Goal: Task Accomplishment & Management: Manage account settings

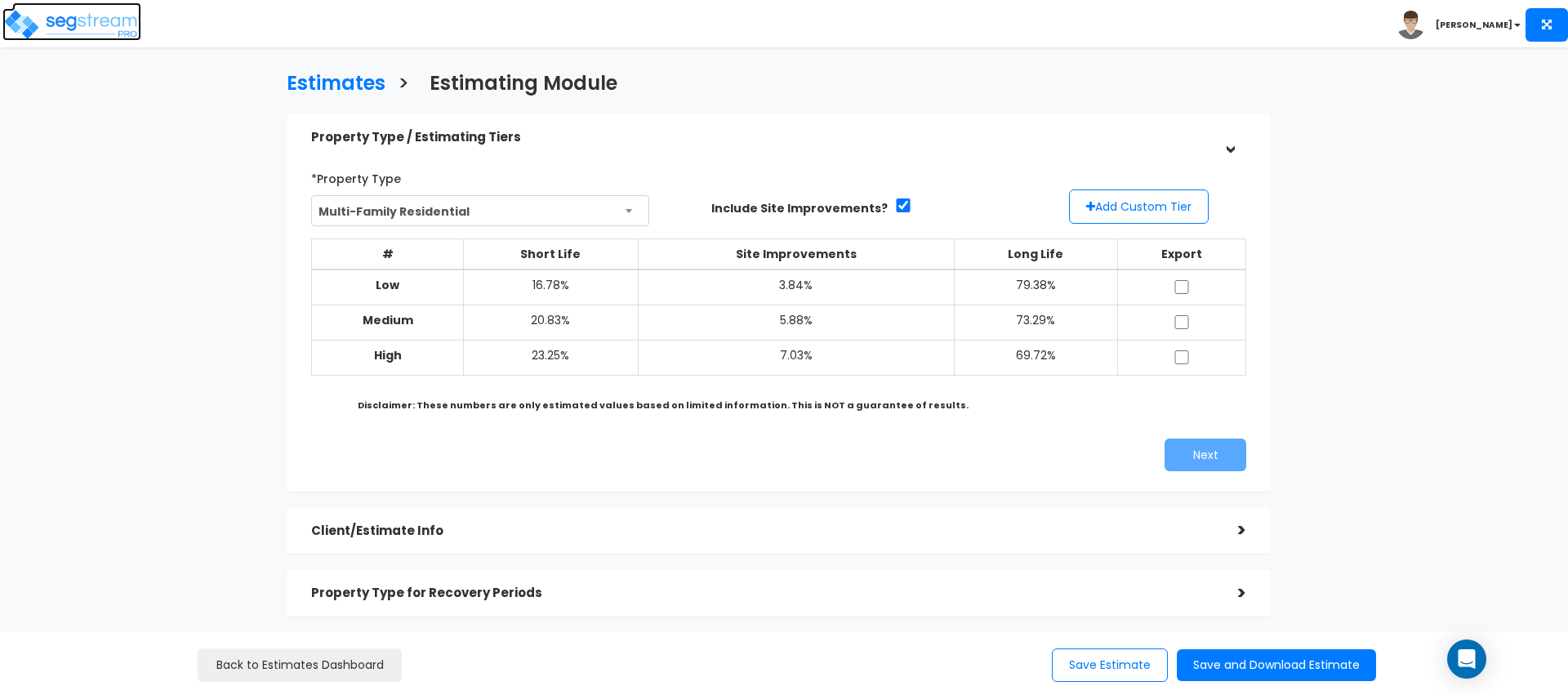
click at [74, 29] on img at bounding box center [71, 25] width 139 height 32
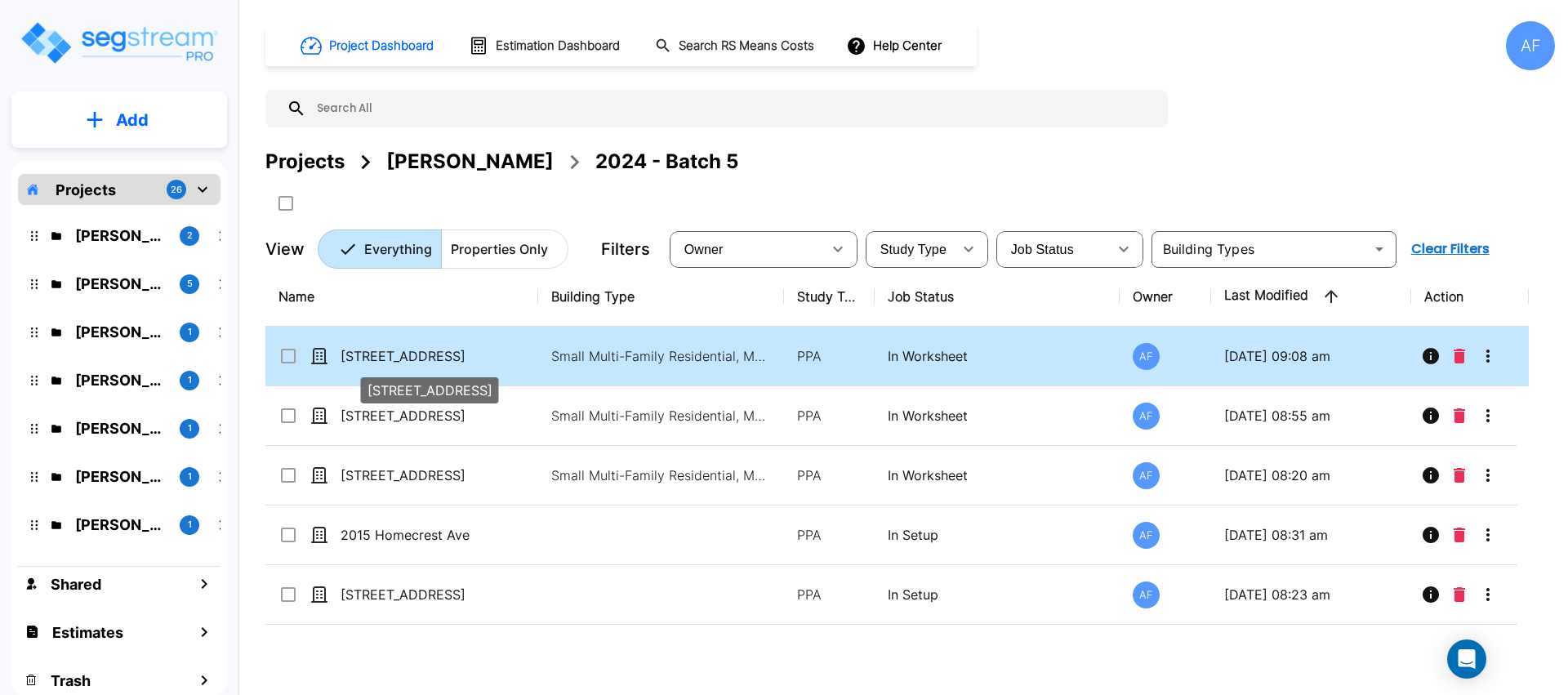
click at [491, 359] on p "[STREET_ADDRESS]" at bounding box center [422, 356] width 163 height 20
checkbox input "true"
click at [491, 359] on p "384 Audubon Ave" at bounding box center [422, 356] width 163 height 20
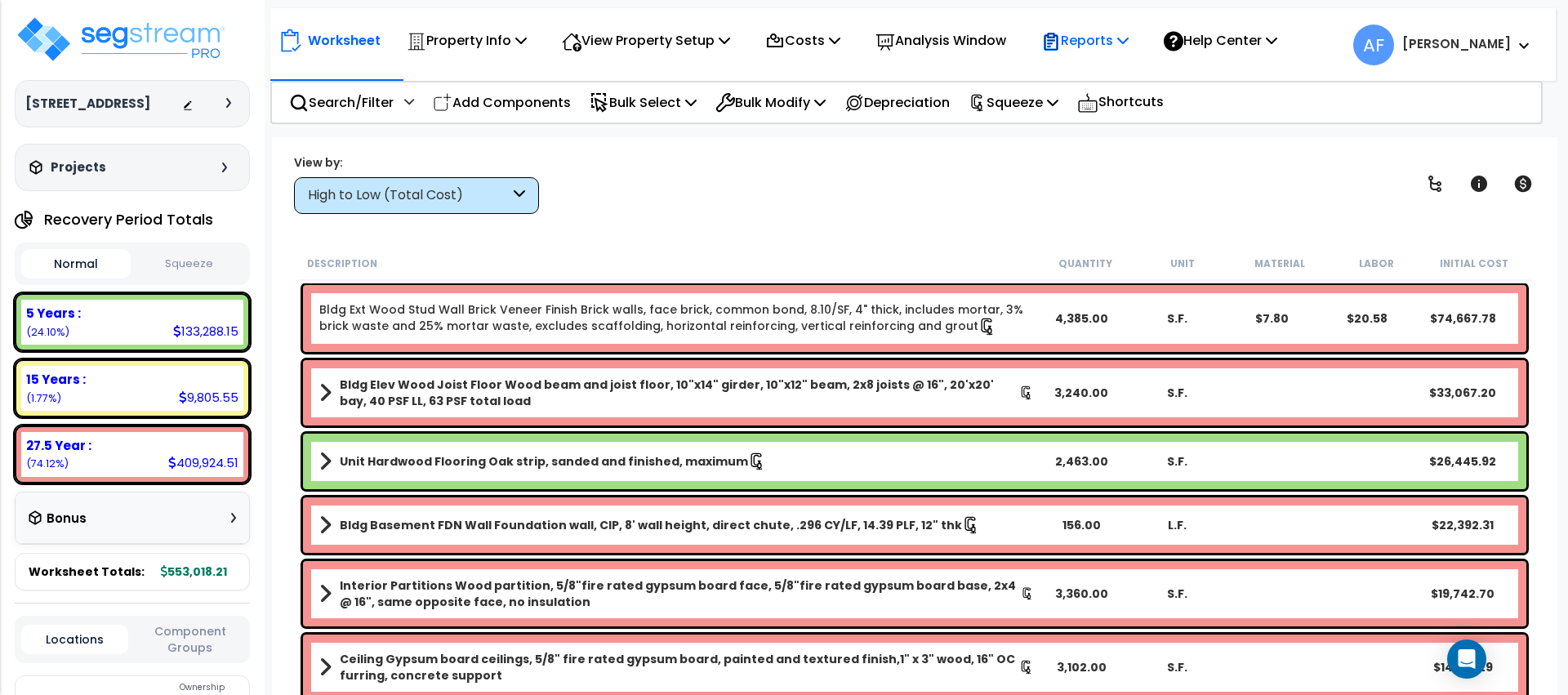
click at [1106, 51] on p "Reports" at bounding box center [1085, 41] width 88 height 22
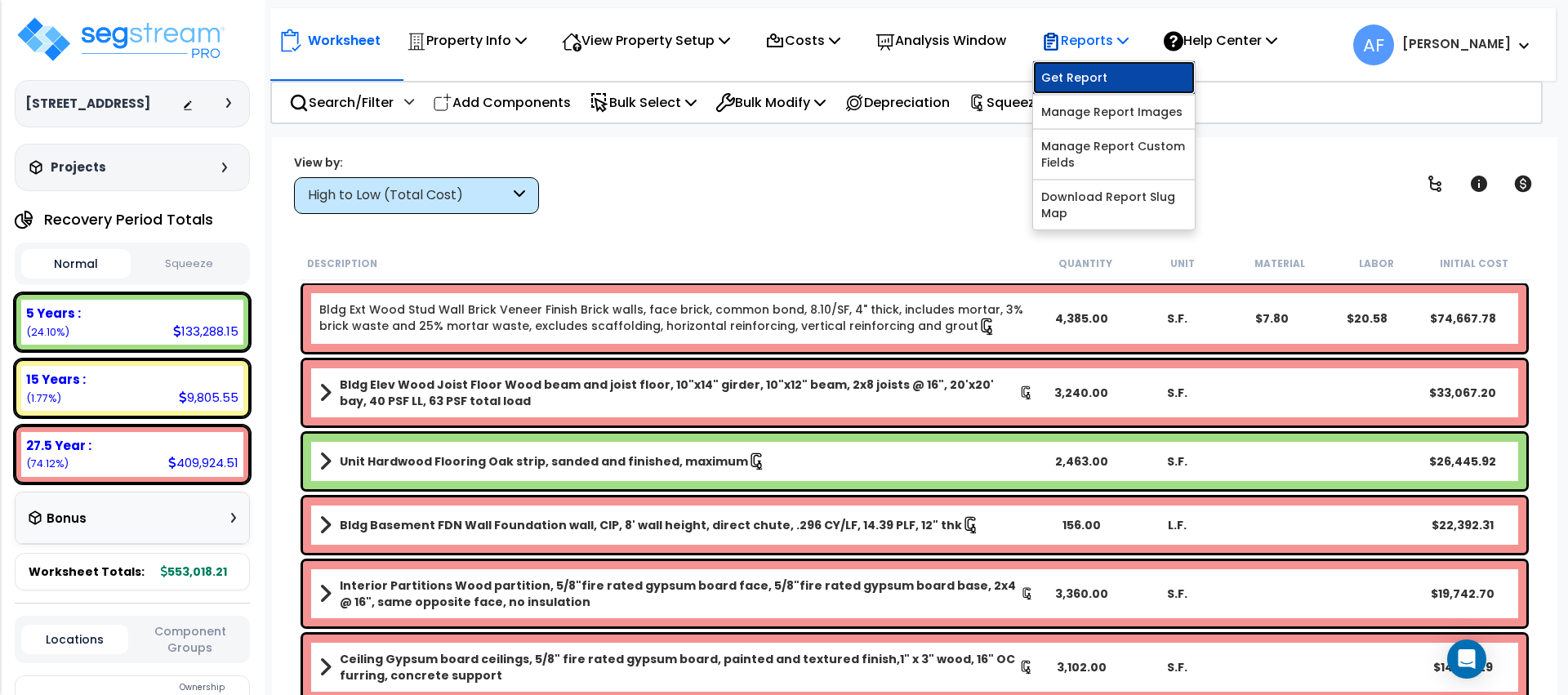
click at [1096, 73] on link "Get Report" at bounding box center [1114, 77] width 162 height 32
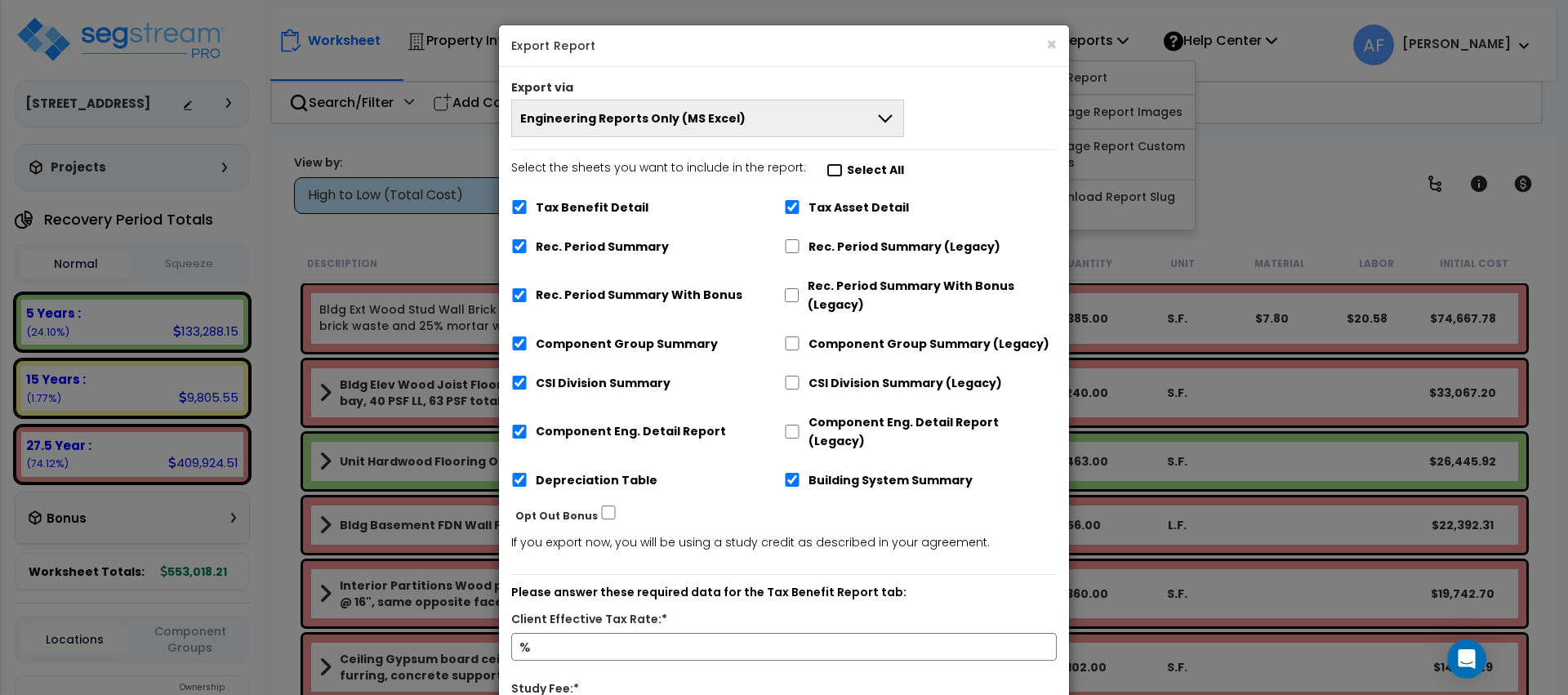
click at [827, 166] on input "Select the sheets you want to include in the report: Select All" at bounding box center [834, 170] width 16 height 14
click at [827, 169] on input "Select the sheets you want to include in the report: Select All" at bounding box center [834, 170] width 16 height 14
checkbox input "false"
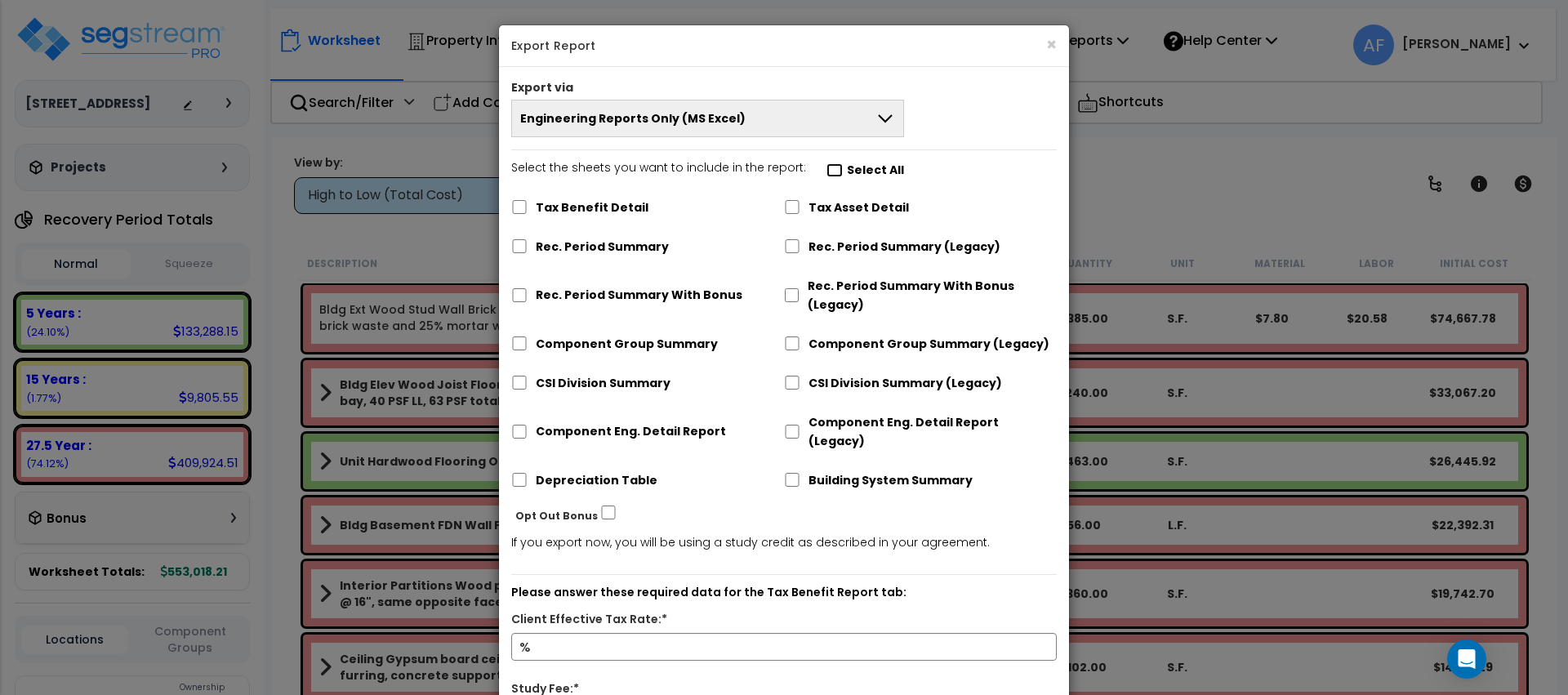
checkbox input "false"
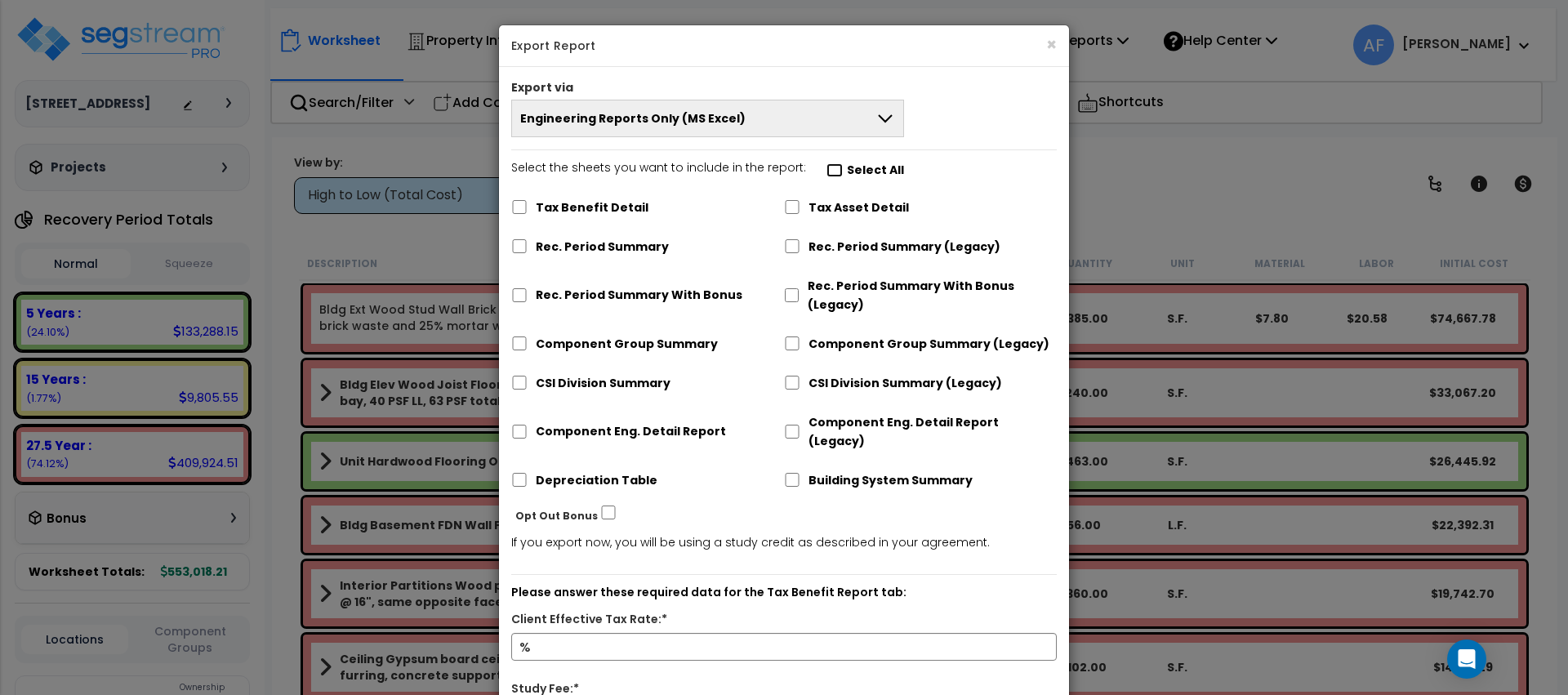
checkbox input "false"
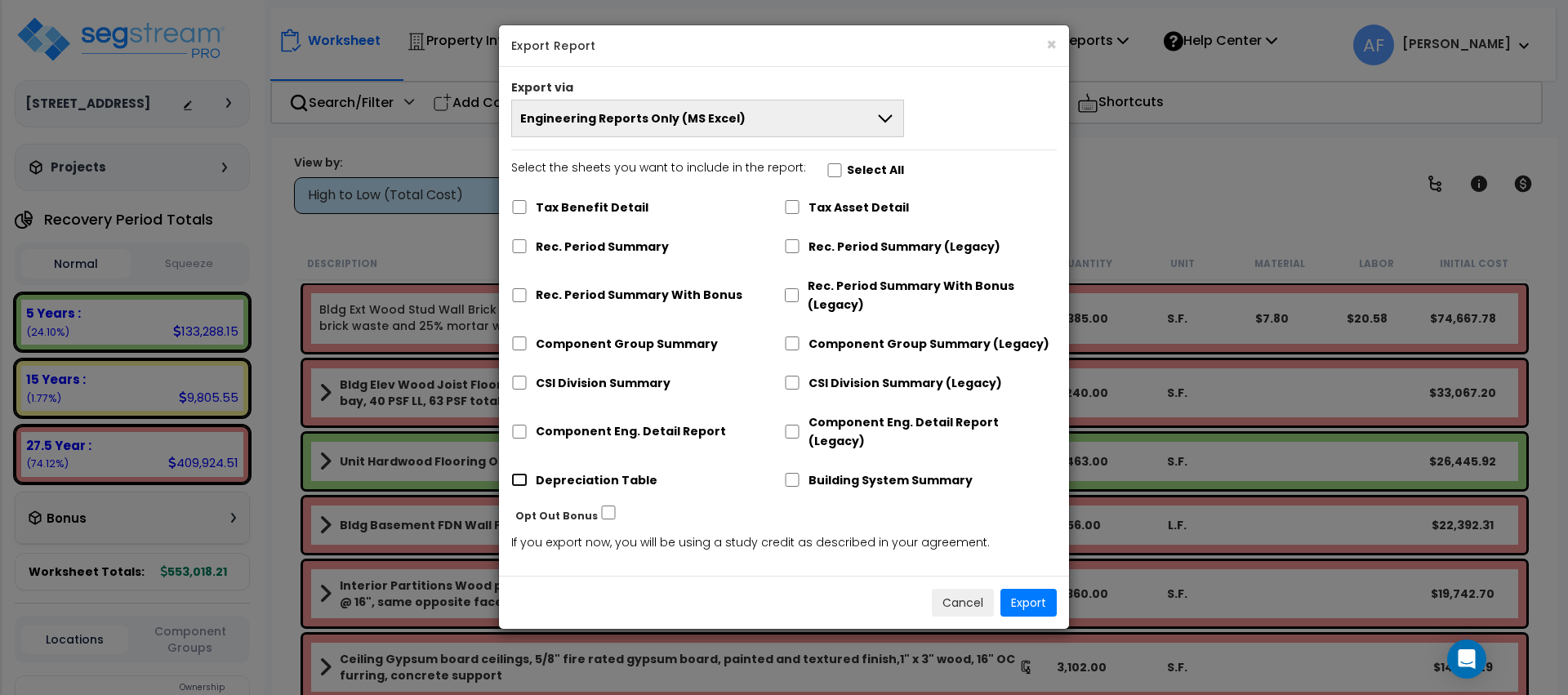
click at [520, 473] on input "Depreciation Table" at bounding box center [519, 480] width 16 height 14
checkbox input "true"
click at [1019, 590] on button "Export" at bounding box center [1029, 602] width 56 height 28
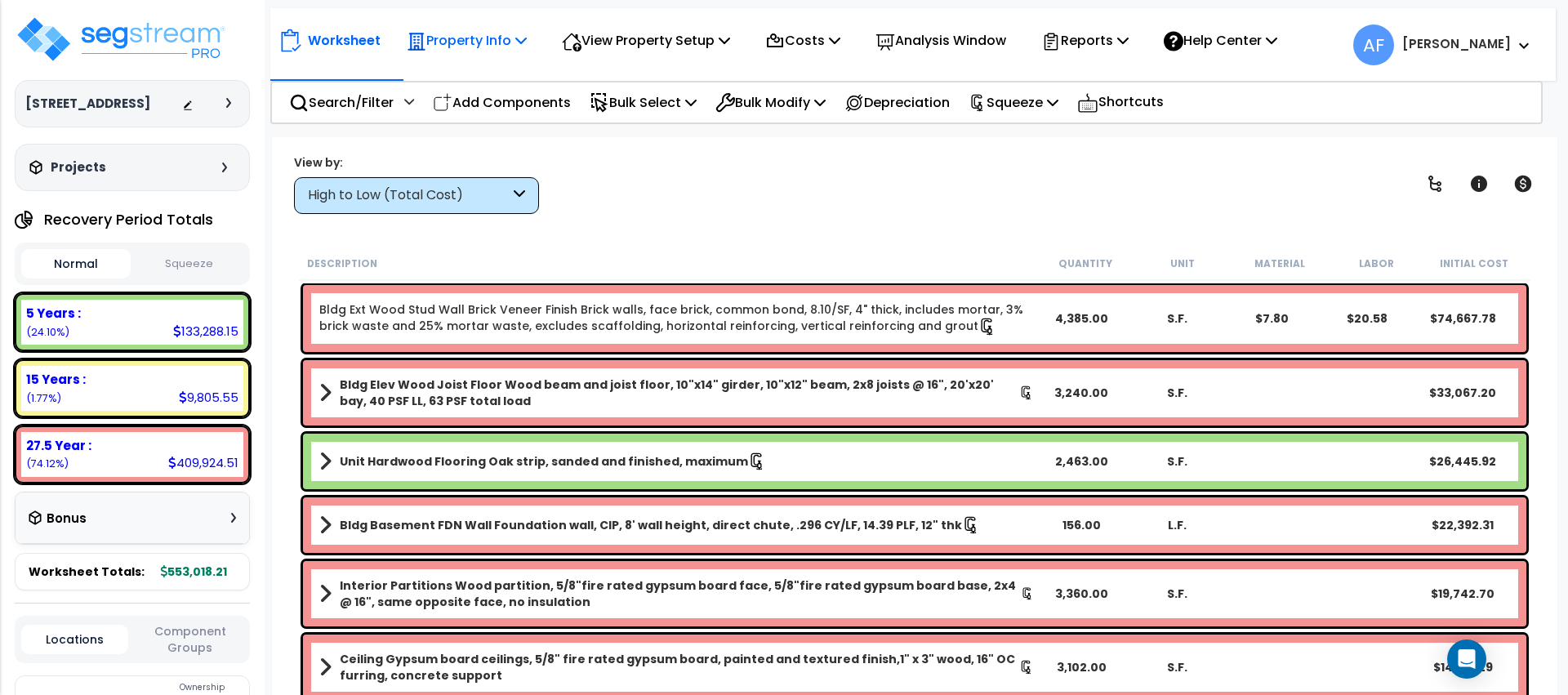
click at [514, 52] on p "Property Info" at bounding box center [466, 41] width 120 height 22
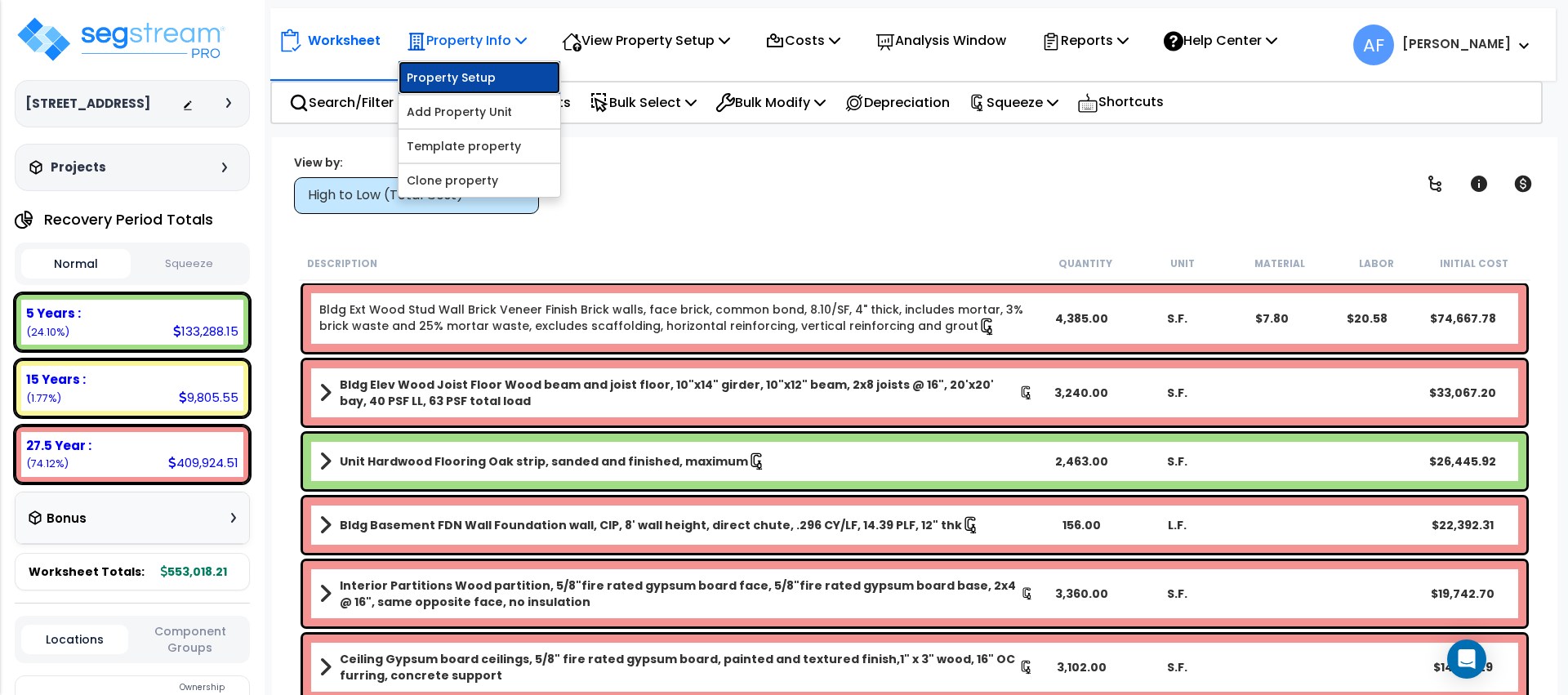
click at [510, 81] on link "Property Setup" at bounding box center [480, 77] width 162 height 32
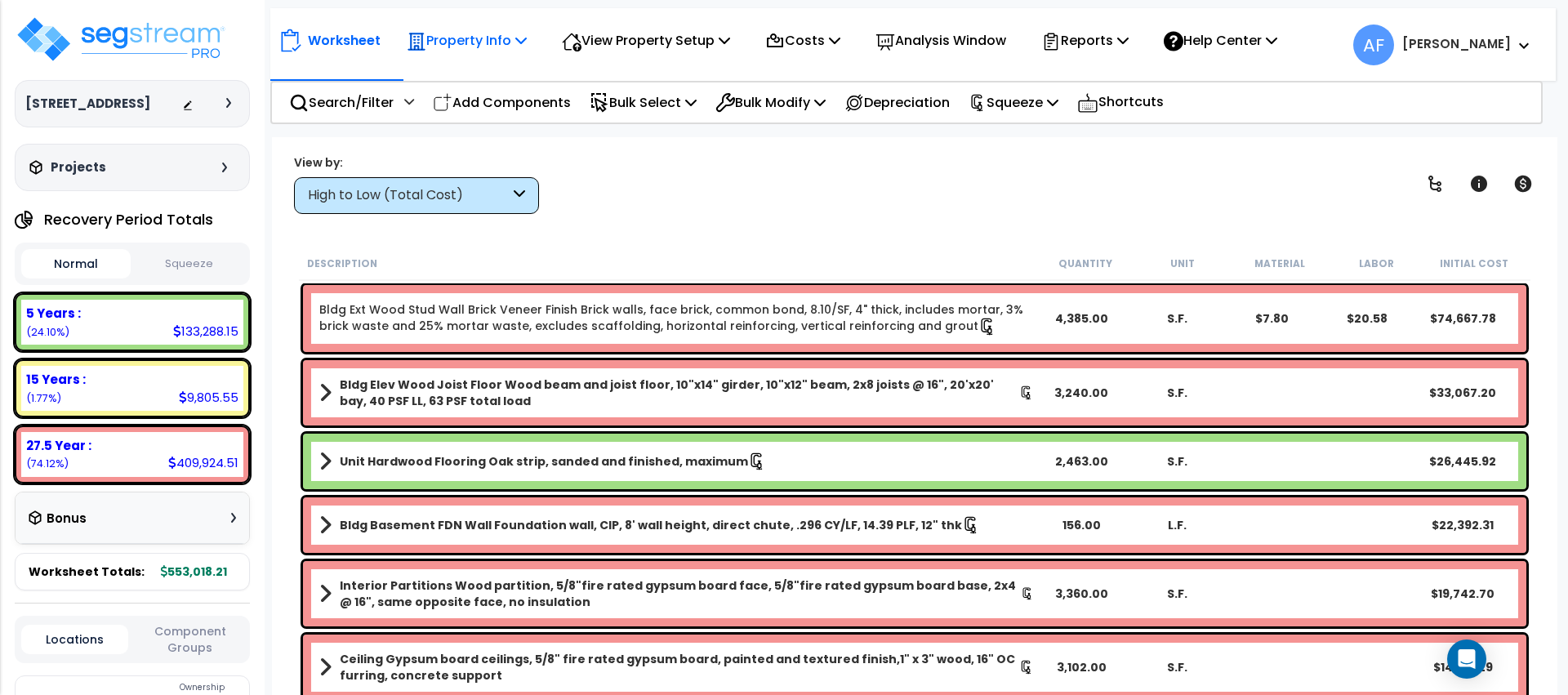
drag, startPoint x: 452, startPoint y: 50, endPoint x: 451, endPoint y: 59, distance: 9.1
click at [452, 50] on p "Property Info" at bounding box center [466, 41] width 120 height 22
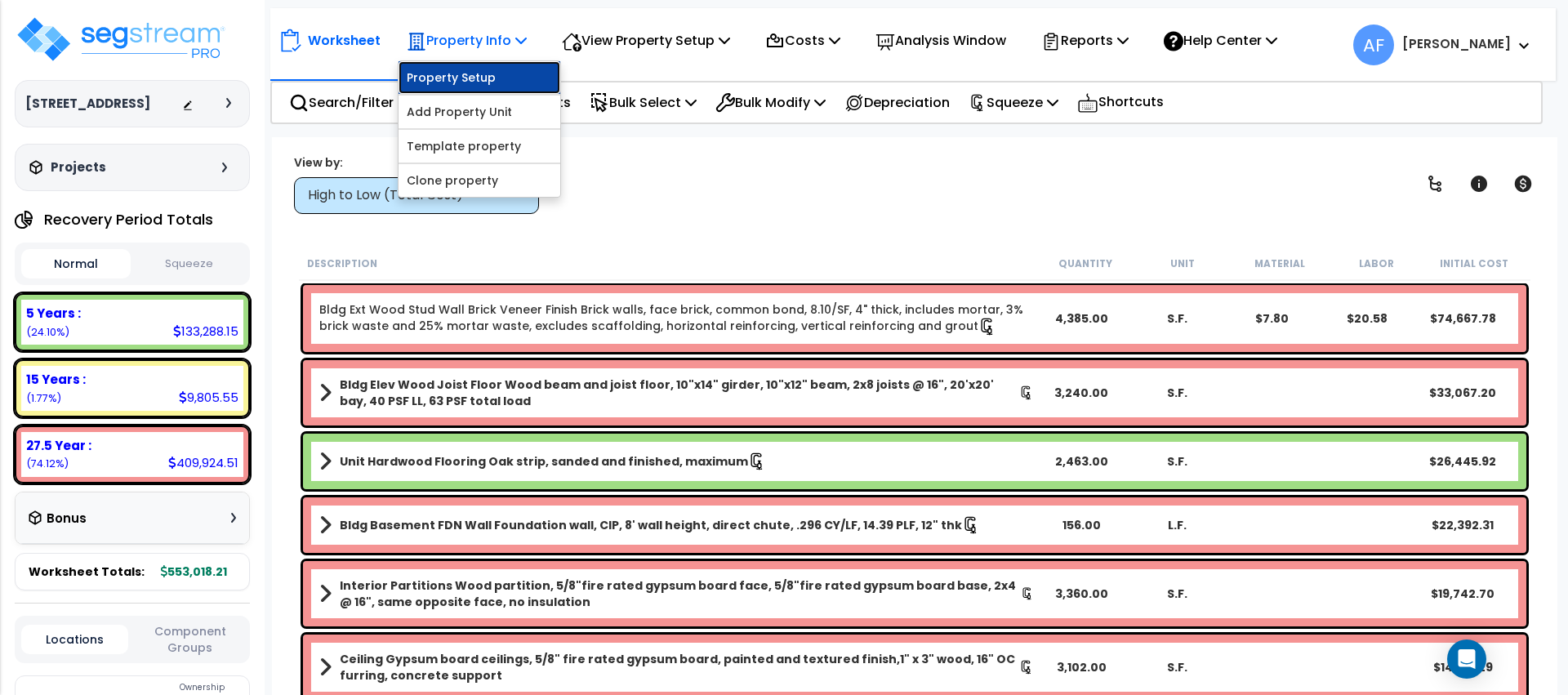
click at [452, 81] on link "Property Setup" at bounding box center [480, 77] width 162 height 32
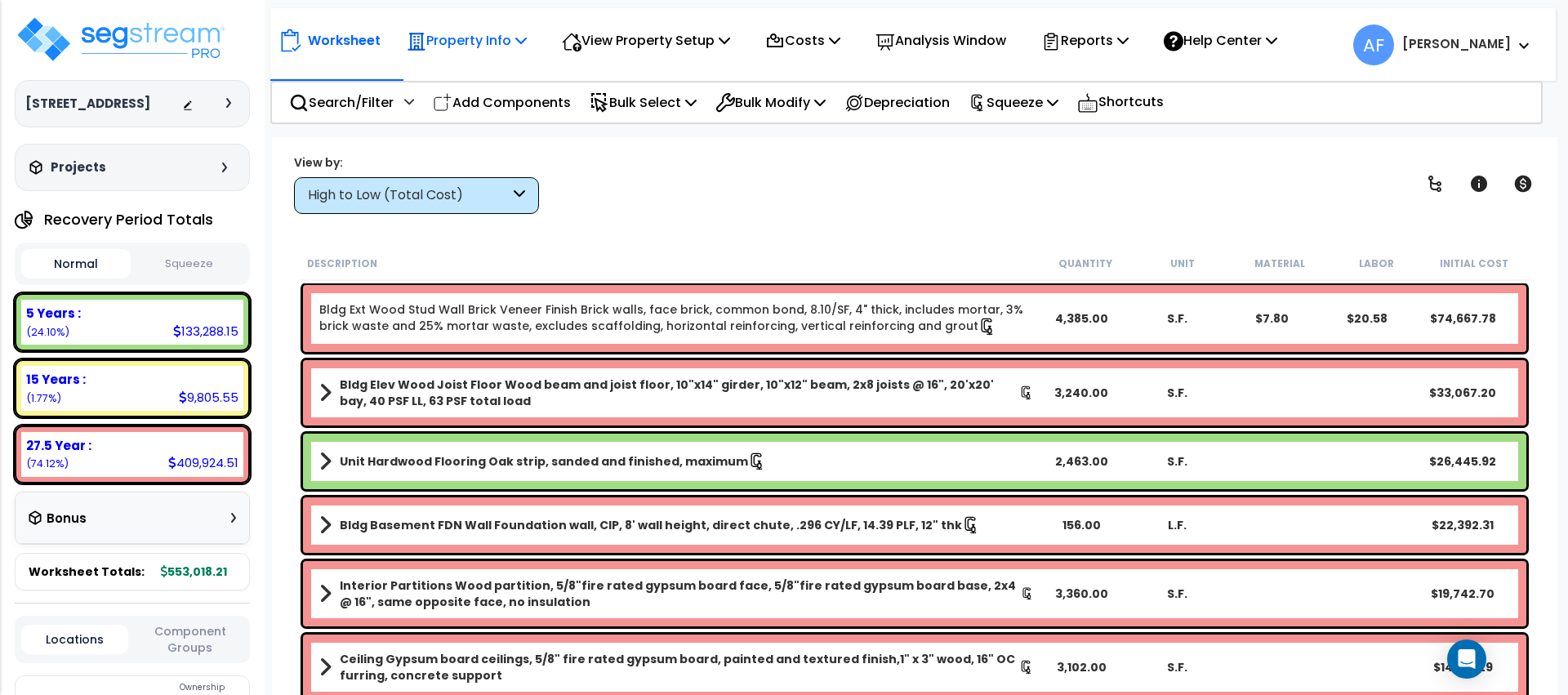
click at [477, 46] on p "Property Info" at bounding box center [466, 41] width 120 height 22
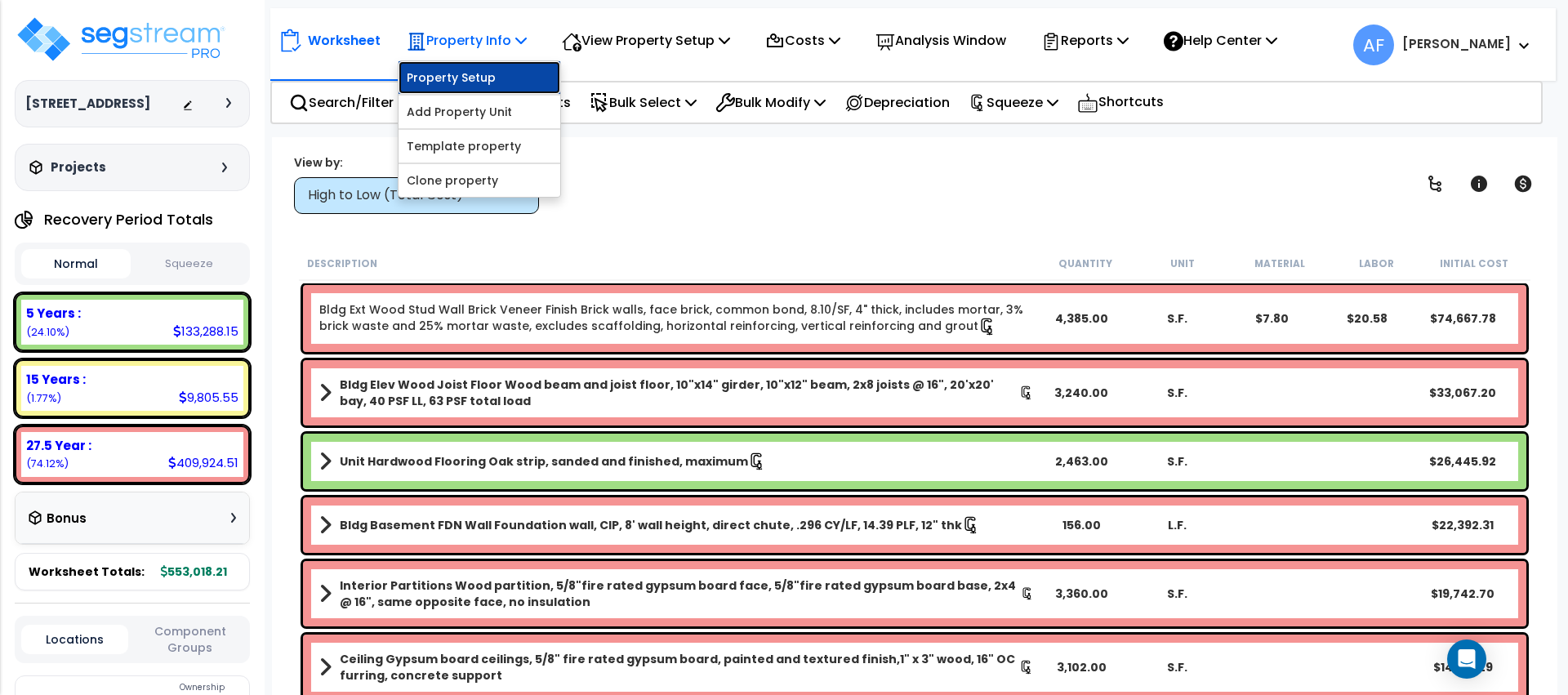
click at [478, 83] on link "Property Setup" at bounding box center [480, 77] width 162 height 32
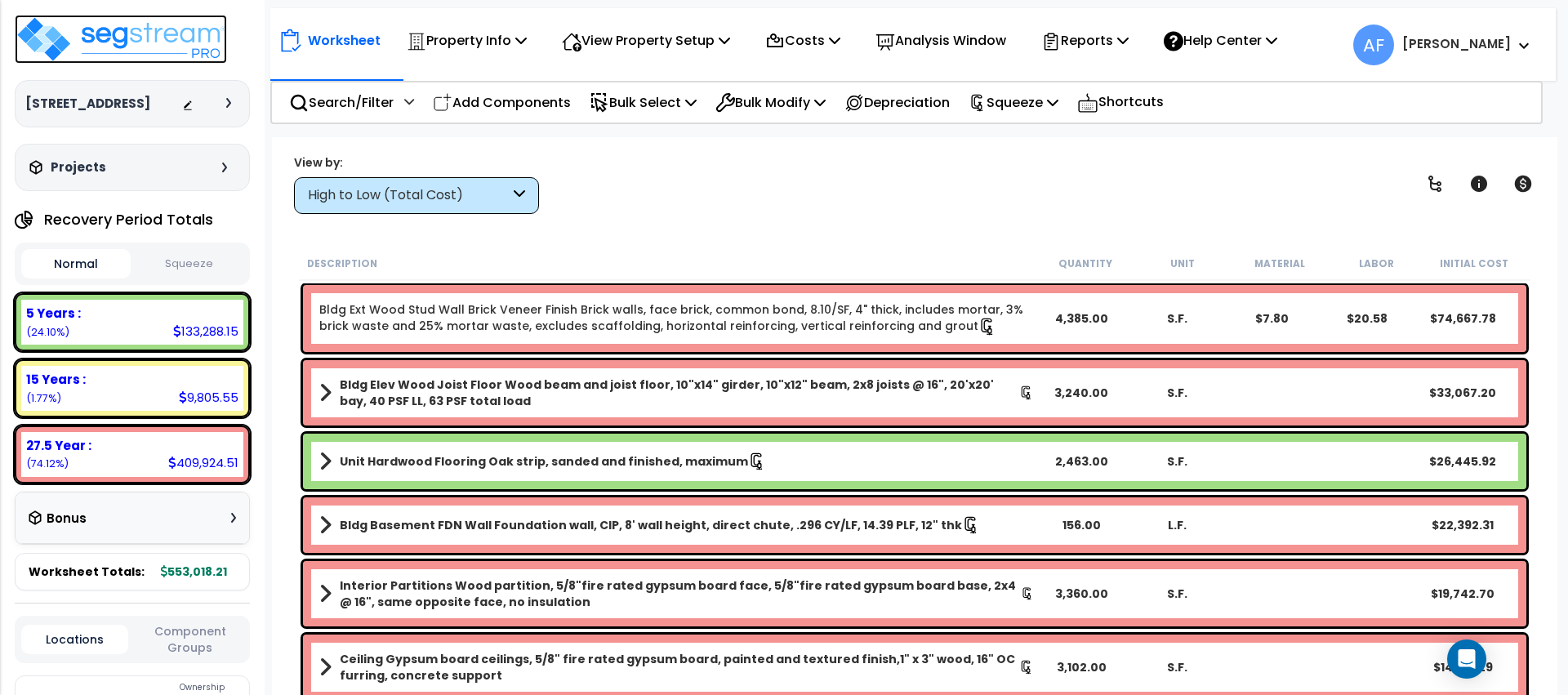
click at [157, 50] on img at bounding box center [121, 39] width 213 height 49
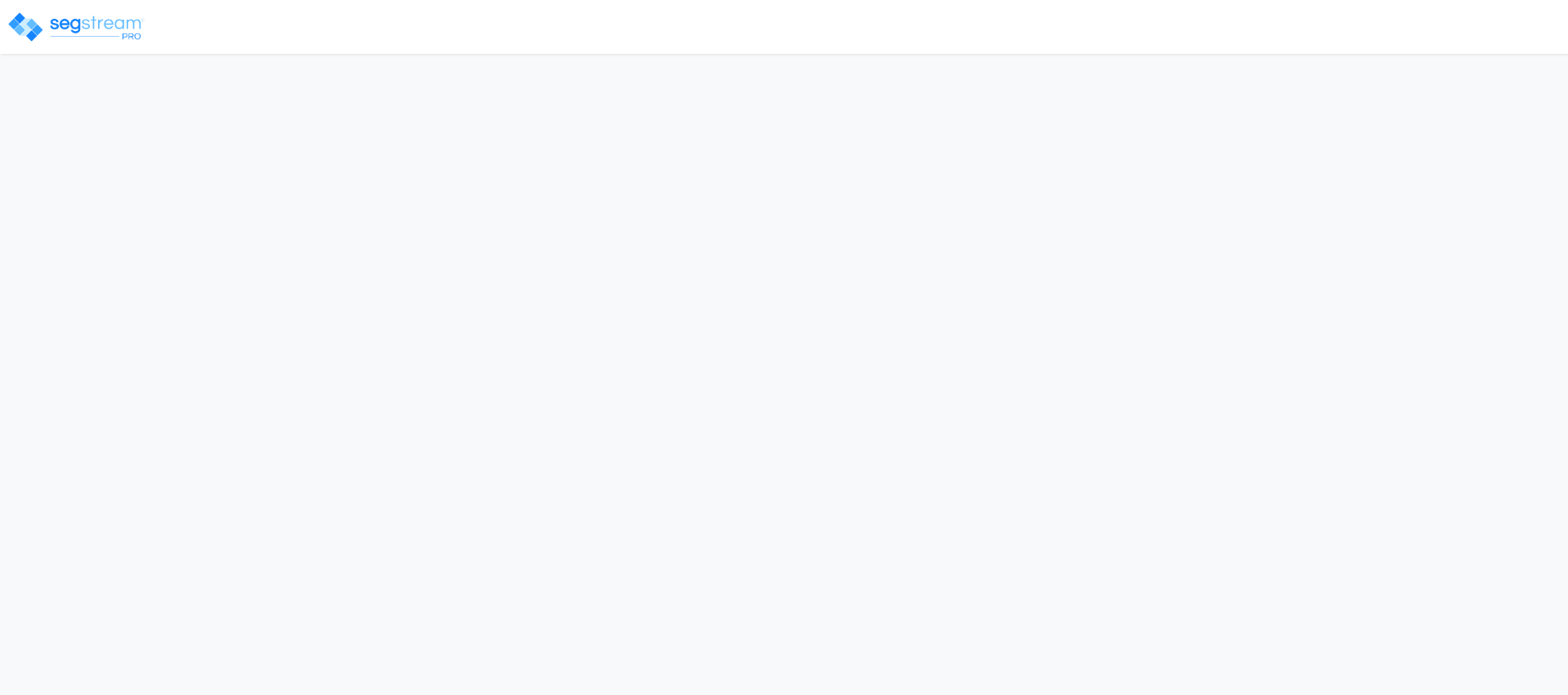
select select "2024"
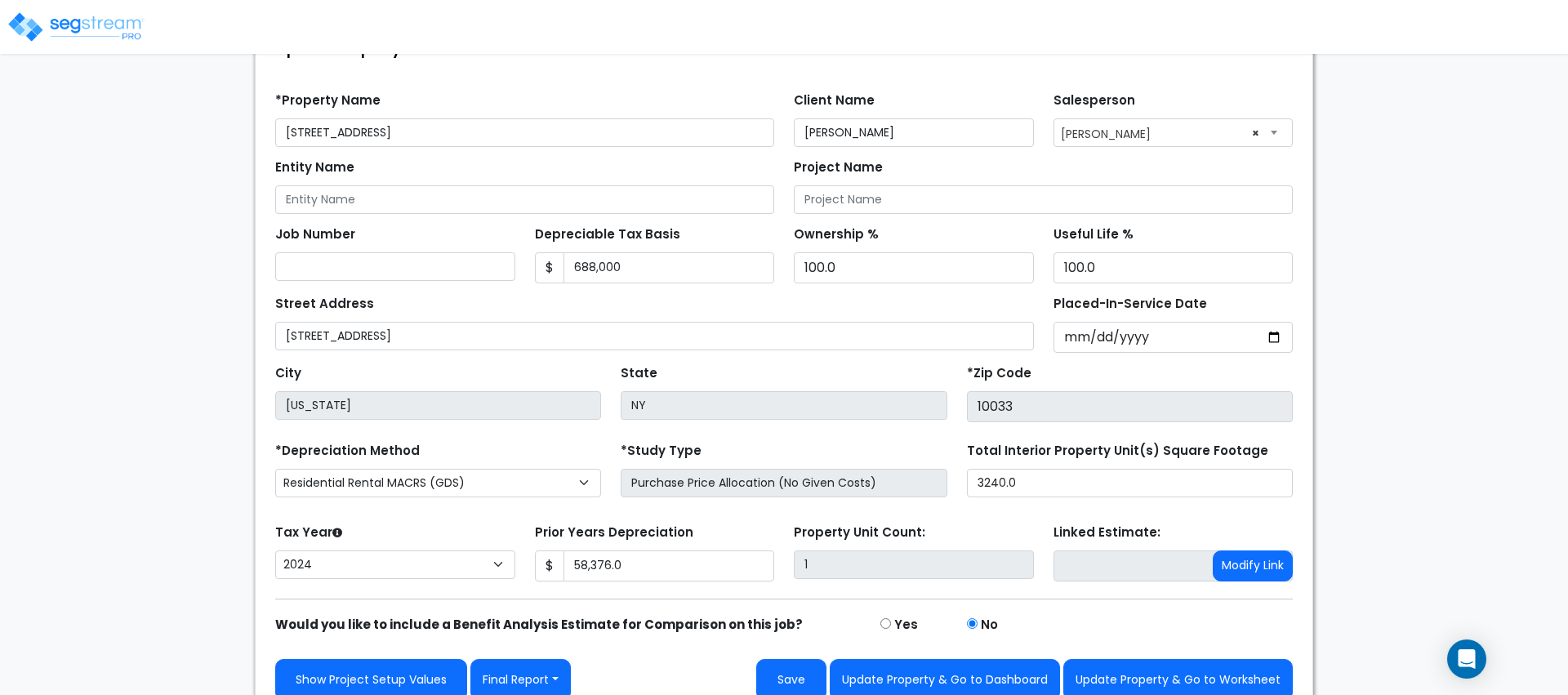
scroll to position [134, 0]
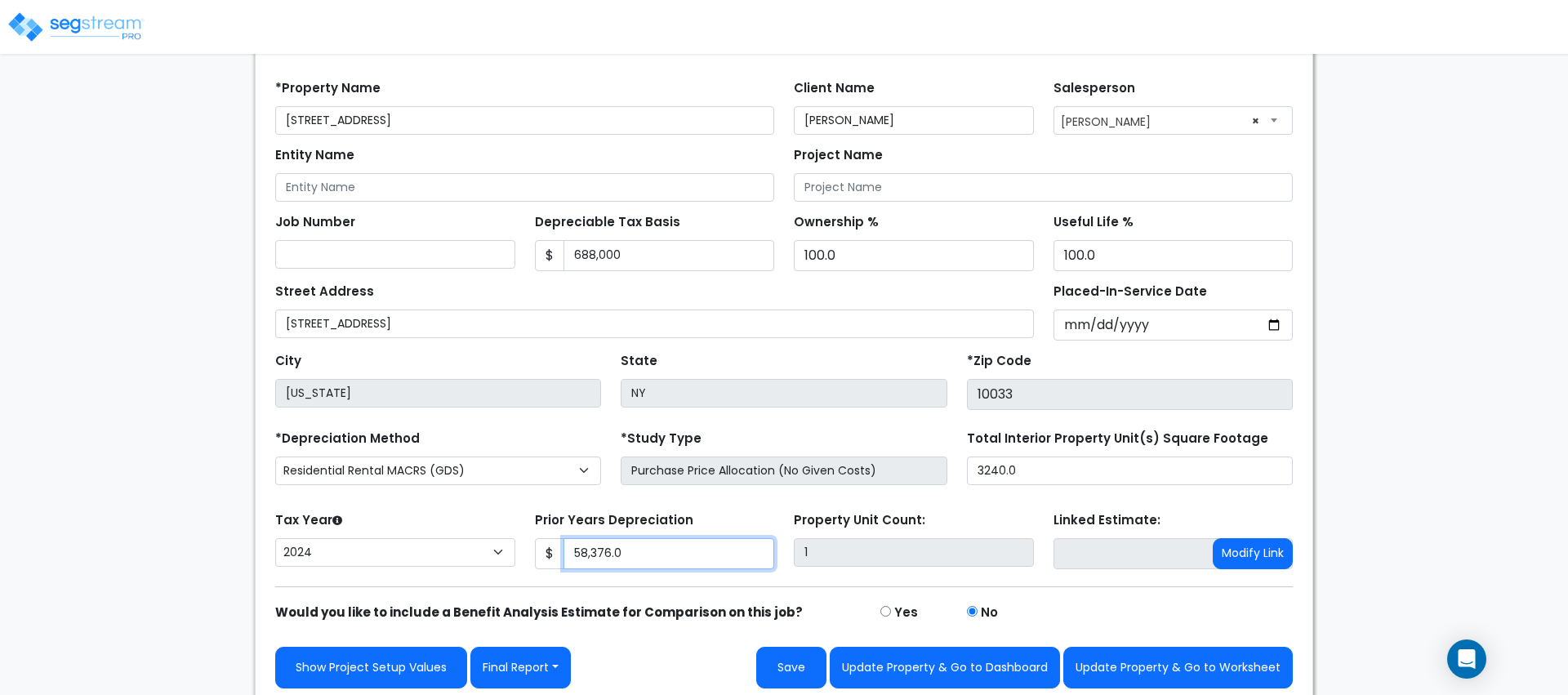
click at [607, 559] on input "58,376.0" at bounding box center [669, 554] width 212 height 31
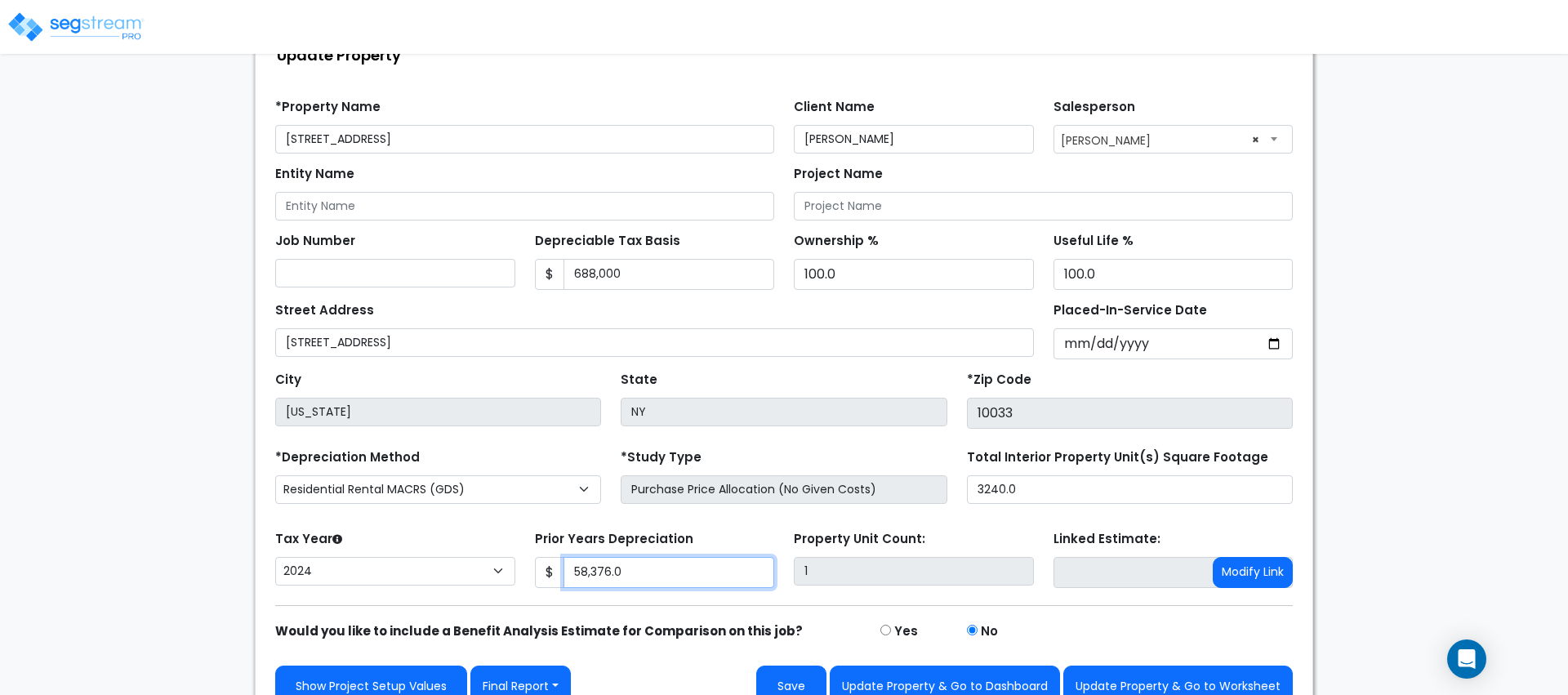
scroll to position [114, 0]
click at [111, 37] on img at bounding box center [76, 26] width 139 height 32
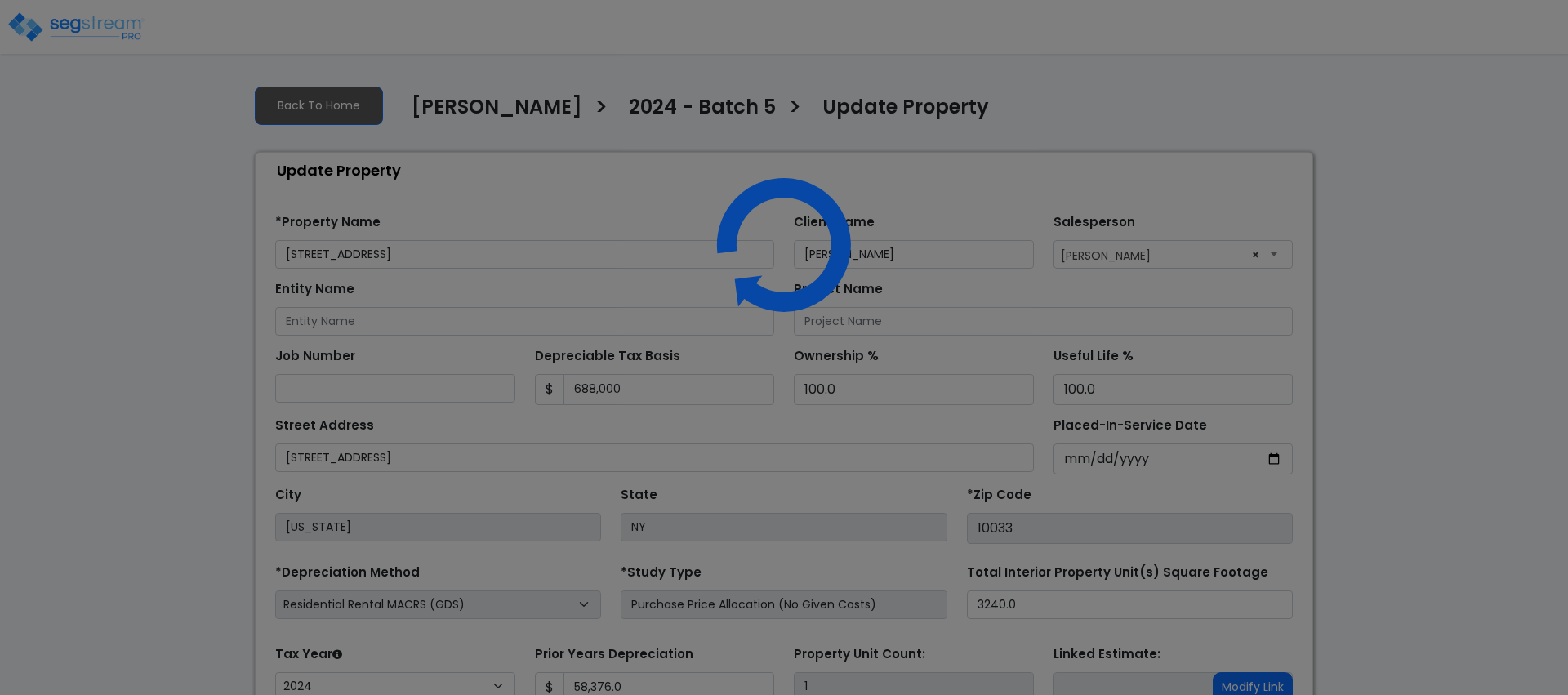
select select "2024"
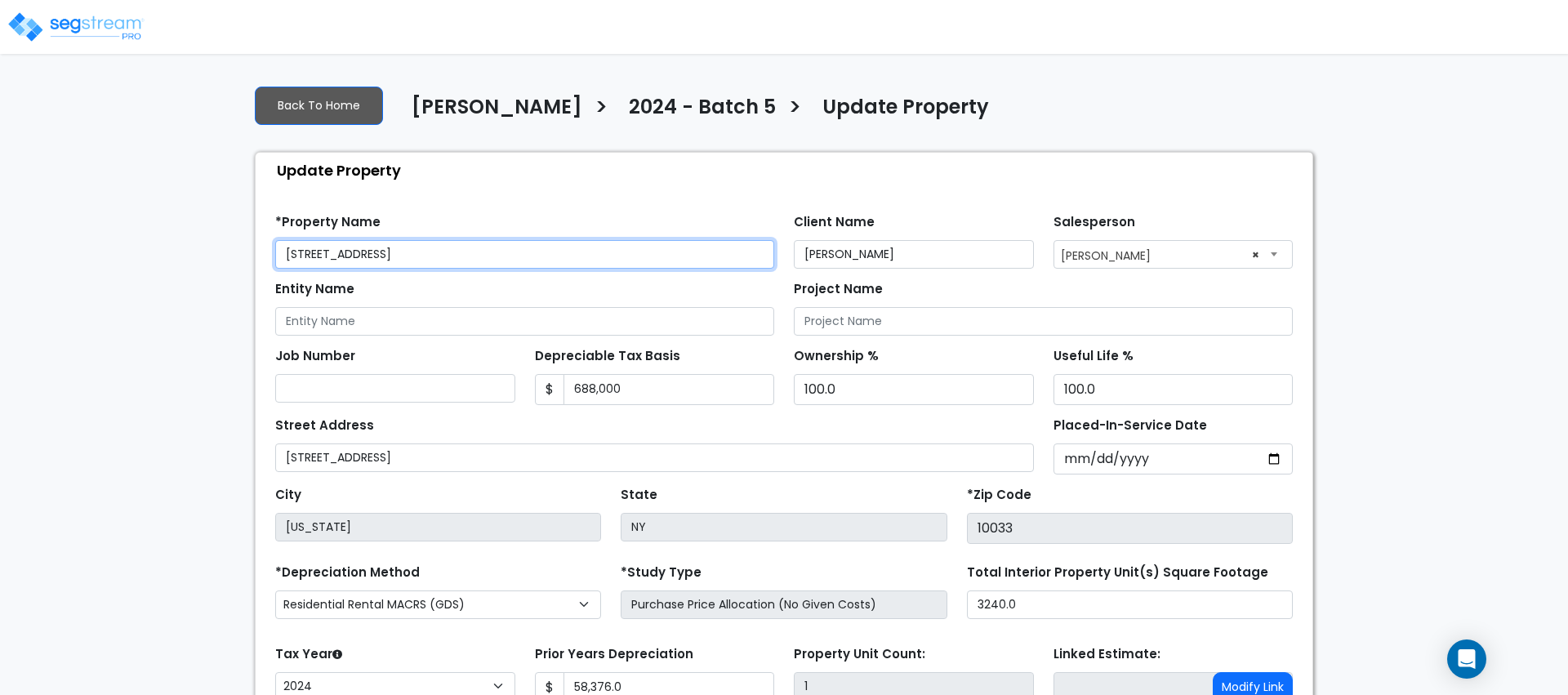
click at [372, 248] on input "[STREET_ADDRESS]" at bounding box center [525, 254] width 499 height 29
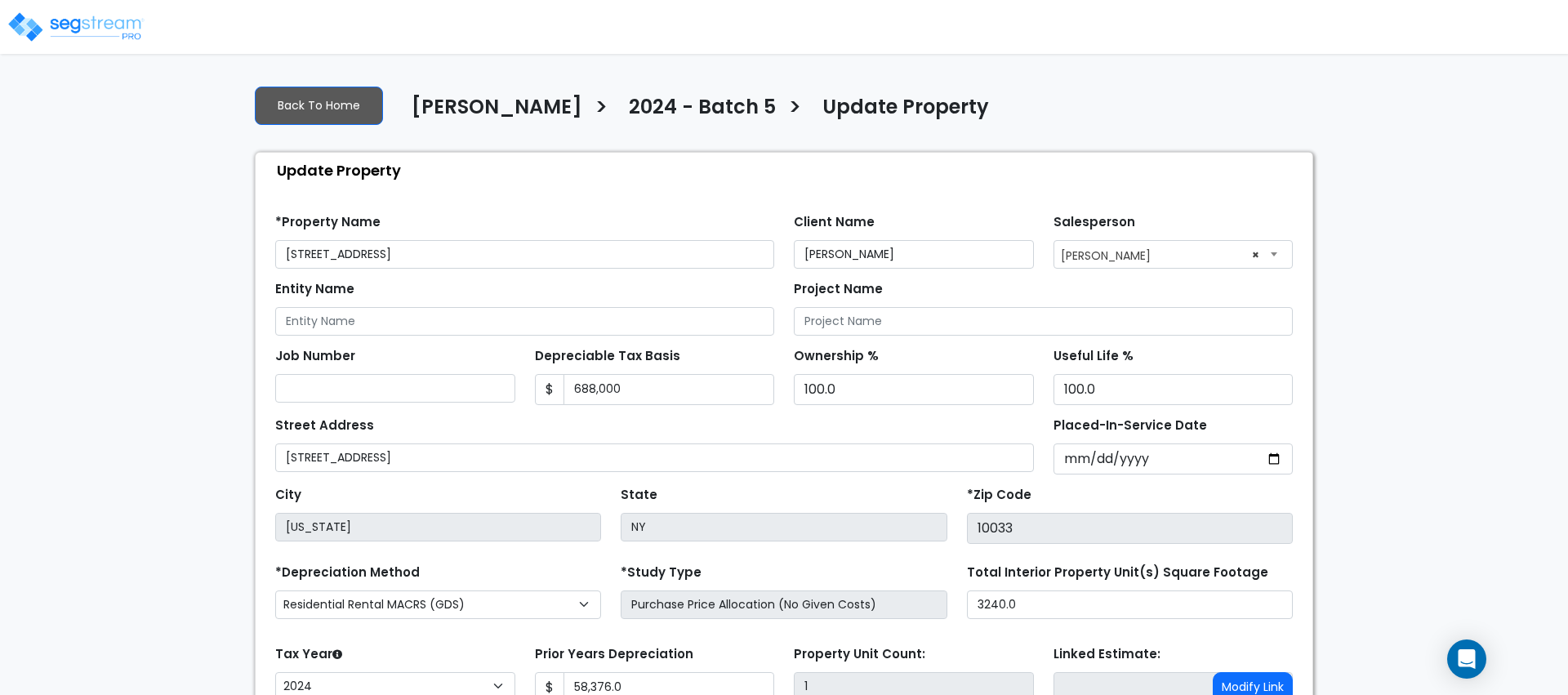
click at [93, 24] on img at bounding box center [76, 26] width 139 height 32
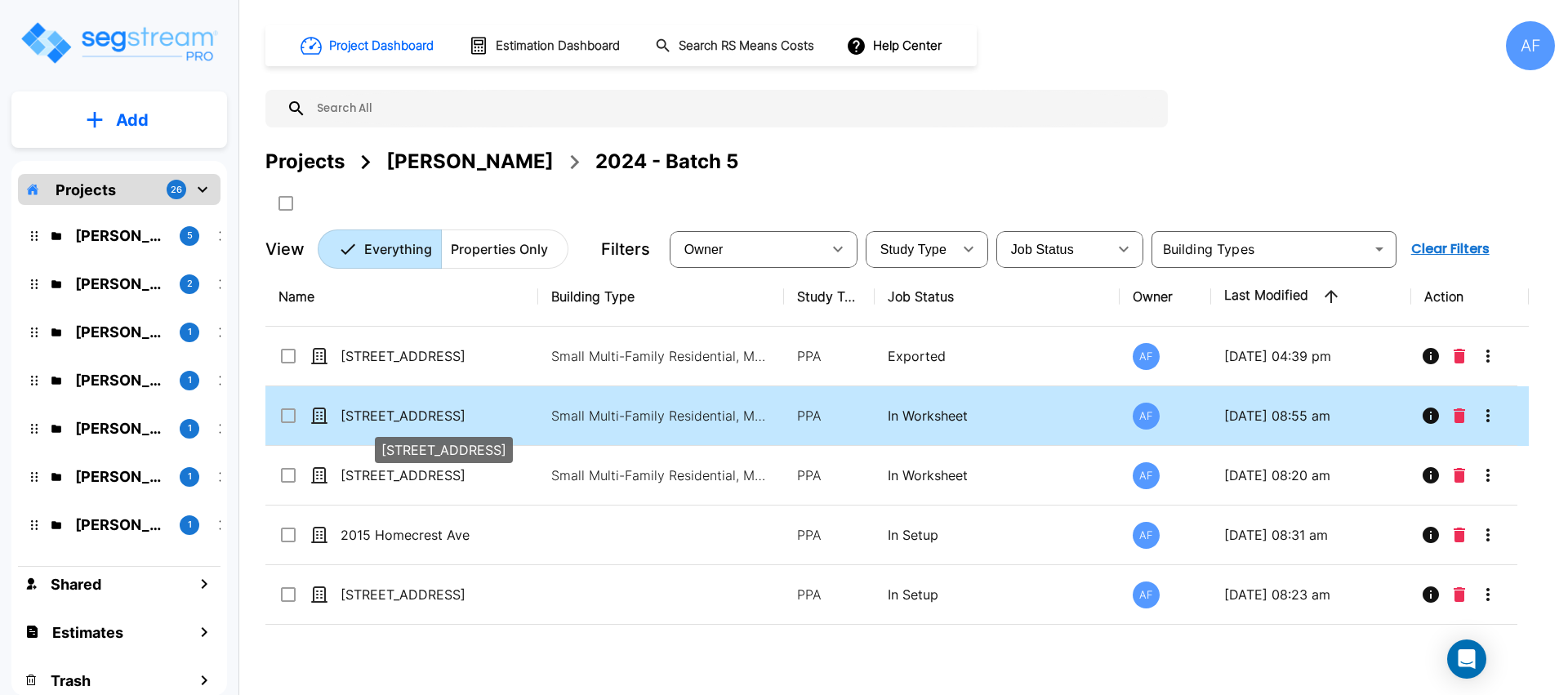
click at [421, 420] on p "[STREET_ADDRESS]" at bounding box center [422, 415] width 163 height 20
checkbox input "true"
click at [421, 420] on p "[STREET_ADDRESS]" at bounding box center [422, 415] width 163 height 20
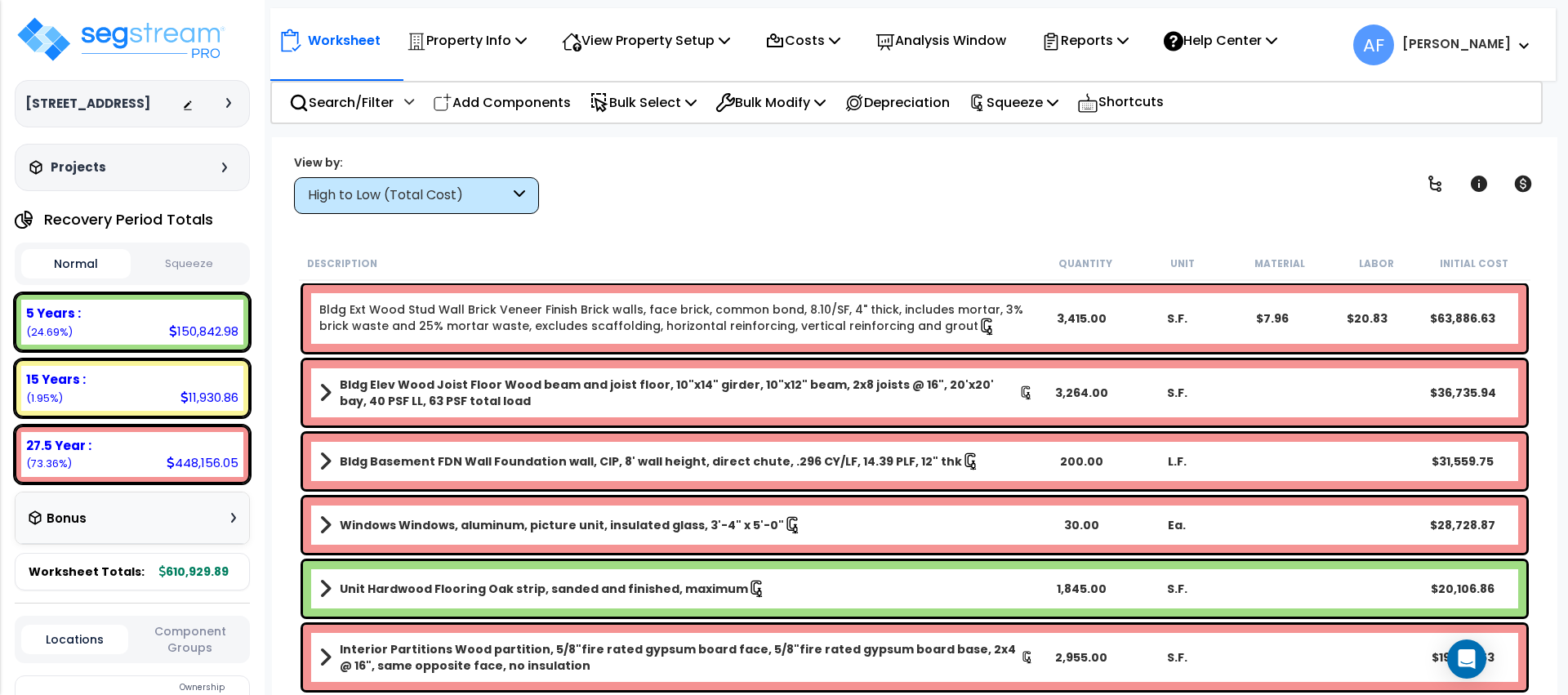
click at [187, 259] on button "Squeeze" at bounding box center [189, 265] width 110 height 29
click at [1126, 42] on p "Reports" at bounding box center [1085, 41] width 88 height 22
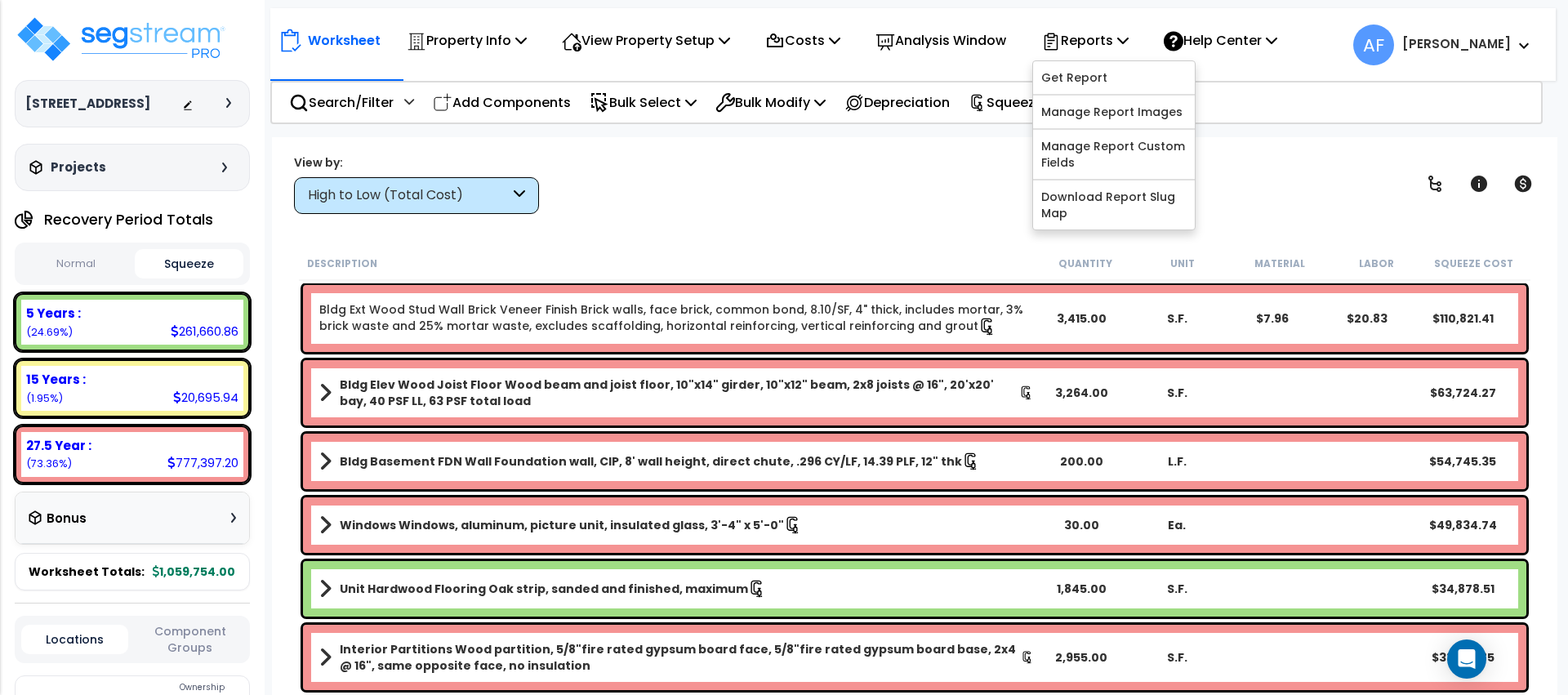
drag, startPoint x: 928, startPoint y: 190, endPoint x: 883, endPoint y: 131, distance: 74.2
click at [928, 190] on div "View by: High to Low (Total Cost) High to Low (Total Cost)" at bounding box center [914, 184] width 1253 height 60
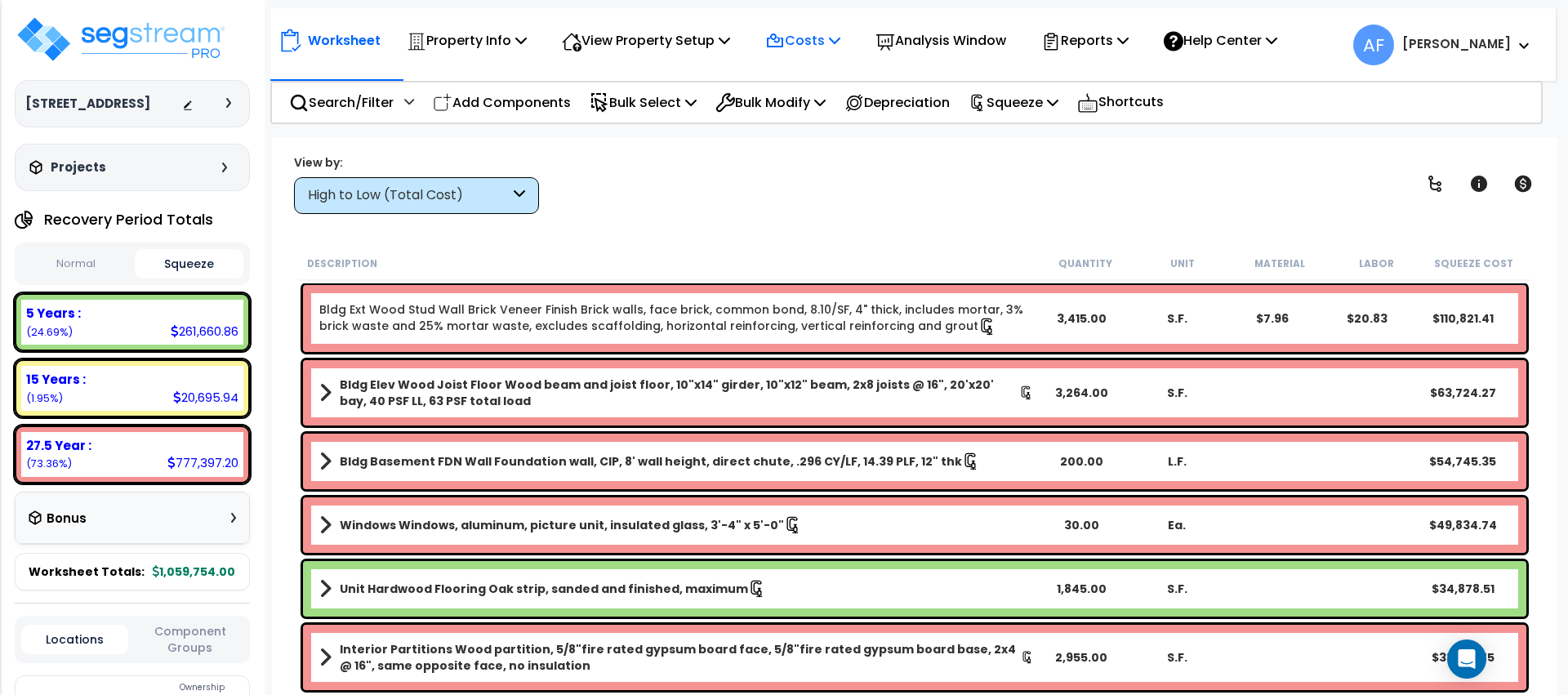
click at [810, 34] on p "Costs" at bounding box center [803, 41] width 75 height 22
click at [693, 181] on div "View by: High to Low (Total Cost) High to Low (Total Cost)" at bounding box center [914, 184] width 1253 height 60
click at [1055, 100] on p "Squeeze" at bounding box center [1014, 103] width 90 height 22
click at [1097, 38] on p "Reports" at bounding box center [1085, 41] width 88 height 22
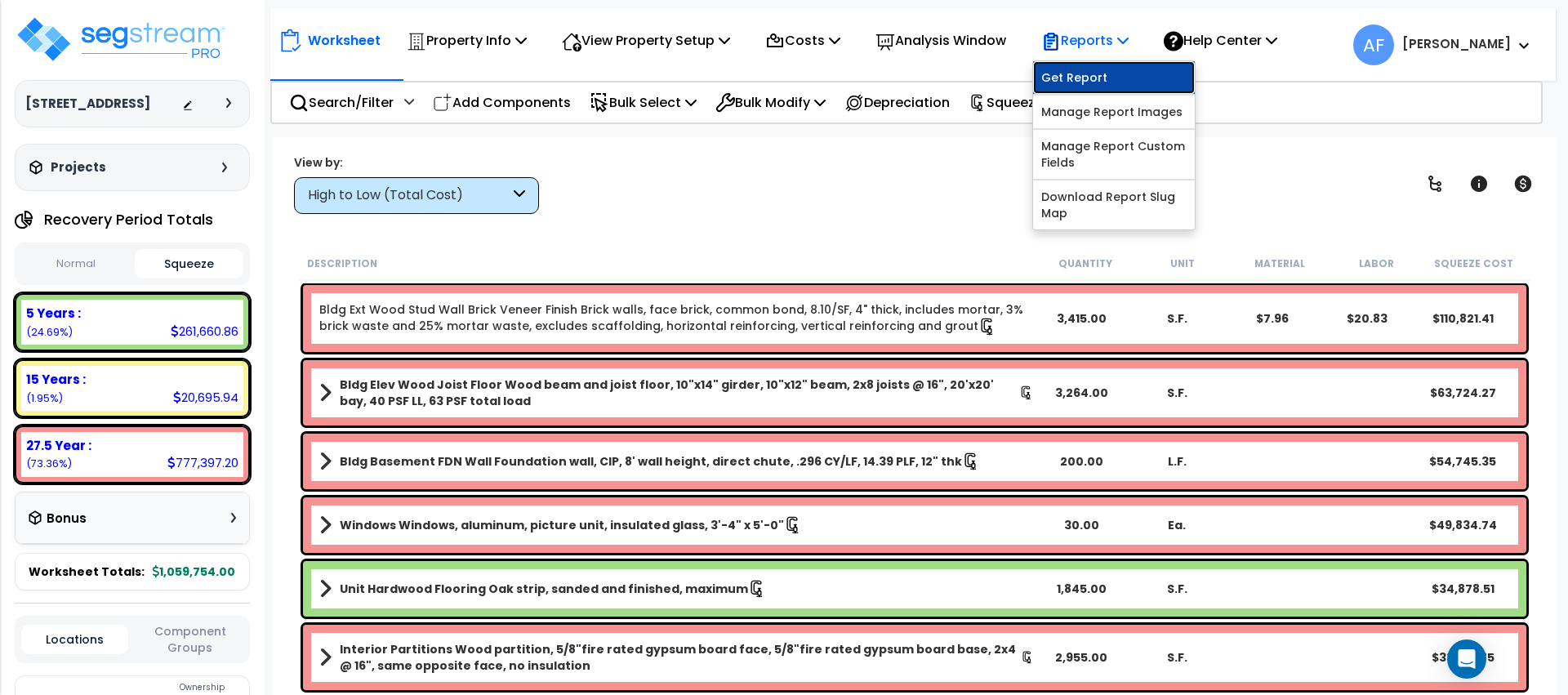
click at [1089, 70] on link "Get Report" at bounding box center [1114, 77] width 162 height 32
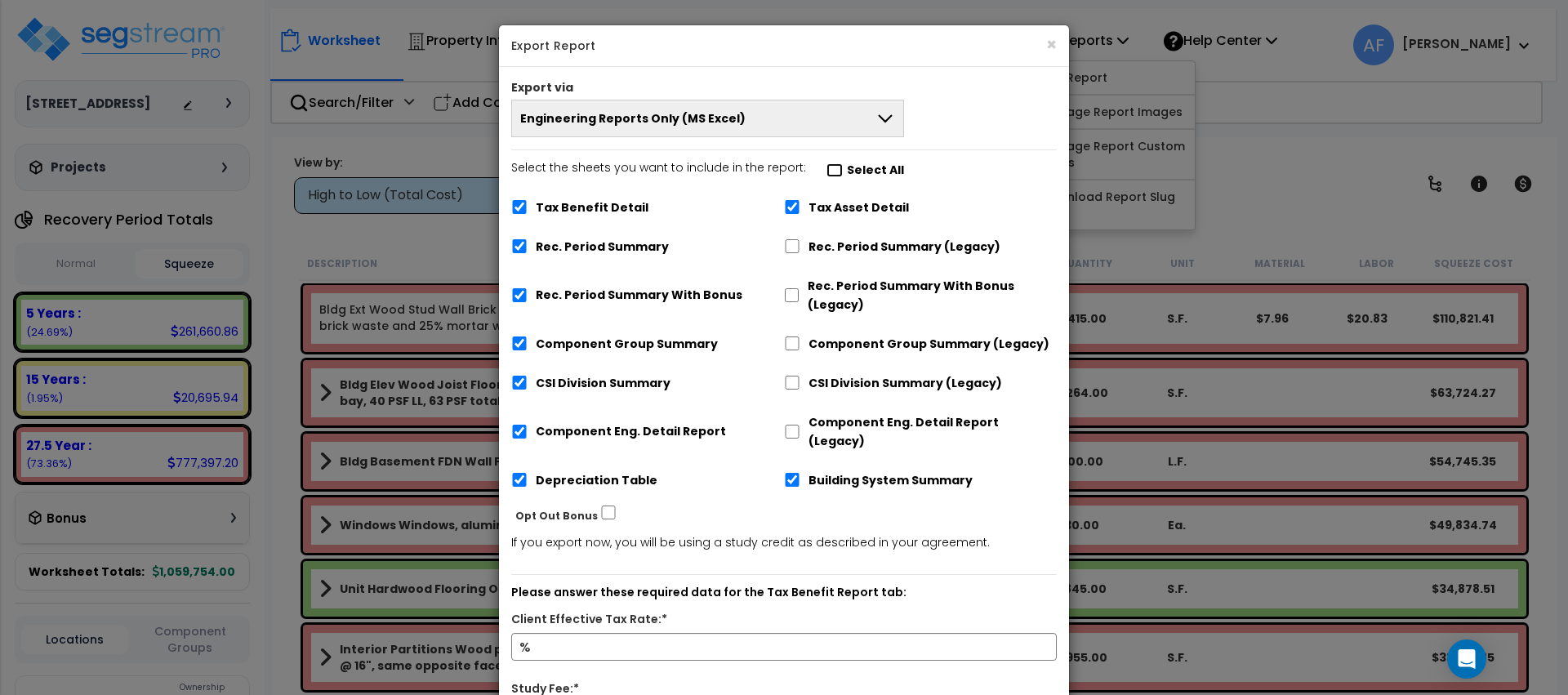
click at [831, 167] on input "Select the sheets you want to include in the report: Select All" at bounding box center [834, 170] width 16 height 14
checkbox input "false"
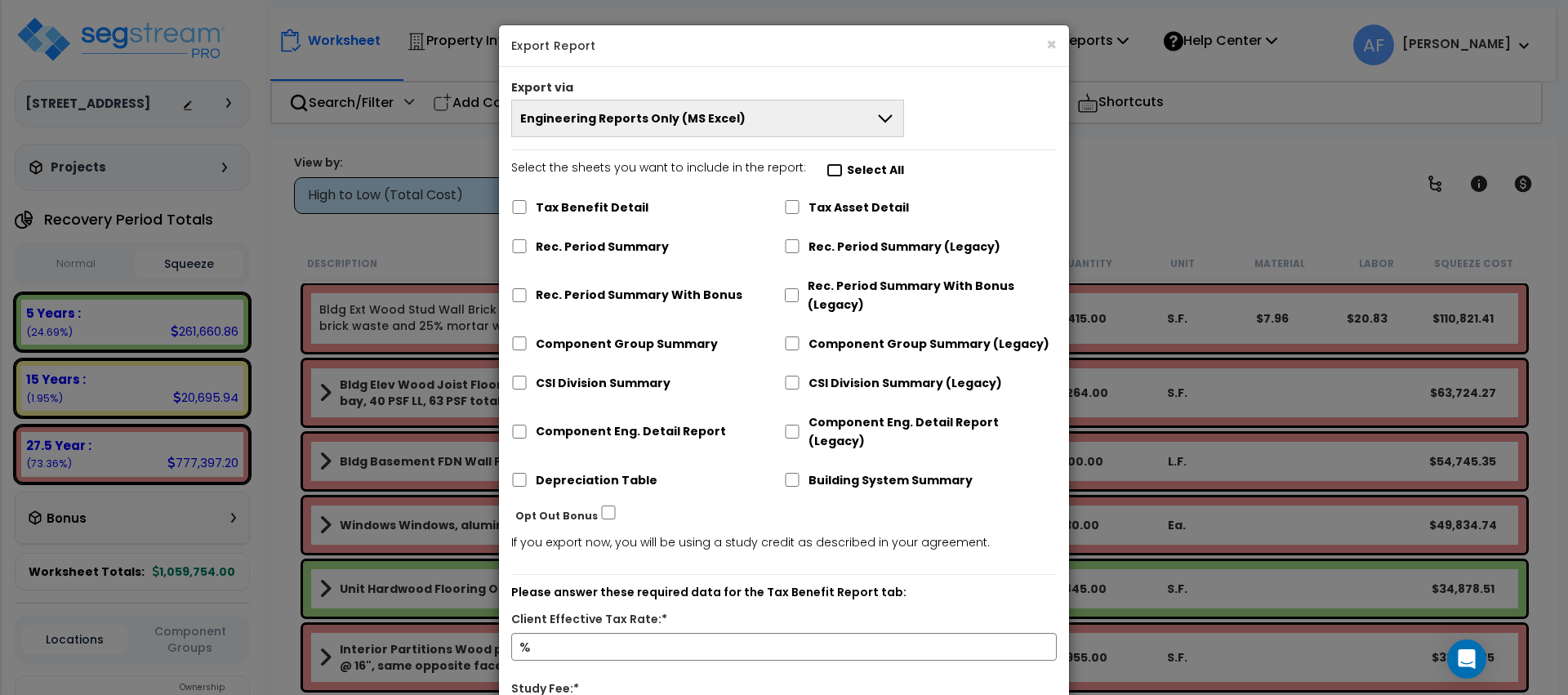
checkbox input "false"
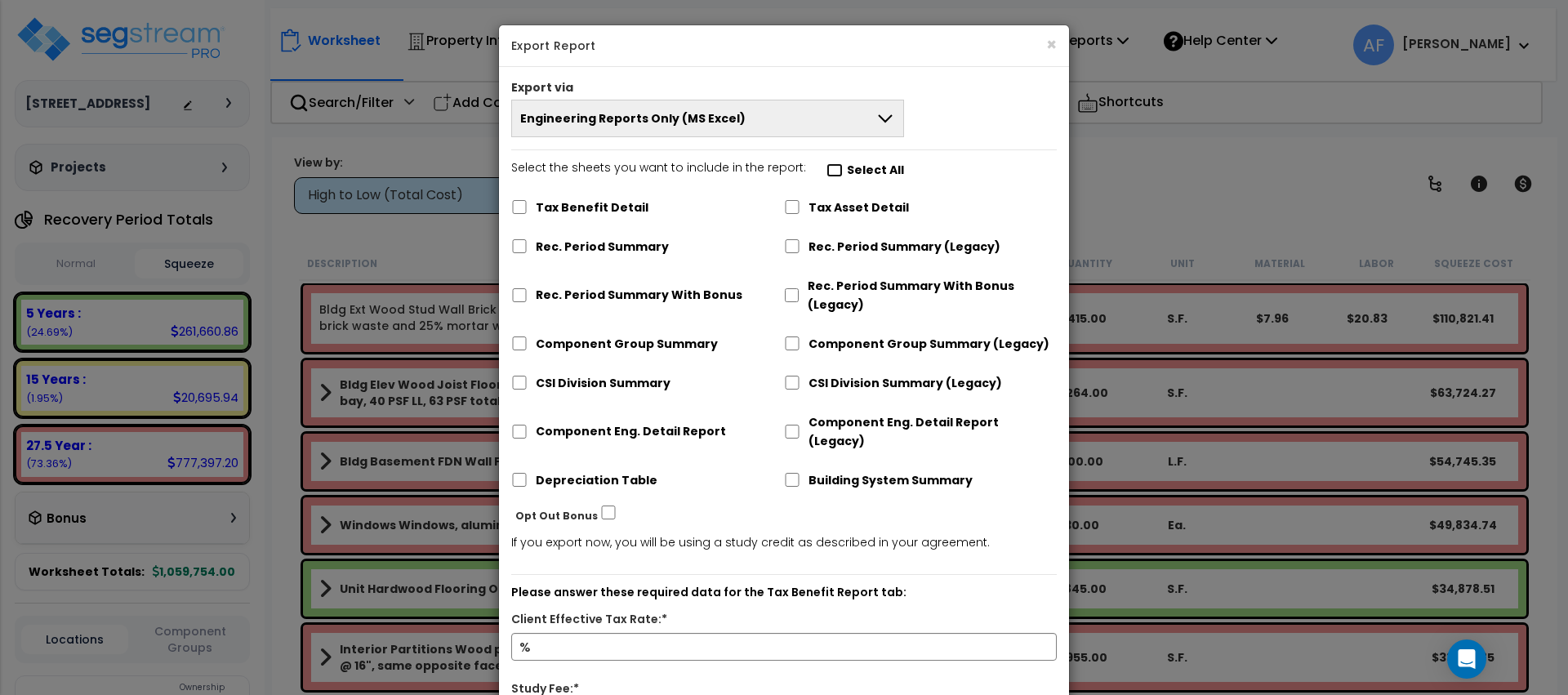
checkbox input "false"
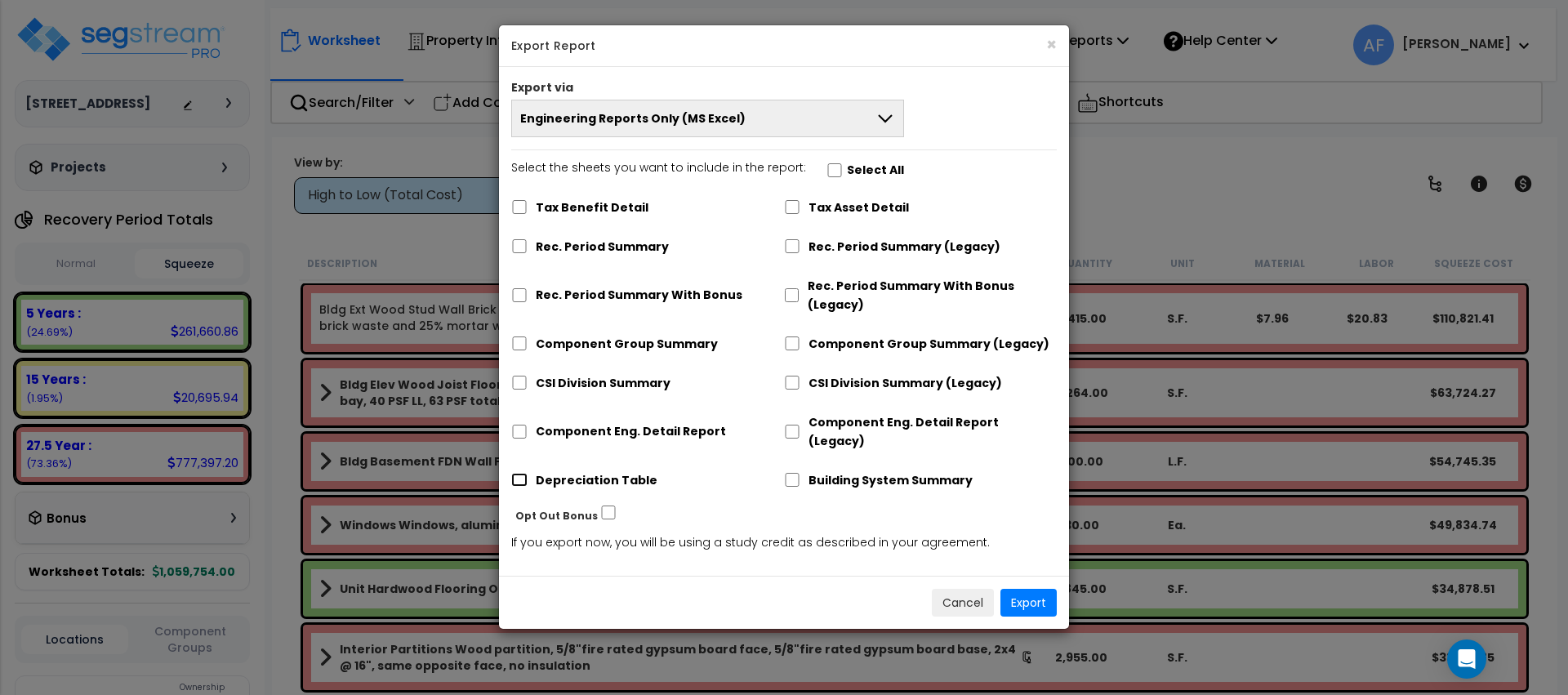
click at [519, 473] on input "Depreciation Table" at bounding box center [519, 480] width 16 height 14
checkbox input "true"
click at [1037, 589] on button "Export" at bounding box center [1029, 602] width 56 height 28
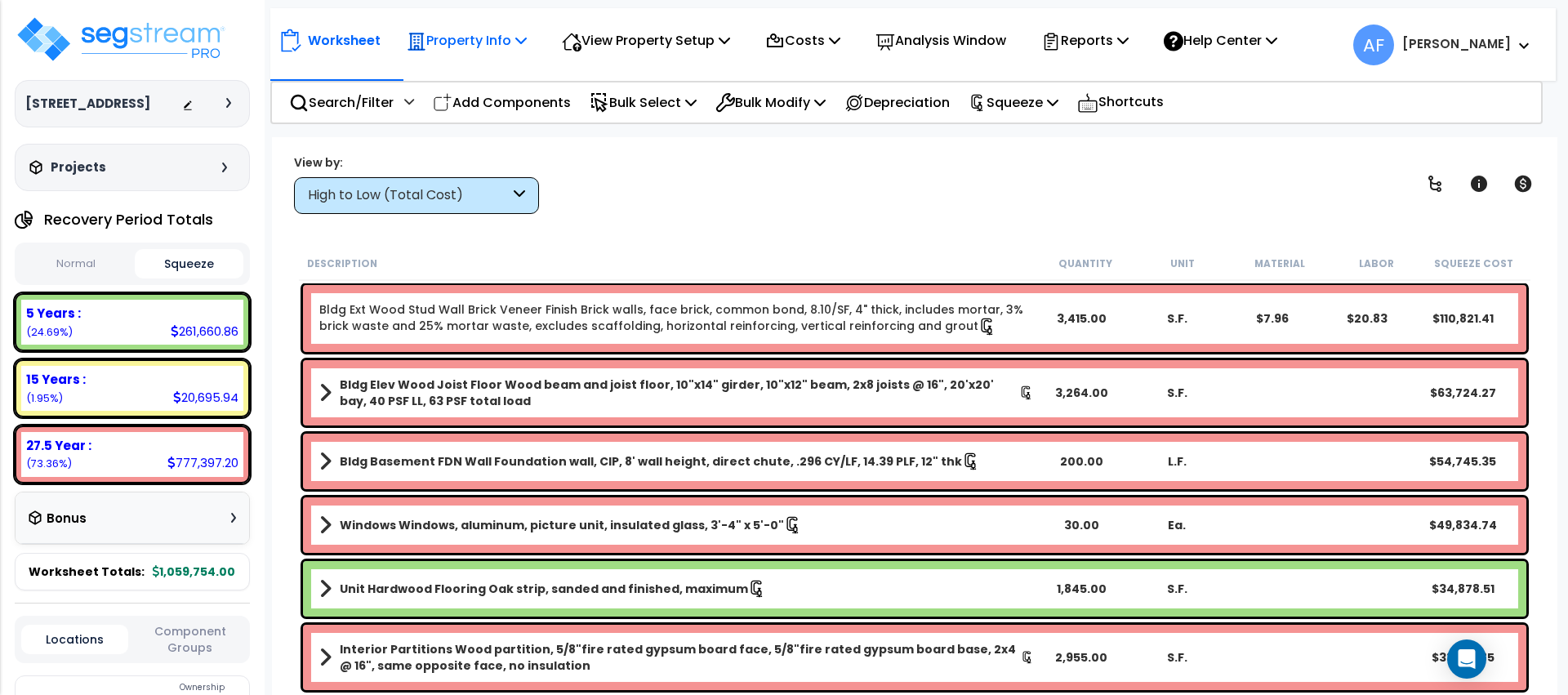
click at [423, 48] on icon at bounding box center [416, 41] width 20 height 20
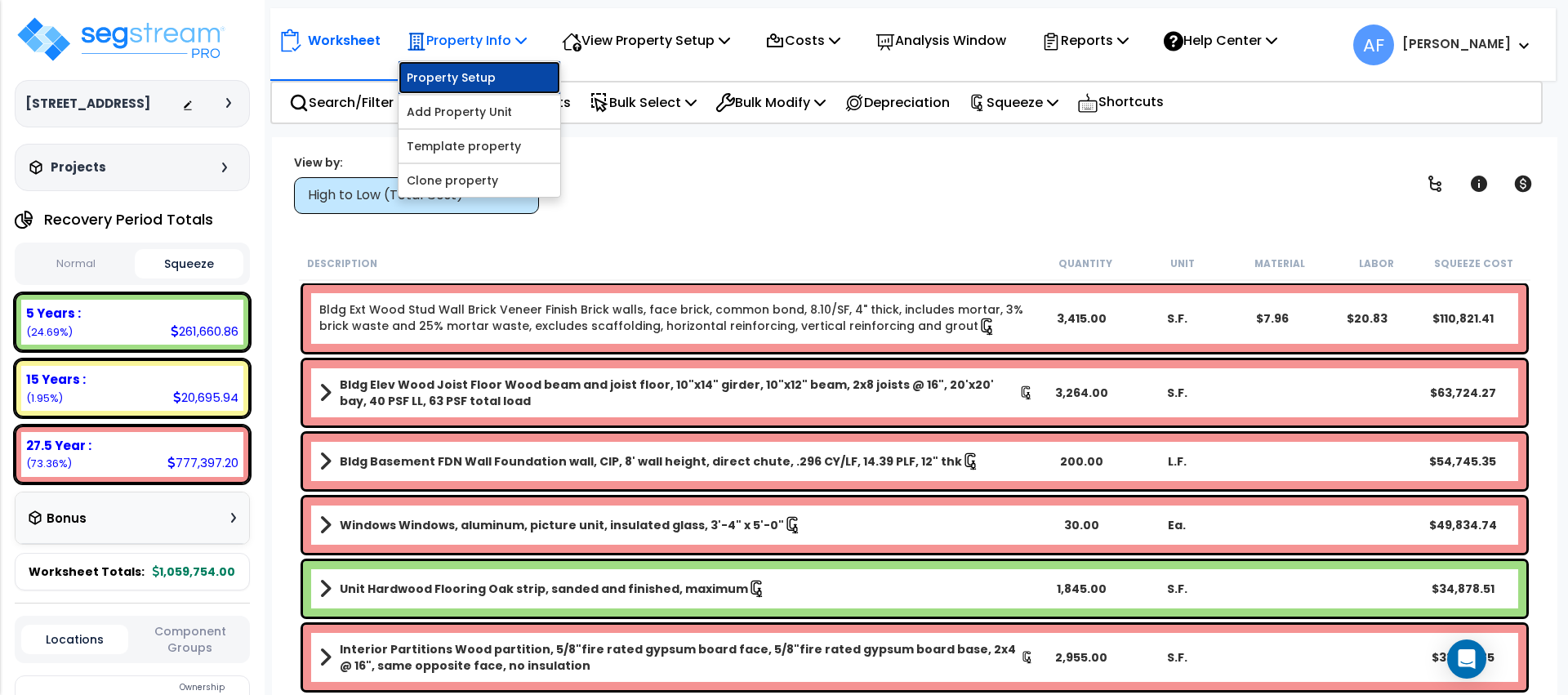
click at [434, 72] on link "Property Setup" at bounding box center [480, 77] width 162 height 32
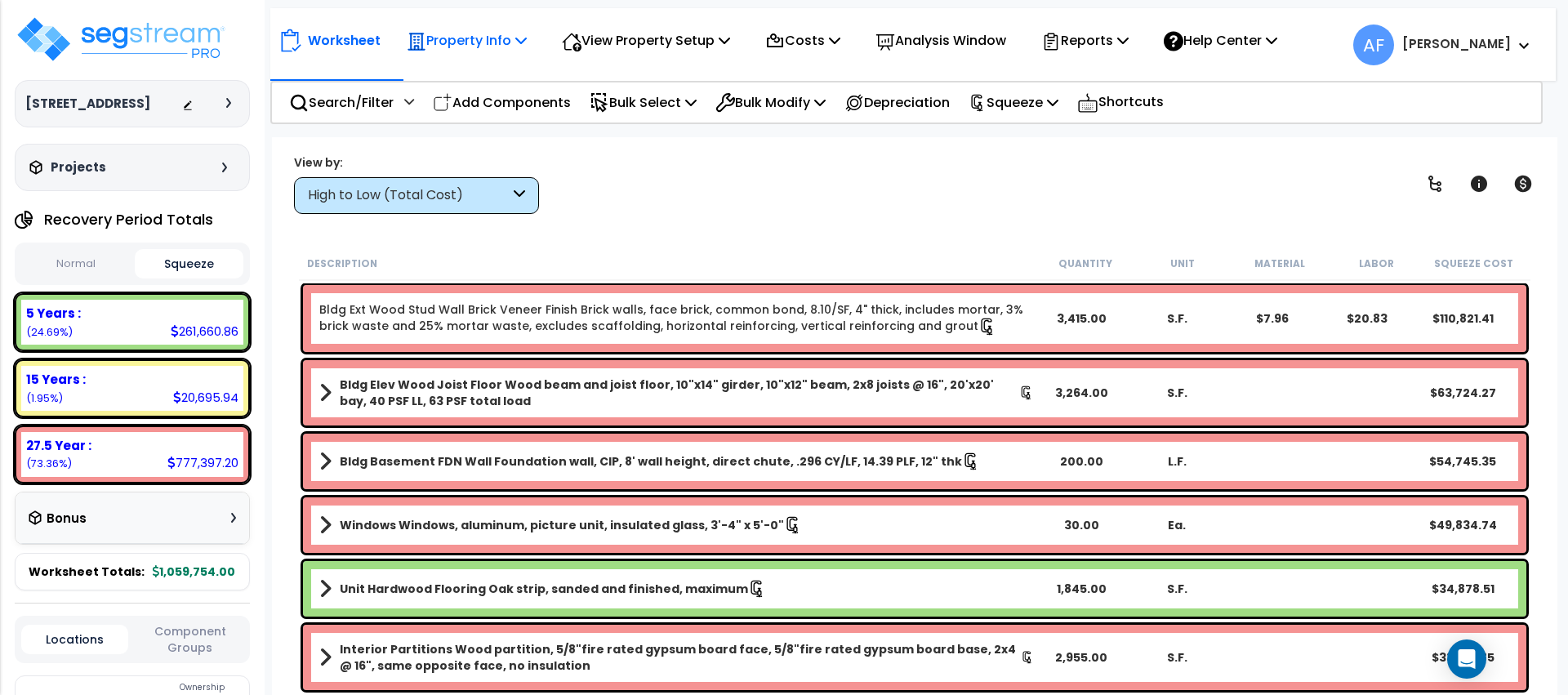
click at [474, 43] on p "Property Info" at bounding box center [466, 41] width 120 height 22
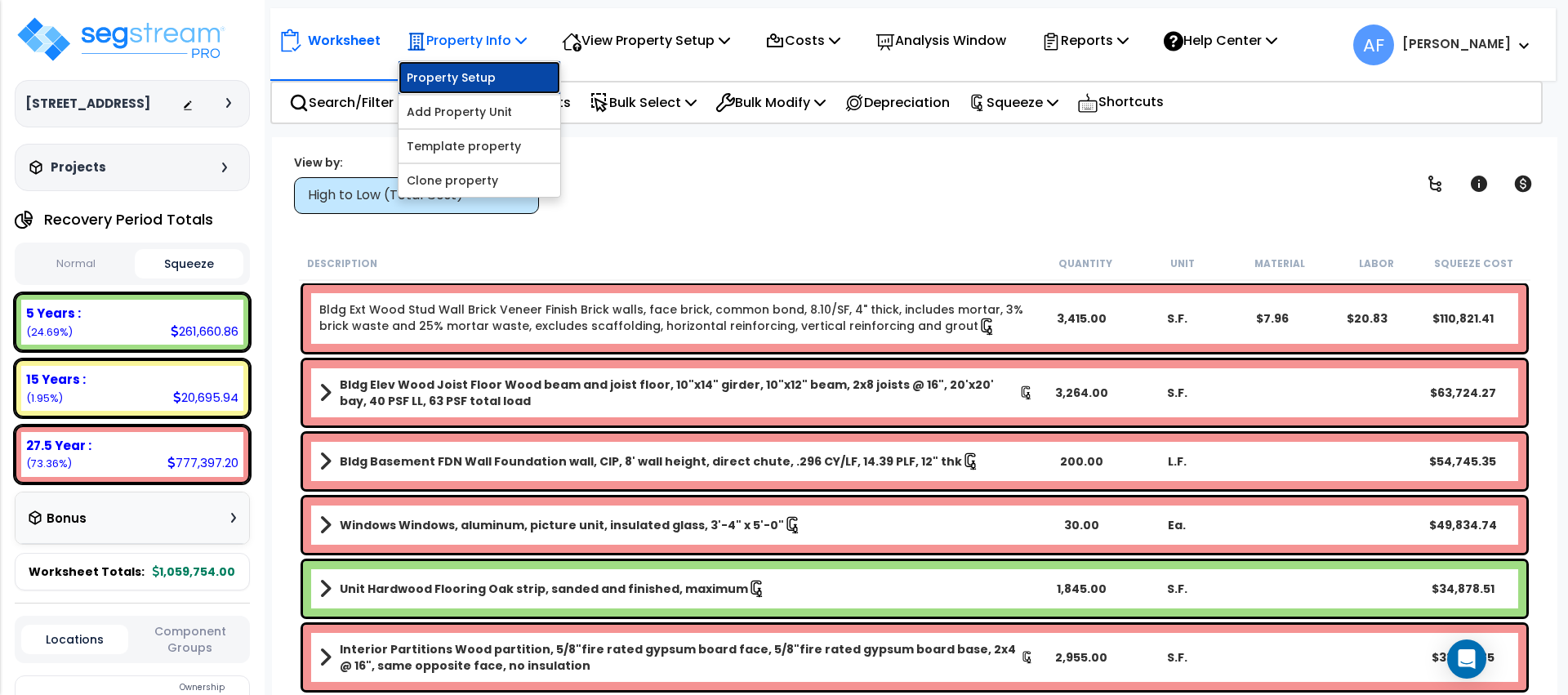
click at [477, 72] on link "Property Setup" at bounding box center [480, 77] width 162 height 32
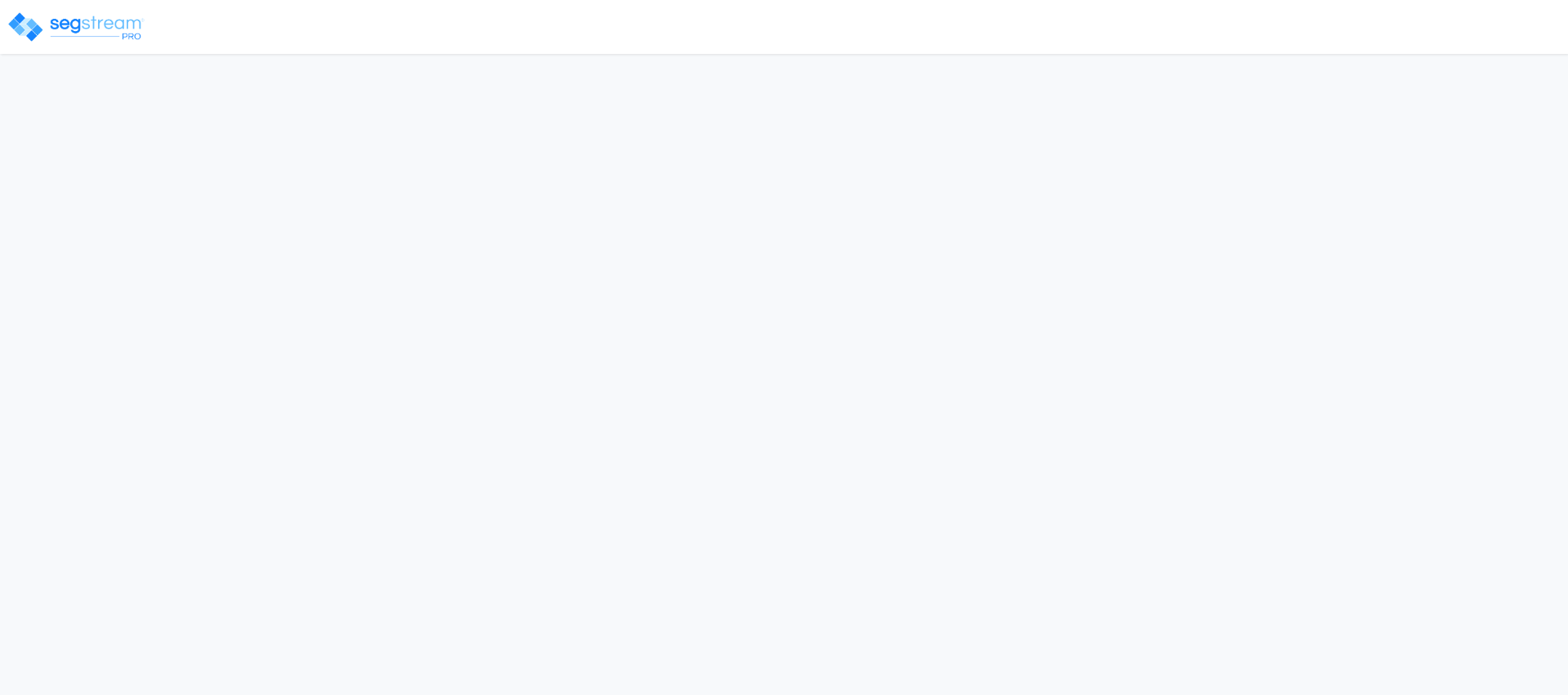
select select "2024"
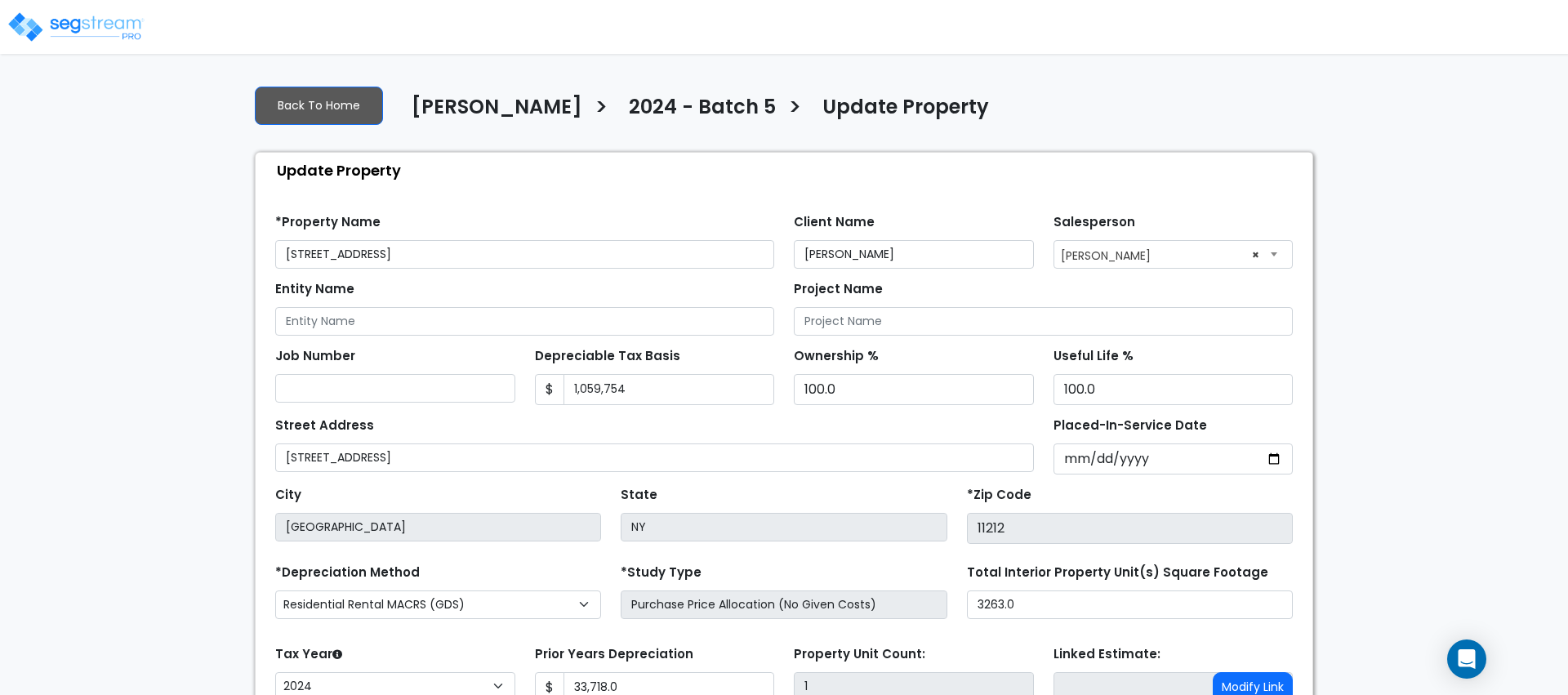
scroll to position [140, 0]
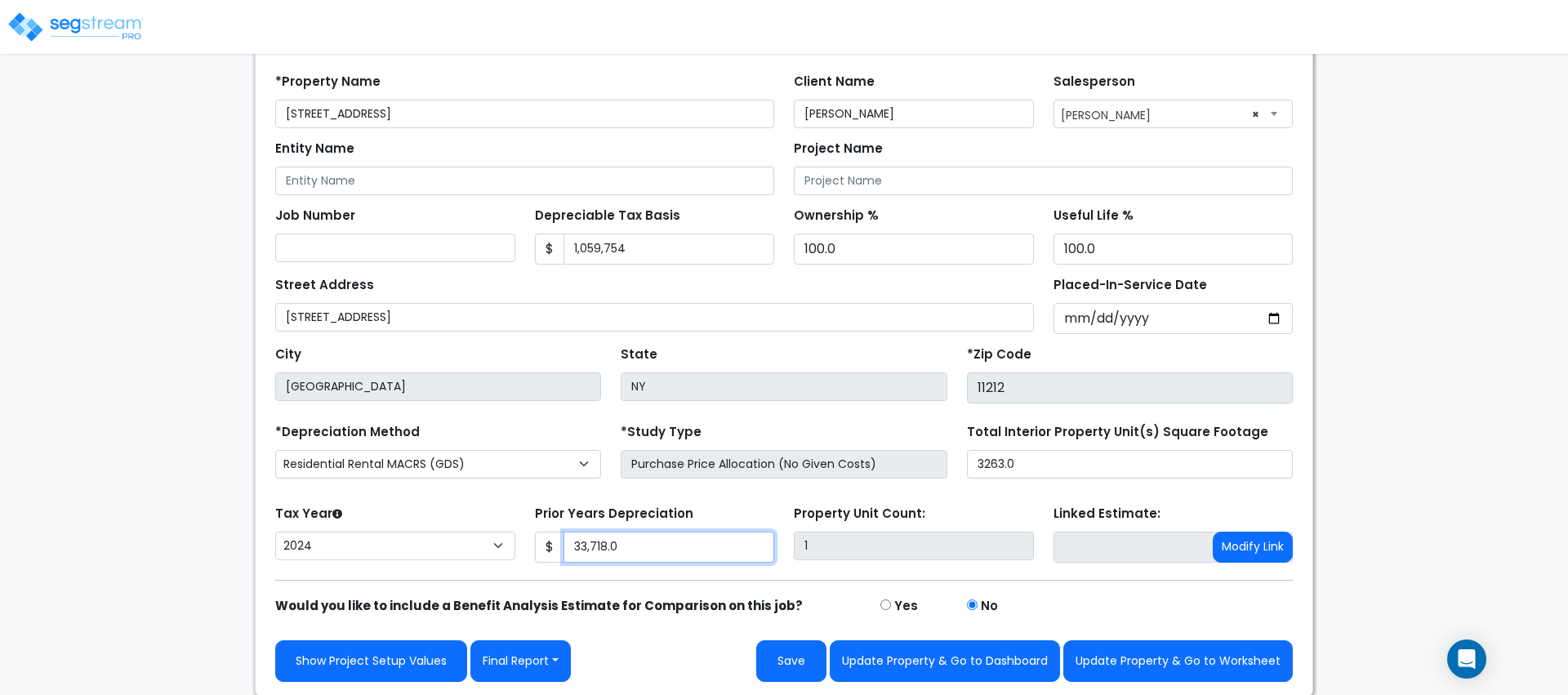
drag, startPoint x: 613, startPoint y: 541, endPoint x: 561, endPoint y: 542, distance: 52.0
click at [561, 542] on div "$ 33,718.0" at bounding box center [655, 547] width 240 height 31
type input "33,718.0"
click at [597, 545] on input "33,718.0" at bounding box center [669, 547] width 212 height 31
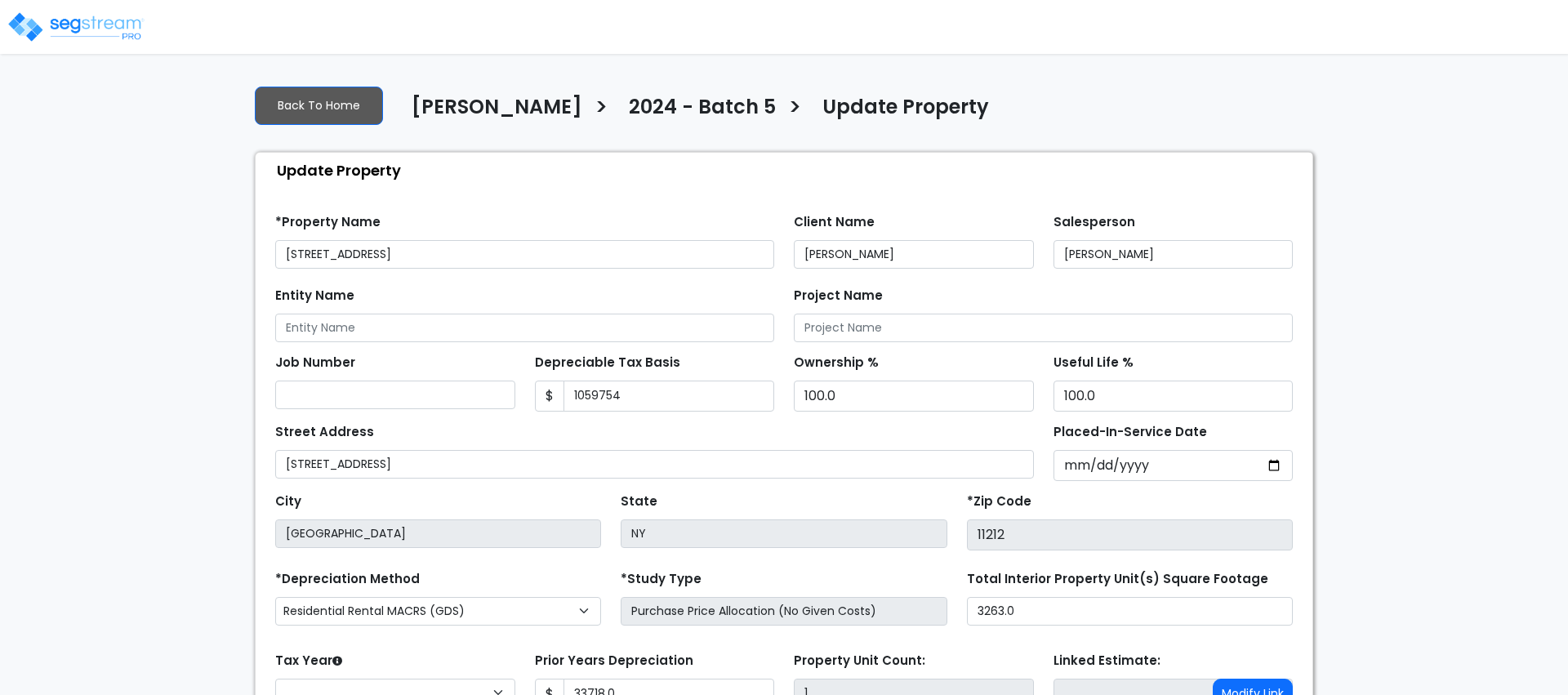
type input "1,059,754"
type input "33,718.0"
select select "2024"
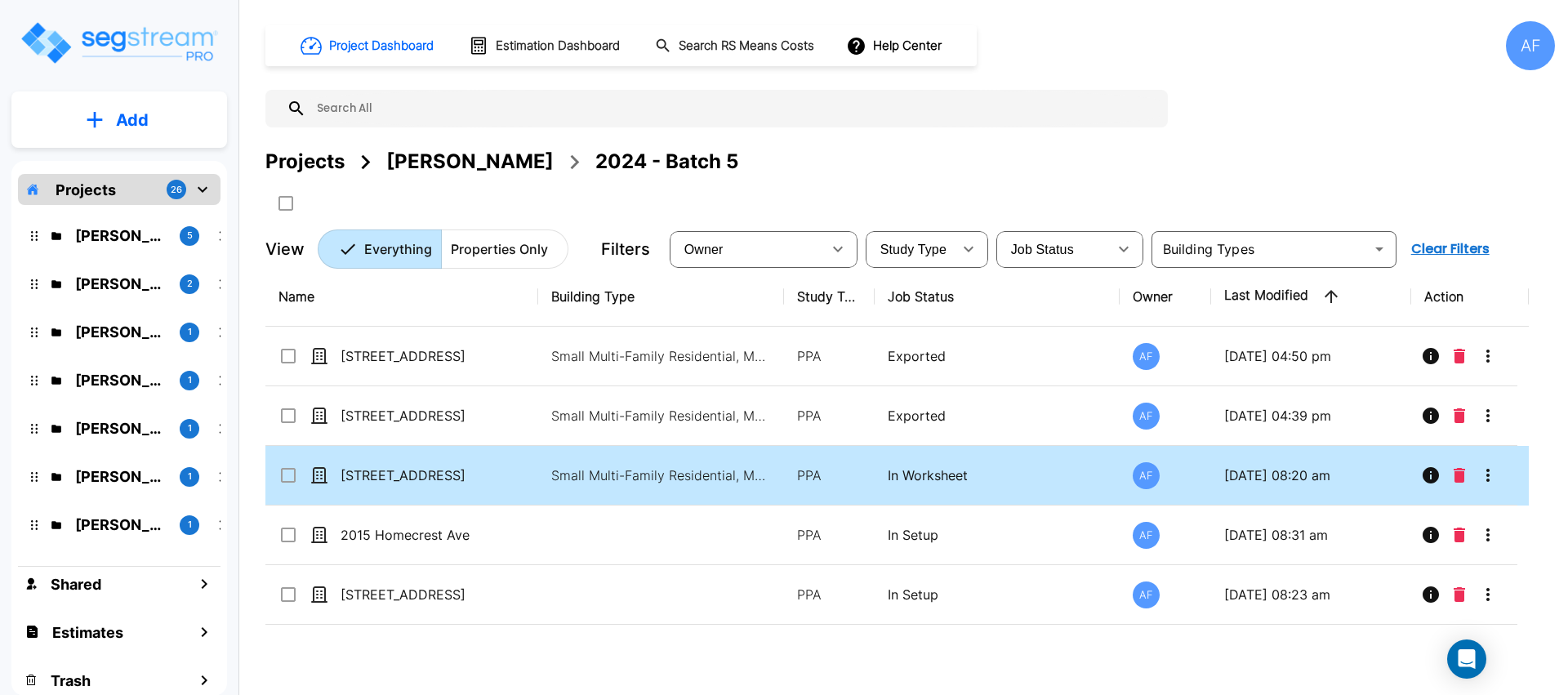
click at [454, 483] on p "[STREET_ADDRESS]" at bounding box center [422, 475] width 163 height 20
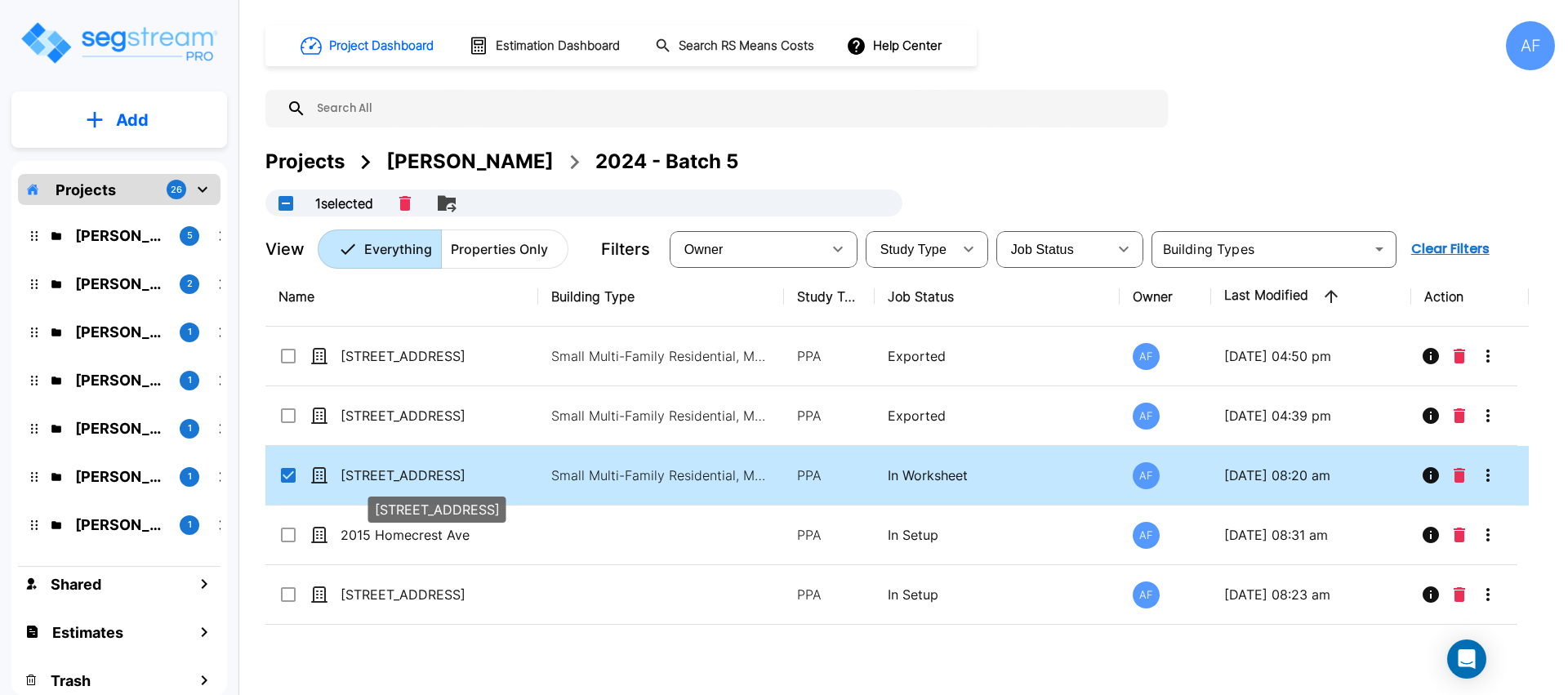
click at [454, 483] on p "[STREET_ADDRESS]" at bounding box center [422, 475] width 163 height 20
click at [457, 470] on p "[STREET_ADDRESS]" at bounding box center [422, 475] width 163 height 20
checkbox input "false"
click at [457, 470] on p "[STREET_ADDRESS]" at bounding box center [422, 475] width 163 height 20
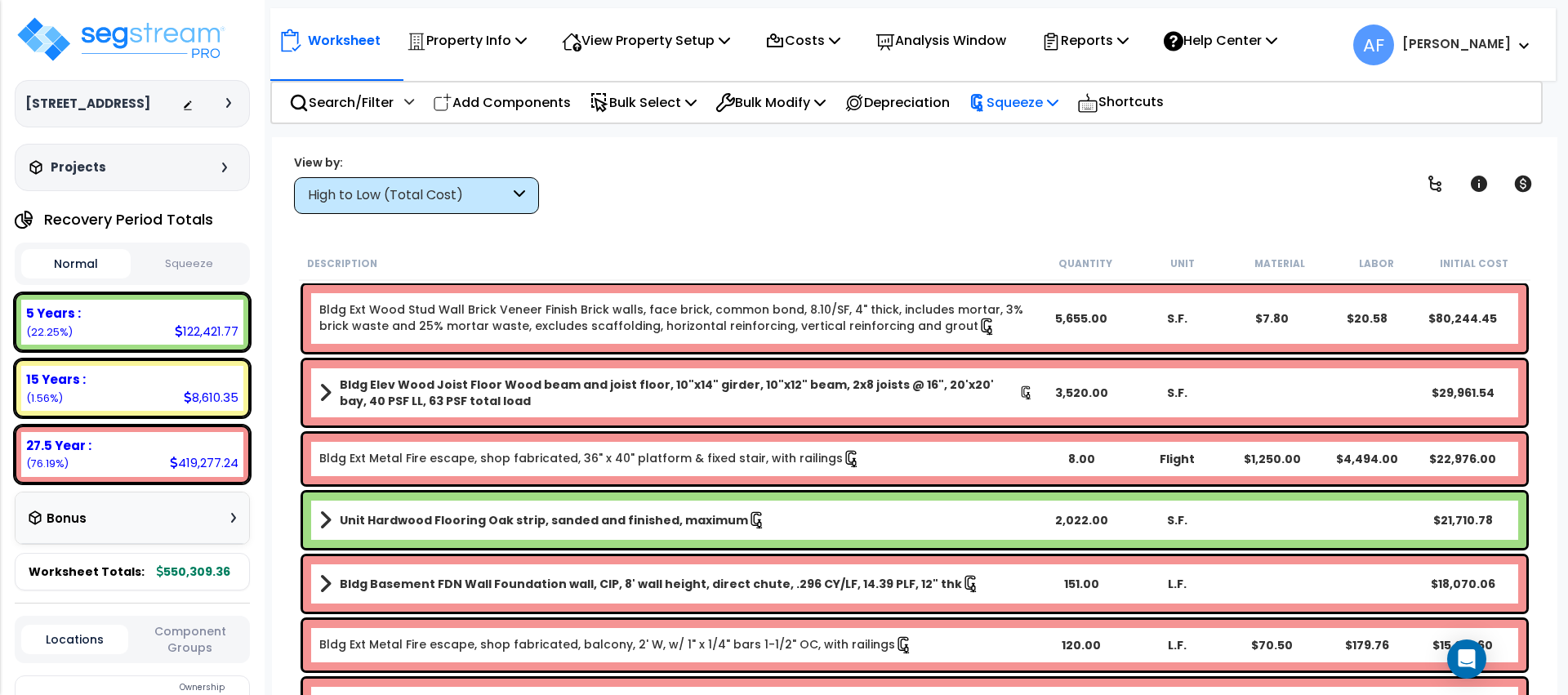
click at [1042, 99] on p "Squeeze" at bounding box center [1014, 103] width 90 height 22
click at [1097, 30] on p "Reports" at bounding box center [1085, 41] width 88 height 22
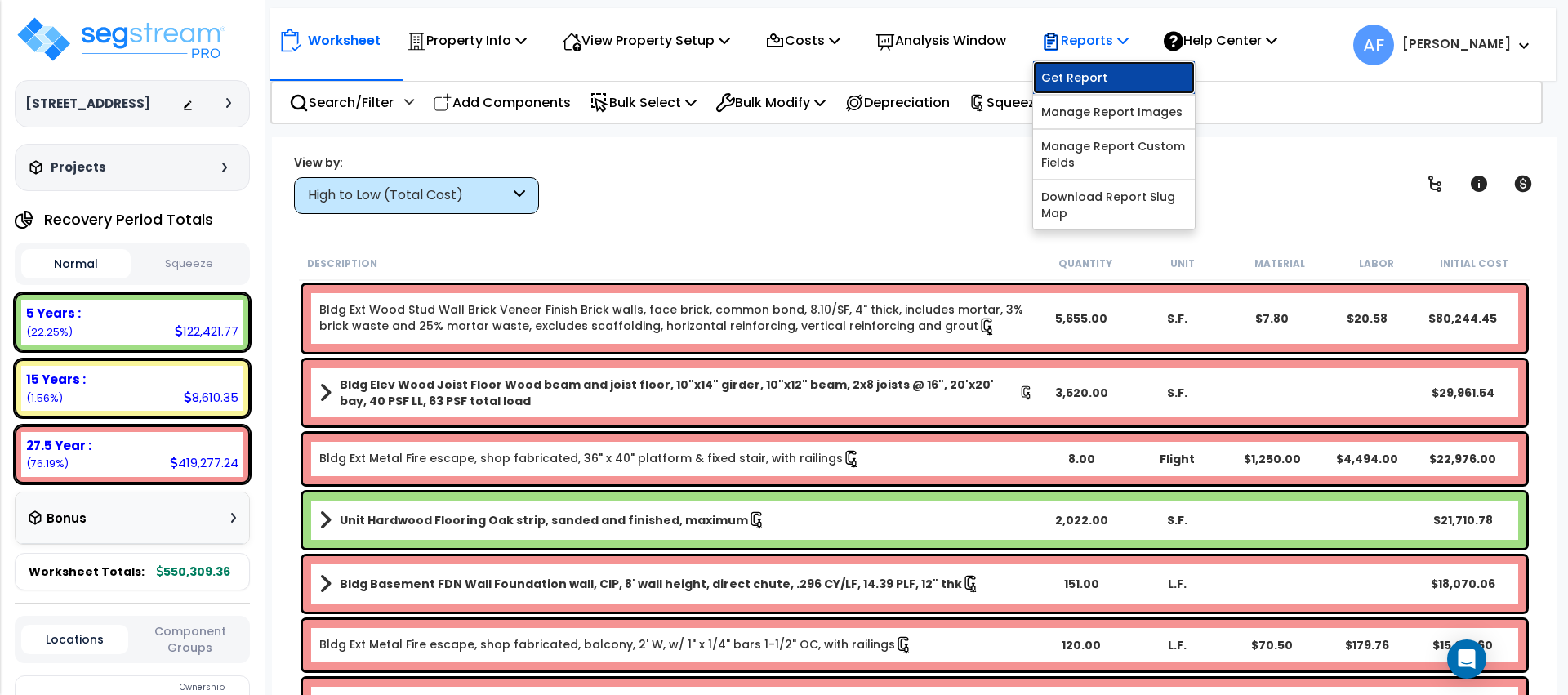
click at [1092, 68] on link "Get Report" at bounding box center [1114, 77] width 162 height 32
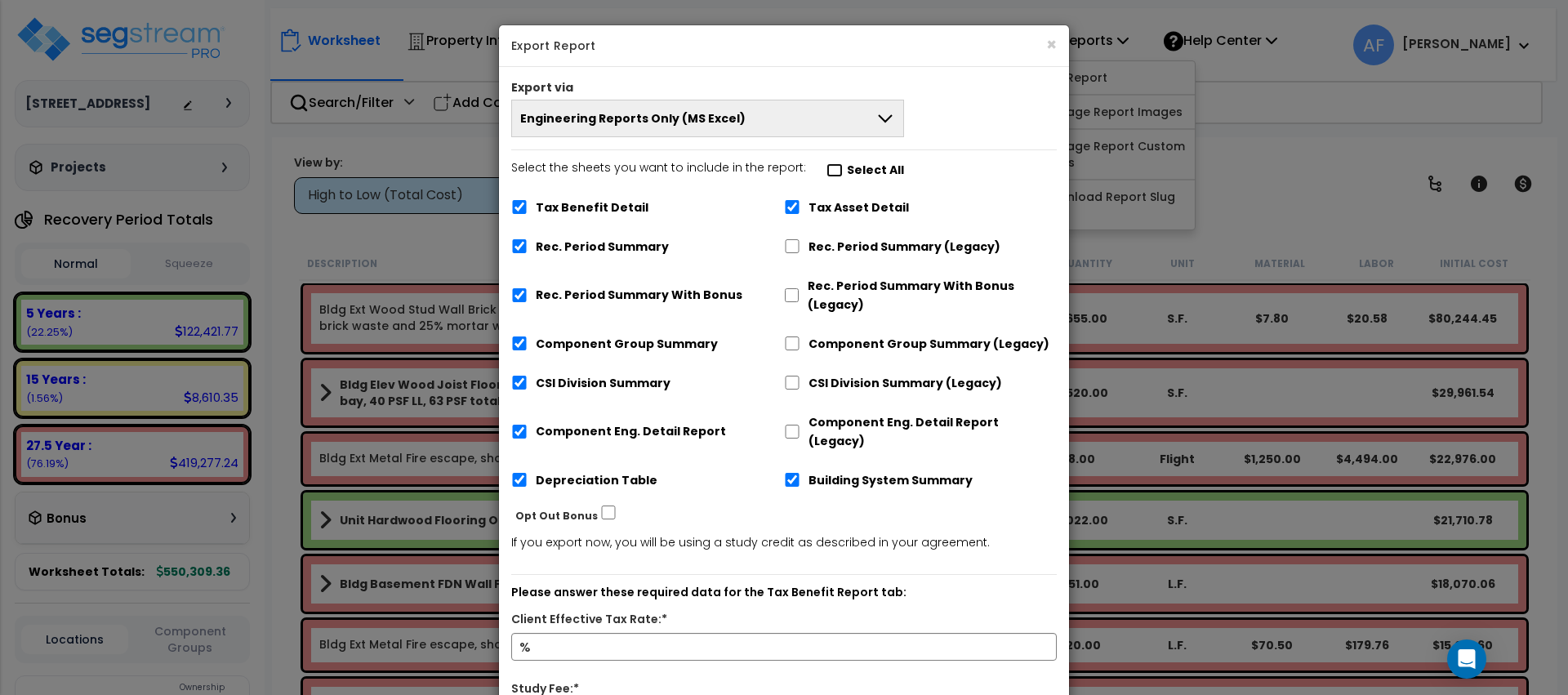
click at [827, 164] on input "Select the sheets you want to include in the report: Select All" at bounding box center [834, 170] width 16 height 14
checkbox input "false"
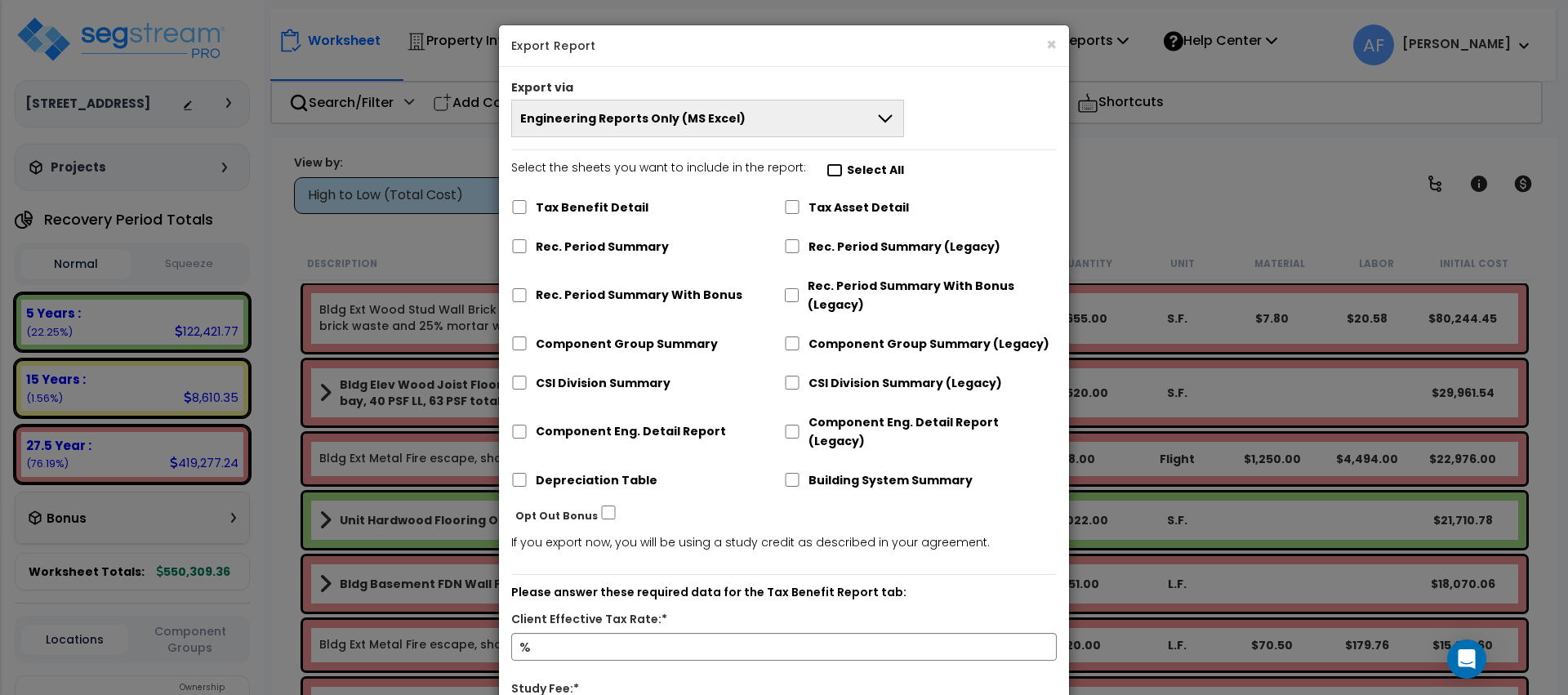
checkbox input "false"
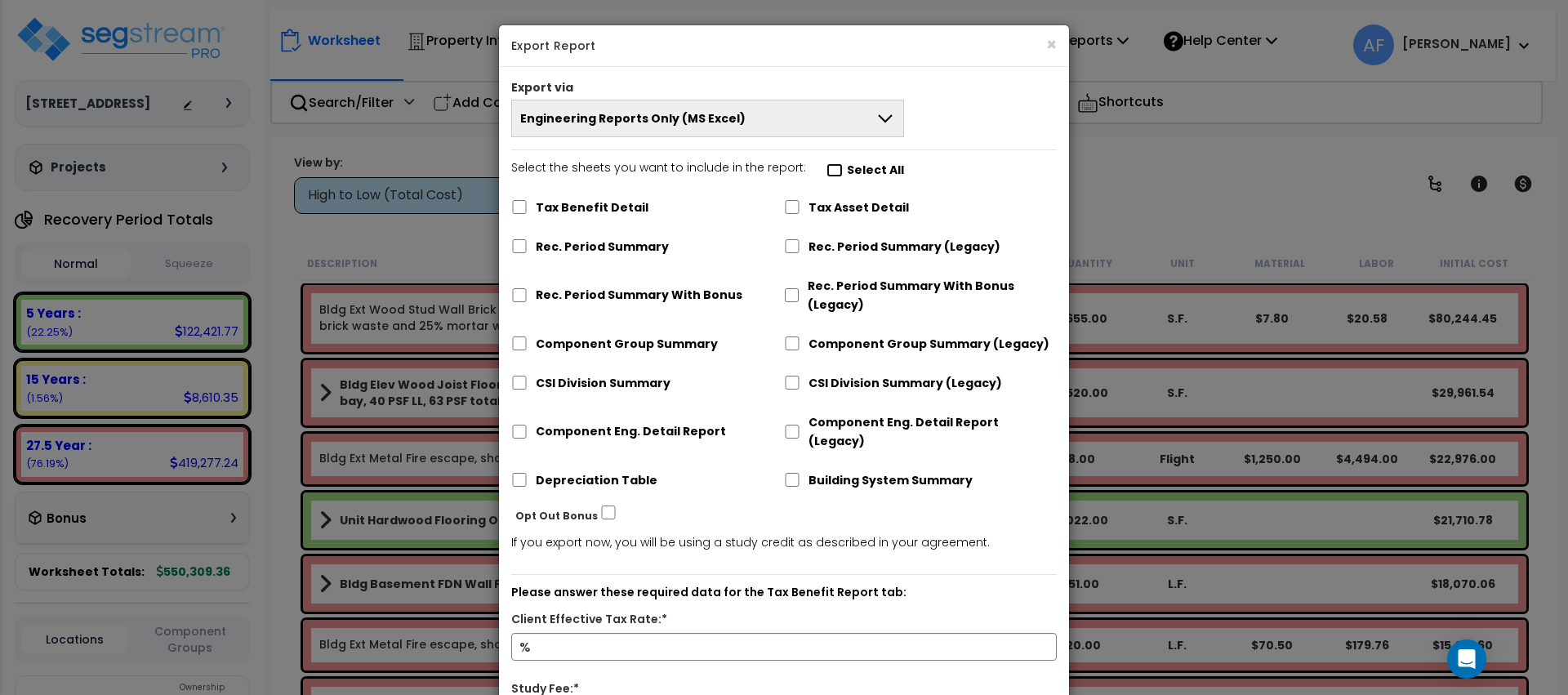
checkbox input "false"
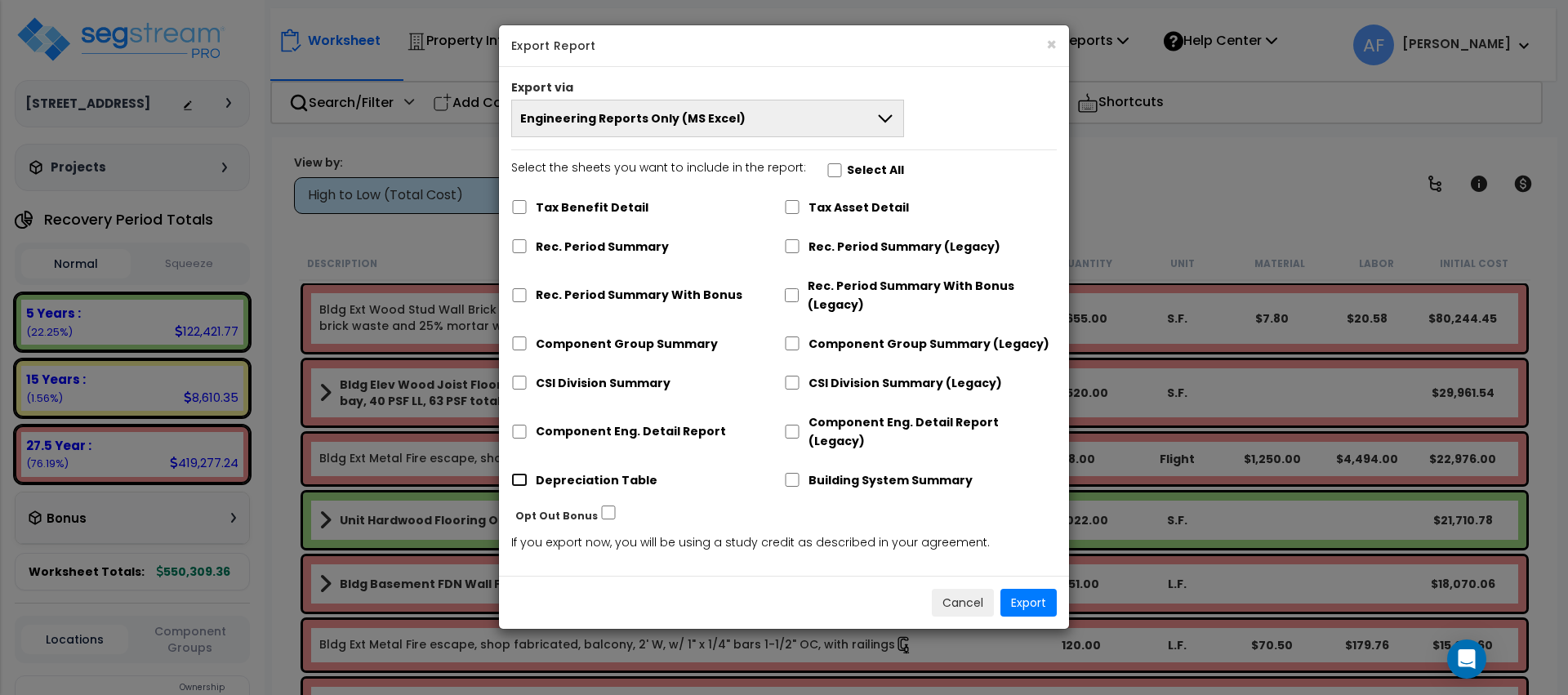
click at [516, 473] on input "Depreciation Table" at bounding box center [519, 480] width 16 height 14
checkbox input "true"
click at [1054, 589] on button "Export" at bounding box center [1029, 602] width 56 height 28
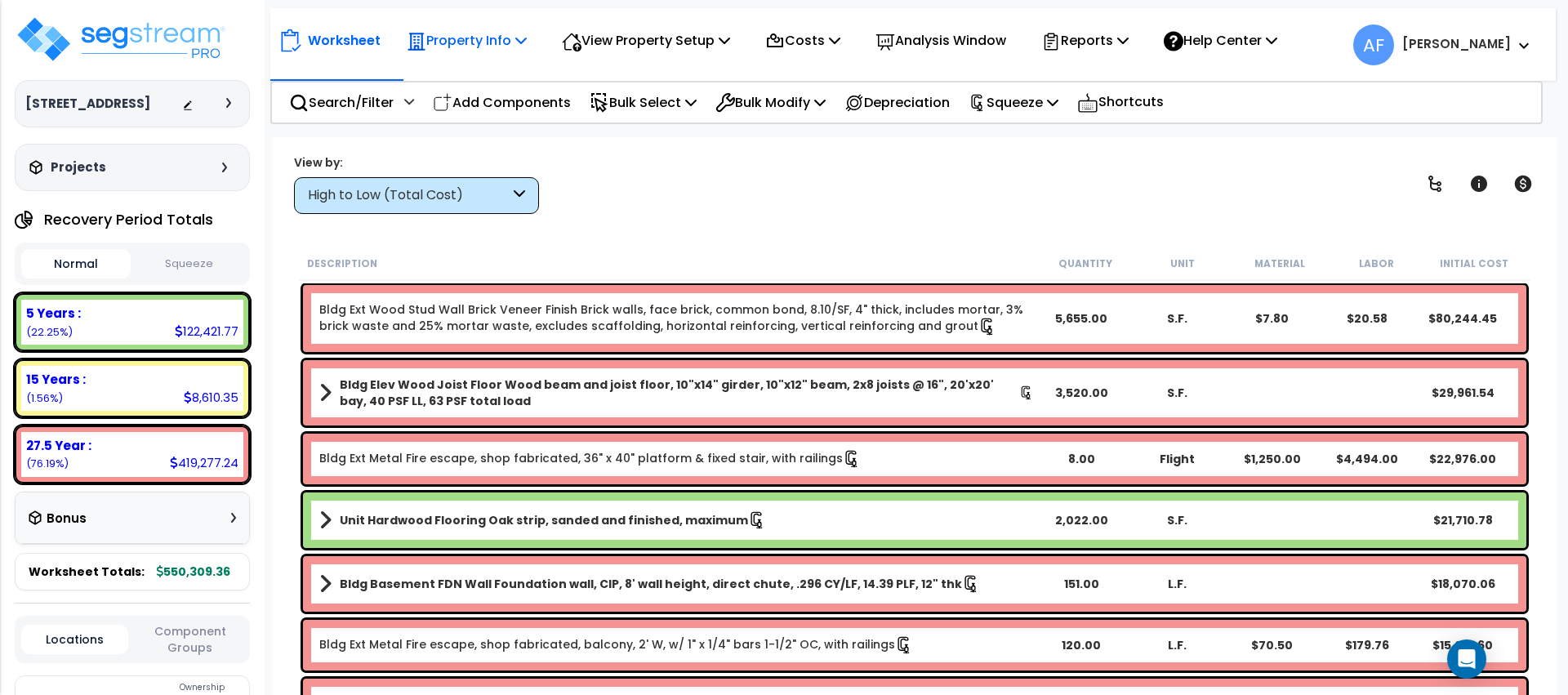
click at [491, 49] on p "Property Info" at bounding box center [466, 41] width 120 height 22
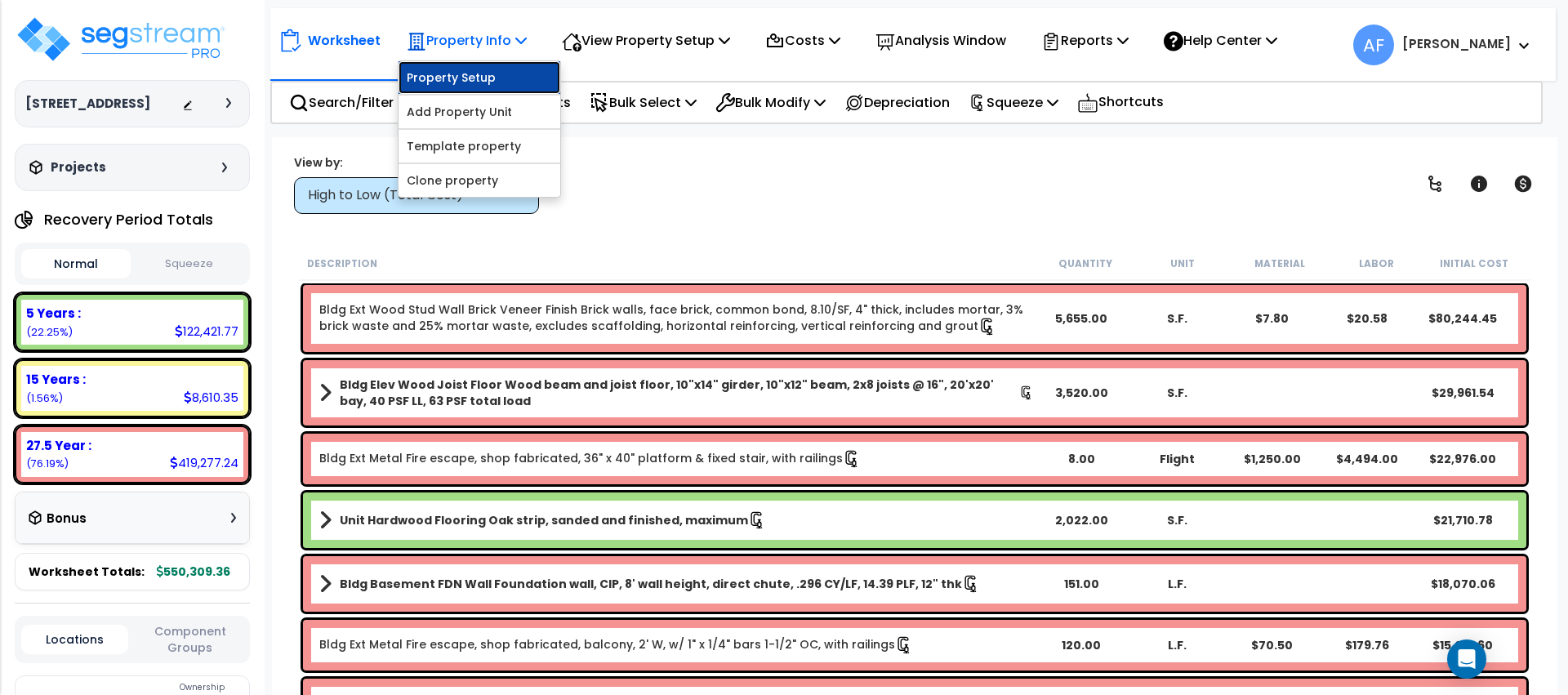
click at [488, 76] on link "Property Setup" at bounding box center [480, 77] width 162 height 32
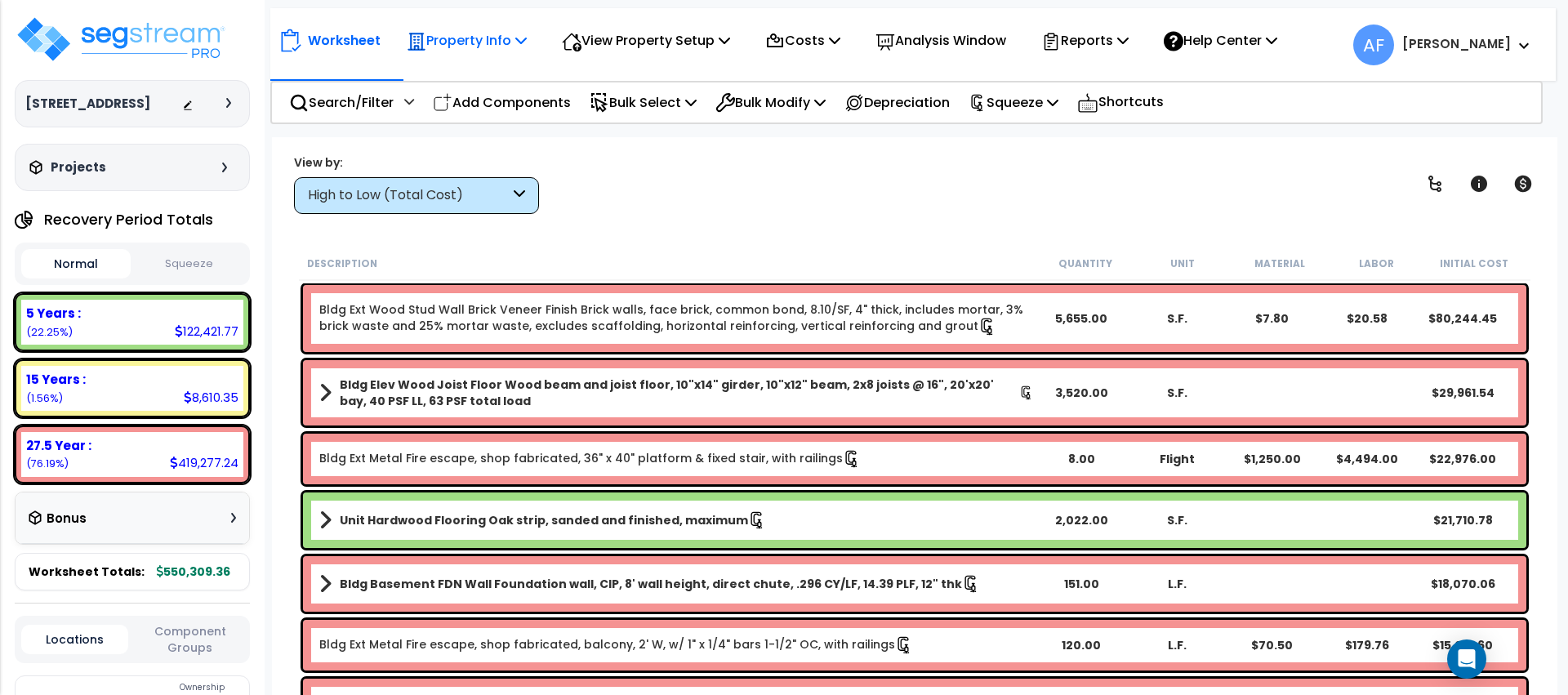
click at [481, 30] on p "Property Info" at bounding box center [466, 41] width 120 height 22
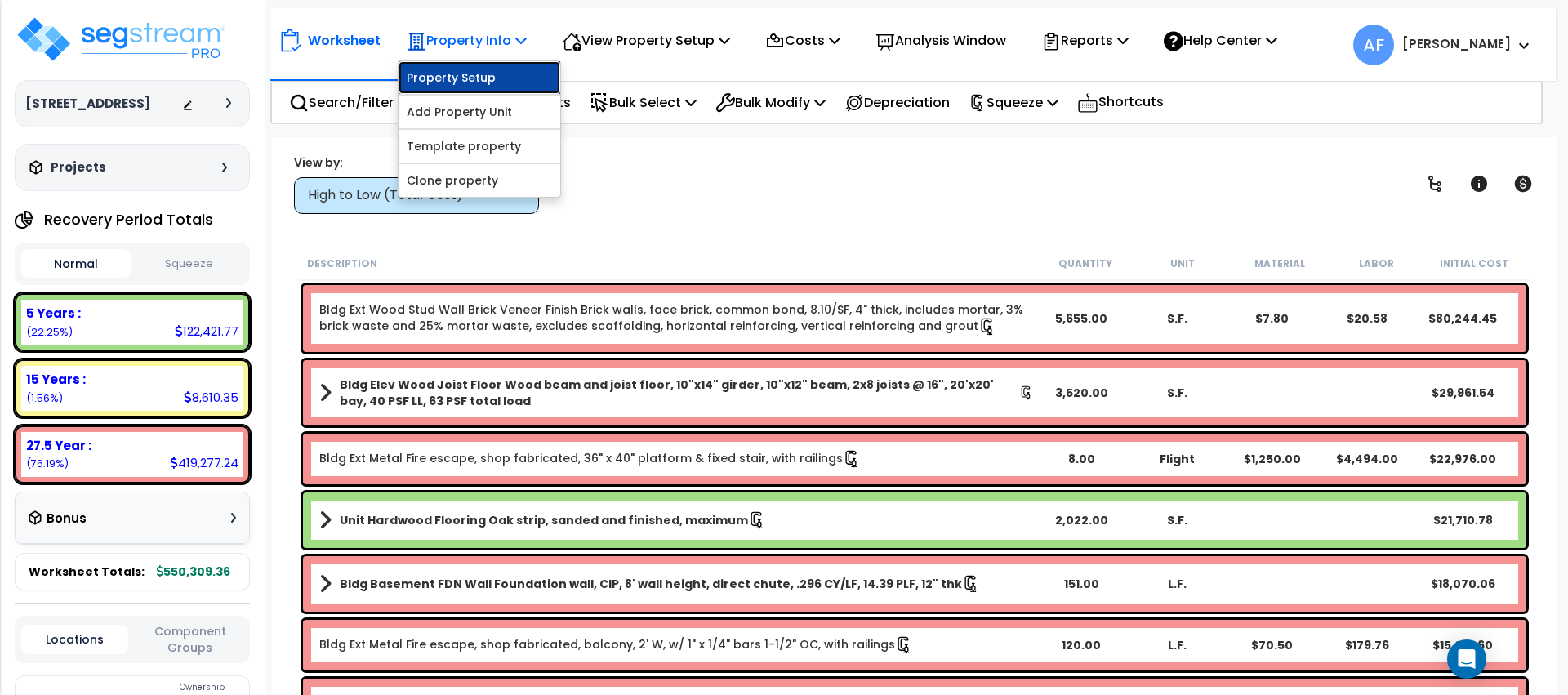
click at [477, 86] on link "Property Setup" at bounding box center [480, 77] width 162 height 32
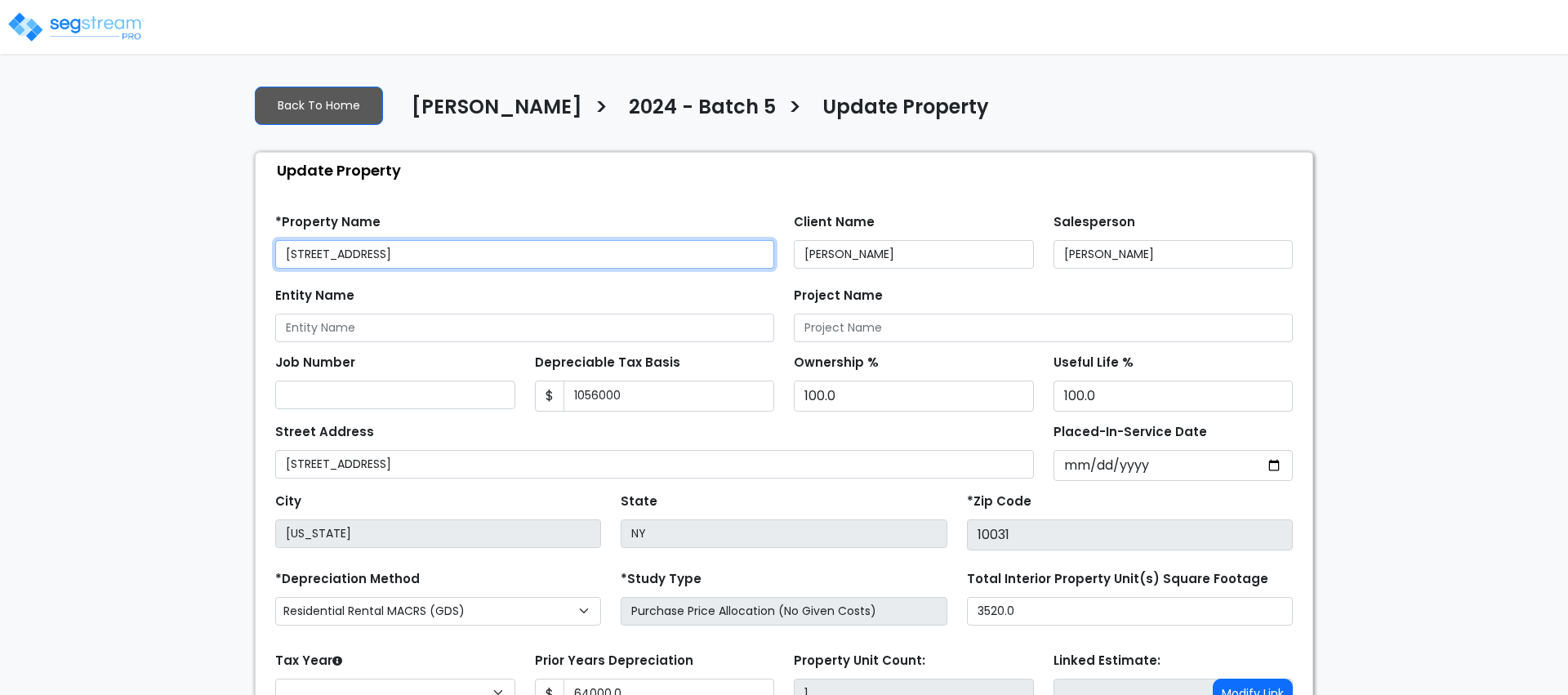
type input "1,056,000"
type input "64,000.0"
select select "2024"
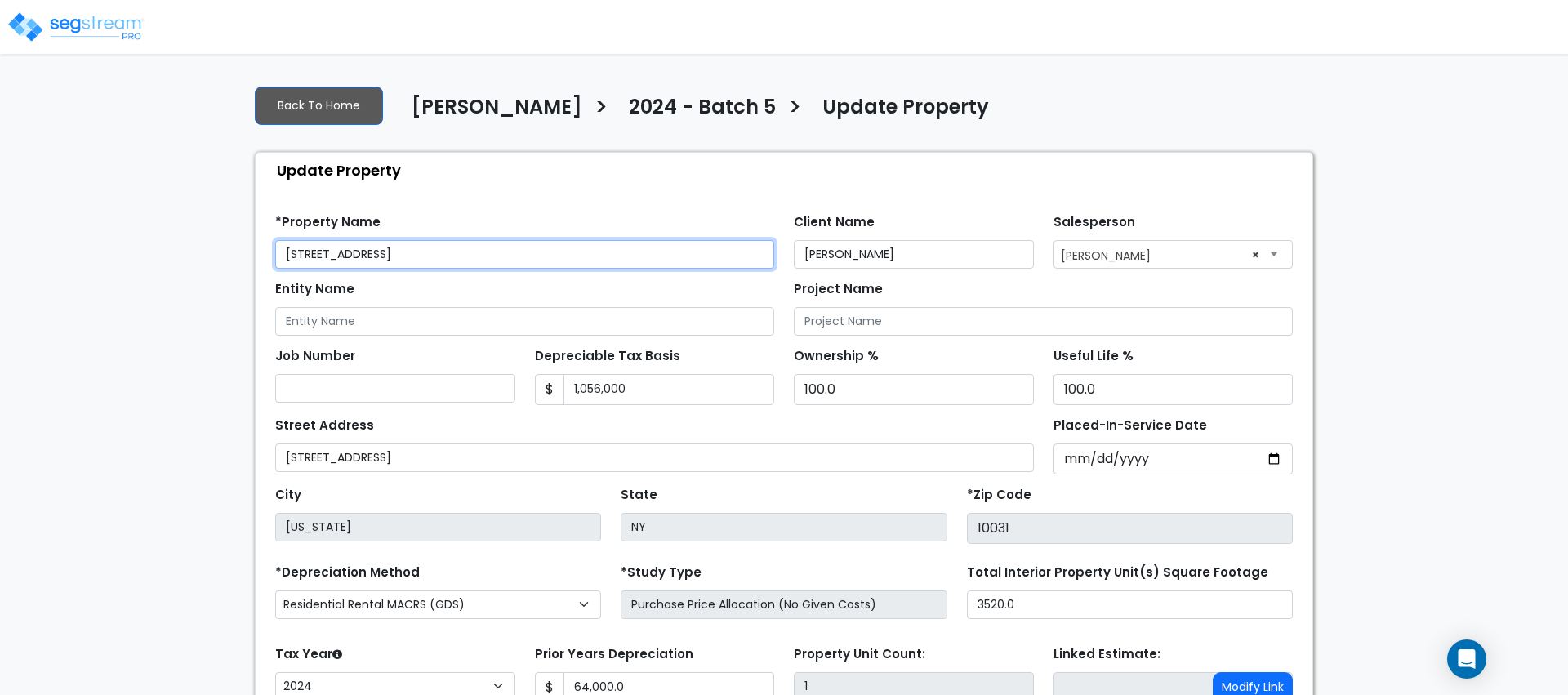
drag, startPoint x: 371, startPoint y: 249, endPoint x: 256, endPoint y: 254, distance: 115.1
click at [256, 254] on div "Find these errors below in the Property Setup: *Property Name 509 W 150th St Cl…" at bounding box center [784, 512] width 1057 height 648
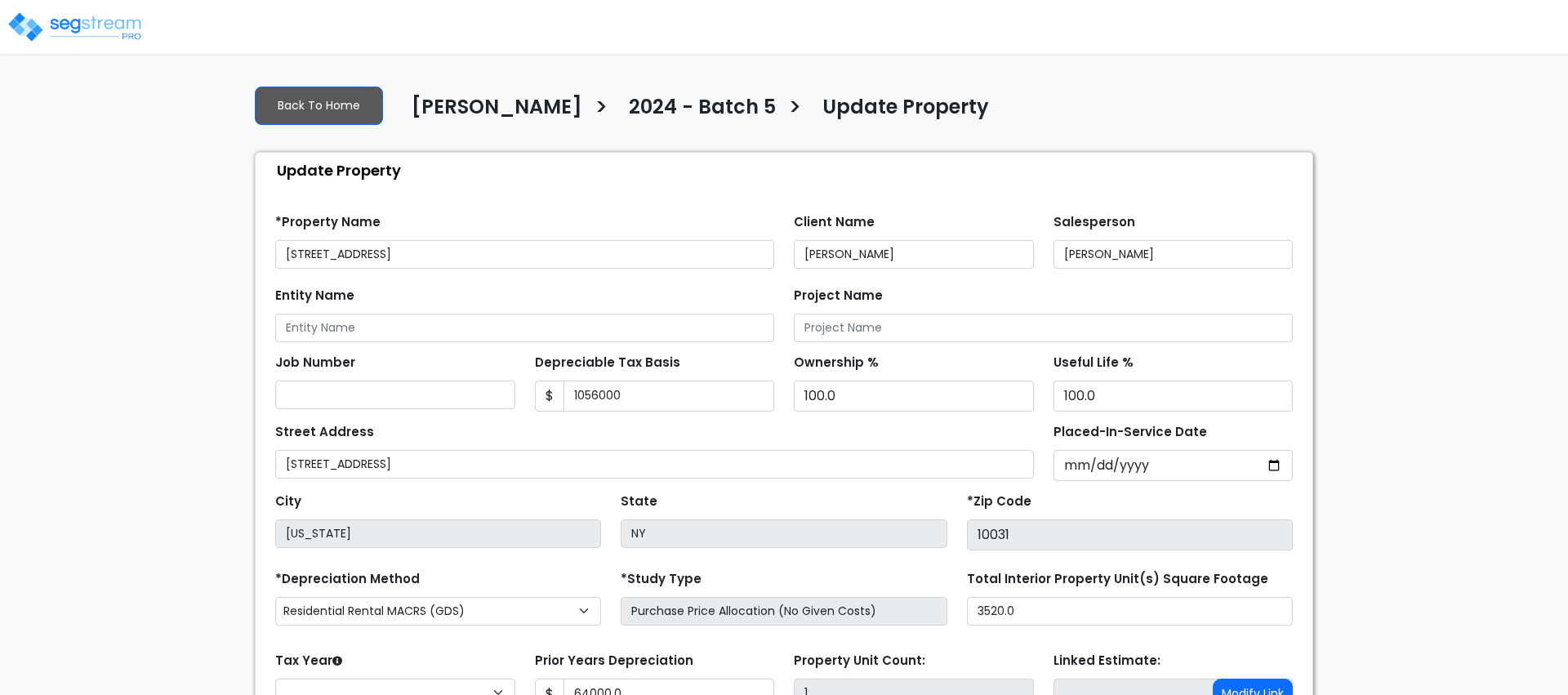
type input "1,056,000"
type input "64,000.0"
select select "2024"
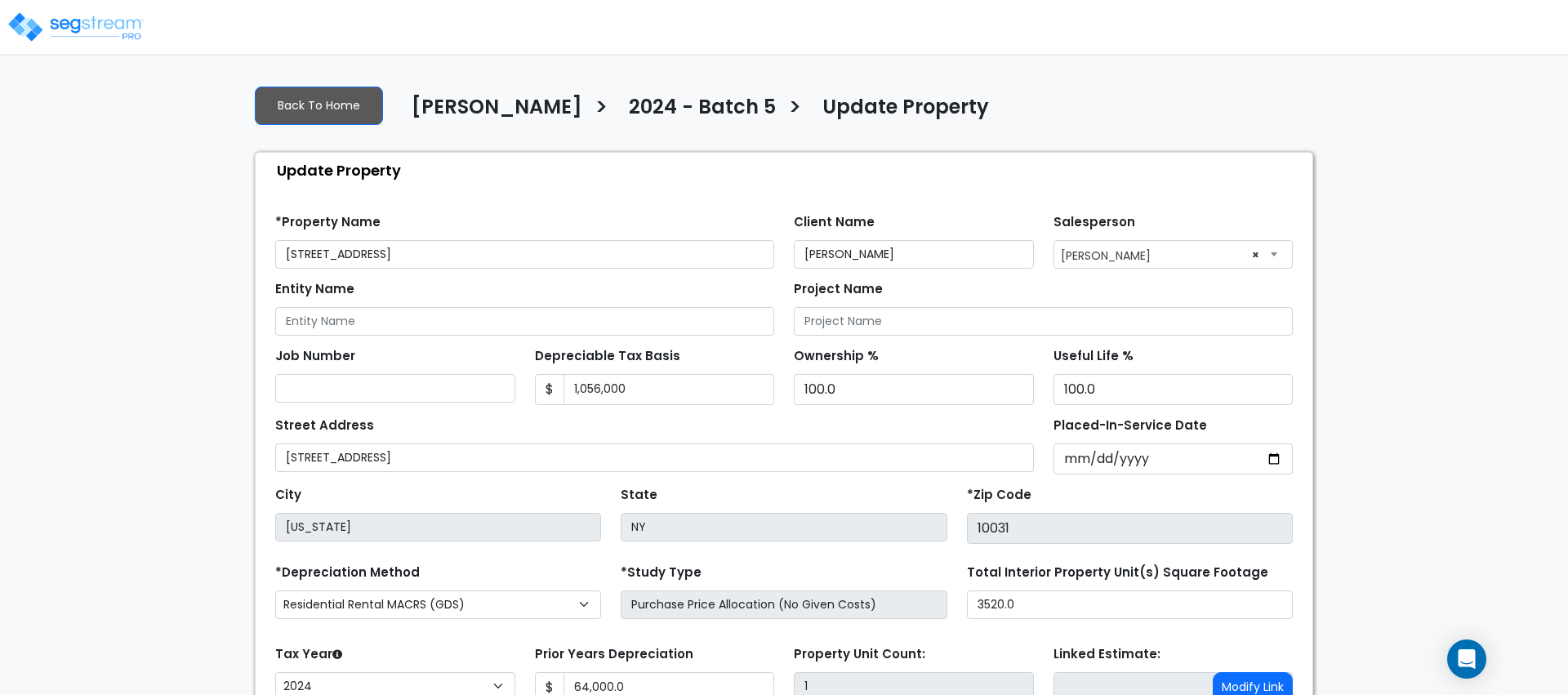
click at [124, 26] on img at bounding box center [76, 26] width 139 height 32
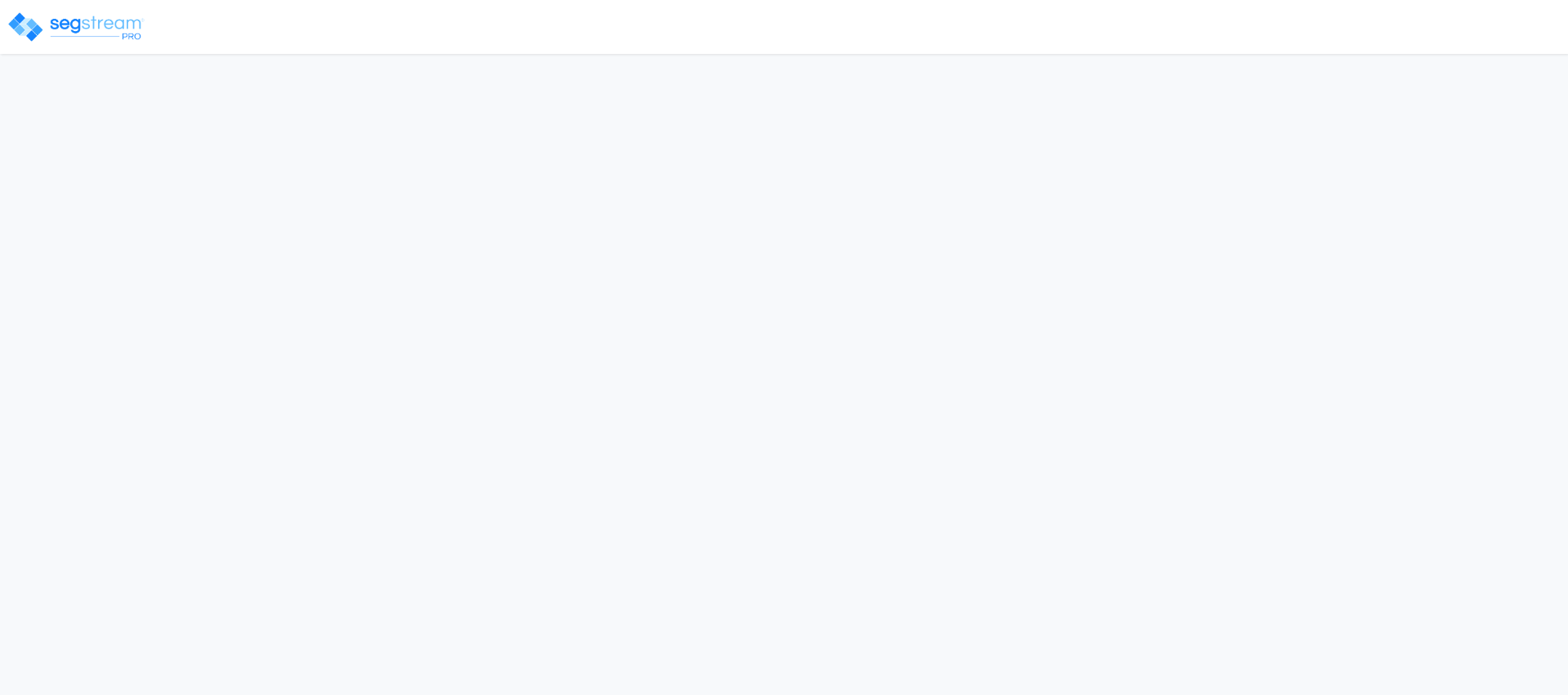
select select "2024"
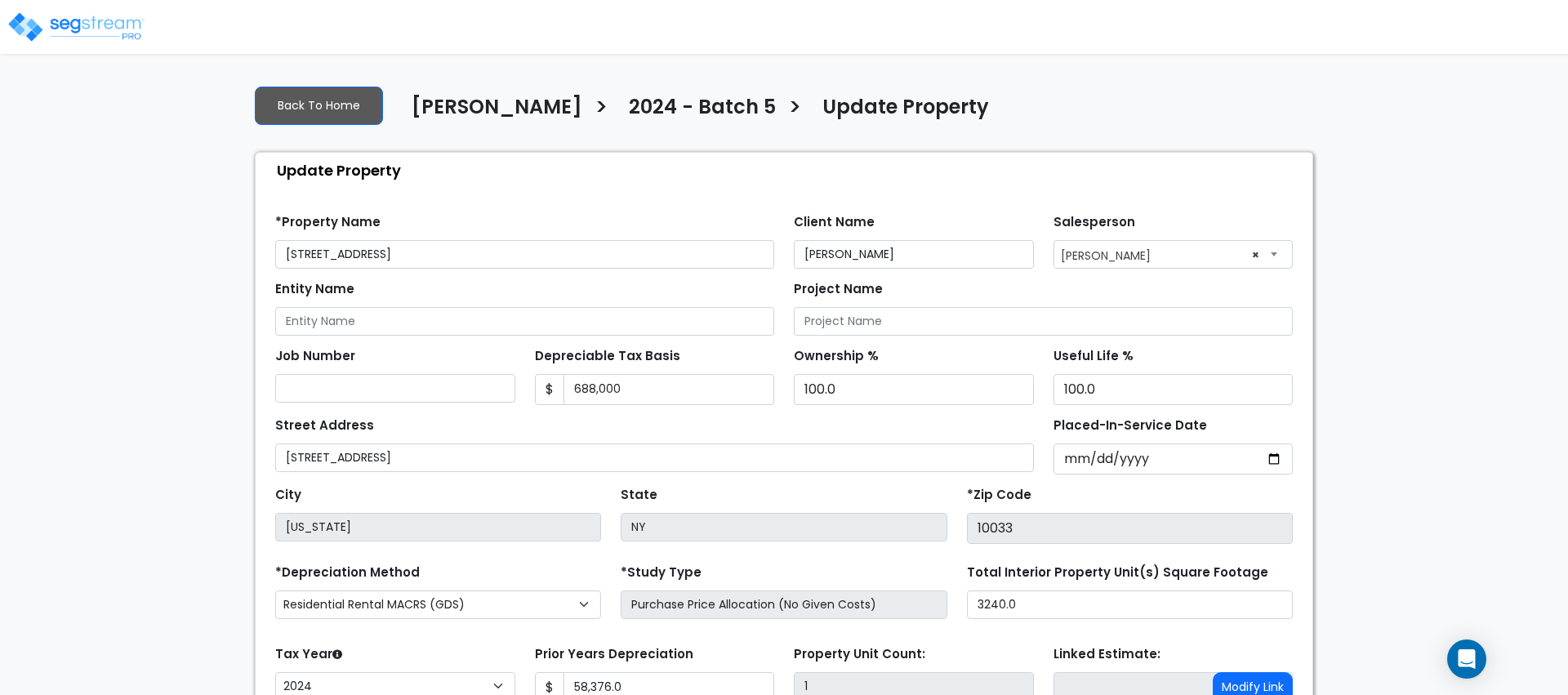
scroll to position [6, 0]
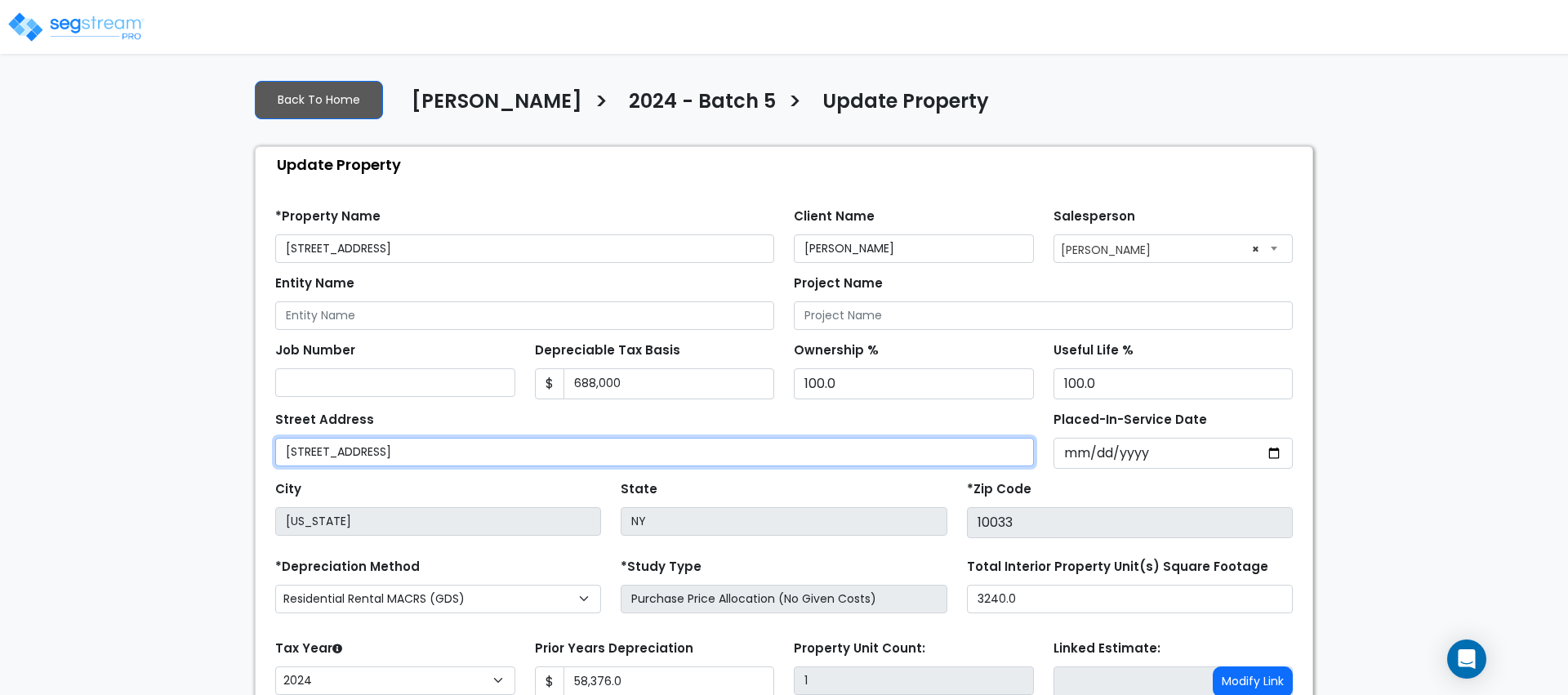
click at [435, 444] on input "[STREET_ADDRESS]" at bounding box center [655, 453] width 758 height 29
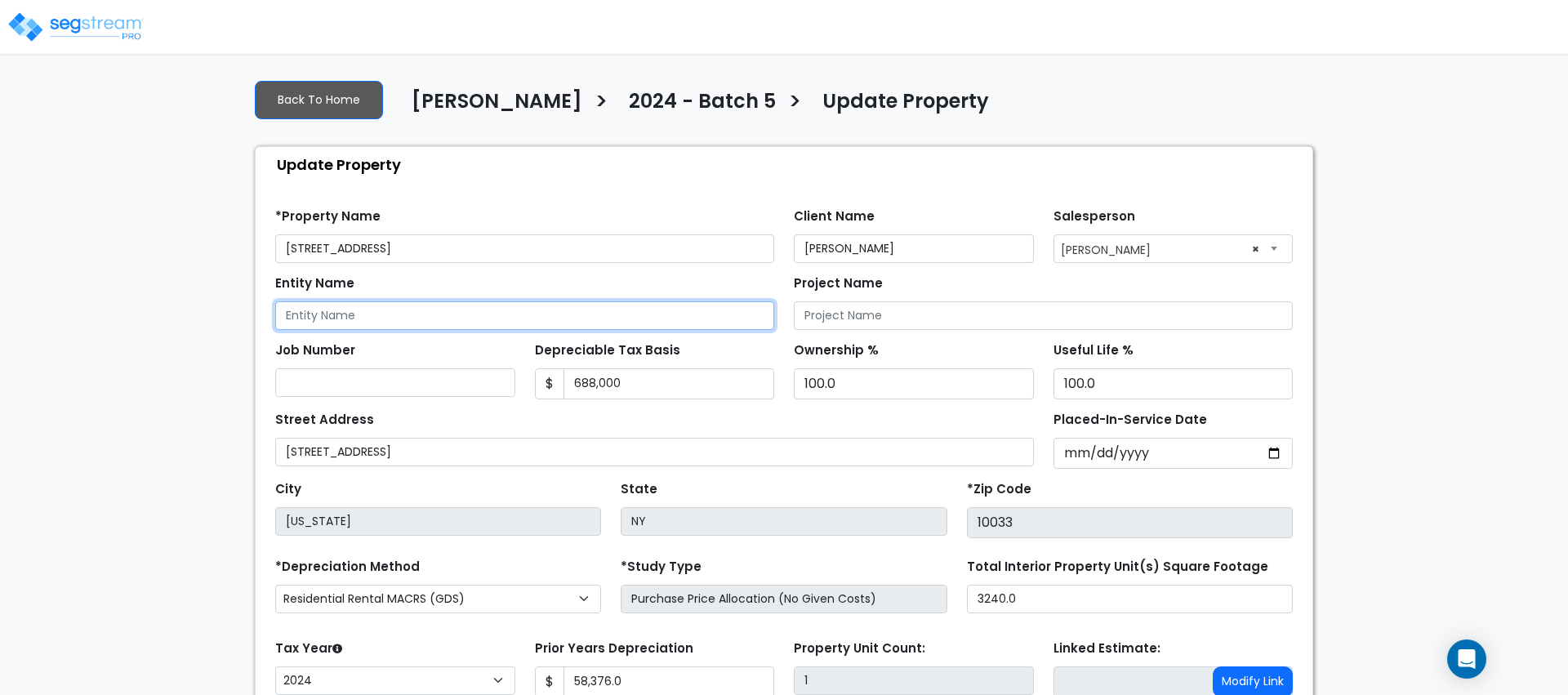
click at [418, 314] on input "Entity Name" at bounding box center [525, 316] width 499 height 29
paste input "384 AUDUBON LLC"
type input "384 AUDUBON LLC"
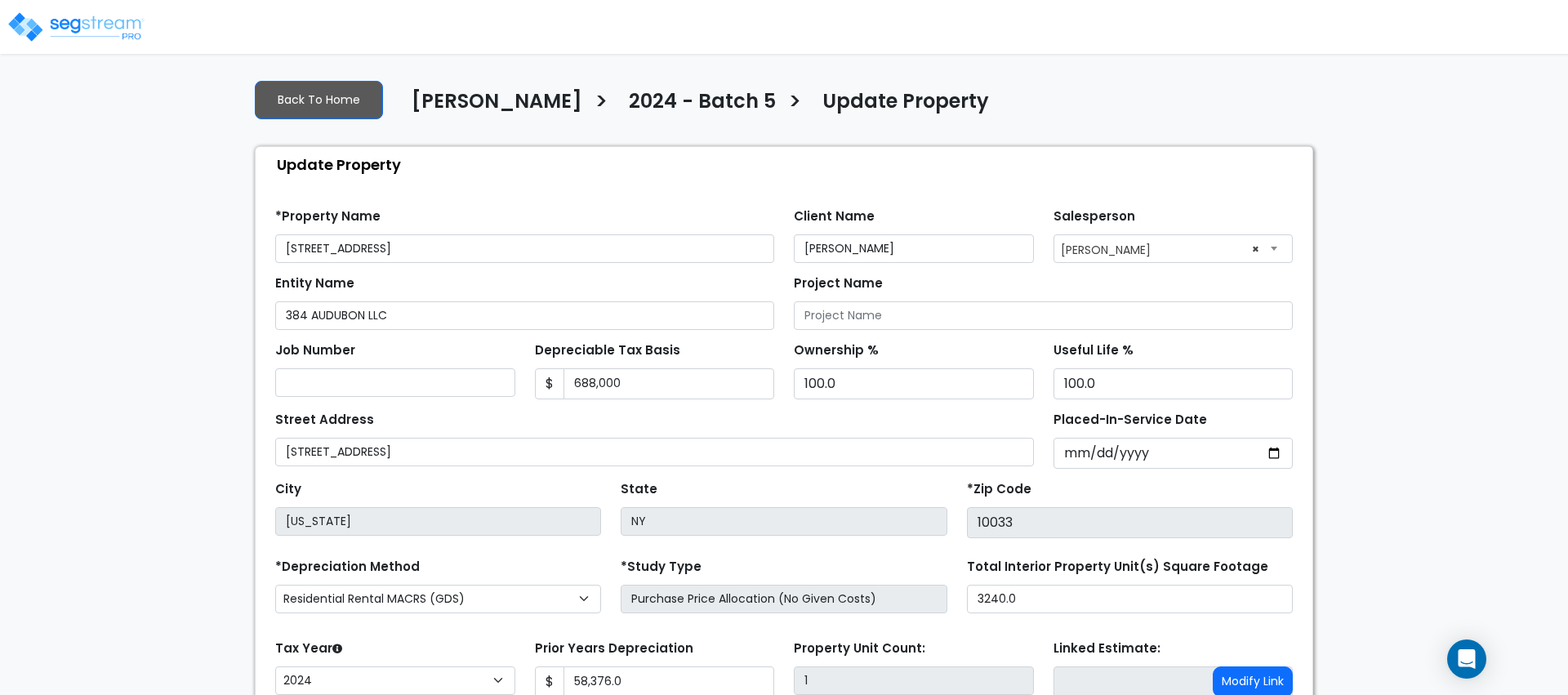
click at [437, 352] on div "Job Number" at bounding box center [395, 367] width 240 height 59
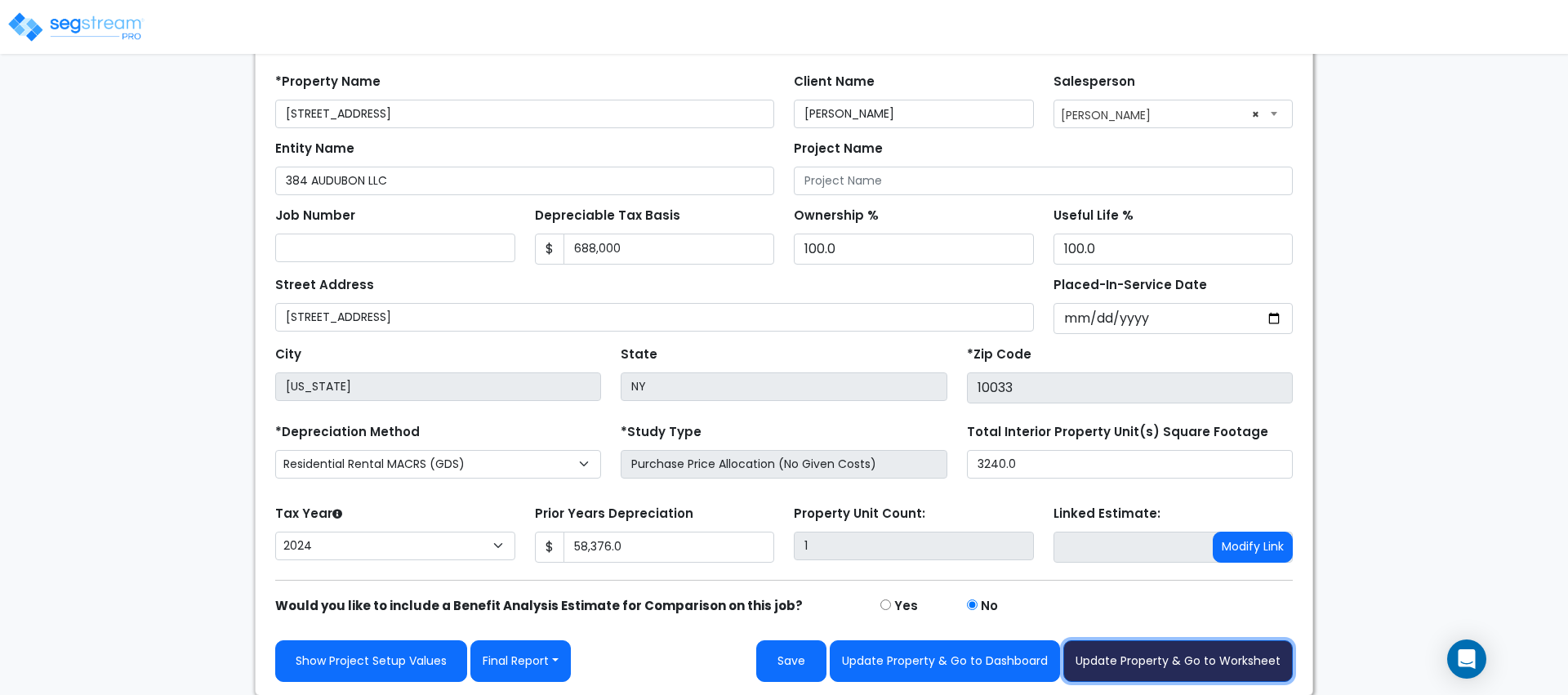
click at [1154, 665] on button "Update Property & Go to Worksheet" at bounding box center [1178, 661] width 230 height 42
type input "58376"
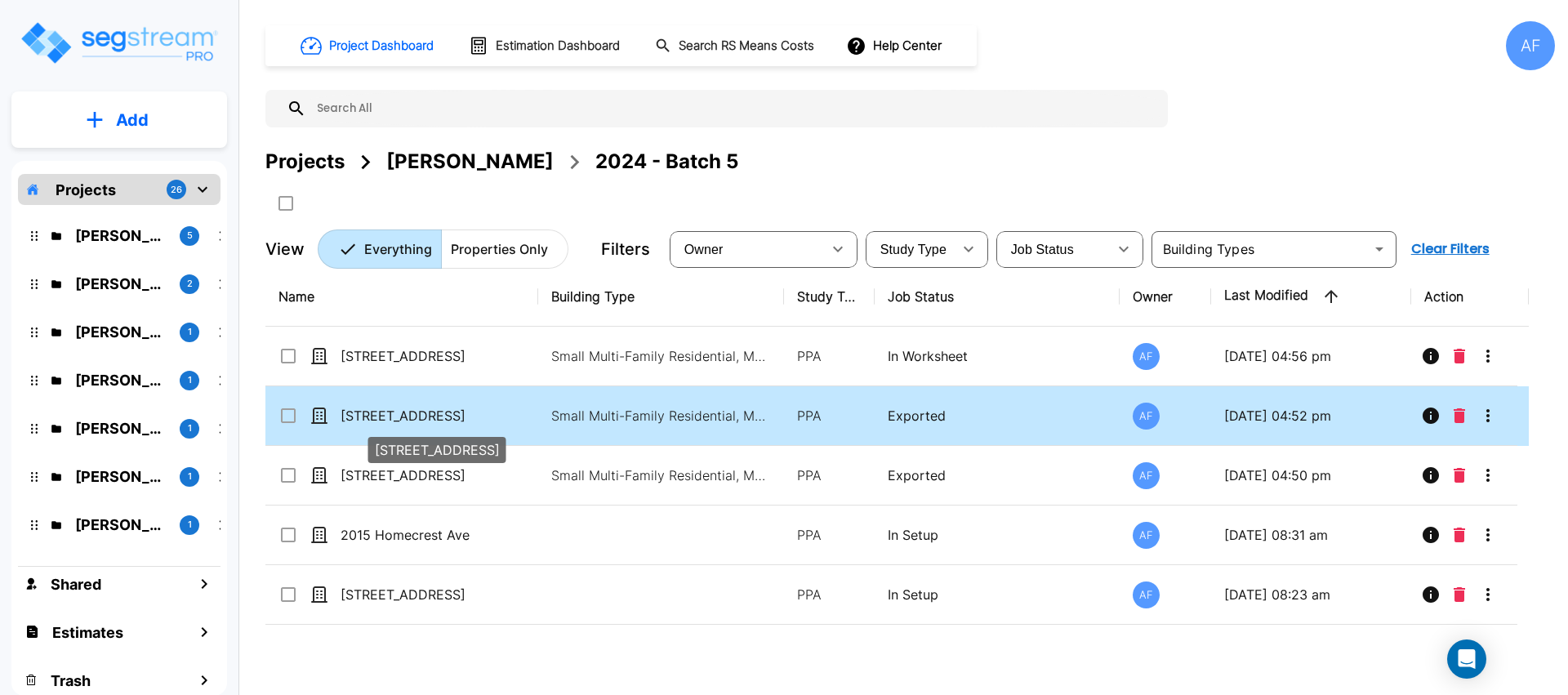
click at [406, 422] on p "[STREET_ADDRESS]" at bounding box center [422, 415] width 163 height 20
checkbox input "false"
click at [406, 422] on p "[STREET_ADDRESS]" at bounding box center [422, 415] width 163 height 20
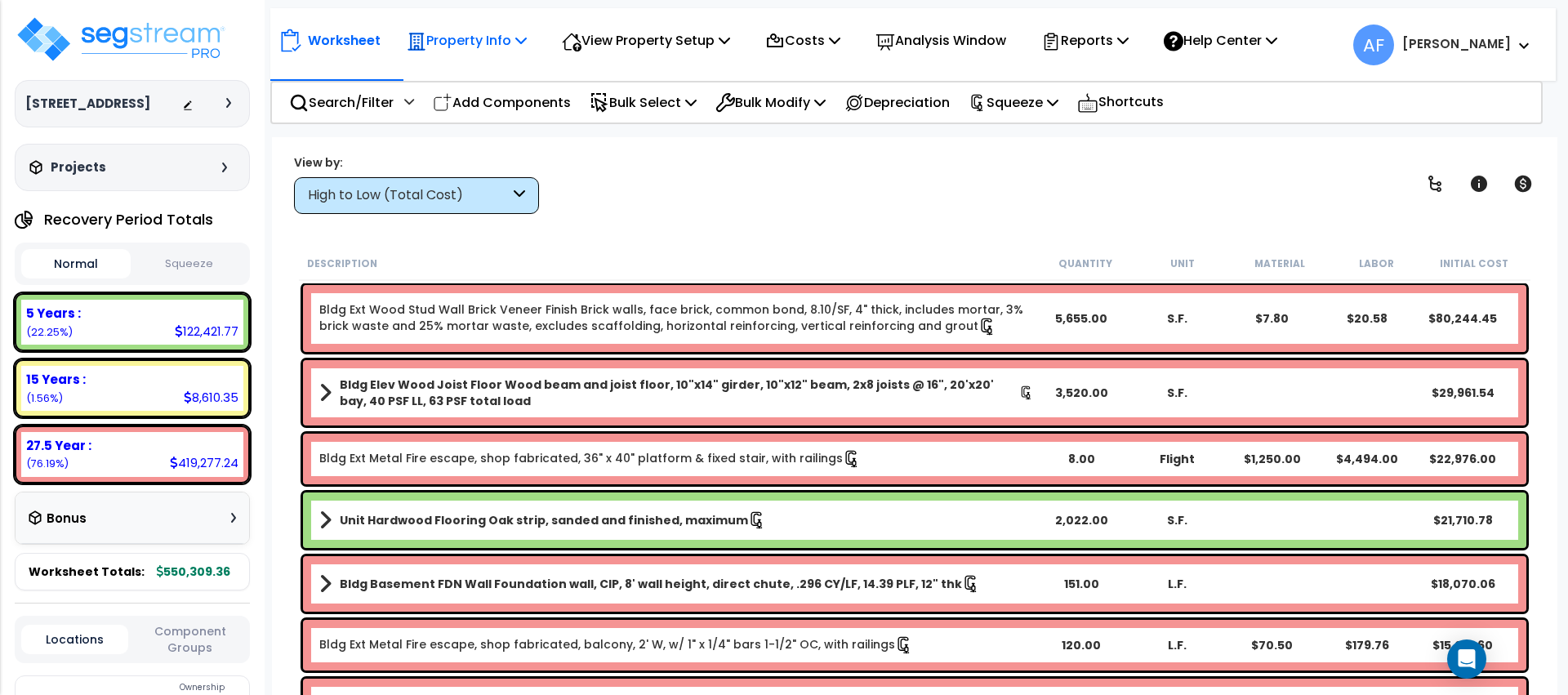
click at [467, 34] on p "Property Info" at bounding box center [466, 41] width 120 height 22
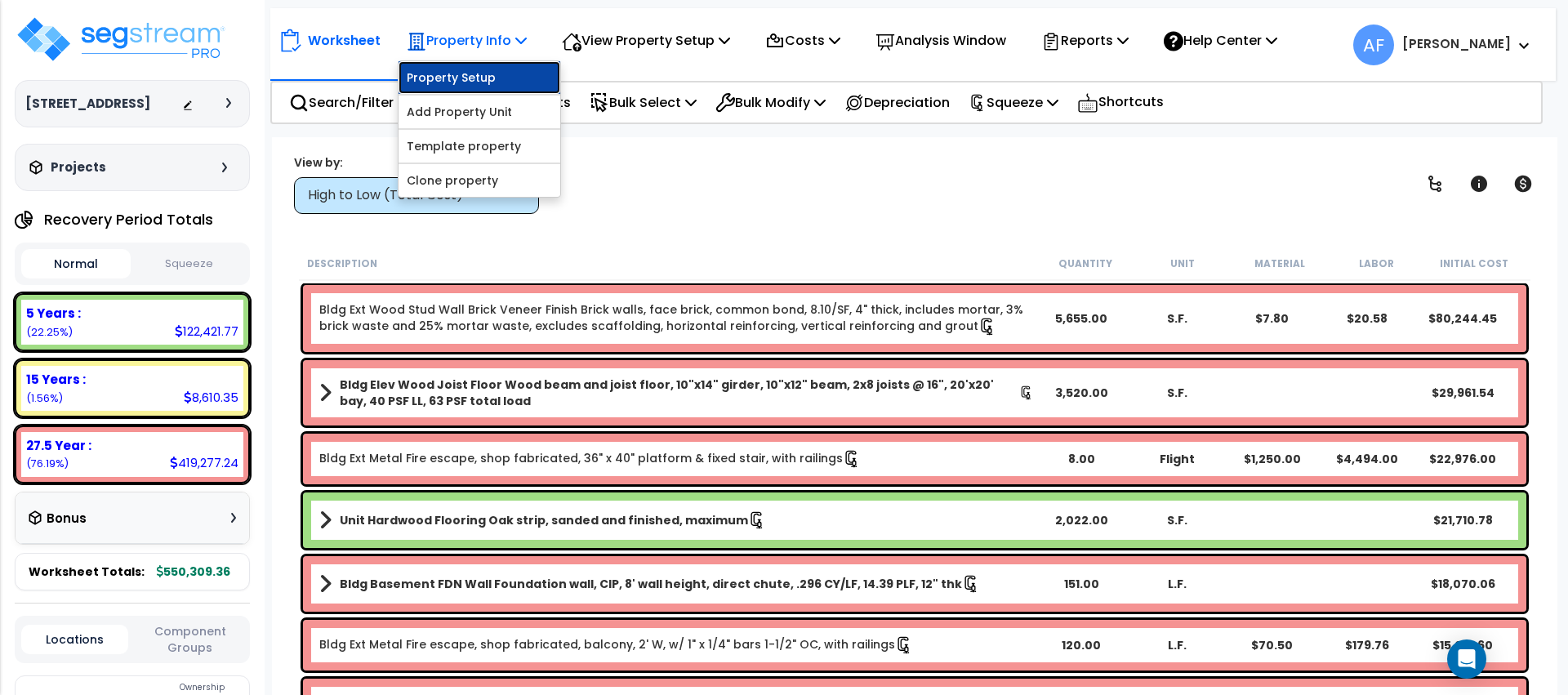
click at [463, 72] on link "Property Setup" at bounding box center [480, 77] width 162 height 32
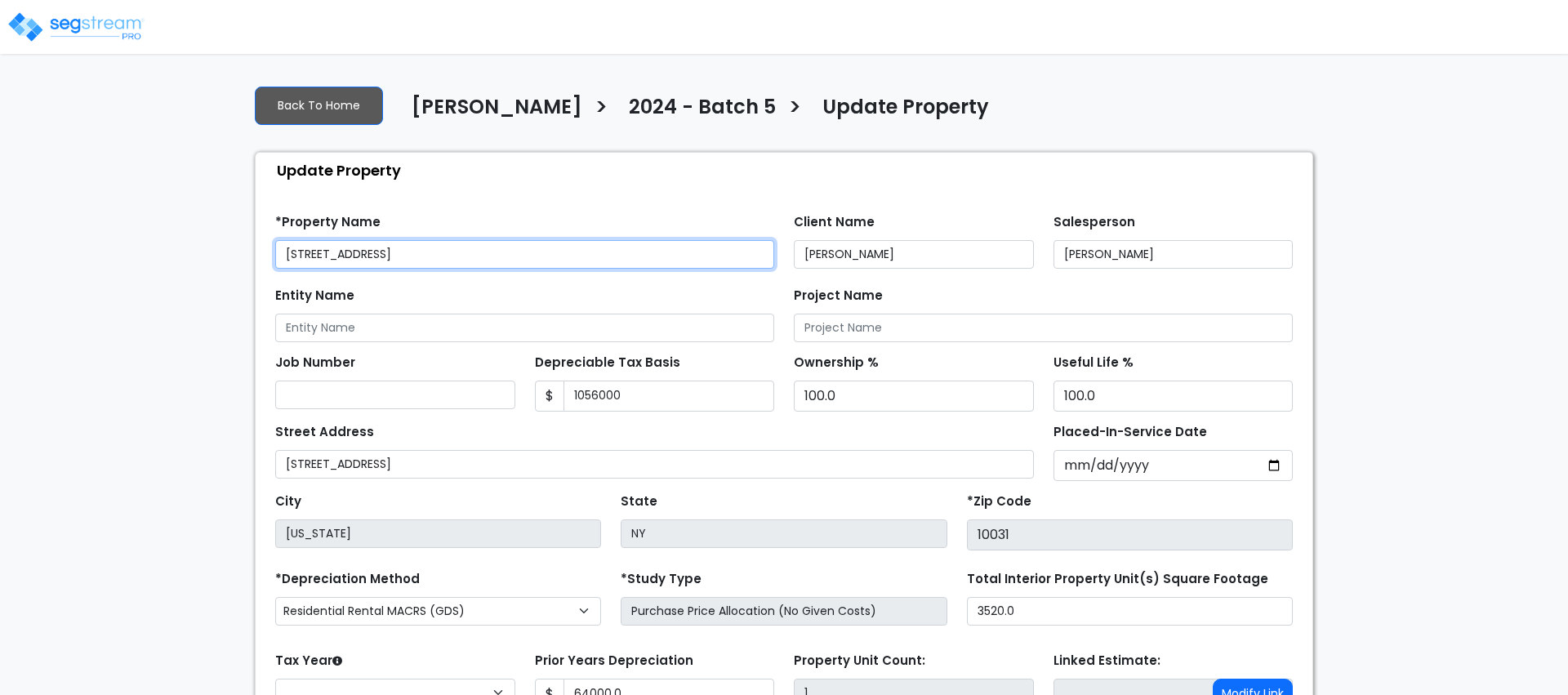
type input "1,056,000"
type input "64,000.0"
select select "2024"
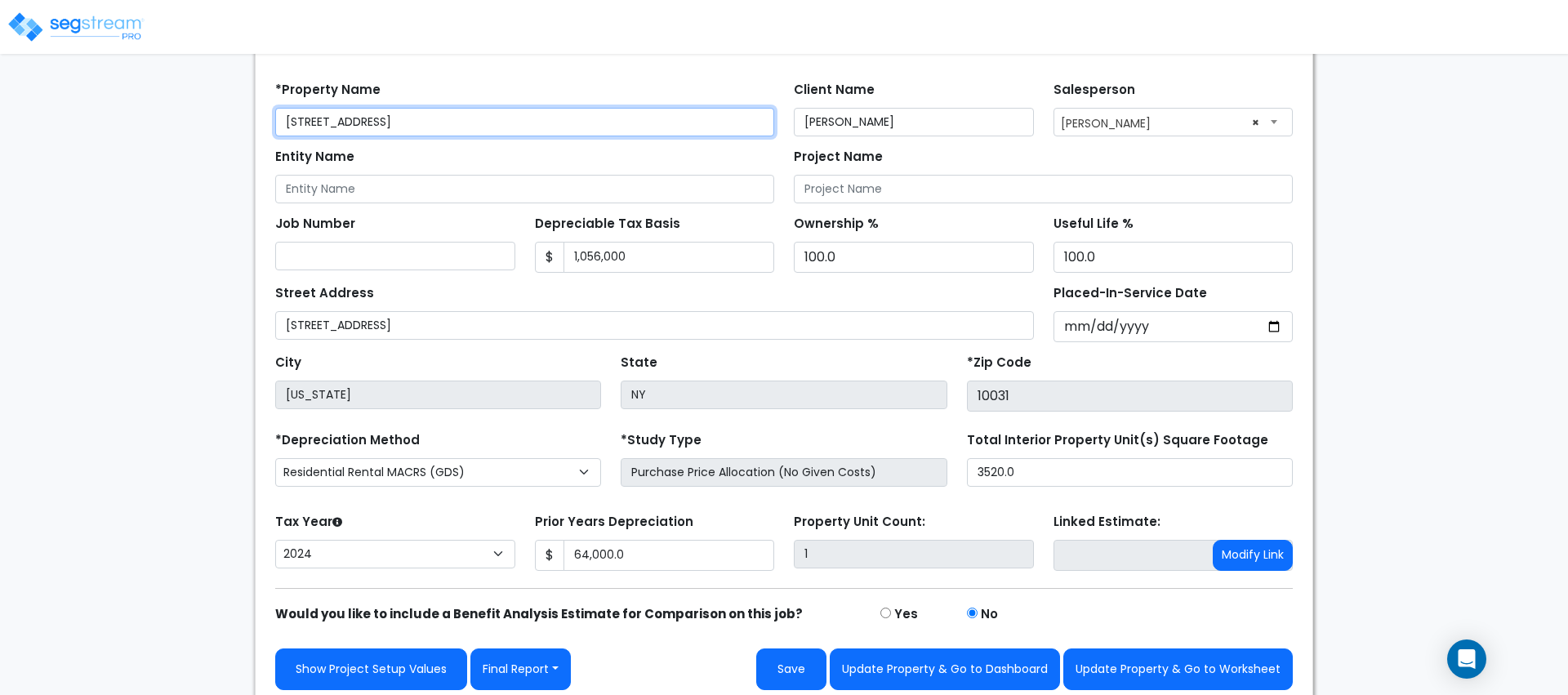
scroll to position [140, 0]
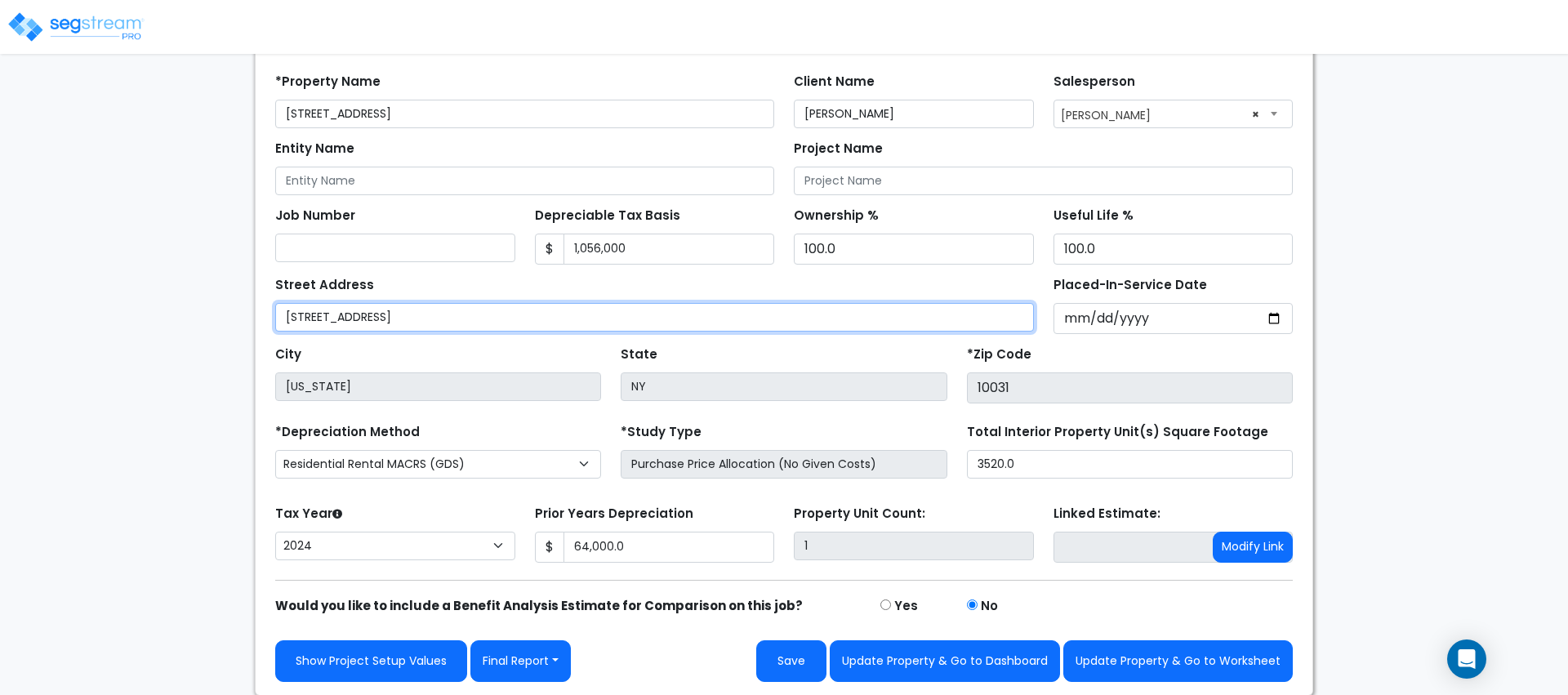
drag, startPoint x: 397, startPoint y: 313, endPoint x: 270, endPoint y: 316, distance: 127.0
click at [270, 316] on div "Street Address 509 W 150th St" at bounding box center [654, 304] width 778 height 61
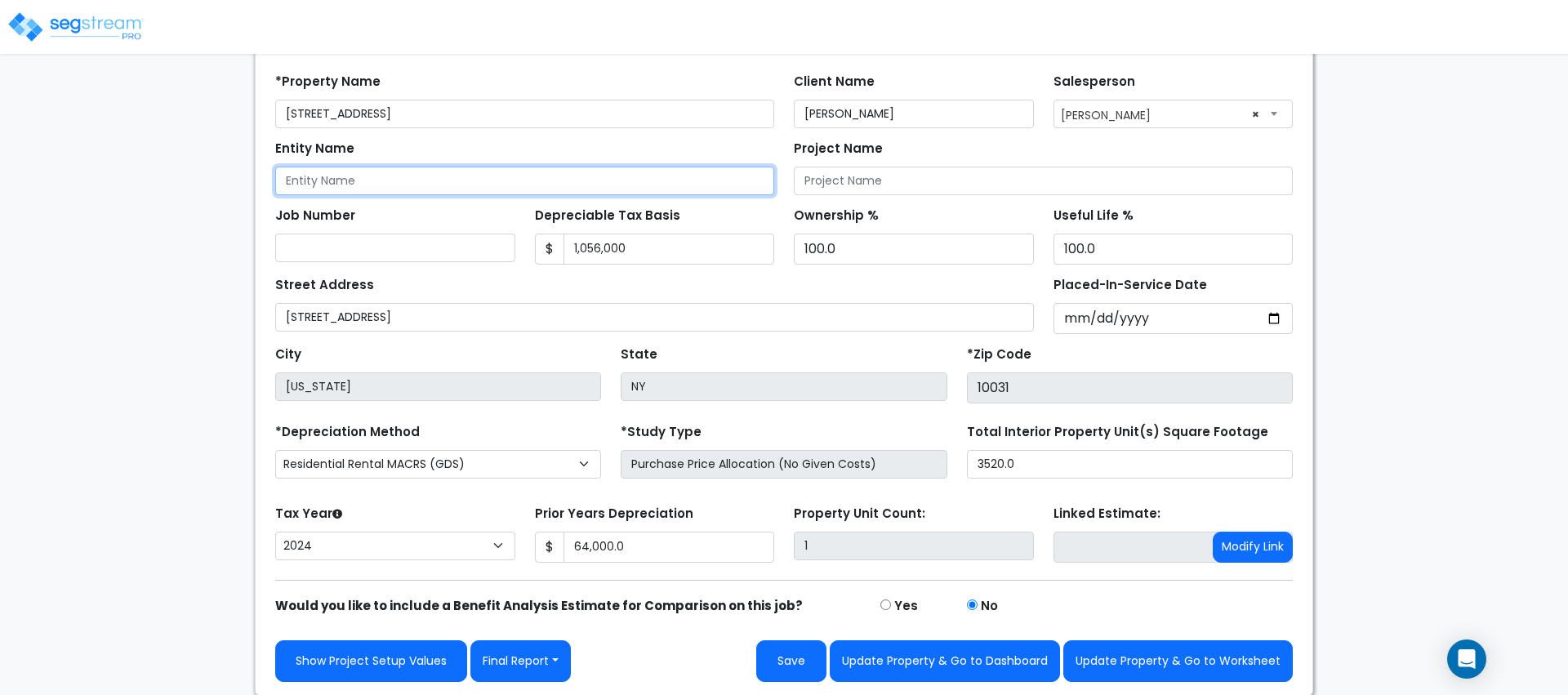
click at [331, 172] on input "Entity Name" at bounding box center [525, 181] width 499 height 29
paste input "509 W 150 LLC"
type input "509 W 150 LLC"
click at [202, 191] on div "We are Building your Property. So please grab a coffee and let us do the heavy …" at bounding box center [784, 313] width 1568 height 765
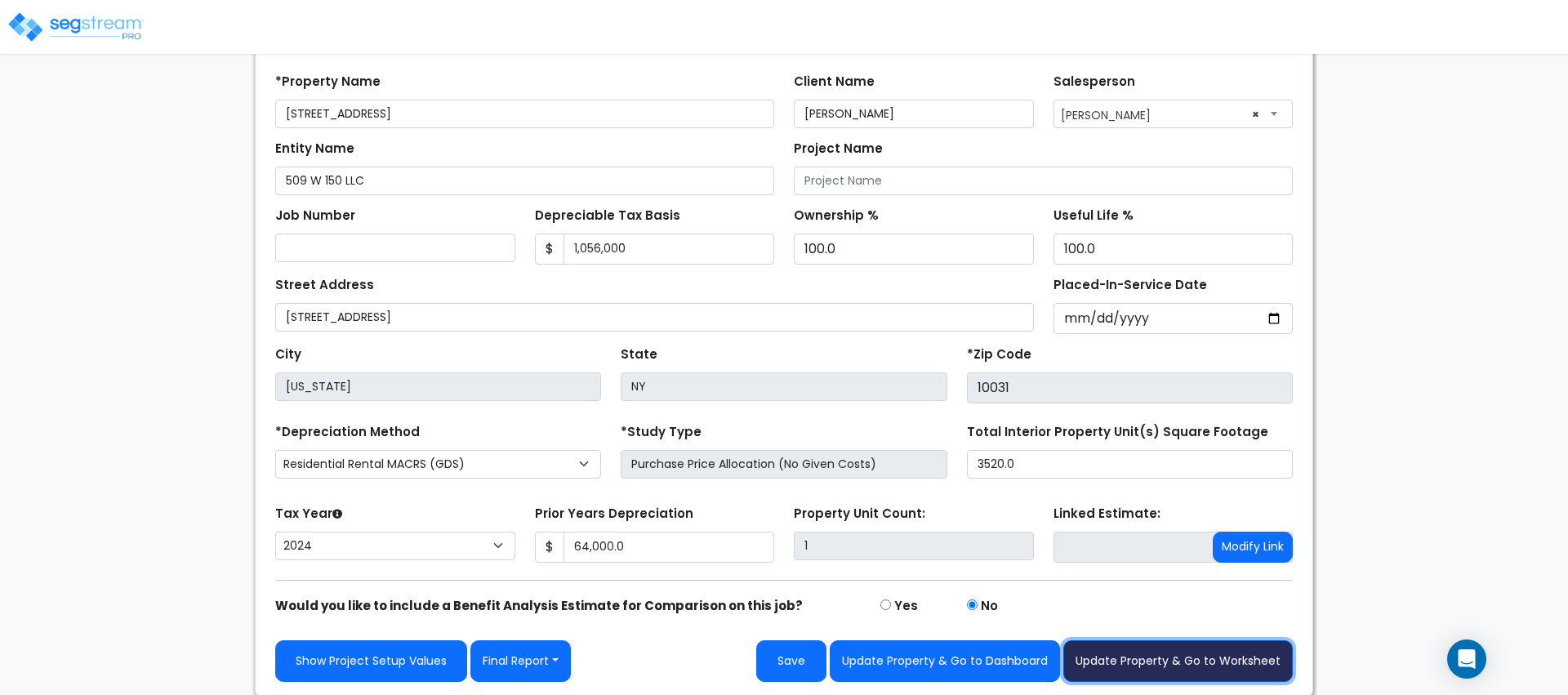
click at [1143, 656] on button "Update Property & Go to Worksheet" at bounding box center [1178, 661] width 230 height 42
type input "64000"
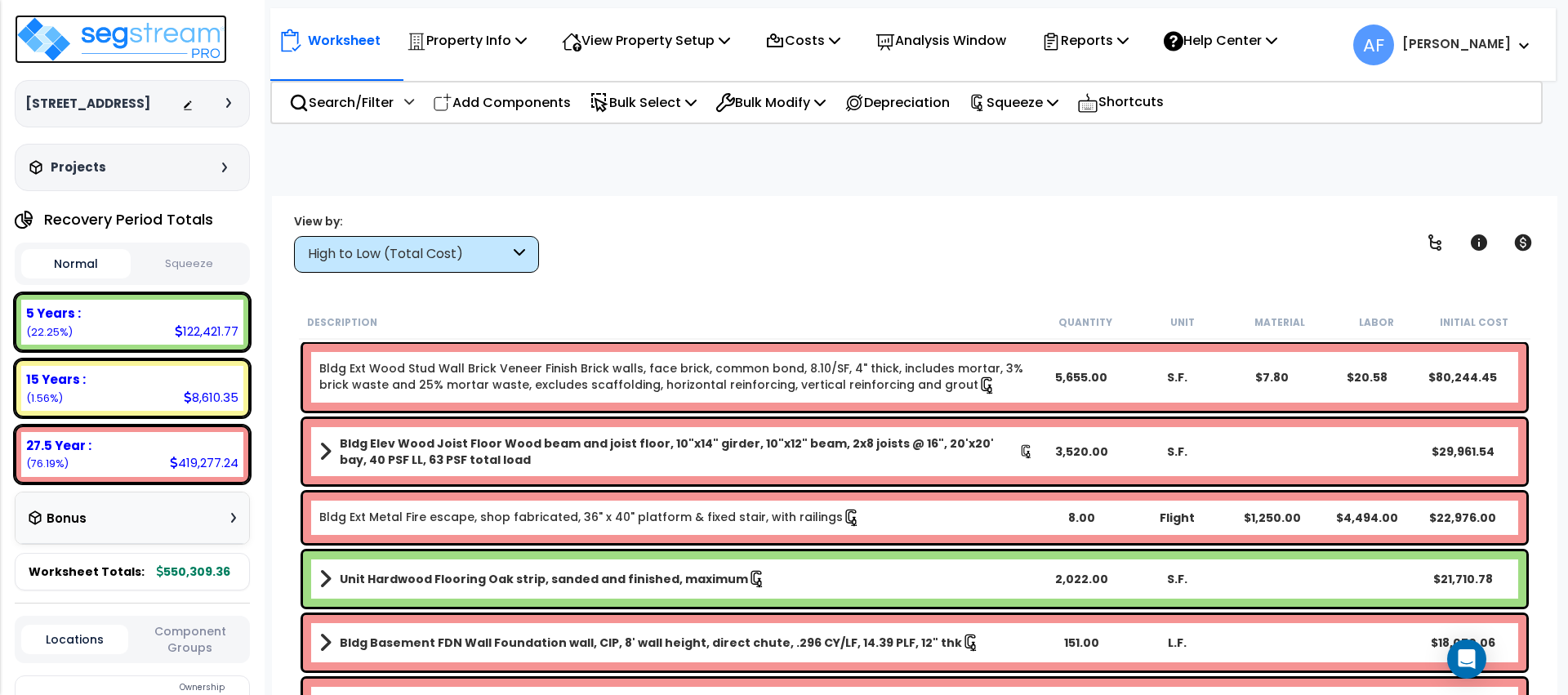
click at [179, 39] on img at bounding box center [121, 39] width 213 height 49
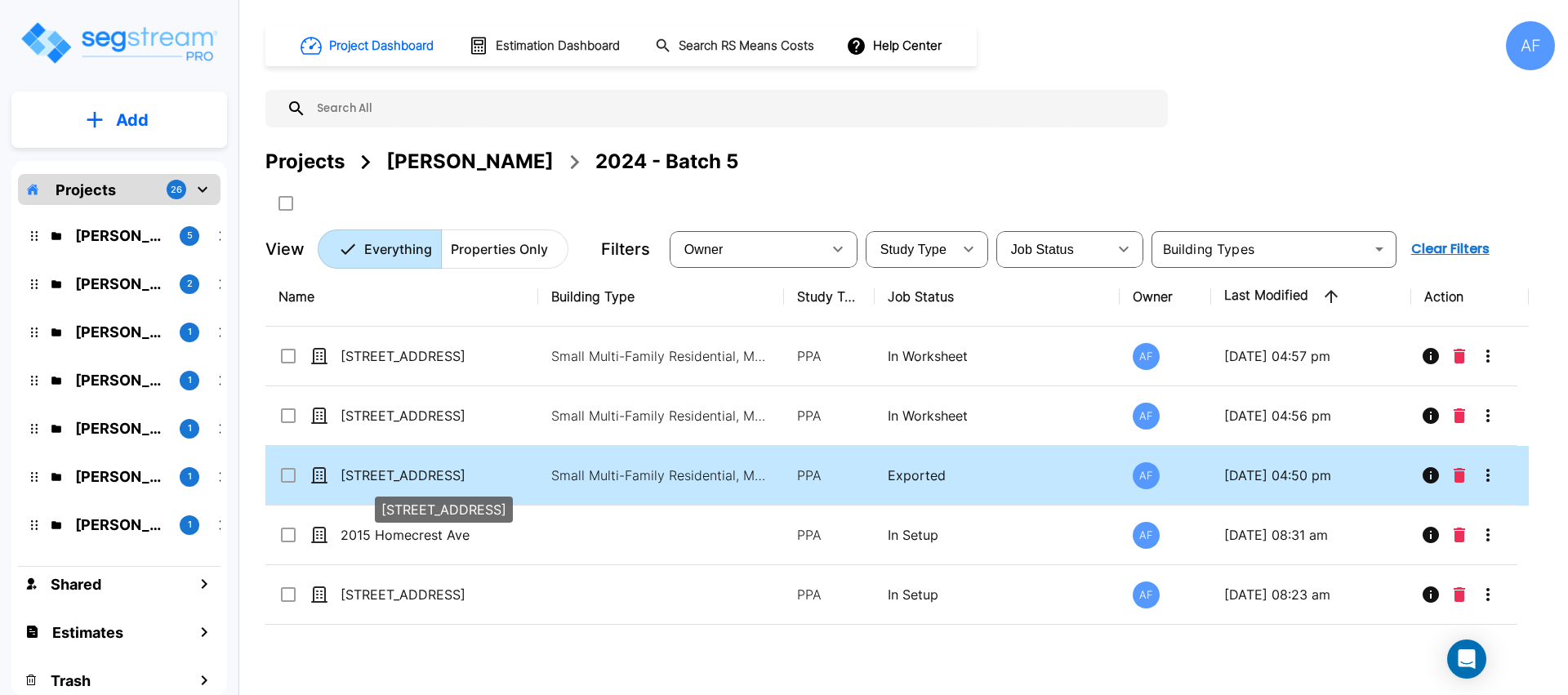
click at [426, 483] on p "[STREET_ADDRESS]" at bounding box center [422, 475] width 163 height 20
checkbox input "true"
click at [426, 483] on p "[STREET_ADDRESS]" at bounding box center [422, 475] width 163 height 20
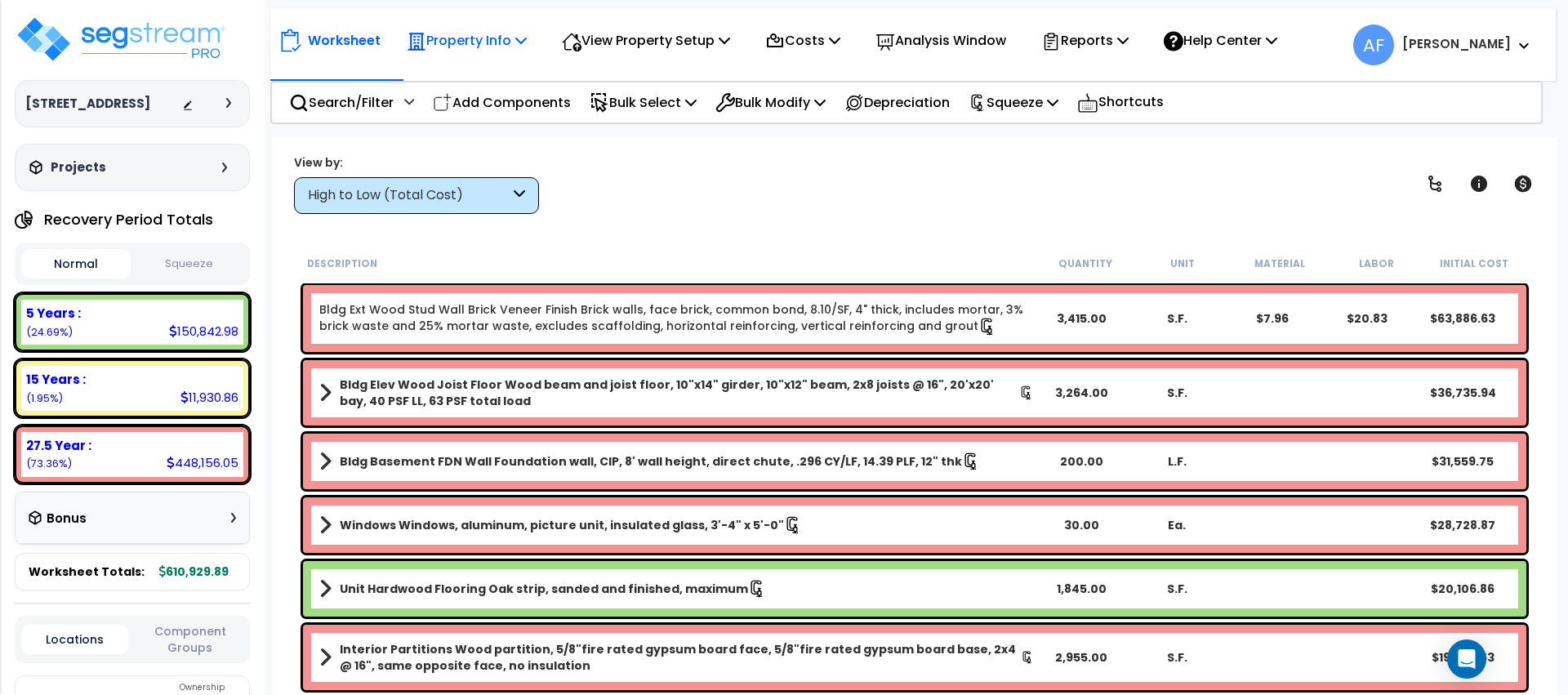
click at [478, 32] on p "Property Info" at bounding box center [466, 41] width 120 height 22
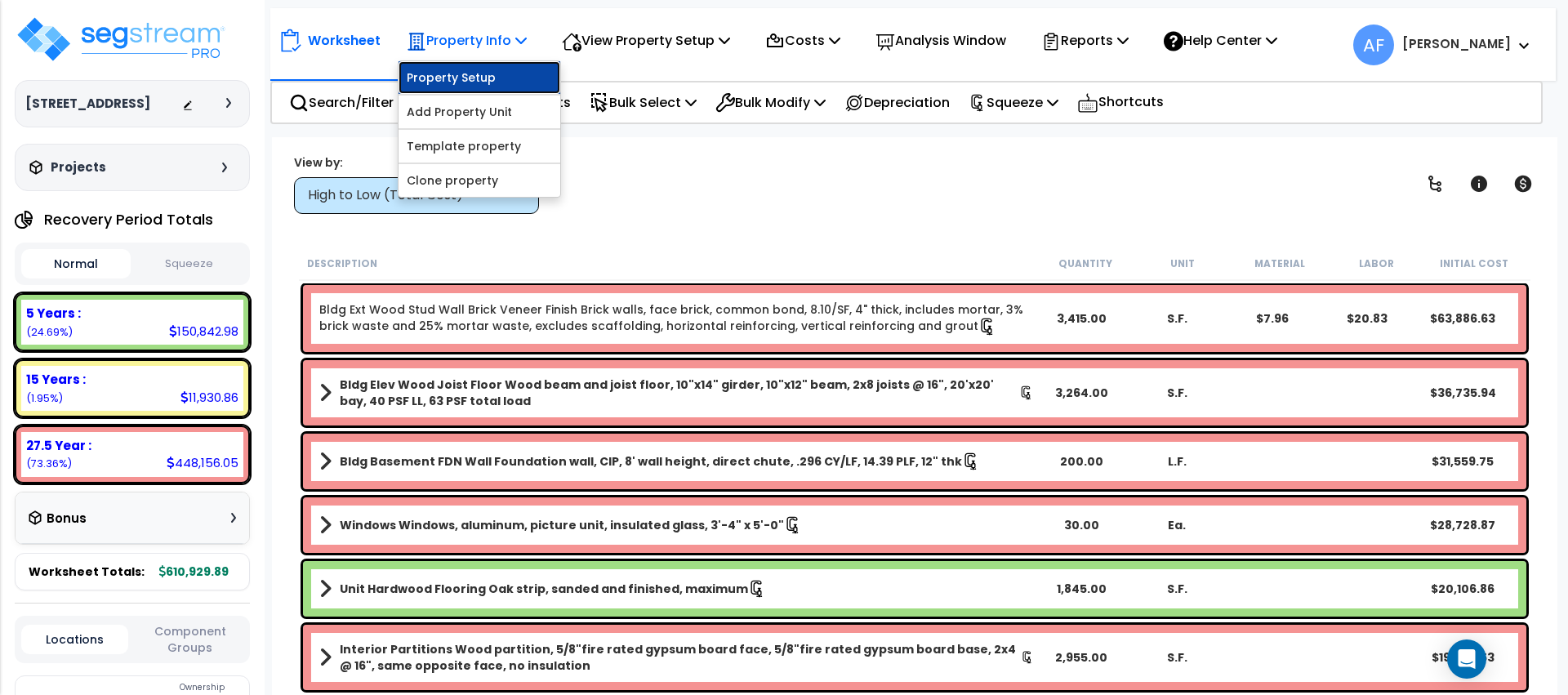
click at [468, 83] on link "Property Setup" at bounding box center [480, 77] width 162 height 32
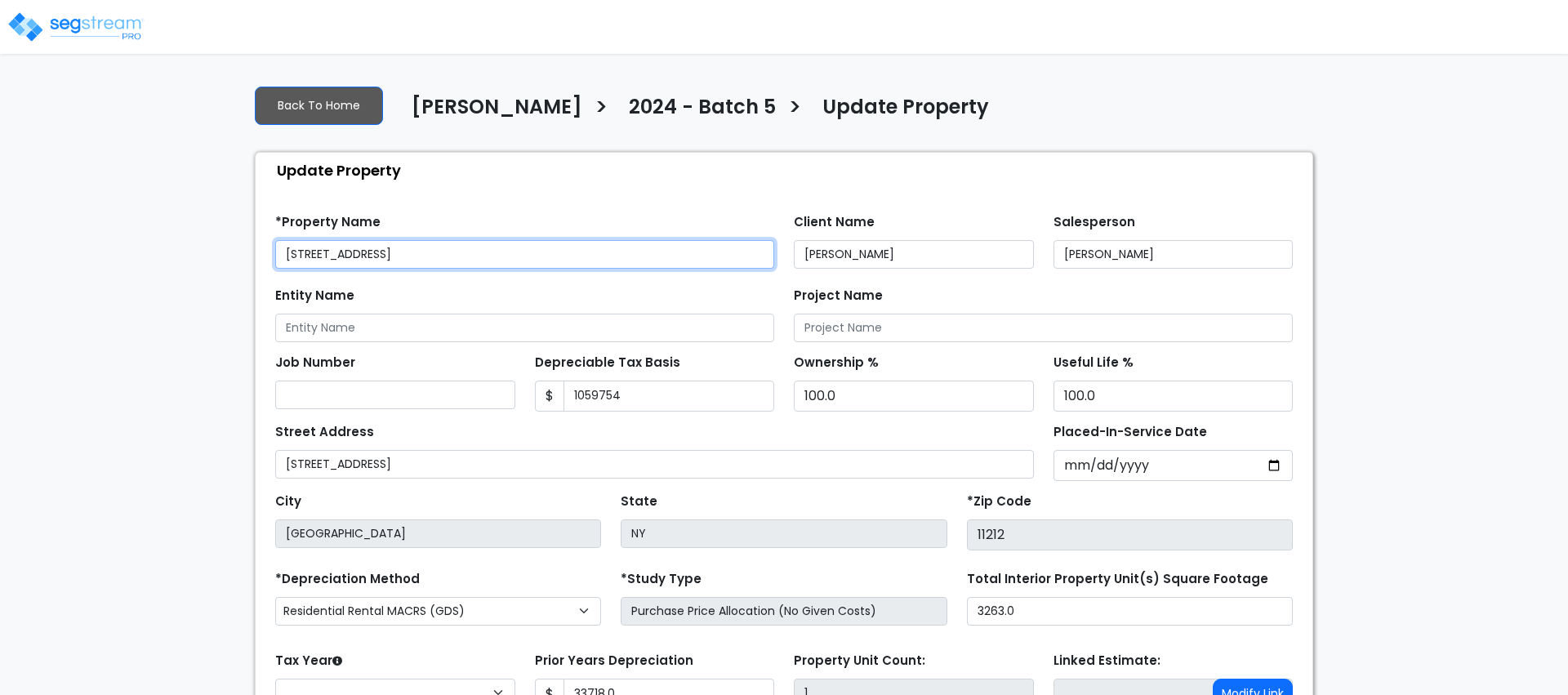
type input "1,059,754"
type input "33,718.0"
select select "2024"
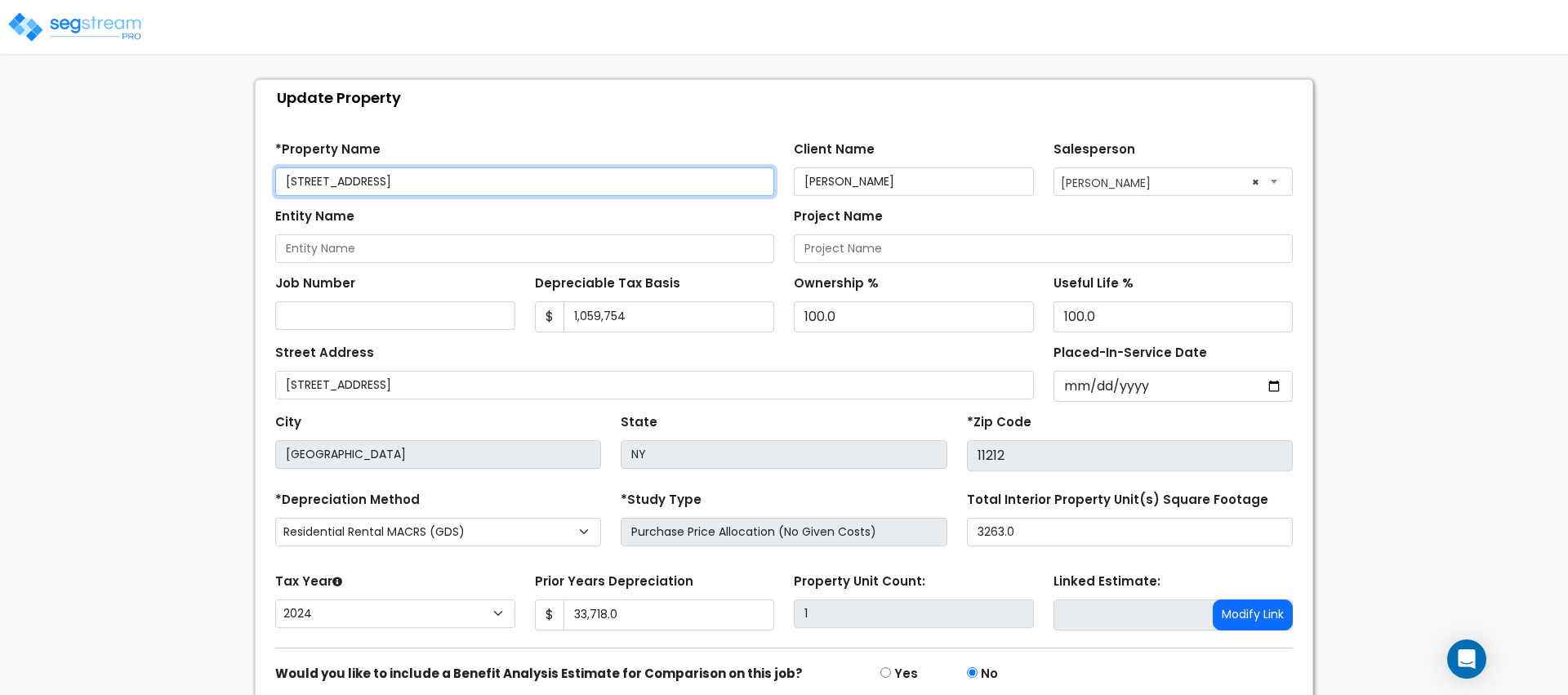
scroll to position [81, 0]
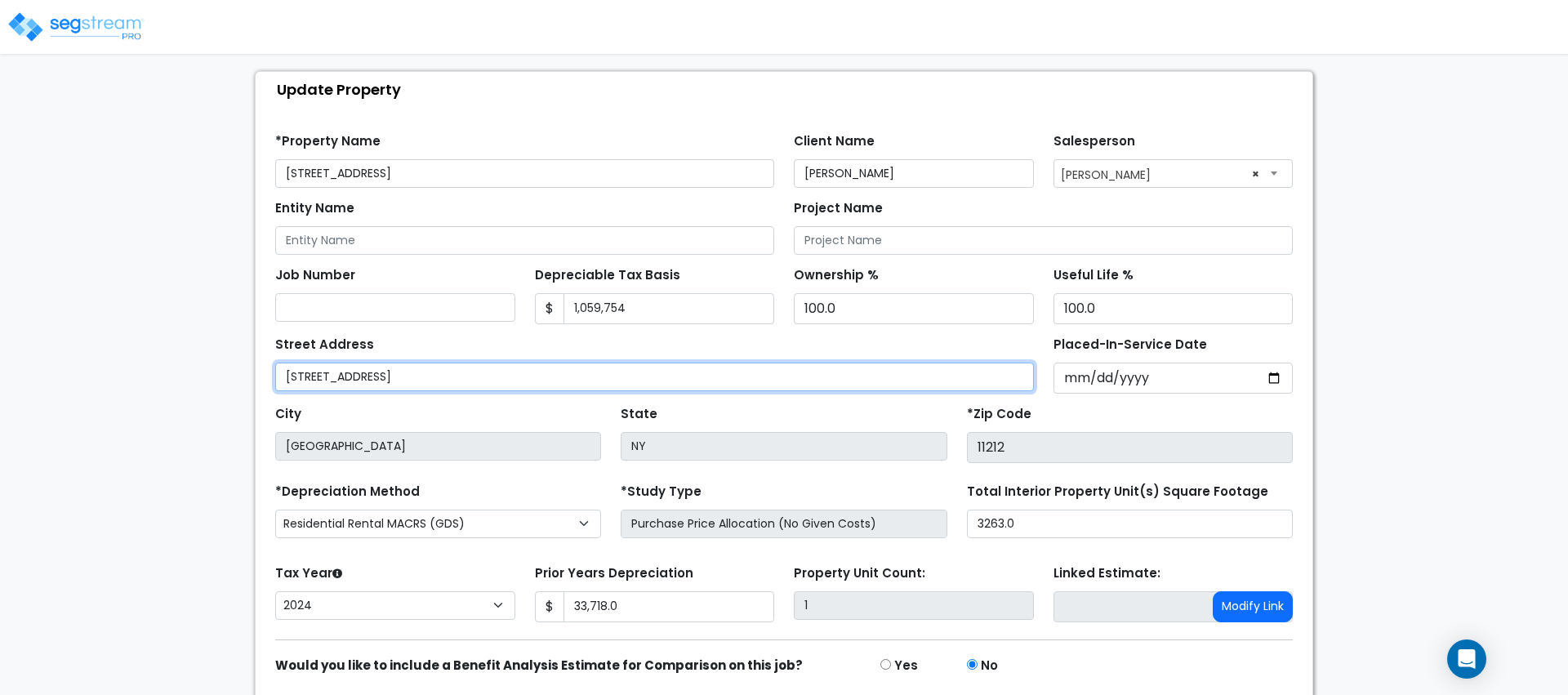
drag, startPoint x: 363, startPoint y: 373, endPoint x: 245, endPoint y: 376, distance: 118.0
click at [245, 376] on div "Back To Home [PERSON_NAME] > 2024 - Batch 5 > Update Property Update Property F…" at bounding box center [784, 373] width 1078 height 765
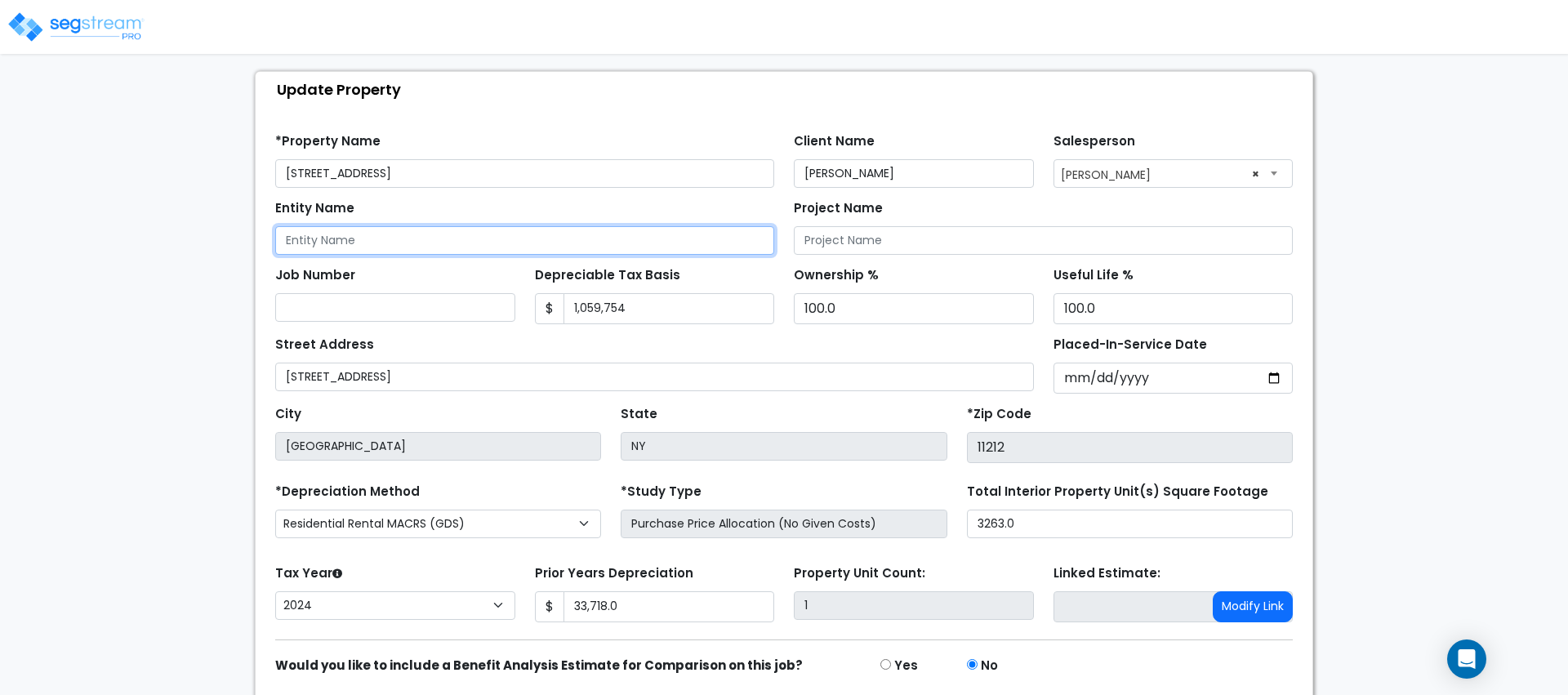
click at [412, 241] on input "Entity Name" at bounding box center [525, 241] width 499 height 29
paste input "154 BRISTOL HOLDINGS LLC"
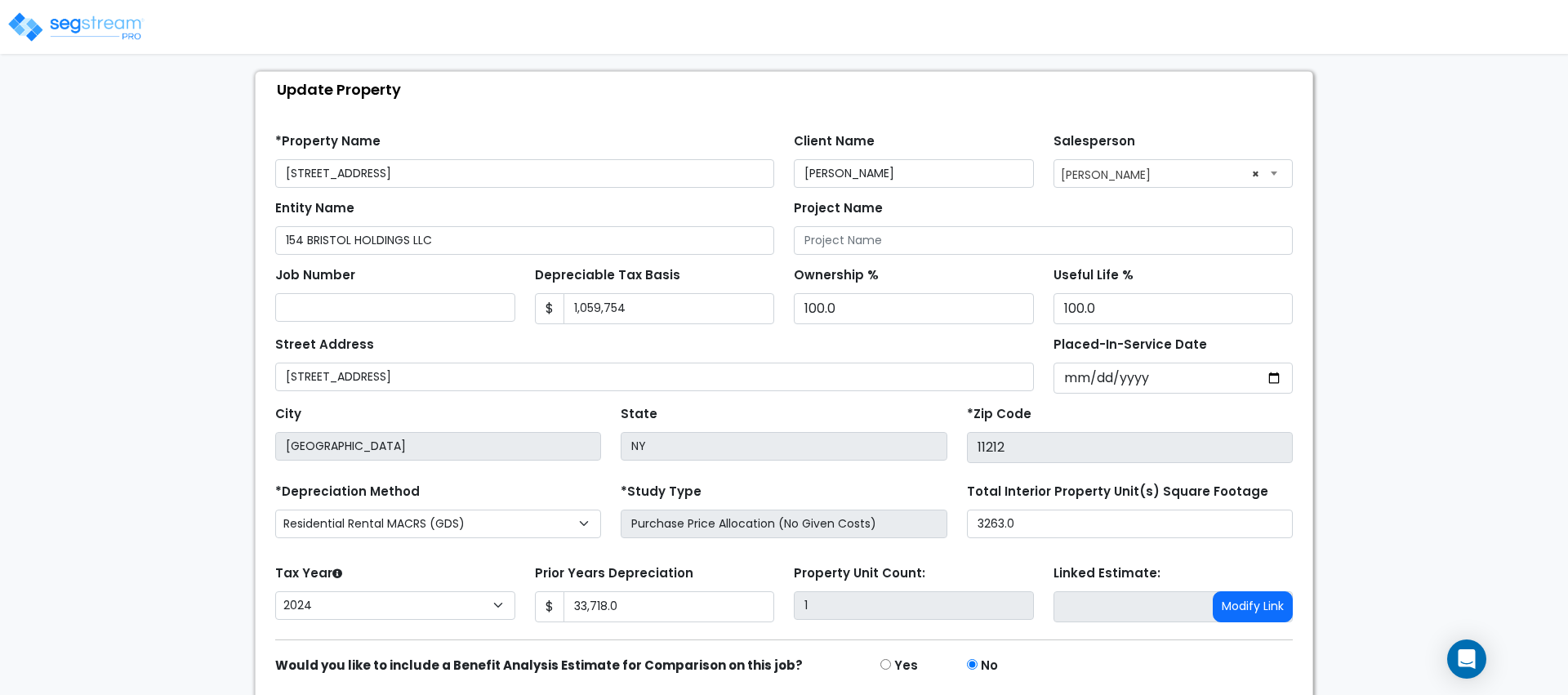
click at [142, 245] on div "We are Building your Property. So please grab a coffee and let us do the heavy …" at bounding box center [784, 373] width 1568 height 765
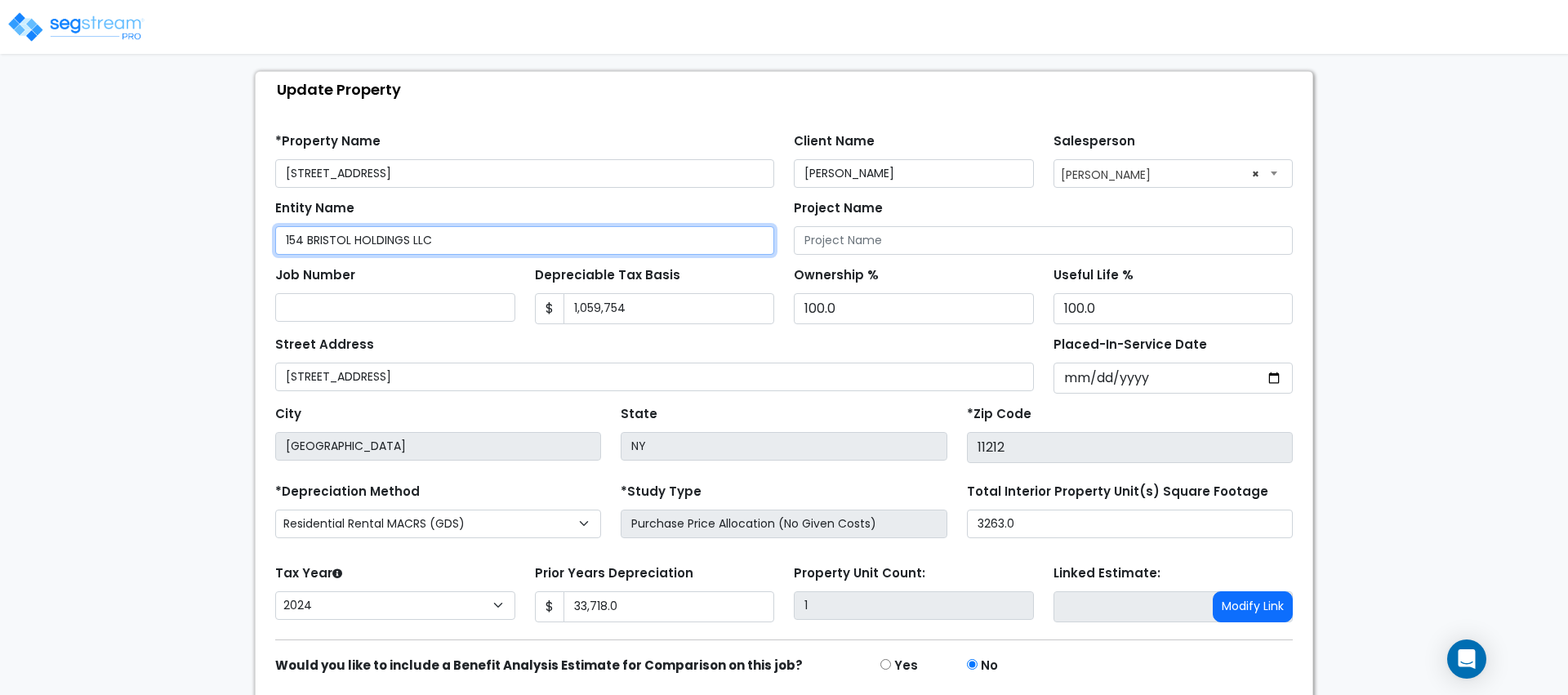
click at [290, 244] on input "154 BRISTOL HOLDINGS LLC" at bounding box center [525, 241] width 499 height 29
type input "154 BRISTOL HOLDINGS LLC"
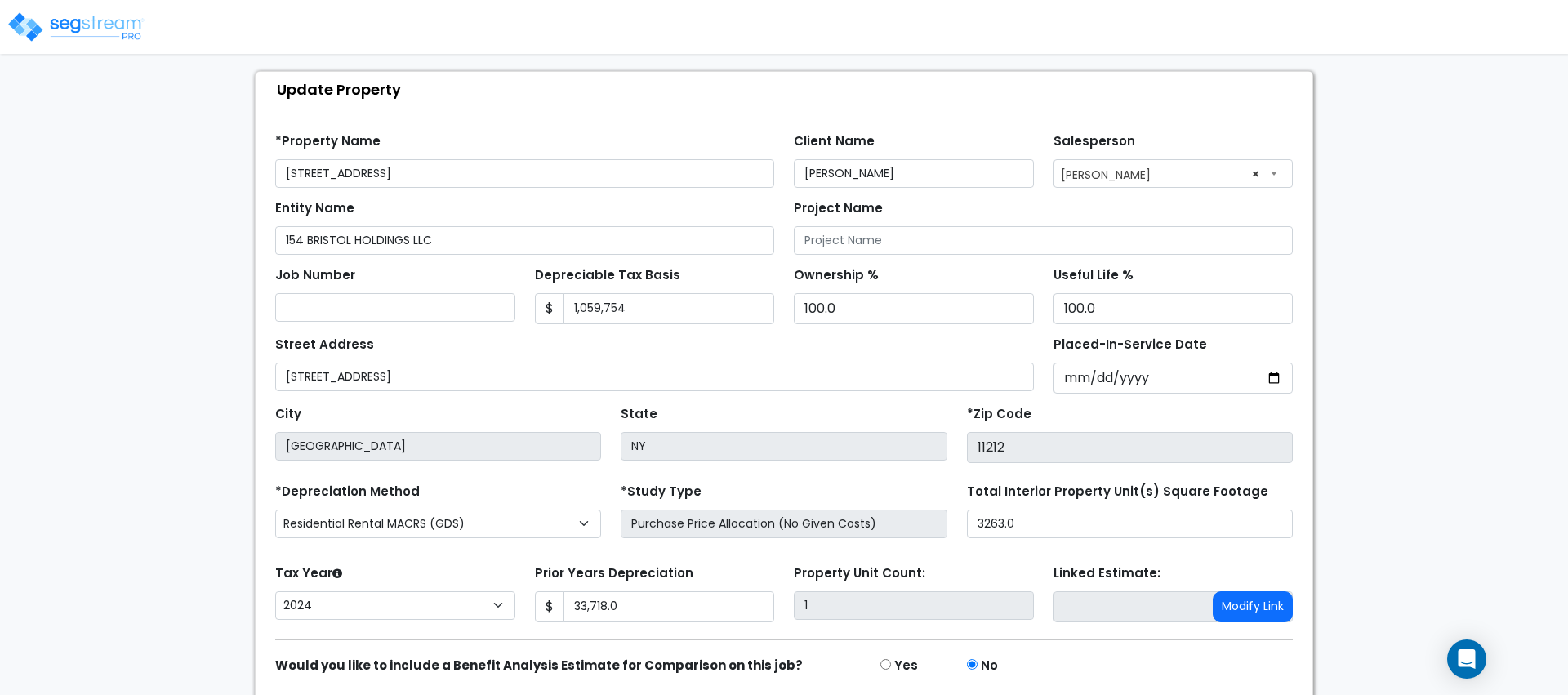
click at [60, 224] on div "We are Building your Property. So please grab a coffee and let us do the heavy …" at bounding box center [784, 373] width 1568 height 765
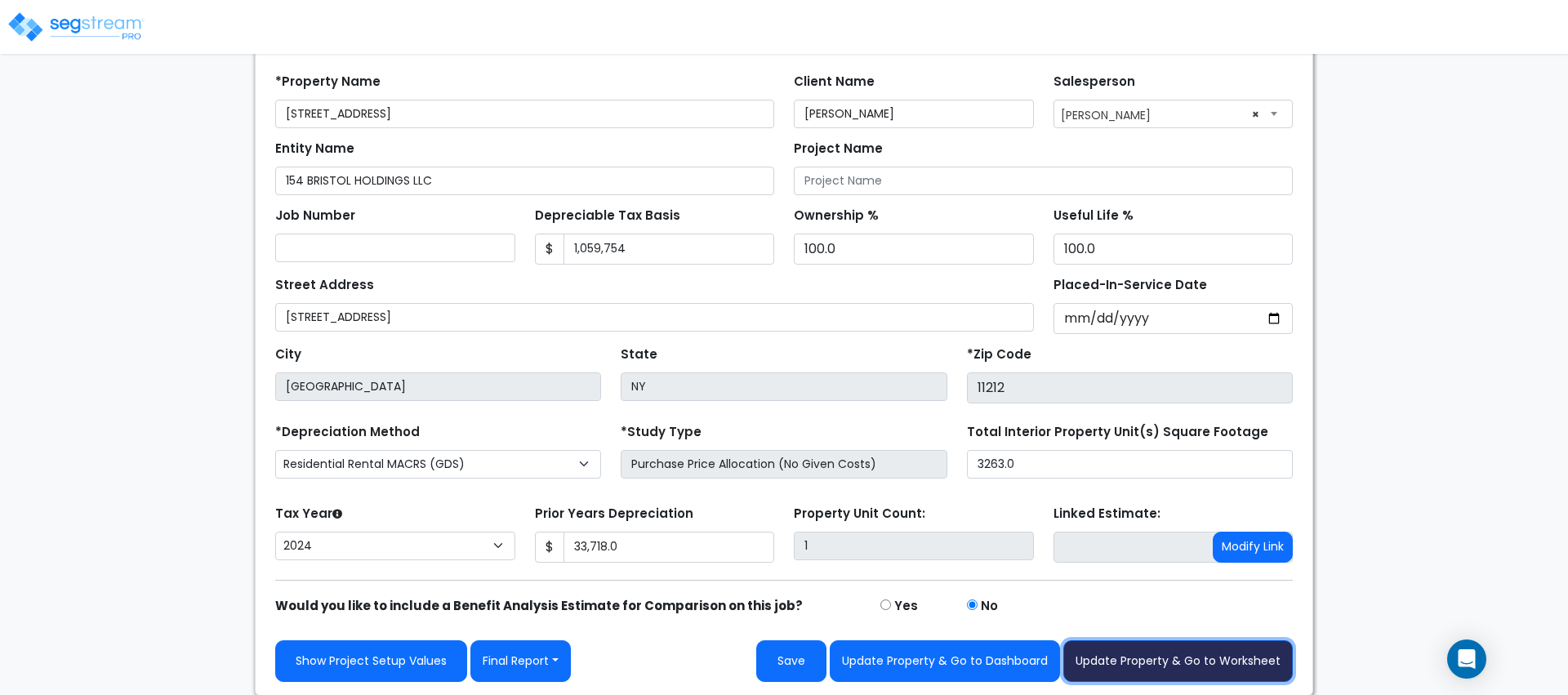
click at [1141, 666] on button "Update Property & Go to Worksheet" at bounding box center [1178, 661] width 230 height 42
type input "33718"
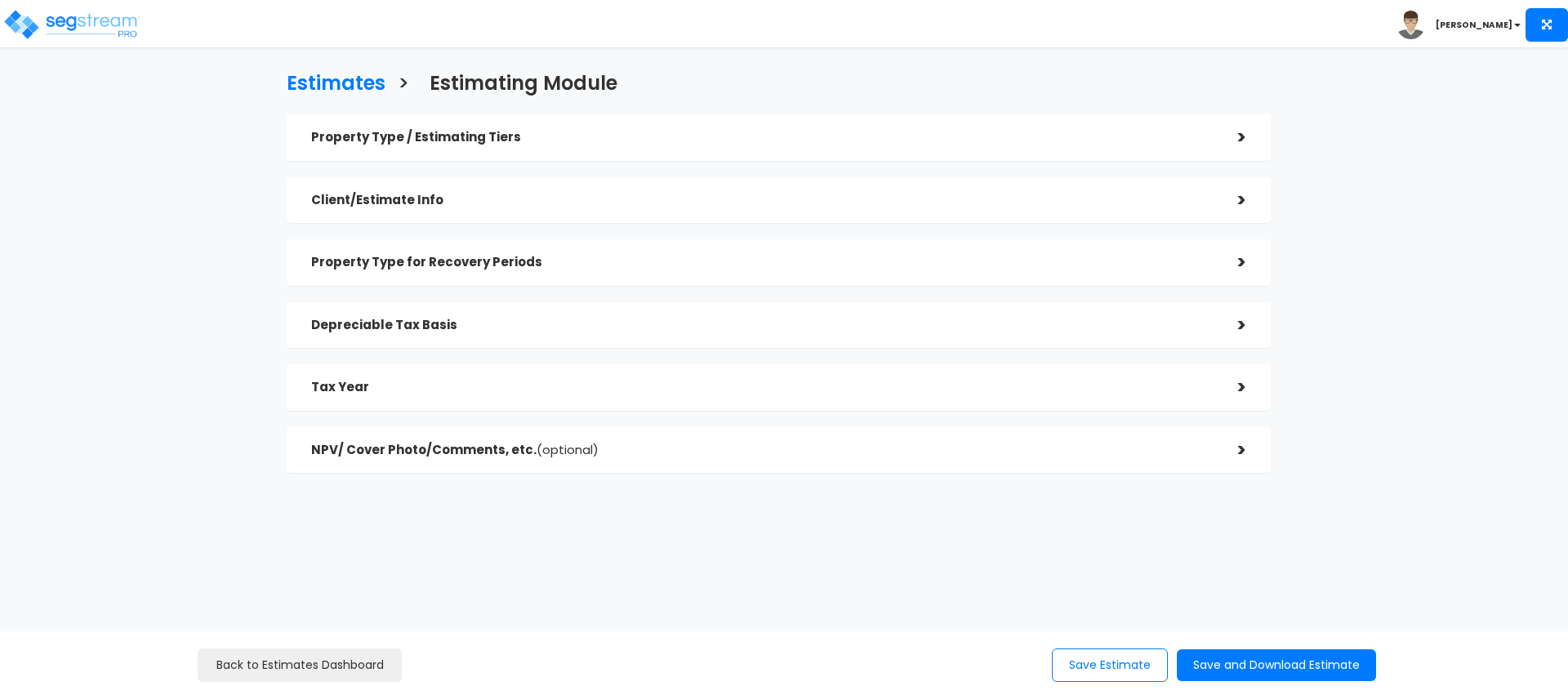
checkbox input "true"
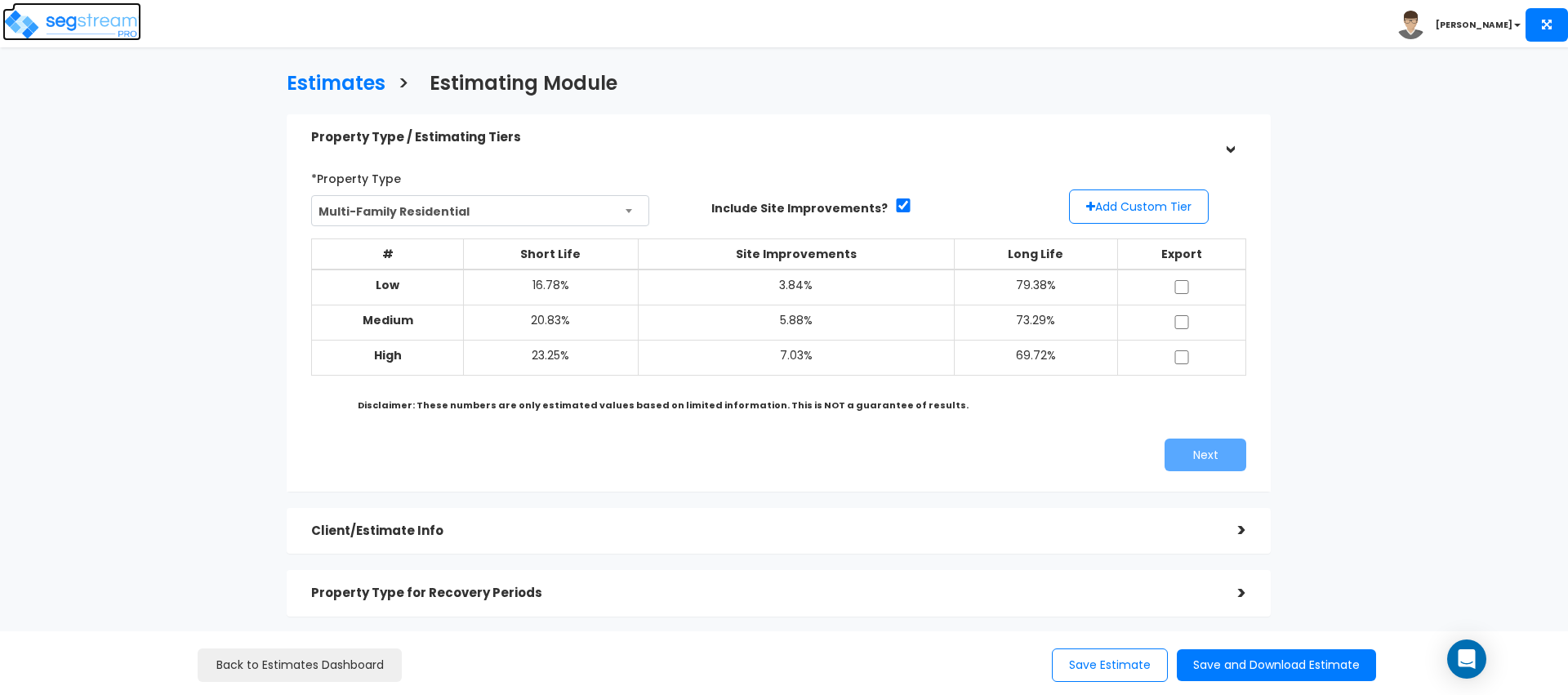
click at [122, 26] on img at bounding box center [71, 25] width 139 height 32
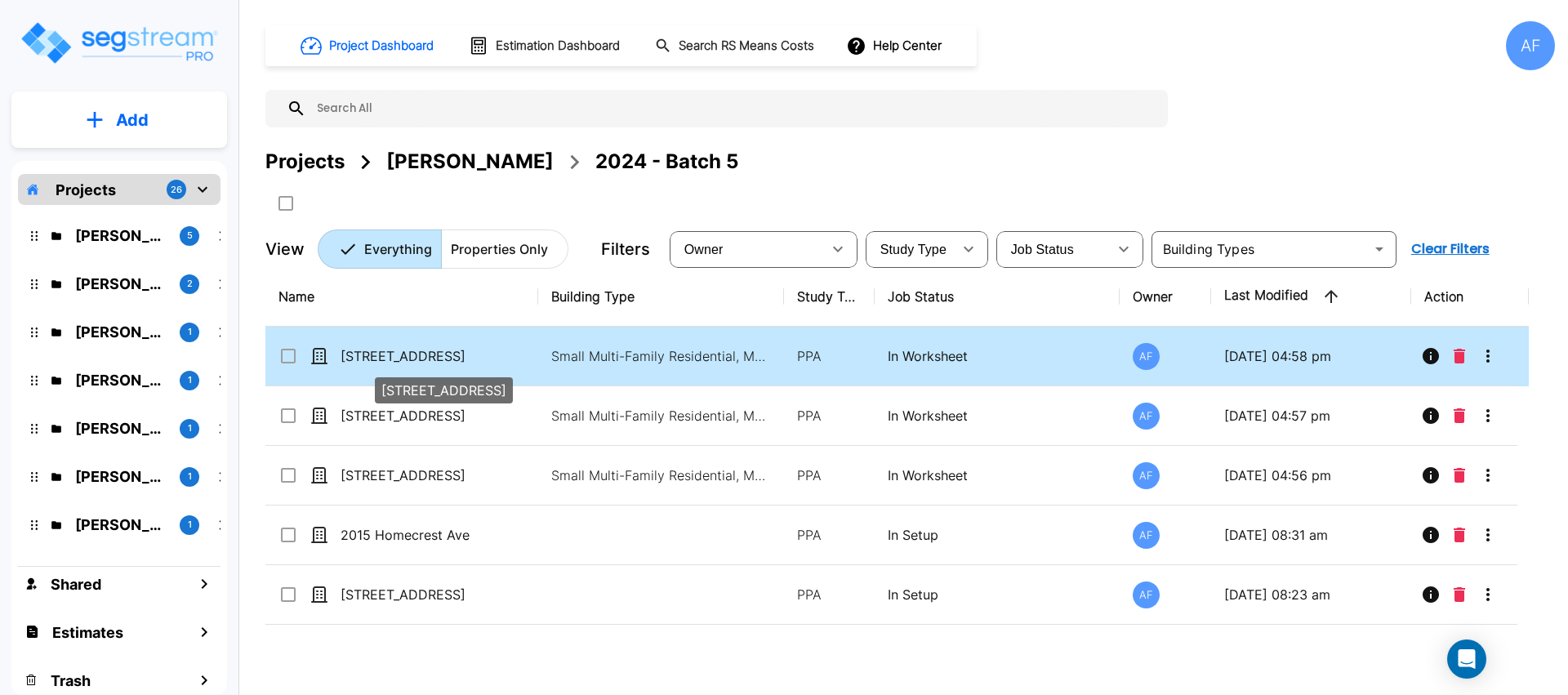
click at [459, 362] on p "[STREET_ADDRESS]" at bounding box center [422, 356] width 163 height 20
checkbox input "true"
click at [459, 362] on p "[STREET_ADDRESS]" at bounding box center [422, 356] width 163 height 20
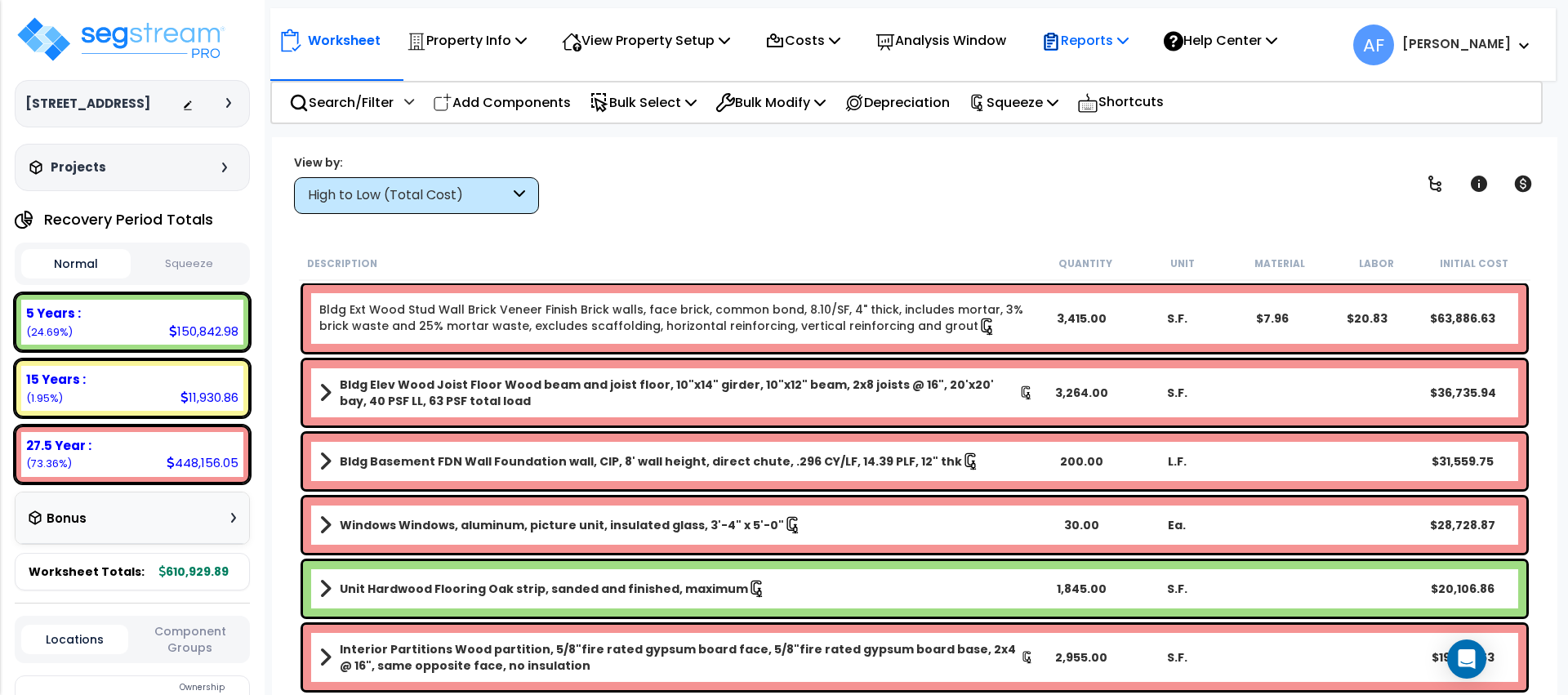
click at [1121, 42] on p "Reports" at bounding box center [1085, 41] width 88 height 22
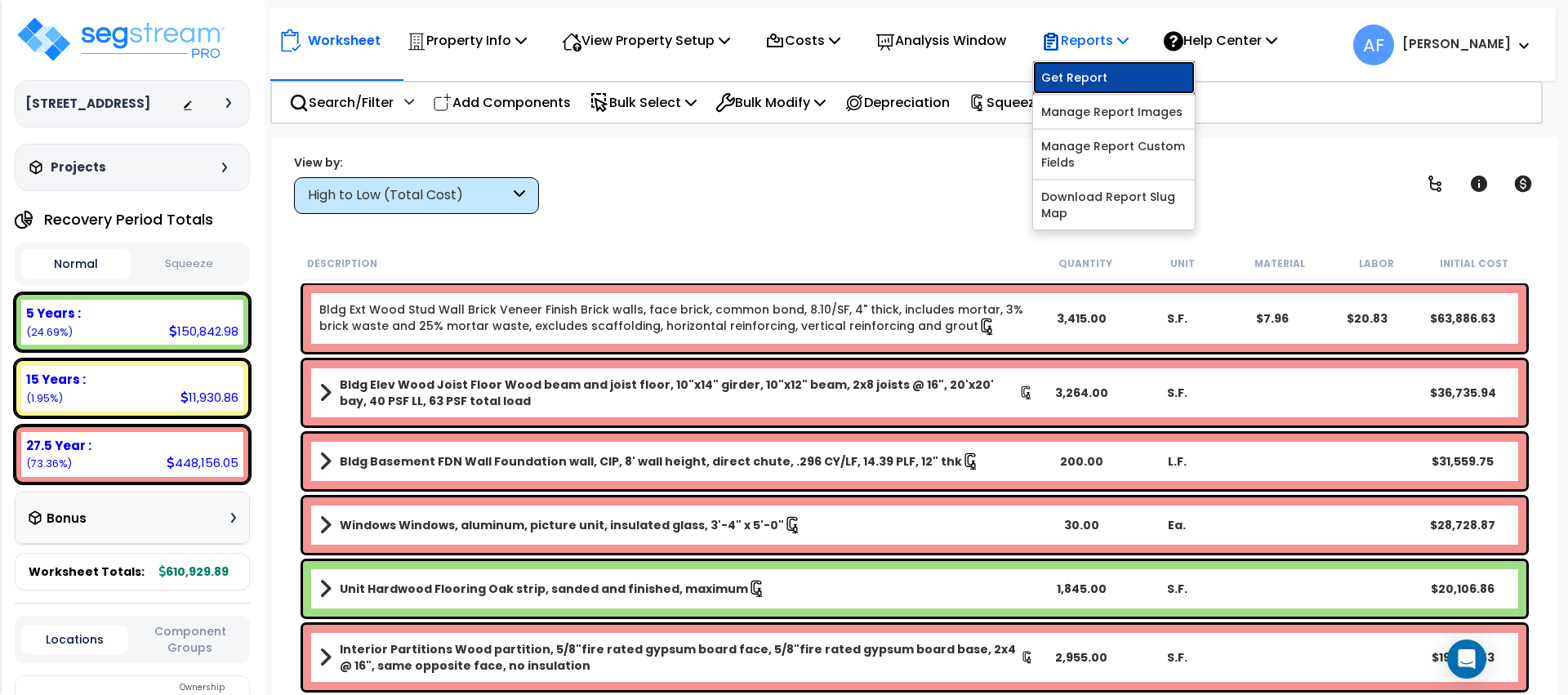
click at [1111, 77] on link "Get Report" at bounding box center [1114, 77] width 162 height 32
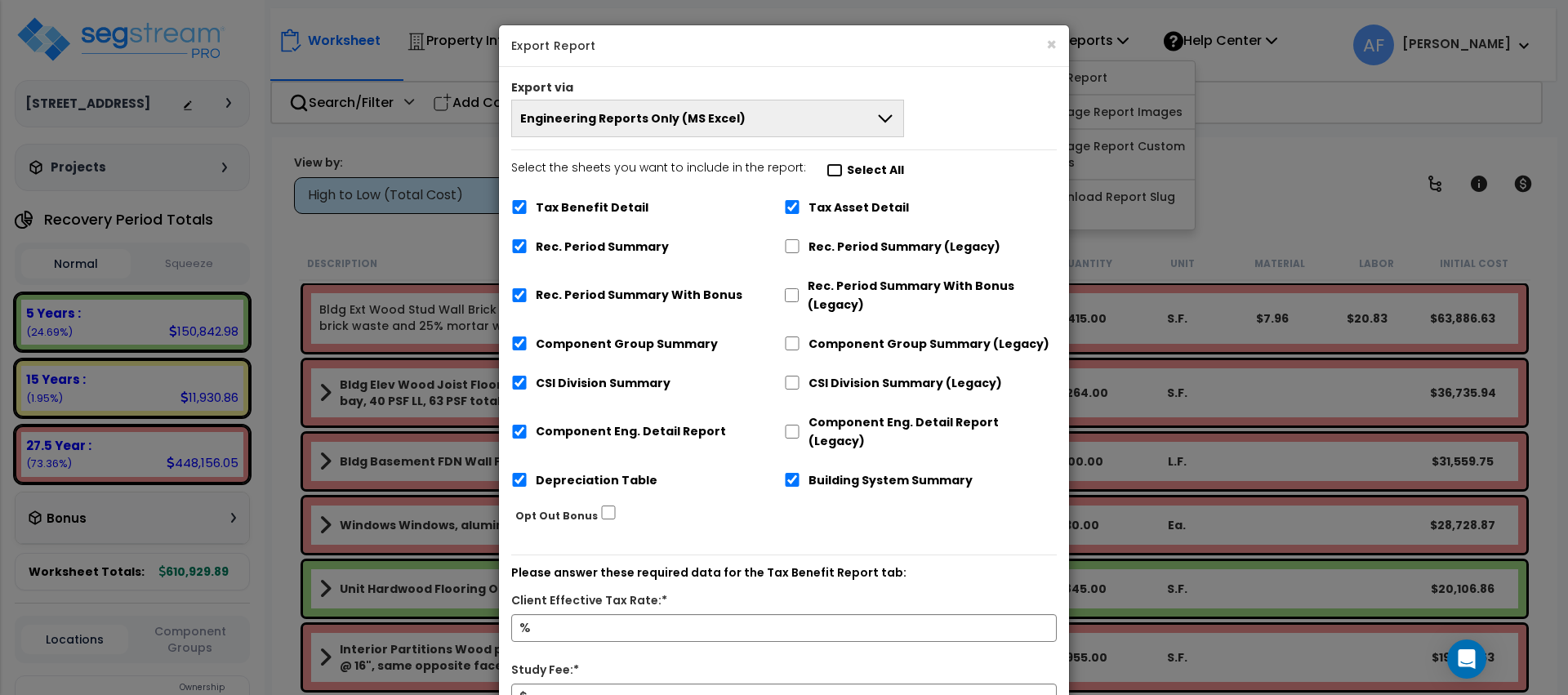
click at [827, 171] on input "Select the sheets you want to include in the report: Select All" at bounding box center [834, 170] width 16 height 14
checkbox input "false"
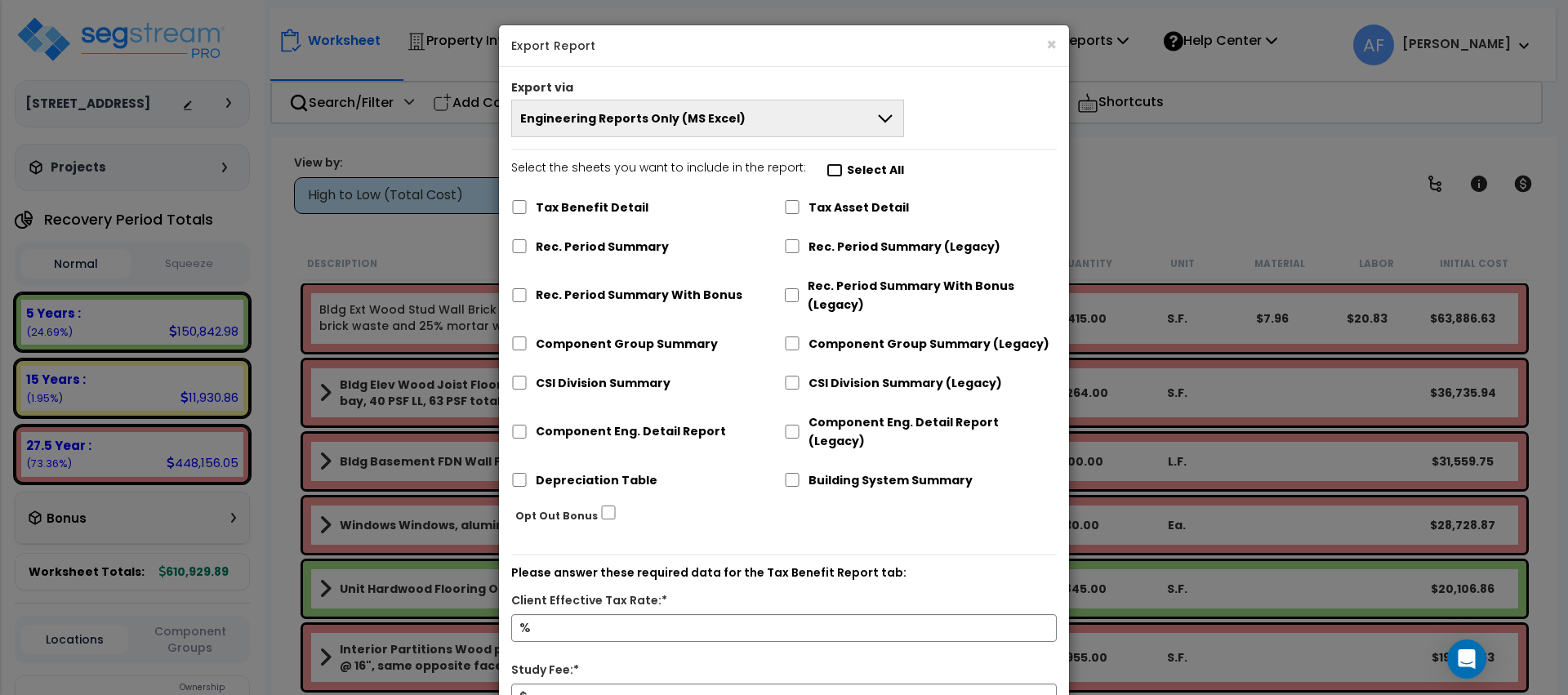
checkbox input "false"
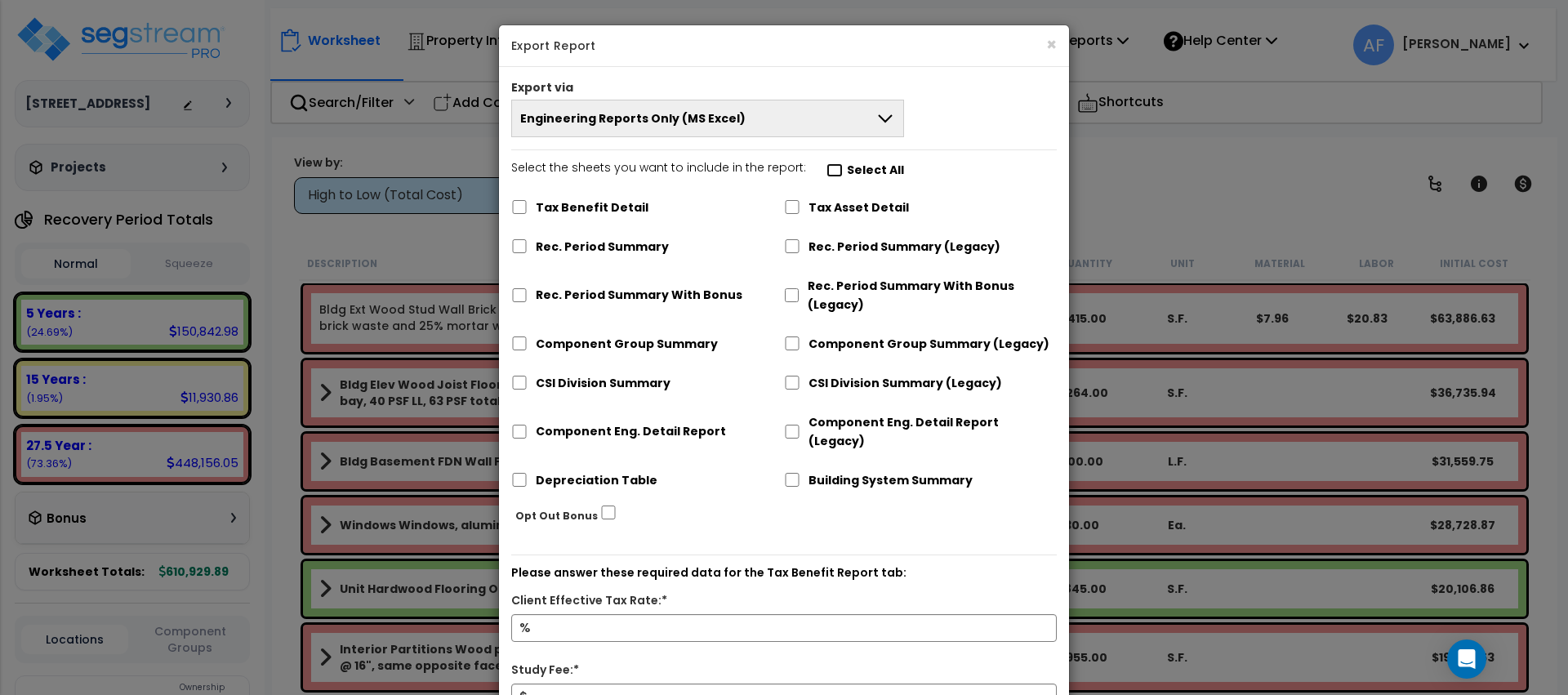
checkbox input "false"
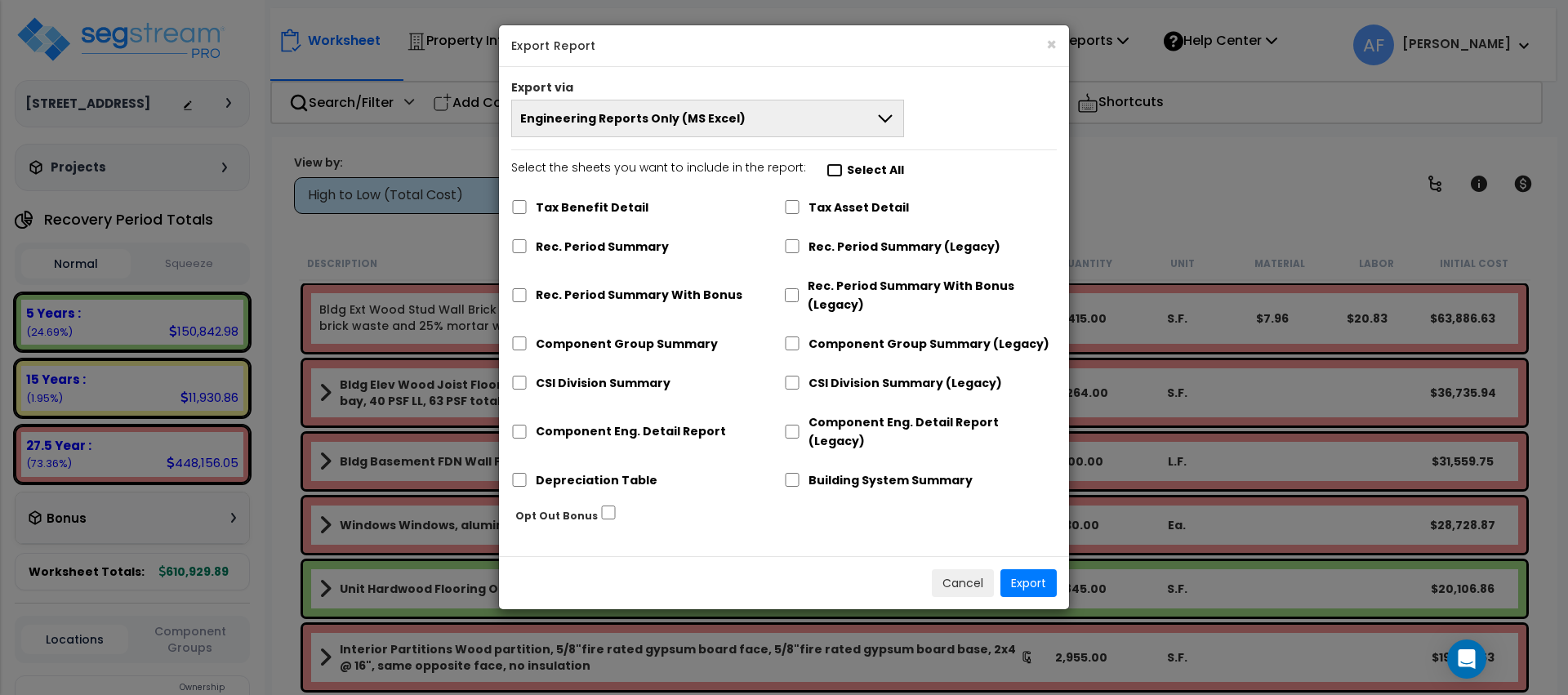
click at [827, 171] on input "Select the sheets you want to include in the report: Select All" at bounding box center [834, 170] width 16 height 14
checkbox input "true"
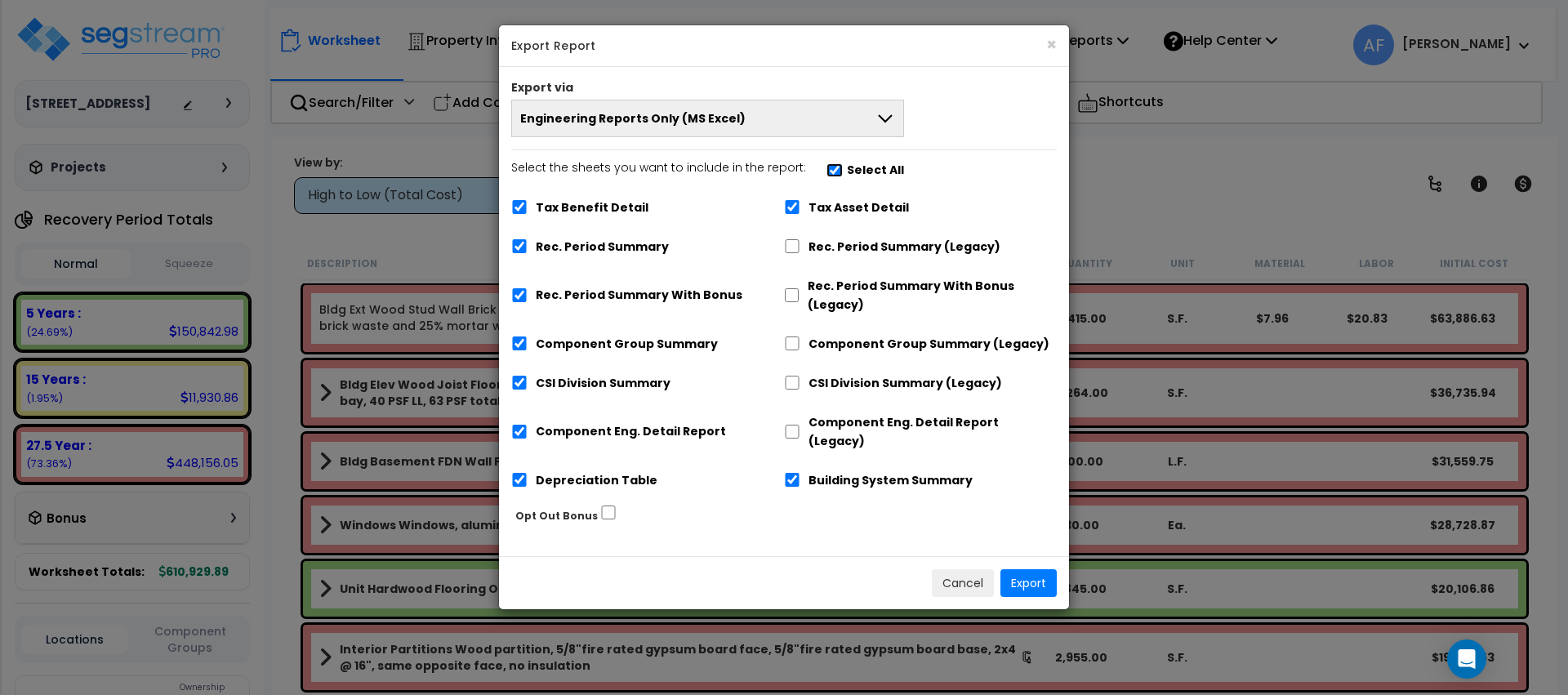
checkbox input "true"
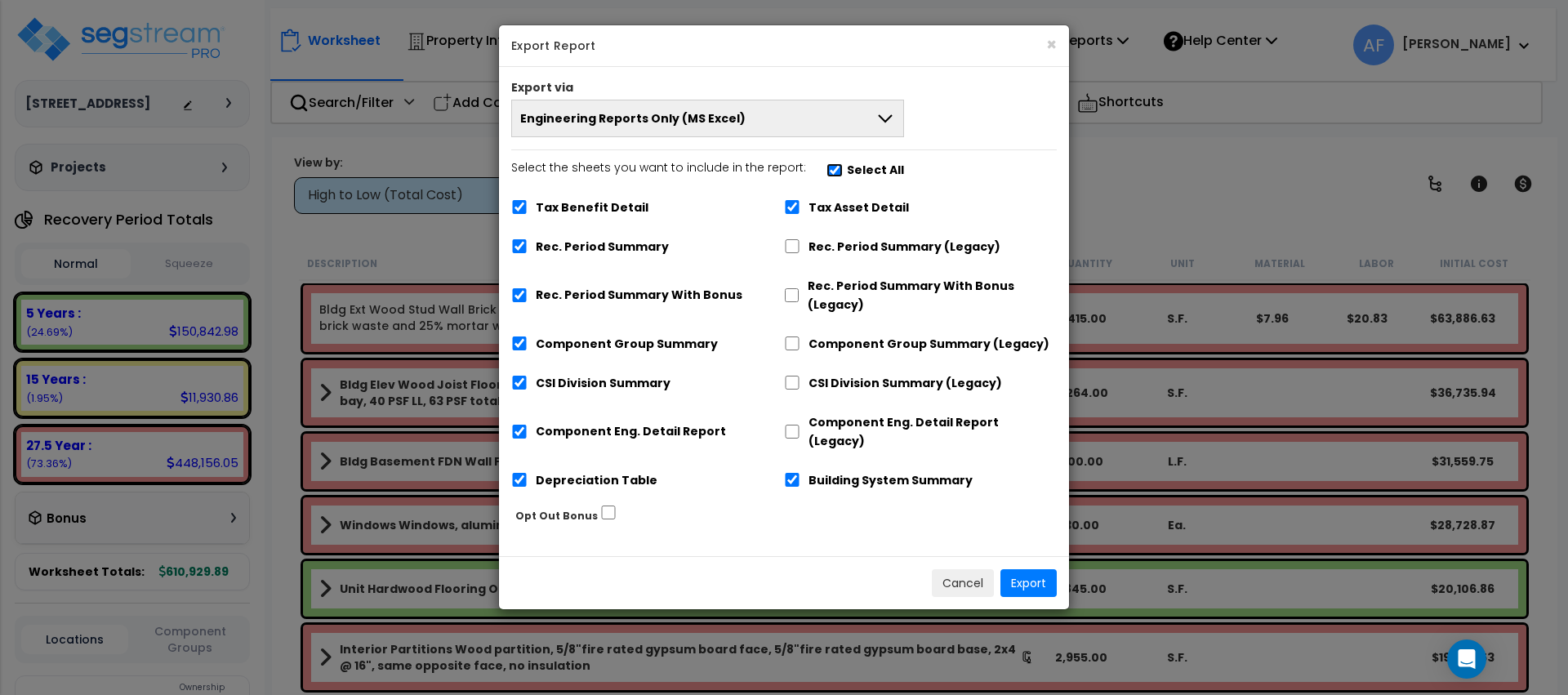
checkbox input "true"
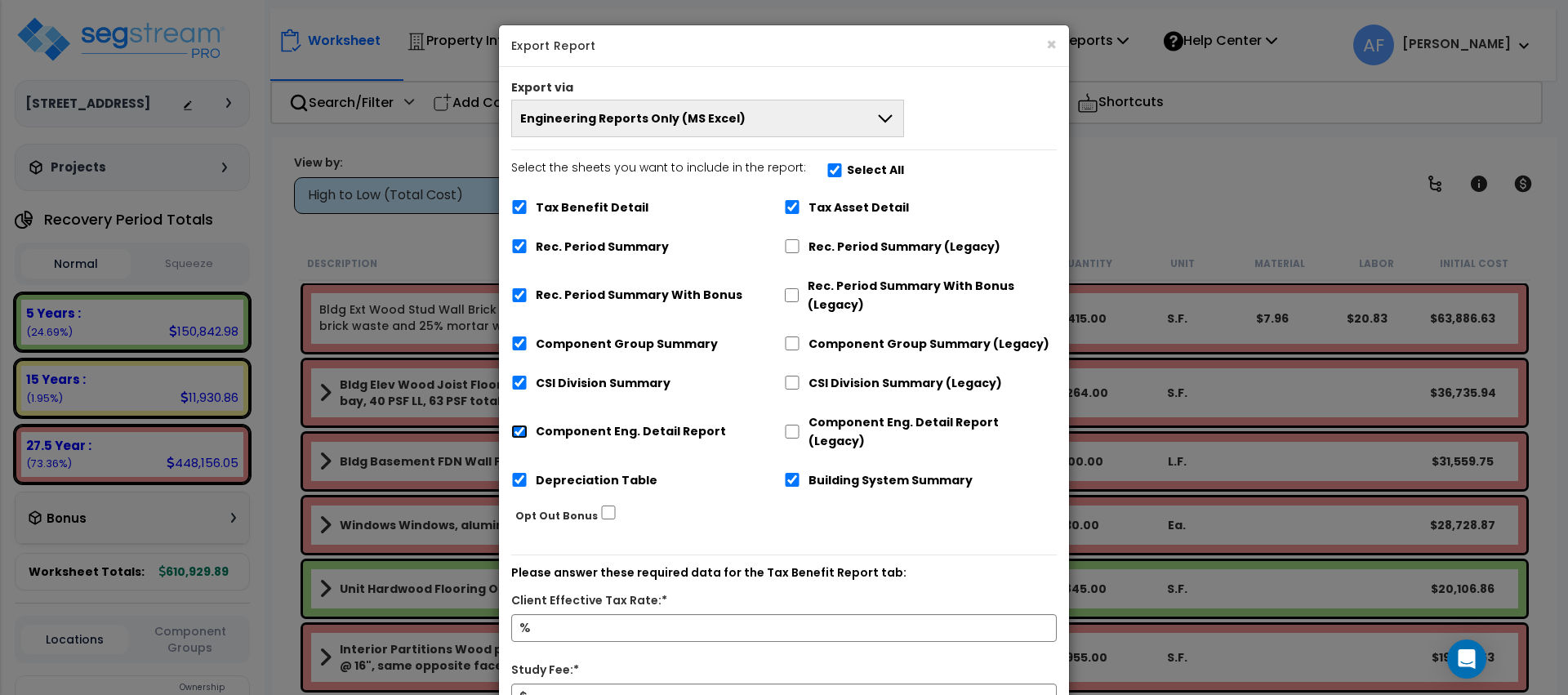
click at [521, 424] on input "Component Eng. Detail Report" at bounding box center [519, 431] width 16 height 14
checkbox input "false"
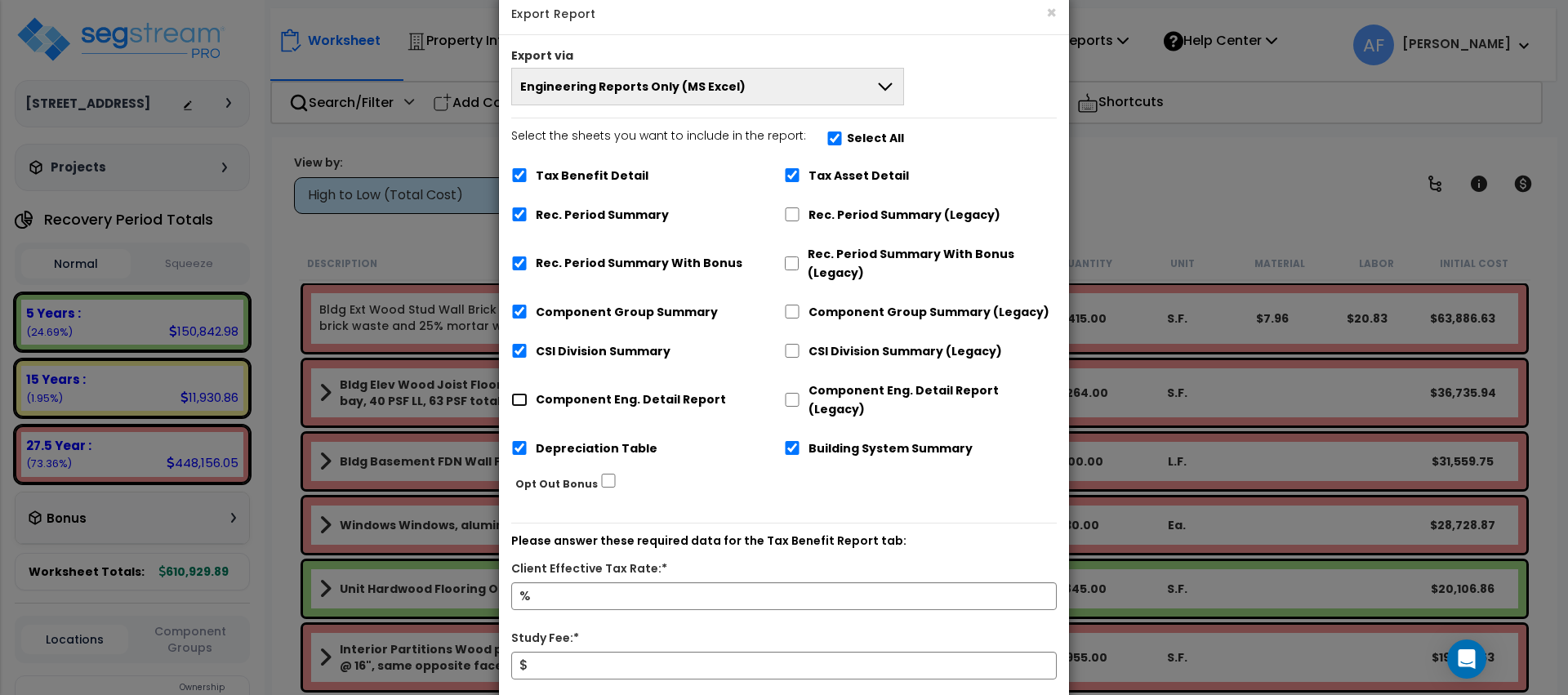
scroll to position [3, 0]
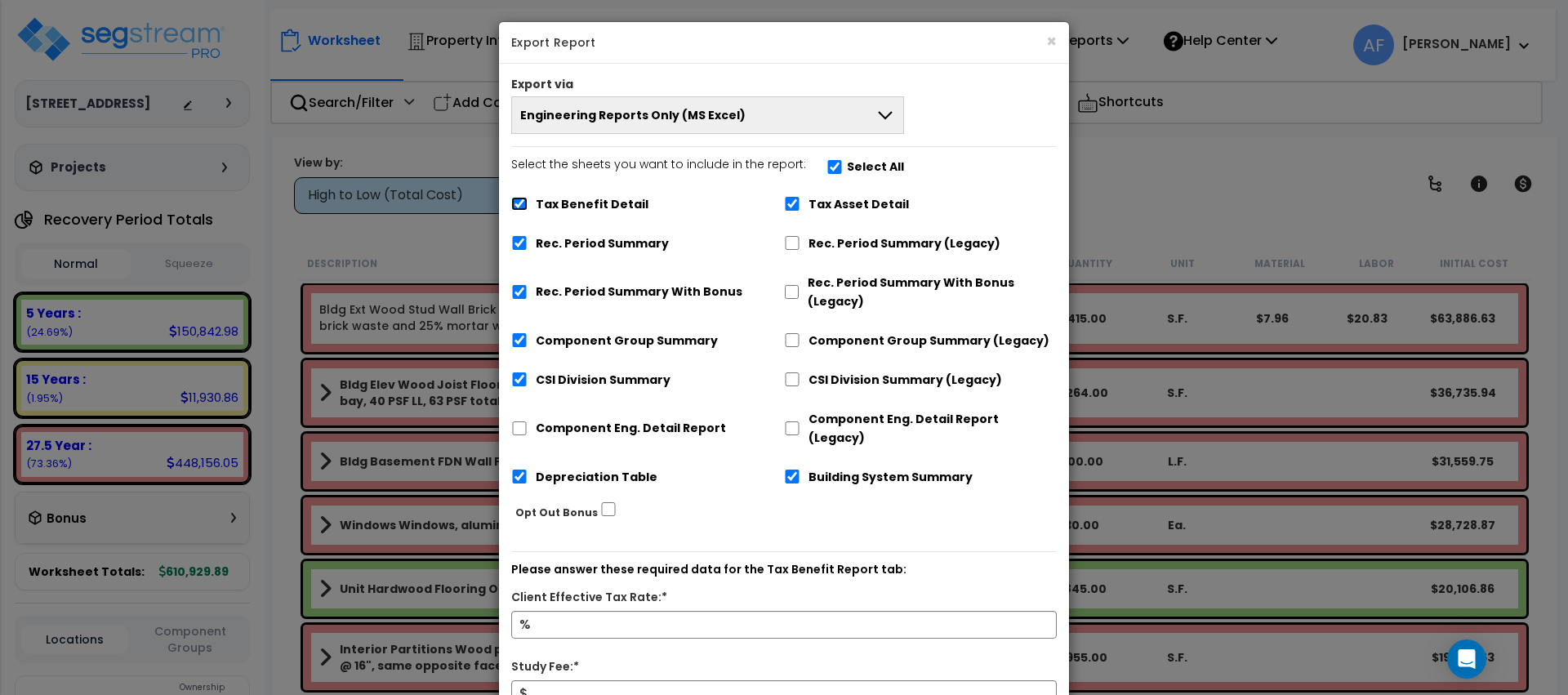
click at [522, 197] on input "Tax Benefit Detail" at bounding box center [519, 203] width 16 height 14
checkbox input "false"
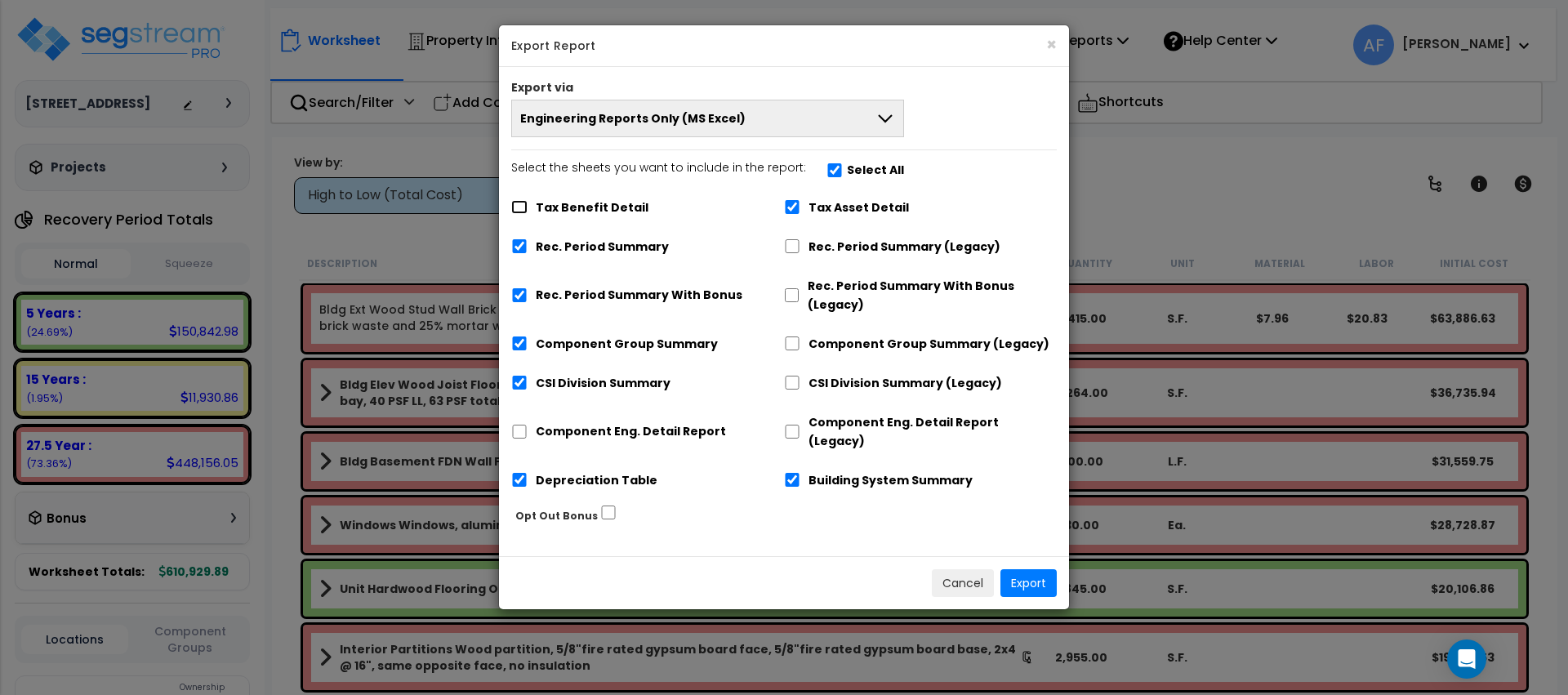
scroll to position [0, 0]
click at [1038, 569] on button "Export" at bounding box center [1029, 583] width 56 height 28
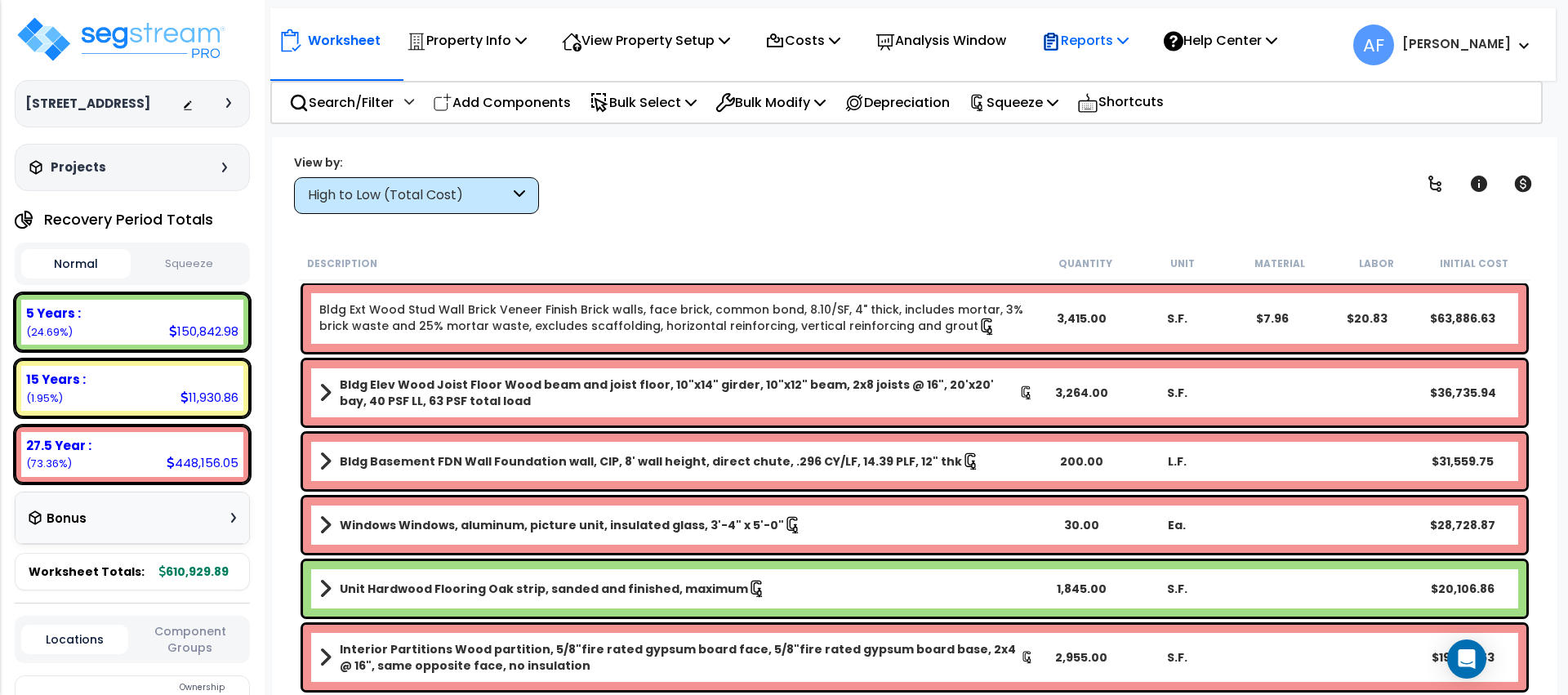
click at [1088, 48] on p "Reports" at bounding box center [1085, 41] width 88 height 22
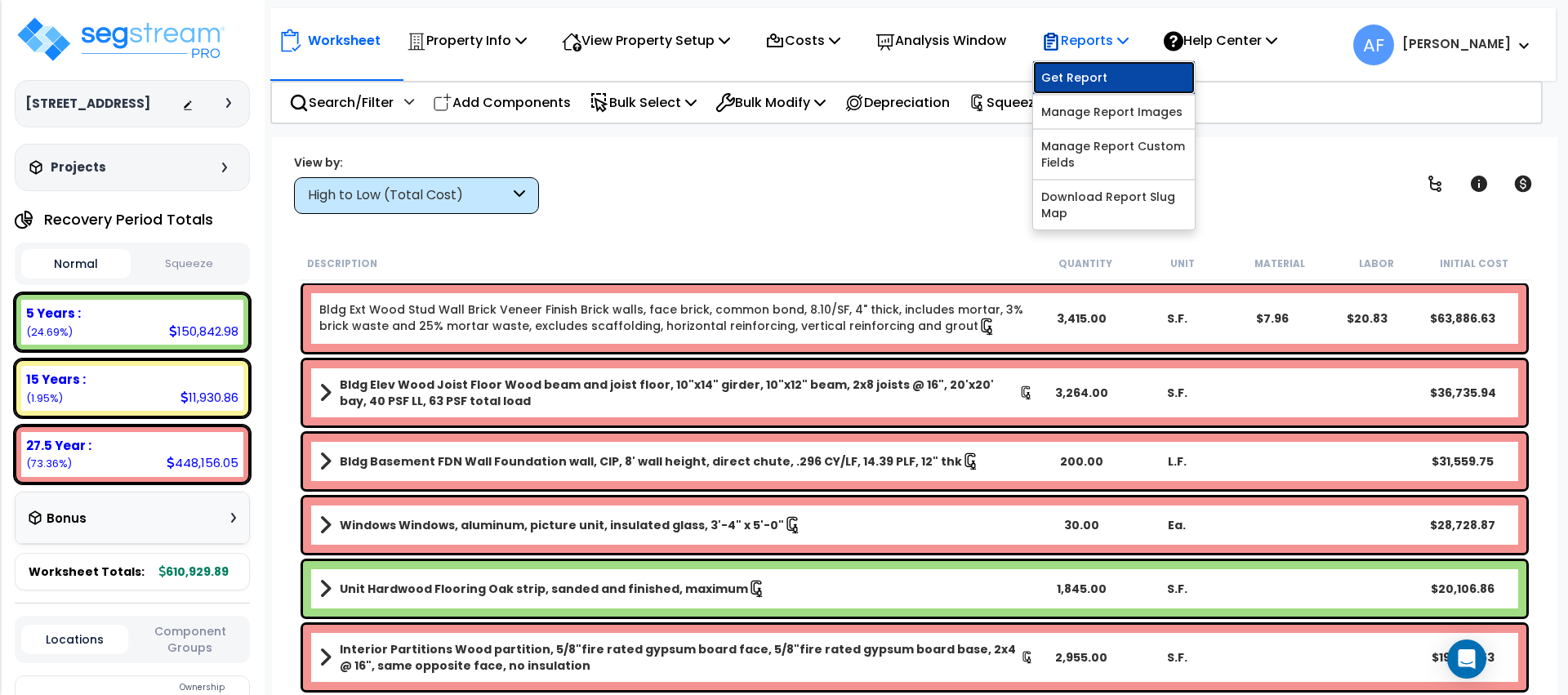
click at [1087, 83] on link "Get Report" at bounding box center [1114, 77] width 162 height 32
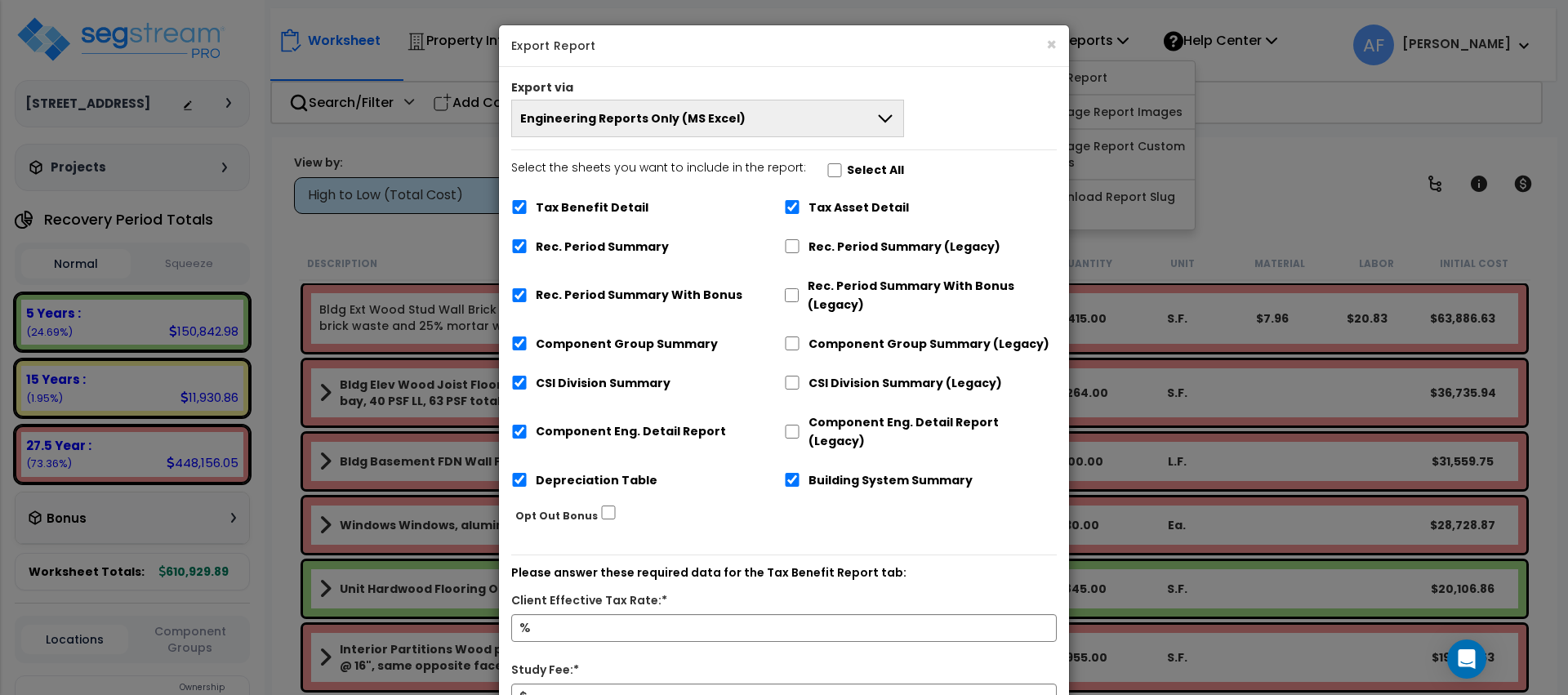
click at [828, 134] on button "Engineering Reports Only (MS Excel)" at bounding box center [707, 118] width 393 height 37
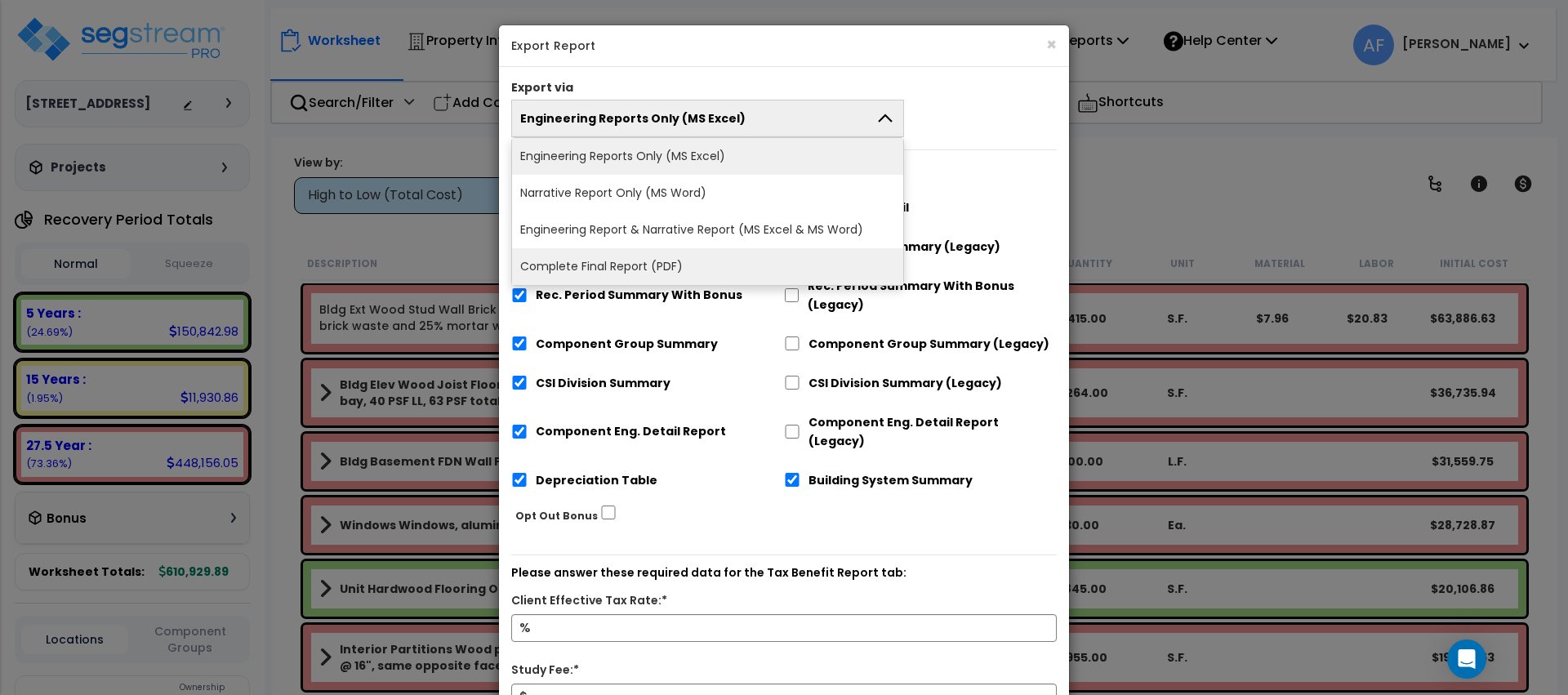
click at [740, 265] on li "Complete Final Report (PDF)" at bounding box center [707, 266] width 391 height 37
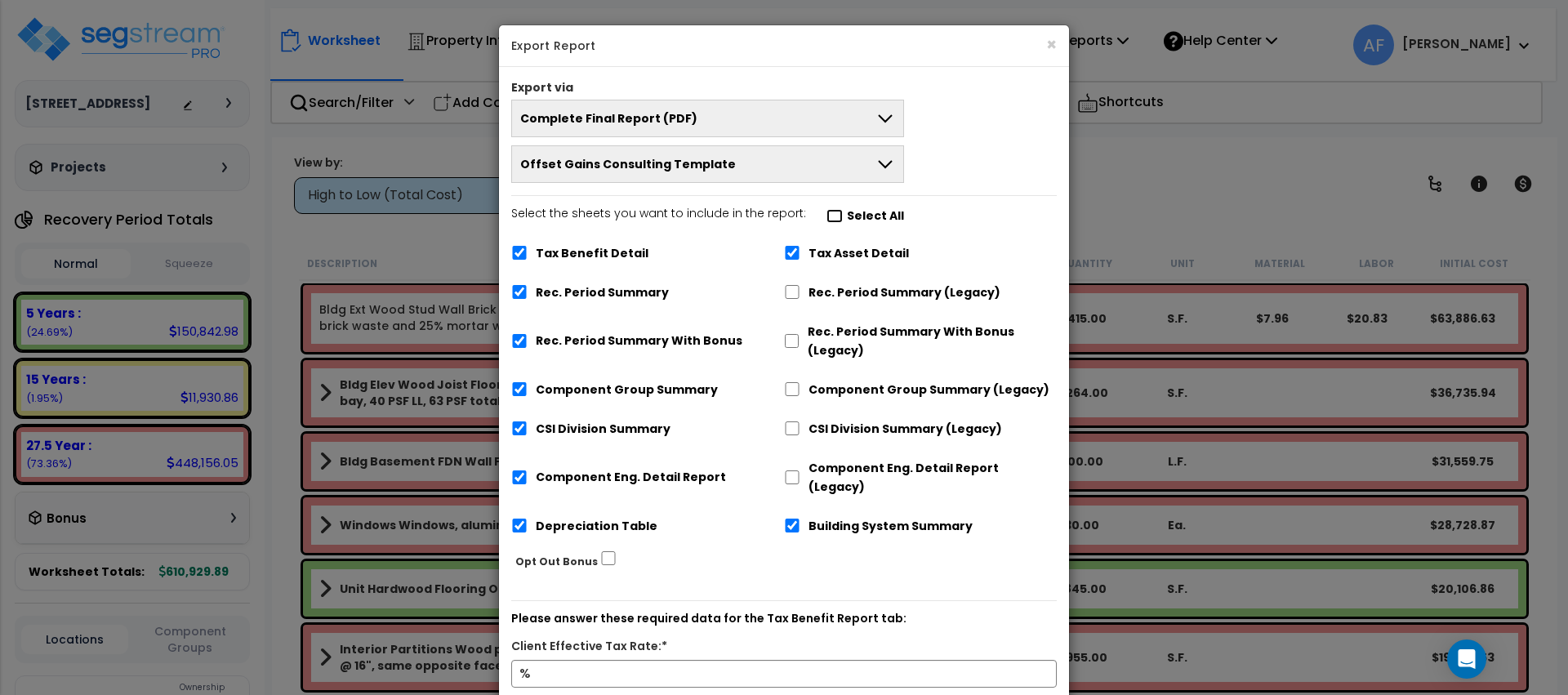
click at [827, 213] on input "Select the sheets you want to include in the report: Select All" at bounding box center [834, 216] width 16 height 14
checkbox input "false"
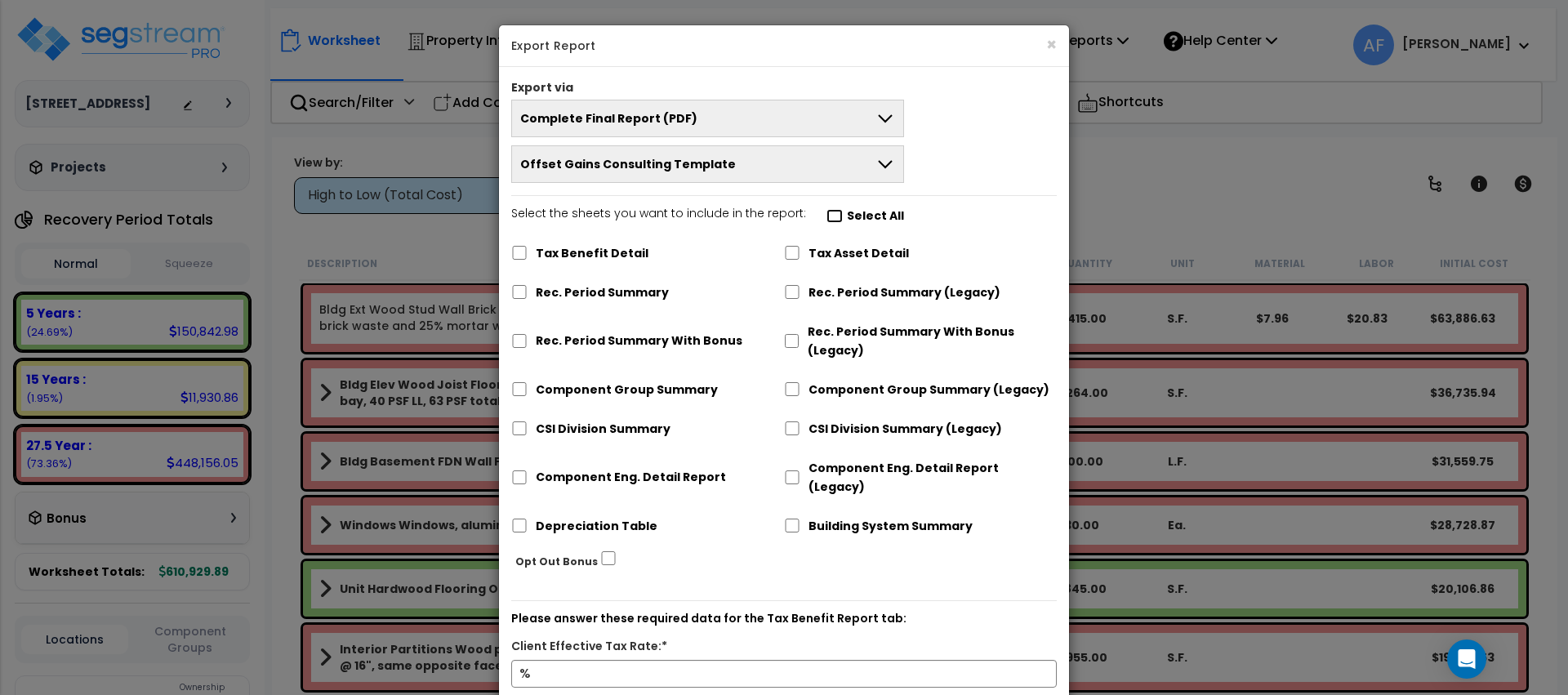
checkbox input "false"
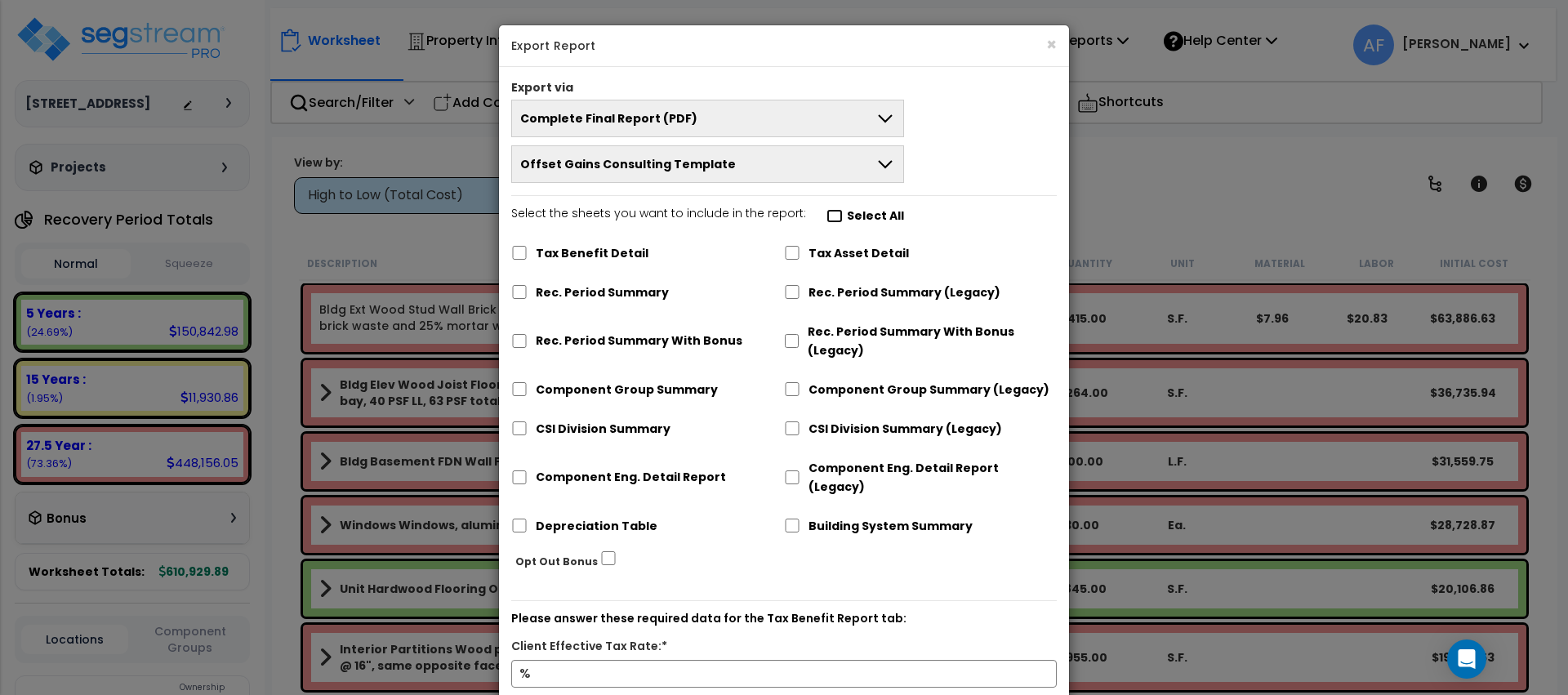
checkbox input "false"
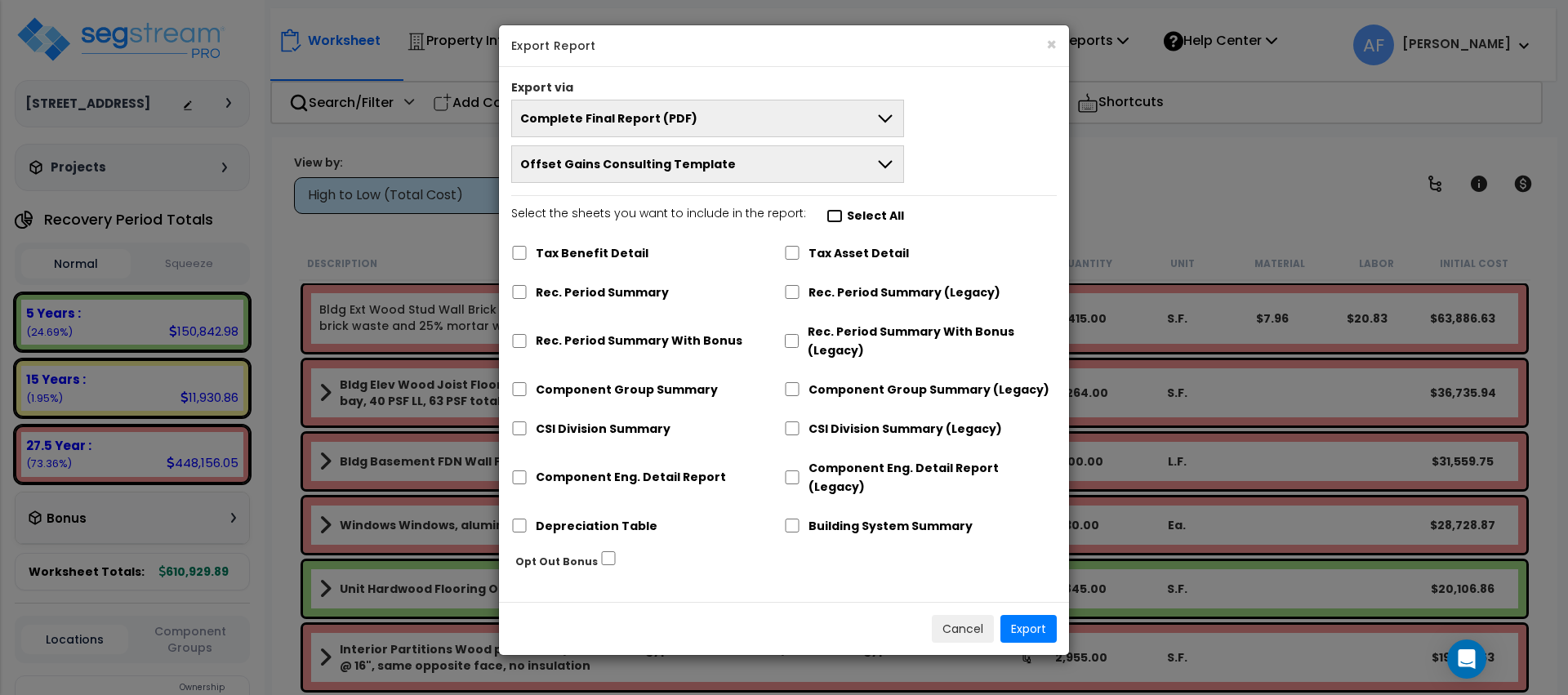
click at [827, 213] on input "Select the sheets you want to include in the report: Select All" at bounding box center [834, 216] width 16 height 14
checkbox input "true"
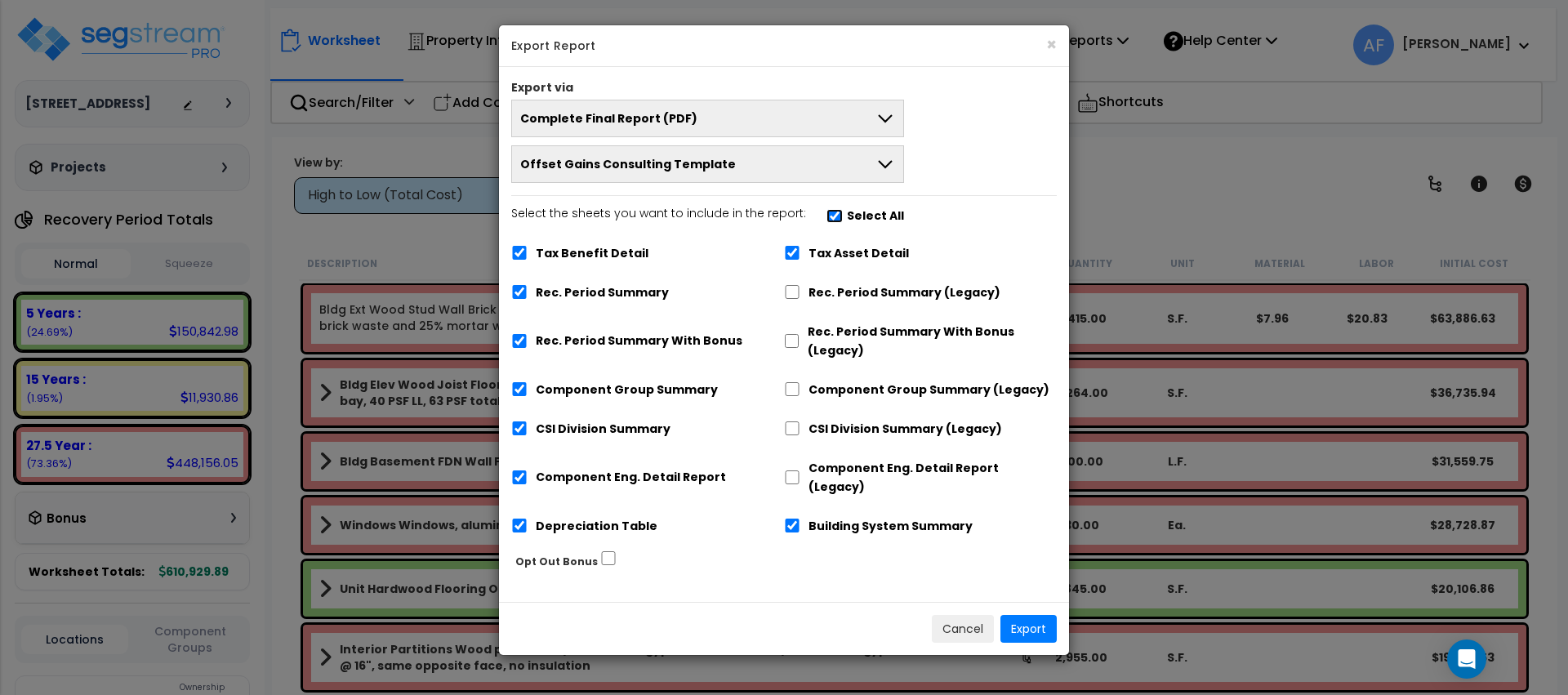
checkbox input "true"
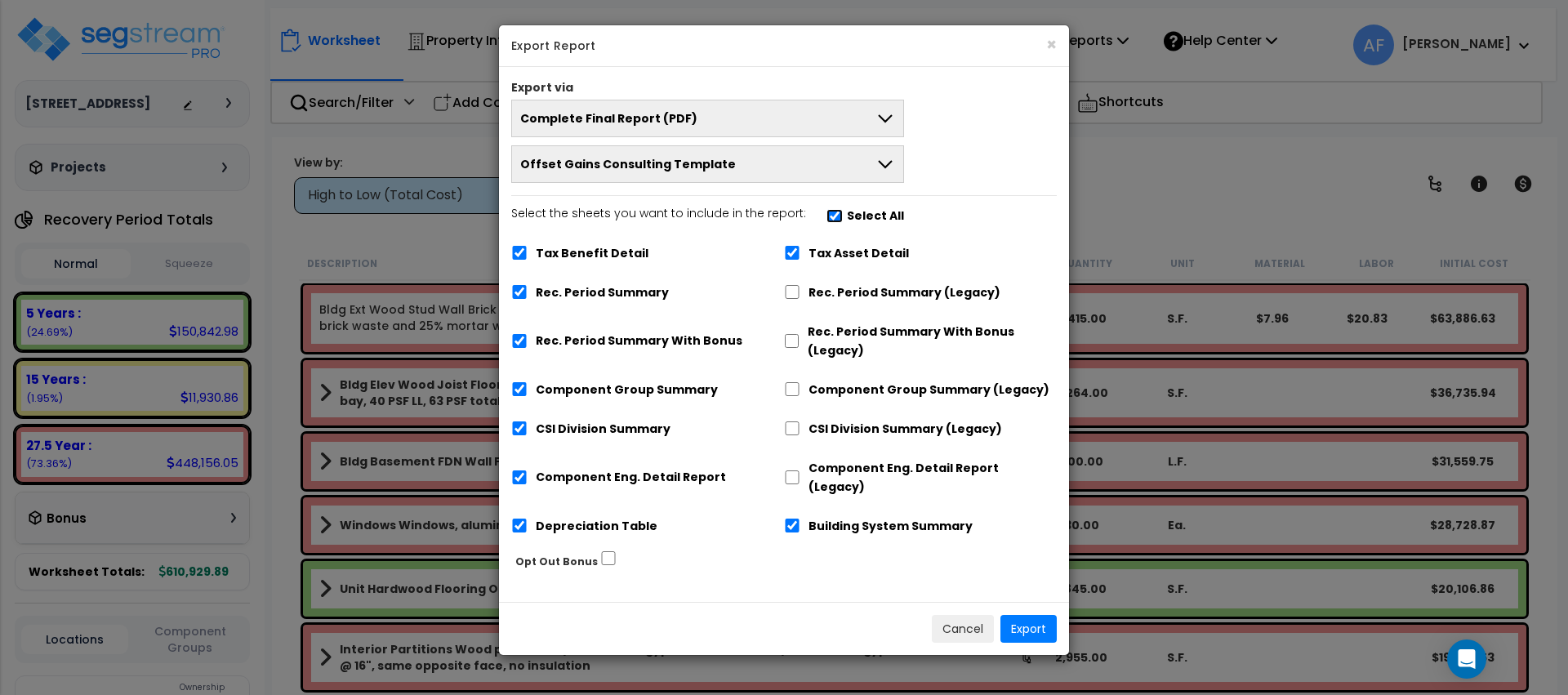
checkbox input "true"
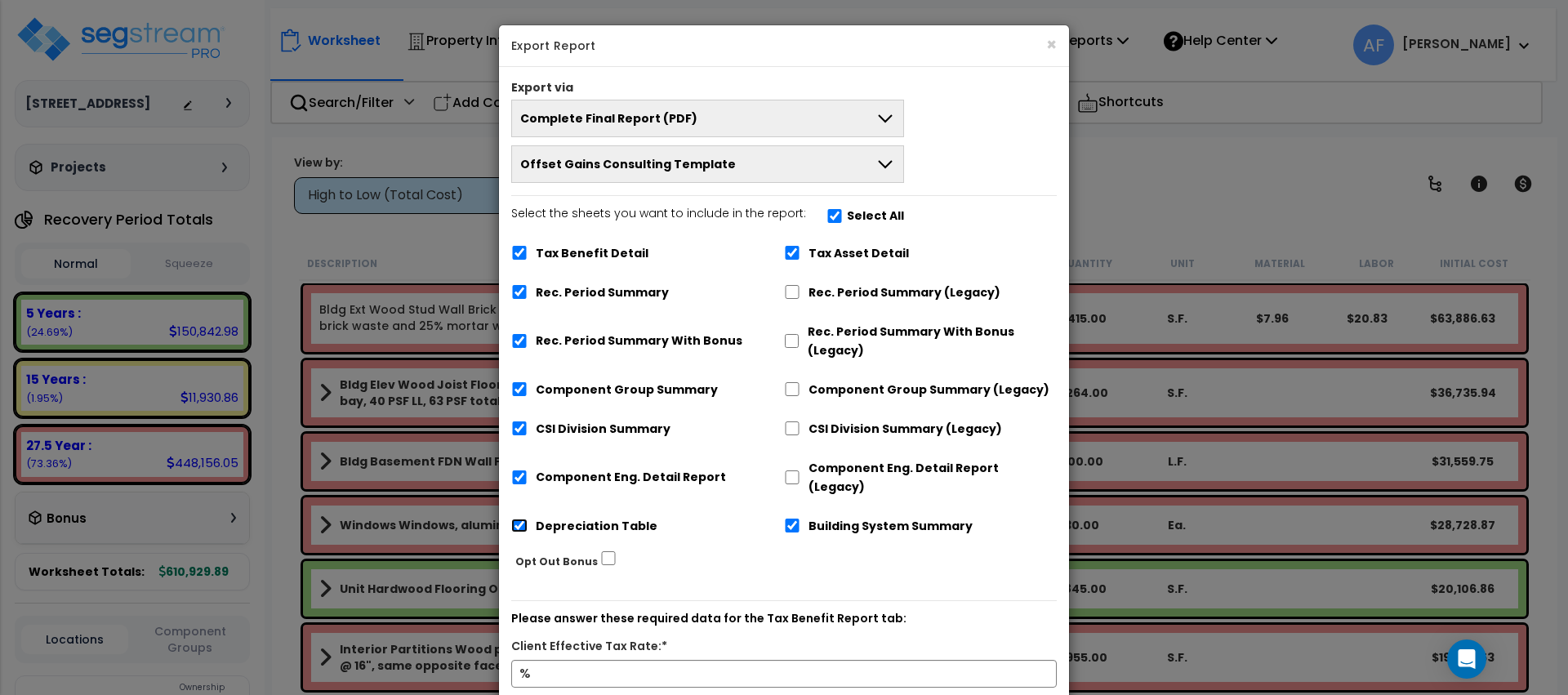
click at [521, 519] on input "Depreciation Table" at bounding box center [519, 526] width 16 height 14
checkbox input "false"
click at [513, 252] on input "Tax Benefit Detail" at bounding box center [519, 253] width 16 height 14
checkbox input "false"
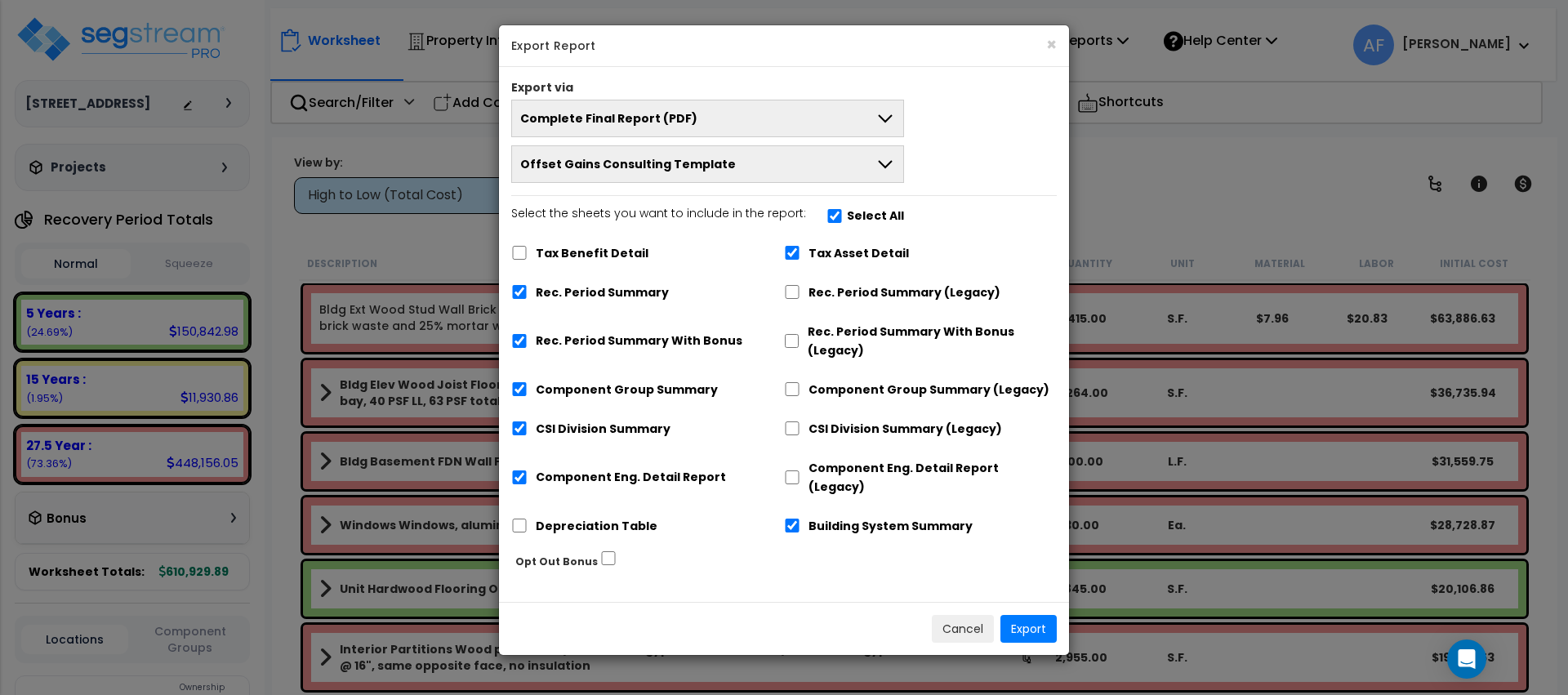
drag, startPoint x: 519, startPoint y: 514, endPoint x: 514, endPoint y: 482, distance: 32.4
click at [519, 514] on div "Depreciation Table" at bounding box center [647, 524] width 273 height 31
click at [515, 470] on input "Component Eng. Detail Report" at bounding box center [519, 477] width 16 height 14
checkbox input "false"
click at [519, 519] on input "Depreciation Table" at bounding box center [519, 526] width 16 height 14
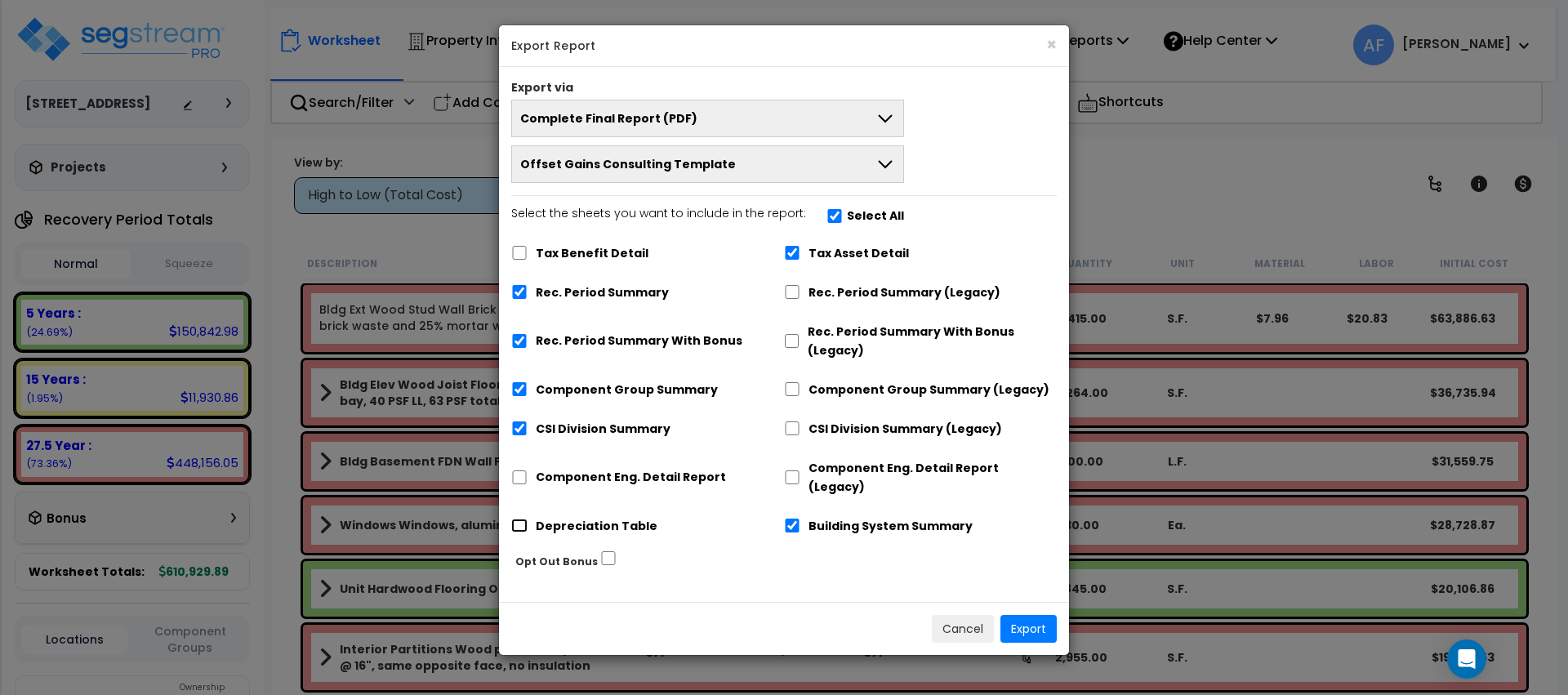
checkbox input "true"
click at [1029, 615] on button "Export" at bounding box center [1029, 629] width 56 height 28
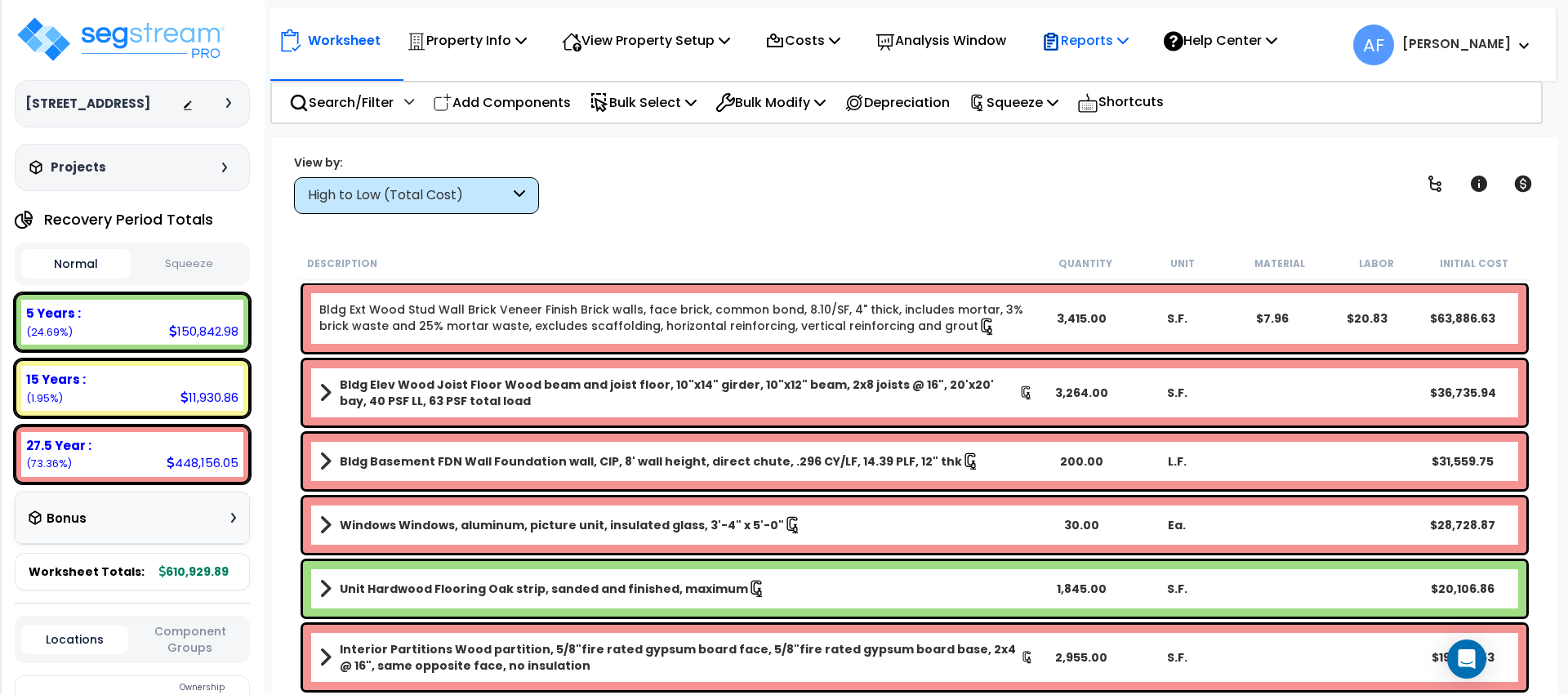
click at [1099, 31] on p "Reports" at bounding box center [1085, 41] width 88 height 22
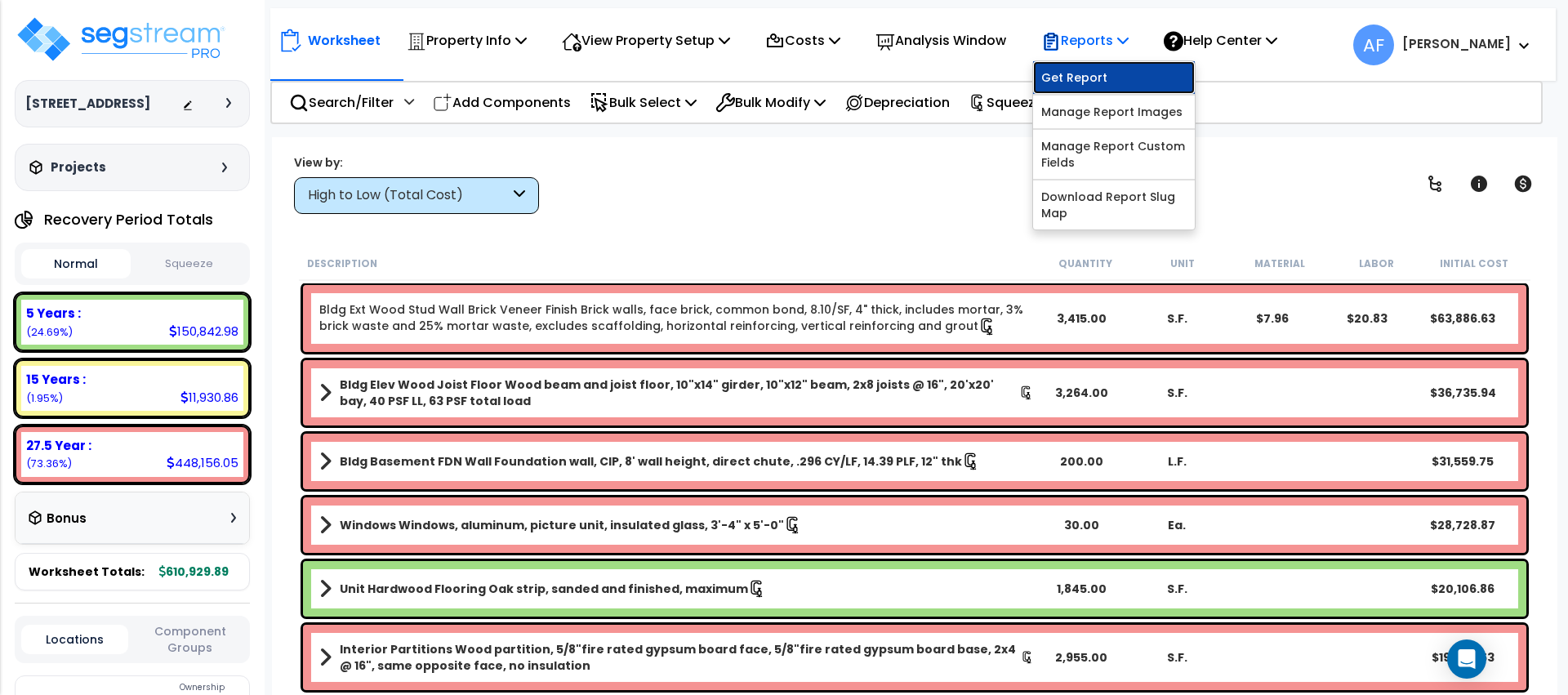
click at [1087, 74] on link "Get Report" at bounding box center [1114, 77] width 162 height 32
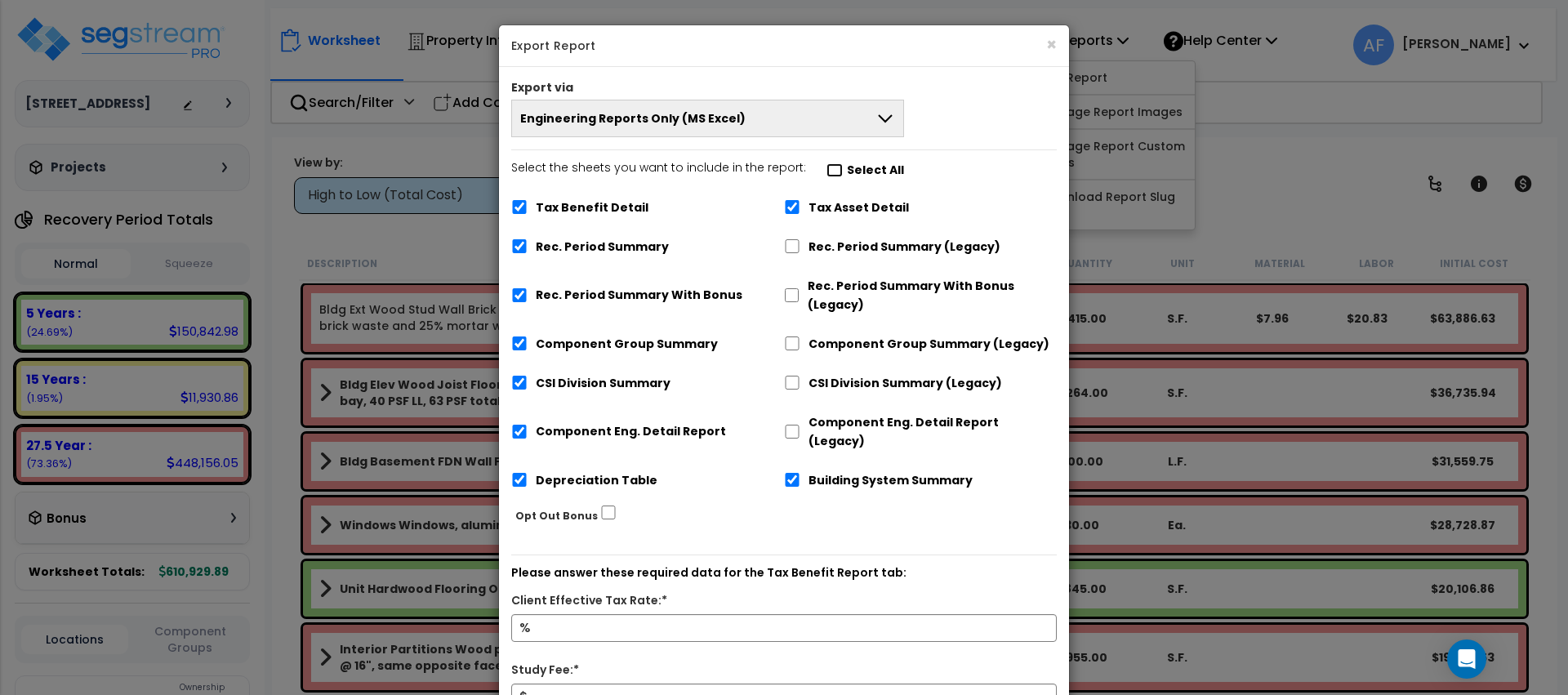
click at [828, 170] on input "Select the sheets you want to include in the report: Select All" at bounding box center [834, 170] width 16 height 14
checkbox input "false"
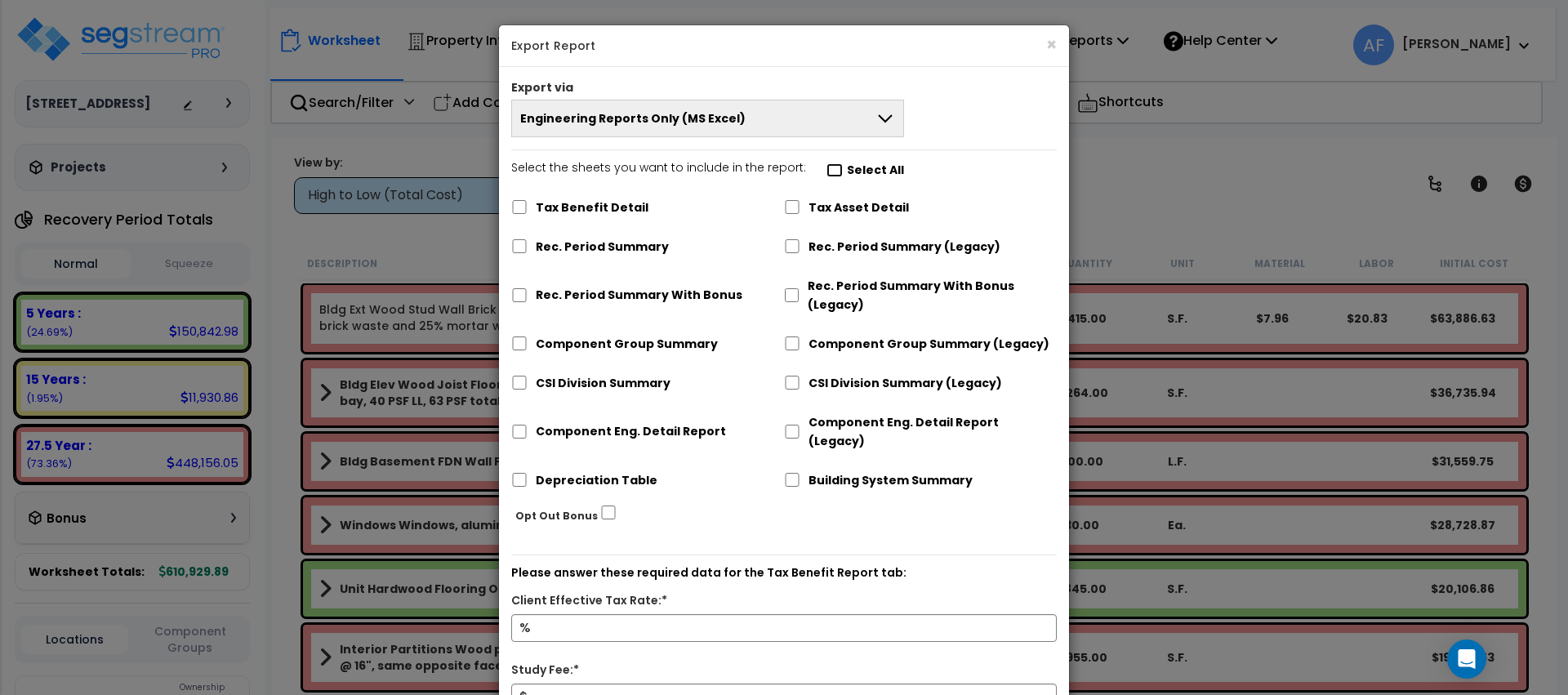
checkbox input "false"
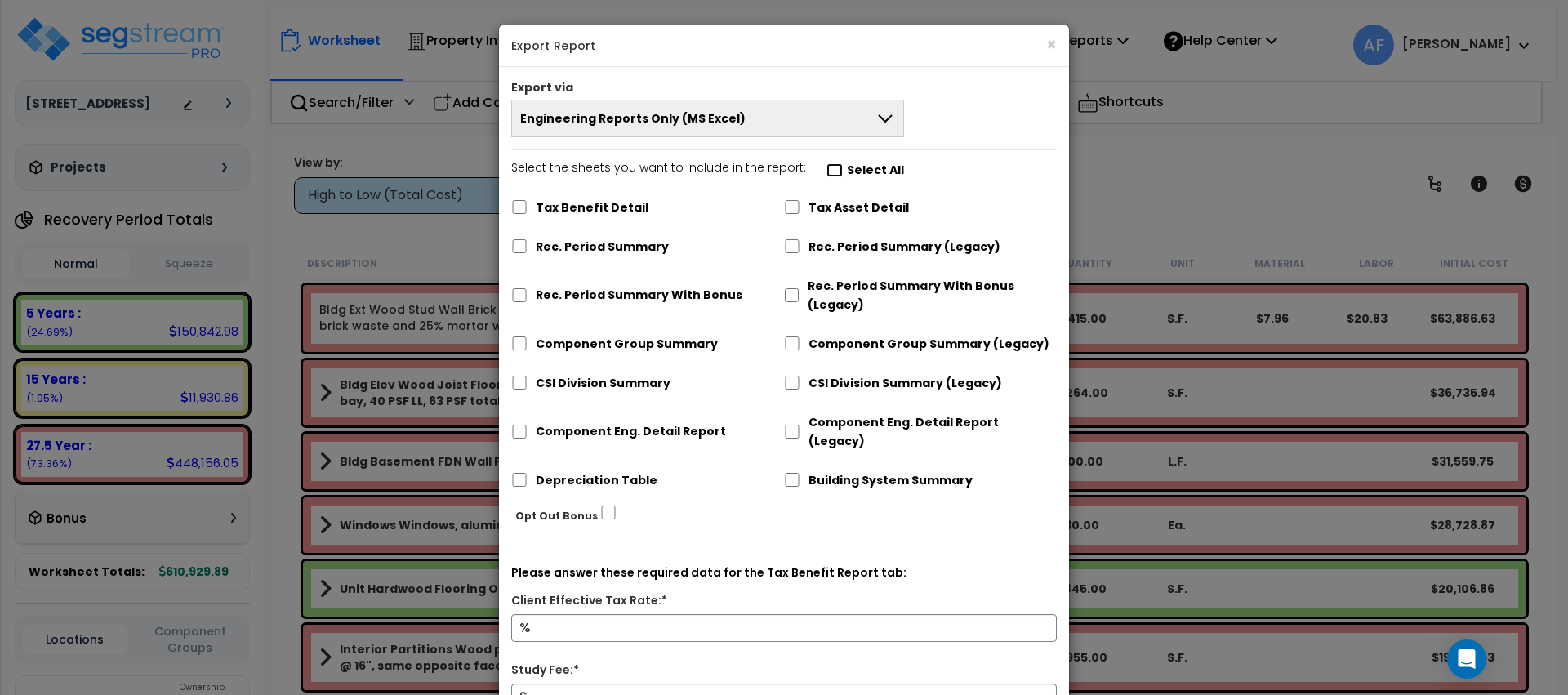
checkbox input "false"
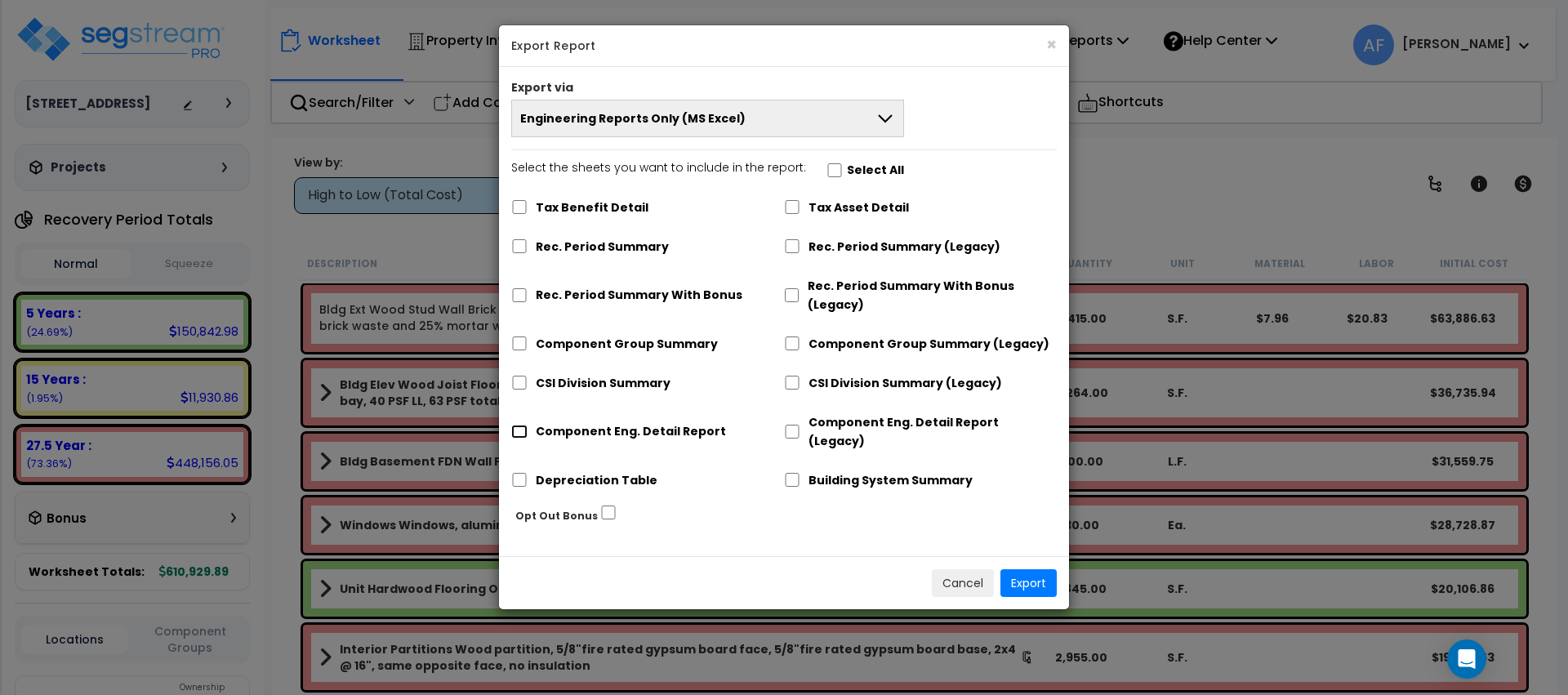
click at [517, 424] on input "Component Eng. Detail Report" at bounding box center [519, 431] width 16 height 14
checkbox input "true"
click at [1042, 569] on button "Export" at bounding box center [1029, 583] width 56 height 28
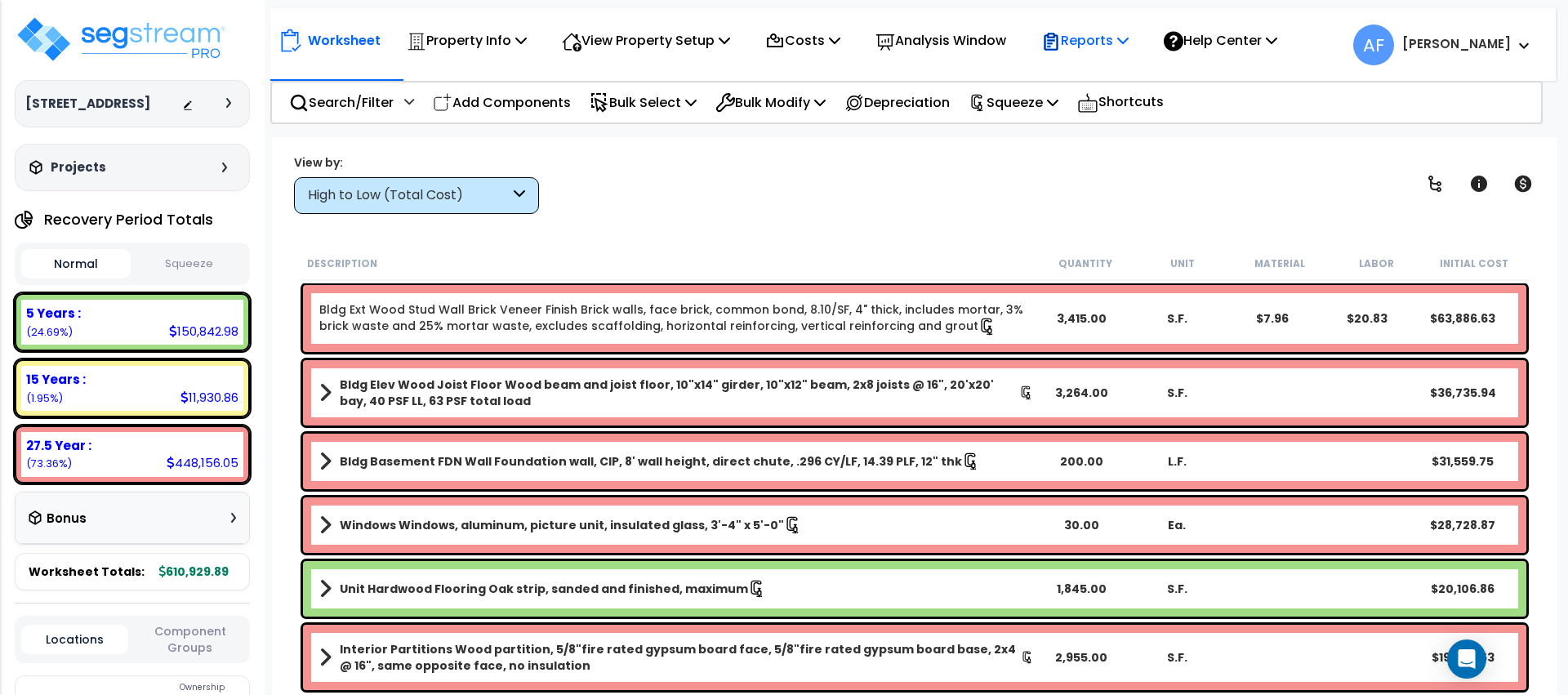
click at [1095, 46] on p "Reports" at bounding box center [1085, 41] width 88 height 22
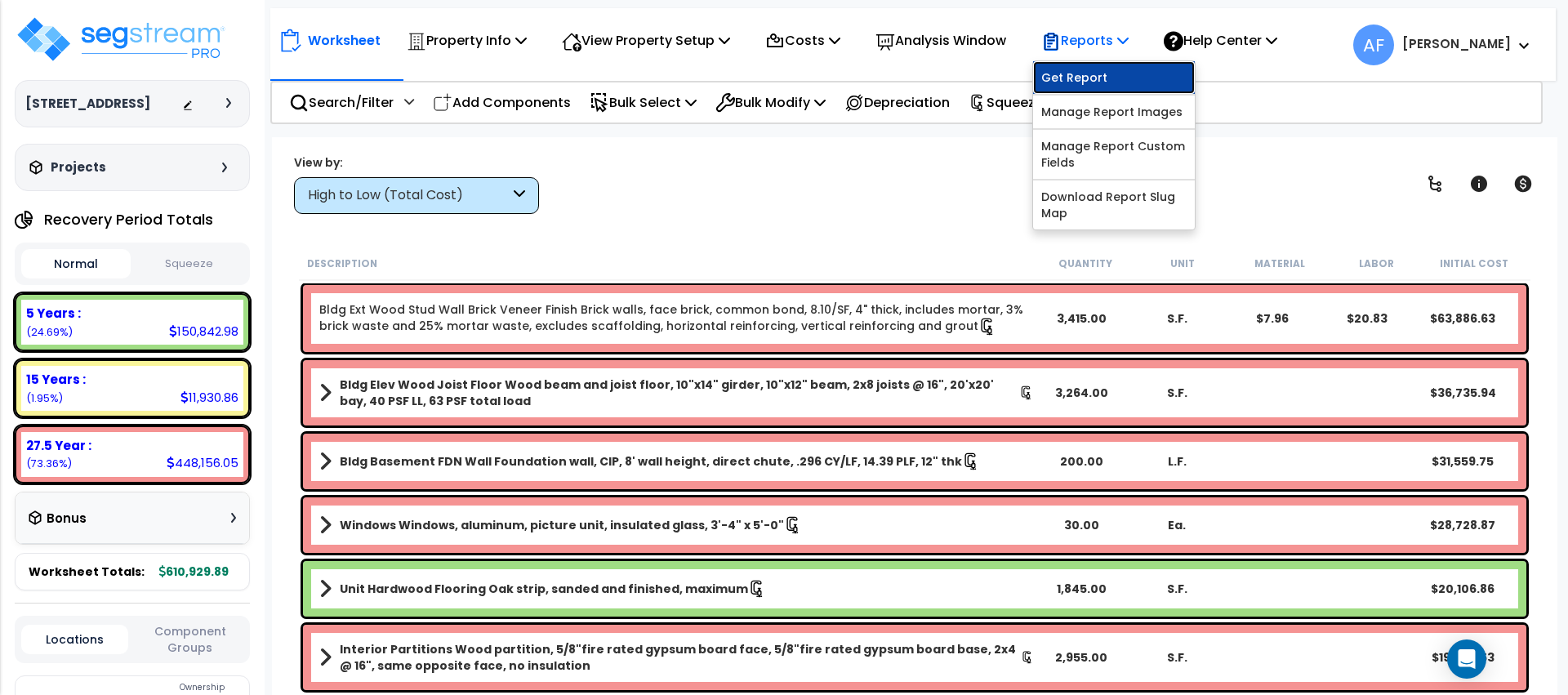
click at [1105, 74] on link "Get Report" at bounding box center [1114, 77] width 162 height 32
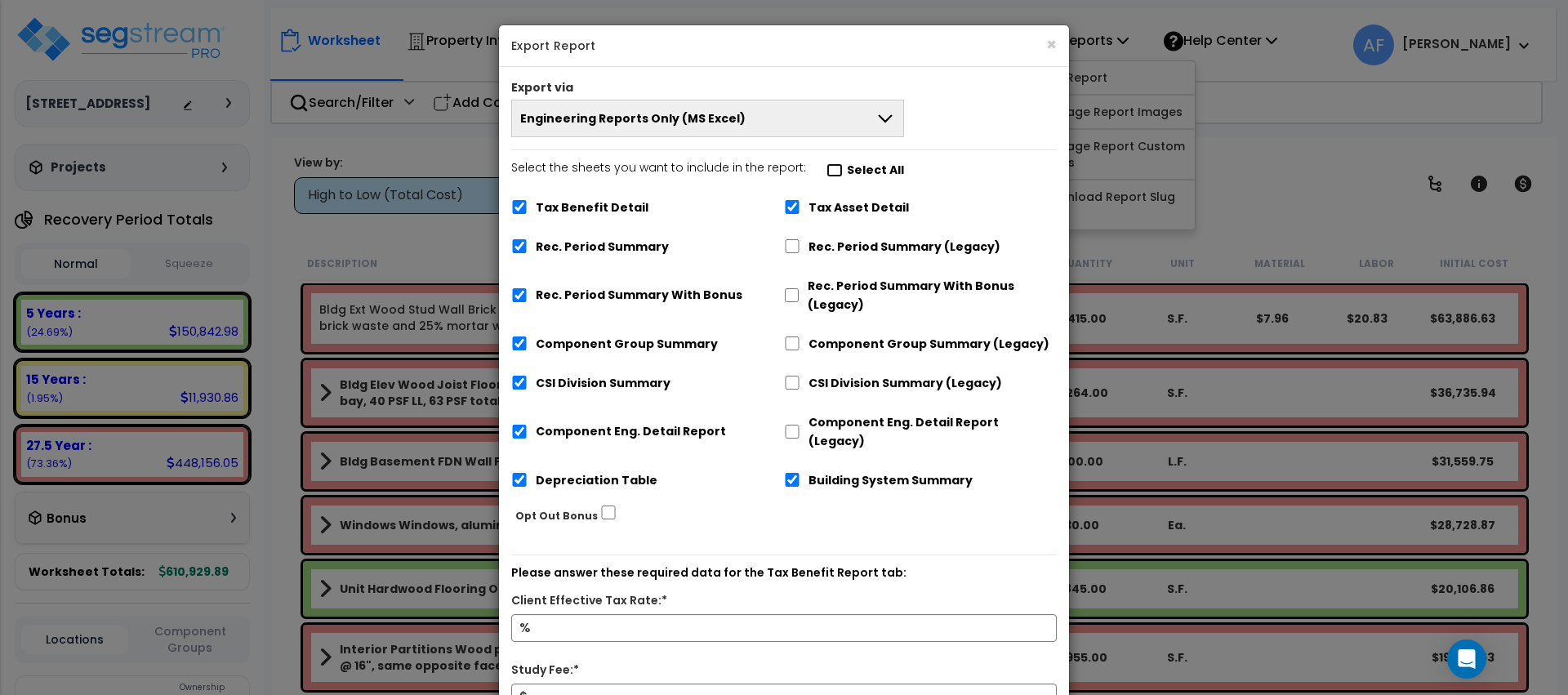
click at [830, 174] on input "Select the sheets you want to include in the report: Select All" at bounding box center [834, 170] width 16 height 14
click at [827, 171] on input "Select the sheets you want to include in the report: Select All" at bounding box center [834, 170] width 16 height 14
checkbox input "false"
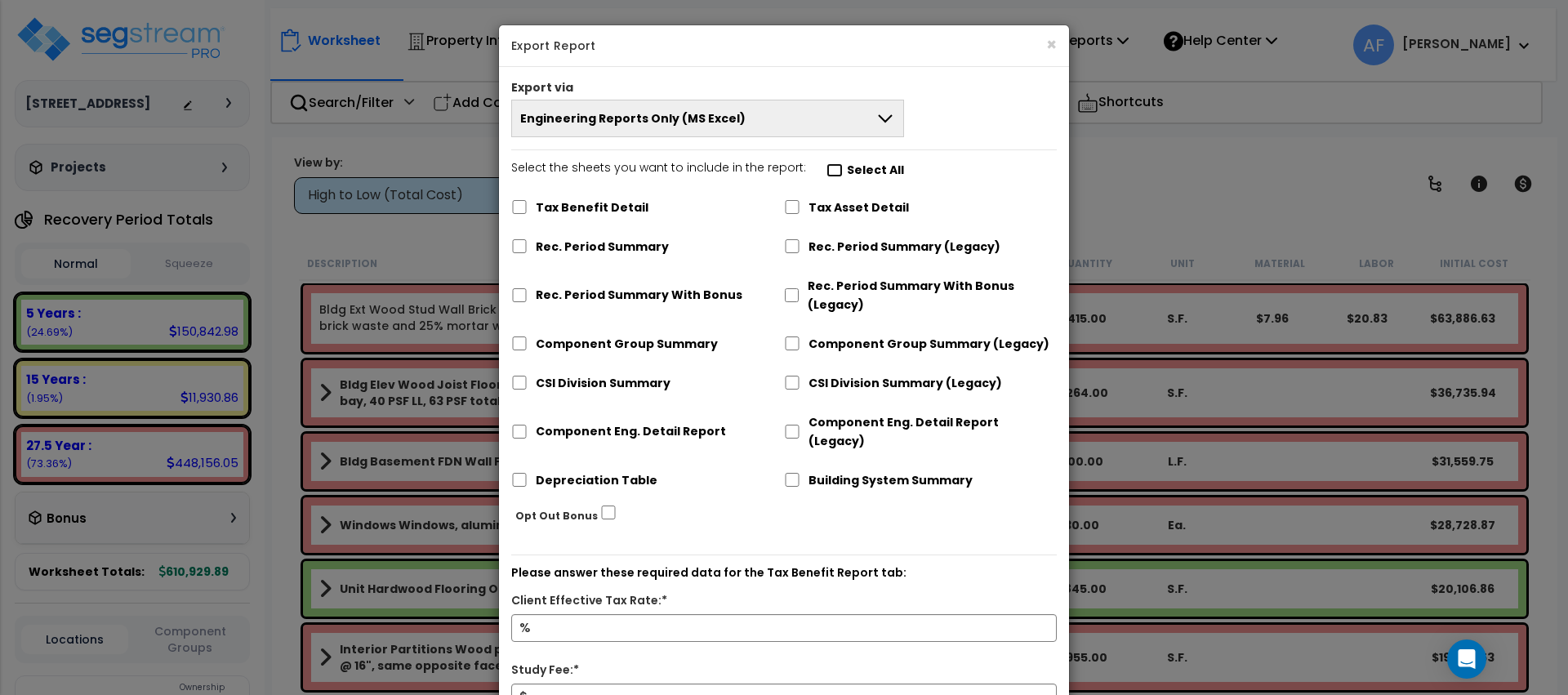
checkbox input "false"
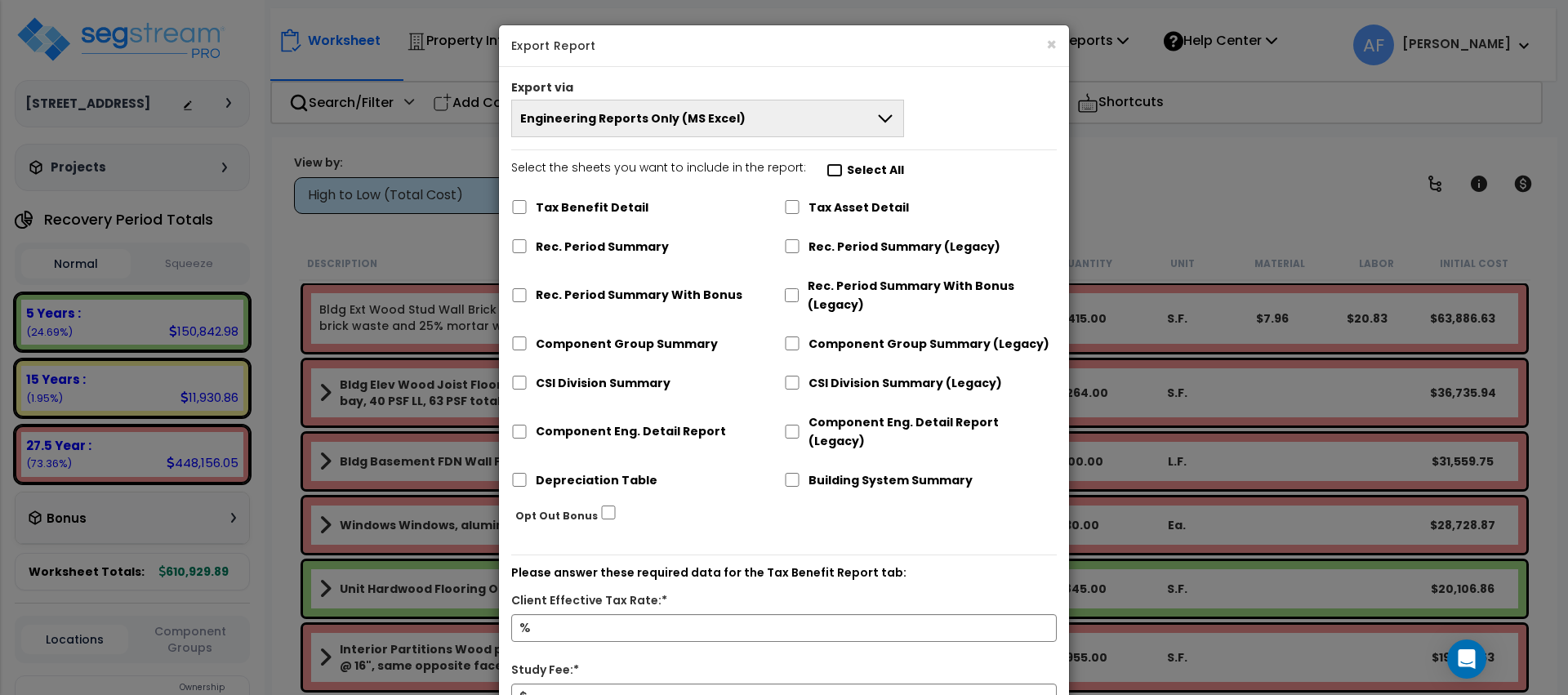
checkbox input "false"
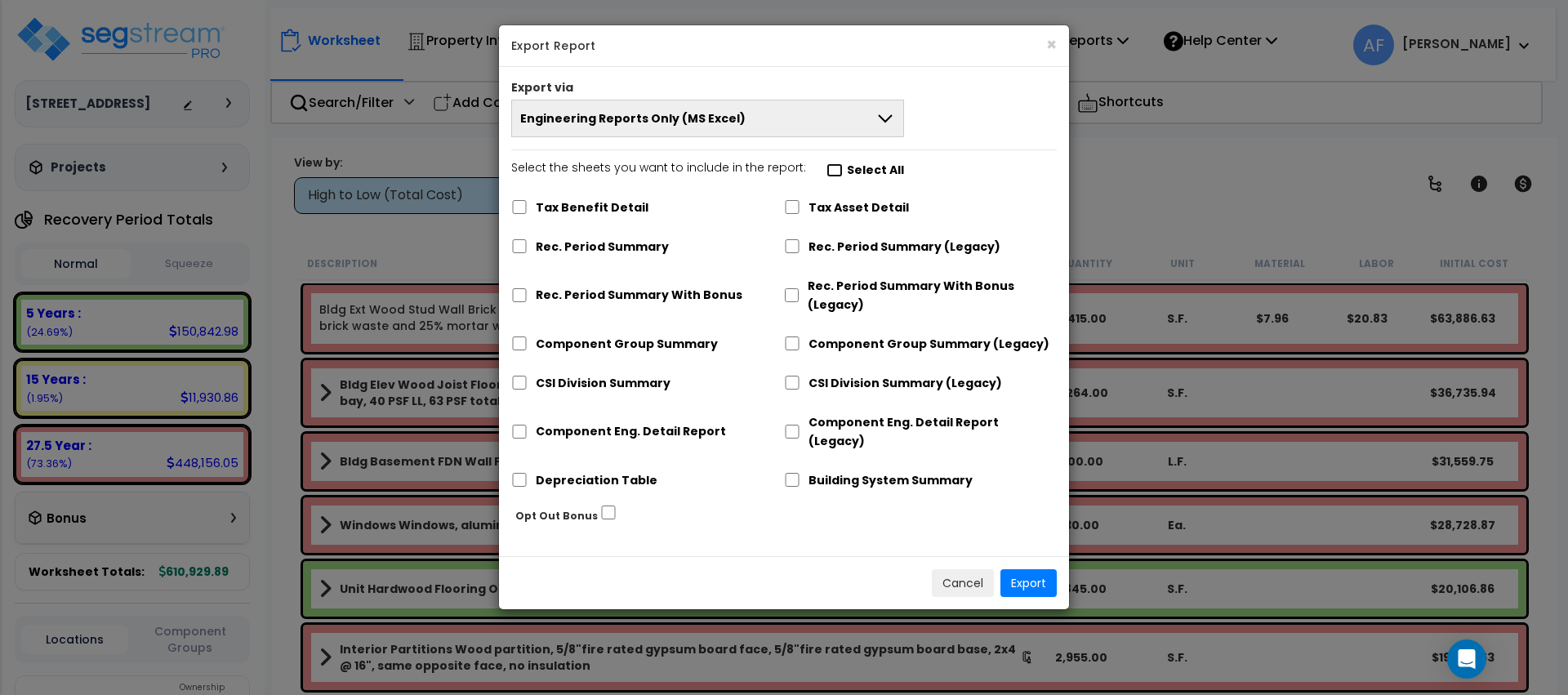
click at [827, 171] on input "Select the sheets you want to include in the report: Select All" at bounding box center [834, 170] width 16 height 14
checkbox input "true"
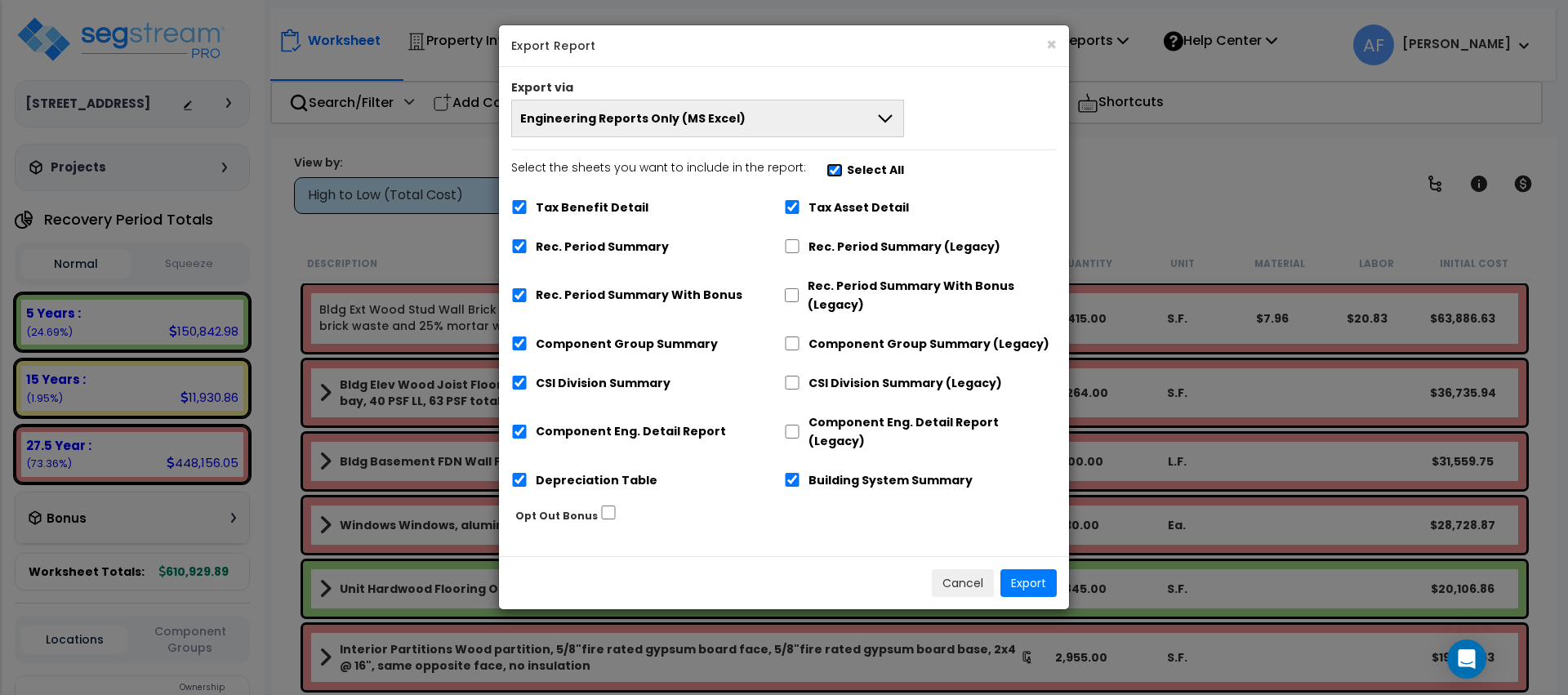
checkbox input "true"
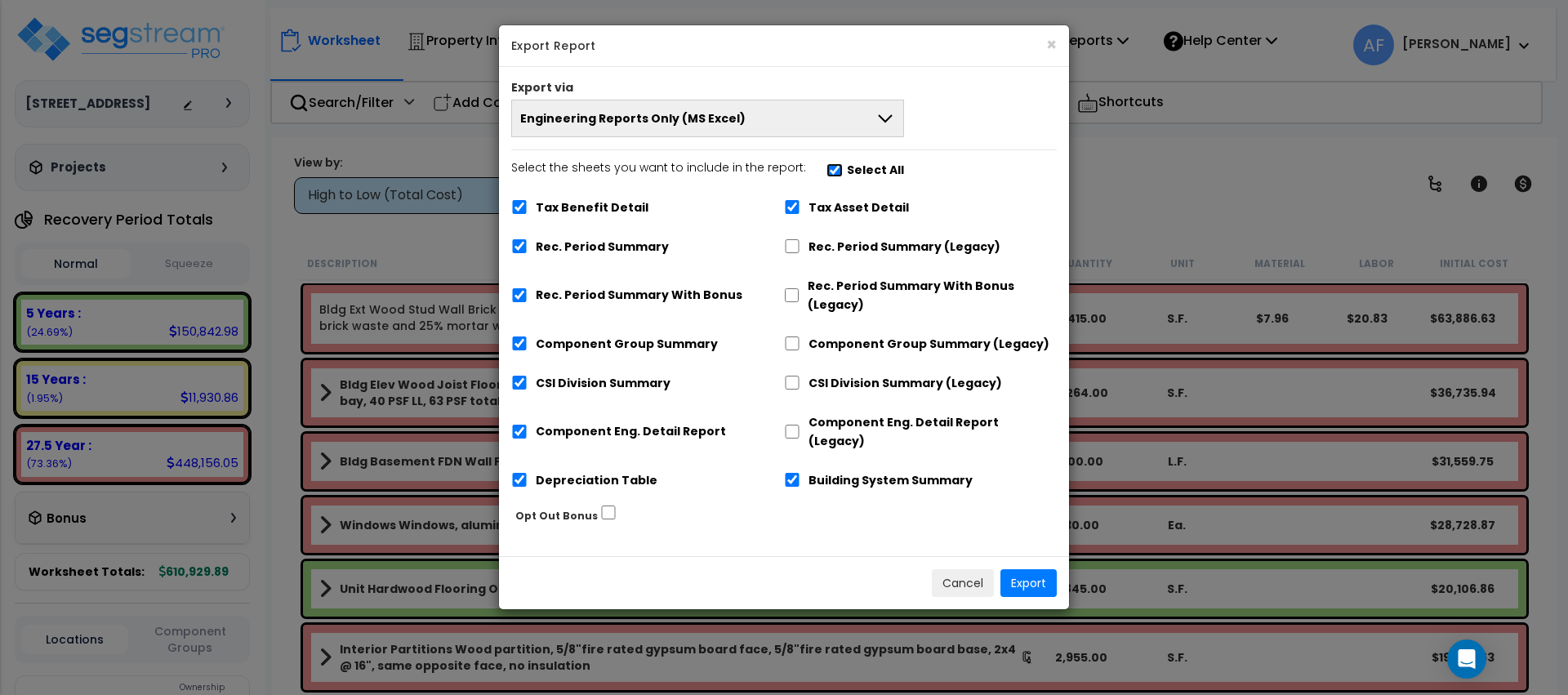
checkbox input "true"
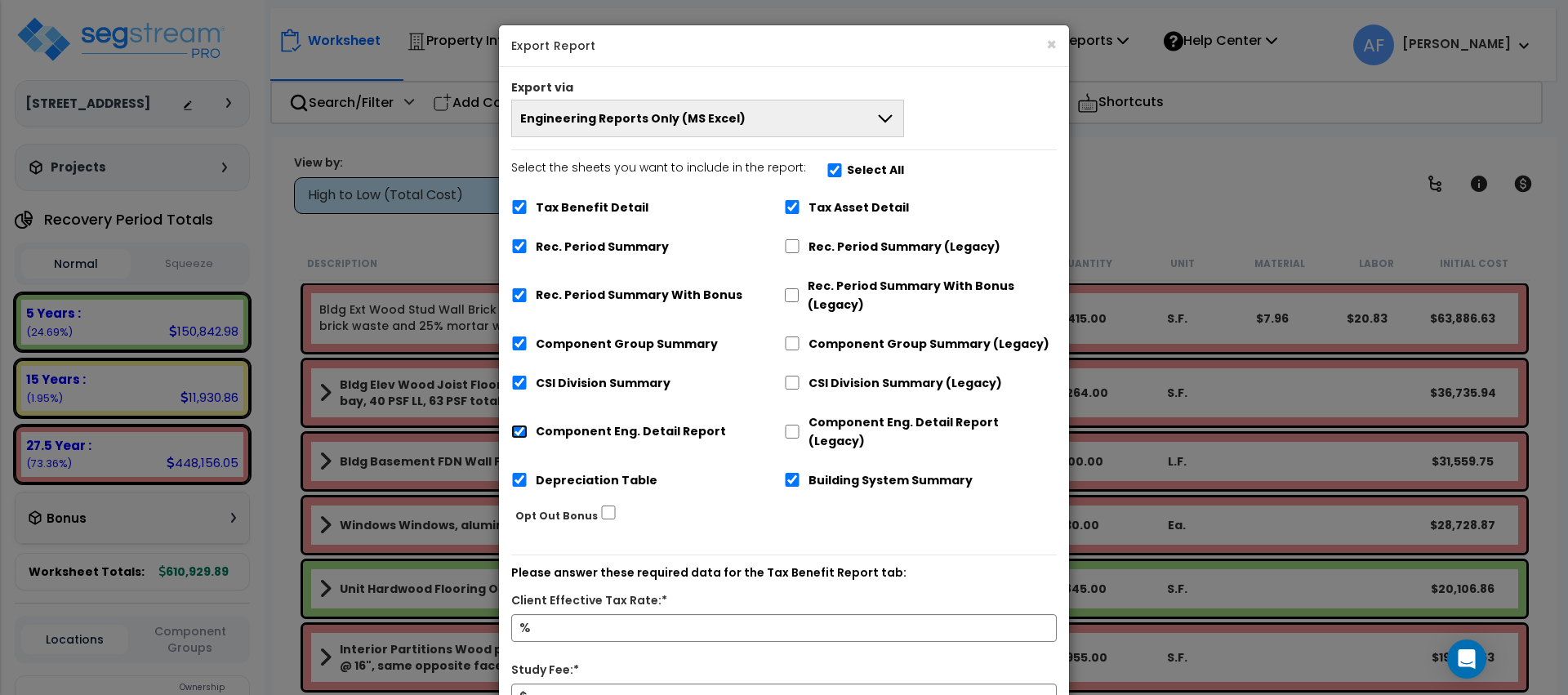
click at [516, 424] on input "Component Eng. Detail Report" at bounding box center [519, 431] width 16 height 14
checkbox input "false"
click at [517, 473] on input "Depreciation Table" at bounding box center [519, 480] width 16 height 14
checkbox input "false"
click at [794, 473] on input "Building System Summary" at bounding box center [792, 480] width 16 height 14
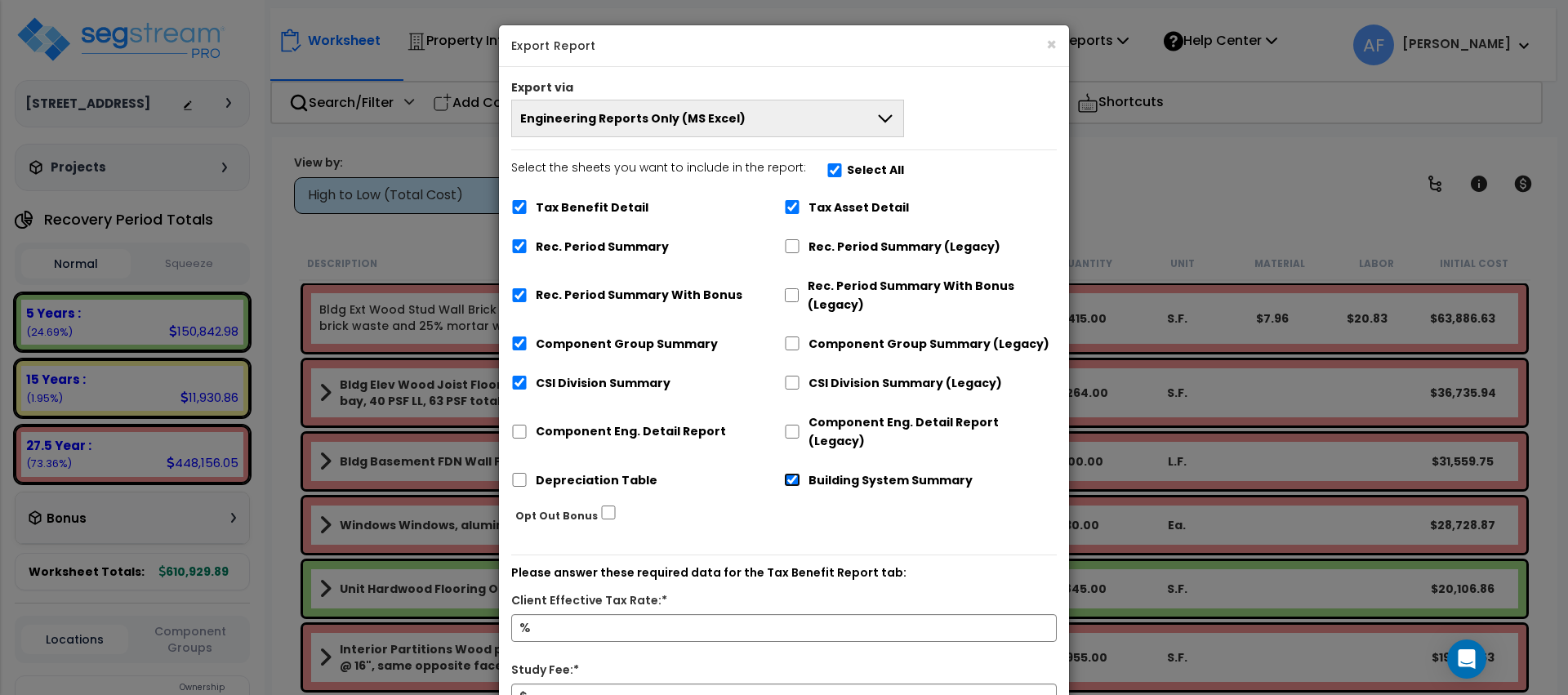
checkbox input "false"
click at [753, 116] on button "Engineering Reports Only (MS Excel)" at bounding box center [707, 118] width 393 height 37
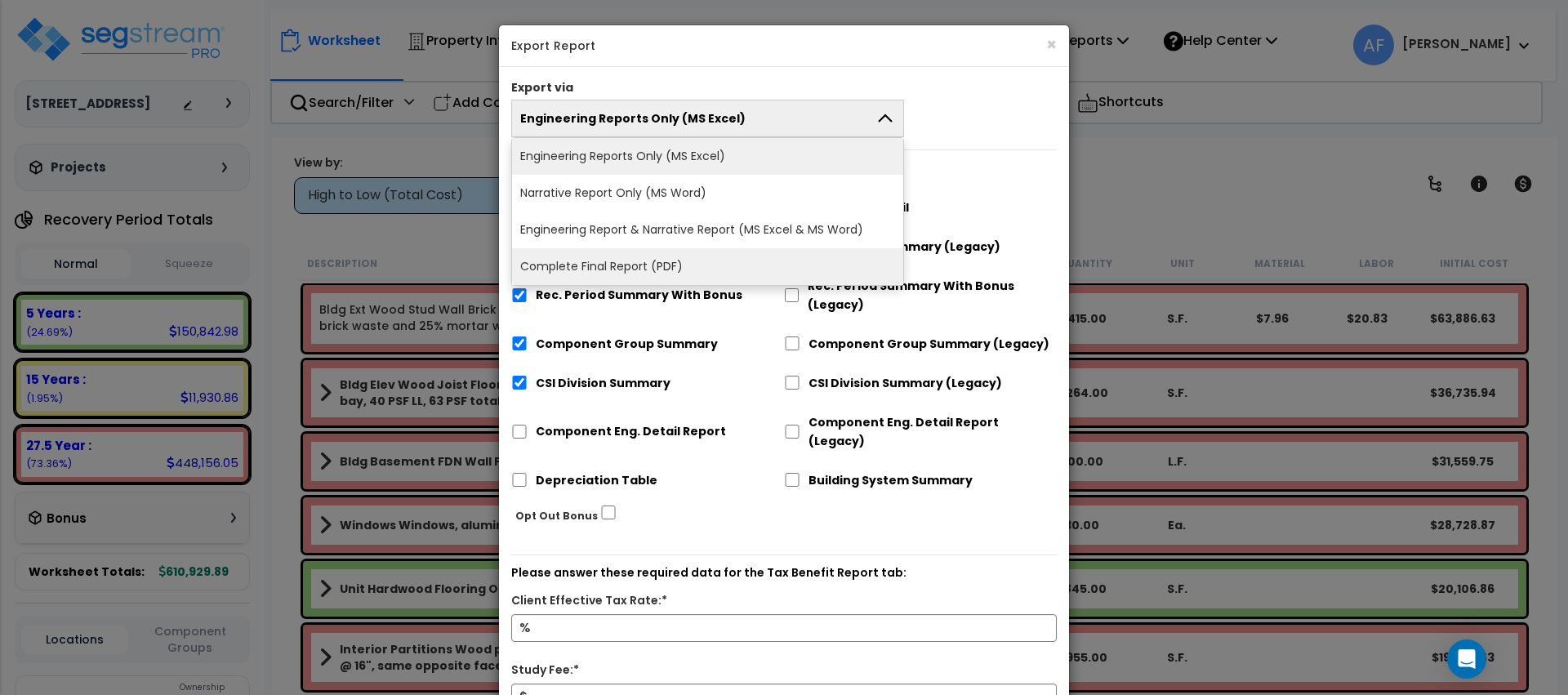
click at [712, 259] on li "Complete Final Report (PDF)" at bounding box center [707, 266] width 391 height 37
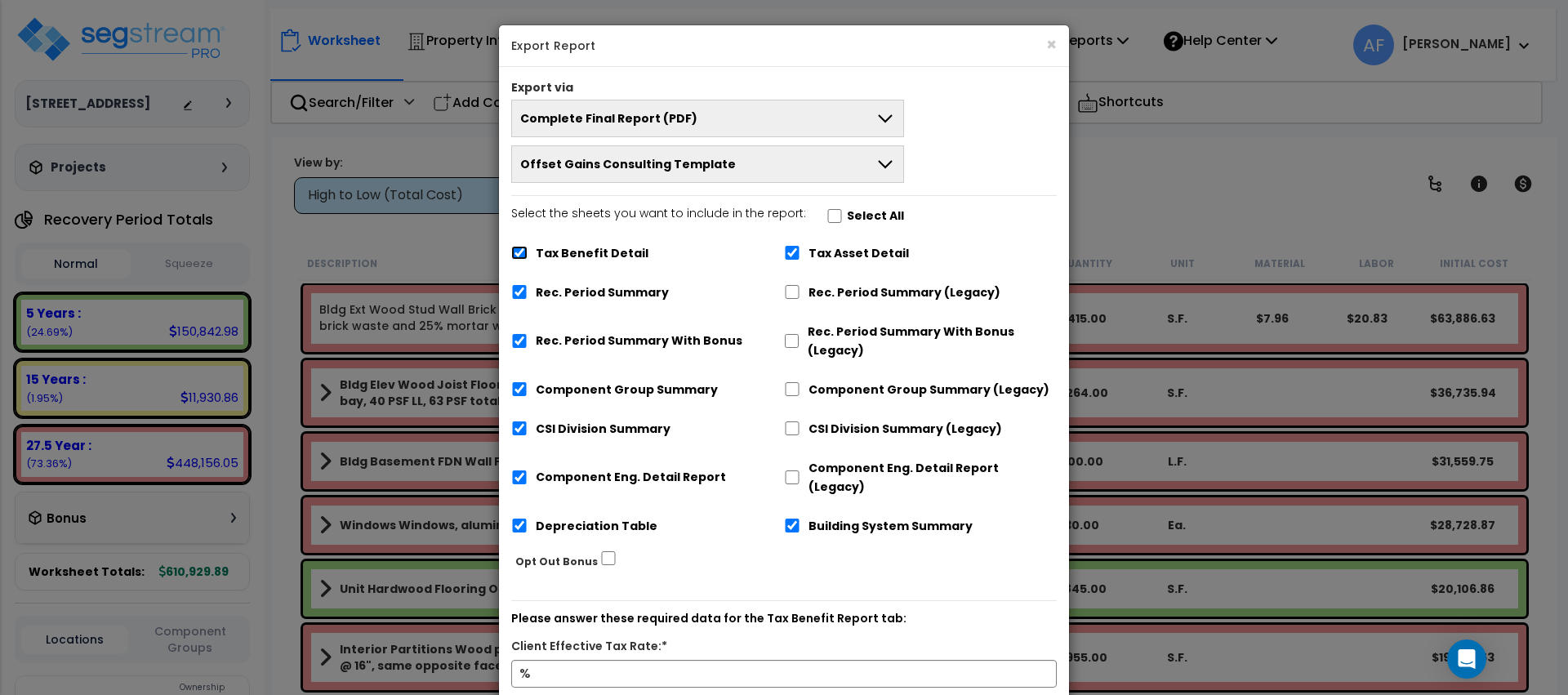
click at [524, 248] on input "Tax Benefit Detail" at bounding box center [519, 253] width 16 height 14
checkbox input "false"
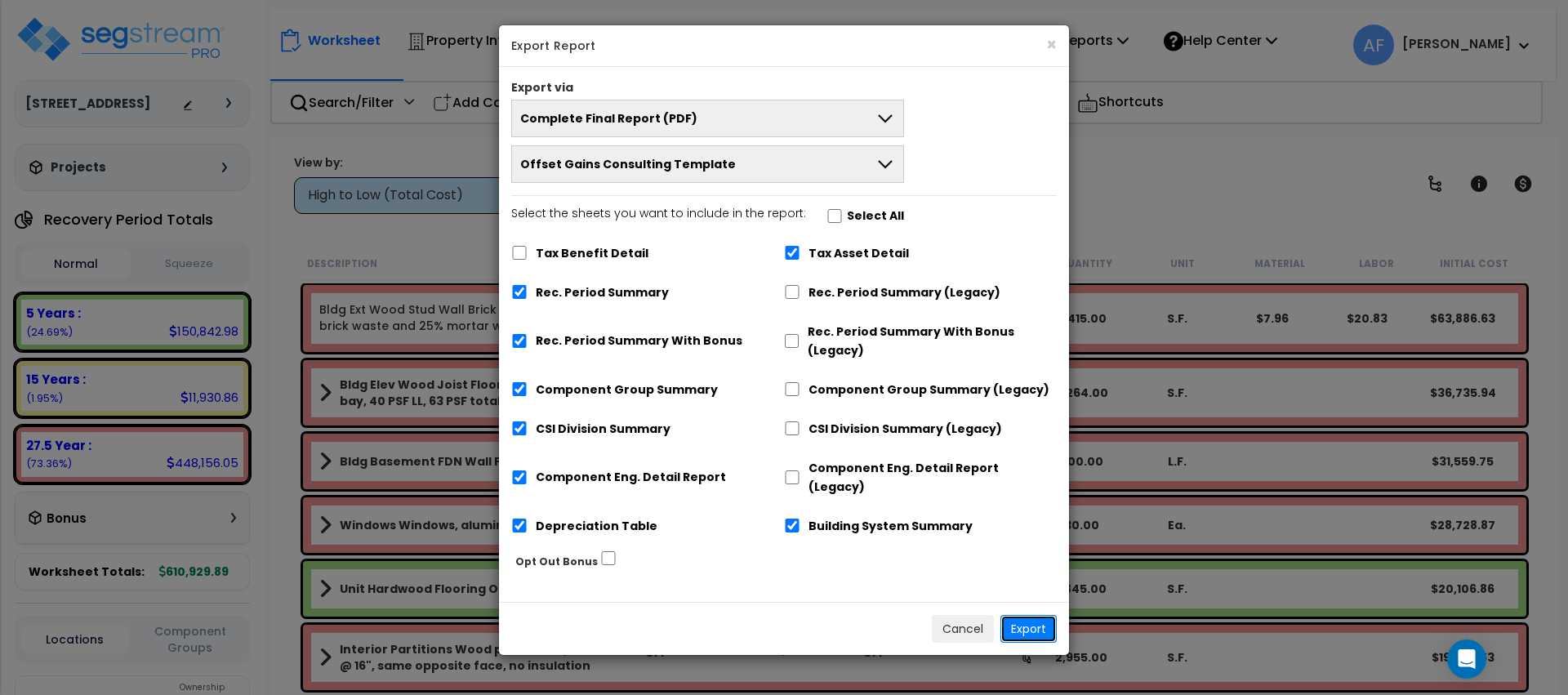
click at [1046, 618] on button "Export" at bounding box center [1029, 629] width 56 height 28
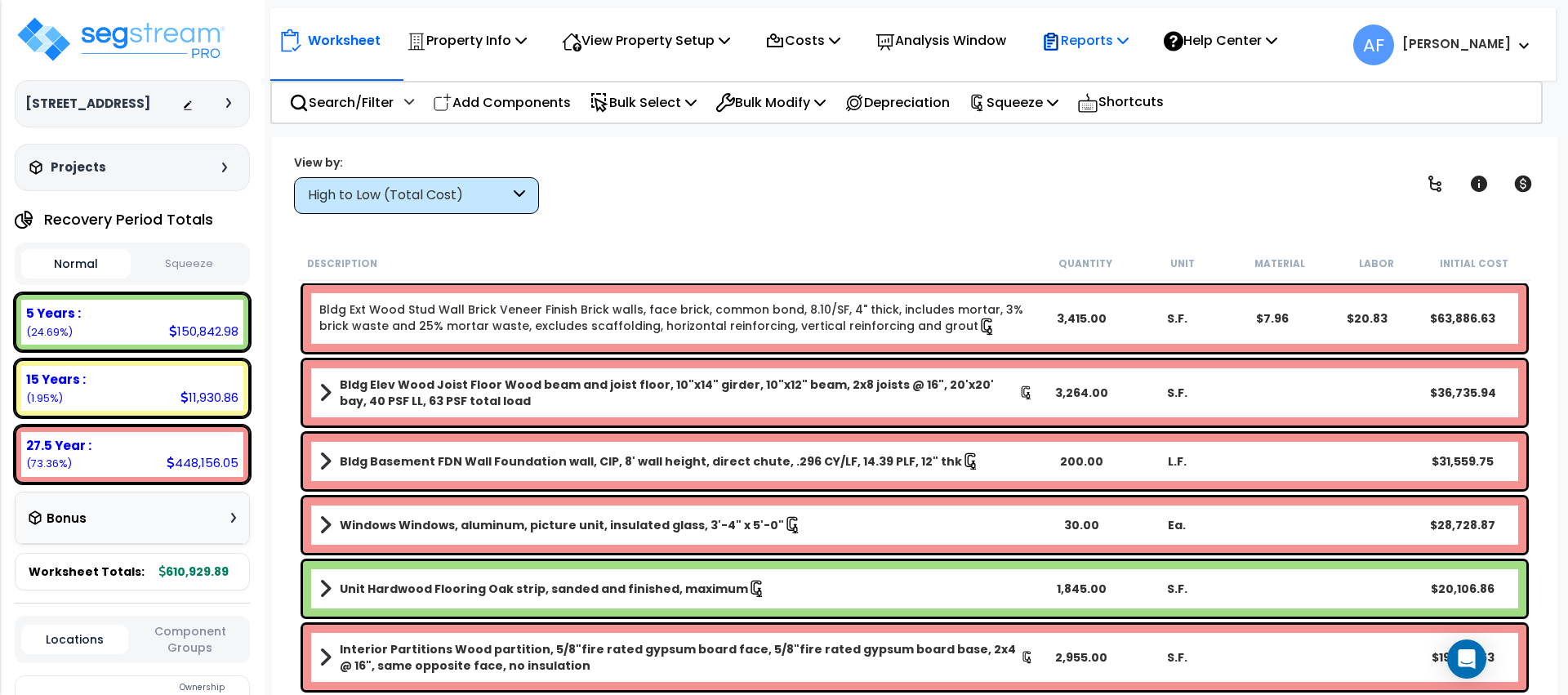
click at [1104, 45] on p "Reports" at bounding box center [1085, 41] width 88 height 22
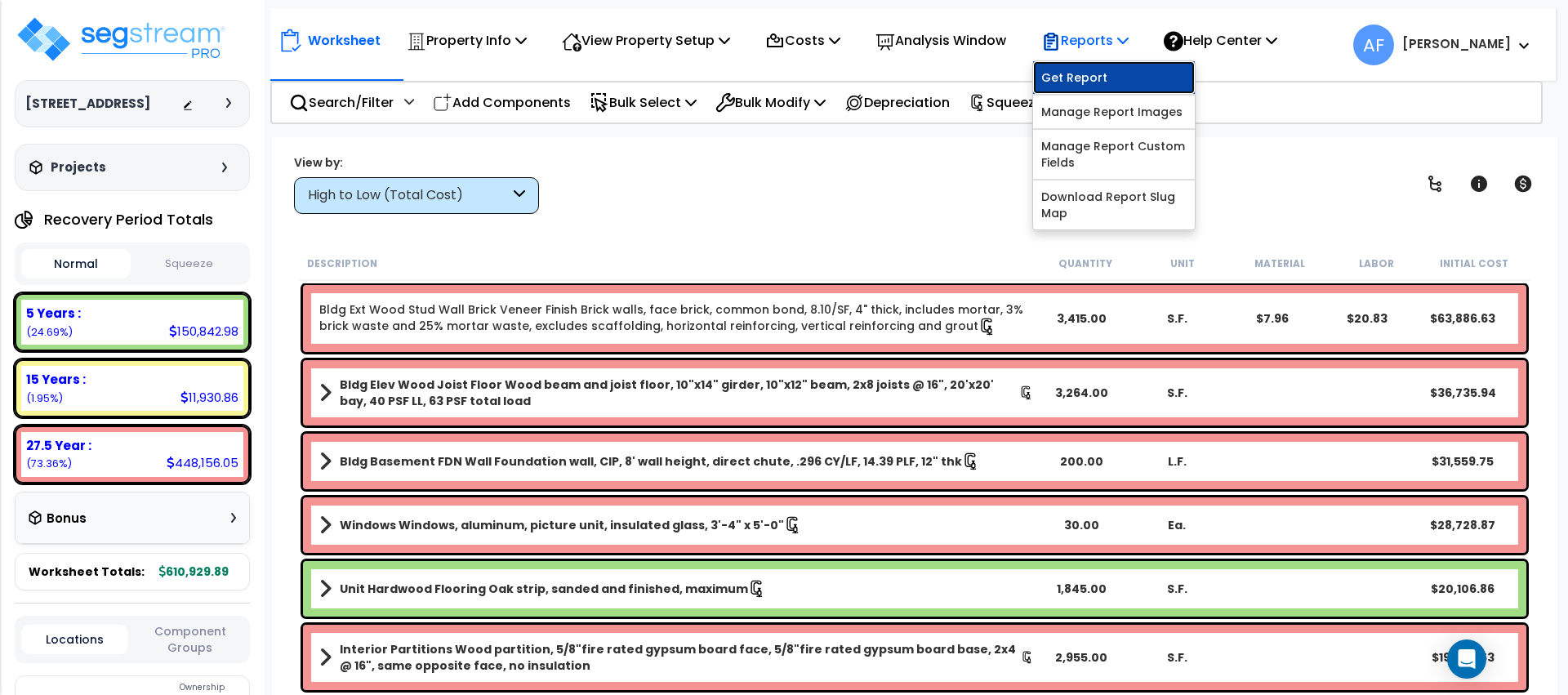
click at [1099, 71] on link "Get Report" at bounding box center [1114, 77] width 162 height 32
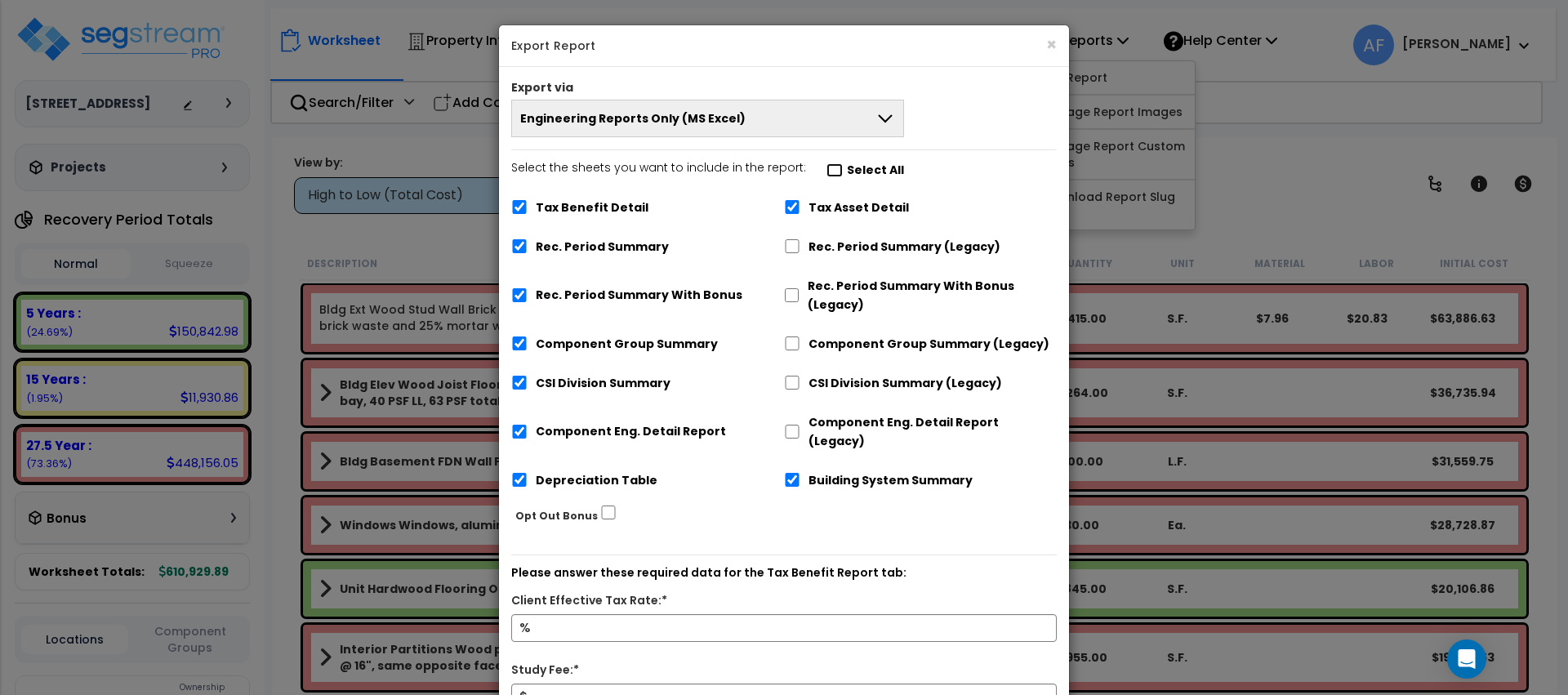
click at [827, 168] on input "Select the sheets you want to include in the report: Select All" at bounding box center [834, 170] width 16 height 14
checkbox input "false"
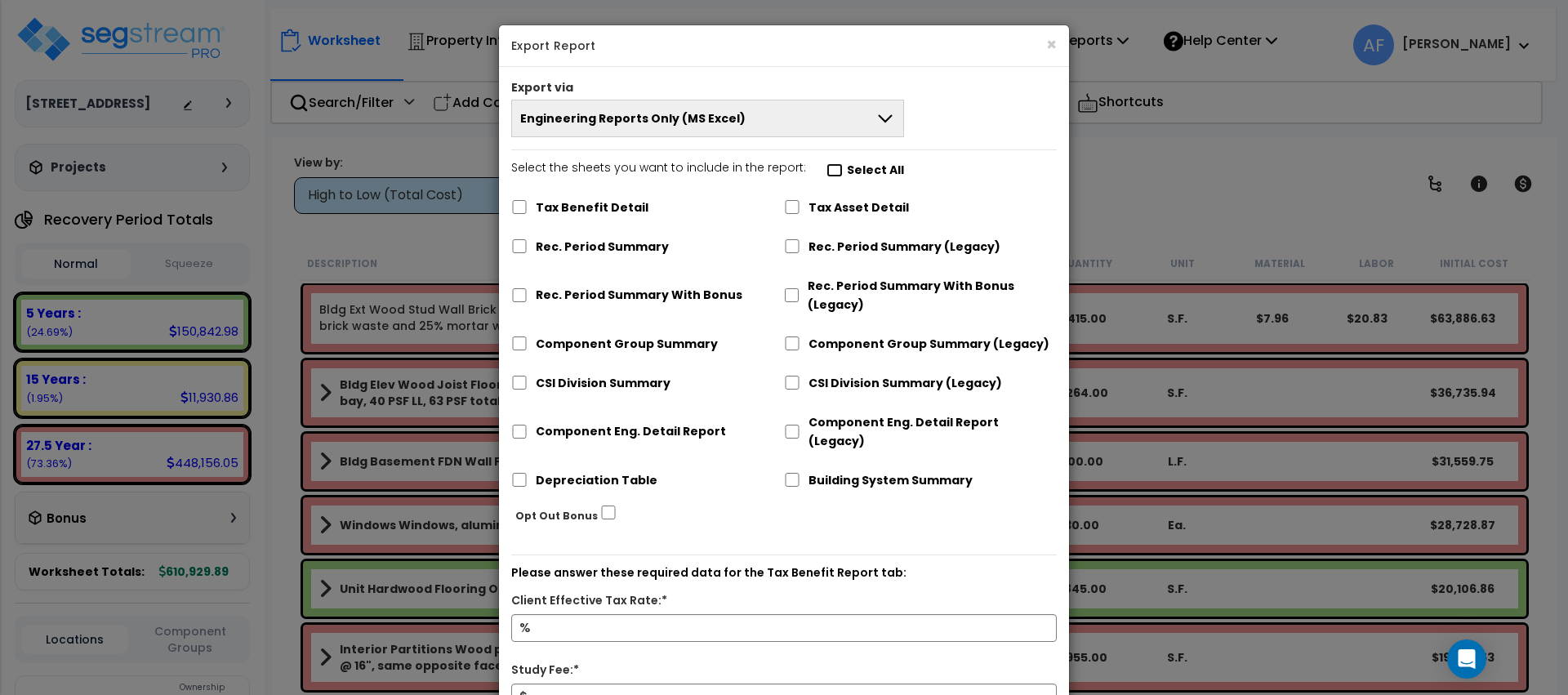
checkbox input "false"
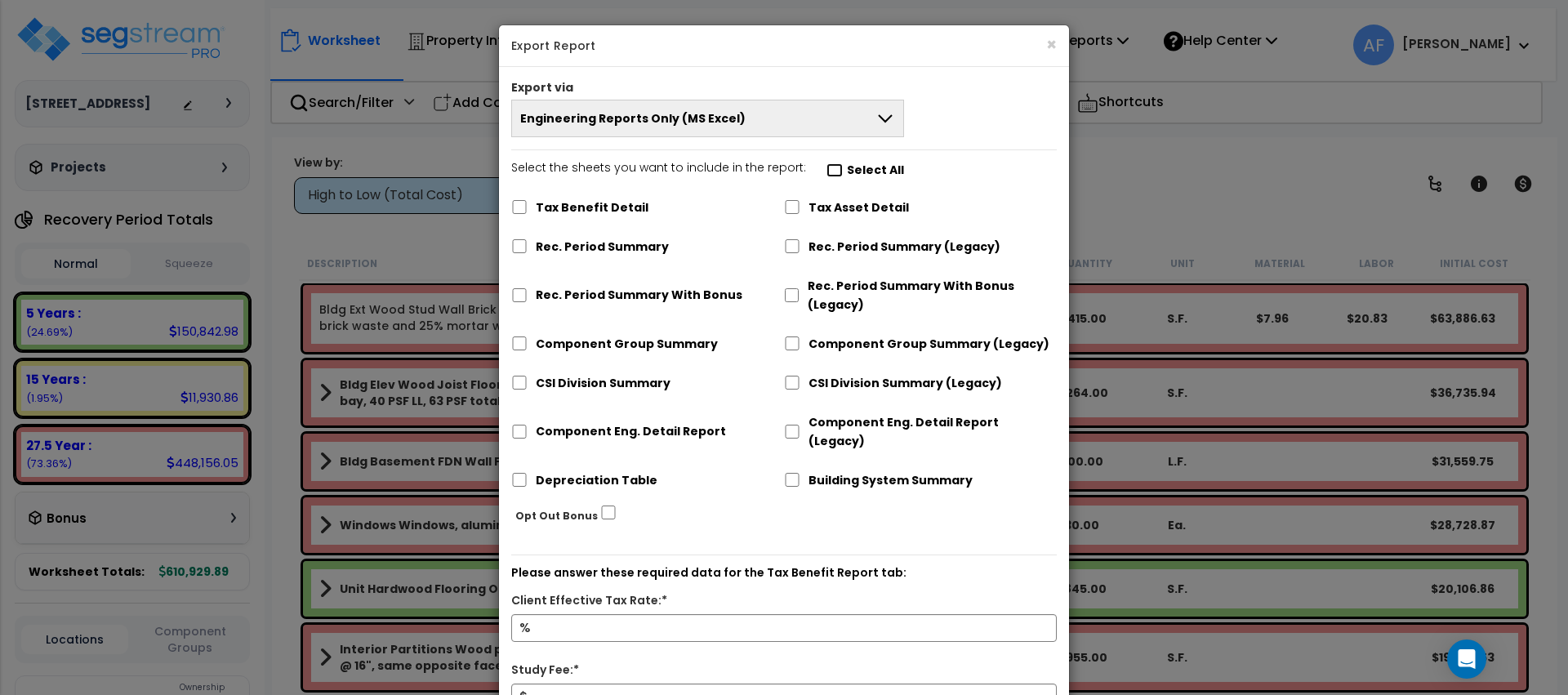
checkbox input "false"
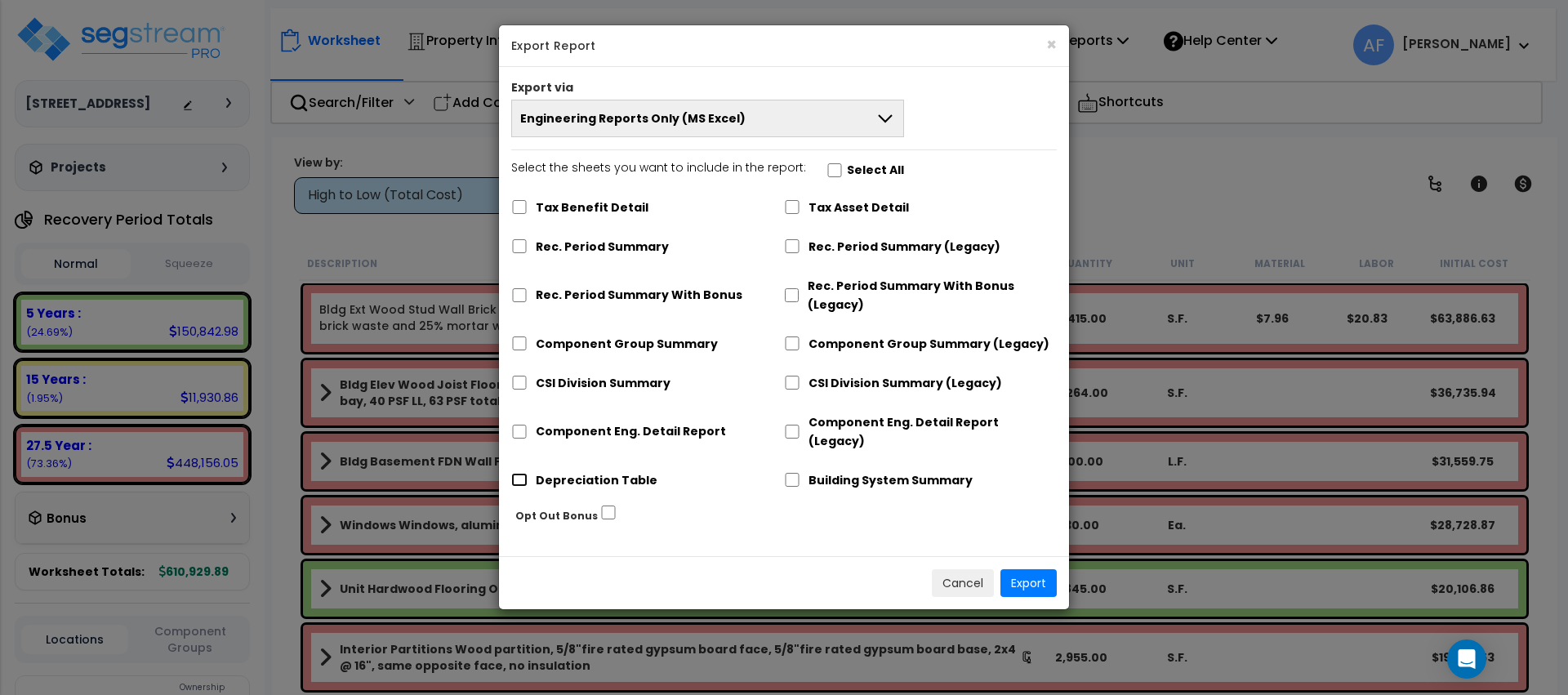
click at [525, 473] on input "Depreciation Table" at bounding box center [519, 480] width 16 height 14
checkbox input "true"
click at [787, 473] on input "Building System Summary" at bounding box center [792, 480] width 16 height 14
checkbox input "true"
click at [1032, 569] on button "Export" at bounding box center [1029, 583] width 56 height 28
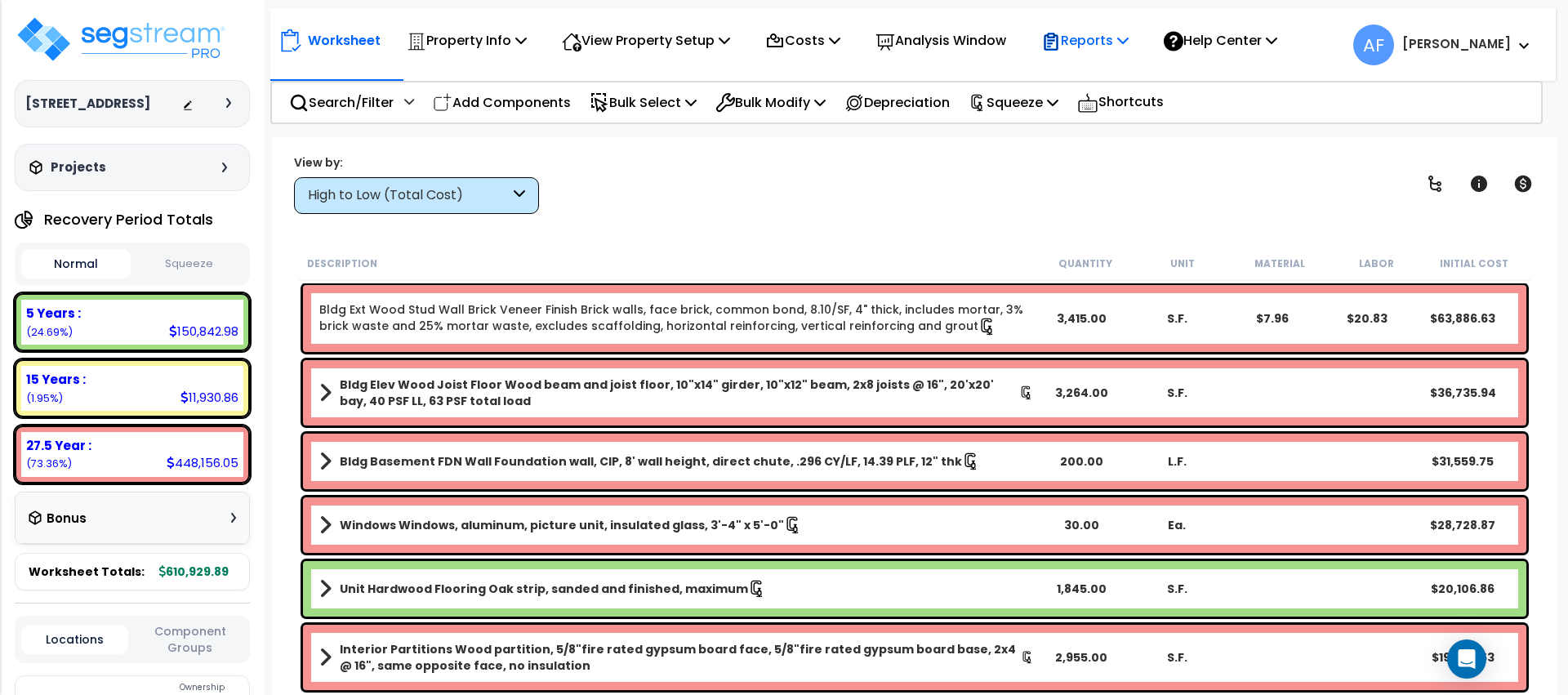
click at [1125, 46] on p "Reports" at bounding box center [1085, 41] width 88 height 22
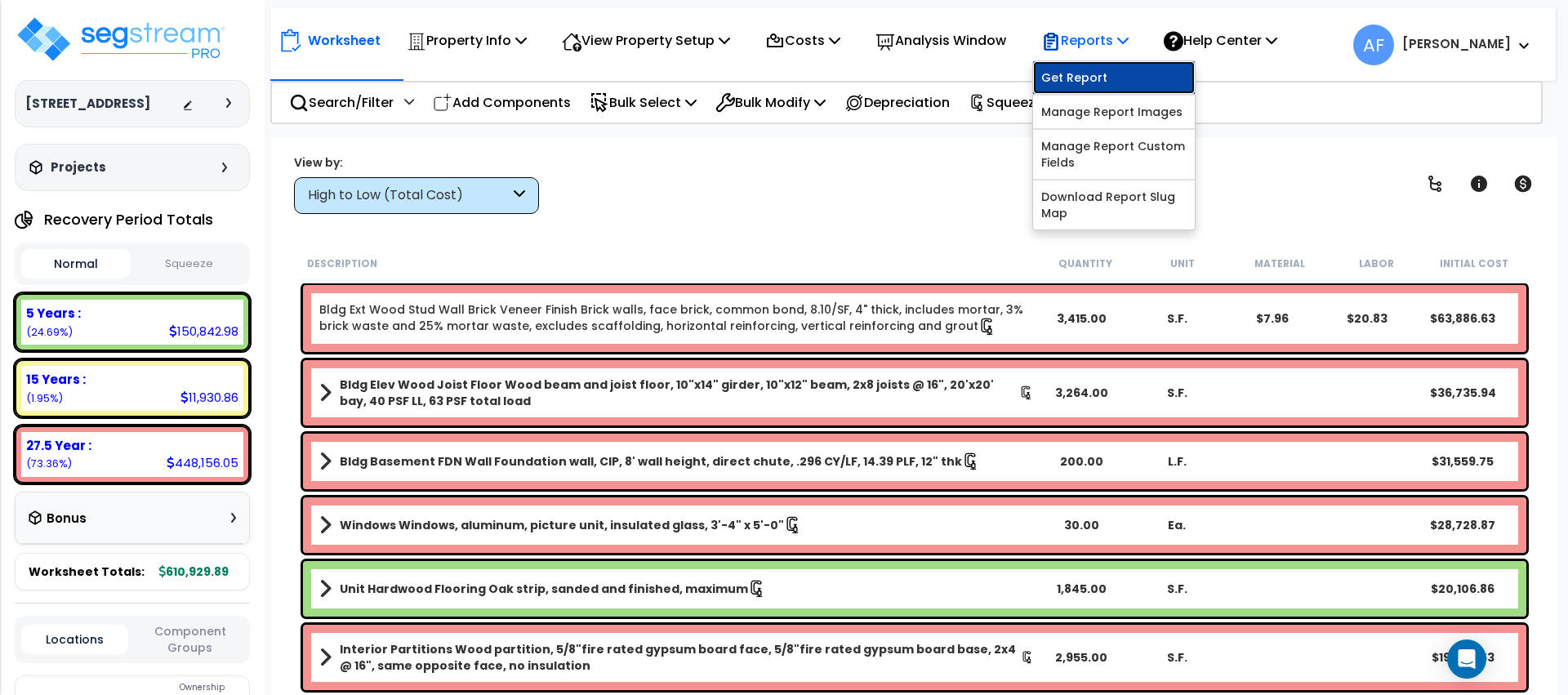
click at [1123, 74] on link "Get Report" at bounding box center [1114, 77] width 162 height 32
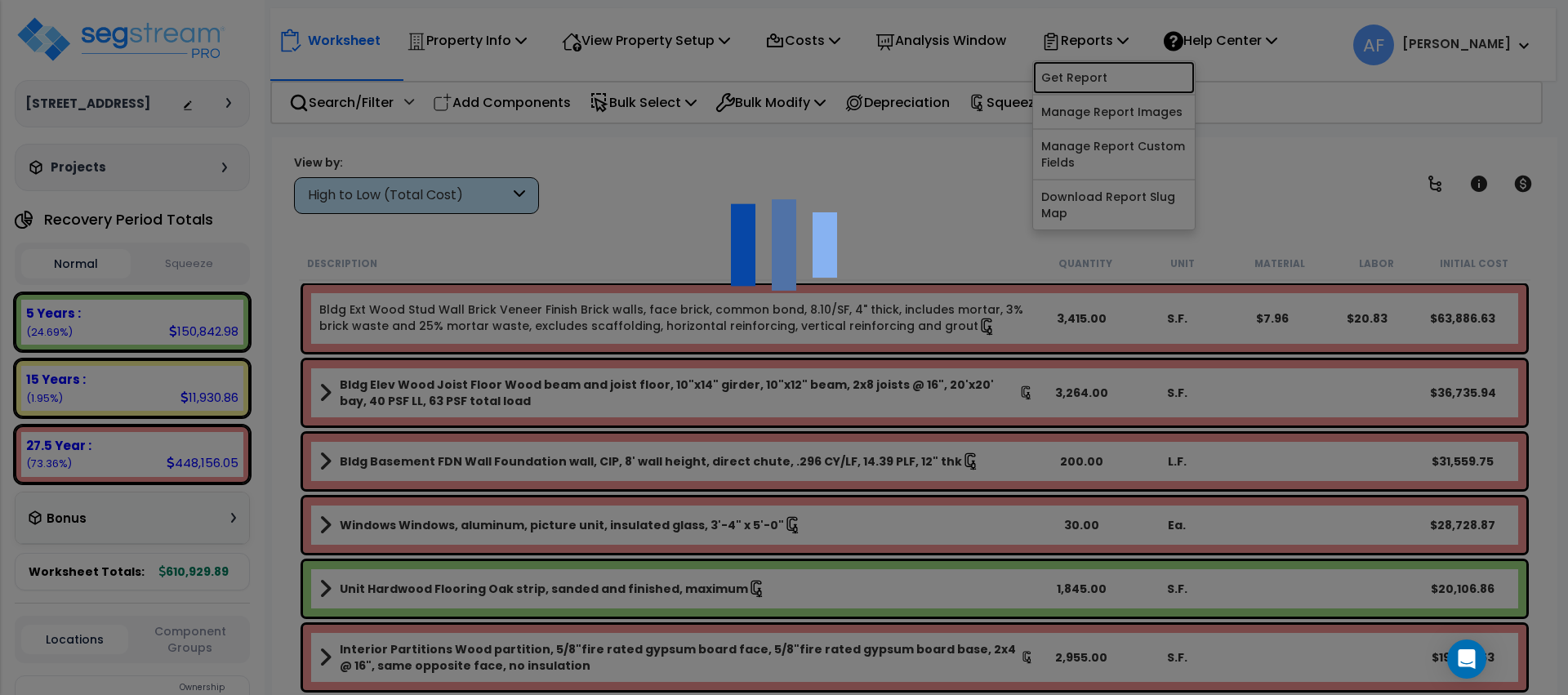
scroll to position [5, 0]
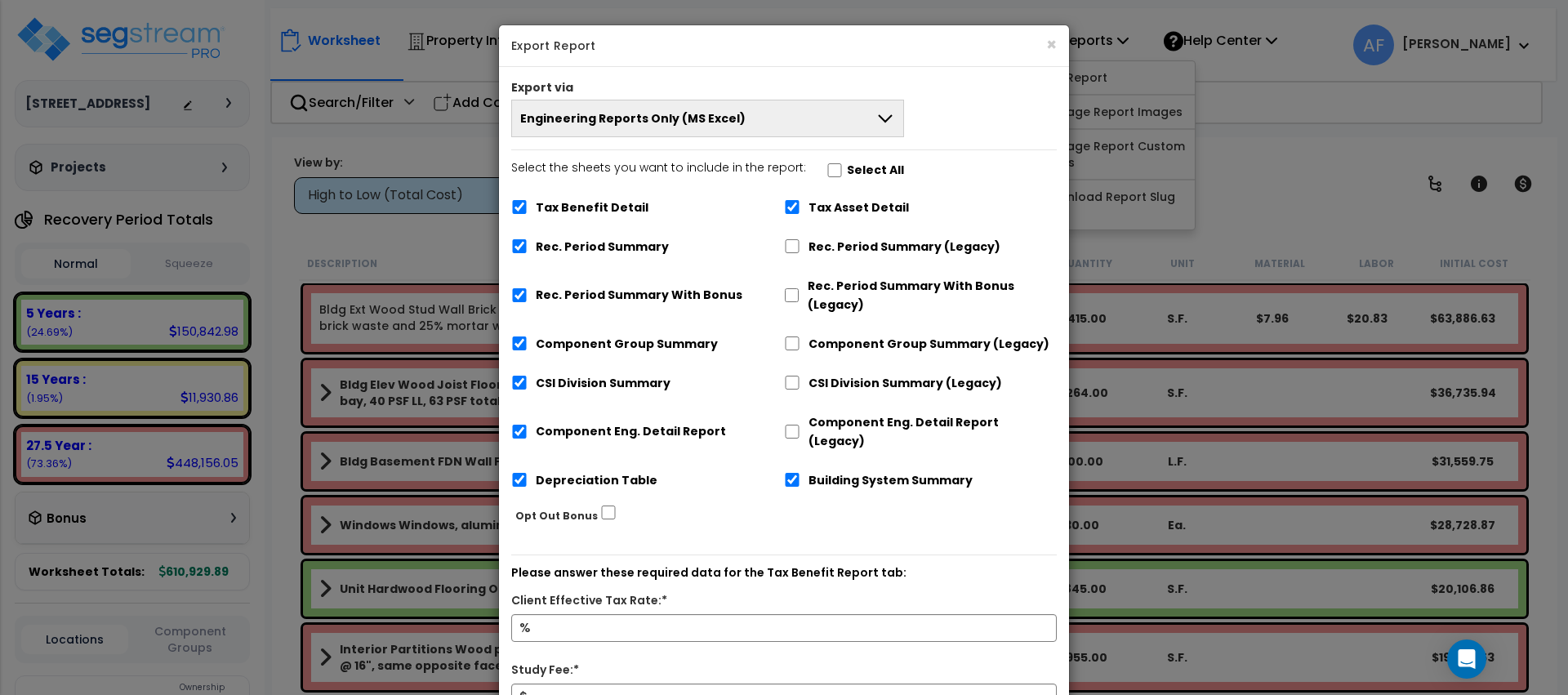
click at [844, 128] on button "Engineering Reports Only (MS Excel)" at bounding box center [707, 118] width 393 height 37
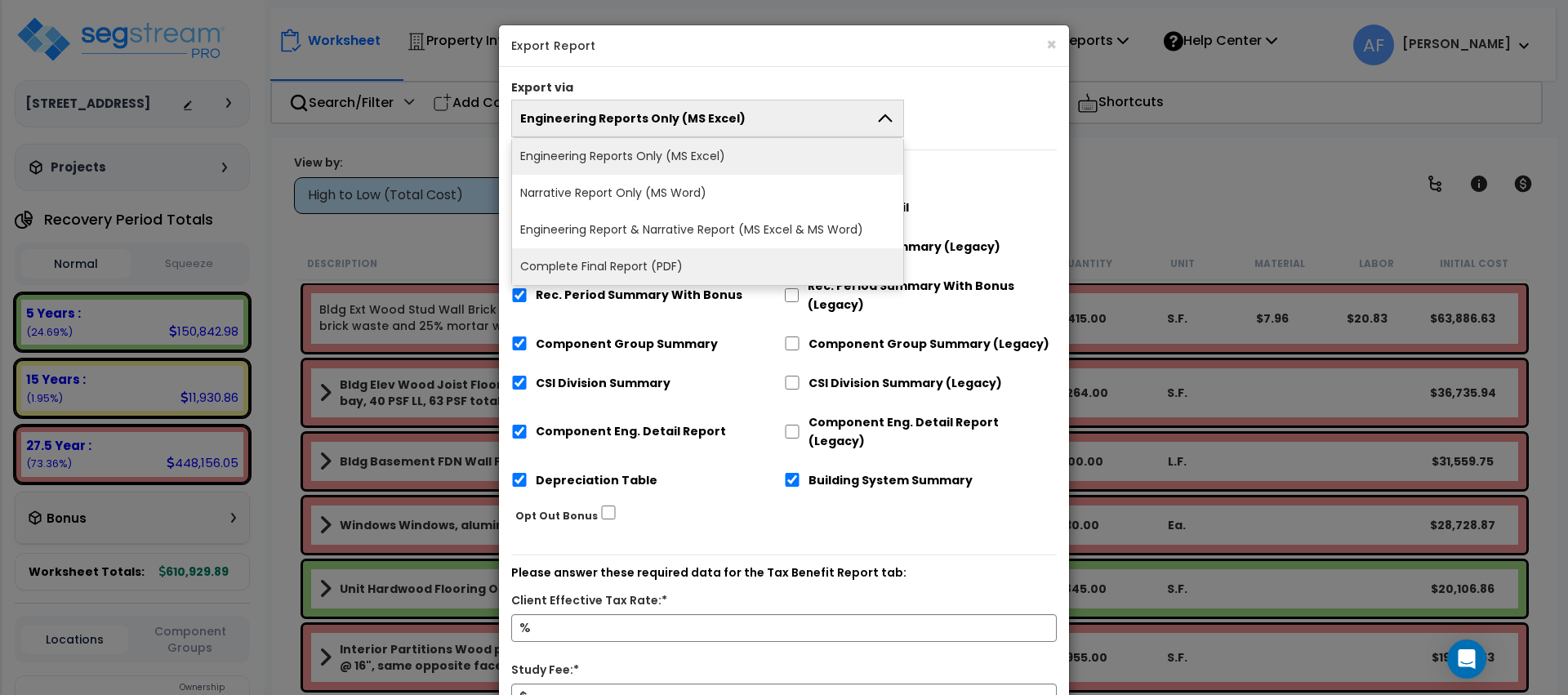
click at [652, 276] on li "Complete Final Report (PDF)" at bounding box center [707, 266] width 391 height 37
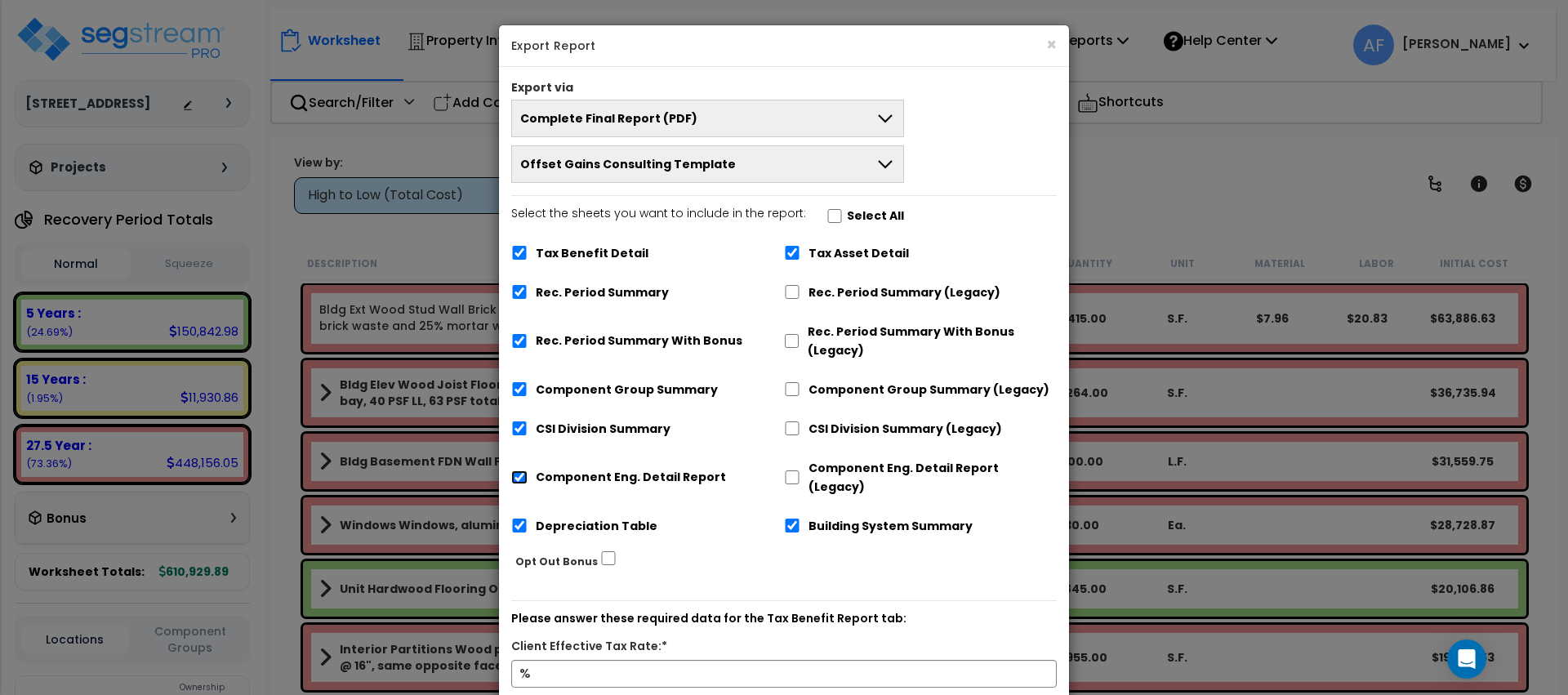
click at [517, 472] on input "Component Eng. Detail Report" at bounding box center [519, 477] width 16 height 14
checkbox input "false"
click at [517, 519] on input "Depreciation Table" at bounding box center [519, 526] width 16 height 14
checkbox input "false"
click at [793, 519] on input "Building System Summary" at bounding box center [792, 526] width 16 height 14
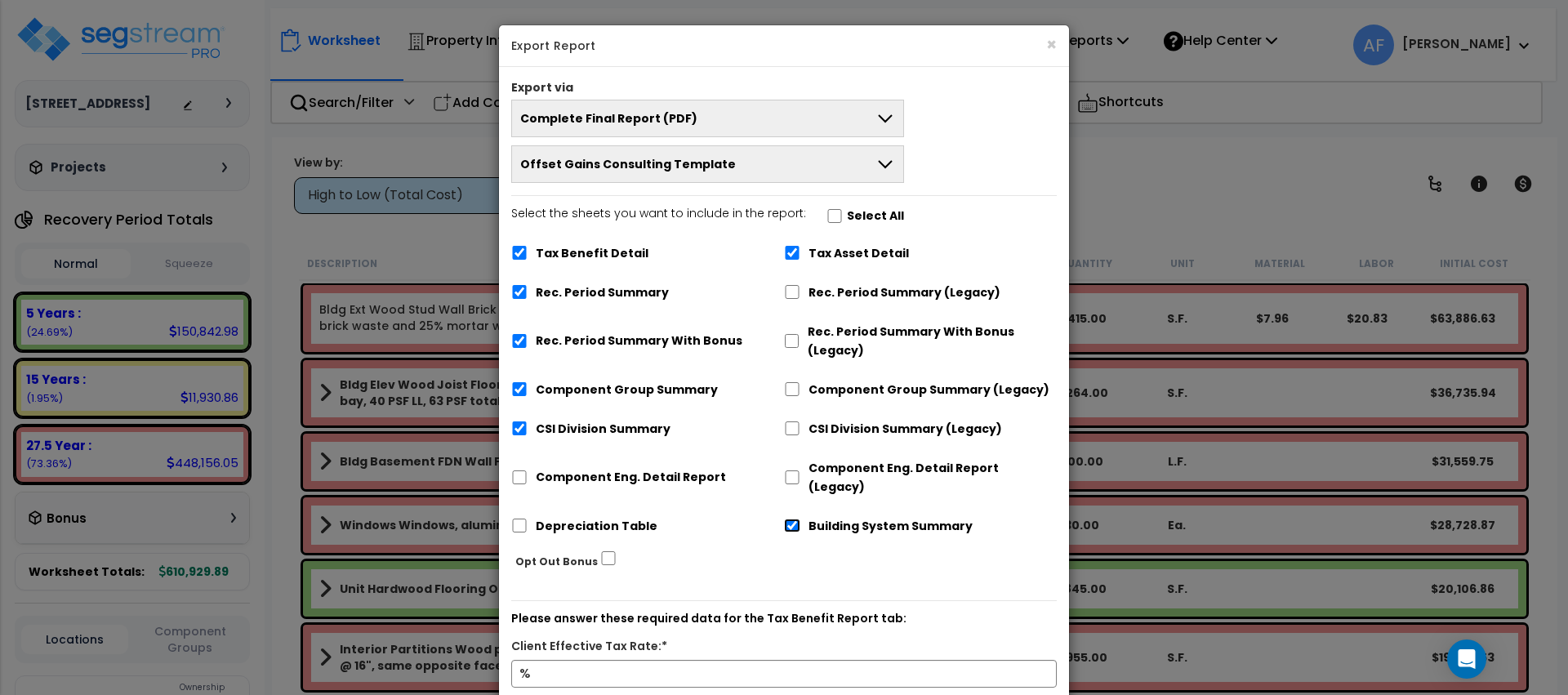
checkbox input "false"
click at [521, 256] on input "Tax Benefit Detail" at bounding box center [519, 253] width 16 height 14
checkbox input "false"
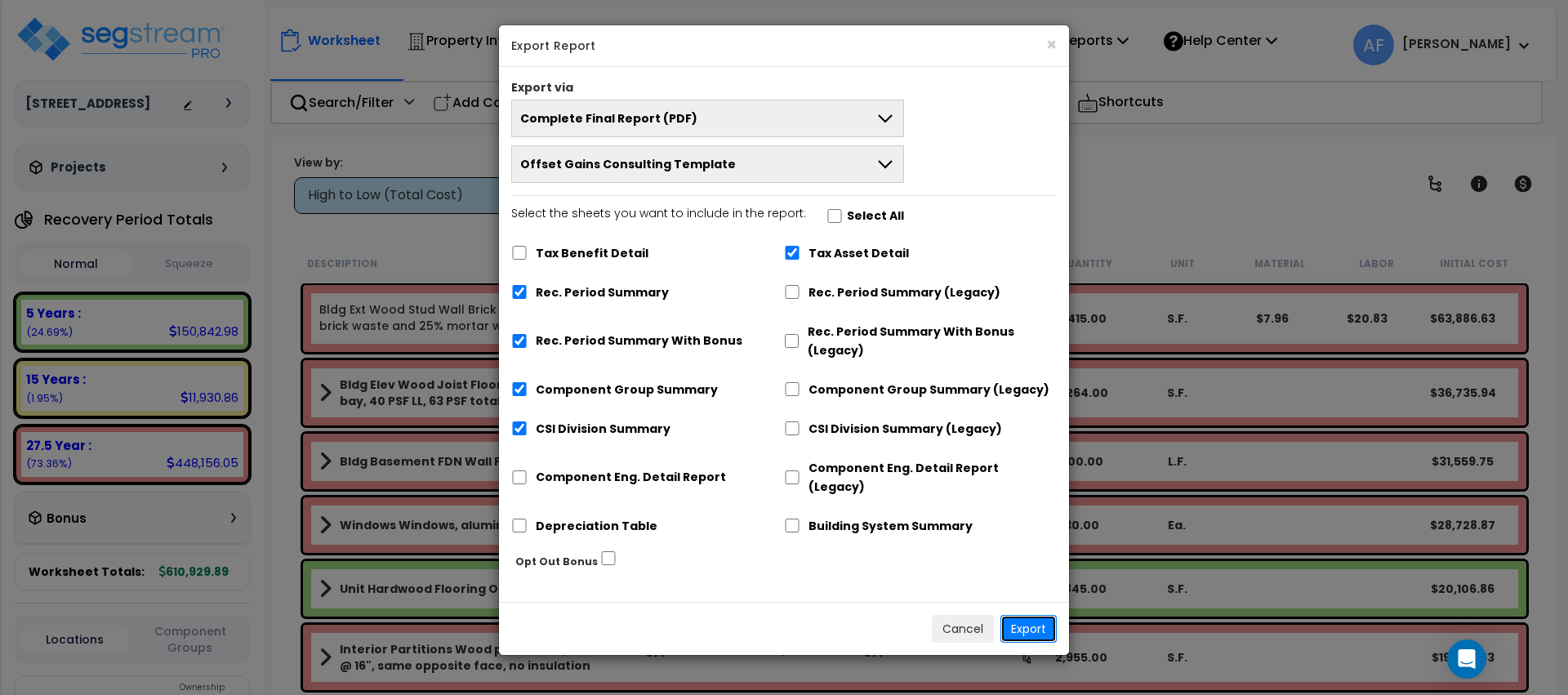
click at [1020, 615] on button "Export" at bounding box center [1029, 629] width 56 height 28
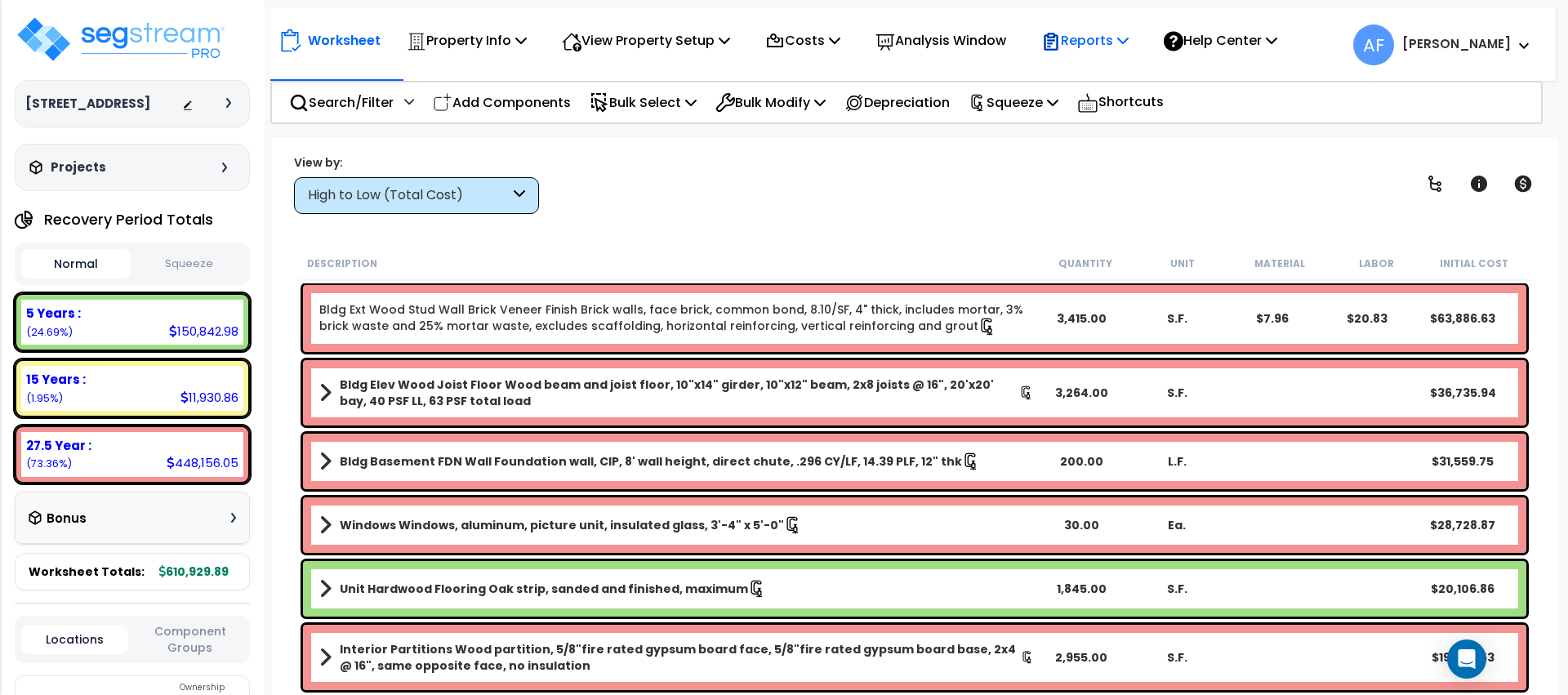
click at [1095, 48] on p "Reports" at bounding box center [1085, 41] width 88 height 22
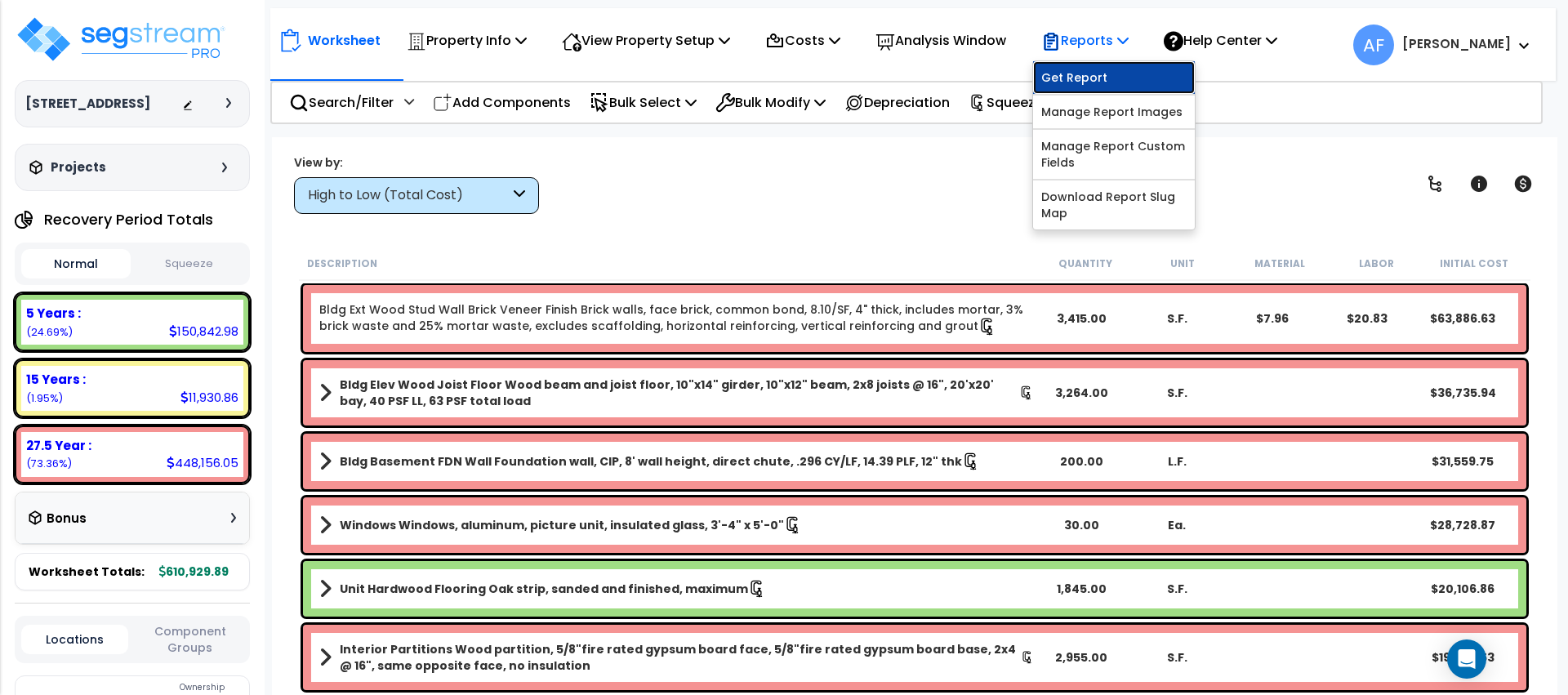
click at [1109, 87] on link "Get Report" at bounding box center [1114, 77] width 162 height 32
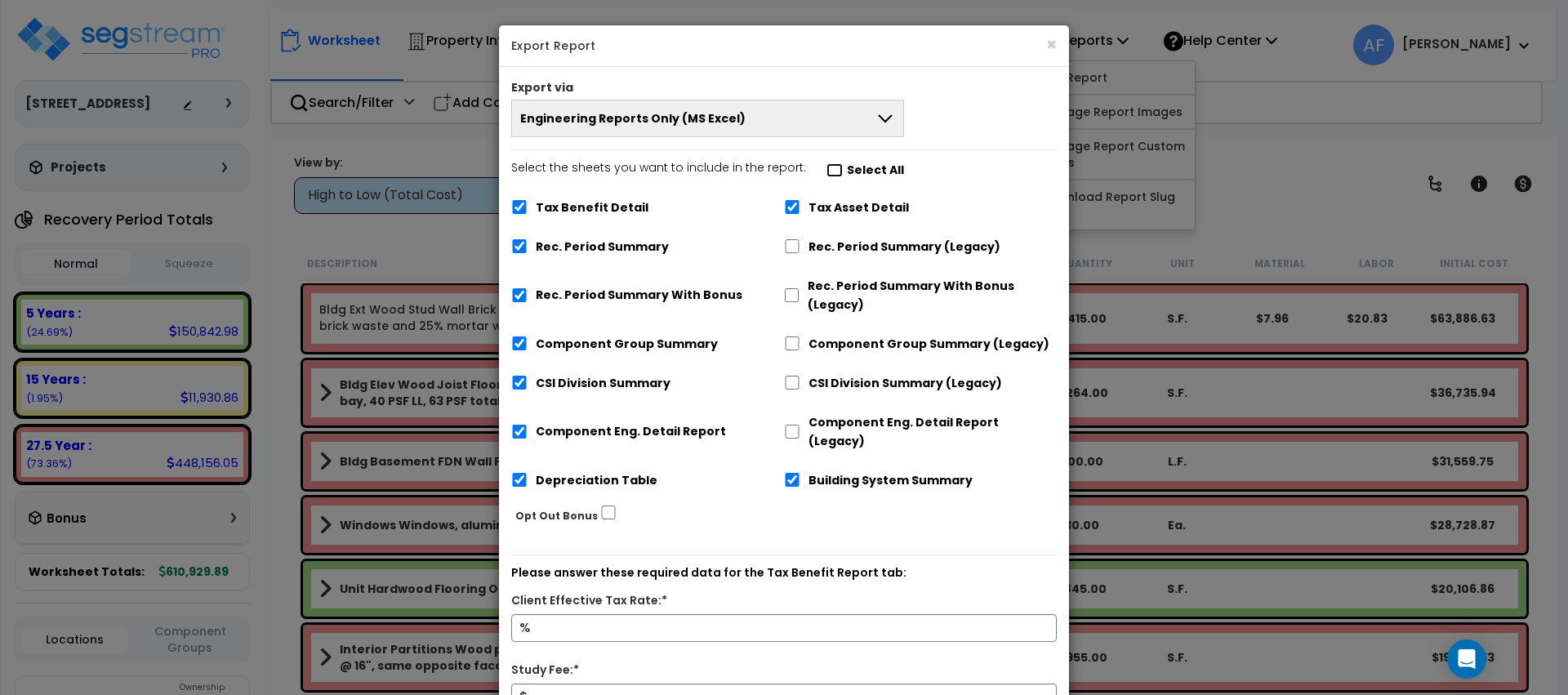
click at [830, 170] on input "Select the sheets you want to include in the report: Select All" at bounding box center [834, 170] width 16 height 14
click at [827, 170] on input "Select the sheets you want to include in the report: Select All" at bounding box center [834, 170] width 16 height 14
checkbox input "false"
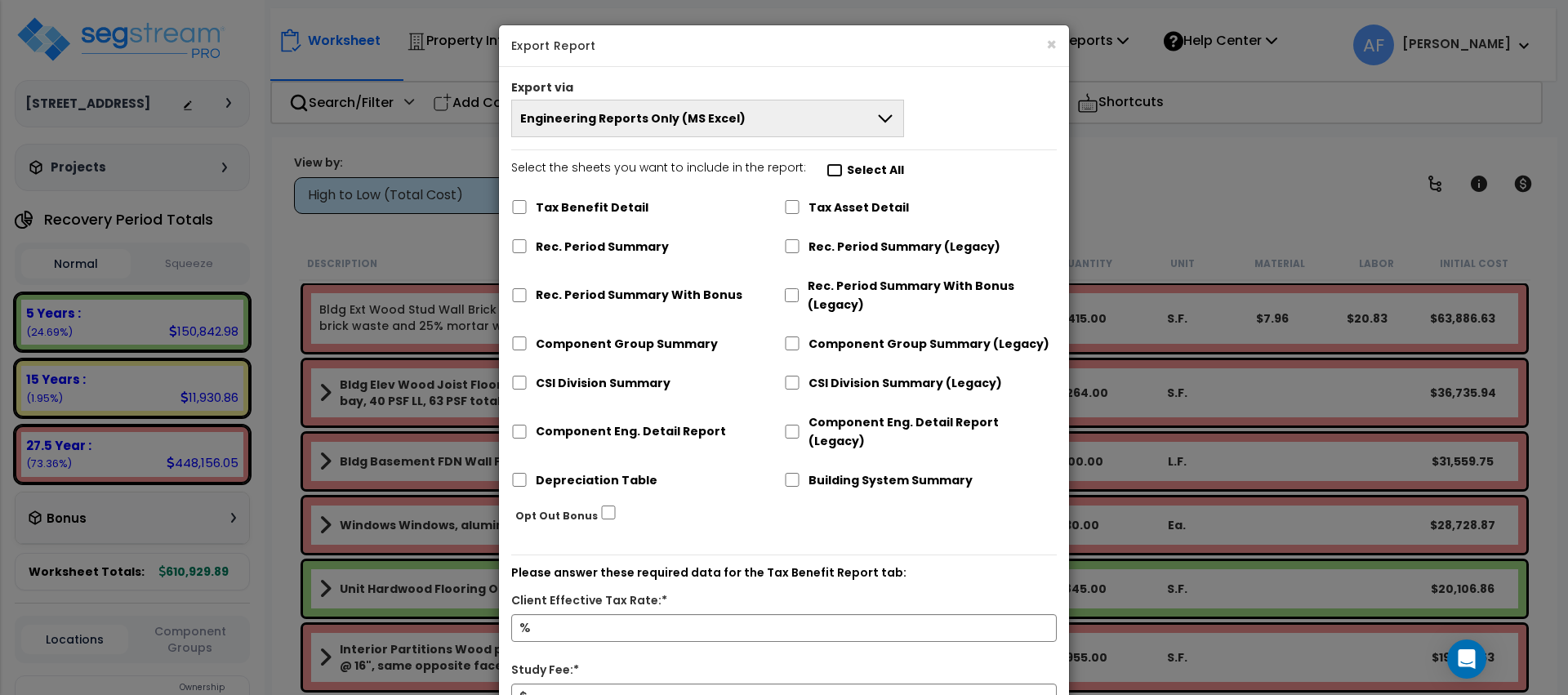
checkbox input "false"
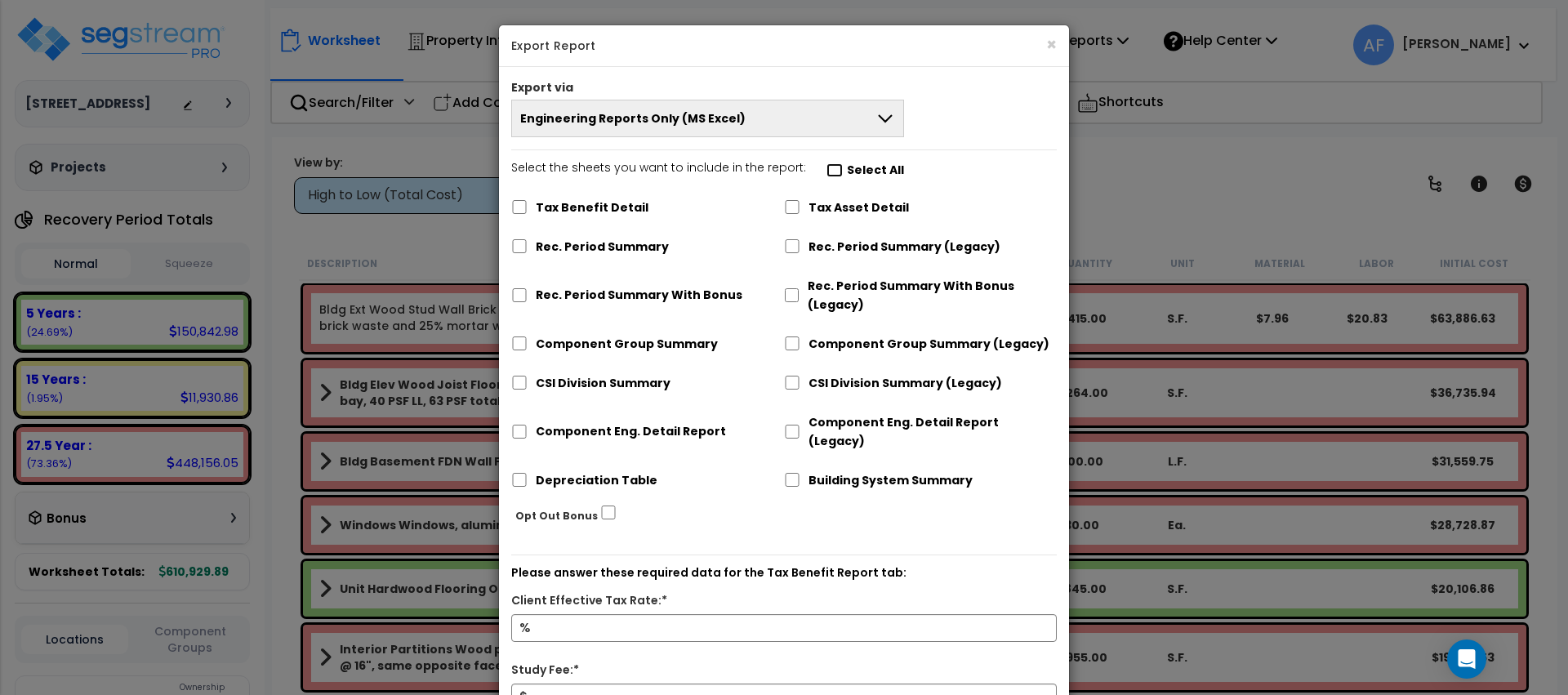
checkbox input "false"
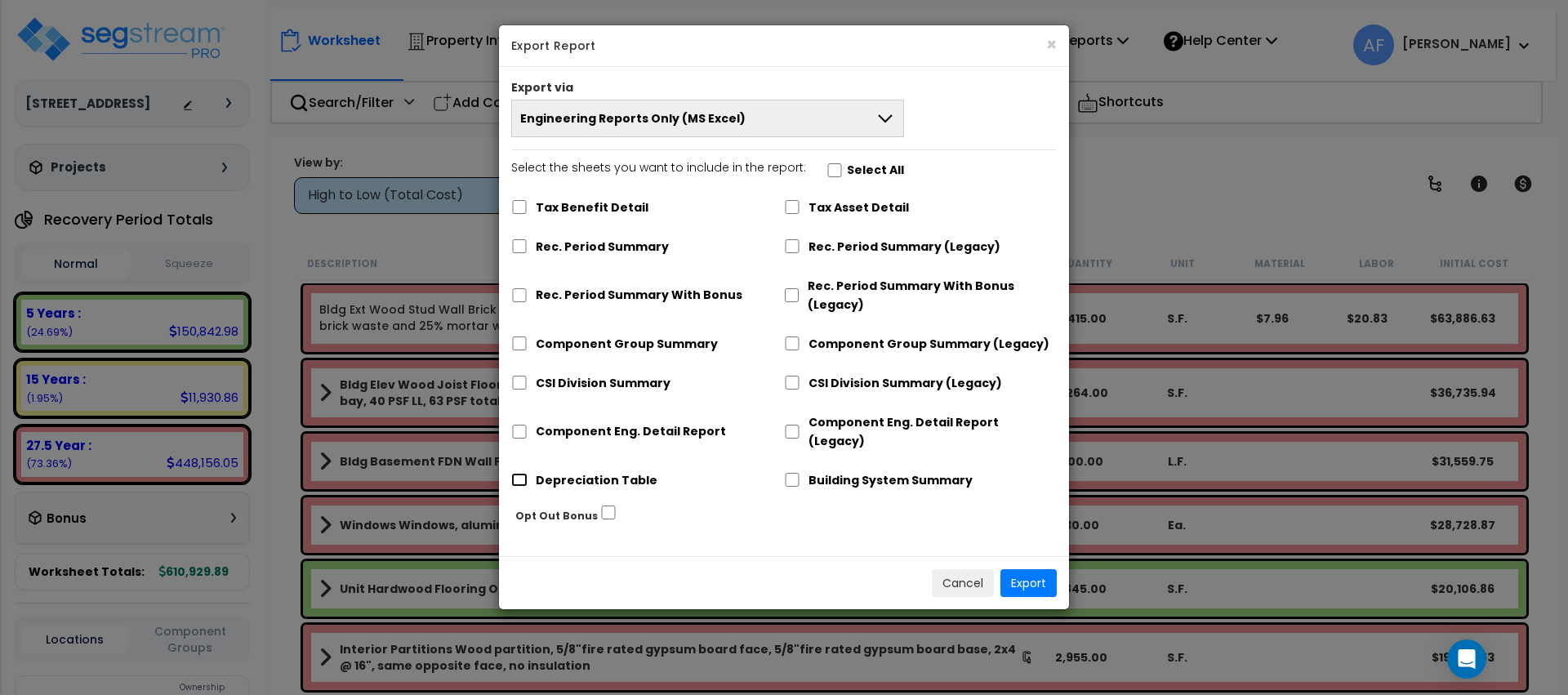
click at [513, 473] on input "Depreciation Table" at bounding box center [519, 480] width 16 height 14
checkbox input "true"
click at [525, 428] on input "Component Eng. Detail Report" at bounding box center [519, 431] width 16 height 14
checkbox input "true"
click at [789, 473] on input "Building System Summary" at bounding box center [792, 480] width 16 height 14
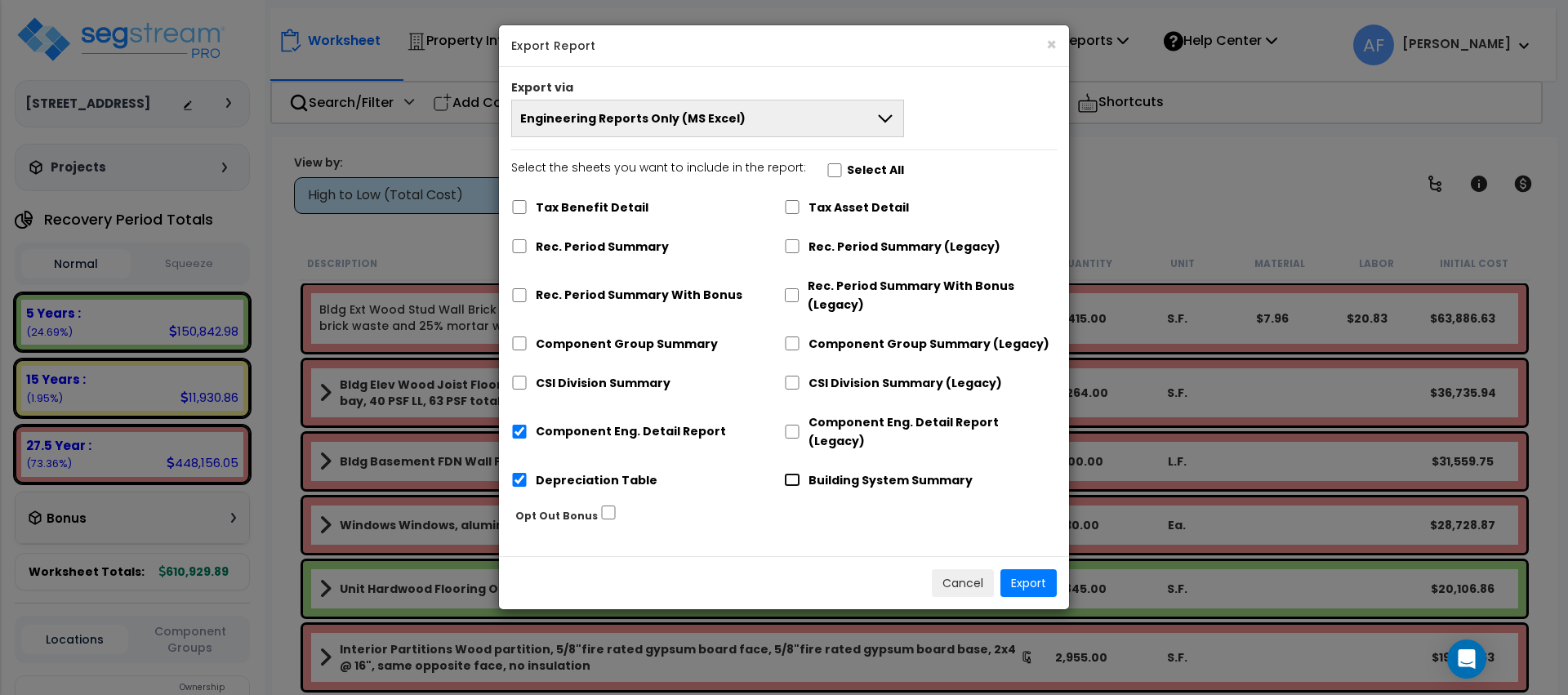
checkbox input "true"
click at [1019, 569] on button "Export" at bounding box center [1029, 583] width 56 height 28
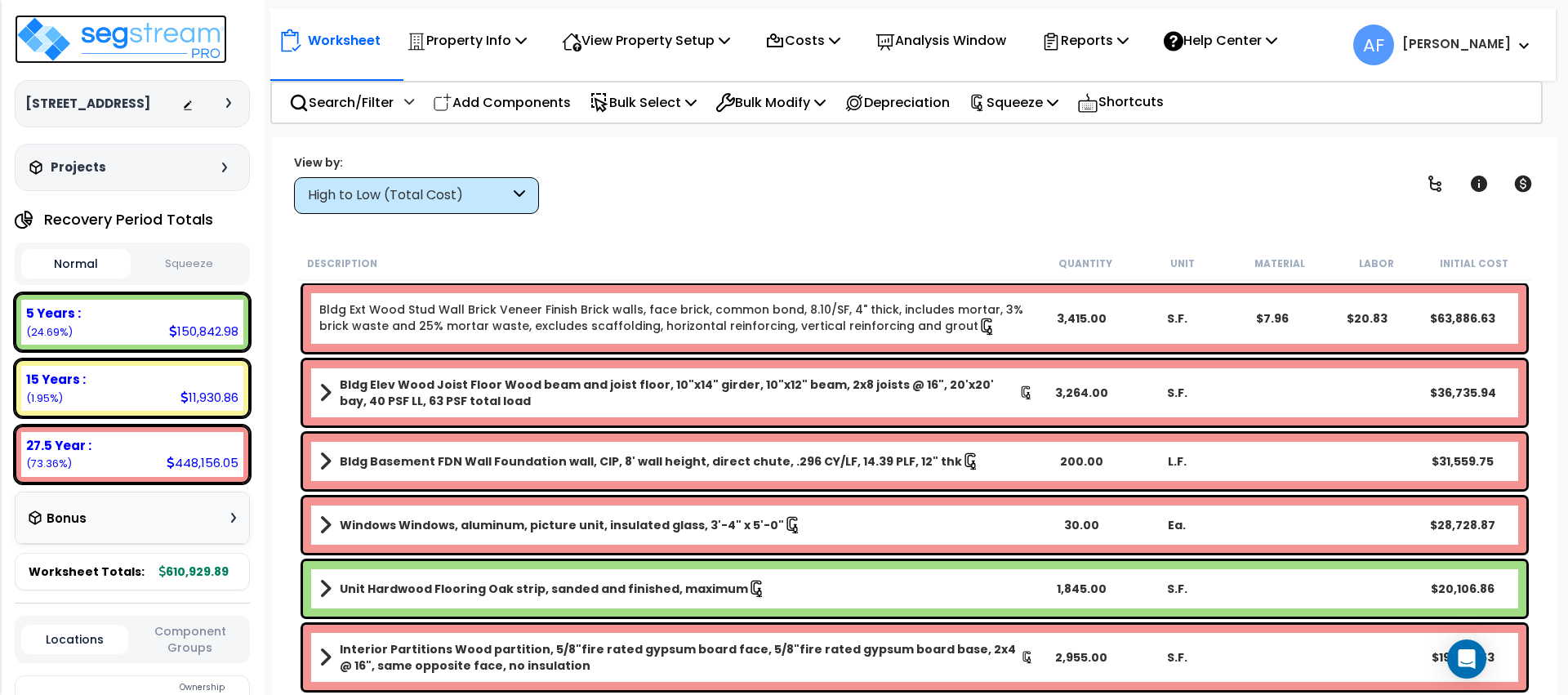
click at [160, 31] on img at bounding box center [121, 39] width 213 height 49
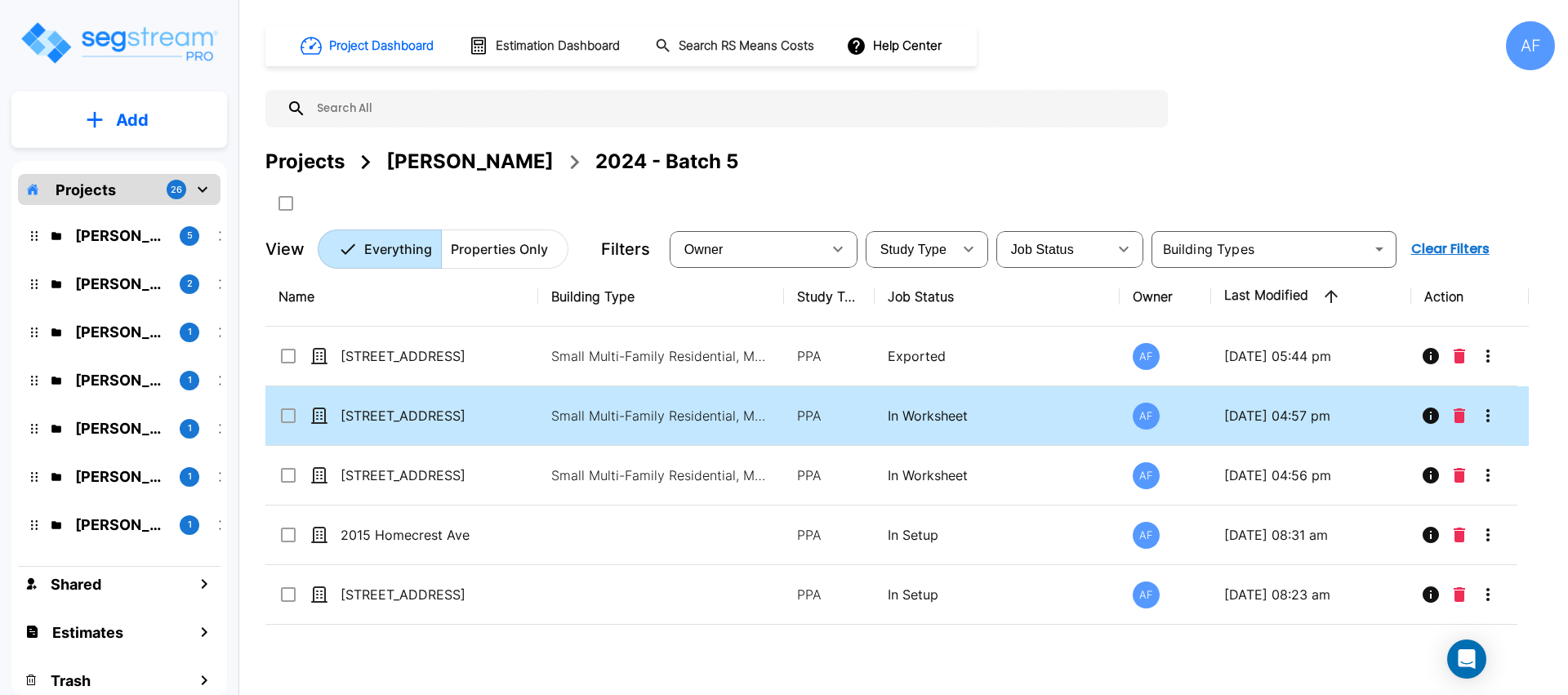
click at [407, 423] on p "[STREET_ADDRESS]" at bounding box center [422, 415] width 163 height 20
checkbox input "true"
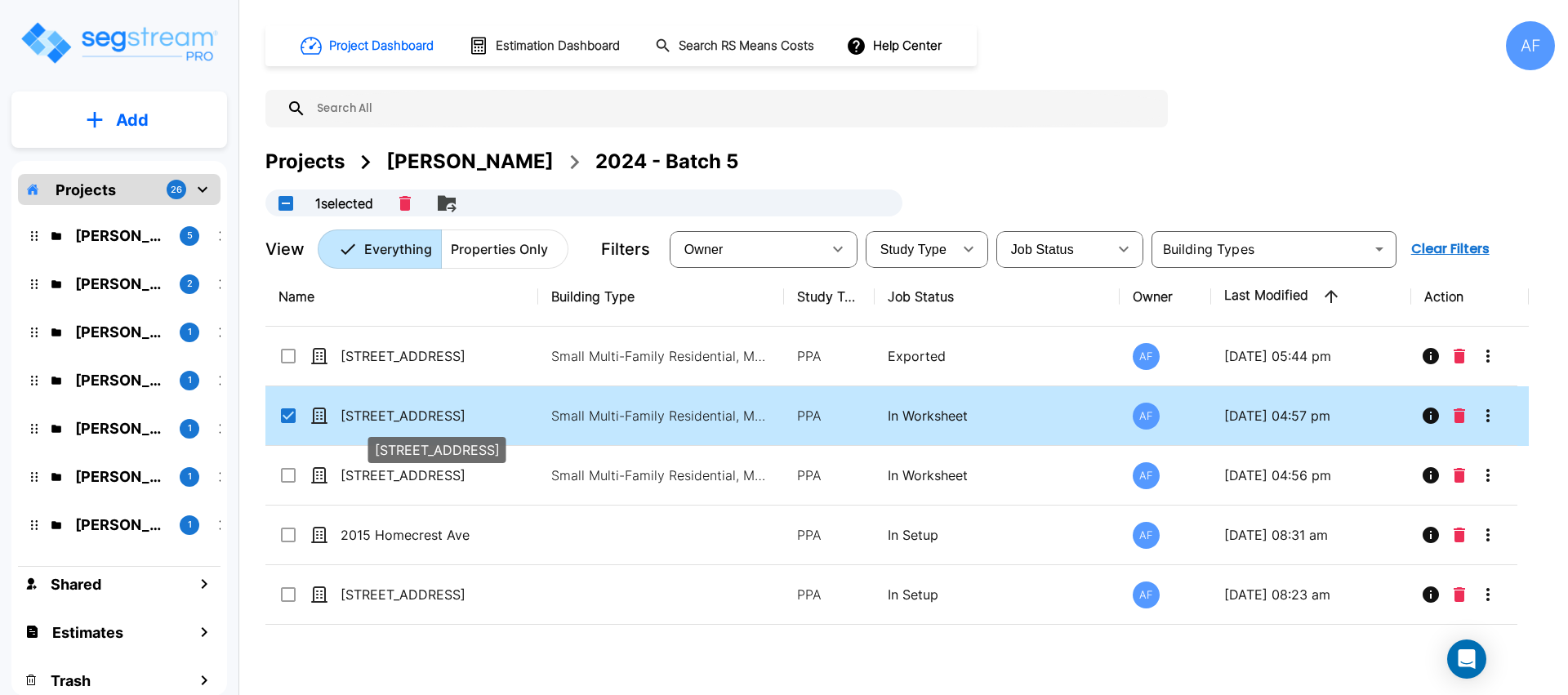
click at [407, 423] on p "[STREET_ADDRESS]" at bounding box center [422, 415] width 163 height 20
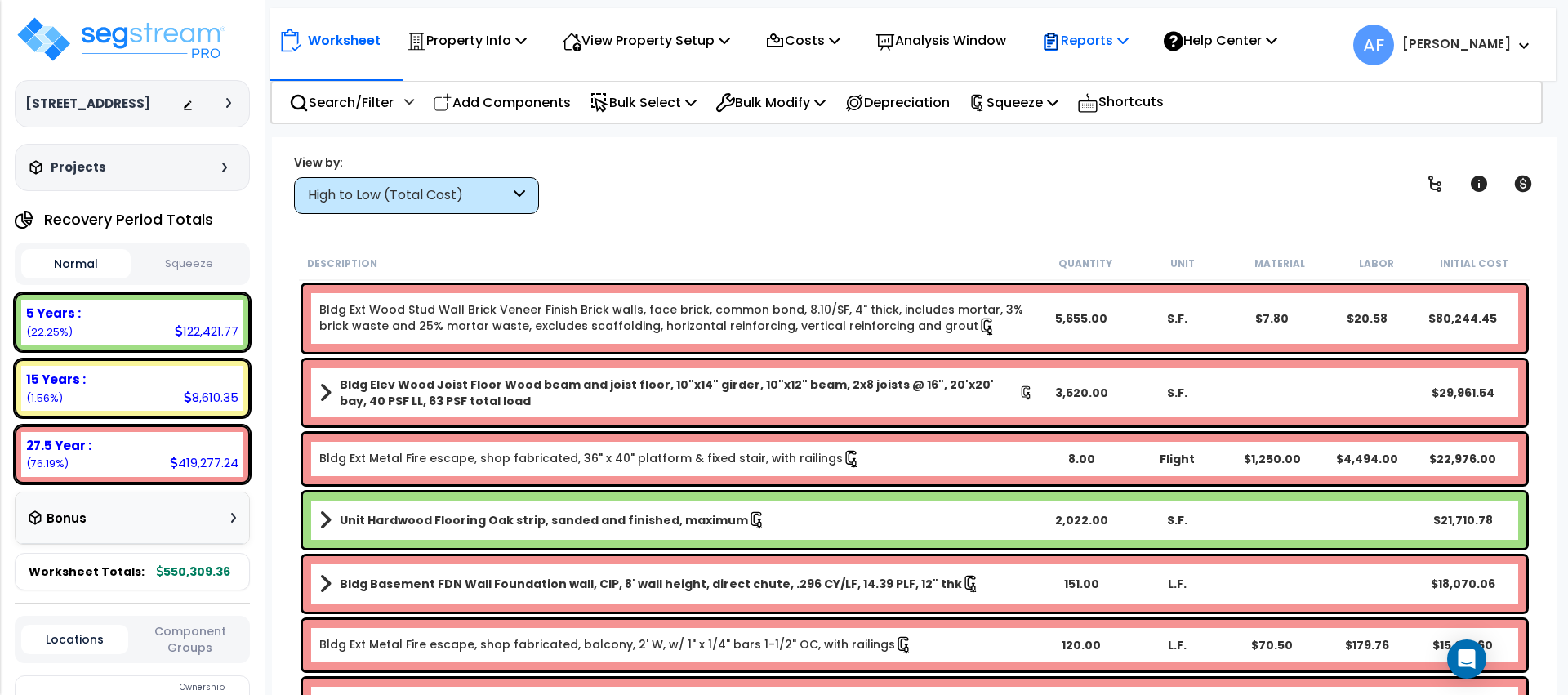
click at [1119, 46] on p "Reports" at bounding box center [1085, 41] width 88 height 22
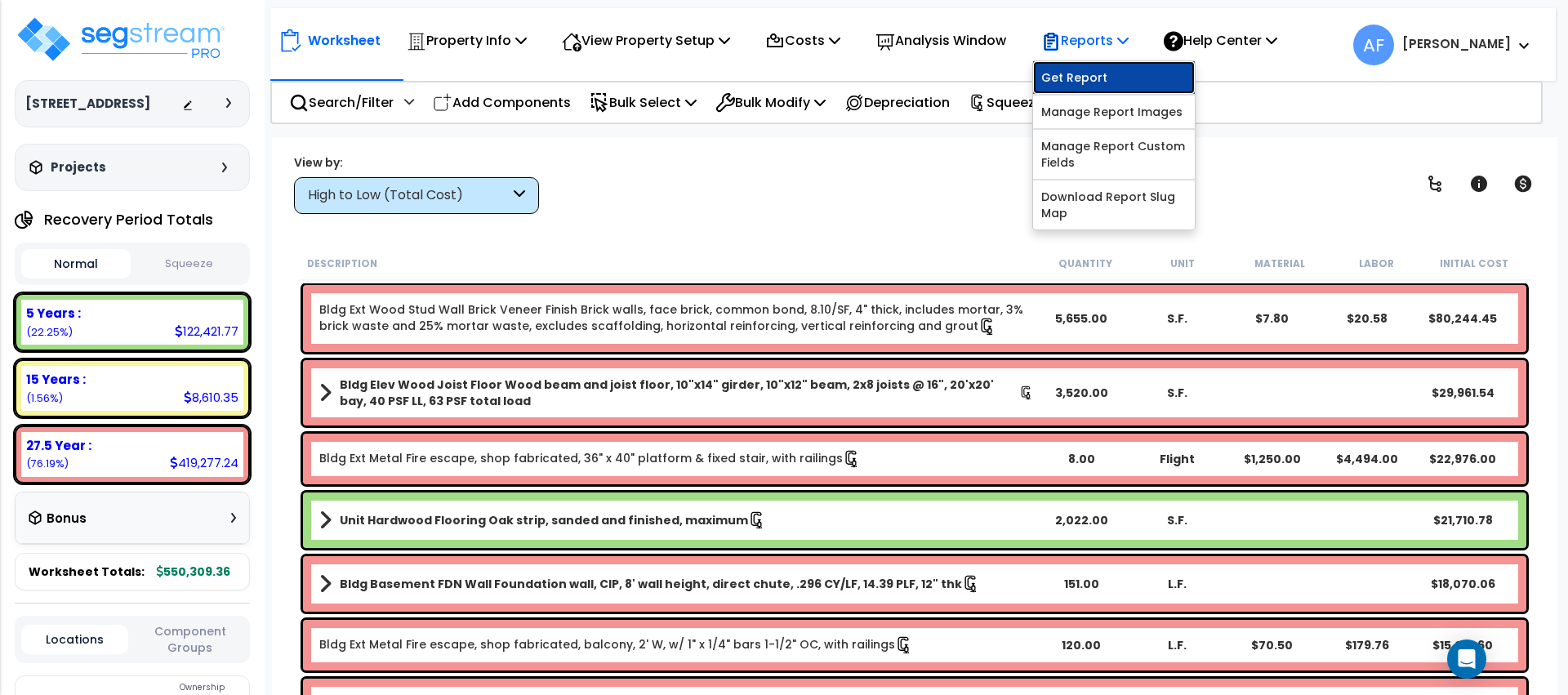
click at [1109, 83] on link "Get Report" at bounding box center [1114, 77] width 162 height 32
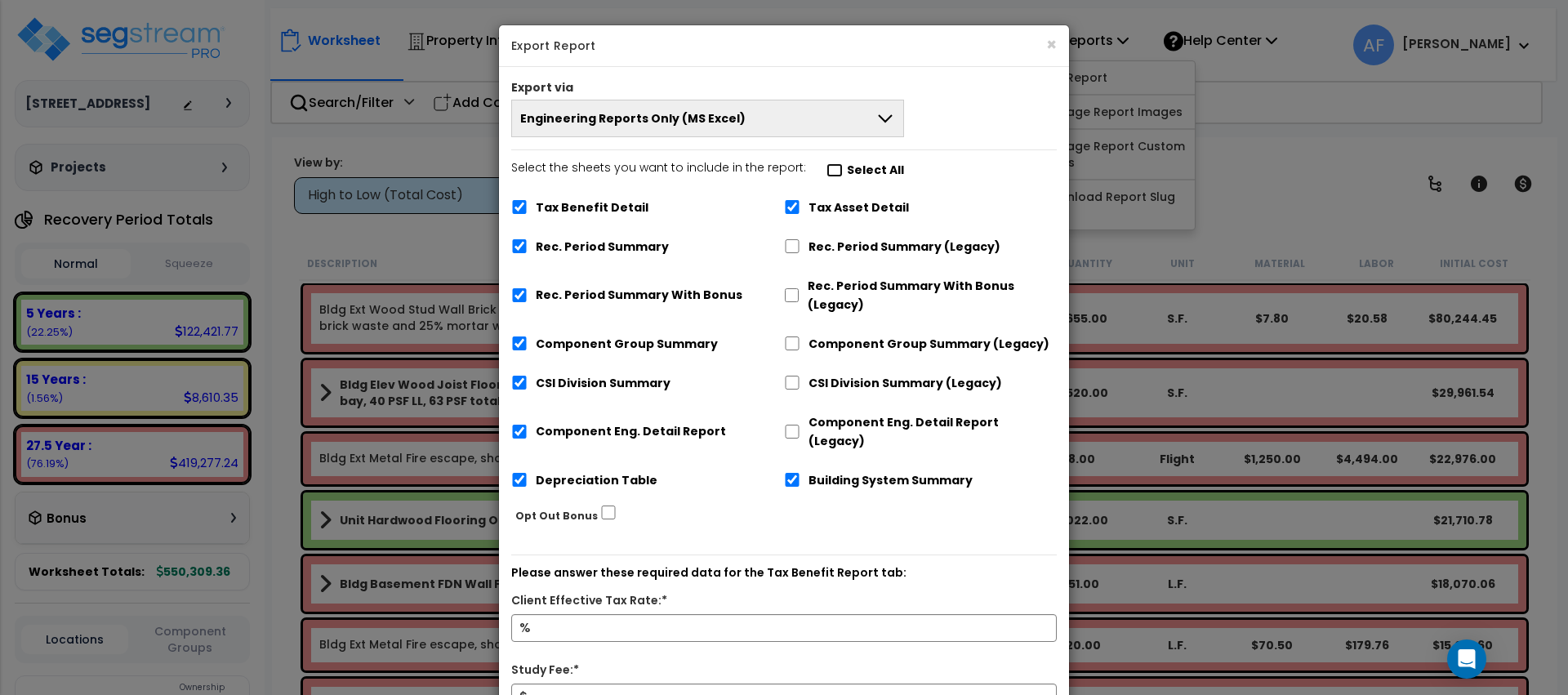
click at [827, 169] on input "Select the sheets you want to include in the report: Select All" at bounding box center [834, 170] width 16 height 14
checkbox input "false"
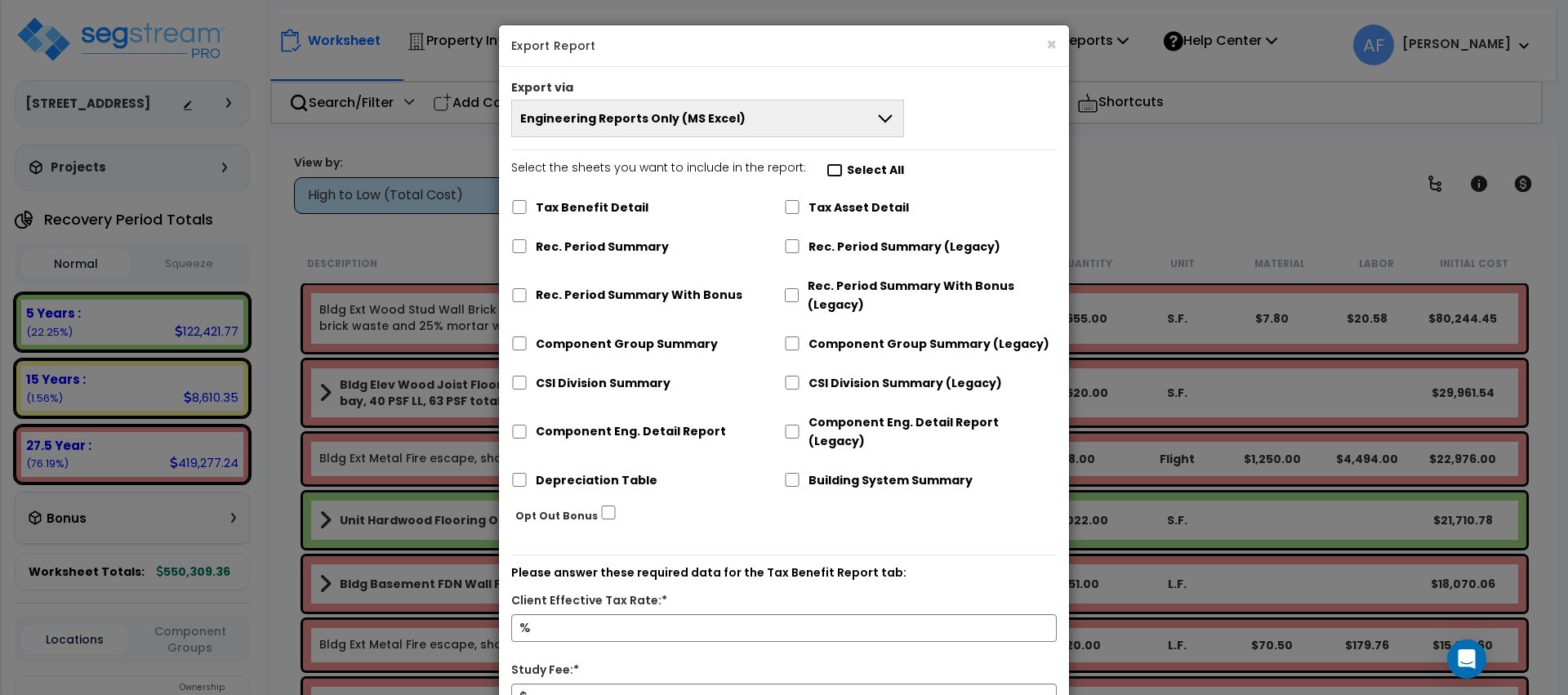
checkbox input "false"
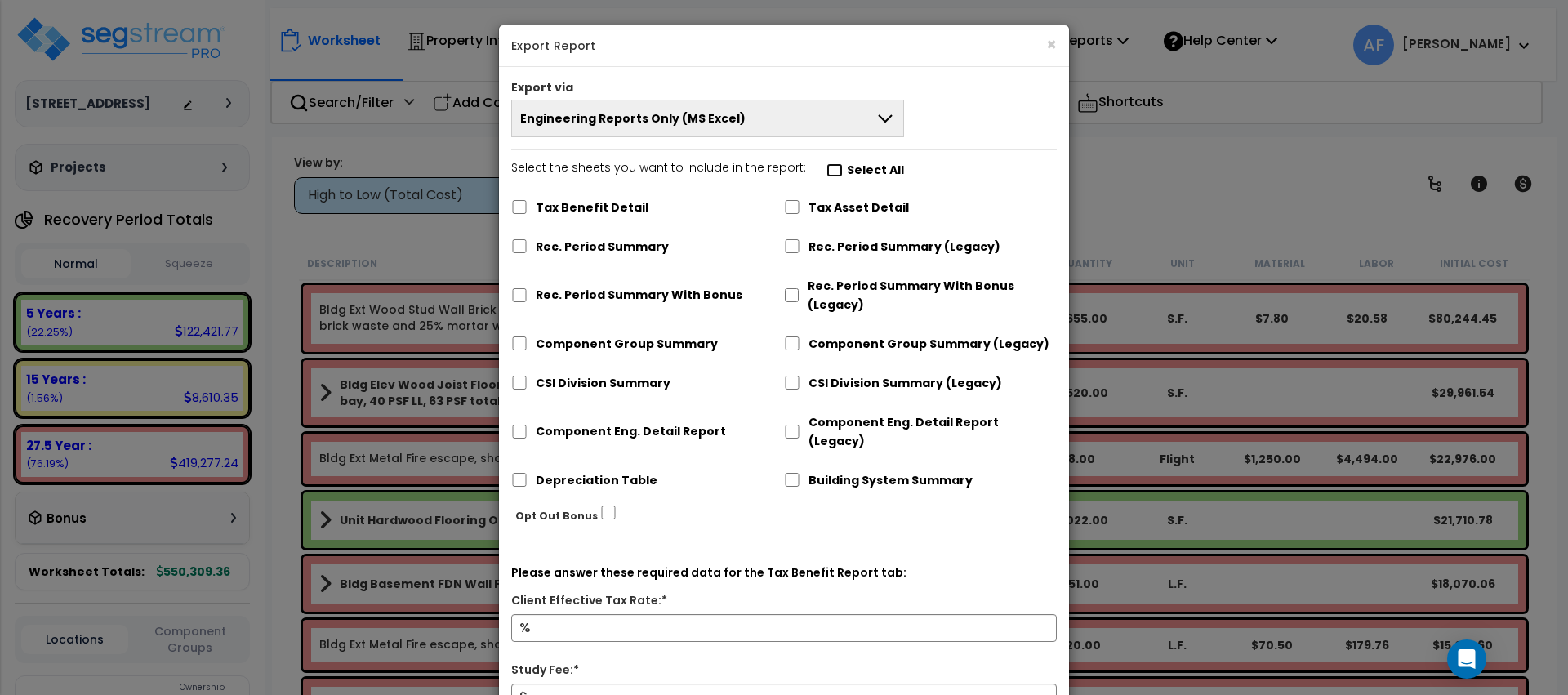
checkbox input "false"
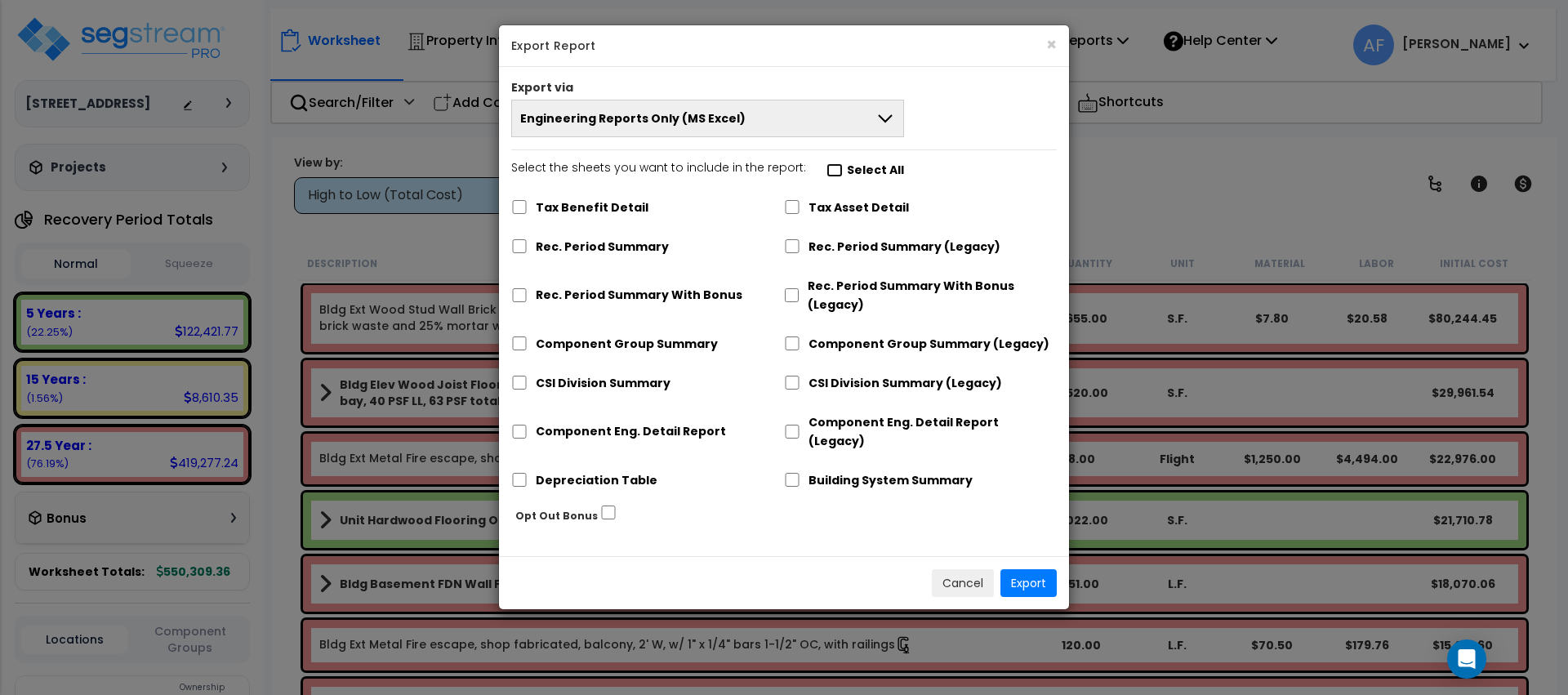
click at [827, 169] on input "Select the sheets you want to include in the report: Select All" at bounding box center [834, 170] width 16 height 14
checkbox input "true"
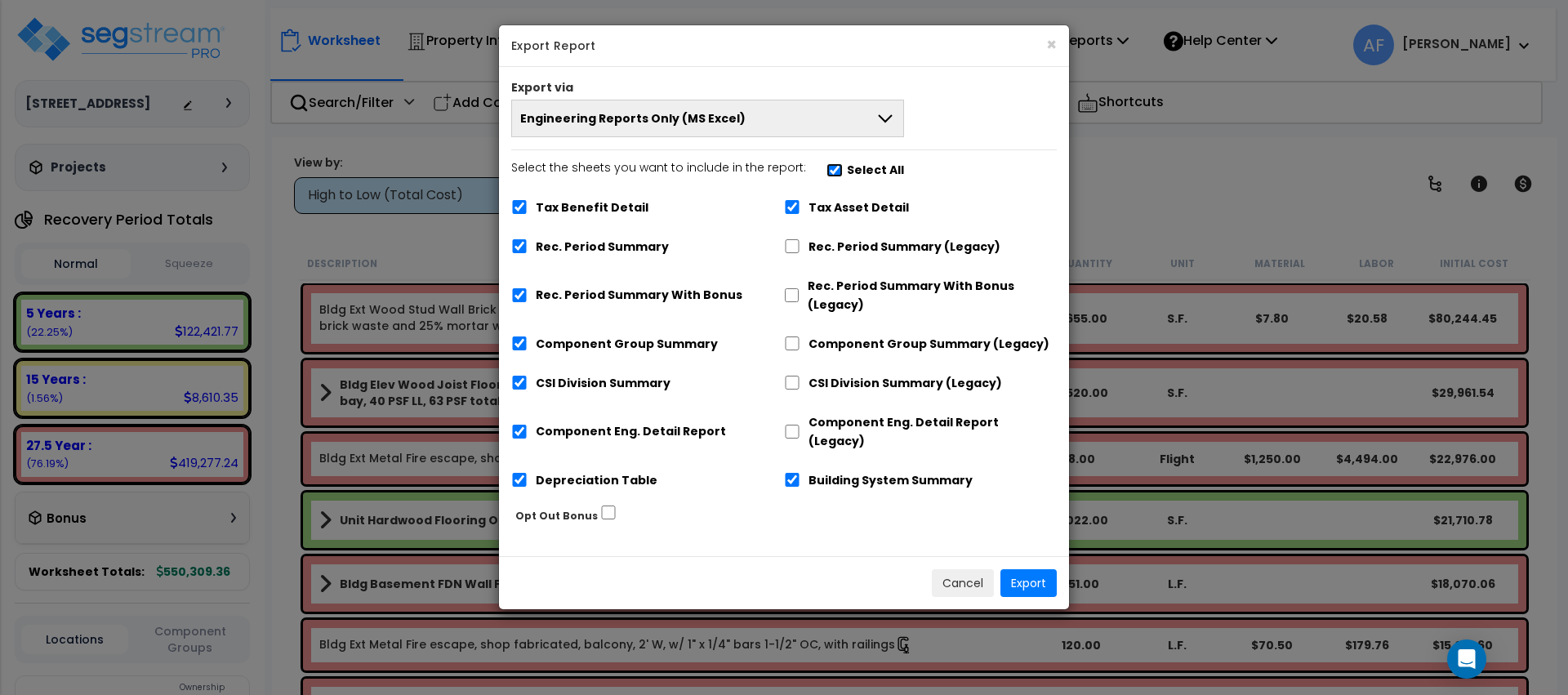
checkbox input "true"
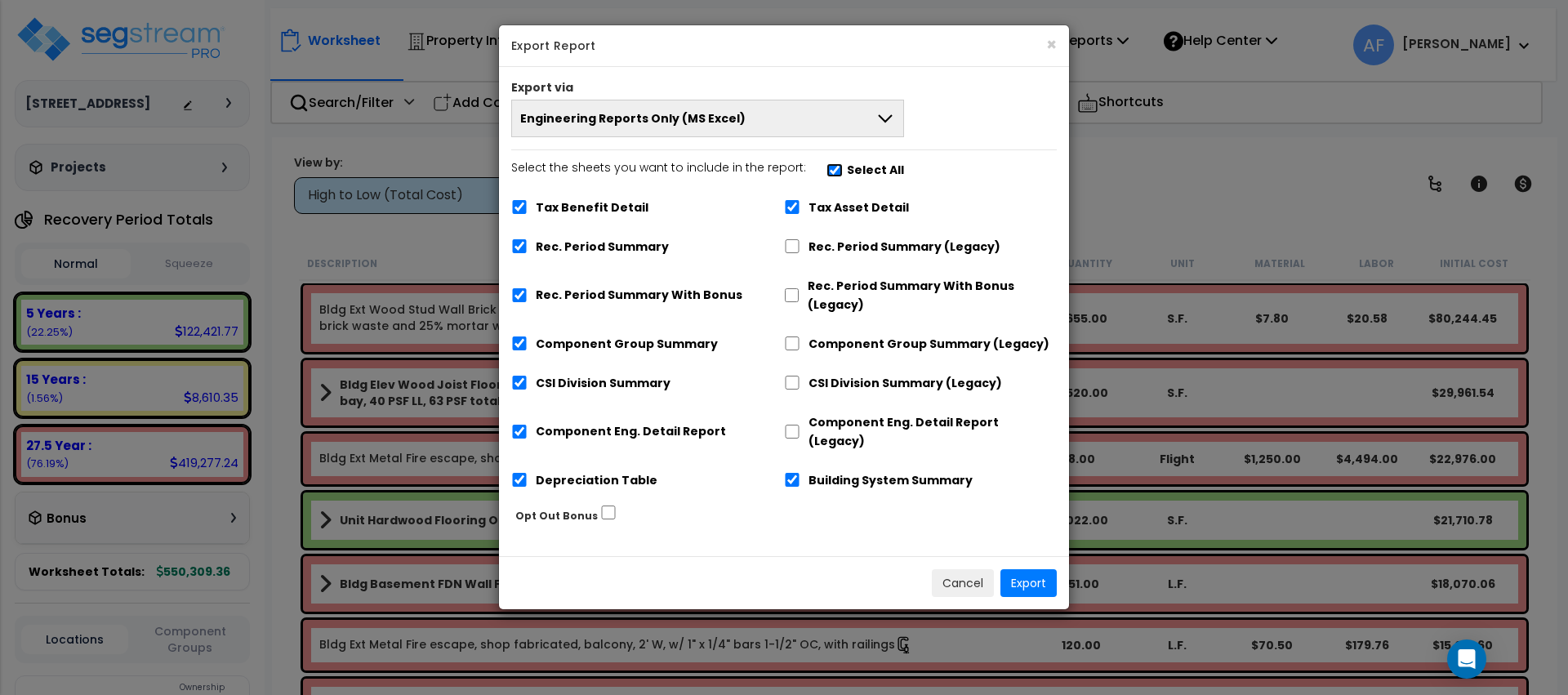
checkbox input "true"
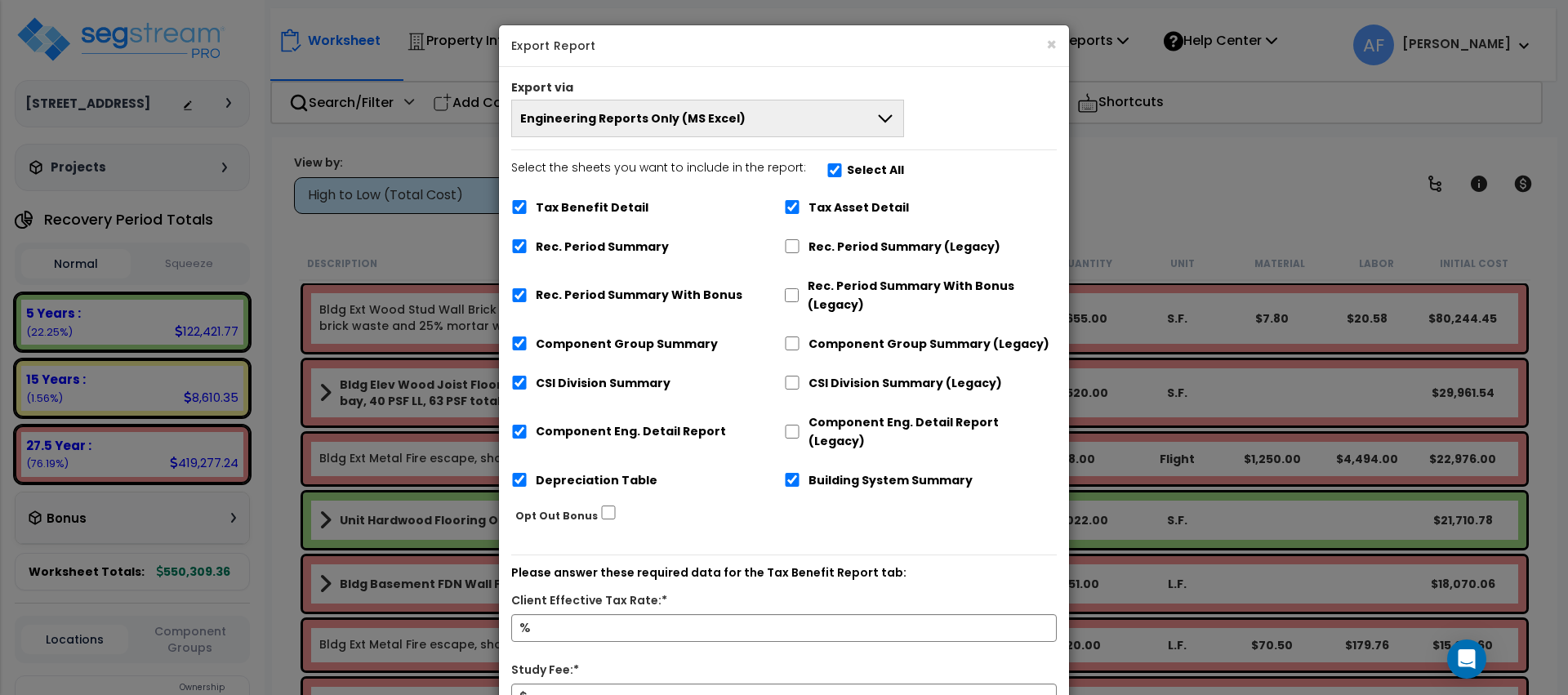
click at [837, 121] on button "Engineering Reports Only (MS Excel)" at bounding box center [707, 118] width 393 height 37
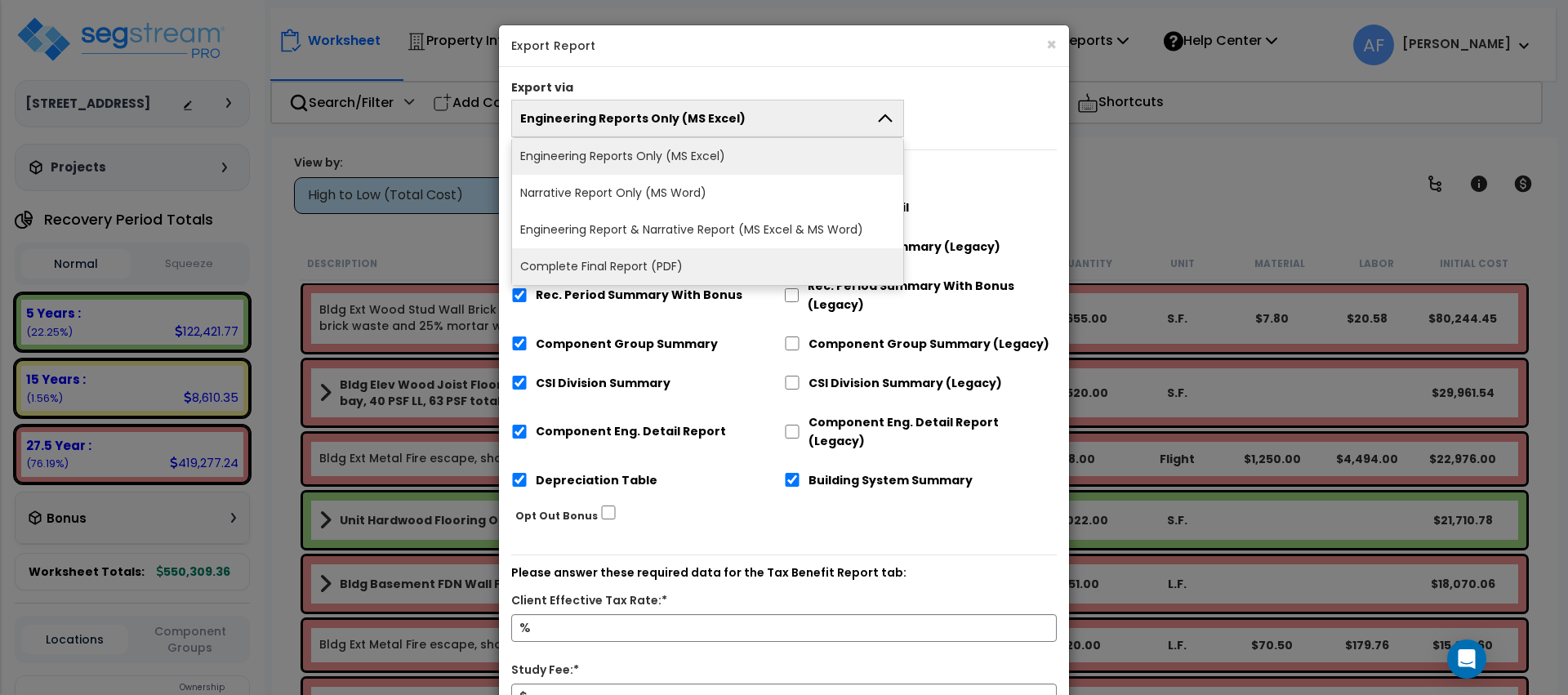
click at [776, 257] on li "Complete Final Report (PDF)" at bounding box center [707, 266] width 391 height 37
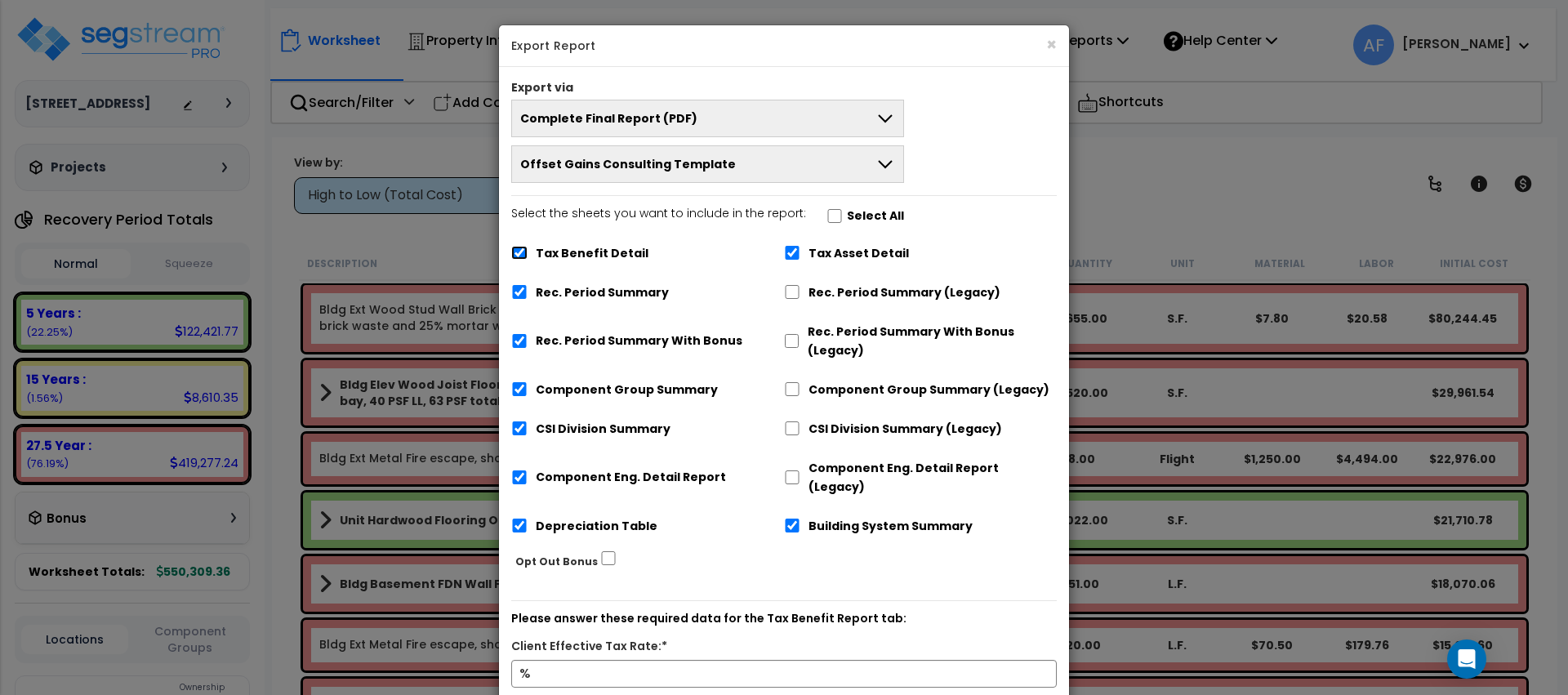
click at [517, 253] on input "Tax Benefit Detail" at bounding box center [519, 253] width 16 height 14
checkbox input "false"
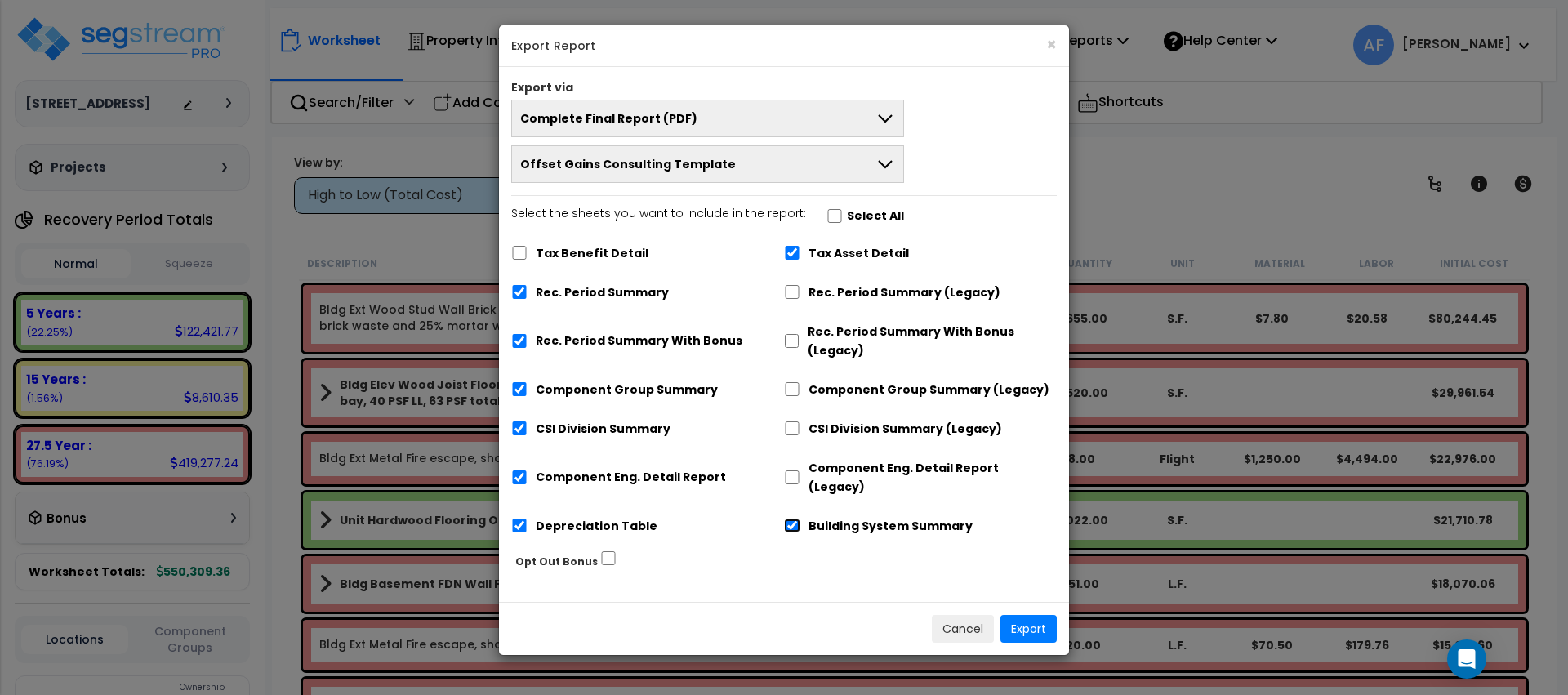
click at [793, 519] on input "Building System Summary" at bounding box center [792, 526] width 16 height 14
checkbox input "false"
click at [511, 519] on input "Depreciation Table" at bounding box center [519, 526] width 16 height 14
checkbox input "false"
click at [516, 470] on input "Component Eng. Detail Report" at bounding box center [519, 477] width 16 height 14
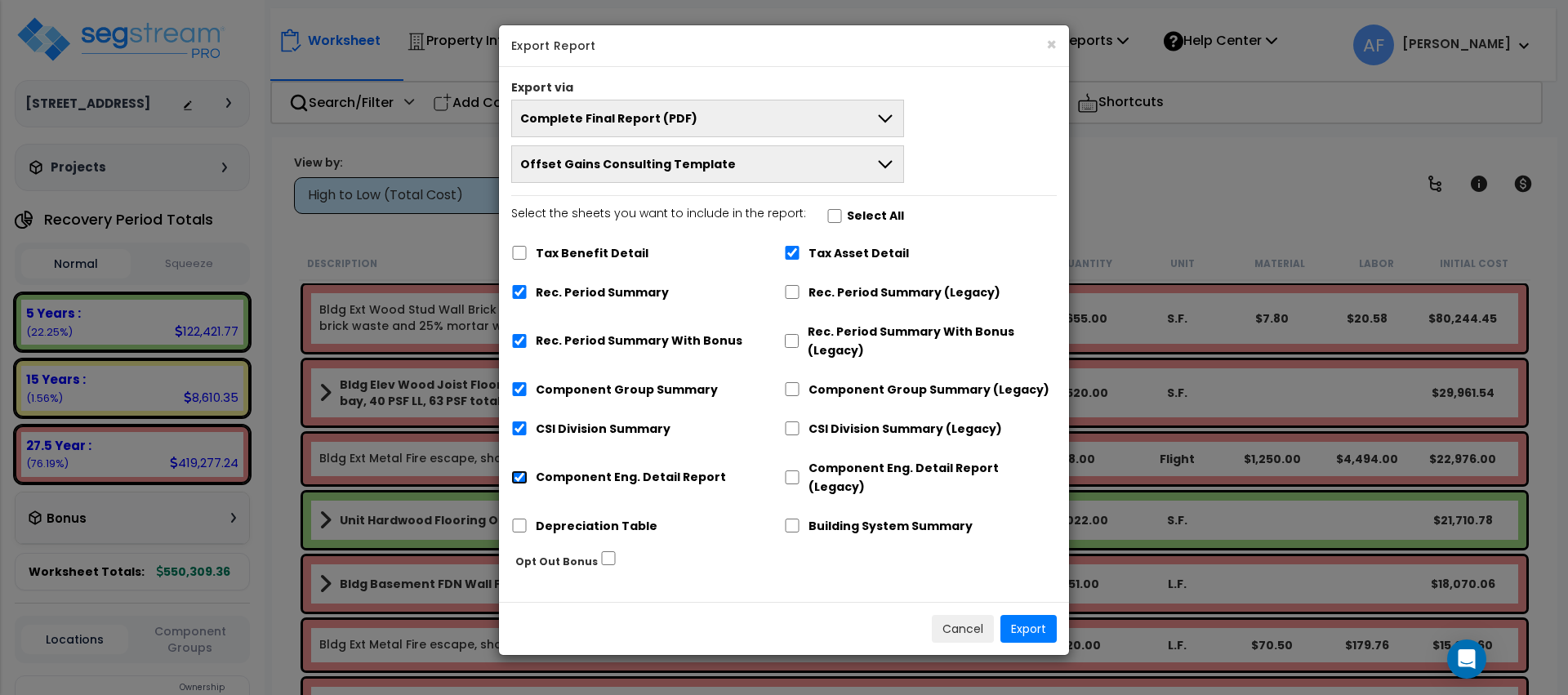
checkbox input "false"
click at [1047, 615] on button "Export" at bounding box center [1029, 629] width 56 height 28
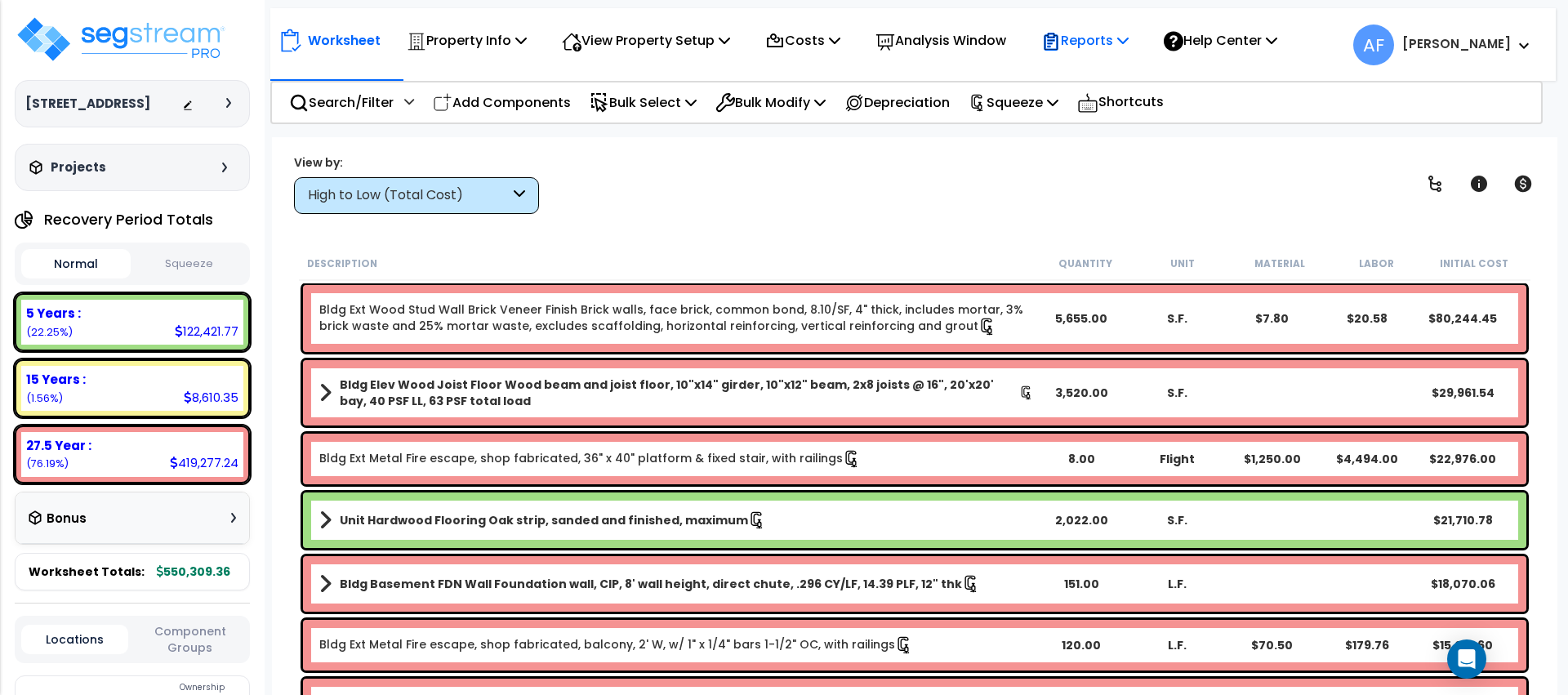
click at [1098, 38] on p "Reports" at bounding box center [1085, 41] width 88 height 22
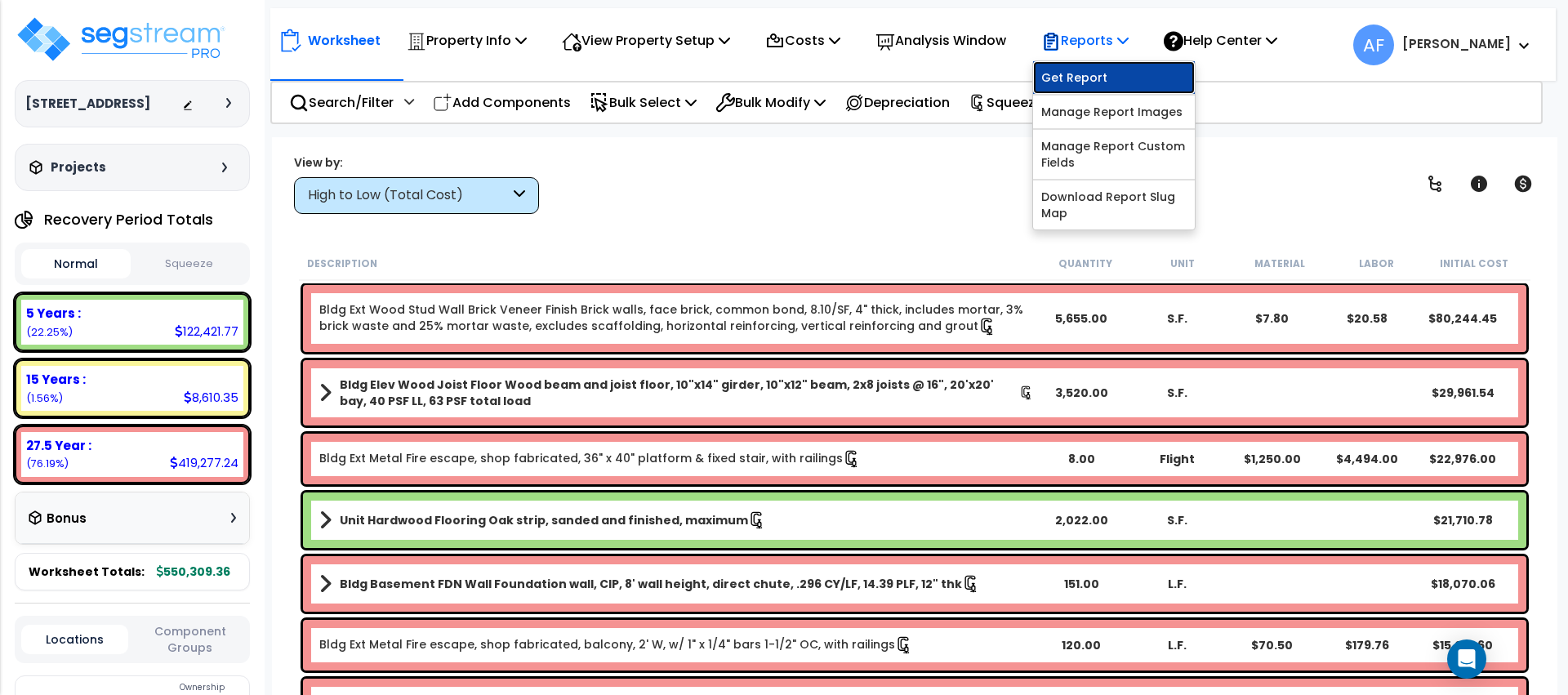
click at [1085, 85] on link "Get Report" at bounding box center [1114, 77] width 162 height 32
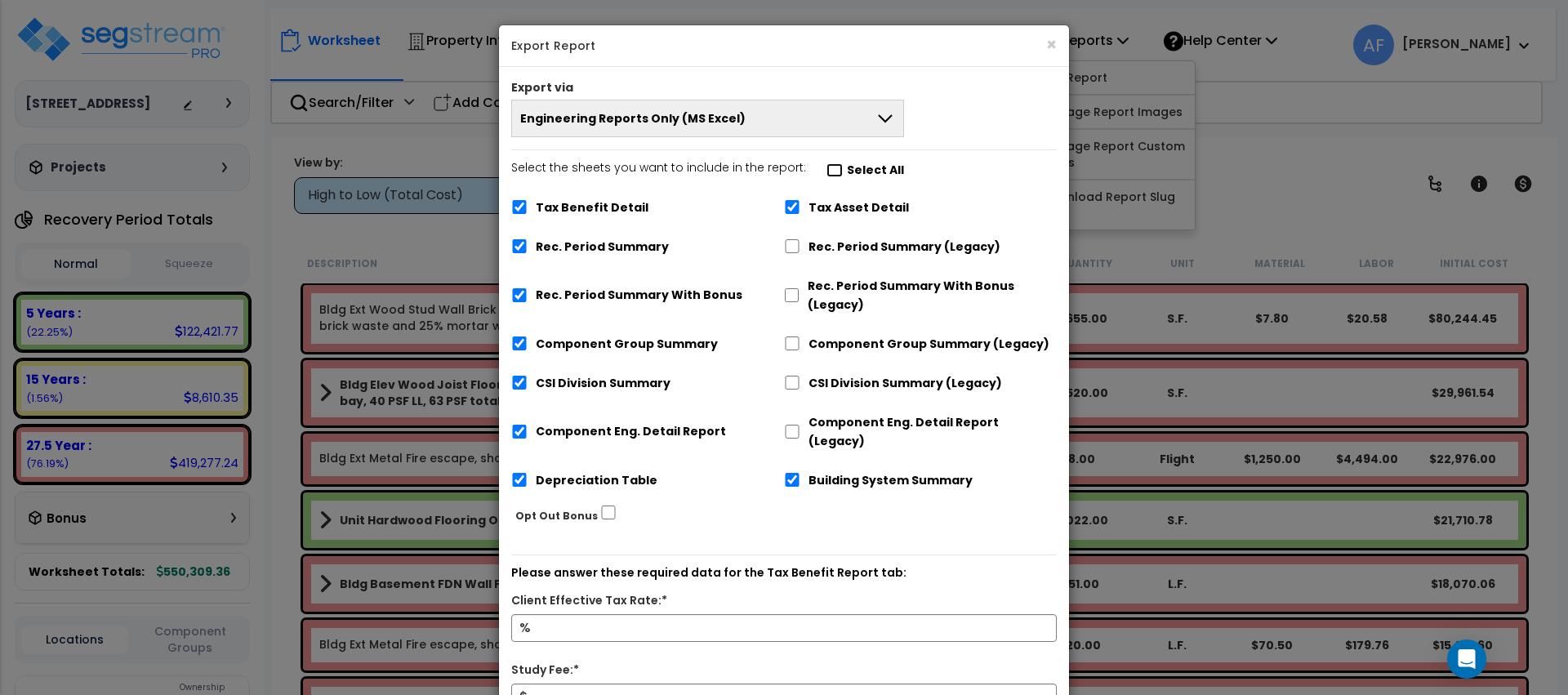
click at [827, 168] on input "Select the sheets you want to include in the report: Select All" at bounding box center [834, 170] width 16 height 14
checkbox input "false"
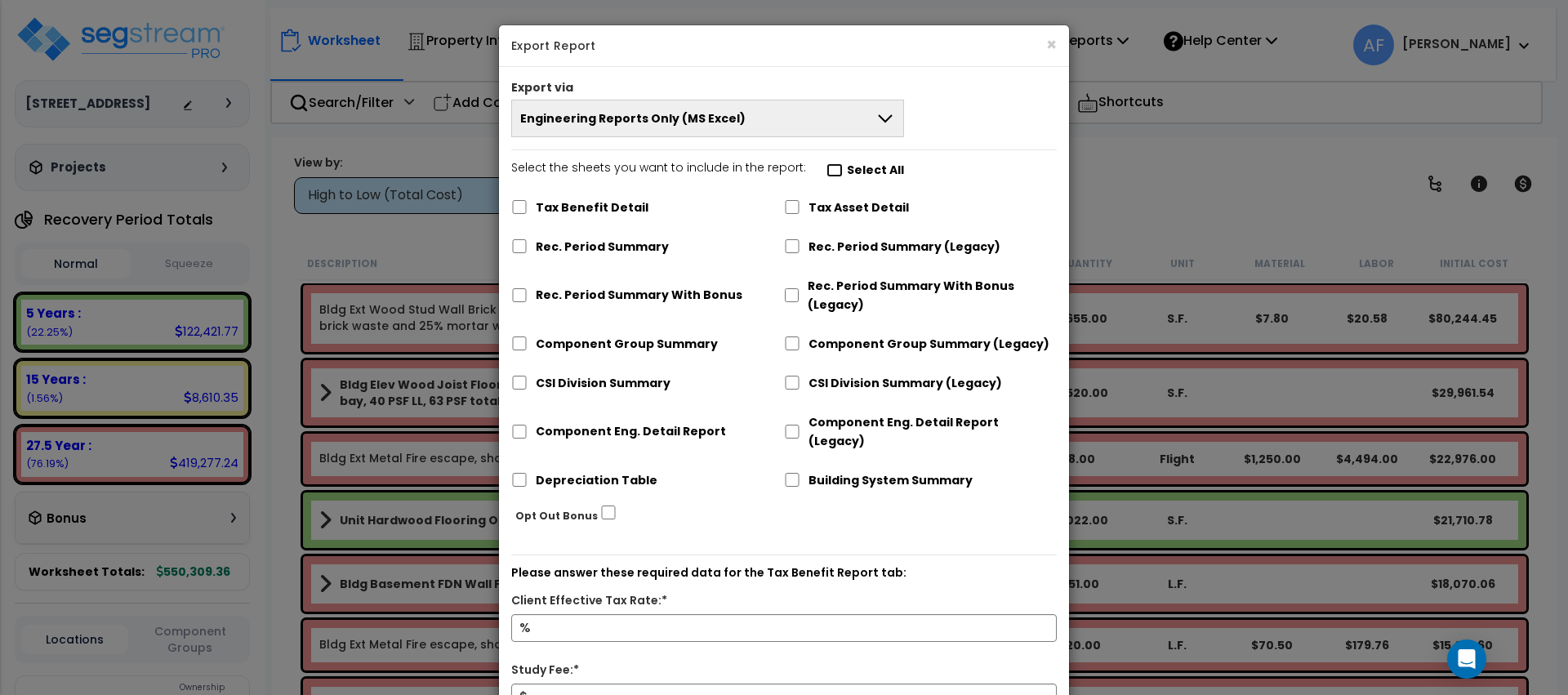
checkbox input "false"
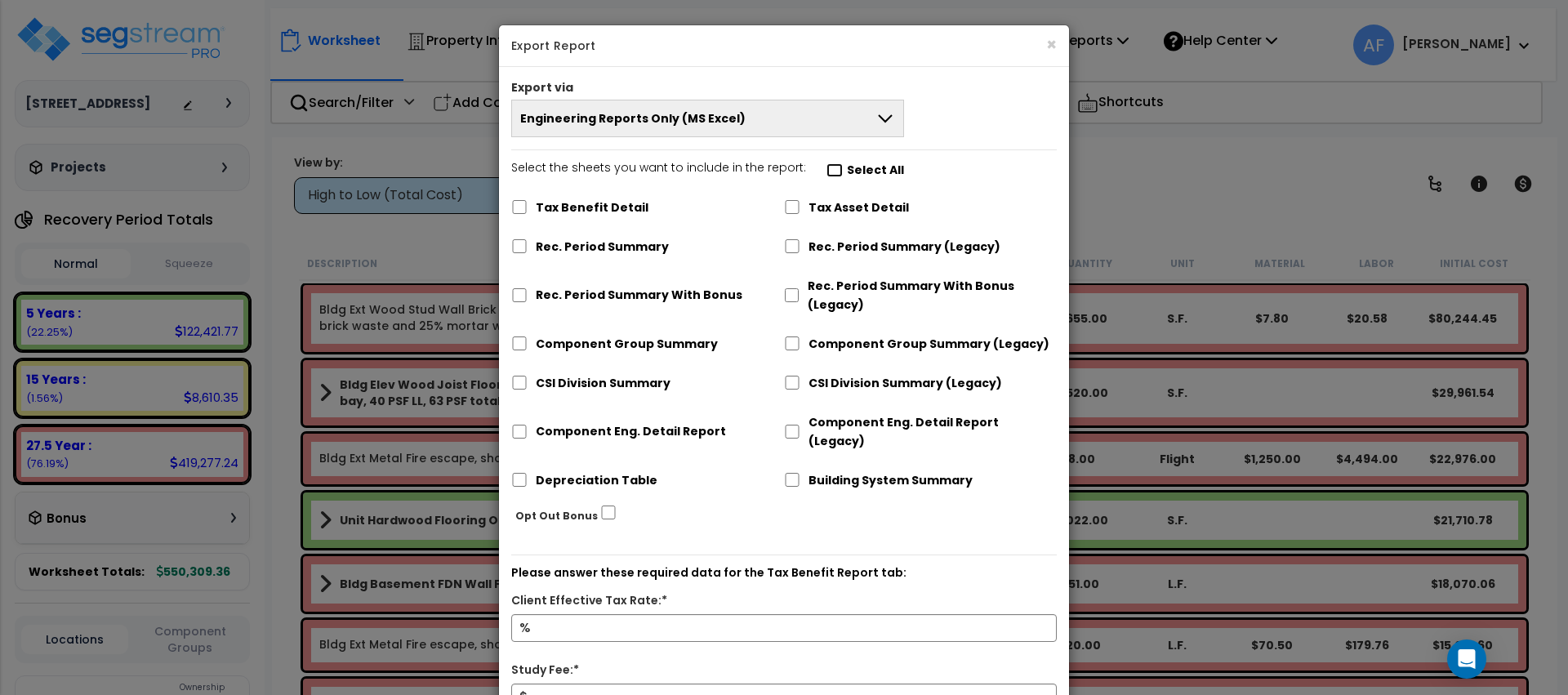
checkbox input "false"
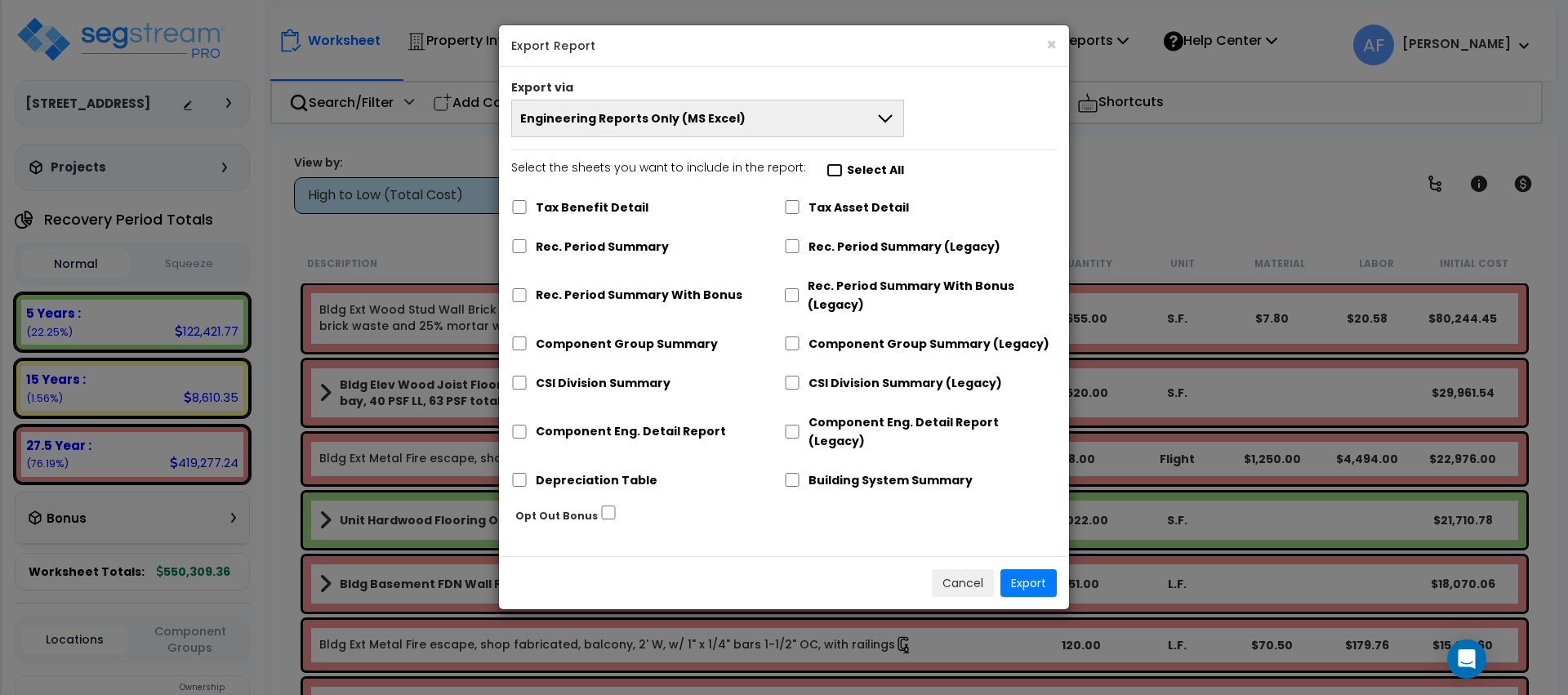
click at [827, 168] on input "Select the sheets you want to include in the report: Select All" at bounding box center [834, 170] width 16 height 14
checkbox input "true"
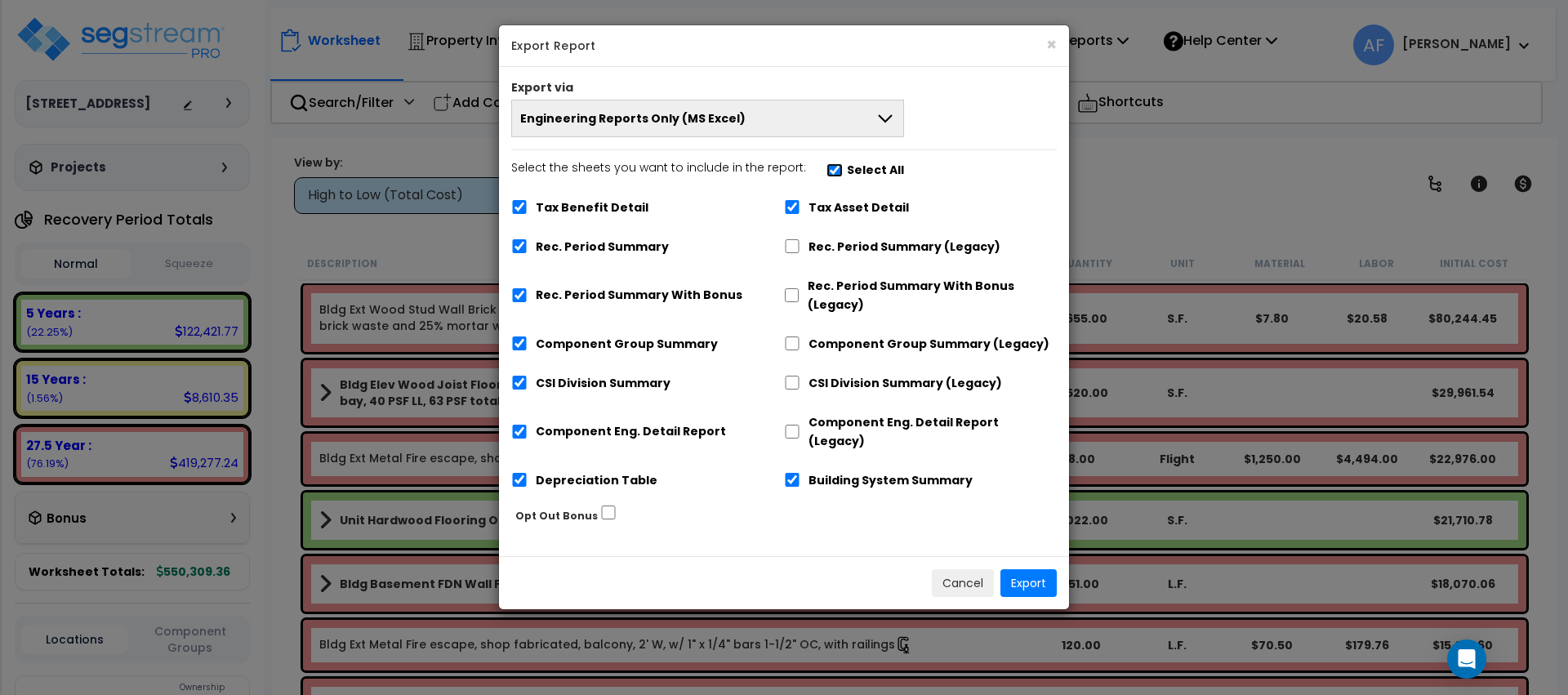
checkbox input "true"
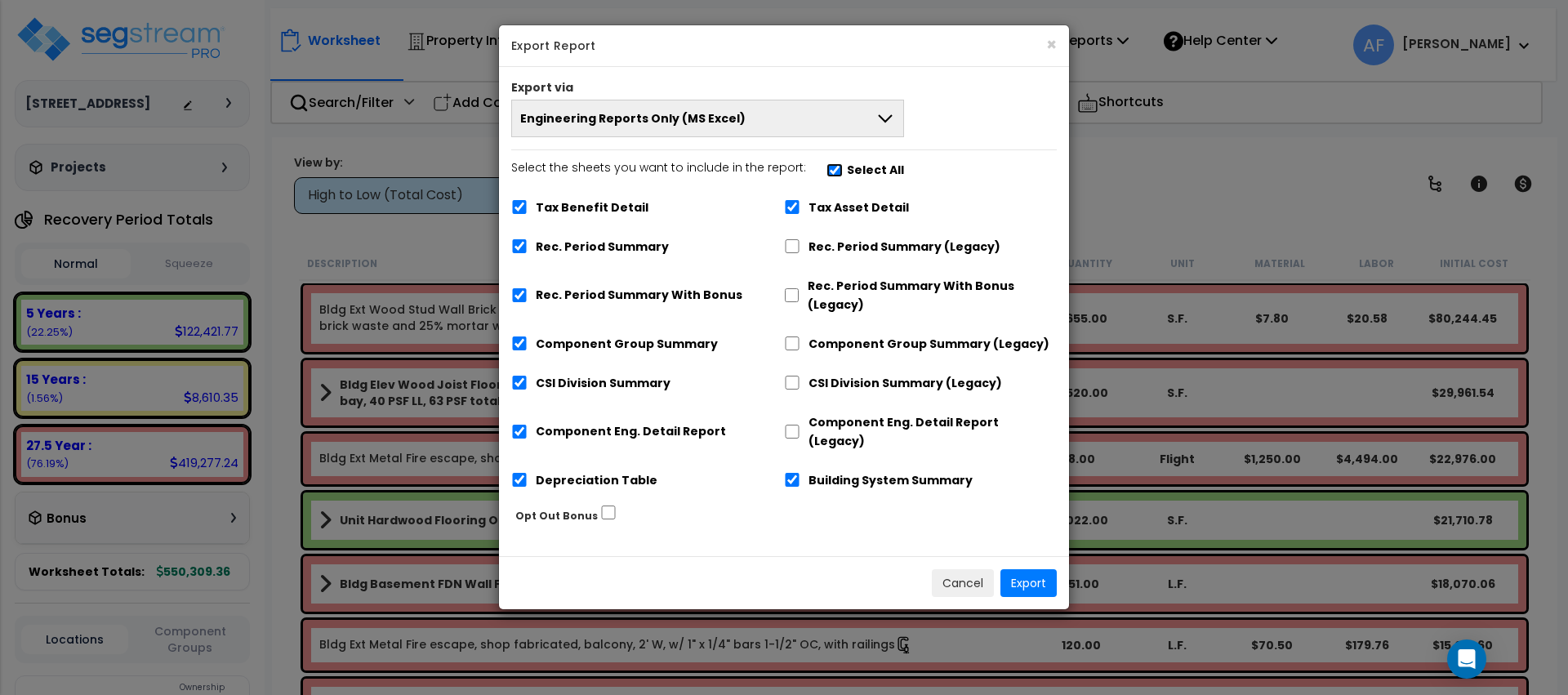
checkbox input "true"
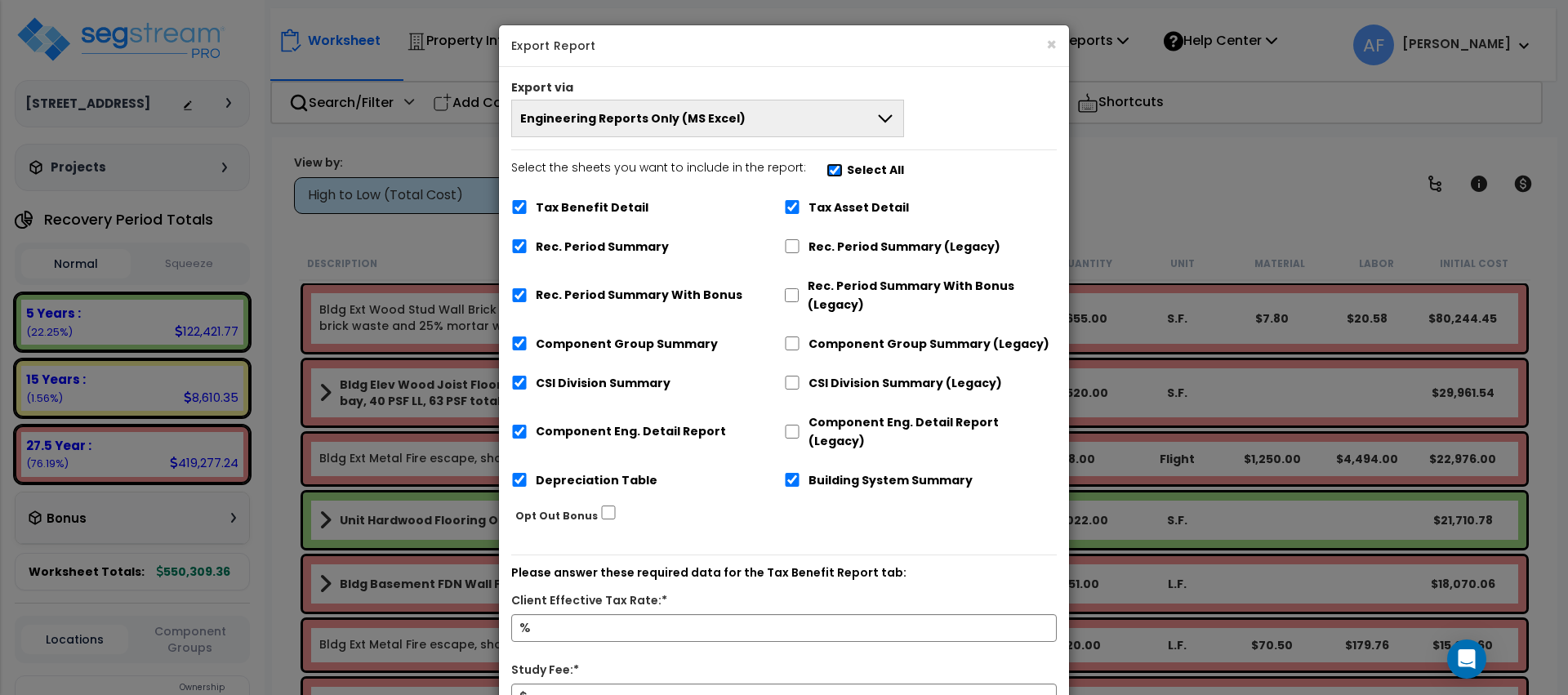
click at [827, 168] on input "Select the sheets you want to include in the report: Select All" at bounding box center [834, 170] width 16 height 14
checkbox input "false"
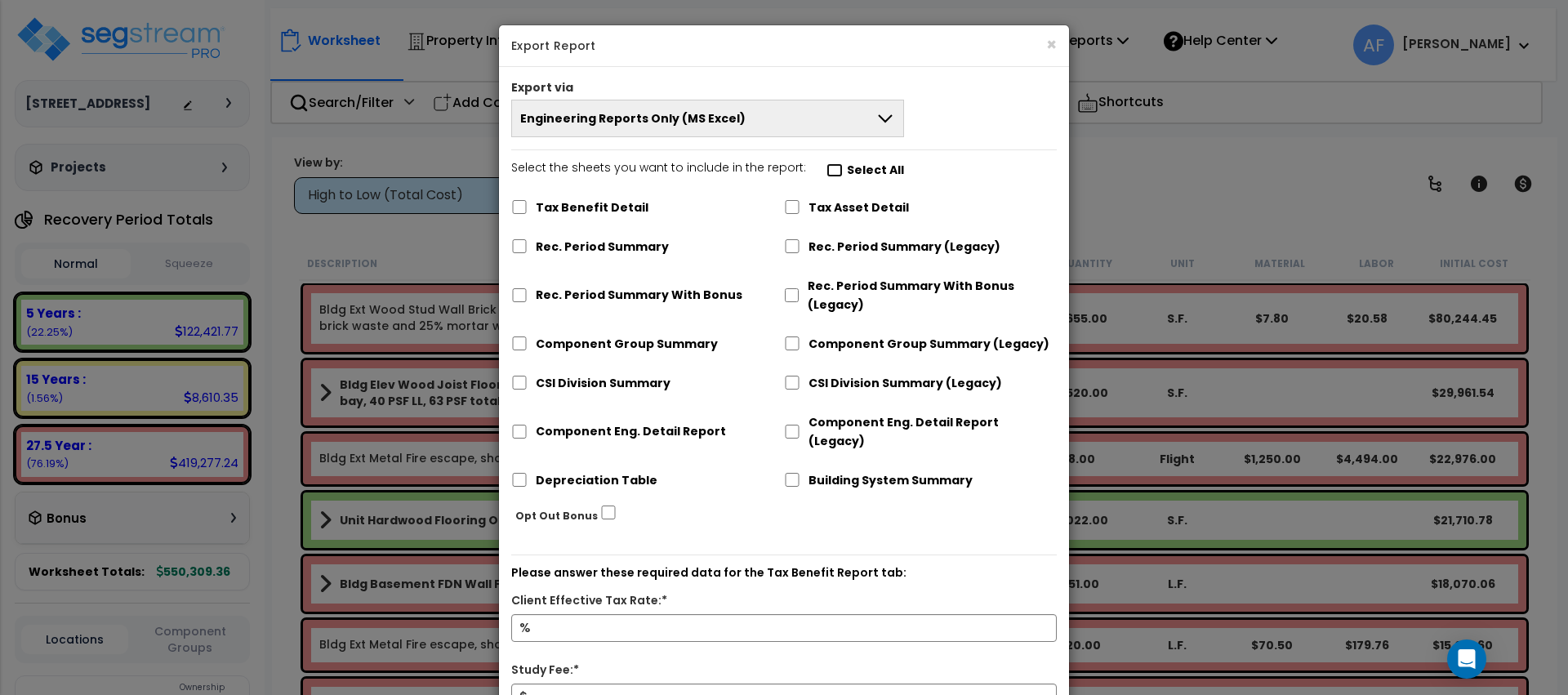
checkbox input "false"
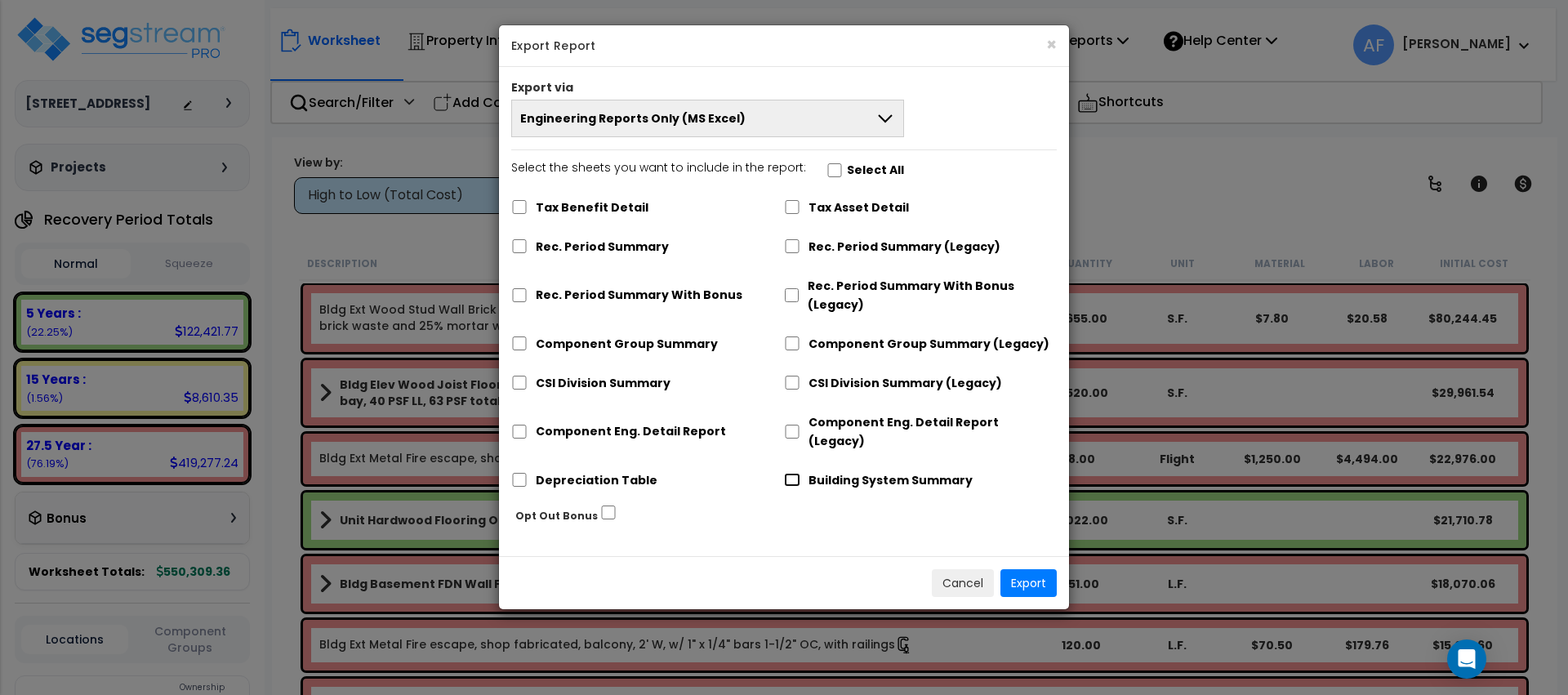
drag, startPoint x: 792, startPoint y: 459, endPoint x: 740, endPoint y: 465, distance: 52.3
click at [792, 473] on input "Building System Summary" at bounding box center [792, 480] width 16 height 14
checkbox input "true"
click at [514, 473] on input "Depreciation Table" at bounding box center [519, 480] width 16 height 14
checkbox input "true"
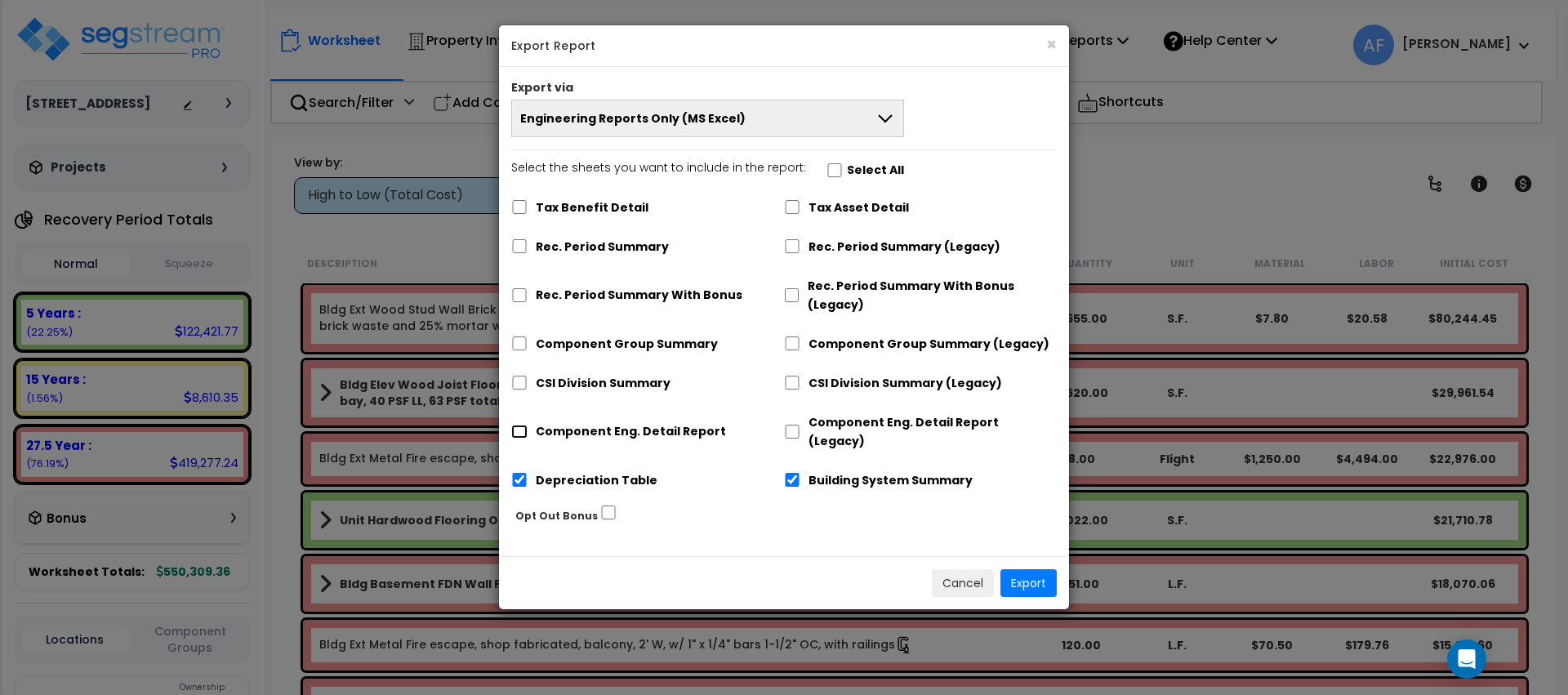
click at [518, 424] on input "Component Eng. Detail Report" at bounding box center [519, 431] width 16 height 14
checkbox input "true"
click at [1020, 569] on button "Export" at bounding box center [1029, 583] width 56 height 28
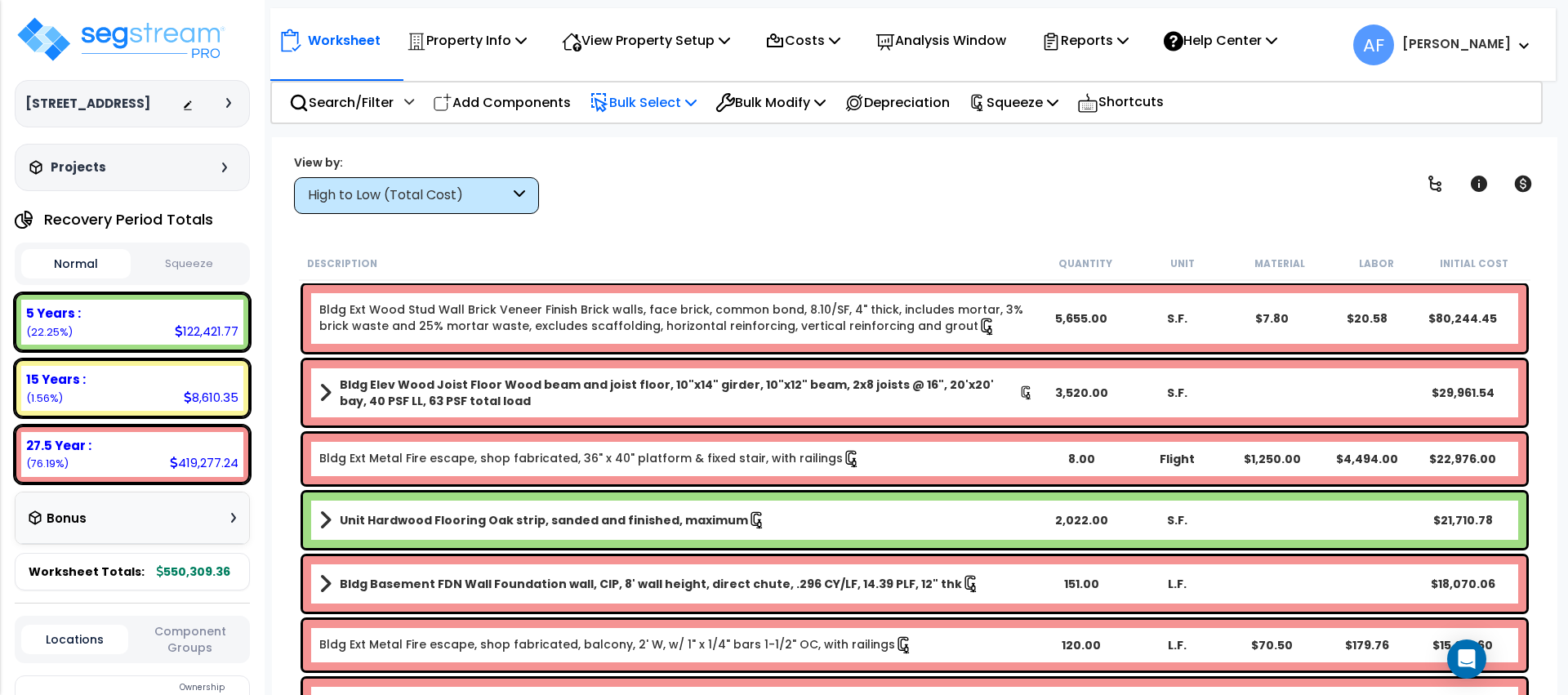
click at [662, 101] on p "Bulk Select" at bounding box center [643, 103] width 107 height 22
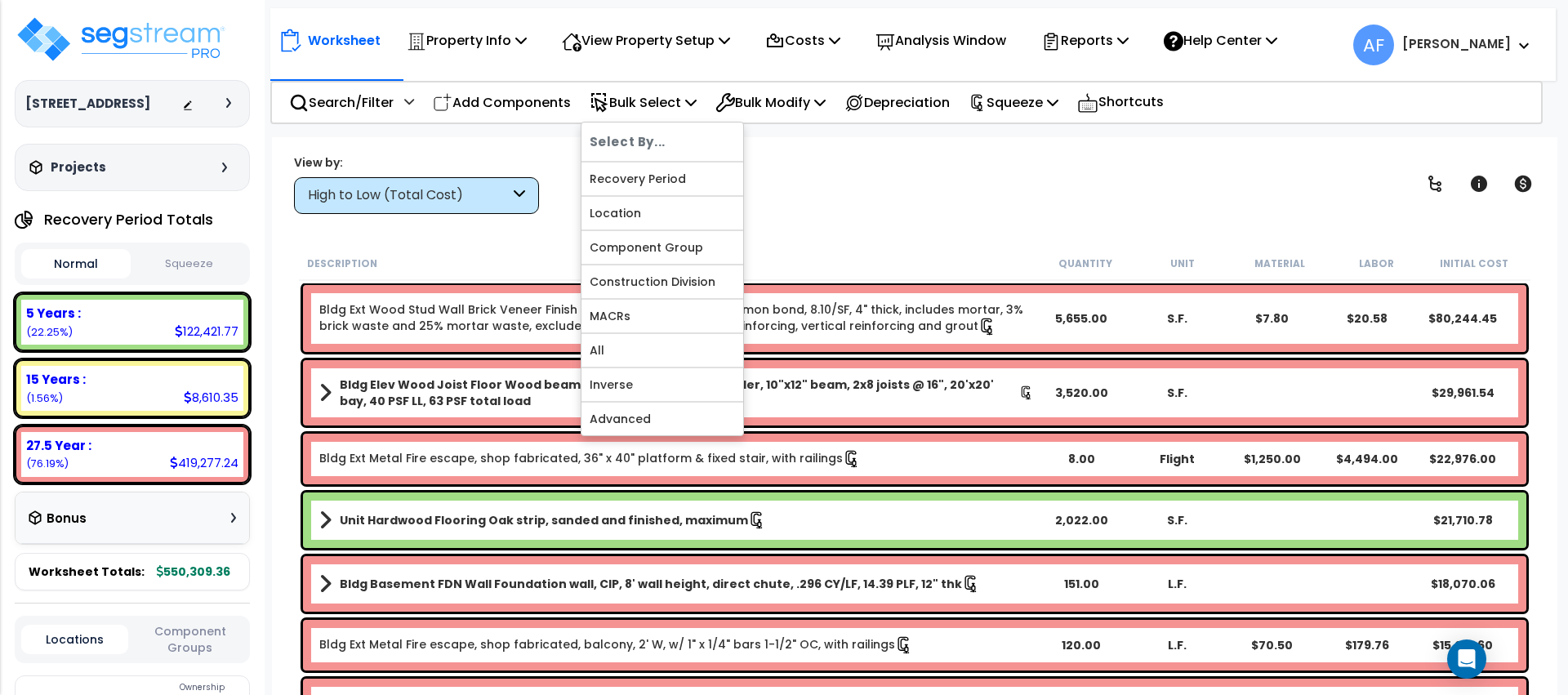
click at [488, 60] on div "Worksheet Property Info Property Setup Add Property Unit Template property Clon…" at bounding box center [913, 37] width 1286 height 57
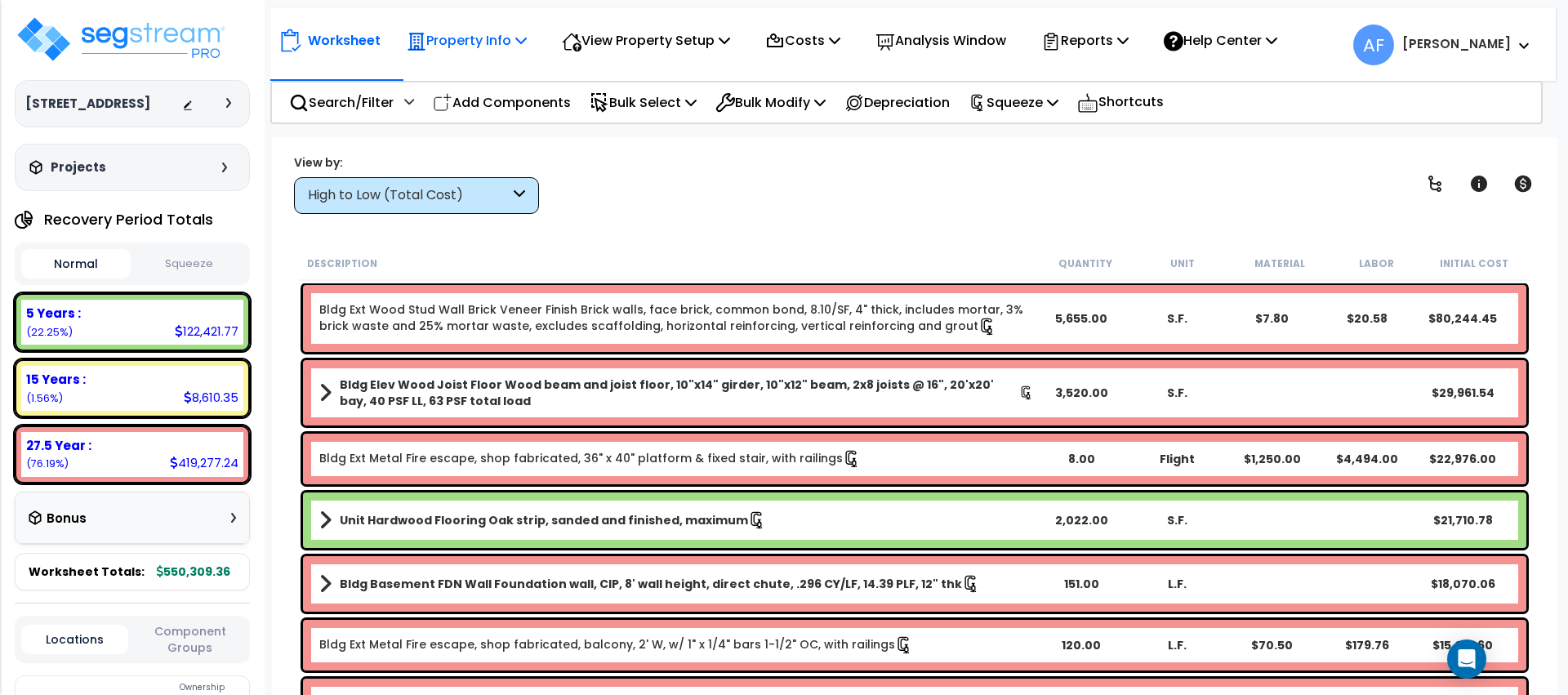
click at [487, 47] on p "Property Info" at bounding box center [466, 41] width 120 height 22
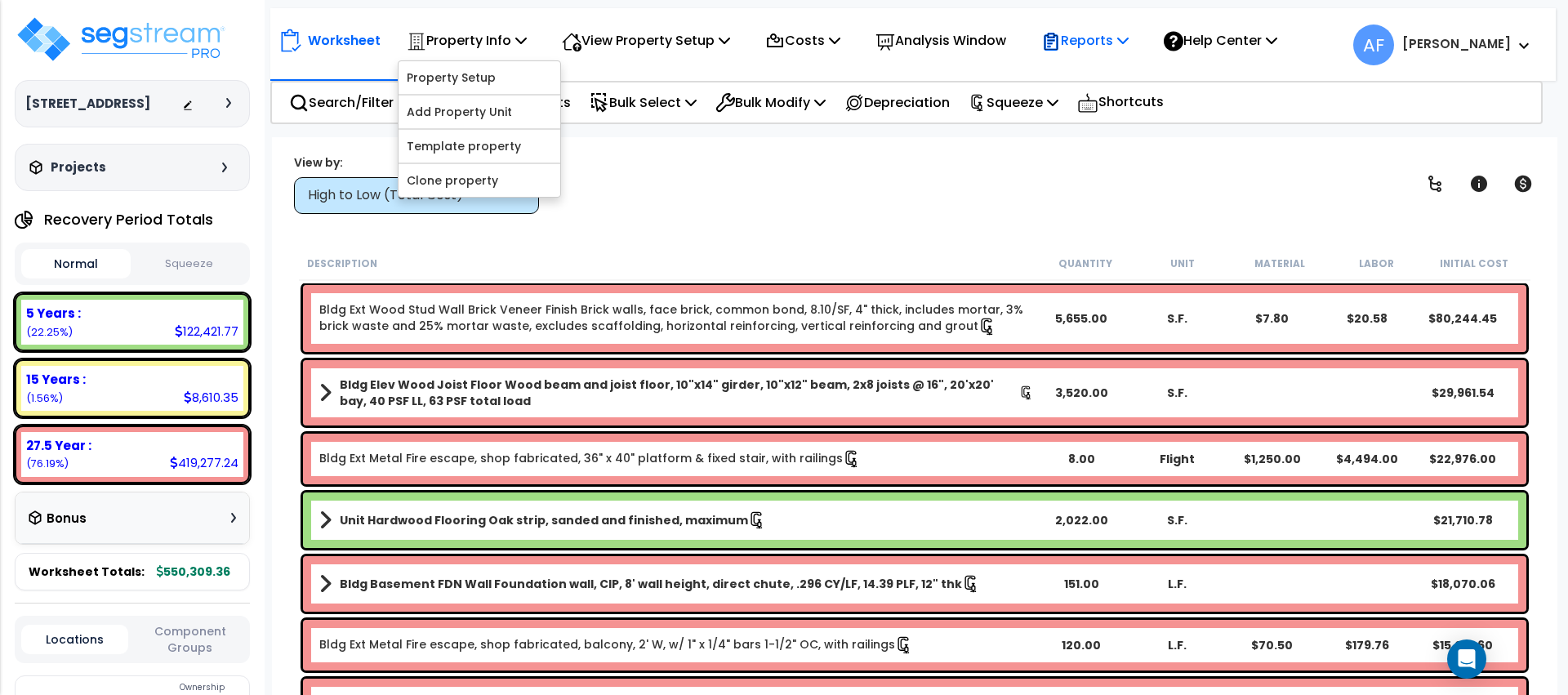
click at [1105, 45] on p "Reports" at bounding box center [1085, 41] width 88 height 22
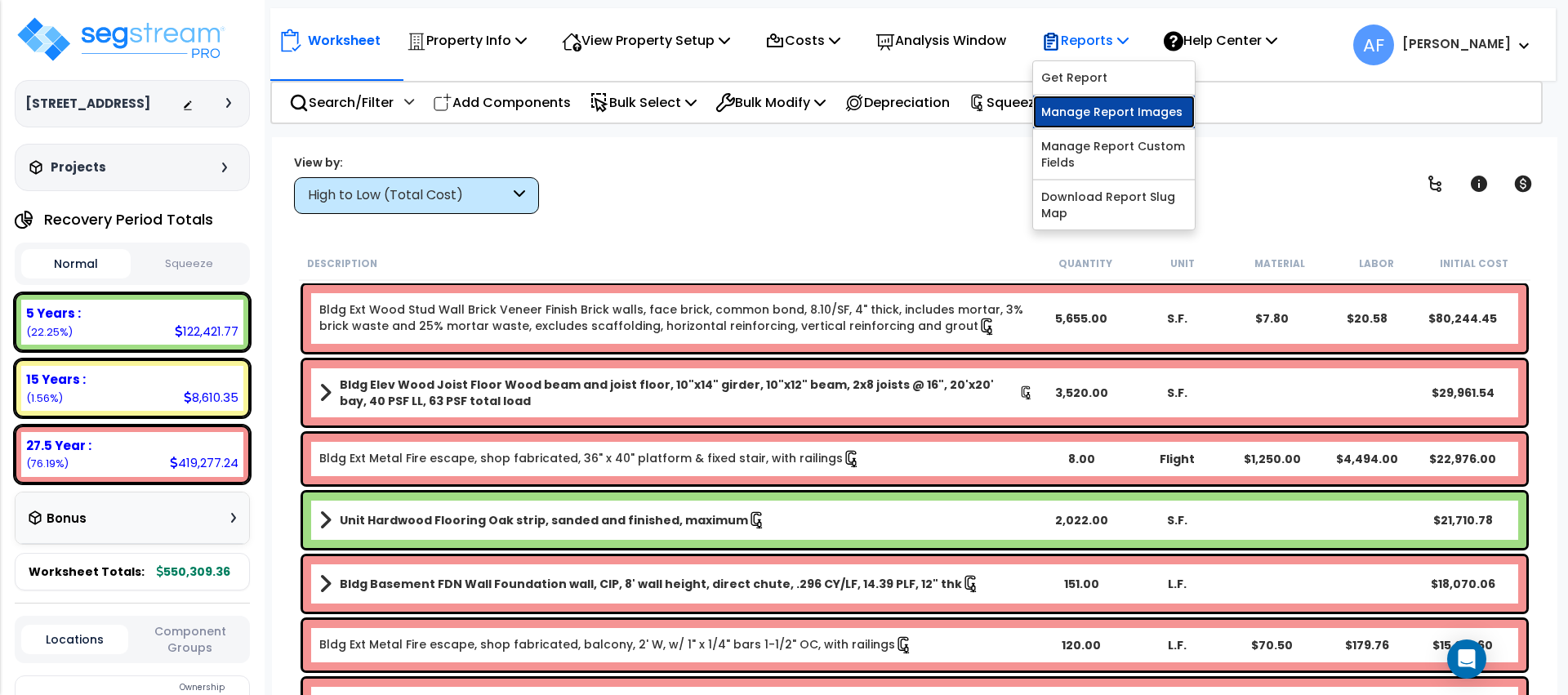
click at [1111, 119] on link "Manage Report Images" at bounding box center [1114, 111] width 162 height 32
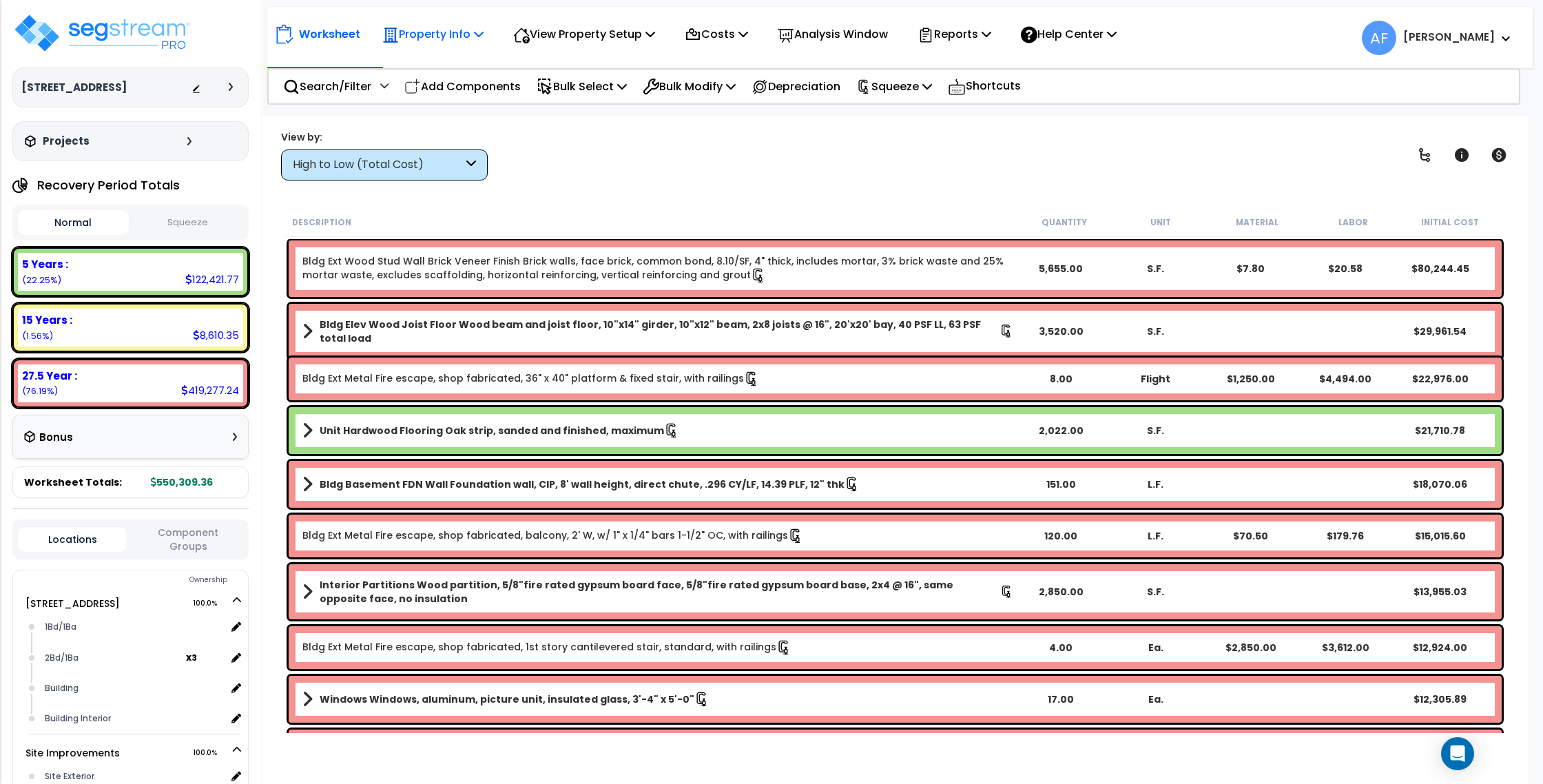
click at [491, 42] on div "Property Info Property Setup Add Property Unit Template property Clone property" at bounding box center [433, 34] width 116 height 32
drag, startPoint x: 431, startPoint y: 22, endPoint x: 435, endPoint y: 31, distance: 9.8
click at [432, 22] on div "Property Info" at bounding box center [433, 34] width 101 height 32
click at [435, 55] on link "Property Setup" at bounding box center [443, 65] width 136 height 27
click at [168, 17] on img at bounding box center [102, 33] width 179 height 42
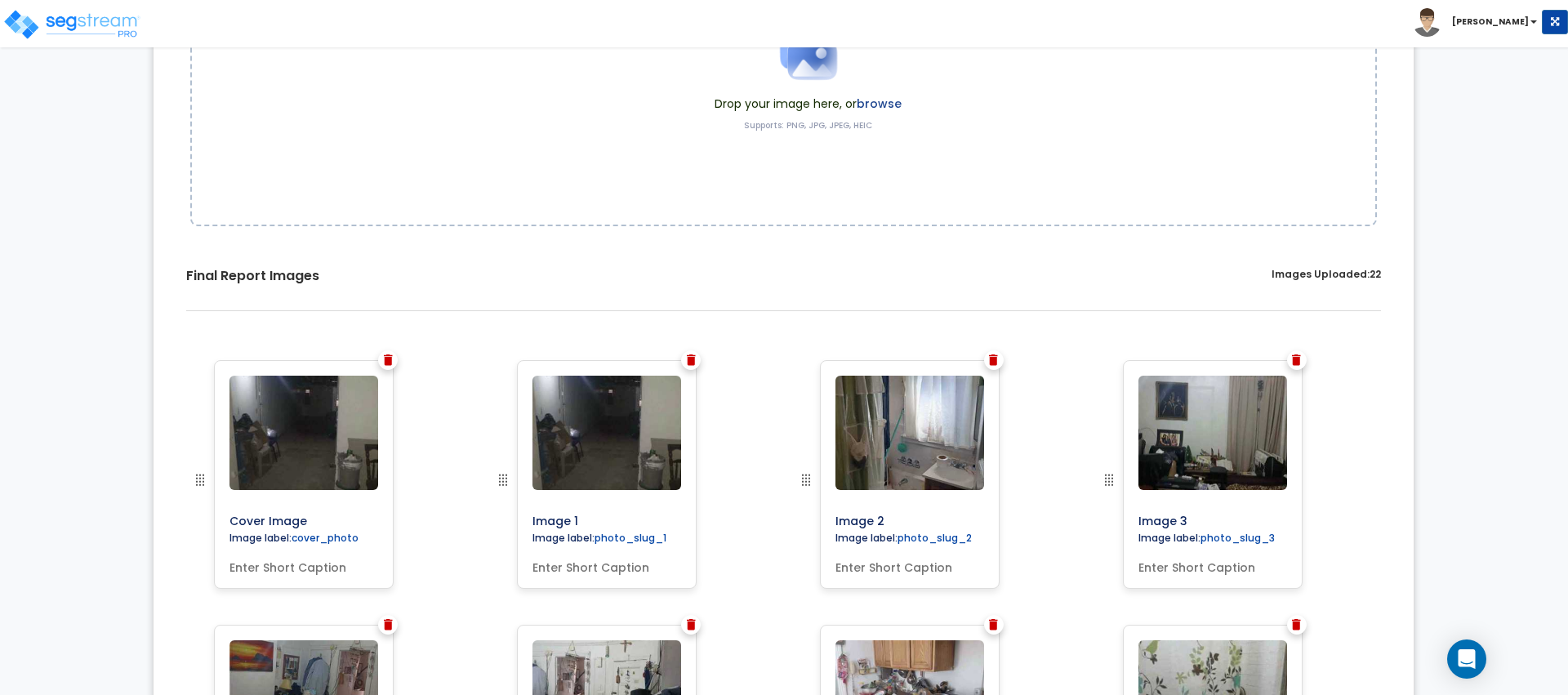
scroll to position [281, 0]
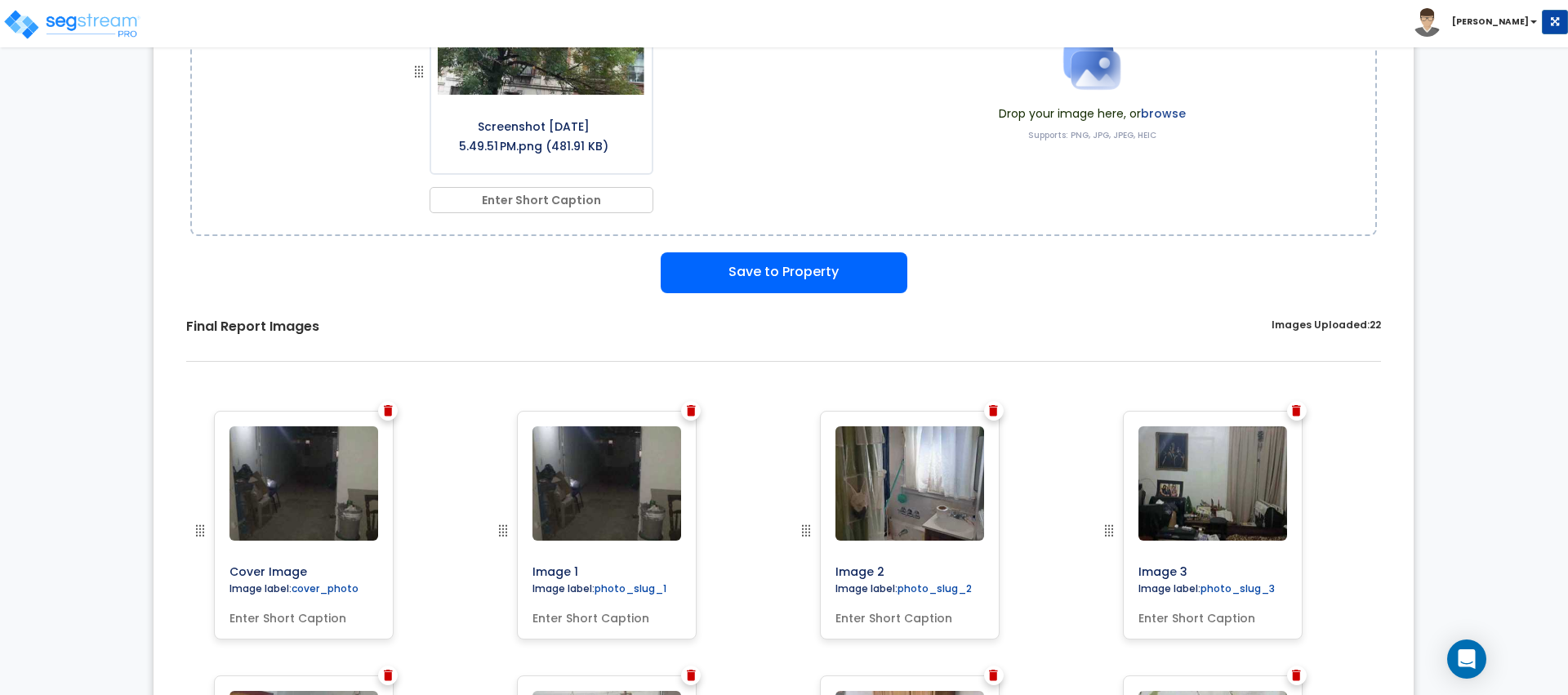
click at [690, 413] on img at bounding box center [691, 410] width 9 height 11
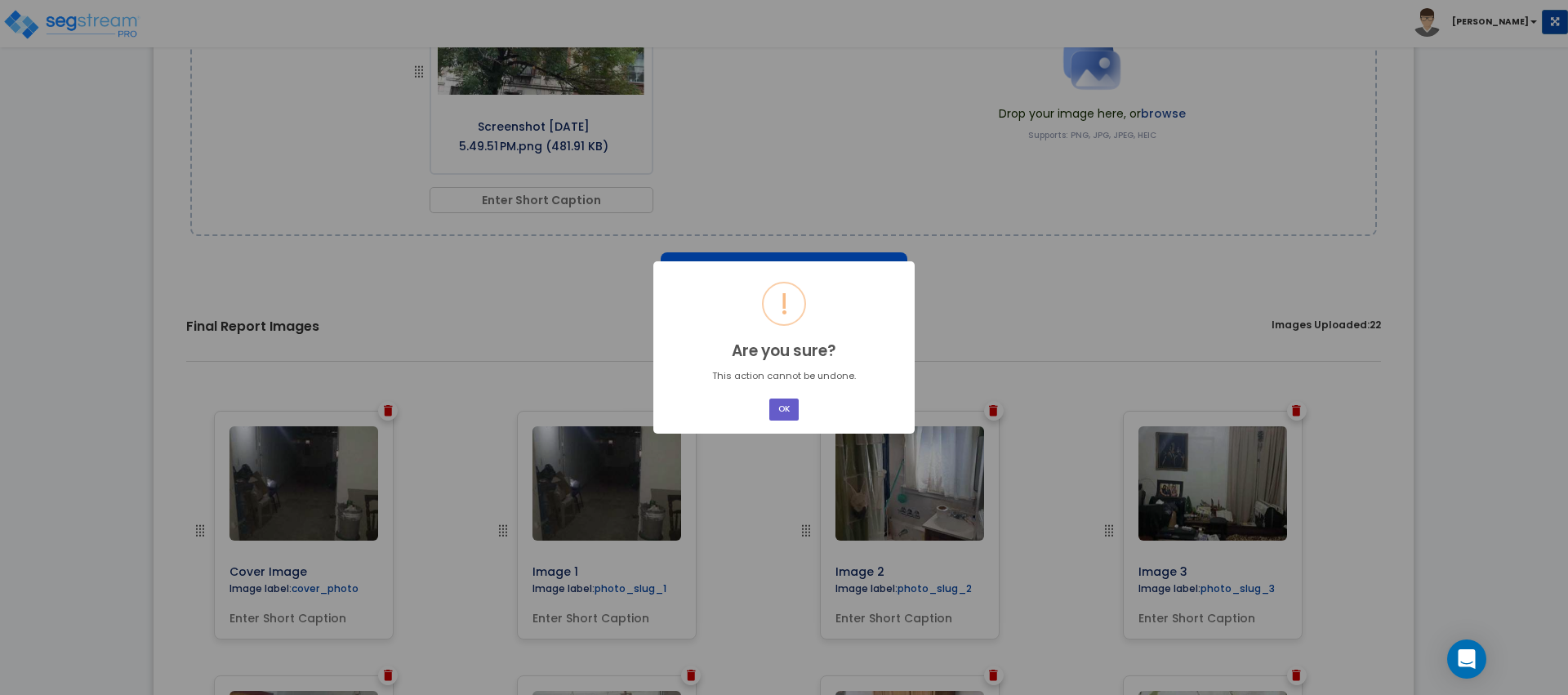
click at [774, 407] on button "OK" at bounding box center [784, 410] width 30 height 22
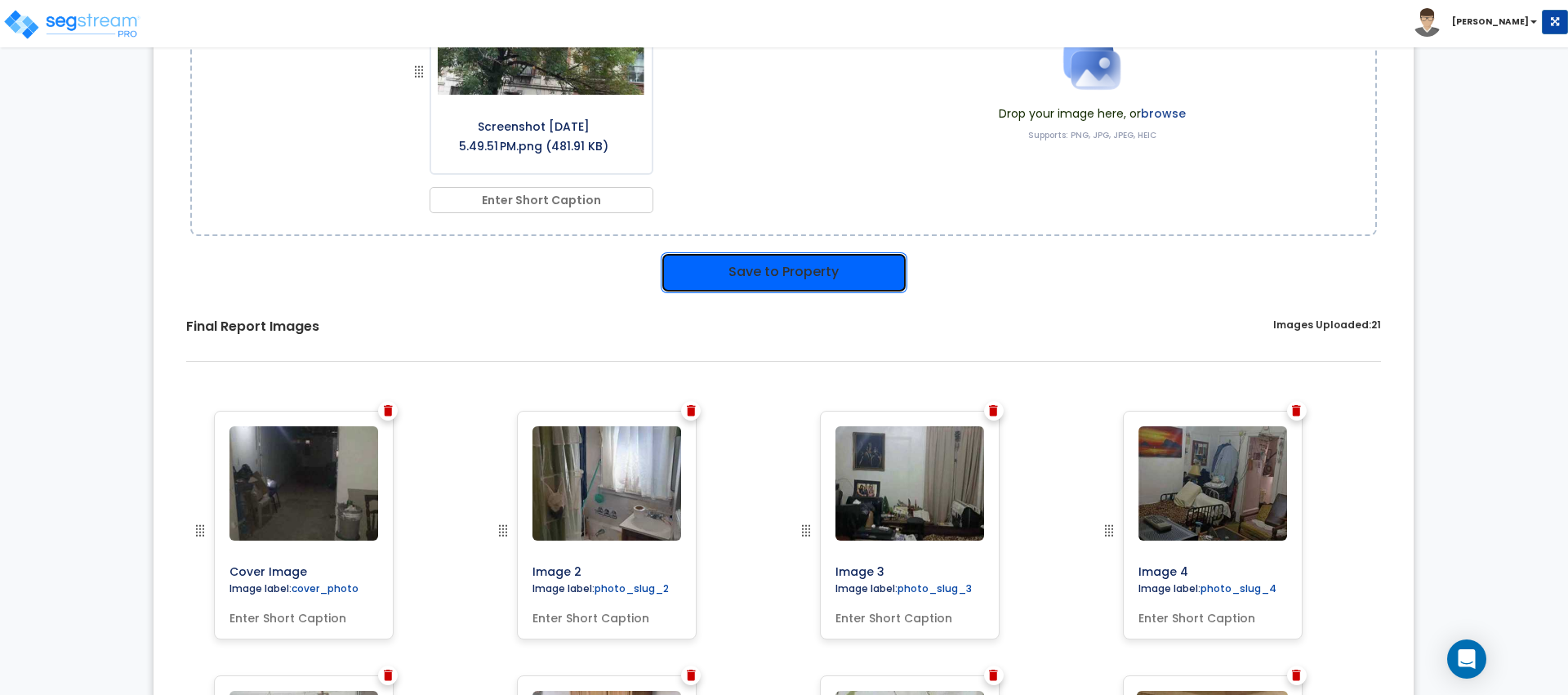
click at [758, 275] on button "Save to Property" at bounding box center [784, 273] width 247 height 41
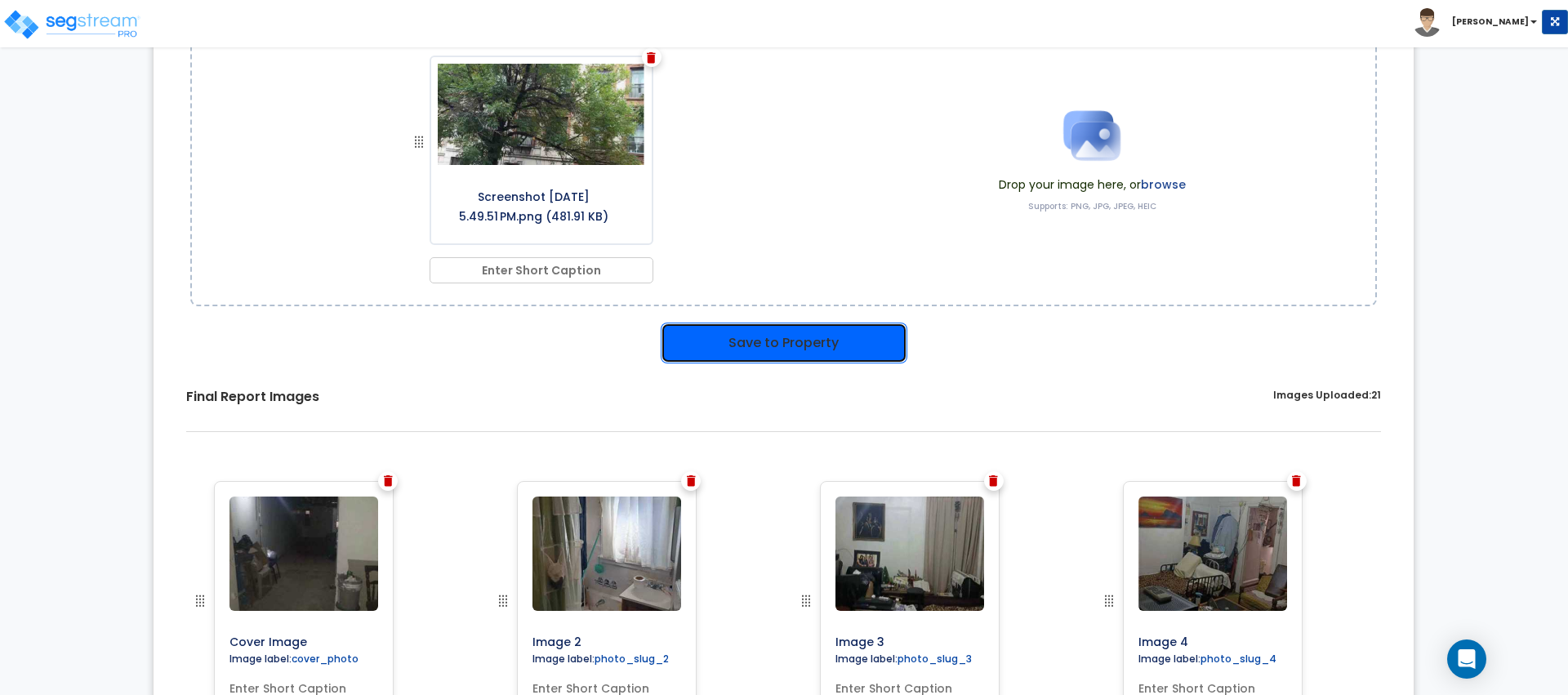
scroll to position [352, 0]
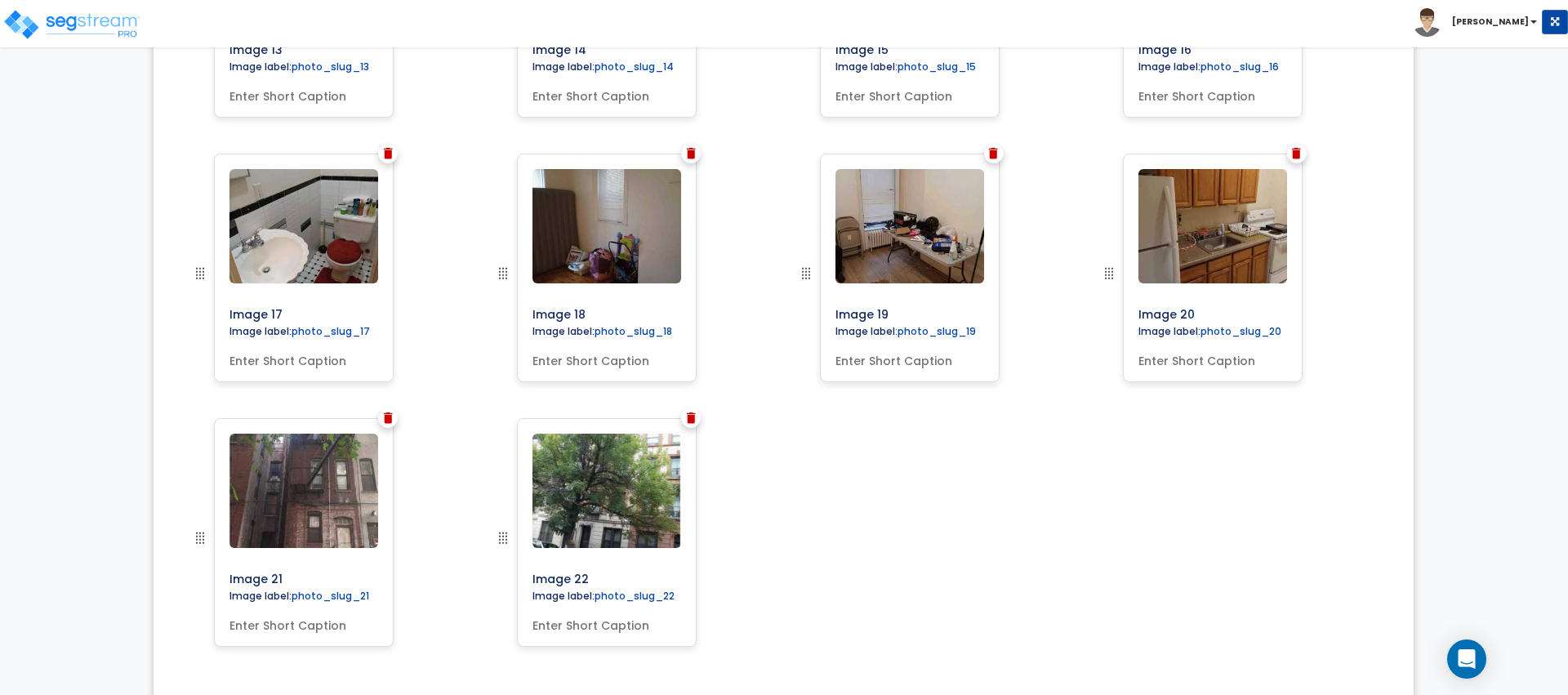
scroll to position [1668, 0]
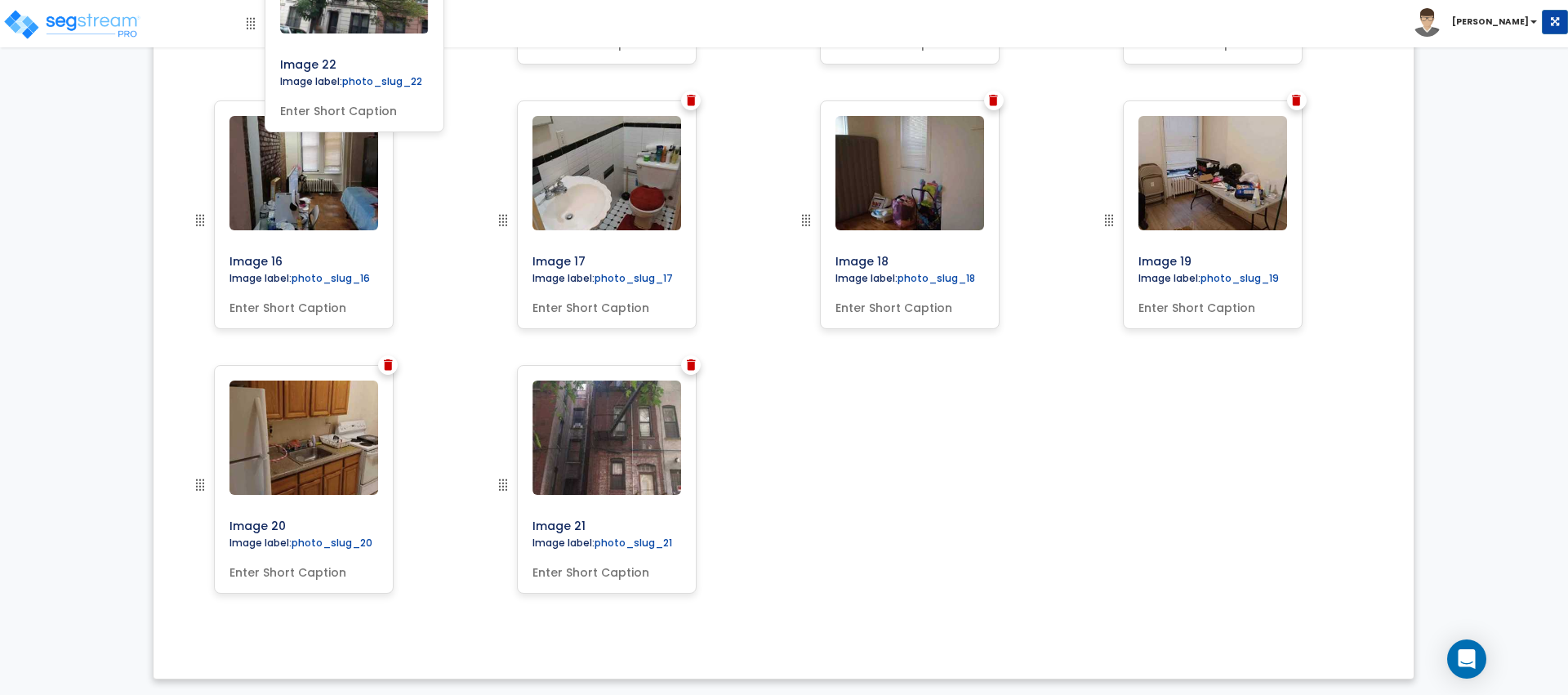
drag, startPoint x: 504, startPoint y: 481, endPoint x: 248, endPoint y: 30, distance: 518.6
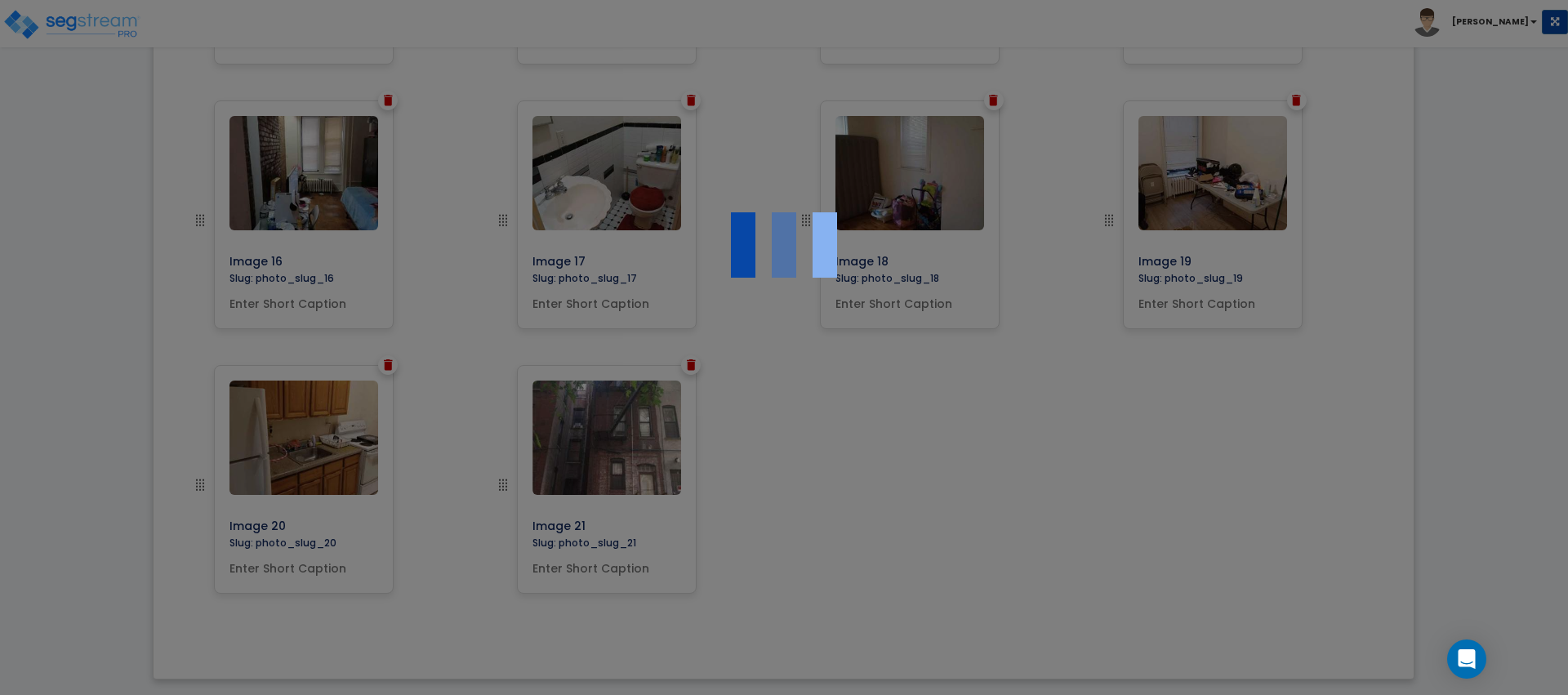
drag, startPoint x: 248, startPoint y: 30, endPoint x: 253, endPoint y: 58, distance: 28.4
click at [250, 43] on div at bounding box center [784, 347] width 1568 height 695
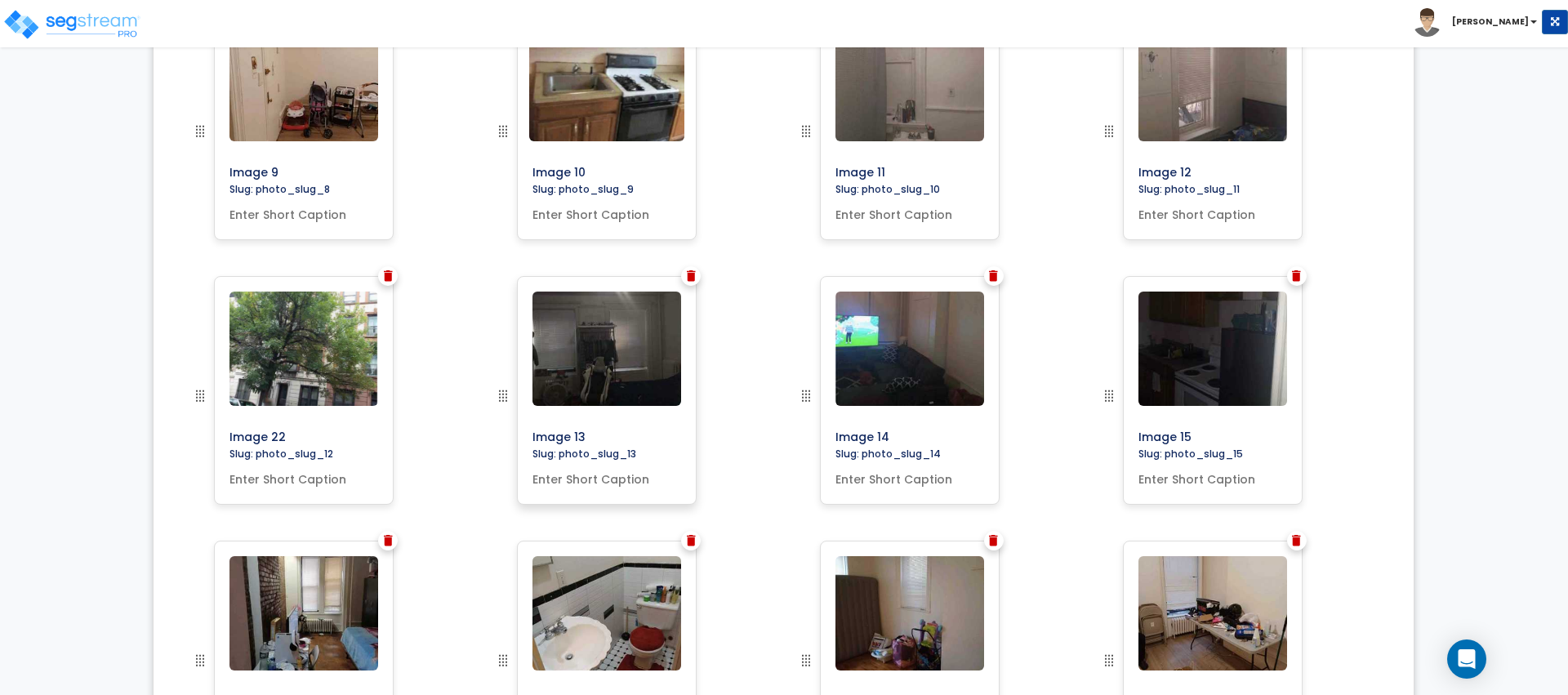
scroll to position [1164, 0]
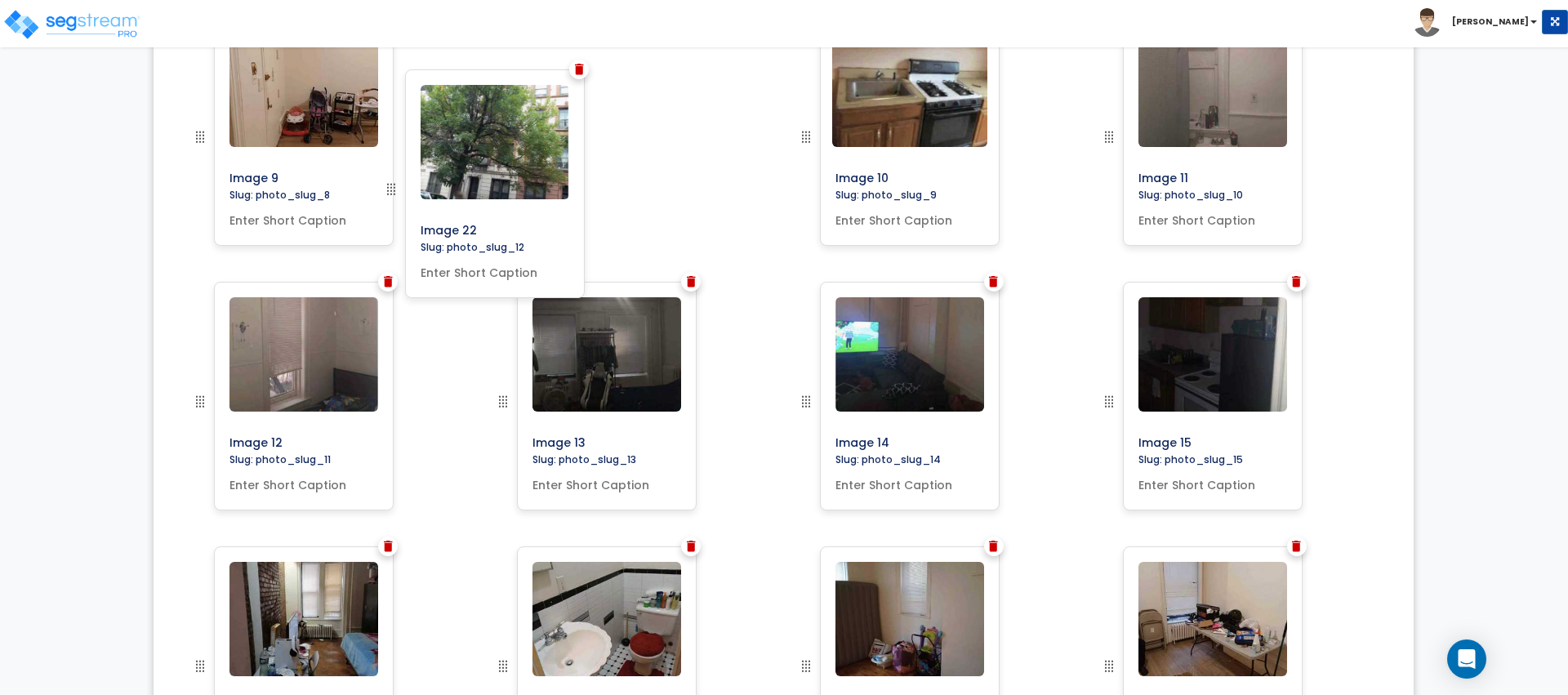
drag, startPoint x: 202, startPoint y: 400, endPoint x: 402, endPoint y: 170, distance: 304.8
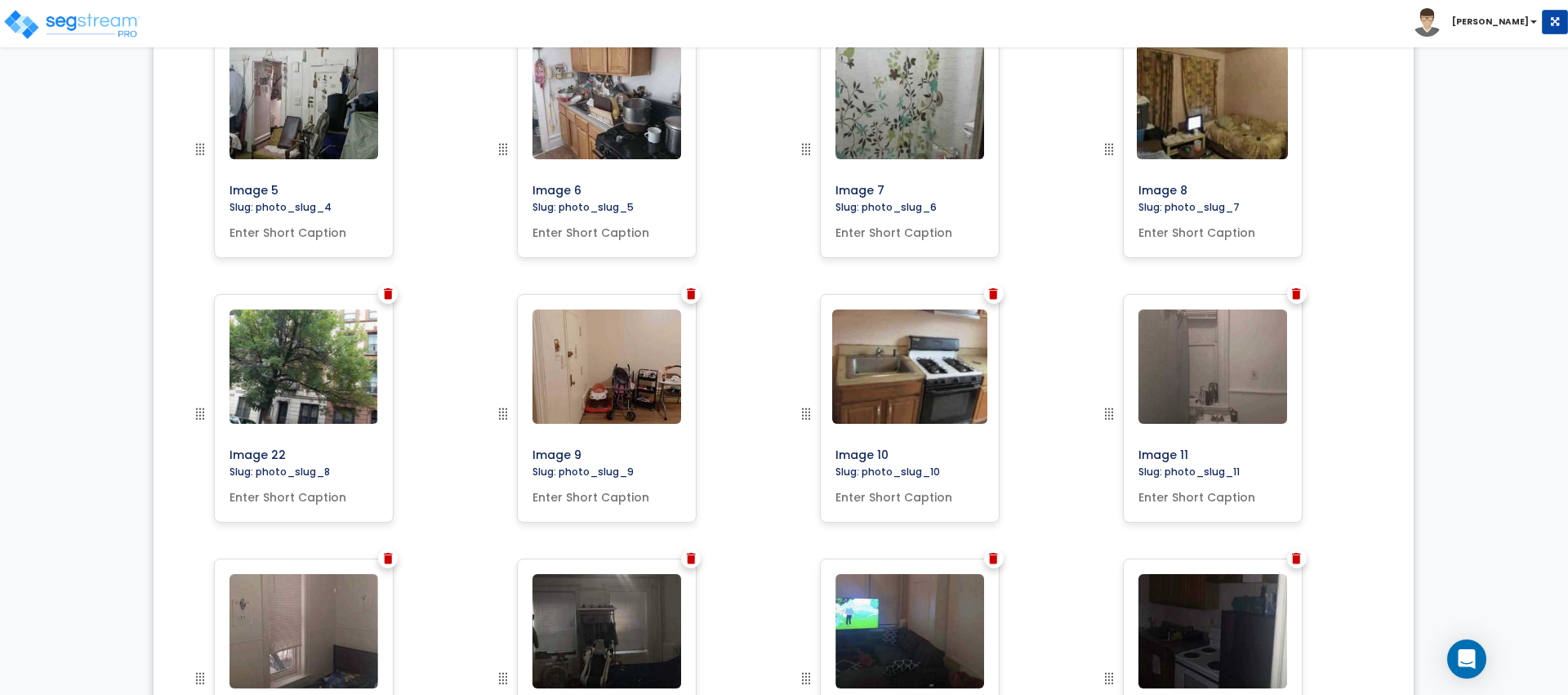
scroll to position [901, 0]
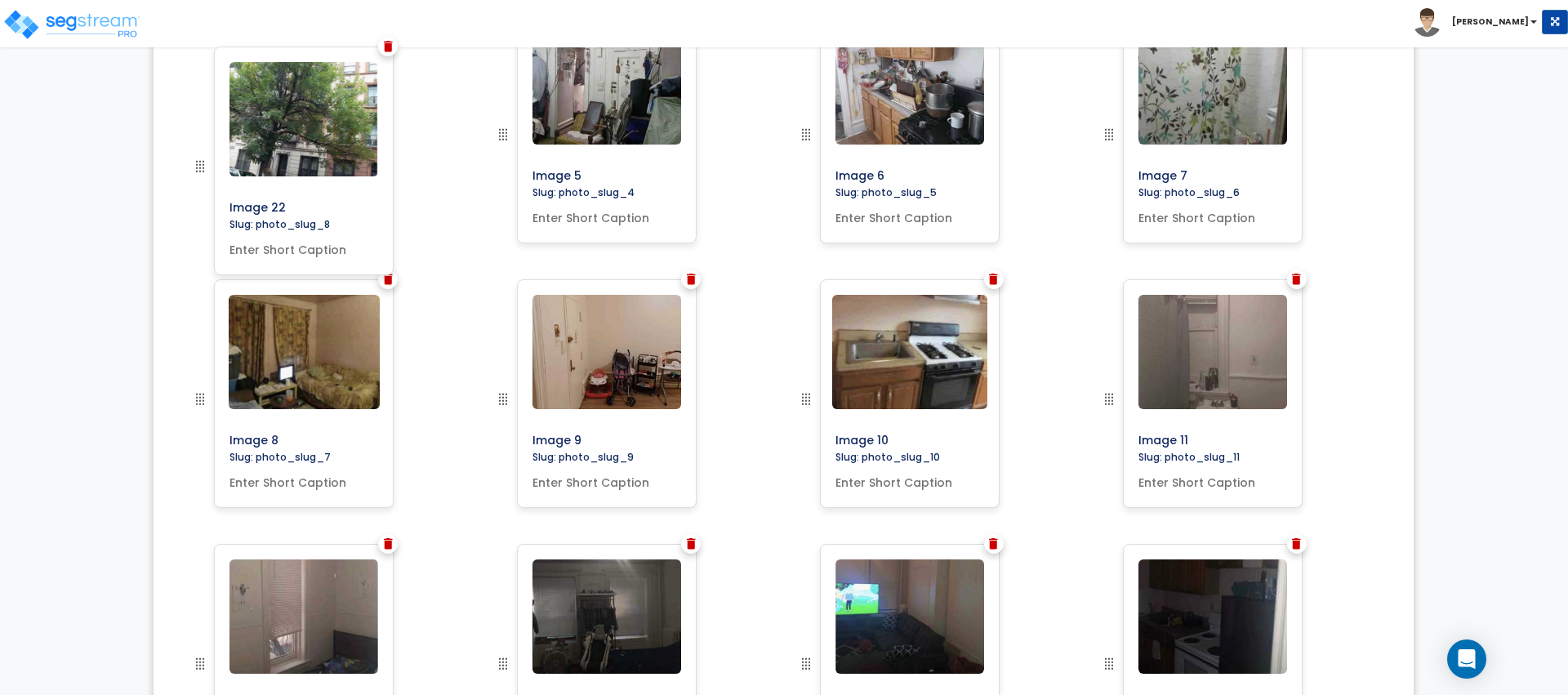
drag, startPoint x: 202, startPoint y: 398, endPoint x: 185, endPoint y: 165, distance: 233.6
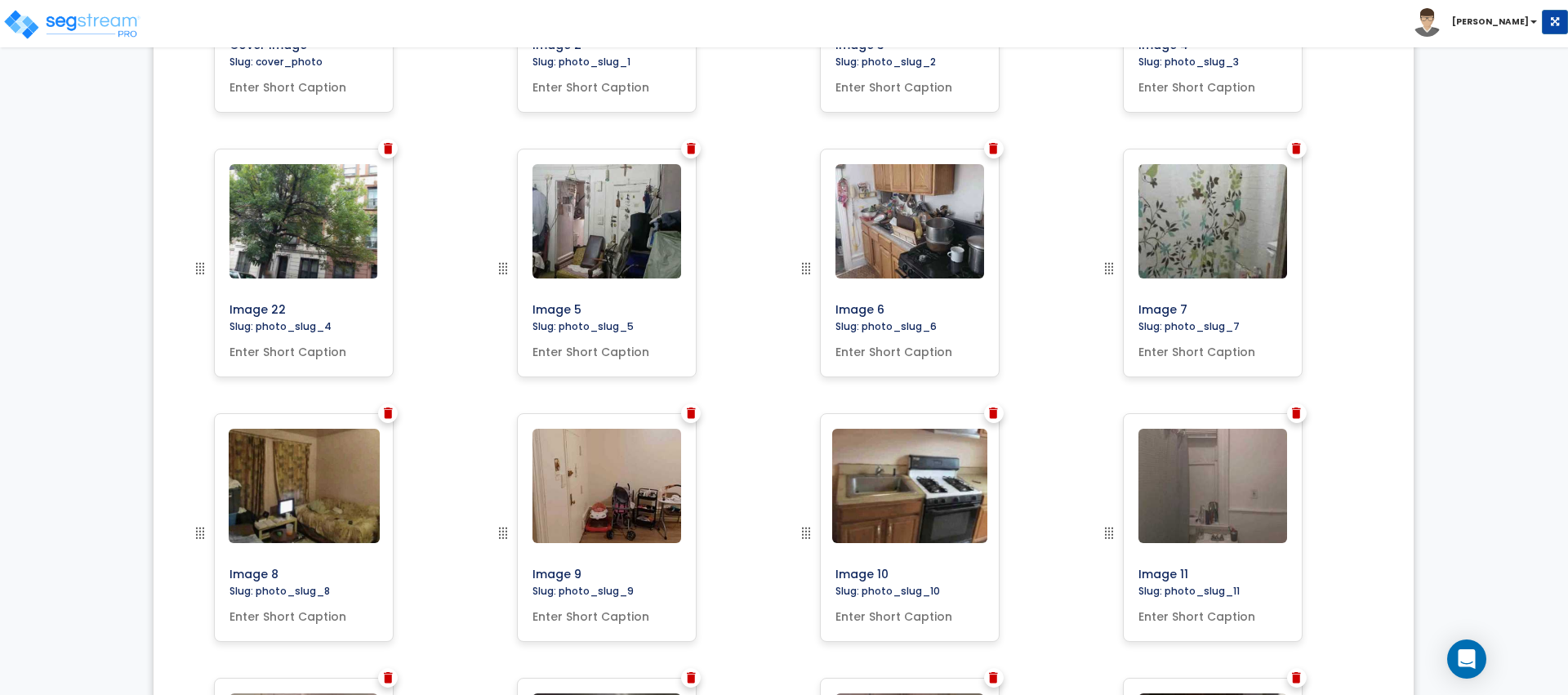
scroll to position [756, 0]
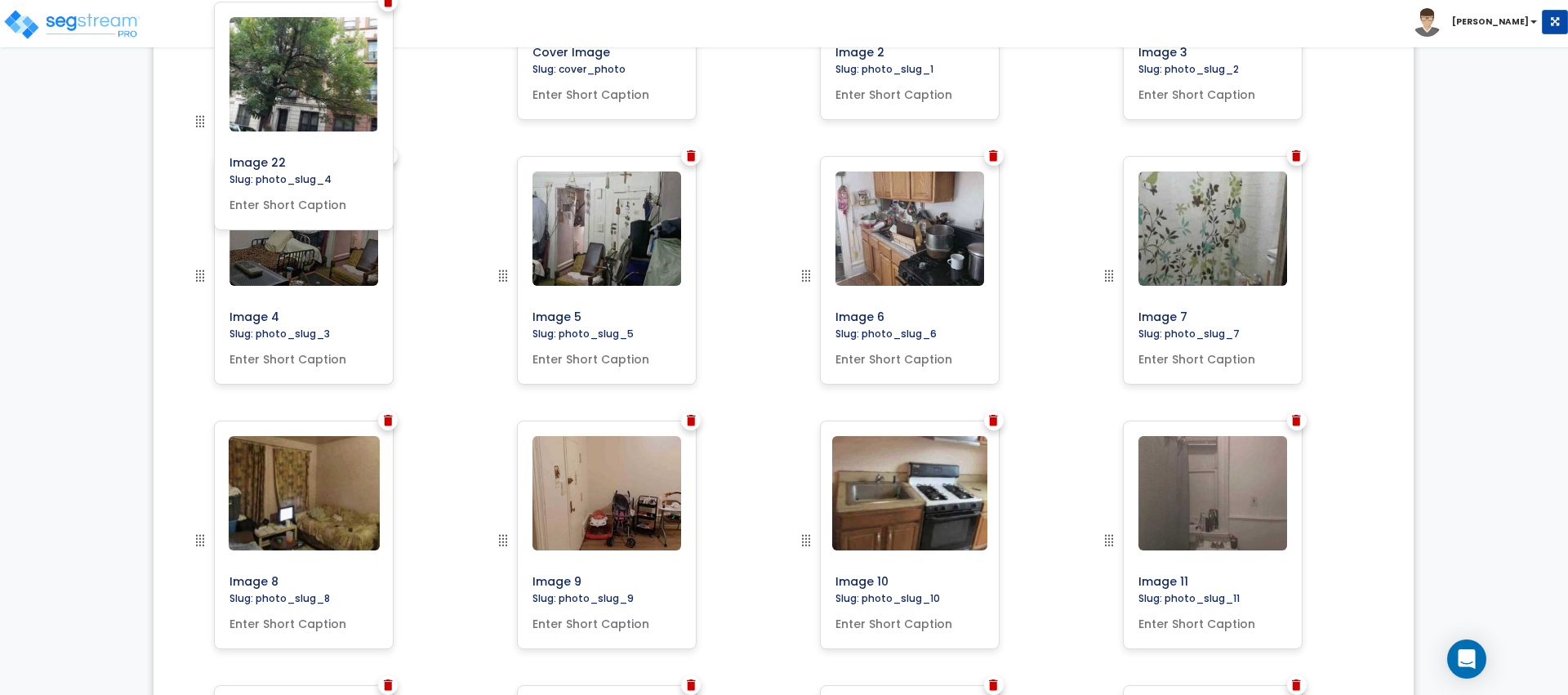
drag, startPoint x: 198, startPoint y: 283, endPoint x: 194, endPoint y: 123, distance: 160.0
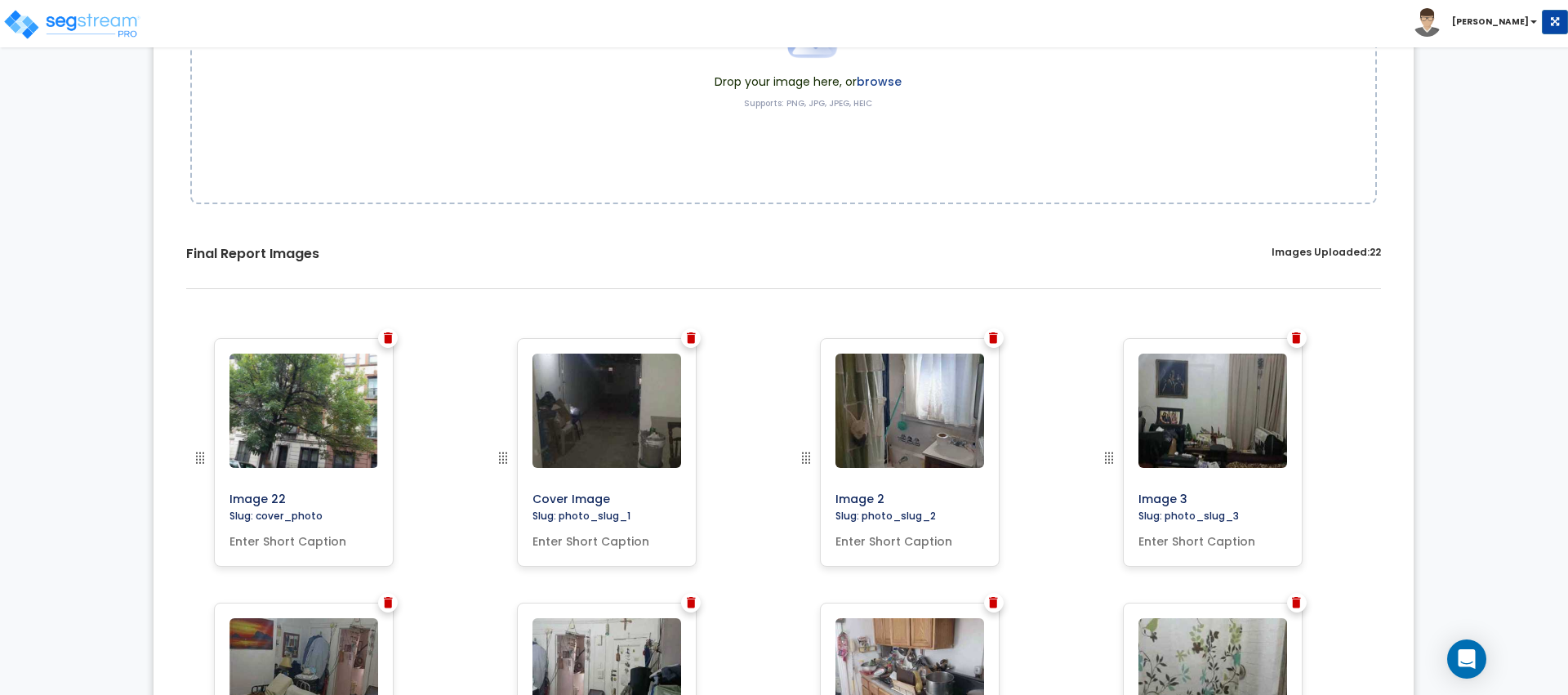
scroll to position [308, 0]
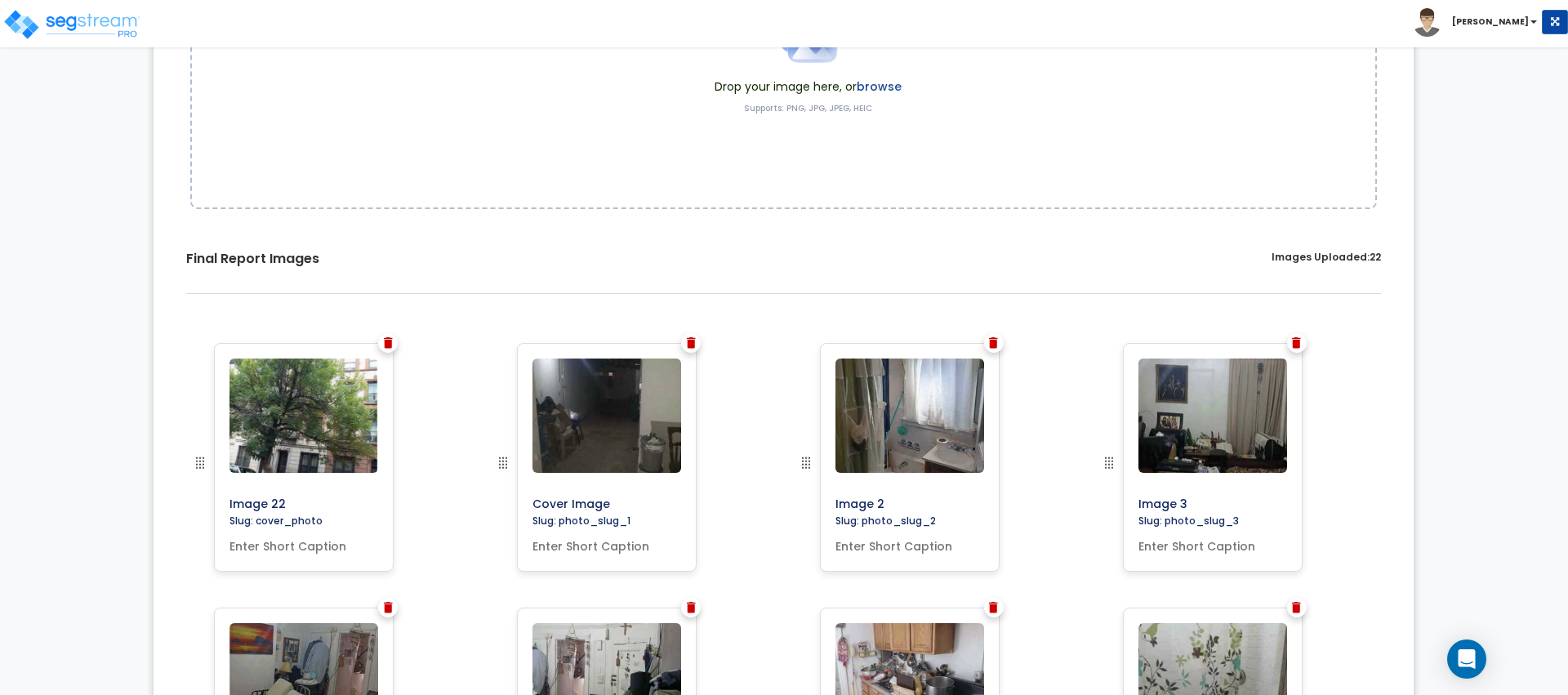
click at [690, 340] on img at bounding box center [691, 343] width 9 height 11
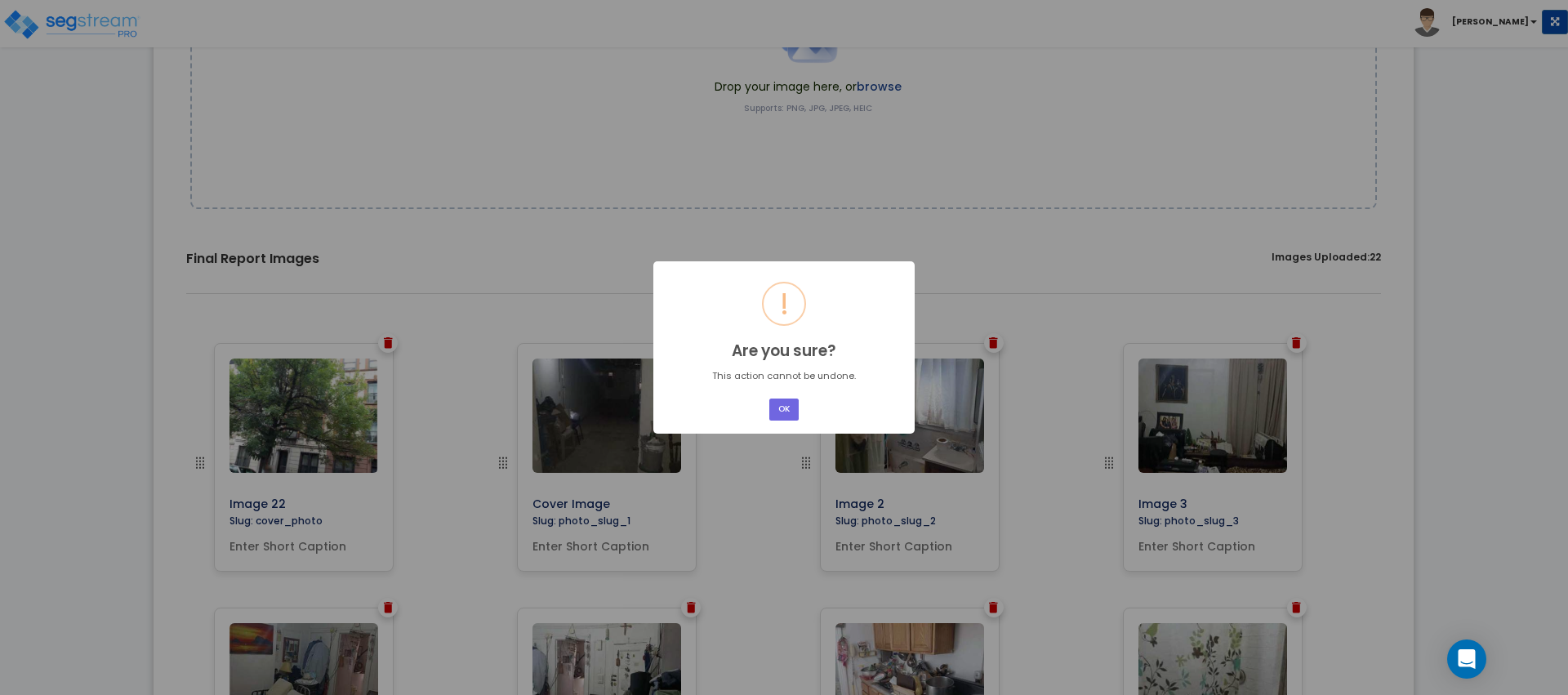
click at [798, 416] on div "OK No Cancel" at bounding box center [784, 410] width 34 height 27
click at [787, 412] on button "OK" at bounding box center [784, 410] width 30 height 22
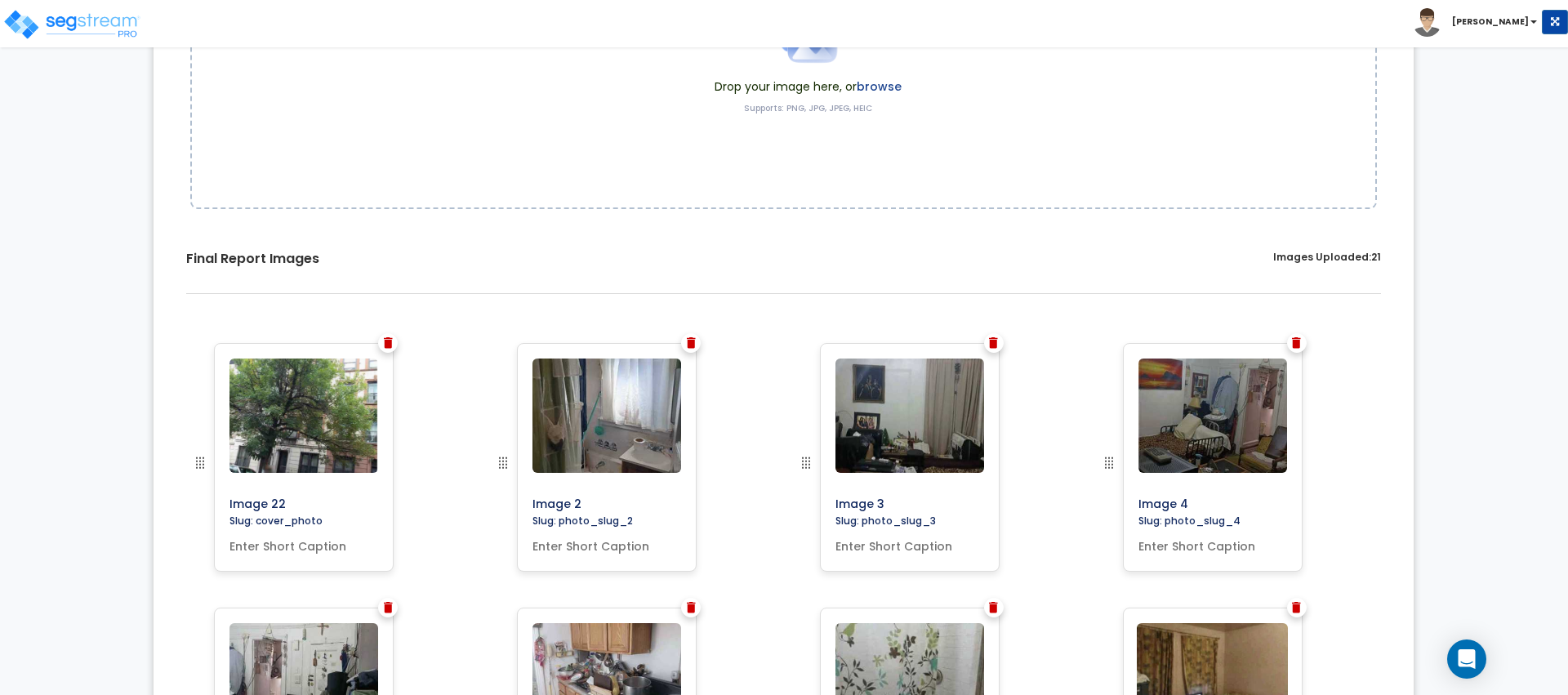
click at [467, 485] on div "Image 22" at bounding box center [329, 475] width 303 height 265
click at [384, 340] on img at bounding box center [388, 343] width 9 height 11
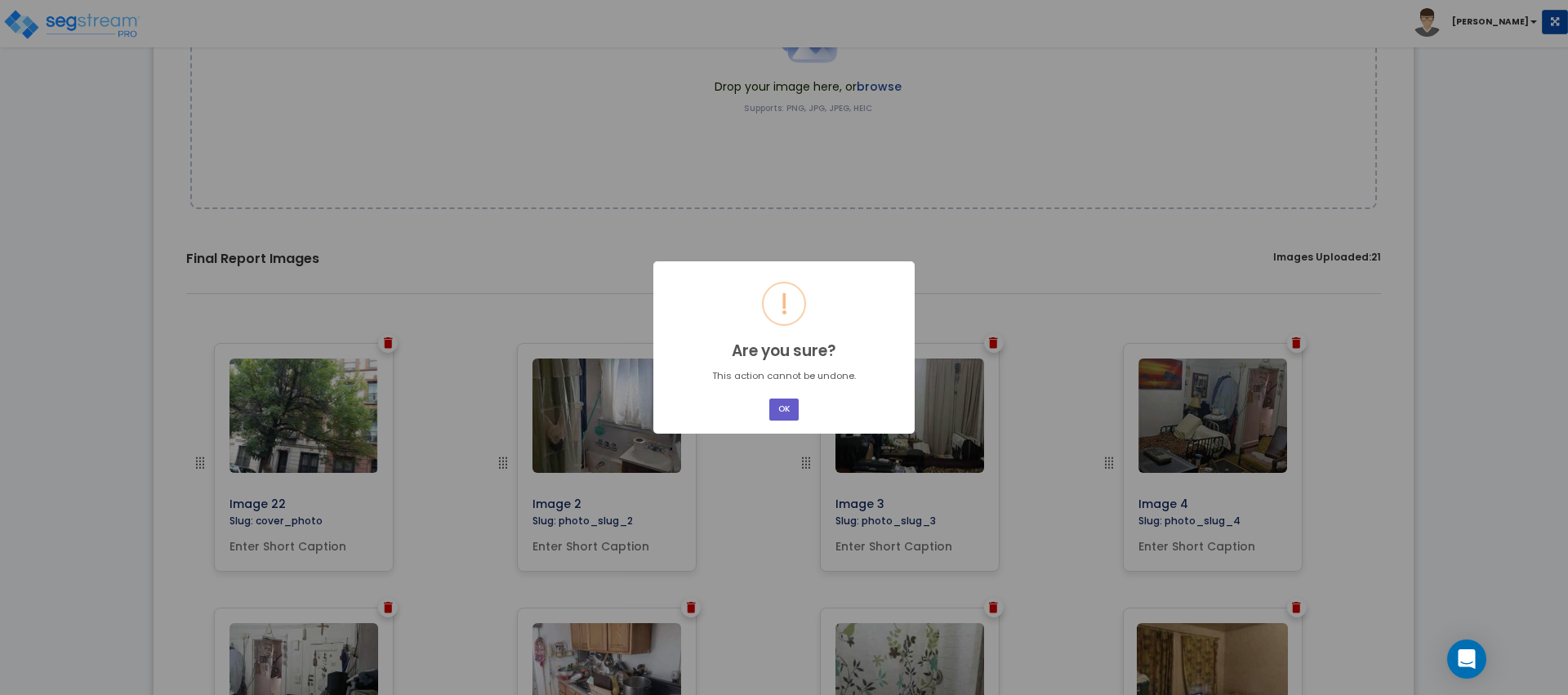
click at [792, 417] on button "OK" at bounding box center [784, 410] width 30 height 22
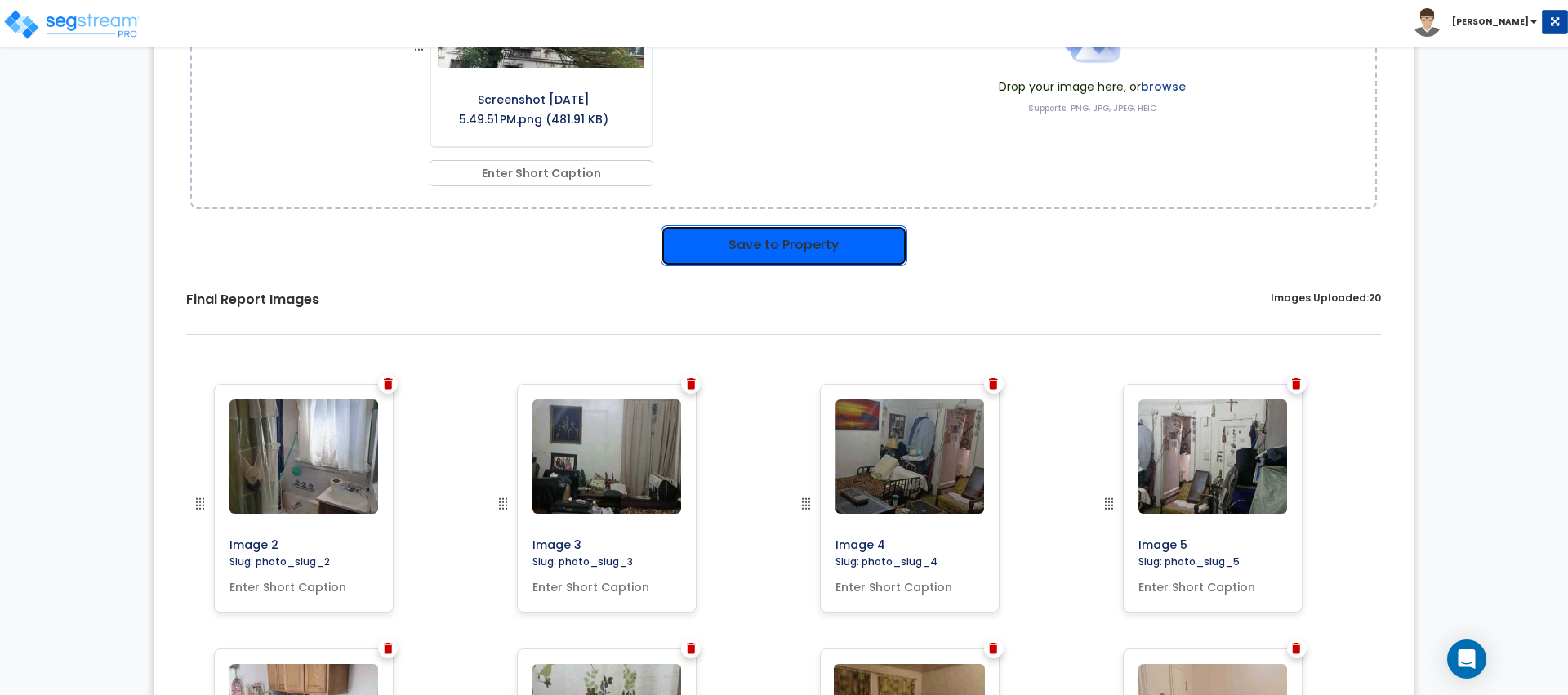
click at [797, 248] on button "Save to Property" at bounding box center [784, 246] width 247 height 41
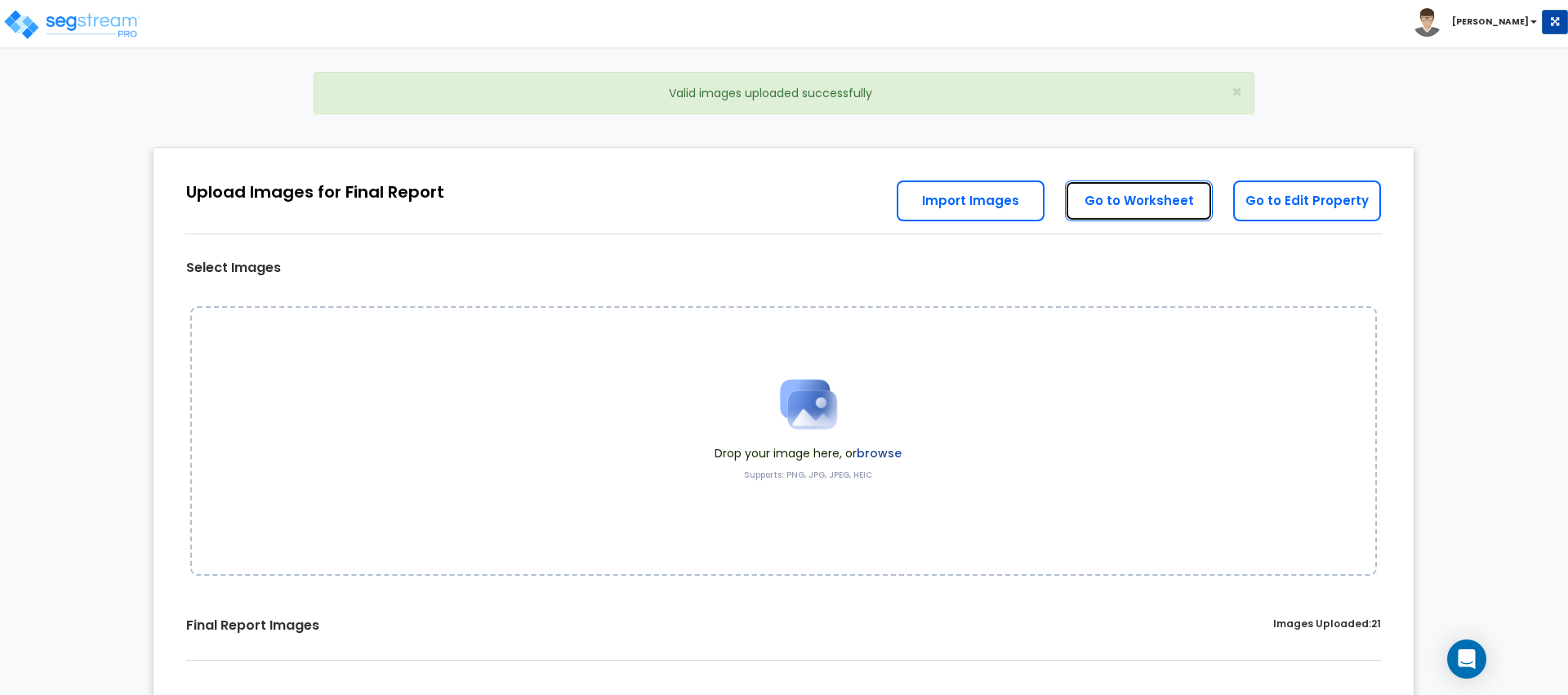
click at [1145, 208] on link "Go to Worksheet" at bounding box center [1139, 201] width 148 height 41
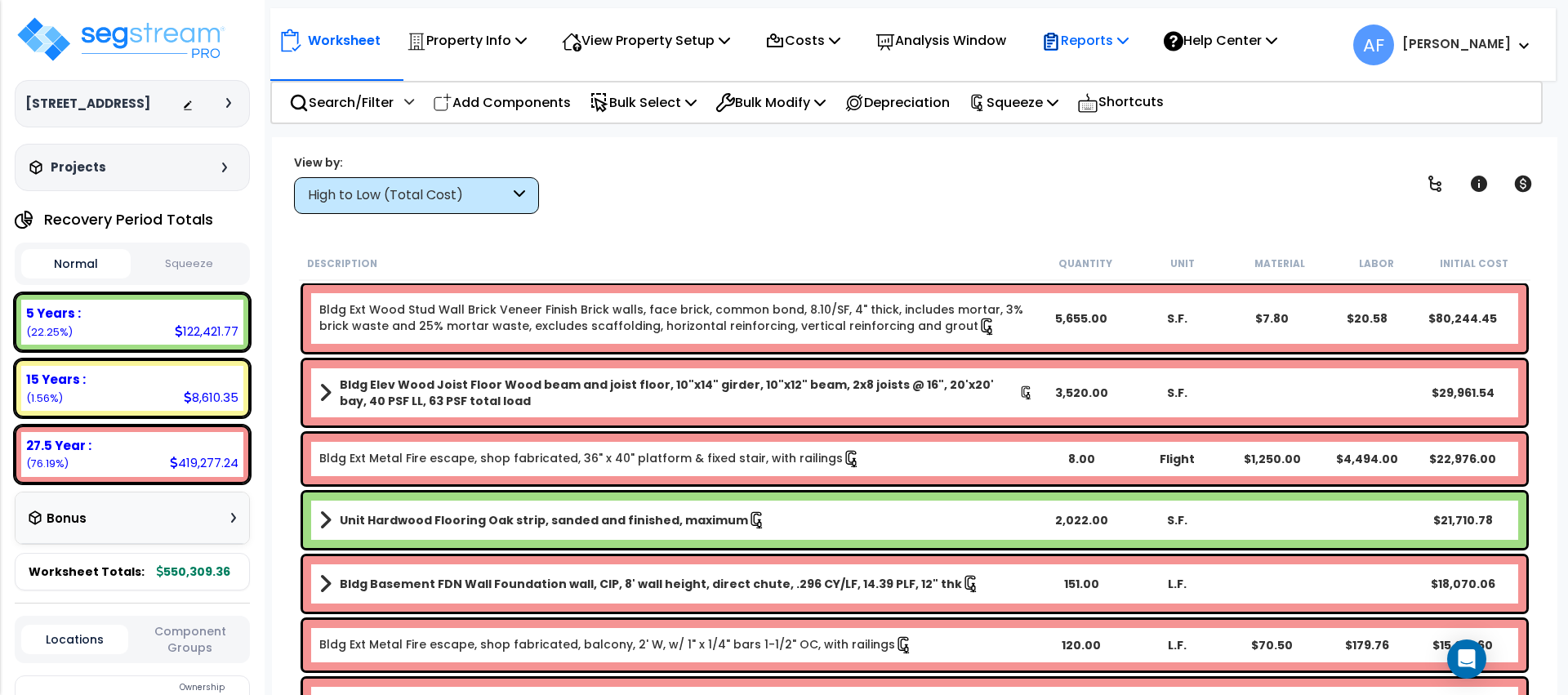
click at [1099, 40] on p "Reports" at bounding box center [1085, 41] width 88 height 22
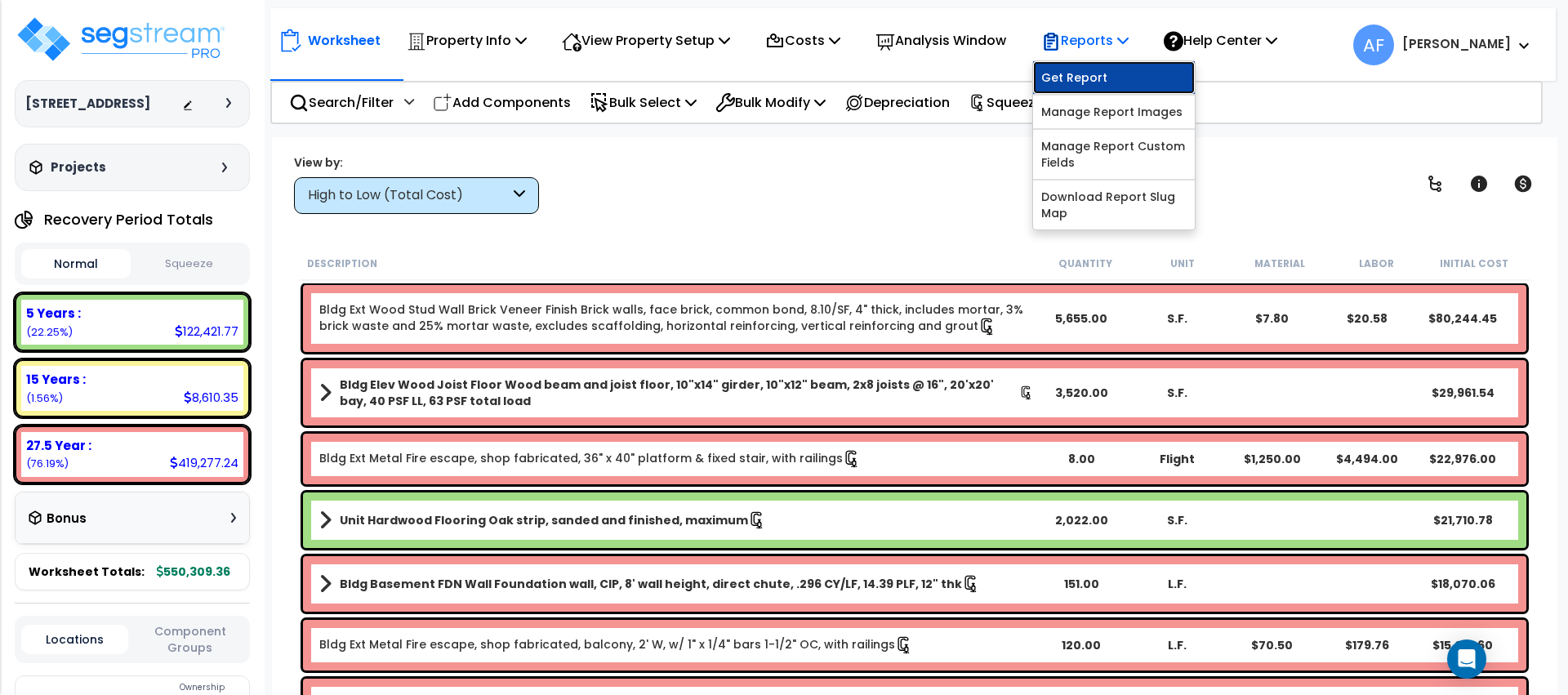
click at [1085, 77] on link "Get Report" at bounding box center [1114, 77] width 162 height 32
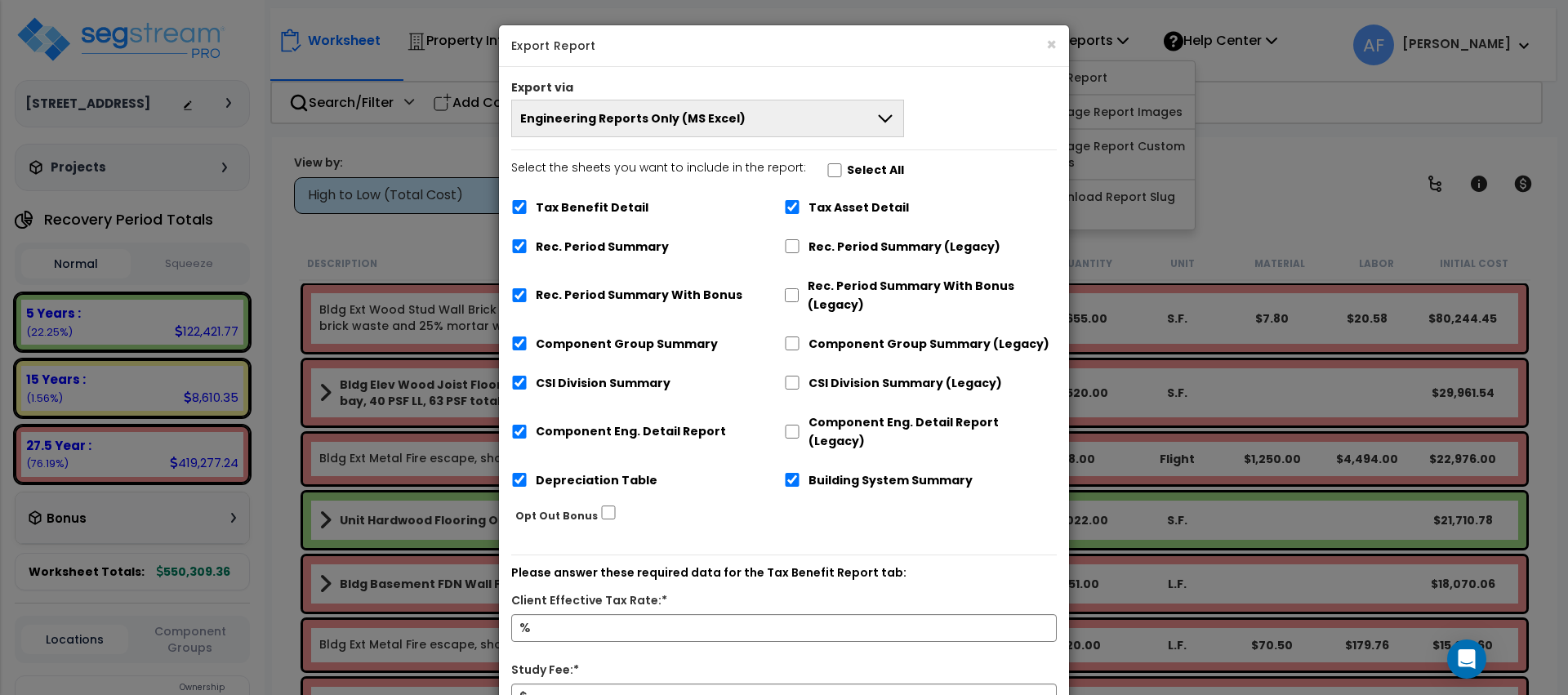
click at [821, 136] on button "Engineering Reports Only (MS Excel)" at bounding box center [707, 118] width 393 height 37
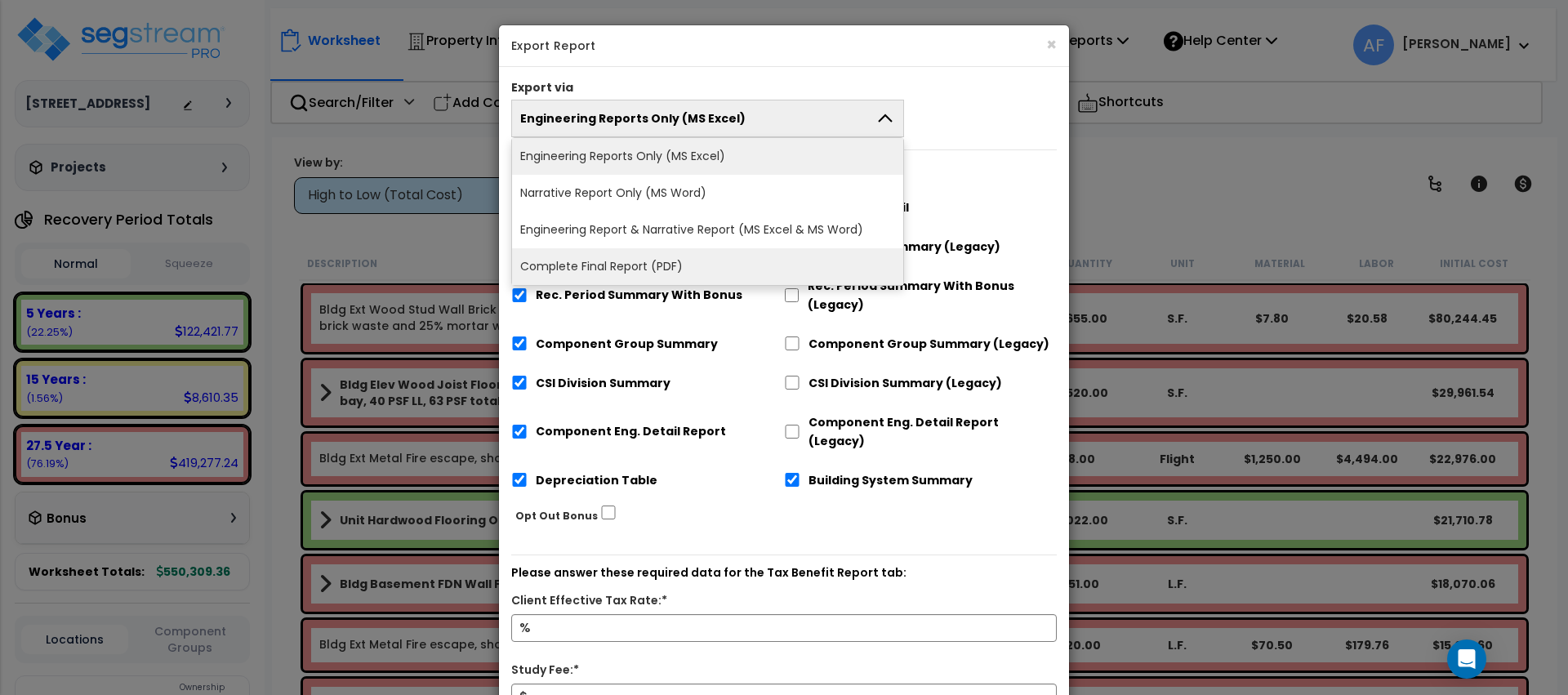
click at [696, 263] on li "Complete Final Report (PDF)" at bounding box center [707, 266] width 391 height 37
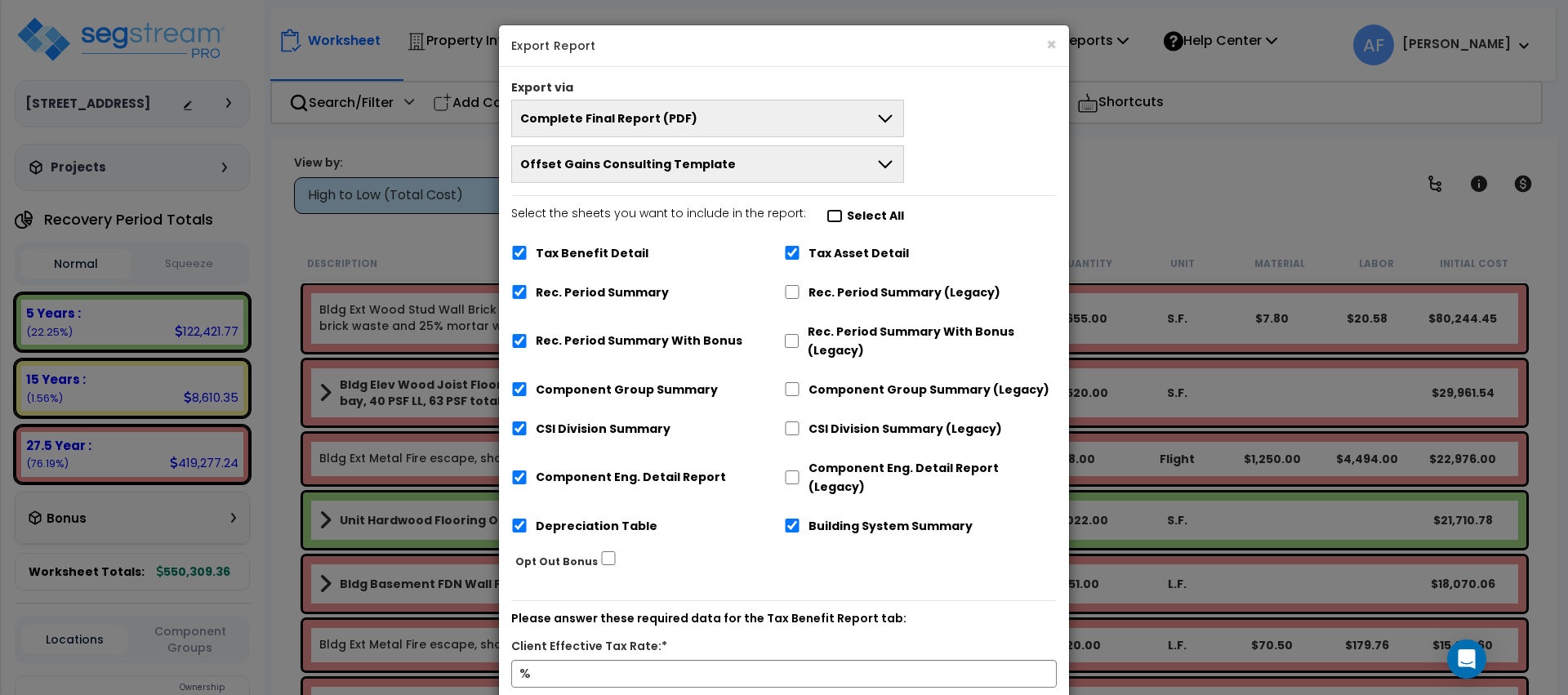
click at [827, 213] on input "Select the sheets you want to include in the report: Select All" at bounding box center [834, 216] width 16 height 14
checkbox input "false"
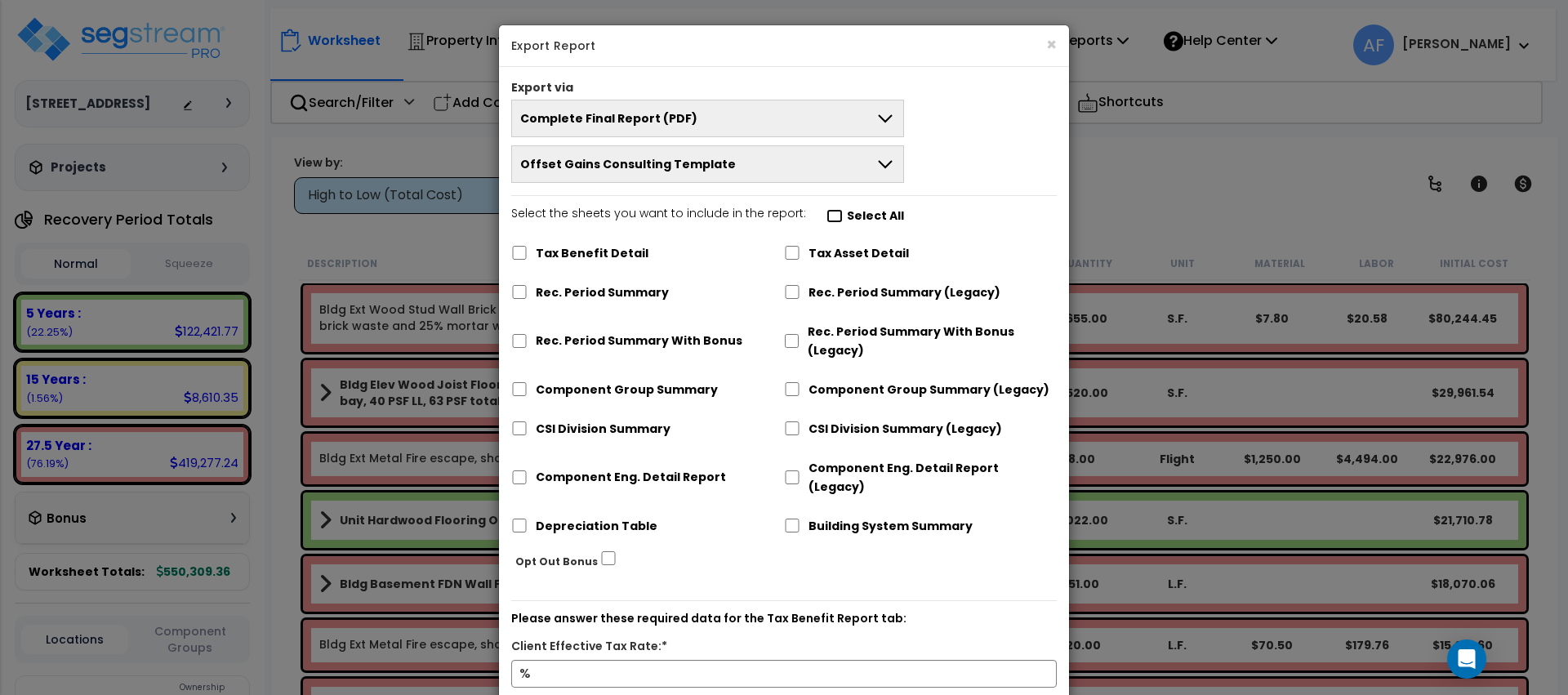
checkbox input "false"
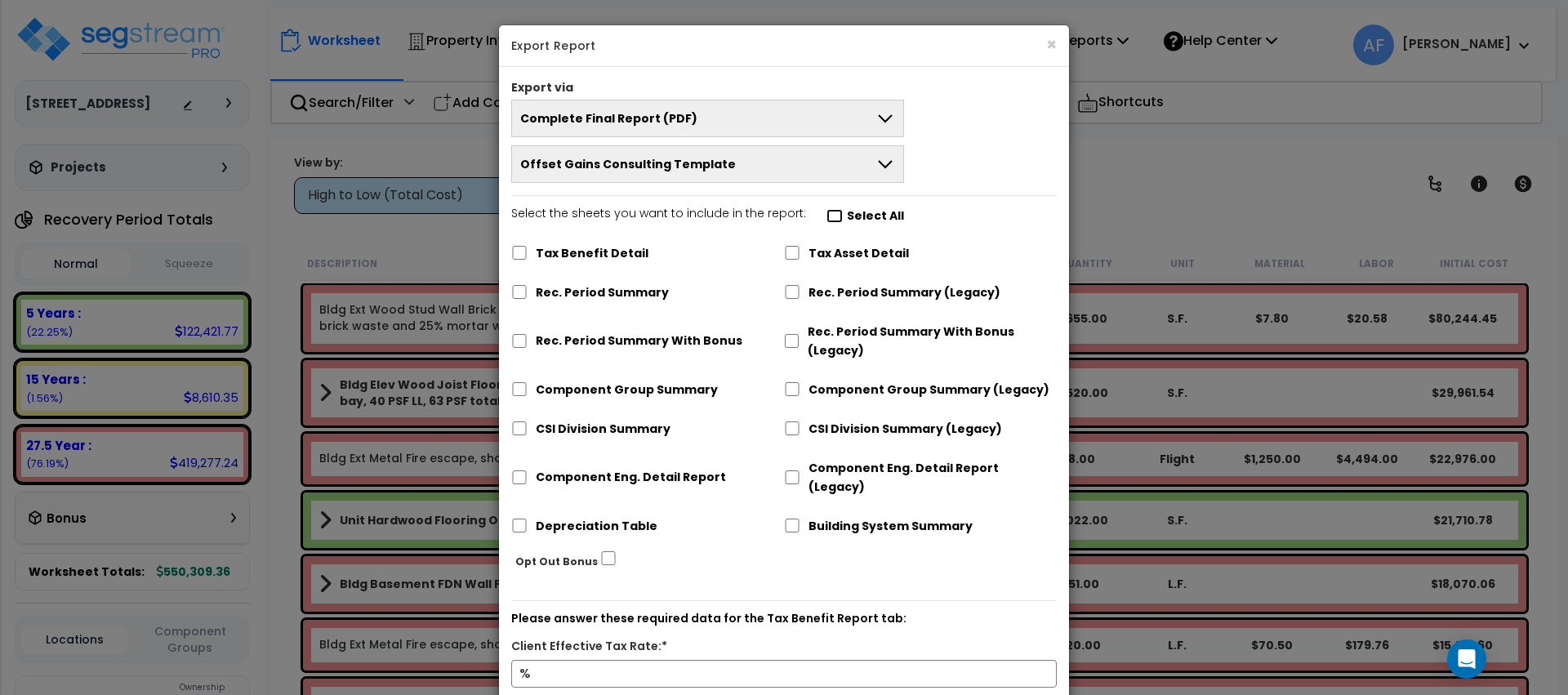
checkbox input "false"
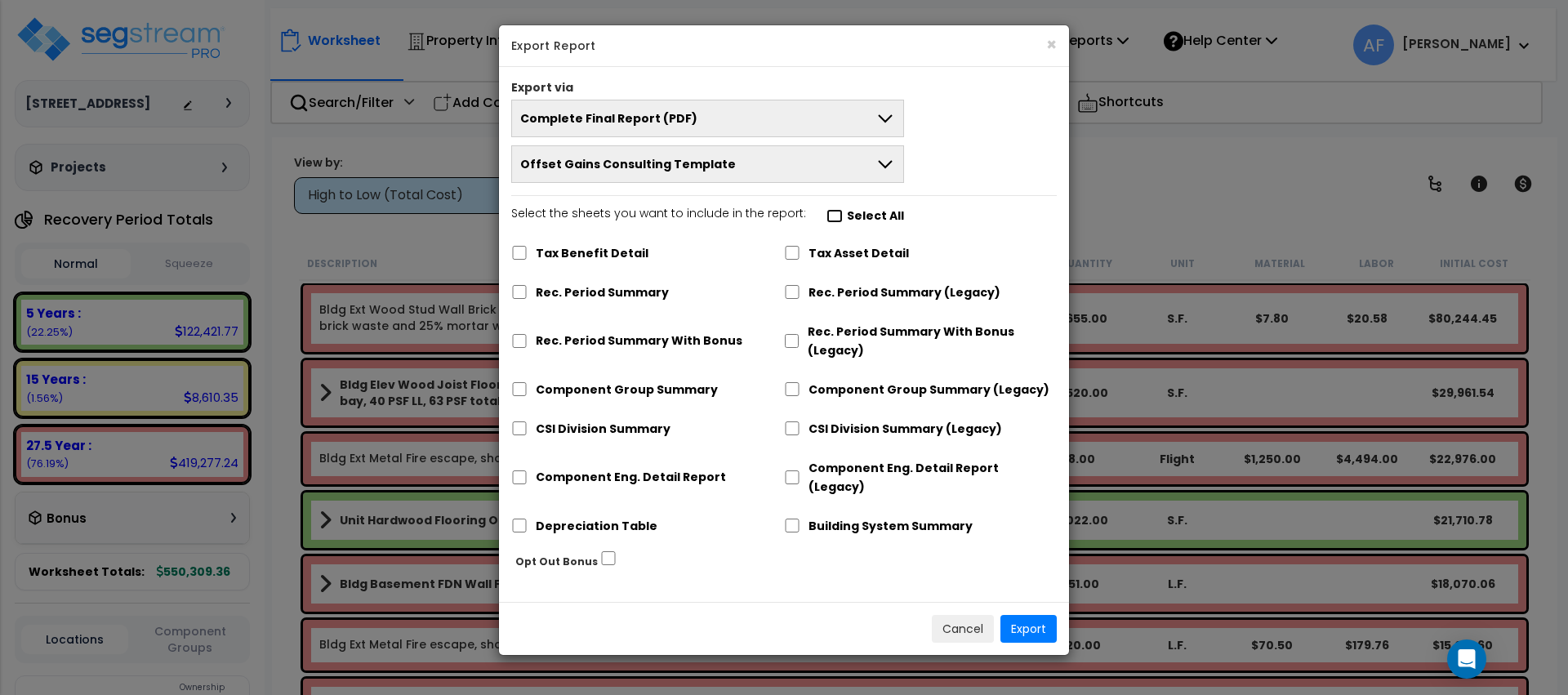
click at [827, 214] on input "Select the sheets you want to include in the report: Select All" at bounding box center [834, 216] width 16 height 14
checkbox input "true"
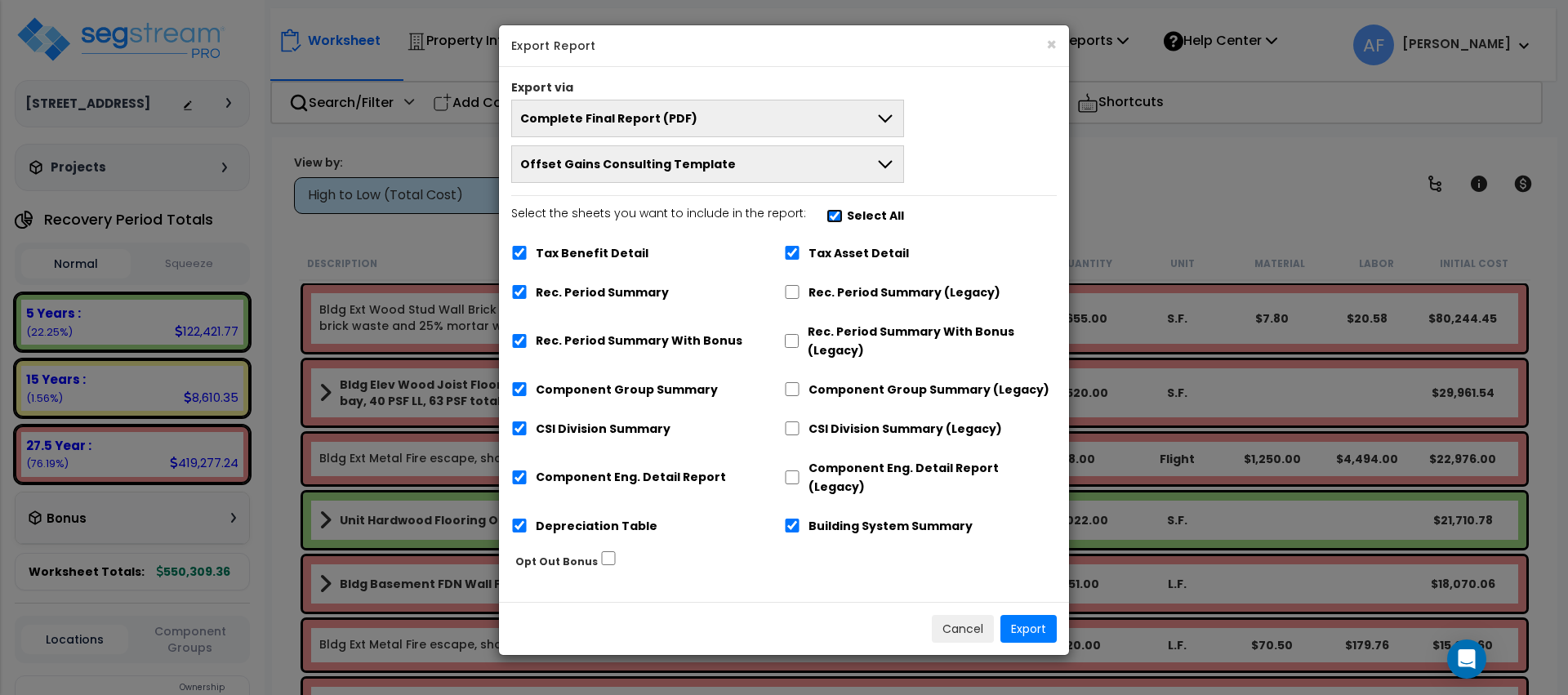
checkbox input "true"
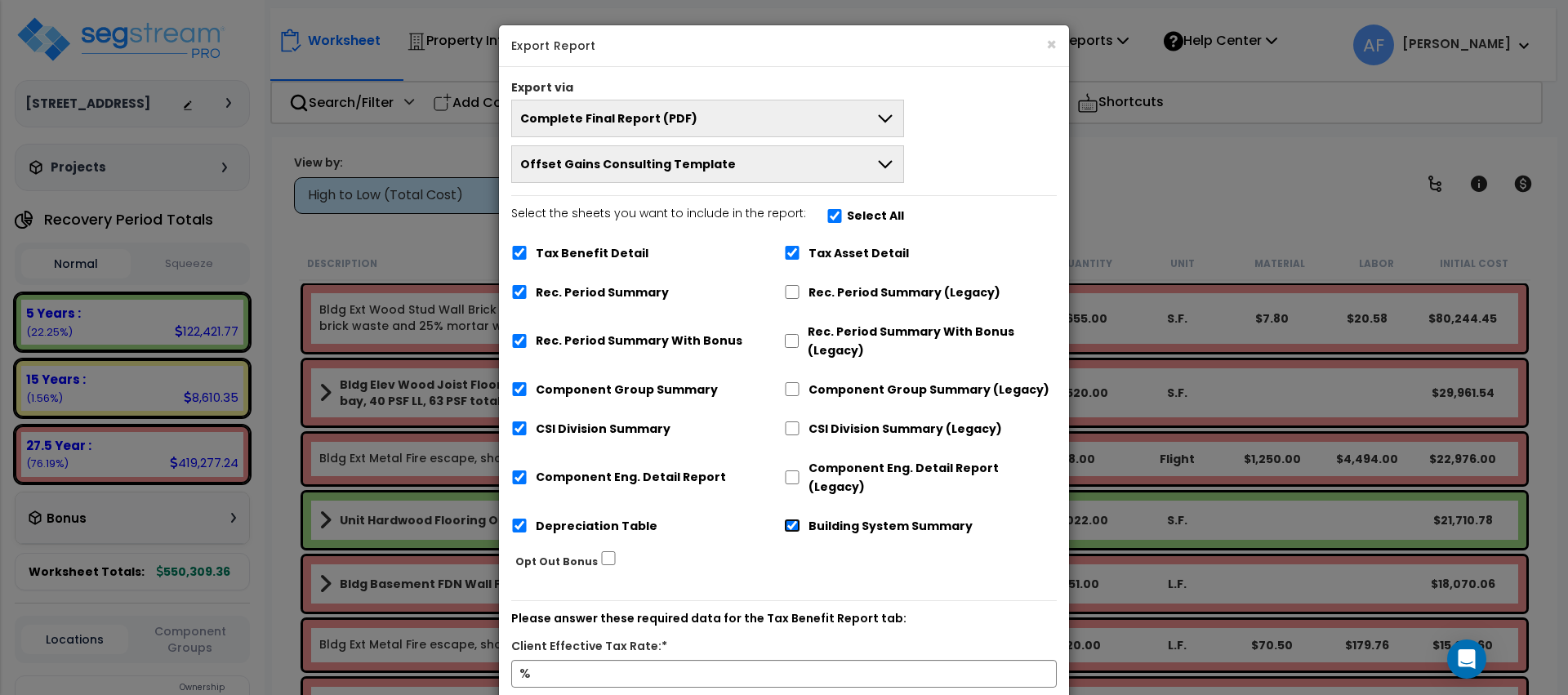
click at [791, 519] on input "Building System Summary" at bounding box center [792, 526] width 16 height 14
checkbox input "false"
click at [516, 519] on input "Depreciation Table" at bounding box center [519, 526] width 16 height 14
checkbox input "false"
click at [520, 470] on input "Component Eng. Detail Report" at bounding box center [519, 477] width 16 height 14
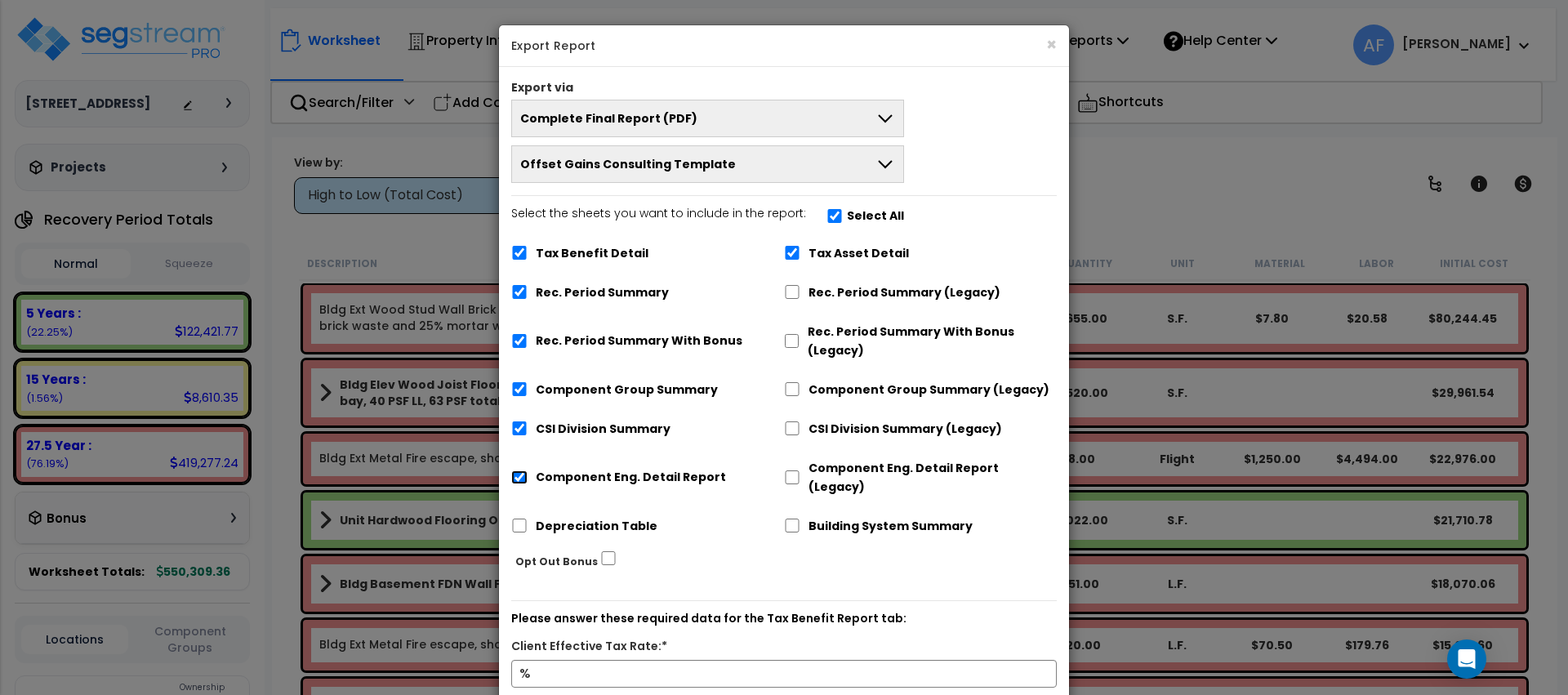
checkbox input "false"
click at [519, 256] on input "Tax Benefit Detail" at bounding box center [519, 253] width 16 height 14
checkbox input "false"
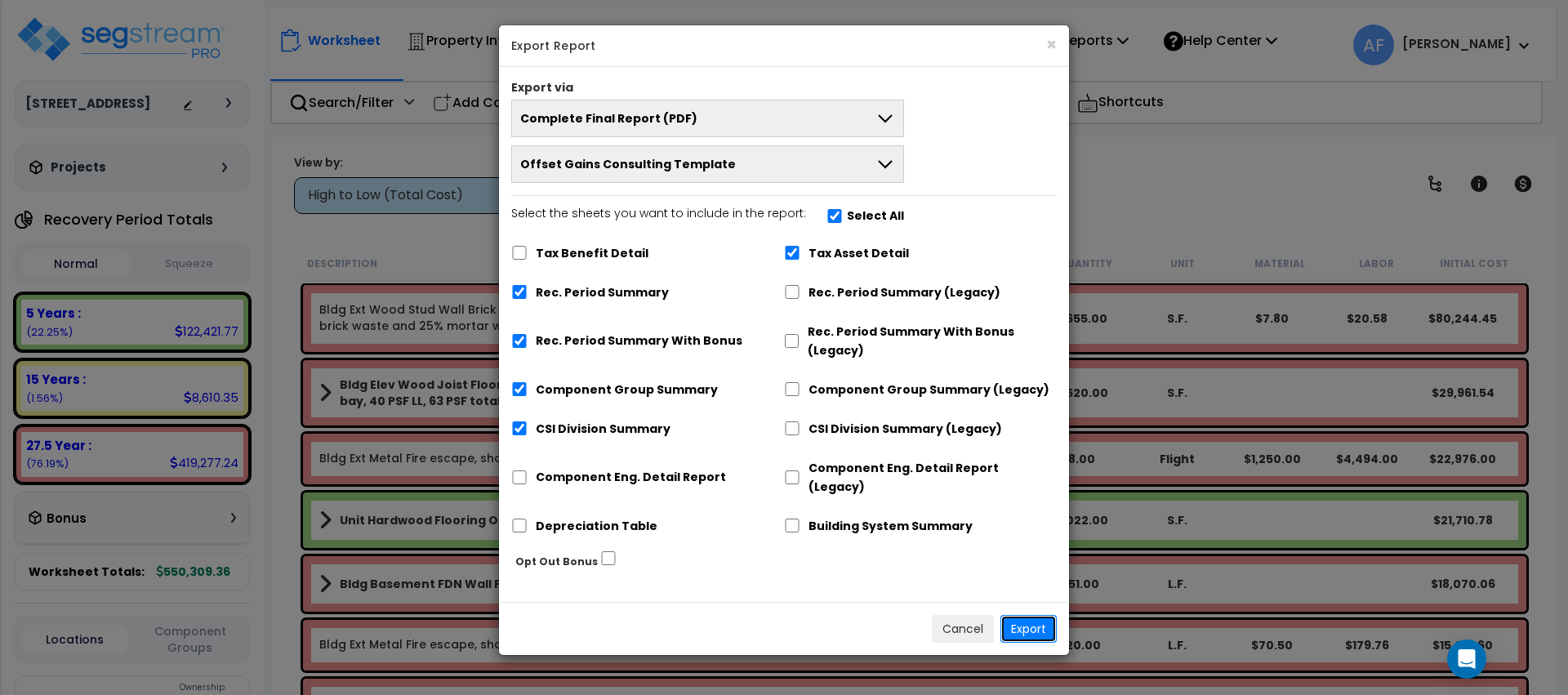
click at [1030, 615] on button "Export" at bounding box center [1029, 629] width 56 height 28
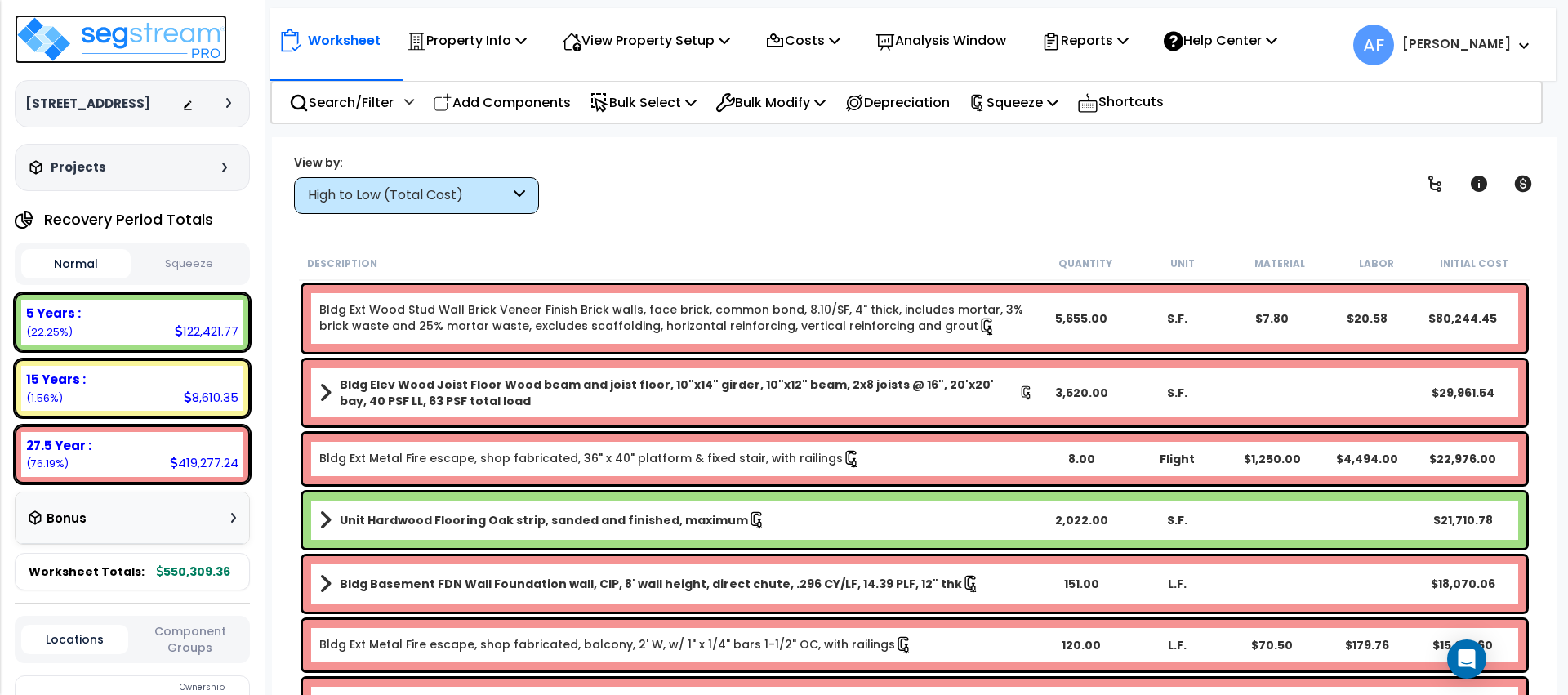
click at [114, 39] on img at bounding box center [121, 39] width 213 height 49
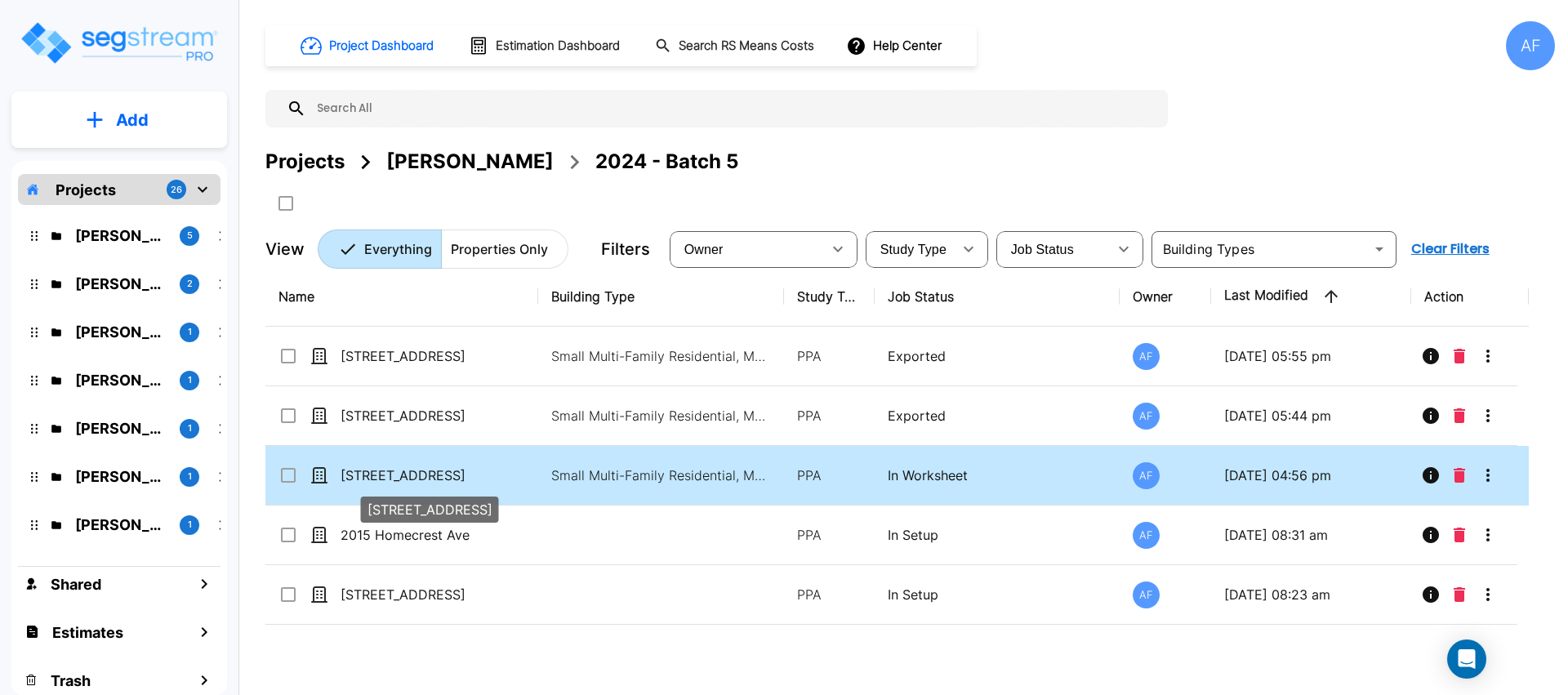
click at [474, 470] on p "[STREET_ADDRESS]" at bounding box center [422, 475] width 163 height 20
checkbox input "true"
click at [474, 470] on p "[STREET_ADDRESS]" at bounding box center [422, 475] width 163 height 20
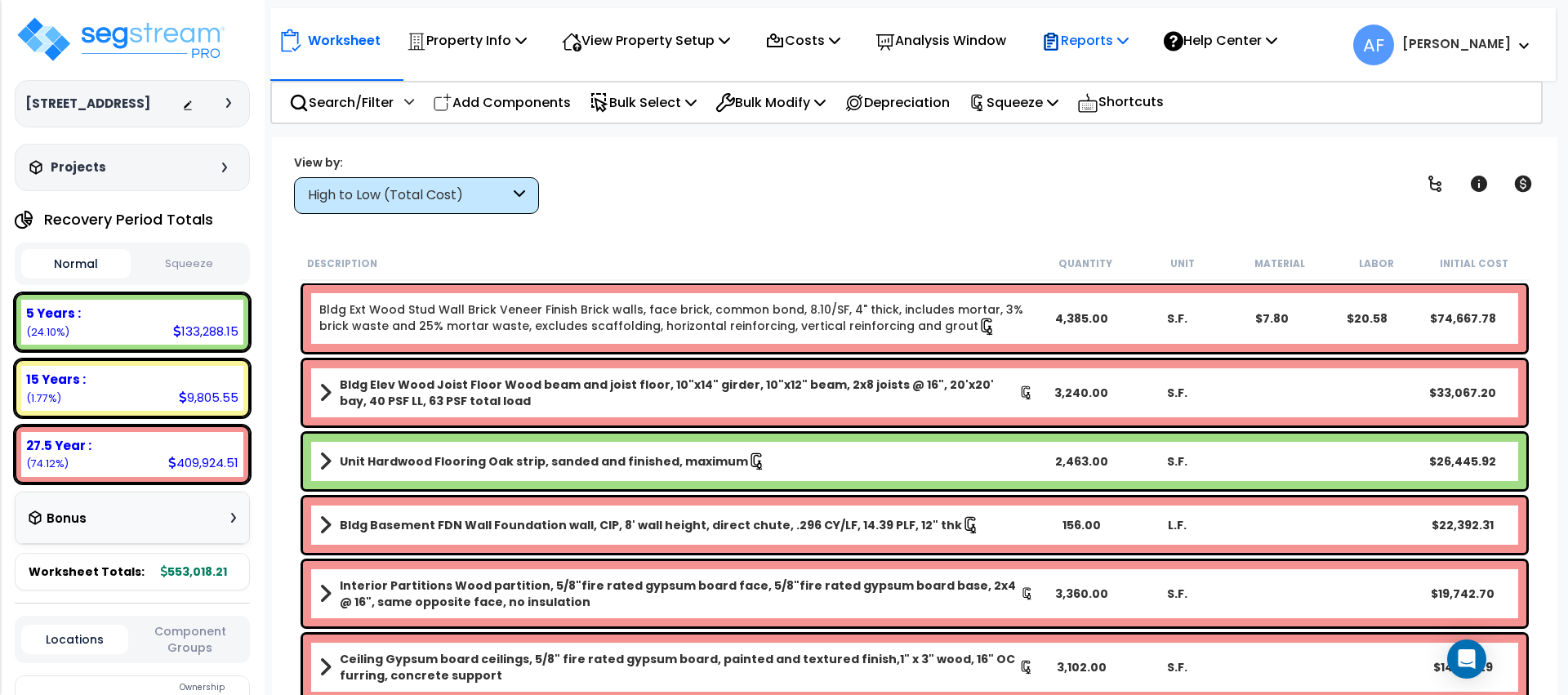
click at [1105, 36] on p "Reports" at bounding box center [1085, 41] width 88 height 22
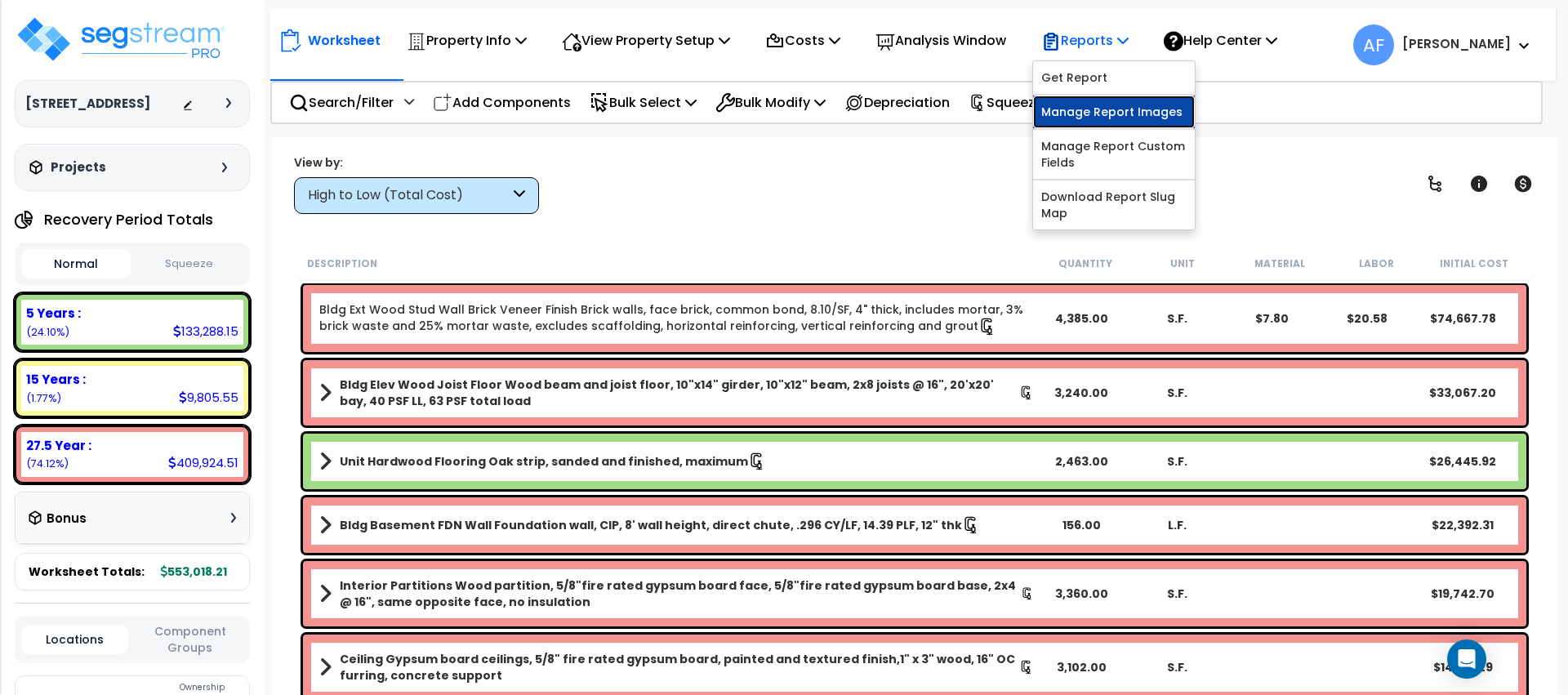
click at [1109, 106] on link "Manage Report Images" at bounding box center [1114, 111] width 162 height 32
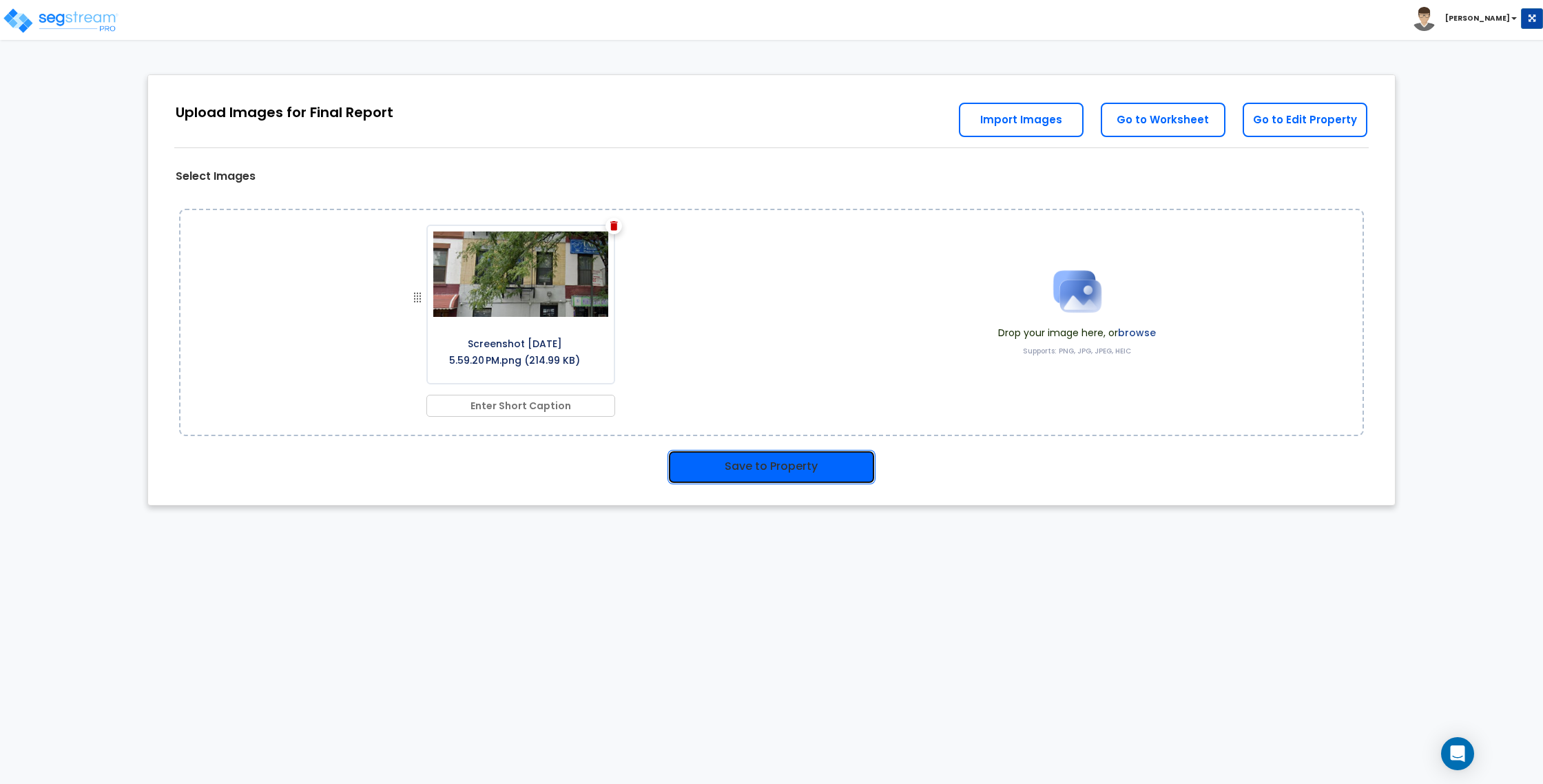
click at [773, 478] on button "Save to Property" at bounding box center [772, 467] width 208 height 34
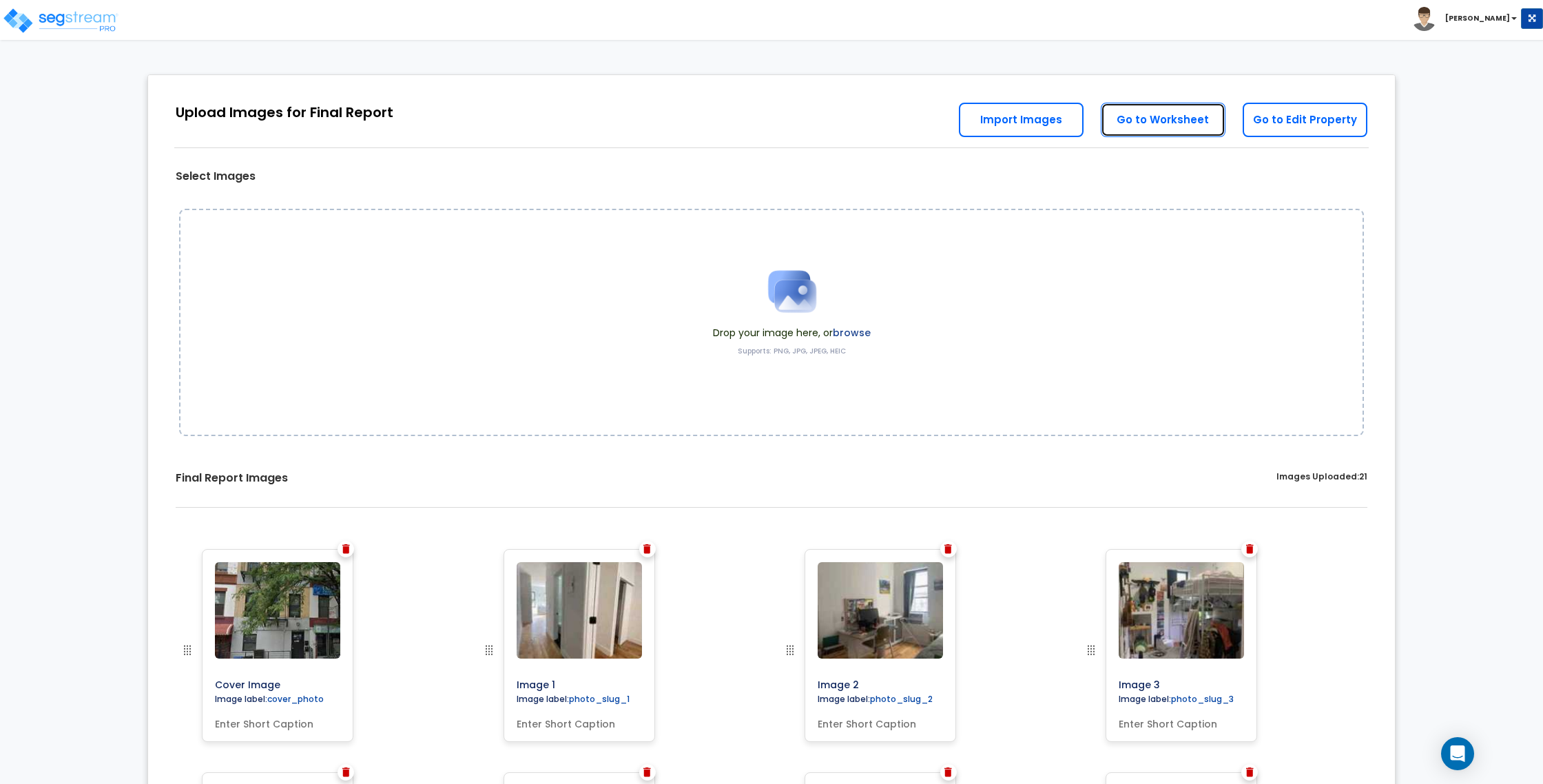
click at [1179, 127] on link "Go to Worksheet" at bounding box center [1164, 120] width 125 height 34
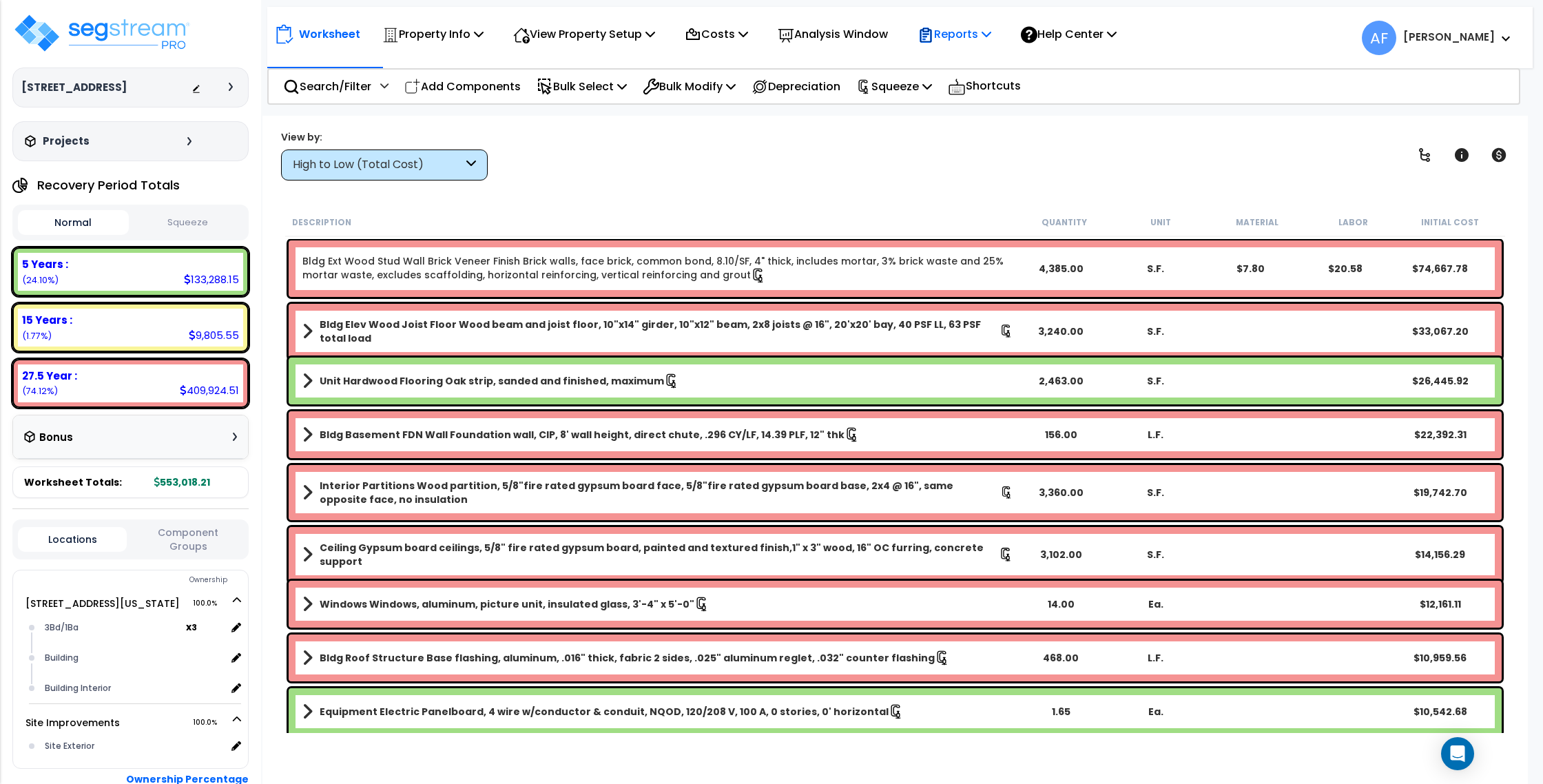
click at [984, 39] on p "Reports" at bounding box center [954, 34] width 74 height 19
click at [865, 129] on div "Worksheet Property Info Property Setup Add Property Unit Template property Clon…" at bounding box center [895, 507] width 1265 height 784
click at [914, 89] on p "Squeeze" at bounding box center [895, 87] width 76 height 19
drag, startPoint x: 751, startPoint y: 169, endPoint x: 895, endPoint y: 69, distance: 175.3
click at [763, 161] on div "View by: High to Low (Total Cost) High to Low (Total Cost)" at bounding box center [895, 155] width 1238 height 51
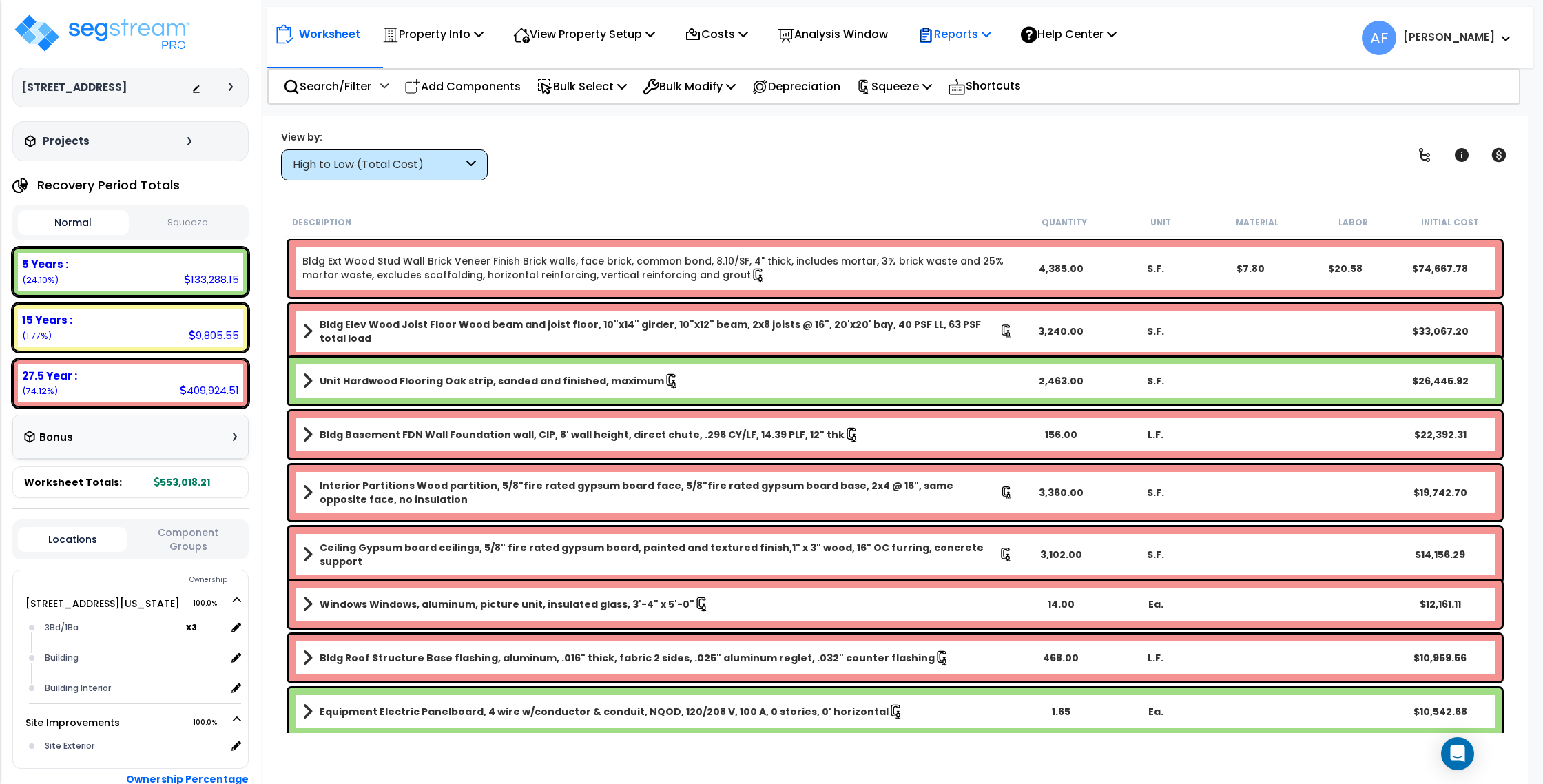
click at [955, 32] on p "Reports" at bounding box center [954, 34] width 74 height 19
click at [958, 56] on link "Get Report" at bounding box center [979, 65] width 136 height 27
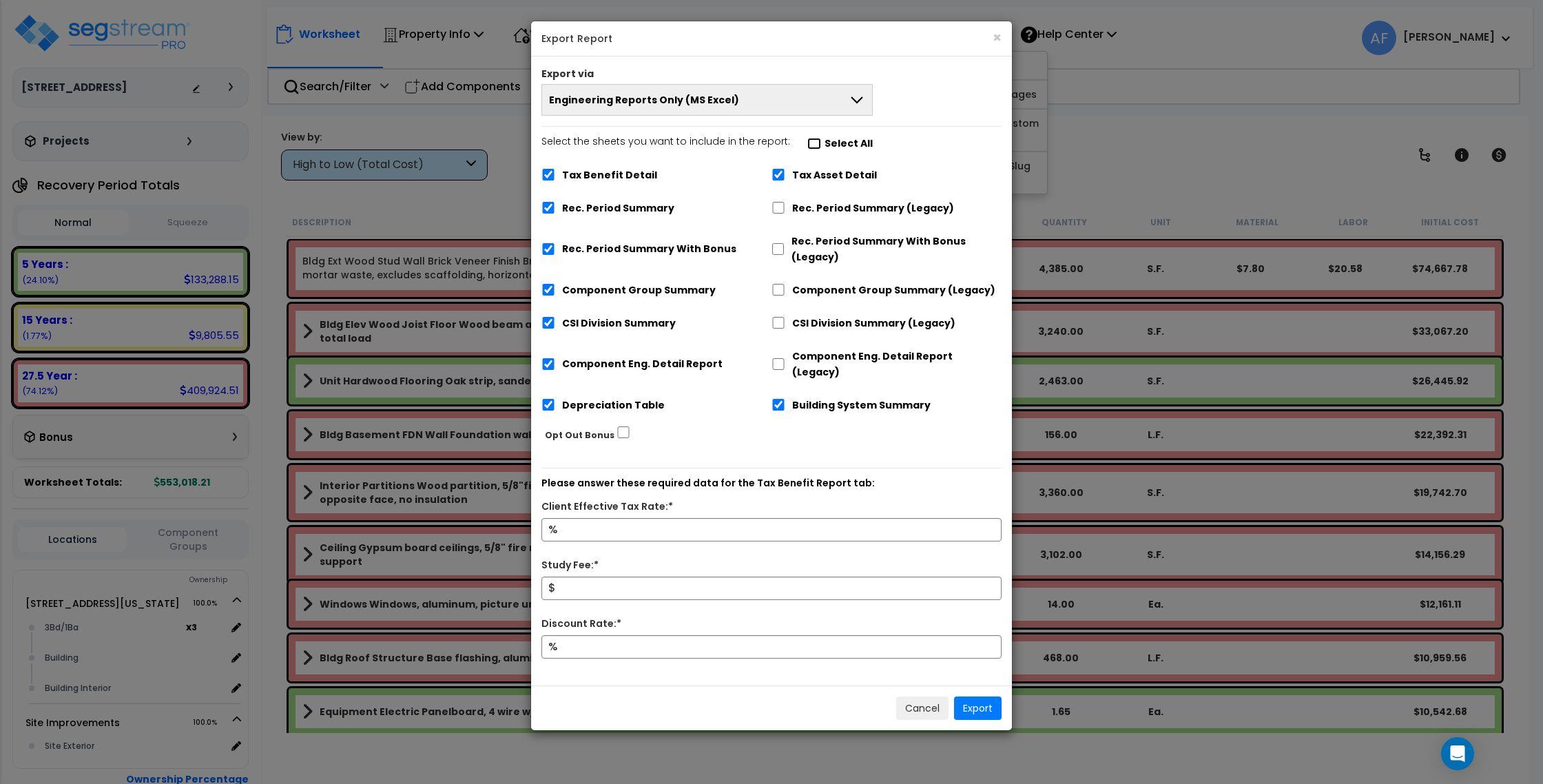
click at [808, 144] on input "Select the sheets you want to include in the report: Select All" at bounding box center [814, 143] width 14 height 11
checkbox input "false"
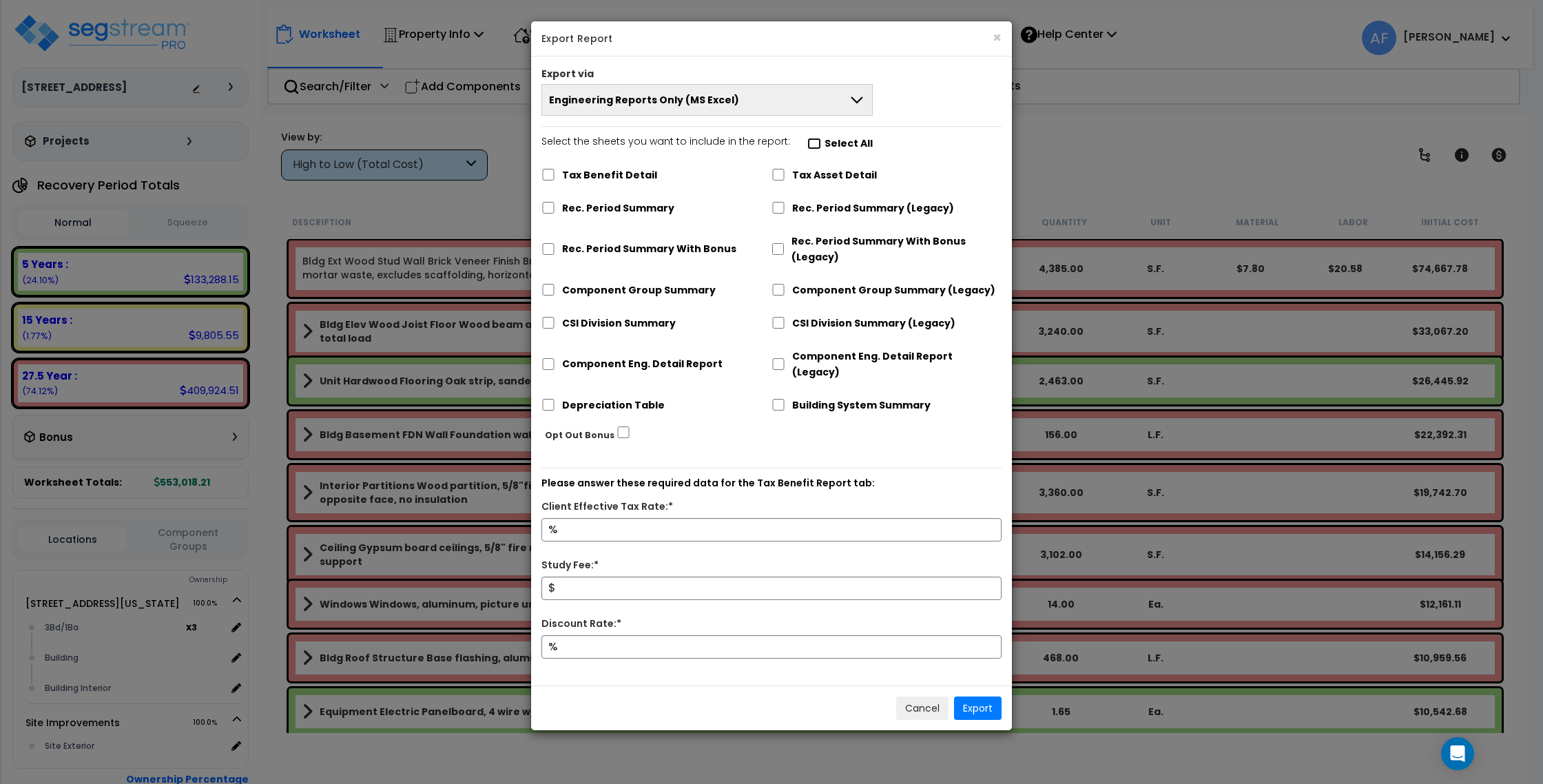
checkbox input "false"
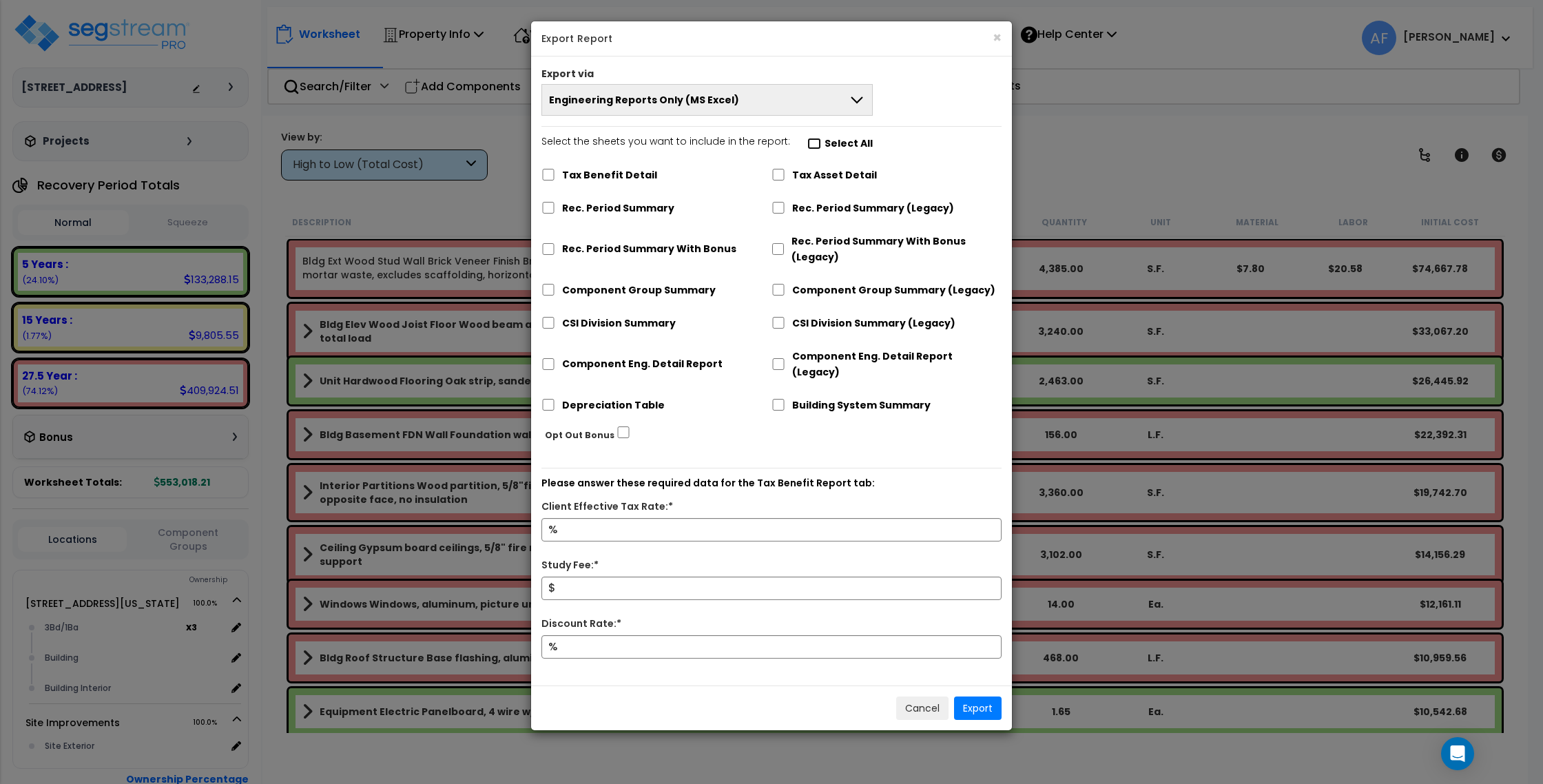
checkbox input "false"
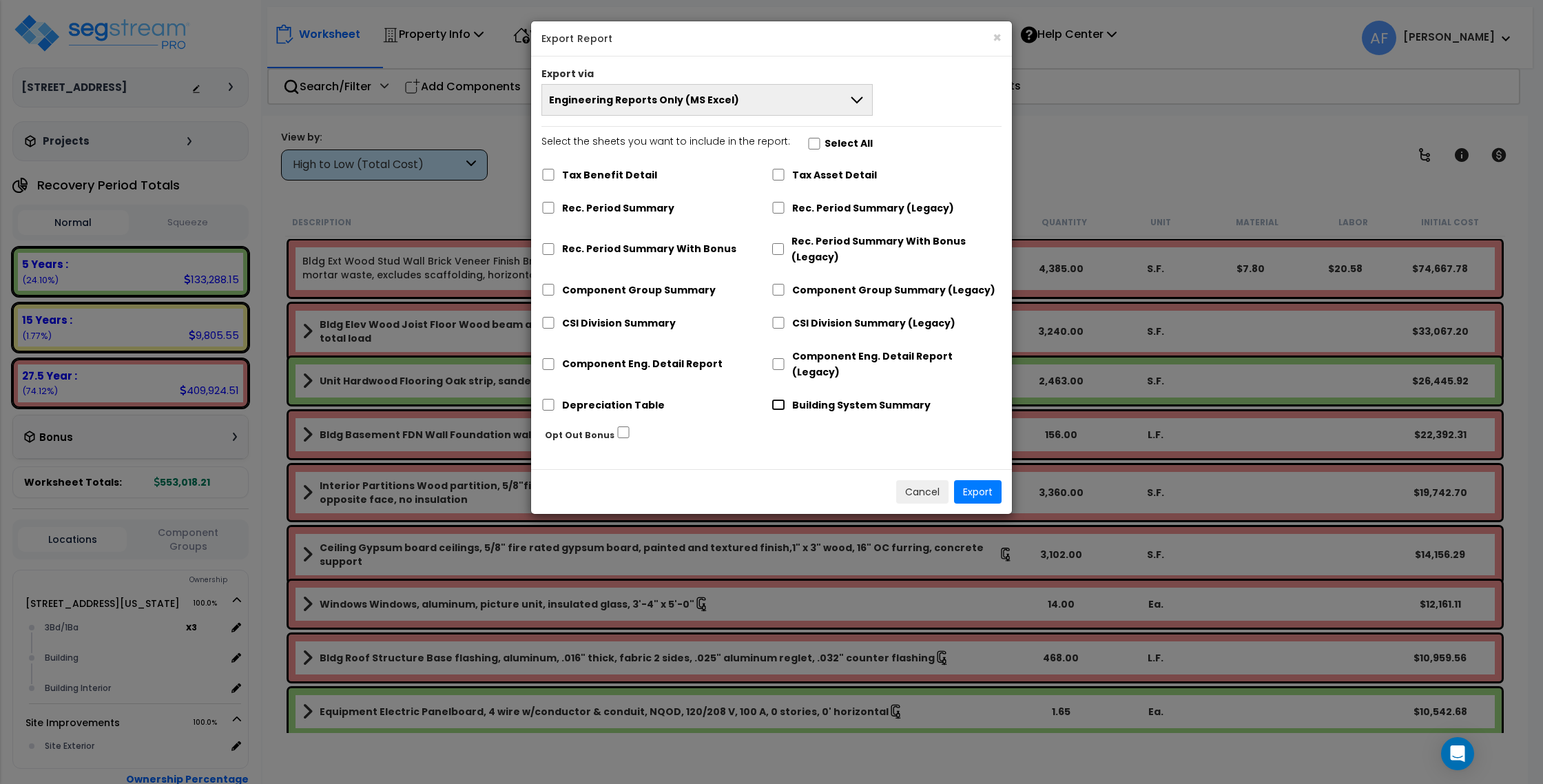
click at [781, 399] on input "Building System Summary" at bounding box center [778, 405] width 14 height 11
checkbox input "true"
click at [554, 399] on input "Depreciation Table" at bounding box center [548, 405] width 14 height 11
checkbox input "true"
click at [548, 359] on input "Component Eng. Detail Report" at bounding box center [548, 364] width 14 height 11
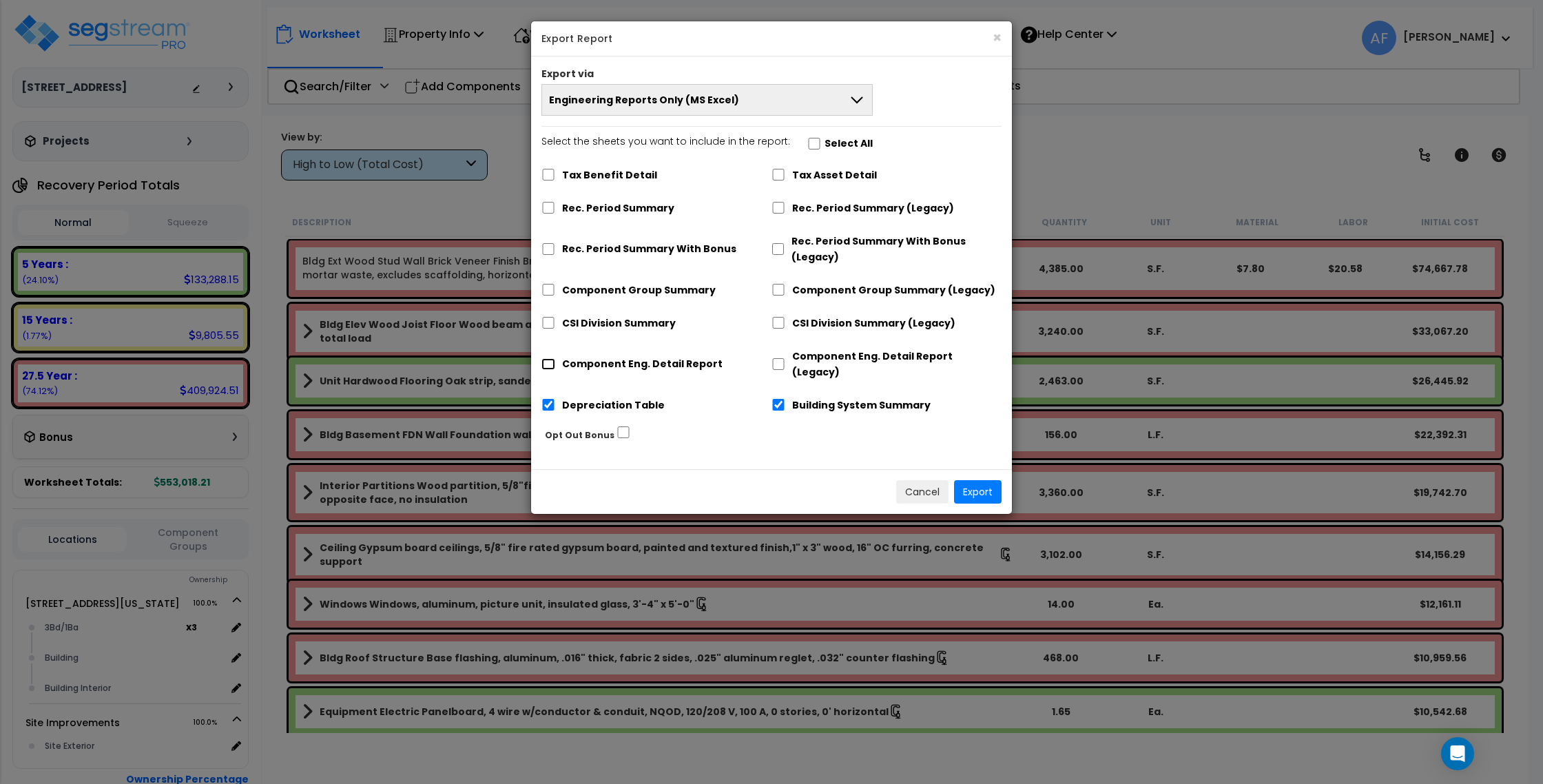
checkbox input "true"
click at [711, 100] on span "Engineering Reports Only (MS Excel)" at bounding box center [643, 100] width 190 height 14
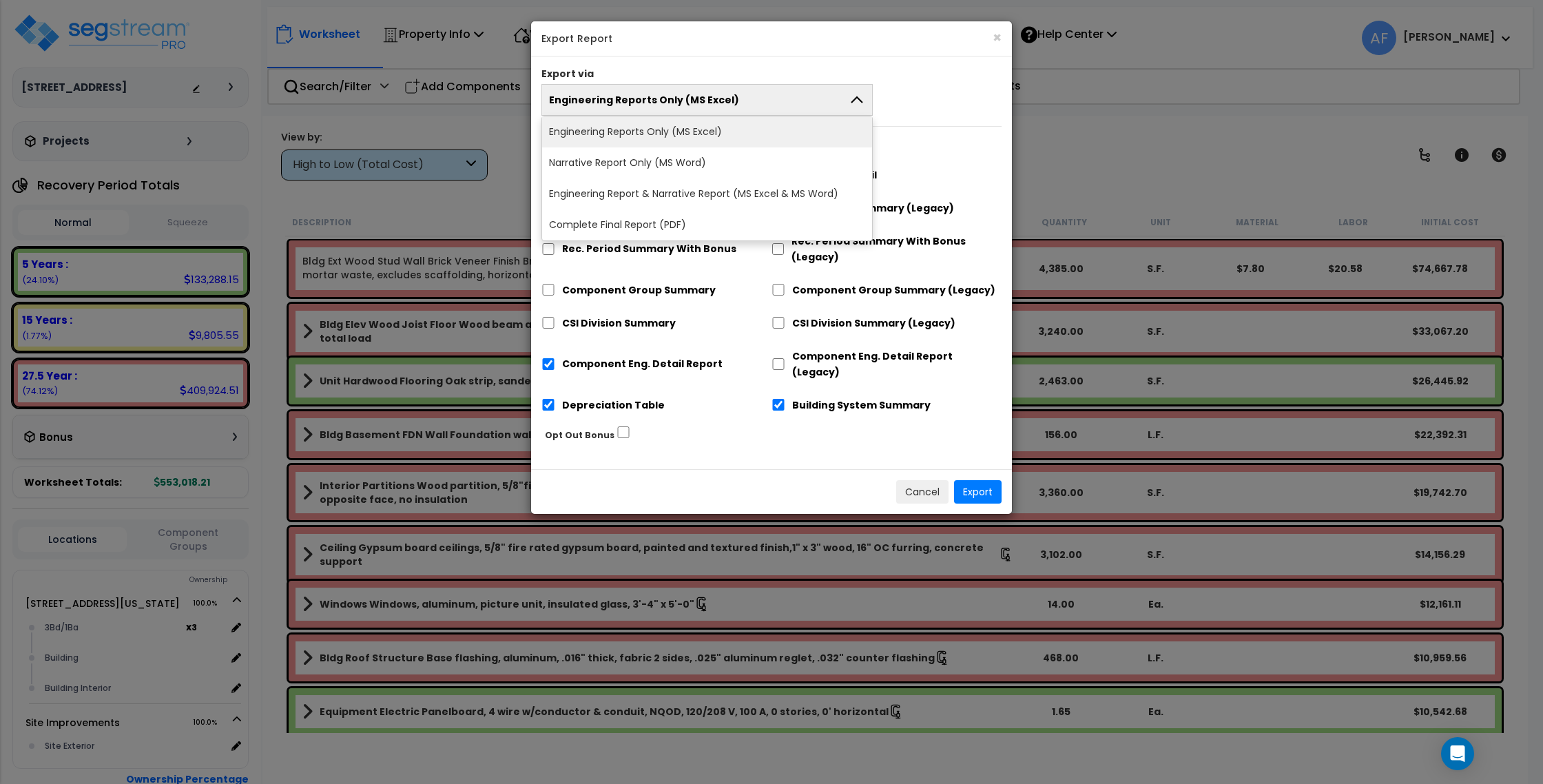
click at [715, 318] on div "CSI Division Summary" at bounding box center [656, 321] width 230 height 26
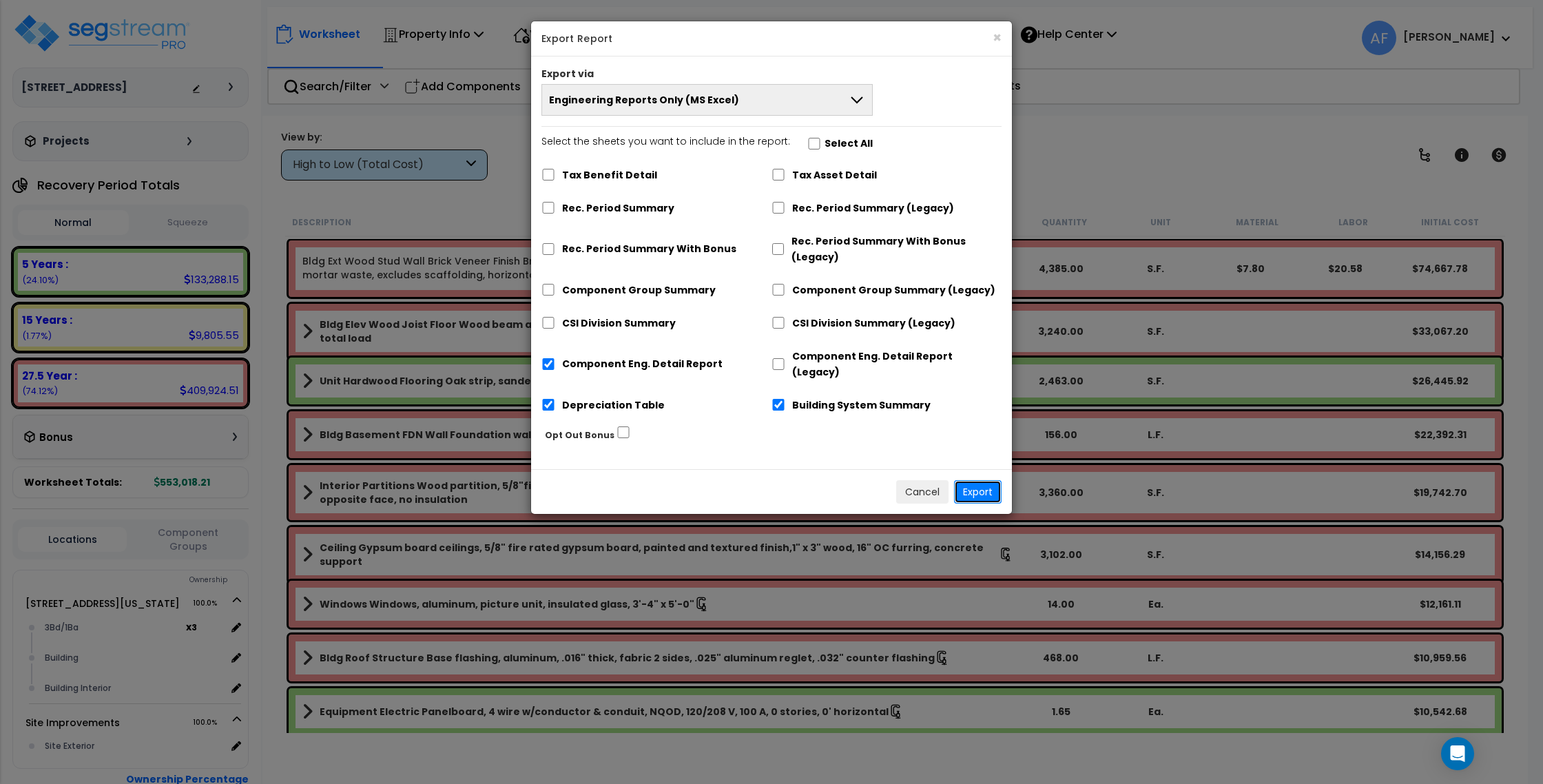
click at [973, 480] on button "Export" at bounding box center [978, 491] width 47 height 24
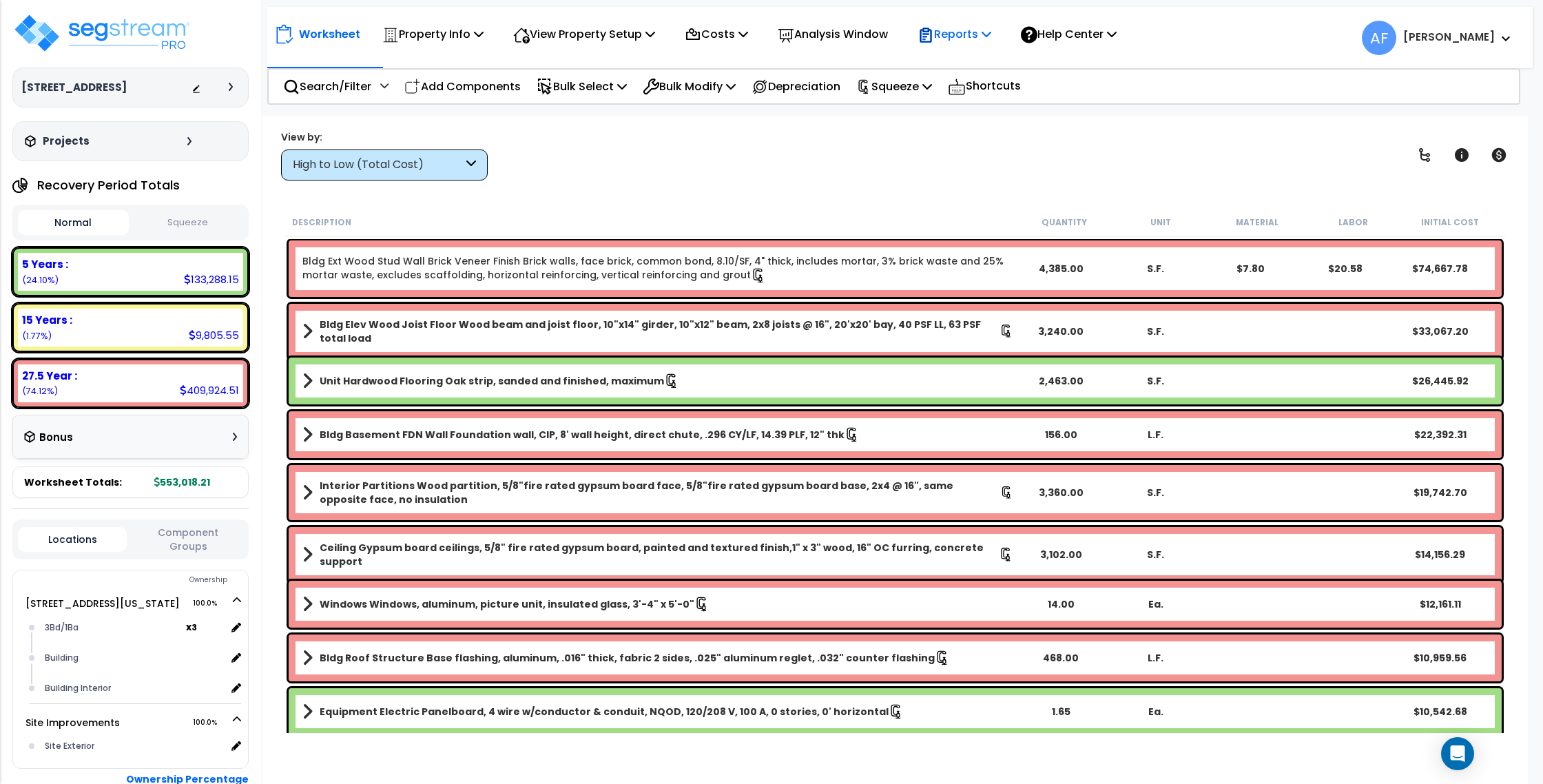
click at [989, 37] on p "Reports" at bounding box center [954, 34] width 74 height 19
click at [988, 72] on link "Get Report" at bounding box center [979, 65] width 136 height 27
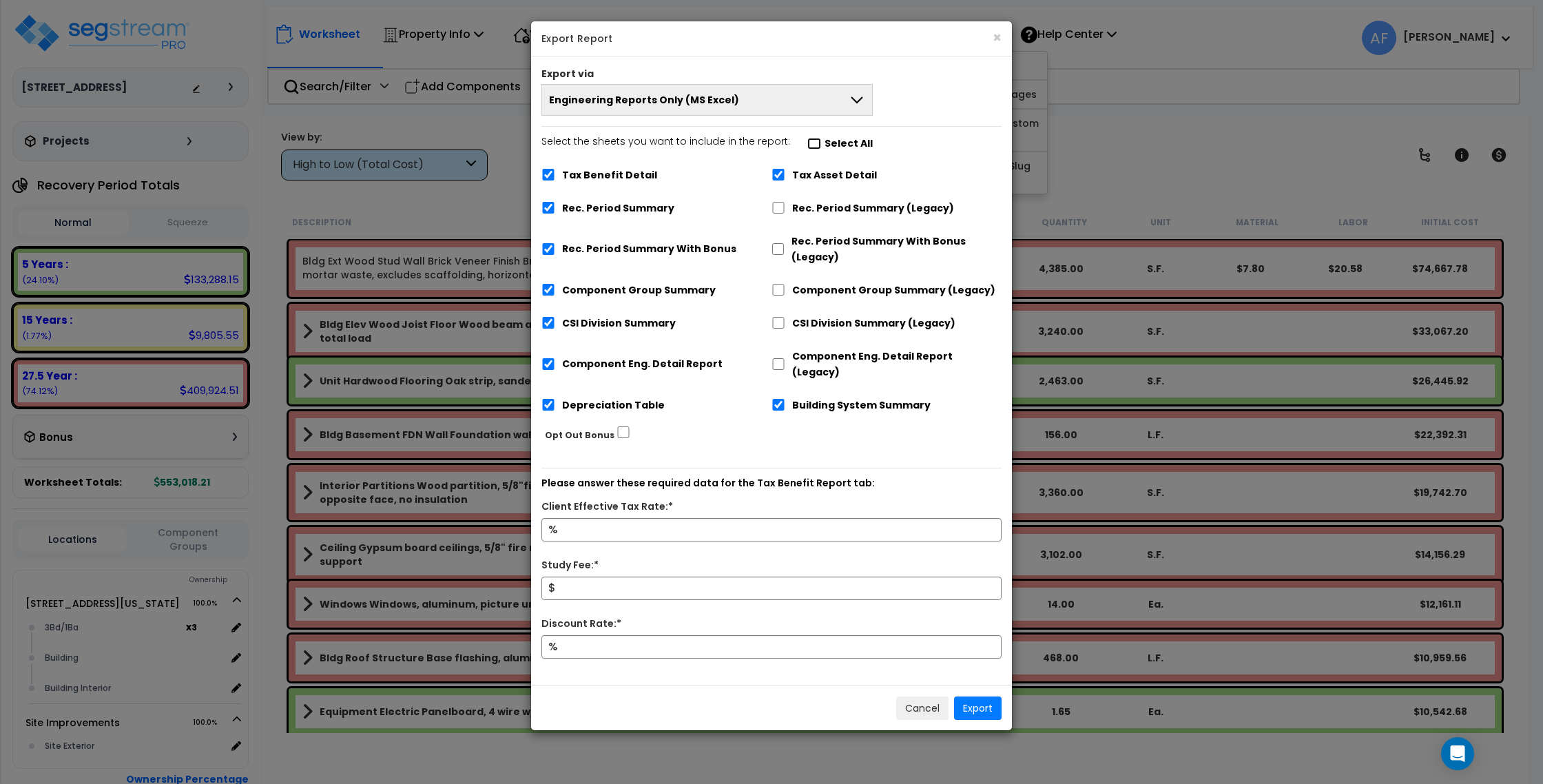
click at [808, 140] on input "Select the sheets you want to include in the report: Select All" at bounding box center [814, 143] width 14 height 11
checkbox input "false"
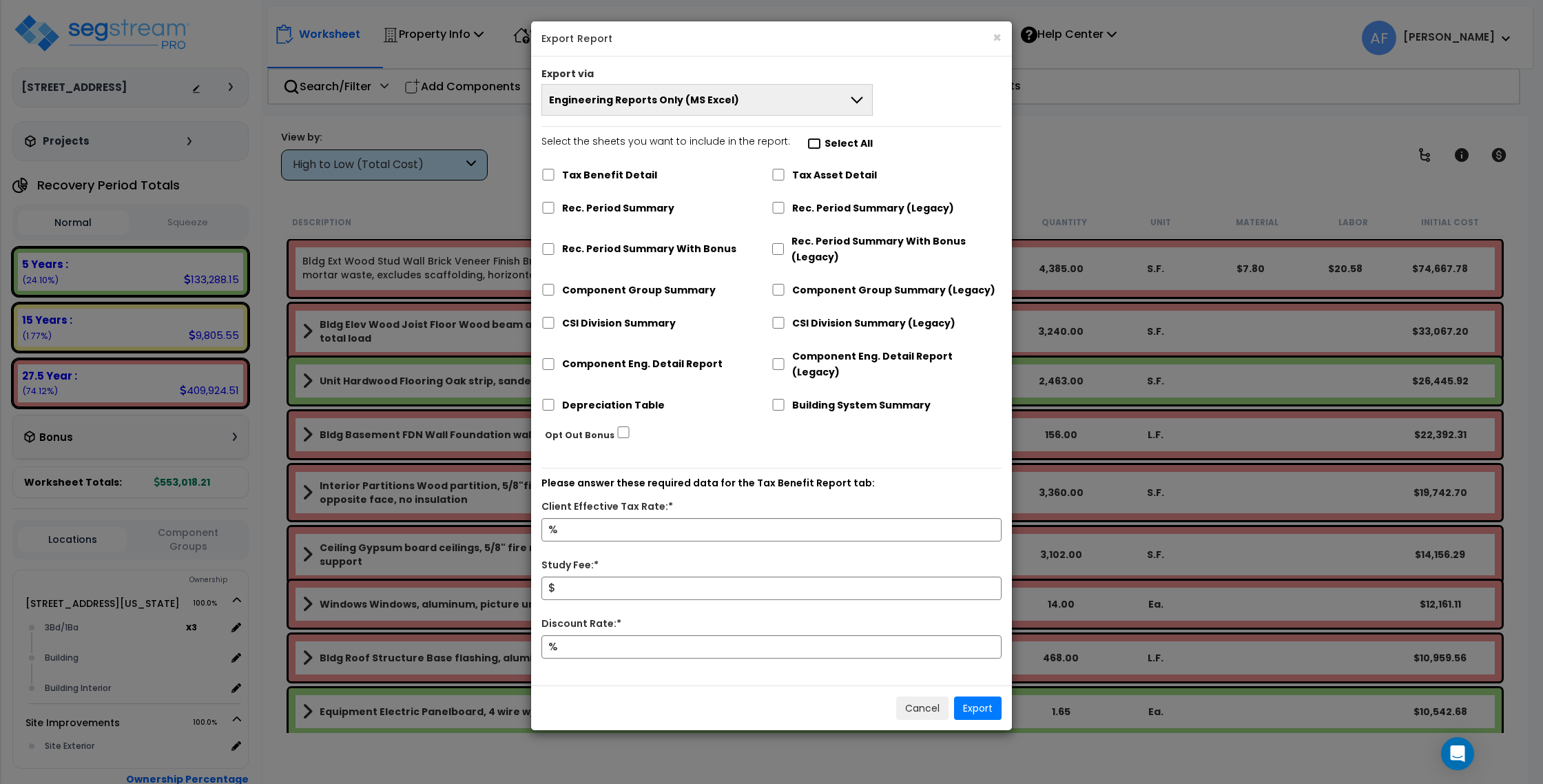
checkbox input "false"
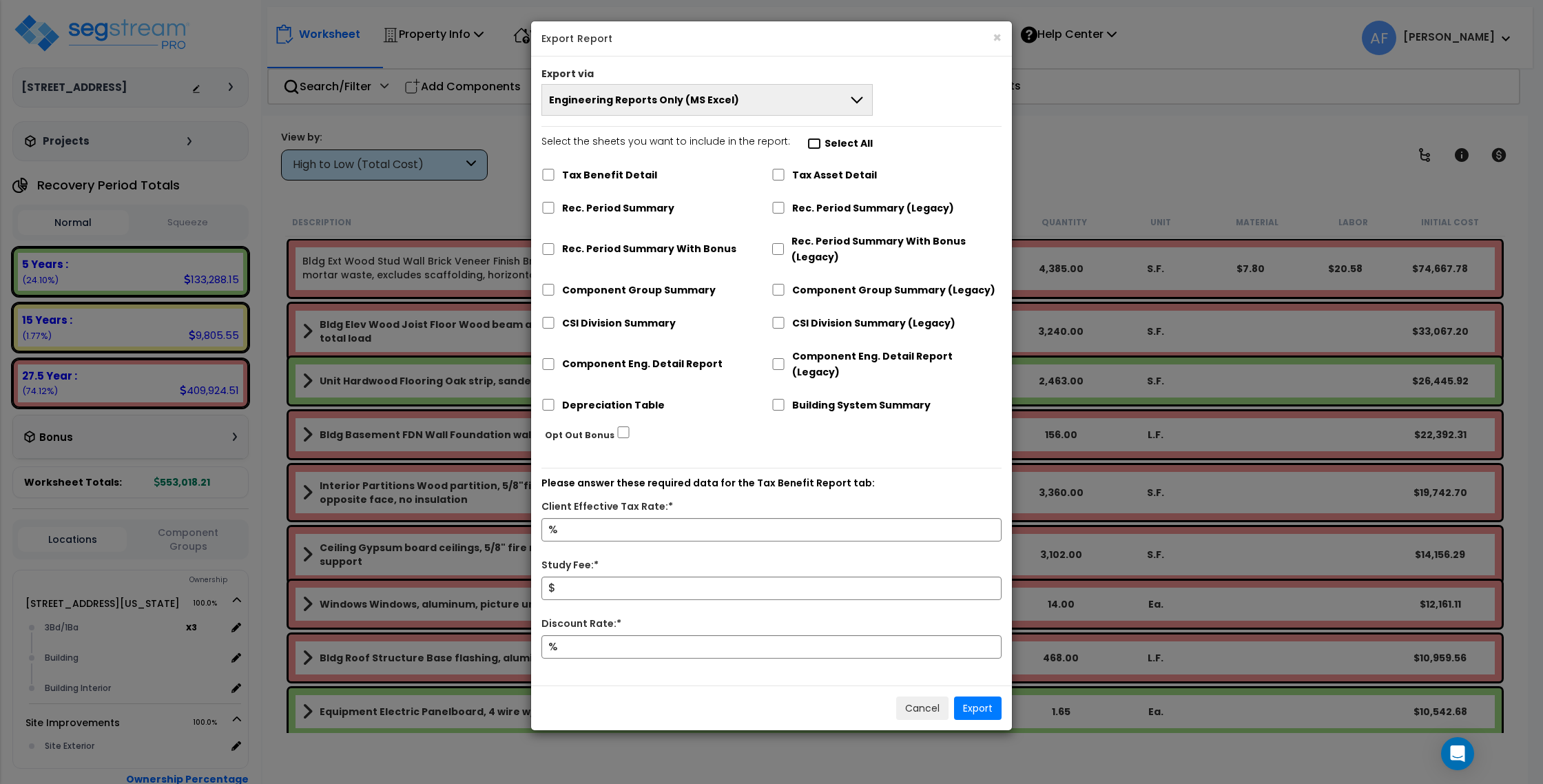
checkbox input "false"
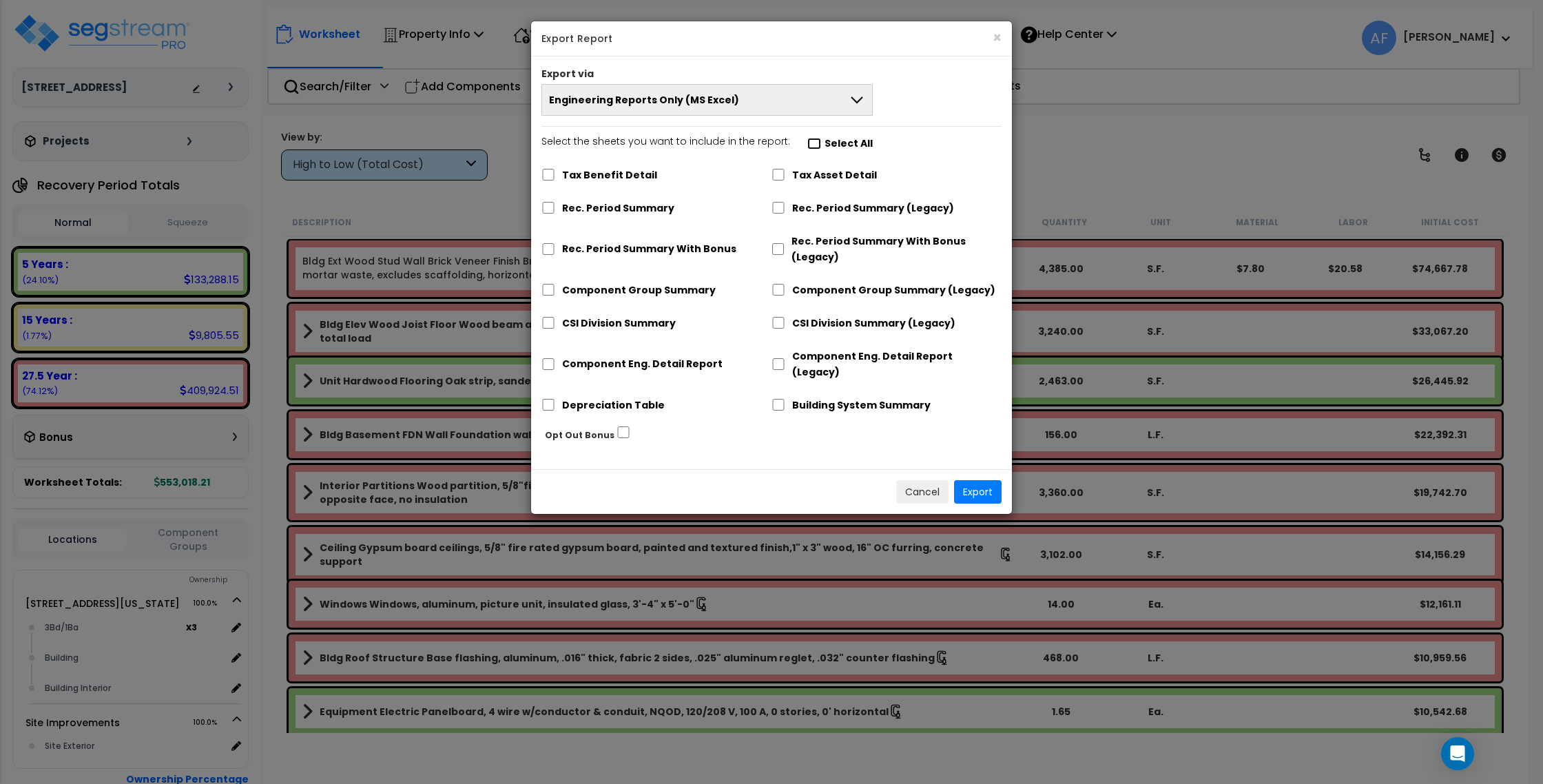
click at [808, 140] on input "Select the sheets you want to include in the report: Select All" at bounding box center [814, 143] width 14 height 11
checkbox input "true"
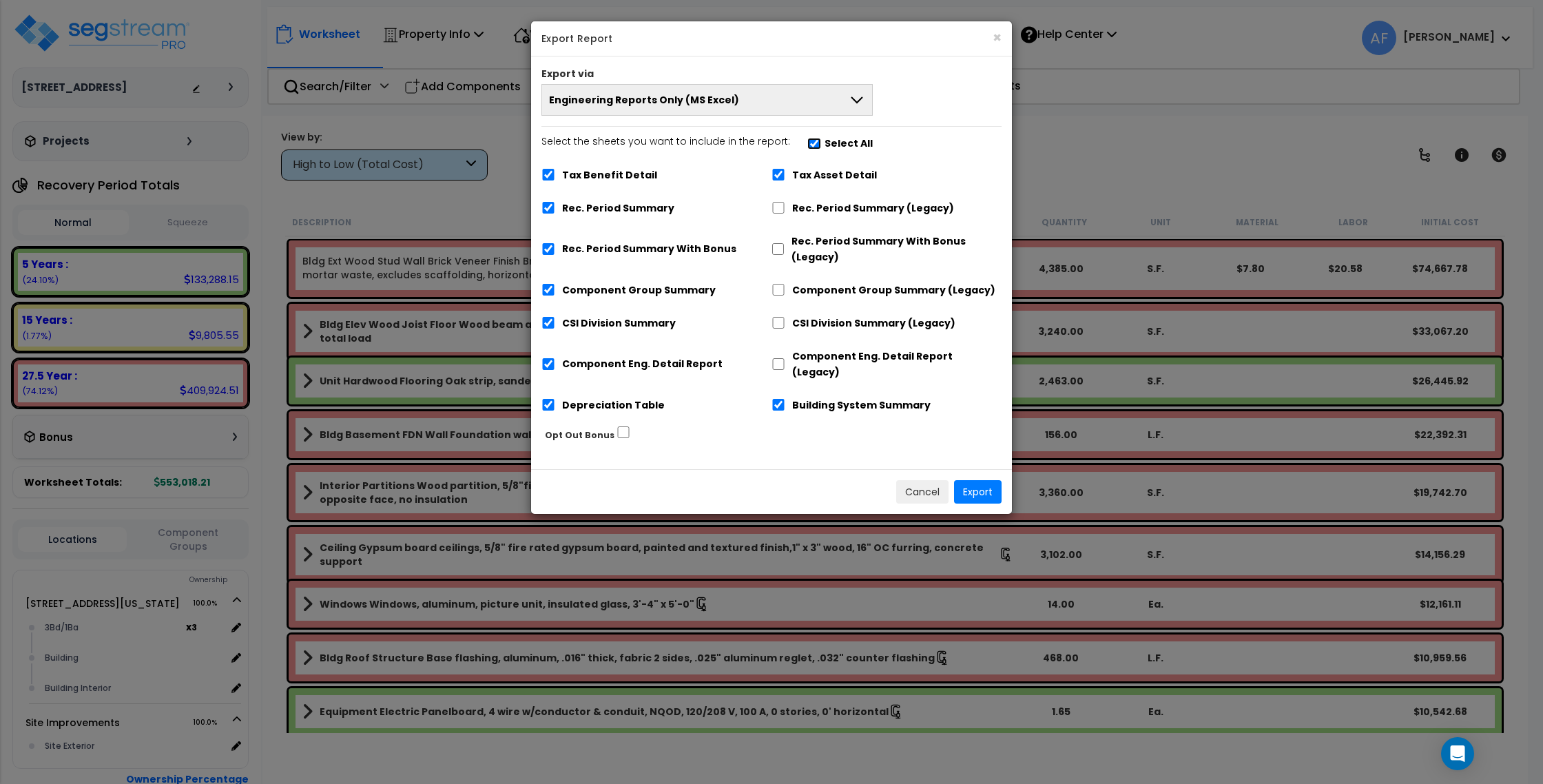
checkbox input "true"
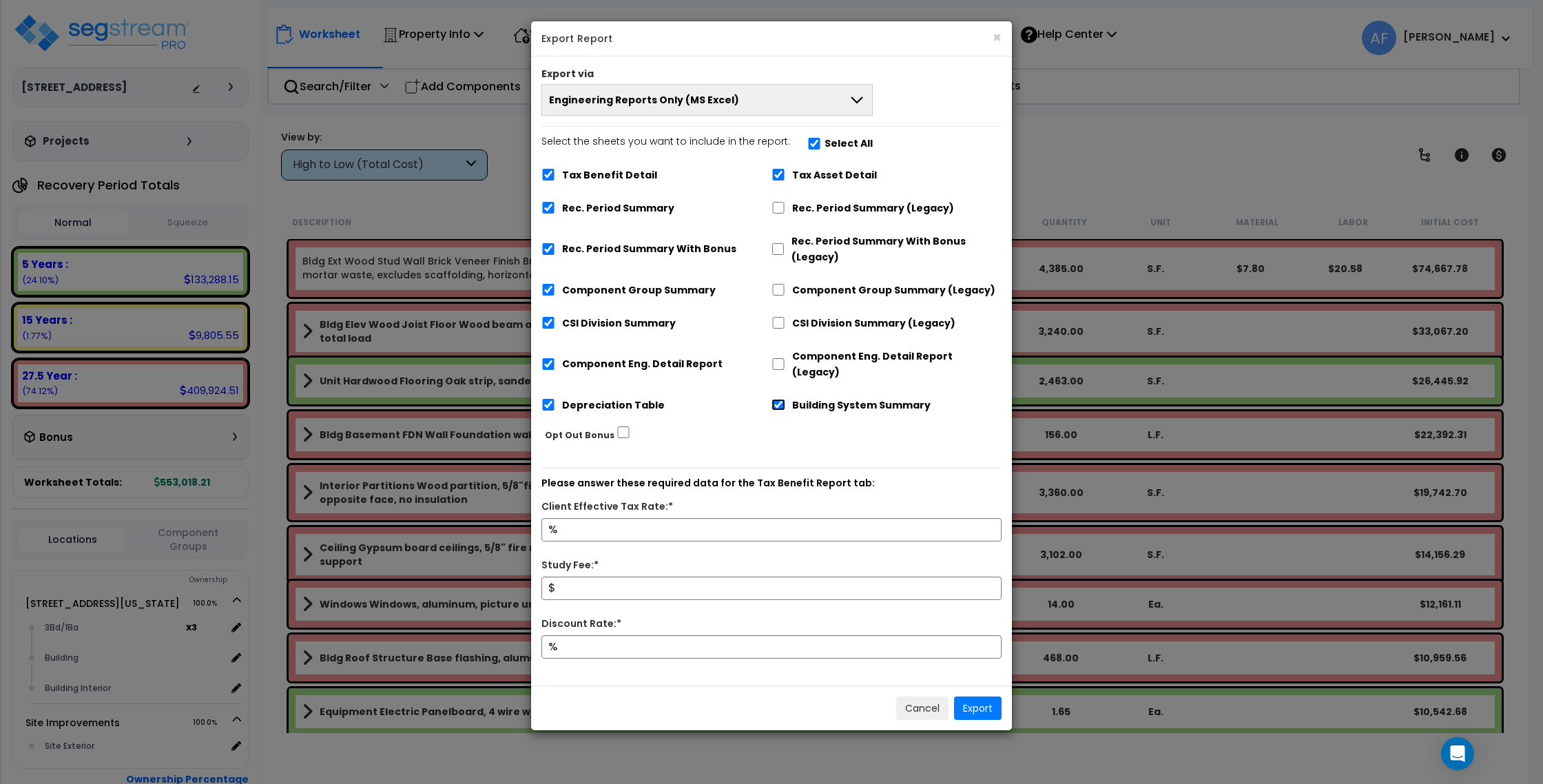
click at [782, 399] on input "Building System Summary" at bounding box center [778, 405] width 14 height 11
checkbox input "false"
click at [554, 399] on input "Depreciation Table" at bounding box center [548, 405] width 14 height 11
checkbox input "false"
click at [542, 358] on input "Component Eng. Detail Report" at bounding box center [548, 364] width 14 height 11
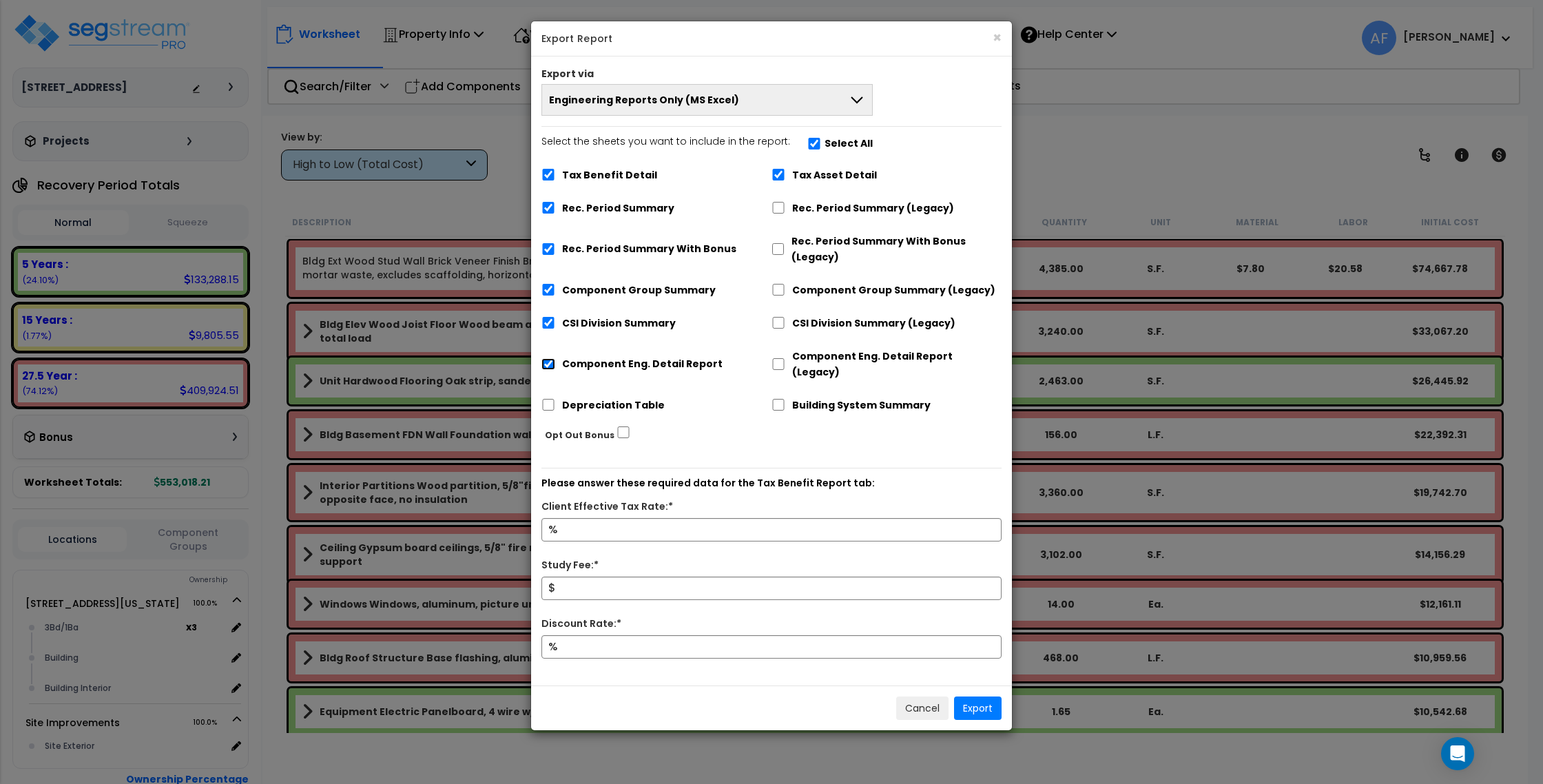
checkbox input "false"
click at [547, 176] on input "Tax Benefit Detail" at bounding box center [548, 174] width 14 height 11
checkbox input "false"
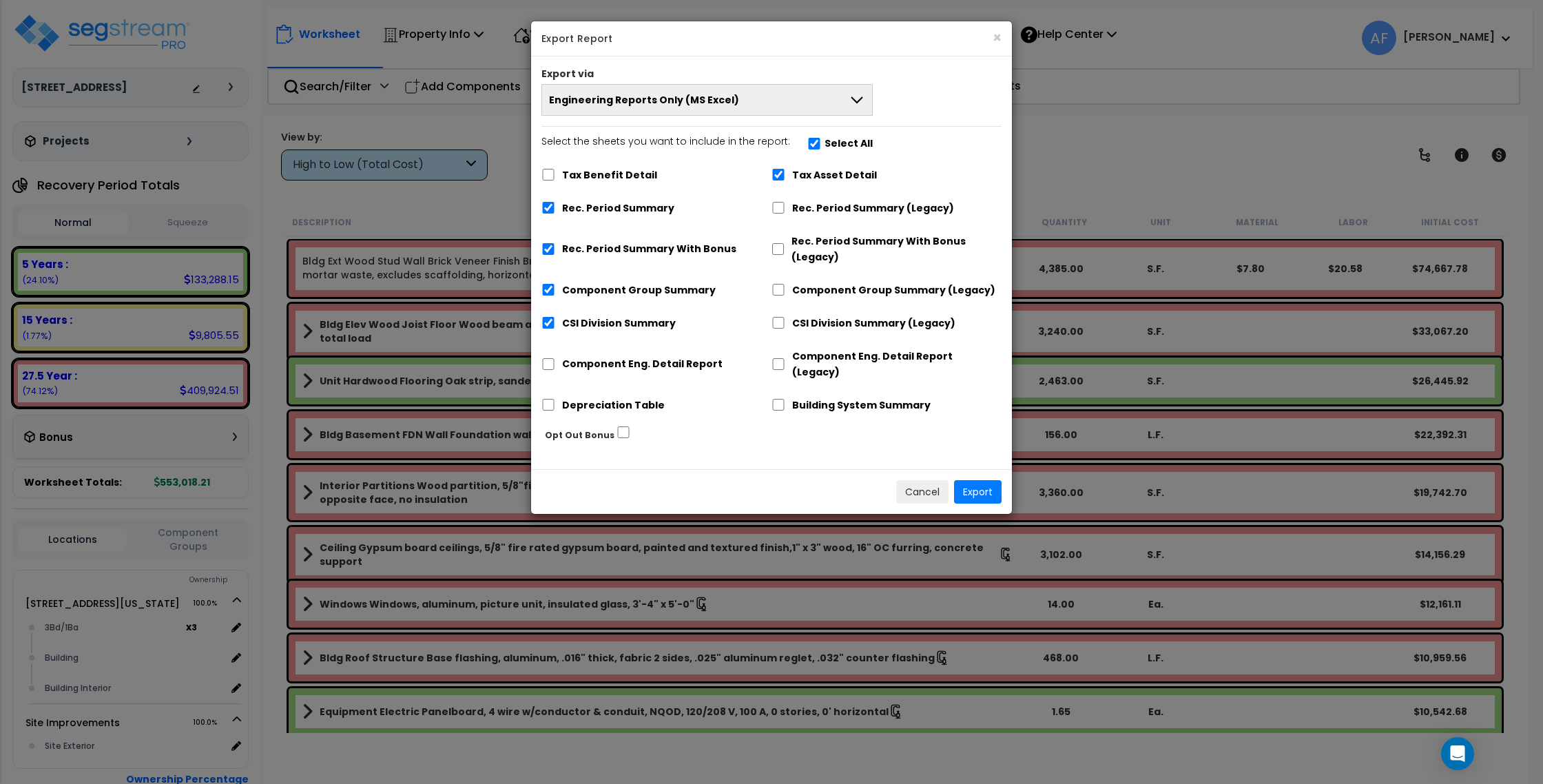
click at [612, 107] on button "Engineering Reports Only (MS Excel)" at bounding box center [707, 100] width 331 height 32
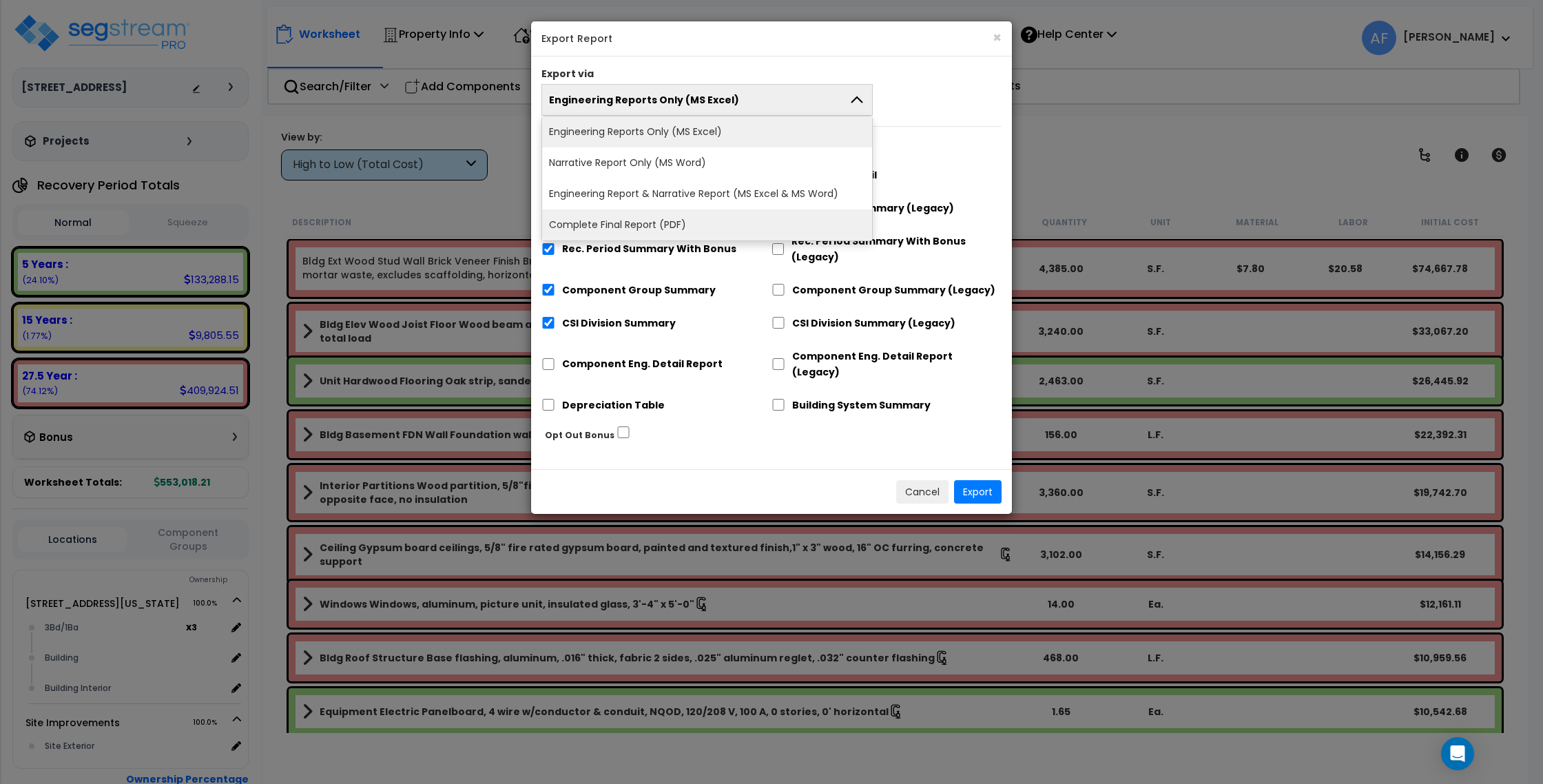
click at [626, 225] on li "Complete Final Report (PDF)" at bounding box center [707, 225] width 330 height 31
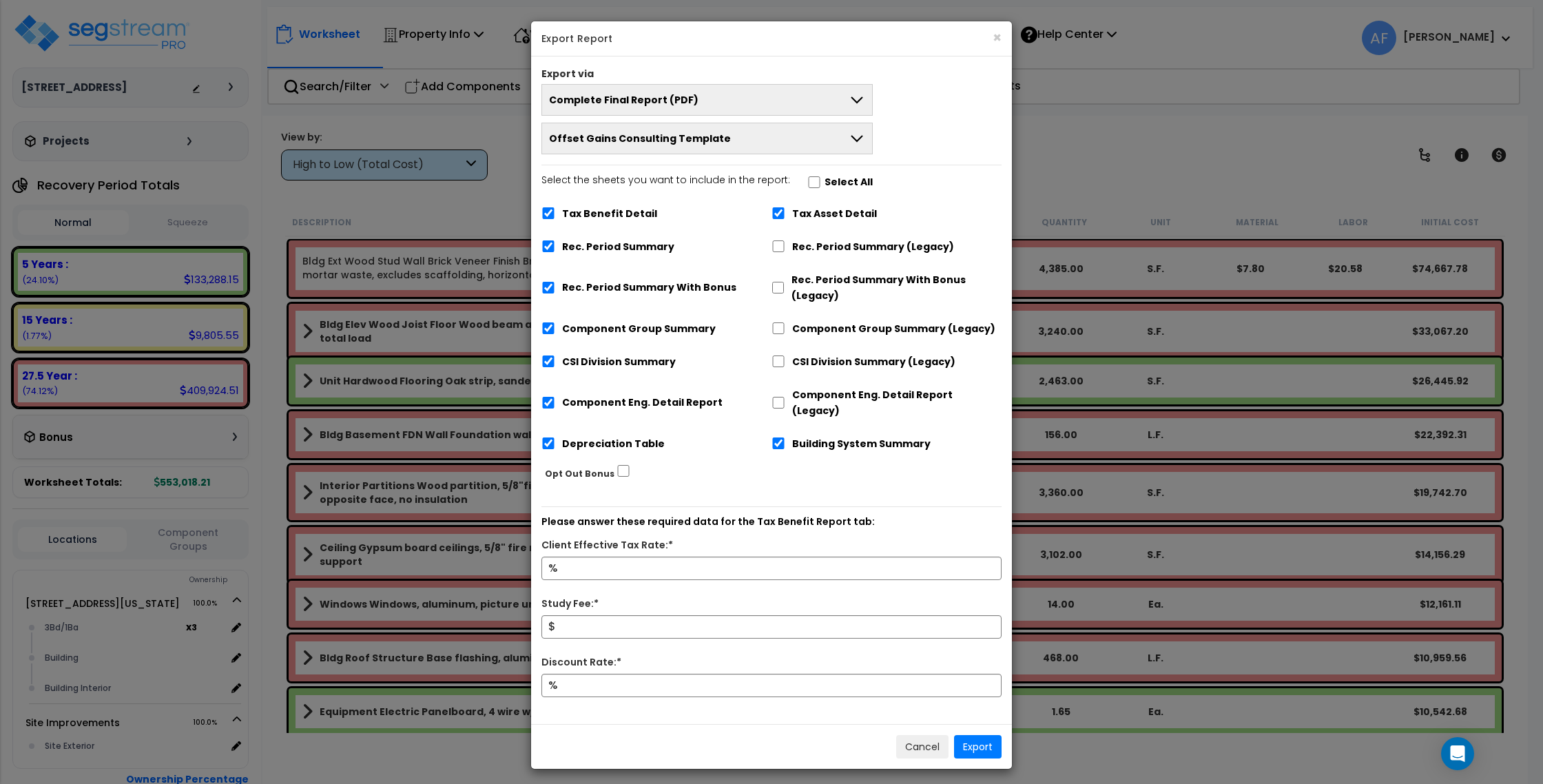
click at [542, 206] on div "Tax Benefit Detail" at bounding box center [656, 212] width 230 height 26
click at [547, 213] on input "Tax Benefit Detail" at bounding box center [548, 213] width 14 height 11
checkbox input "false"
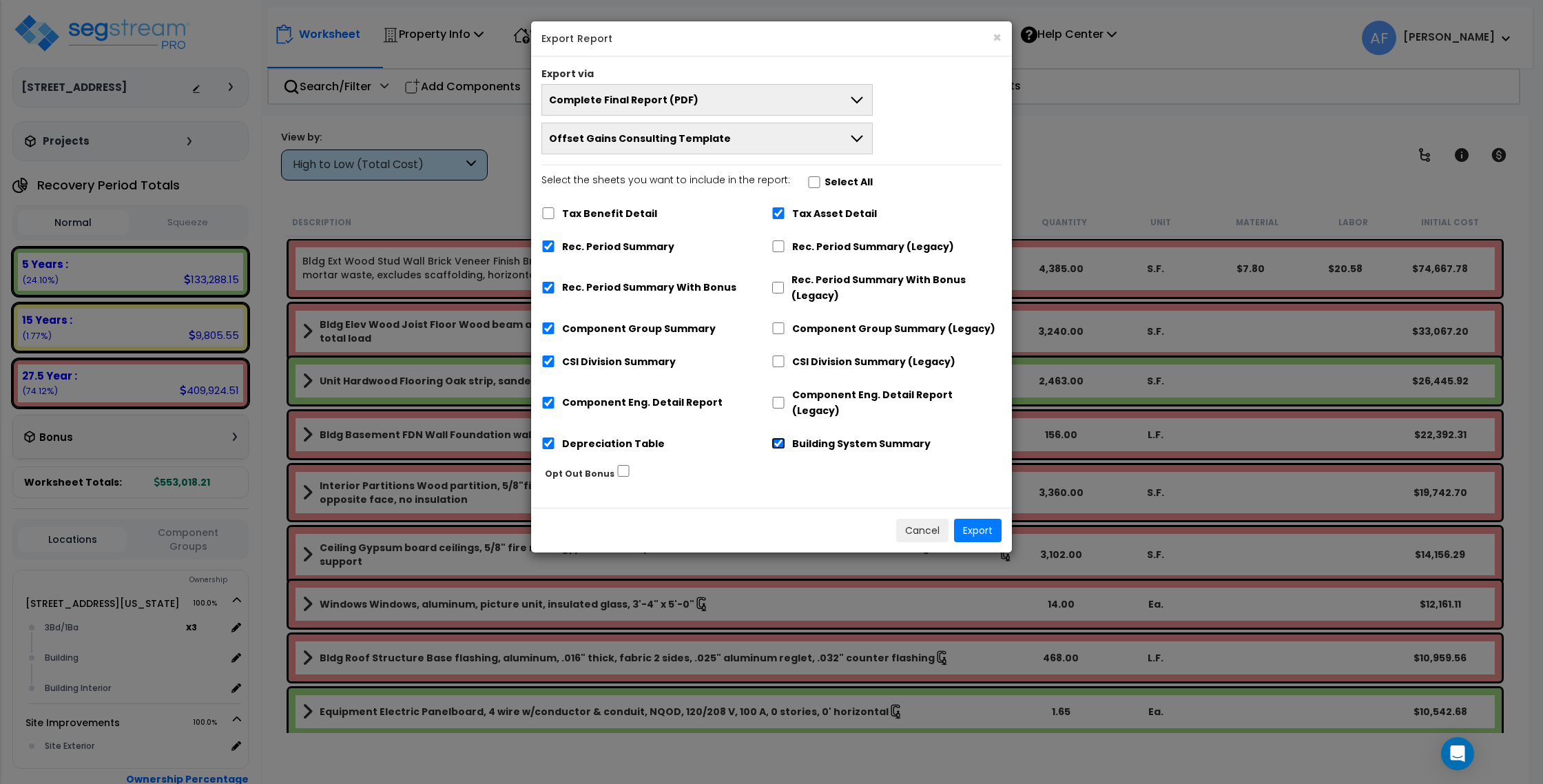
click at [778, 438] on input "Building System Summary" at bounding box center [778, 443] width 14 height 11
checkbox input "false"
drag, startPoint x: 548, startPoint y: 426, endPoint x: 755, endPoint y: 474, distance: 212.5
click at [551, 438] on input "Depreciation Table" at bounding box center [548, 443] width 14 height 11
checkbox input "false"
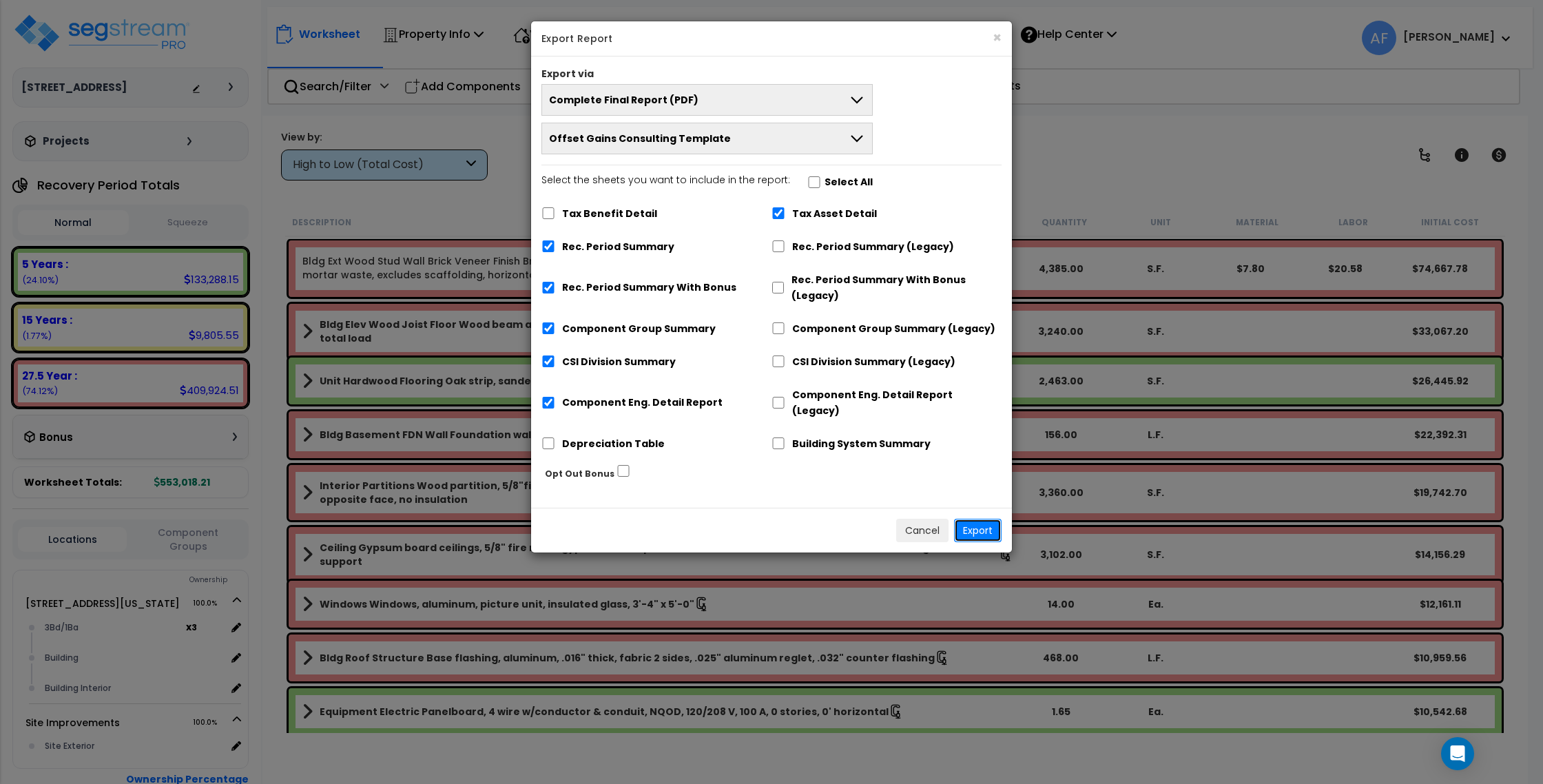
click at [991, 519] on button "Export" at bounding box center [978, 530] width 47 height 24
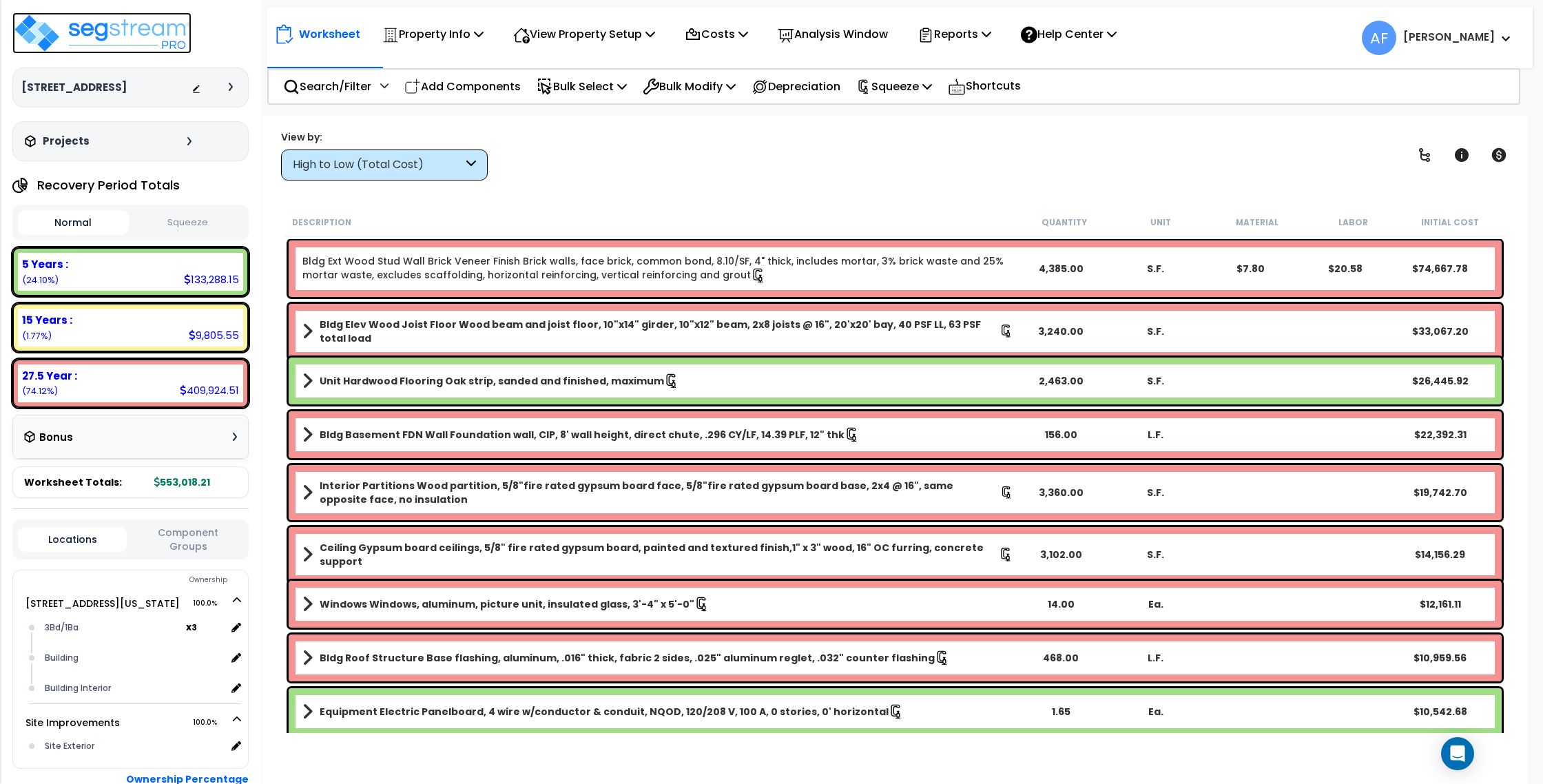
click at [87, 32] on img at bounding box center [102, 33] width 179 height 42
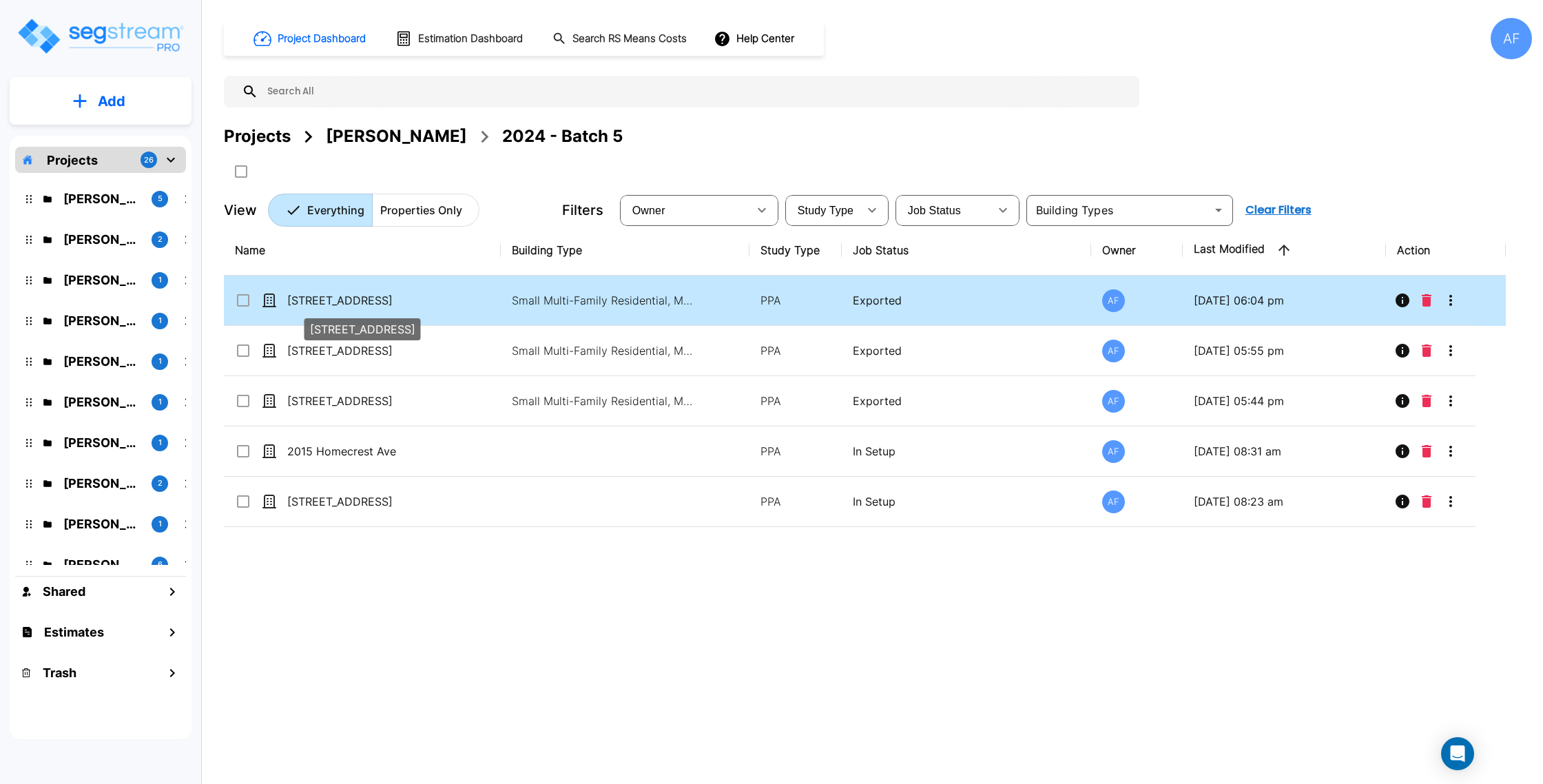
click at [356, 296] on p "[STREET_ADDRESS]" at bounding box center [356, 300] width 138 height 16
checkbox input "true"
click at [356, 296] on p "[STREET_ADDRESS]" at bounding box center [356, 300] width 138 height 16
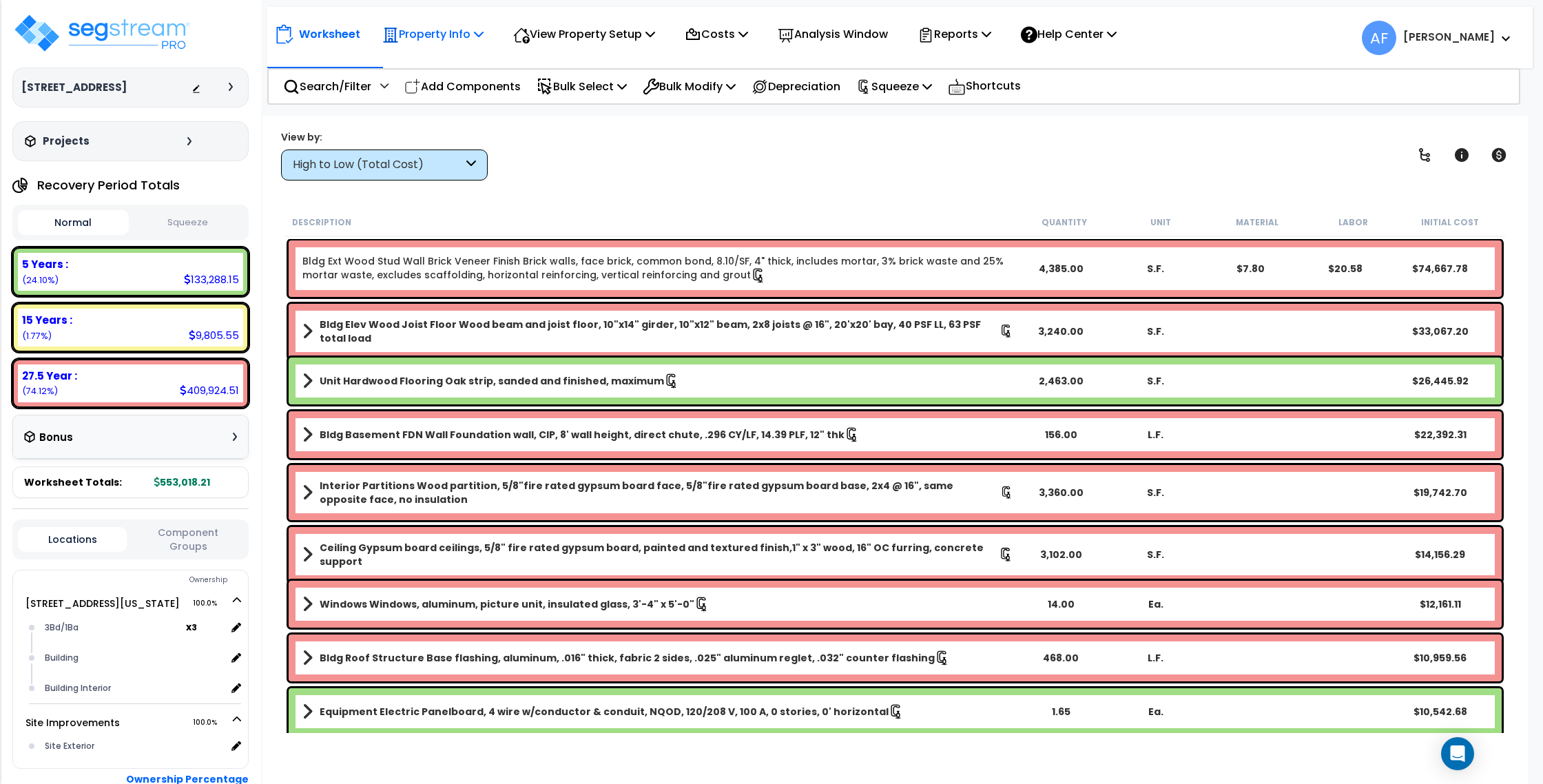
click at [418, 44] on p "Property Info" at bounding box center [433, 34] width 101 height 19
click at [417, 64] on link "Property Setup" at bounding box center [443, 65] width 136 height 27
click at [146, 39] on img at bounding box center [102, 33] width 179 height 42
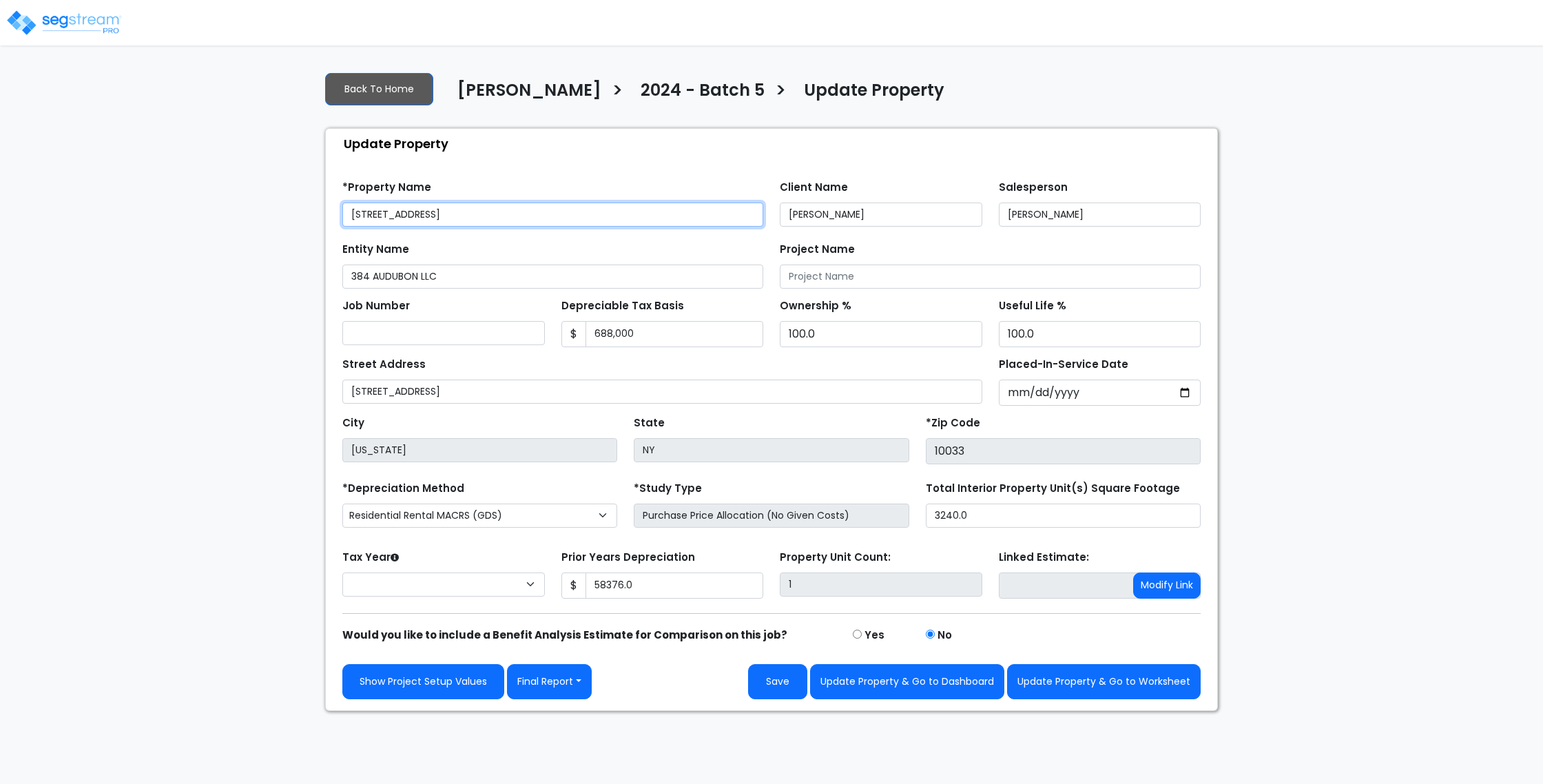
type input "58,376.0"
select select "2024"
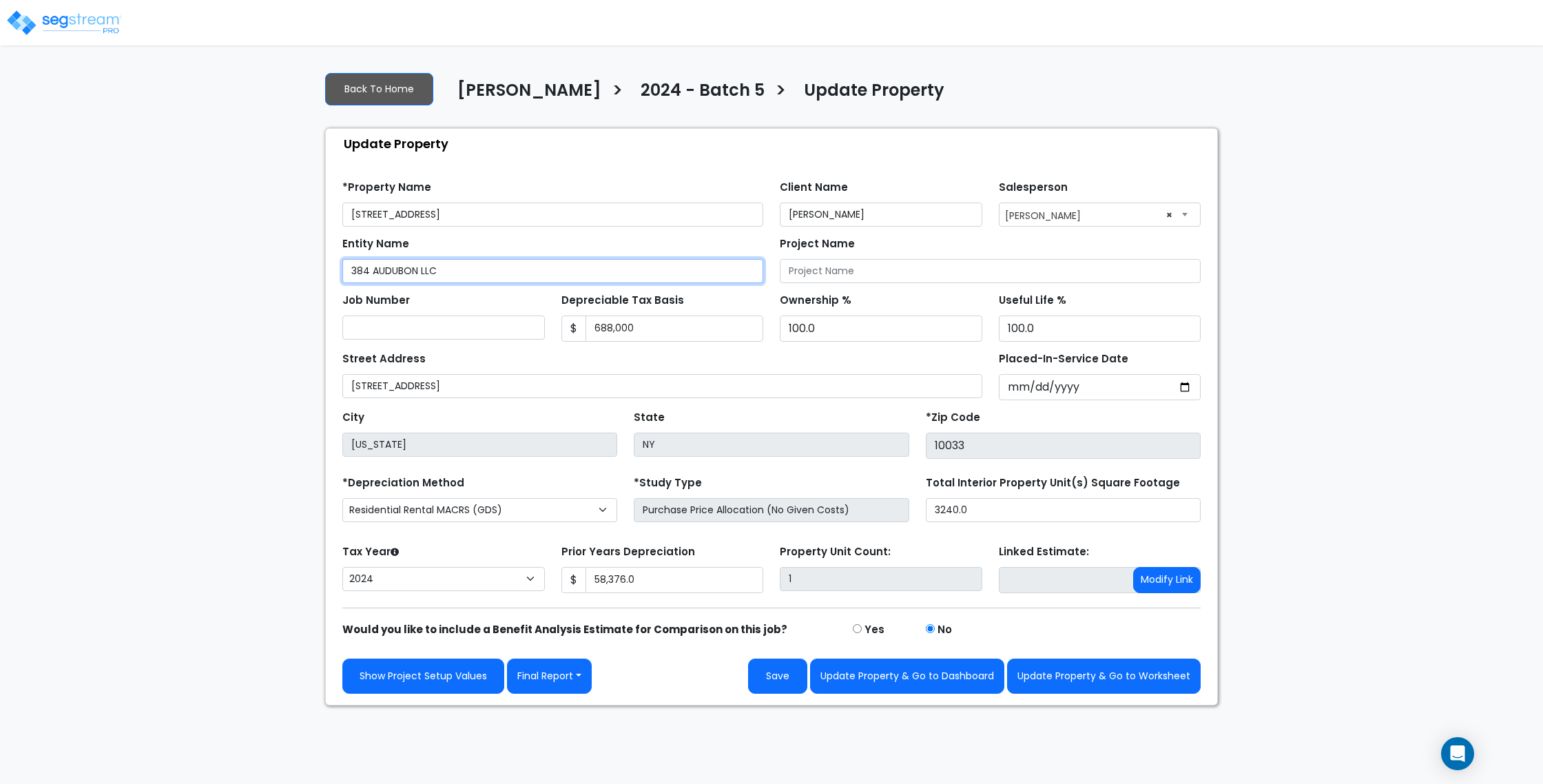
click at [423, 275] on input "384 AUDUBON LLC" at bounding box center [552, 271] width 421 height 24
click at [1067, 385] on input "2021-08-24" at bounding box center [1100, 387] width 202 height 26
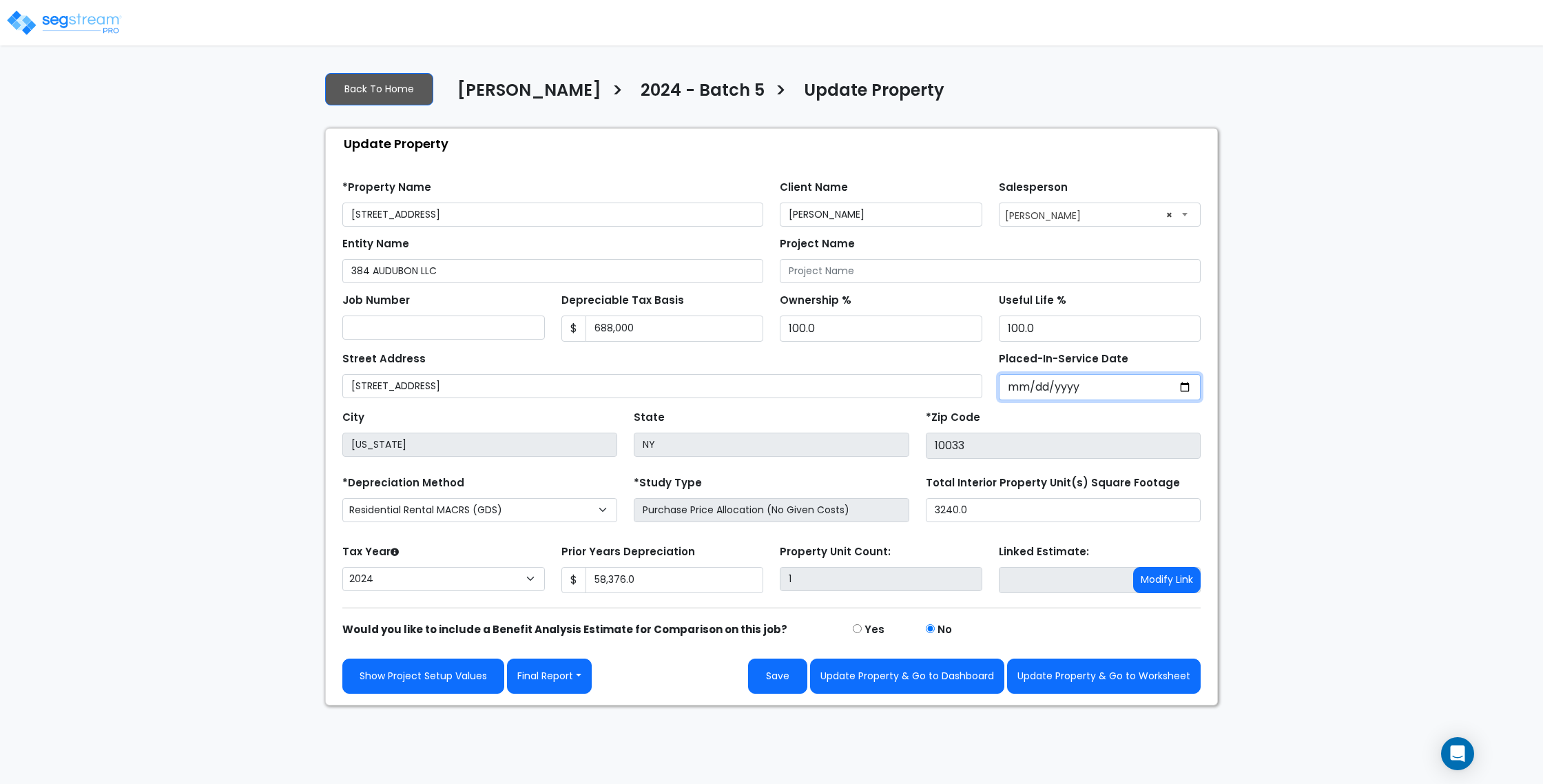
click at [1067, 385] on input "2021-08-24" at bounding box center [1100, 387] width 202 height 26
click at [1012, 385] on input "2021-08-24" at bounding box center [1100, 387] width 202 height 26
click at [1034, 387] on input "2021-08-24" at bounding box center [1100, 387] width 202 height 26
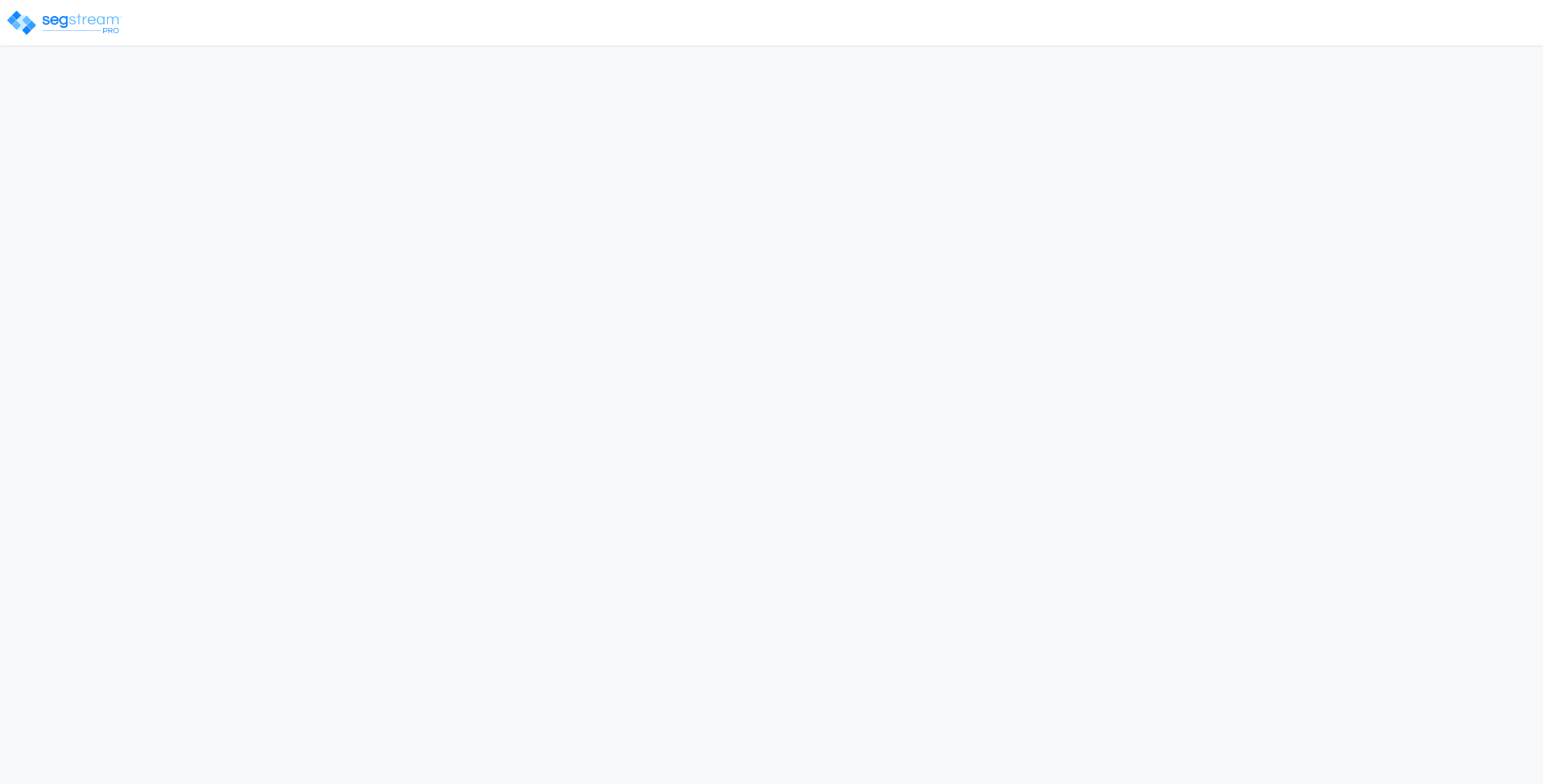
select select "2024"
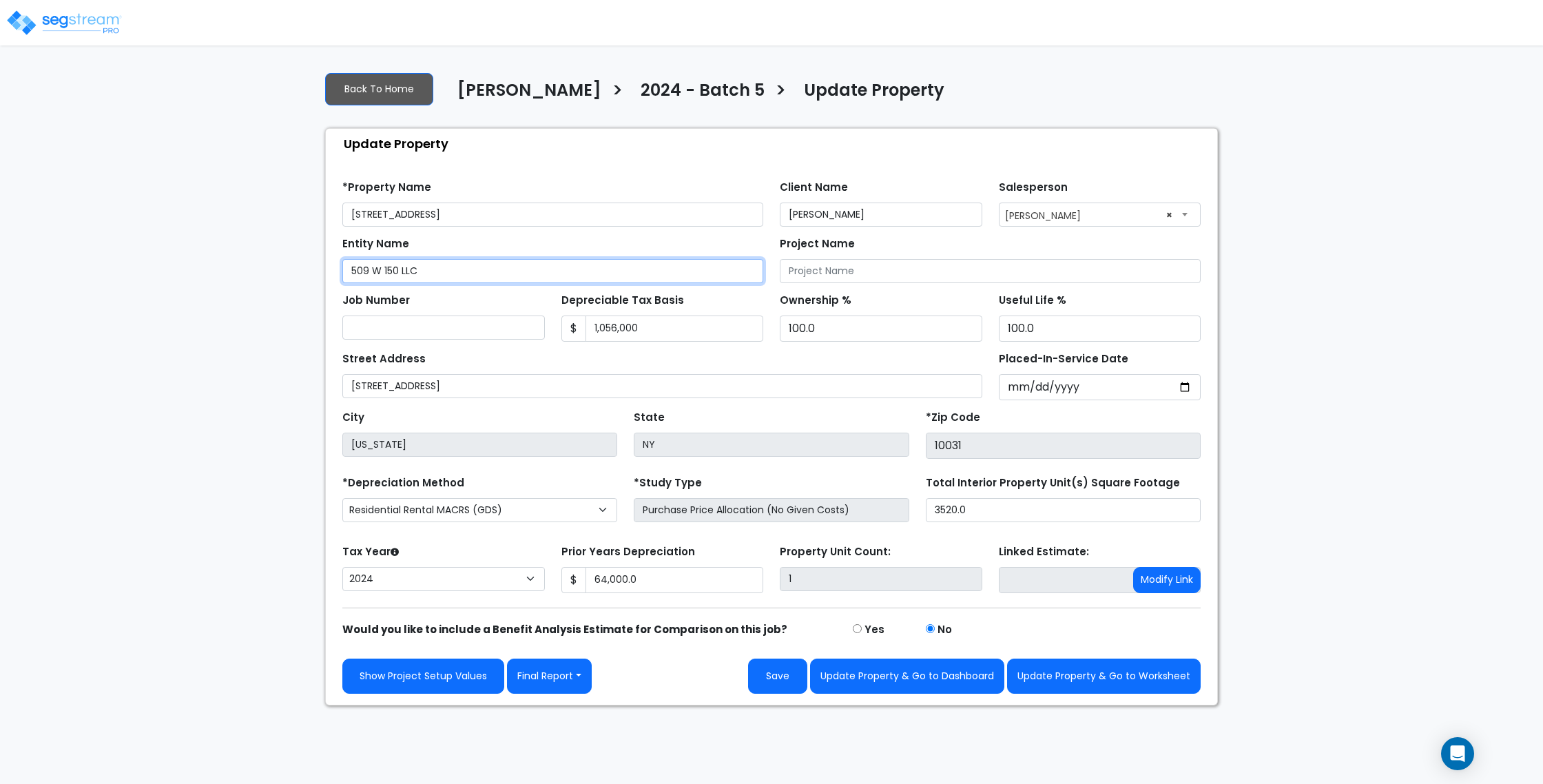
click at [395, 272] on input "509 W 150 LLC" at bounding box center [552, 271] width 421 height 24
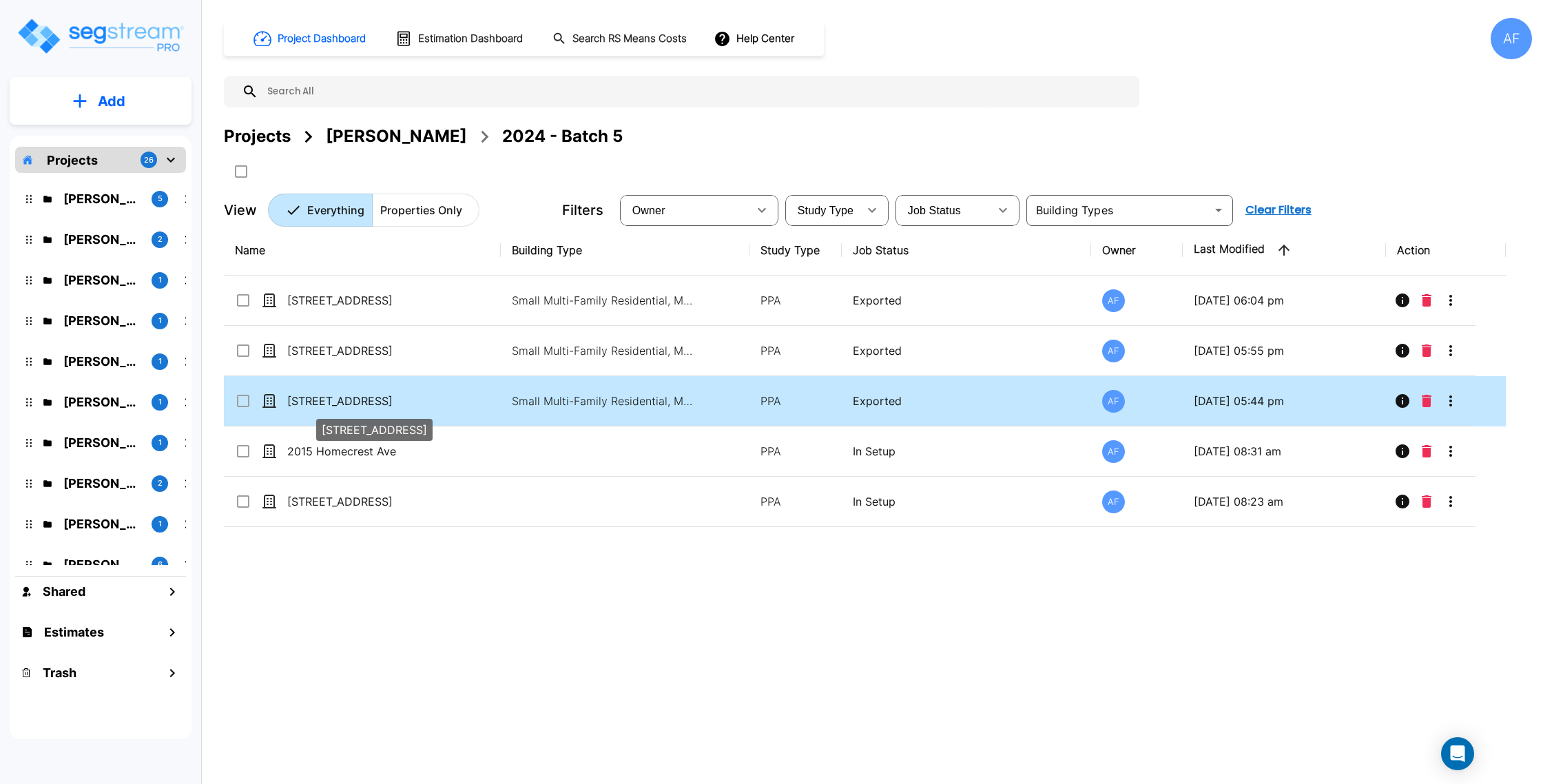
click at [368, 401] on p "[STREET_ADDRESS]" at bounding box center [356, 400] width 138 height 16
checkbox input "true"
click at [368, 401] on p "[STREET_ADDRESS]" at bounding box center [356, 400] width 138 height 16
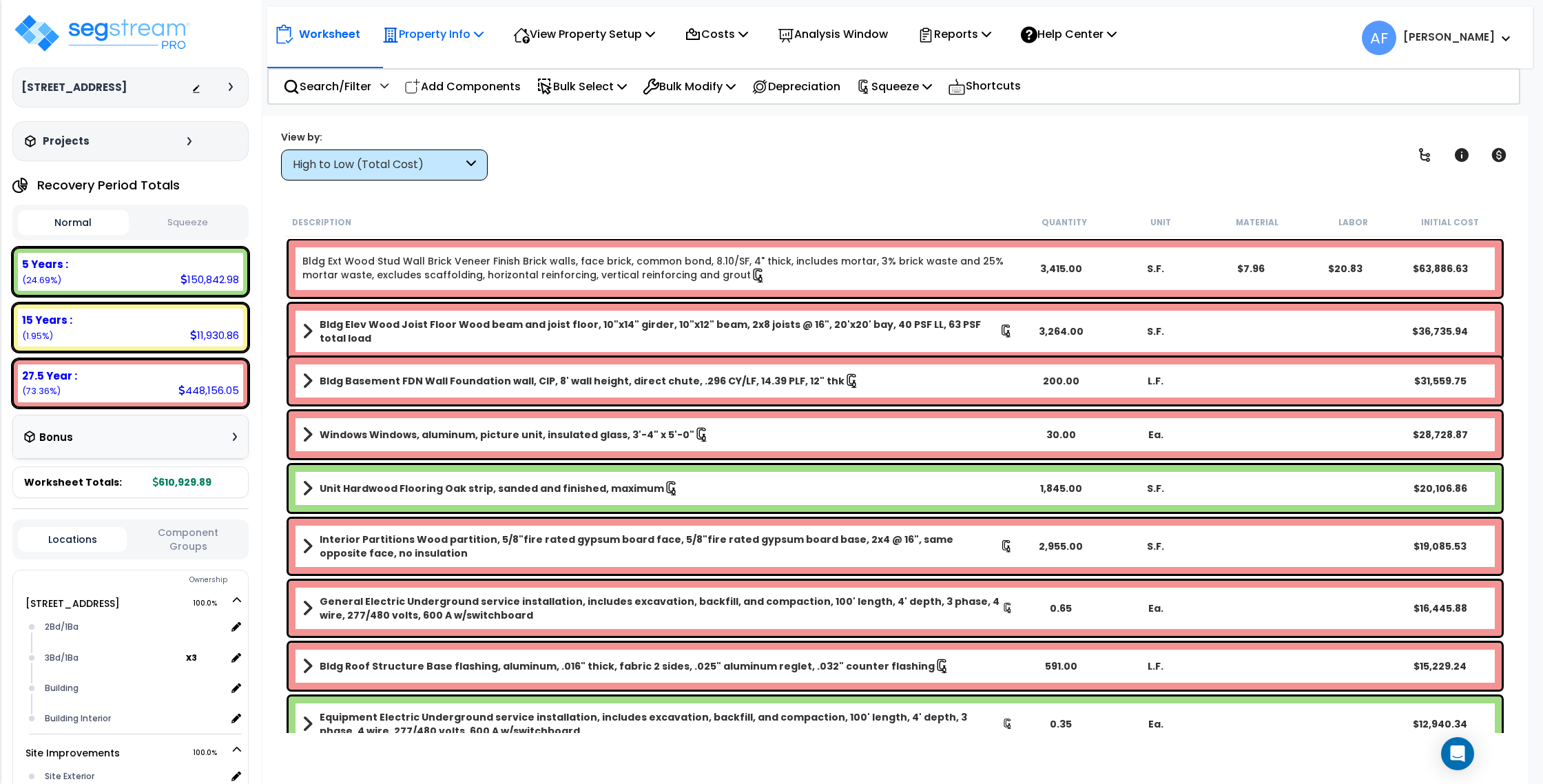
click at [439, 39] on p "Property Info" at bounding box center [433, 34] width 101 height 19
click at [445, 61] on link "Property Setup" at bounding box center [443, 65] width 136 height 27
click at [429, 44] on div "Property Info" at bounding box center [433, 34] width 101 height 32
click at [428, 69] on link "Property Setup" at bounding box center [443, 65] width 136 height 27
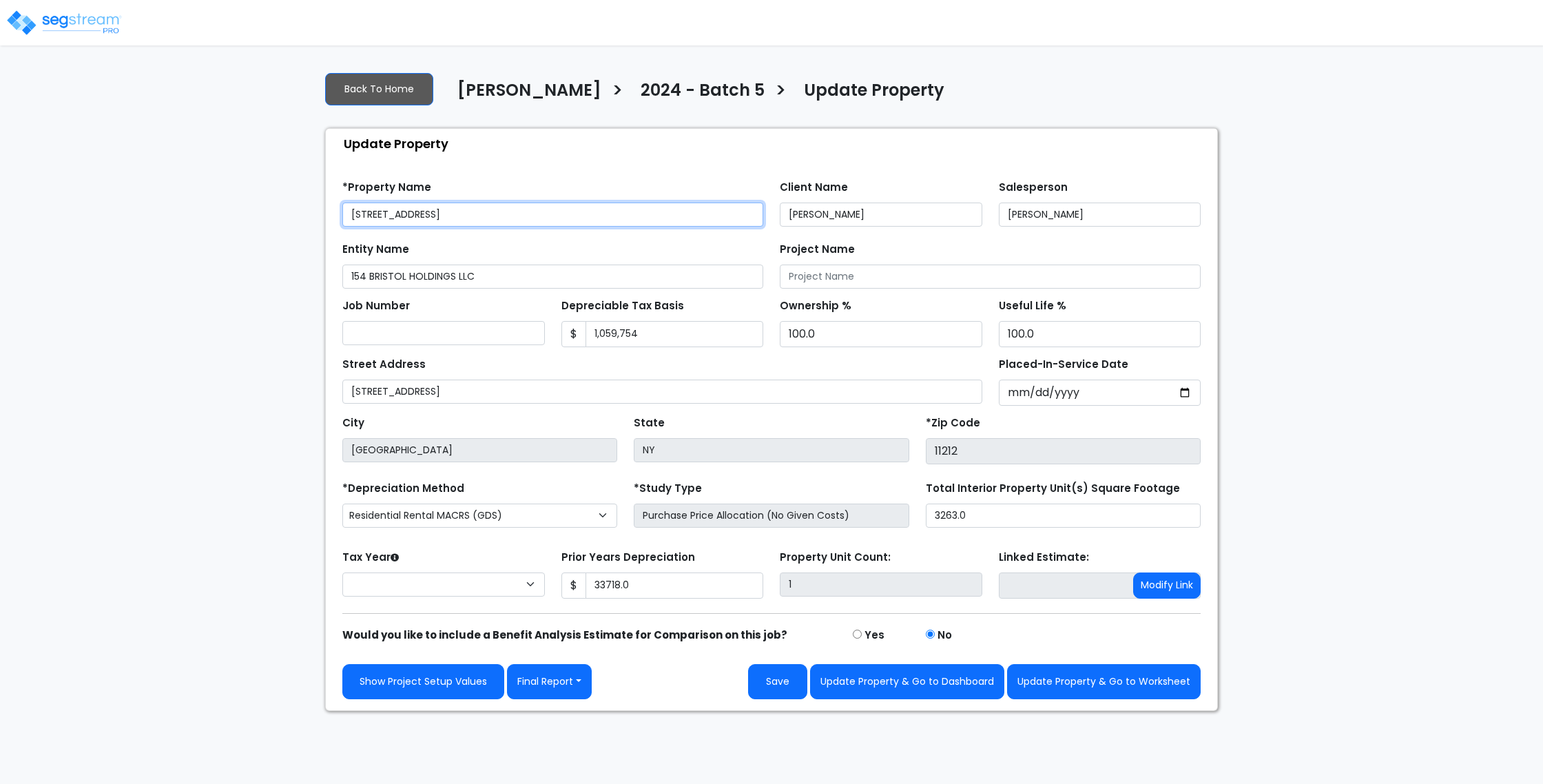
type input "33,718.0"
select select "2024"
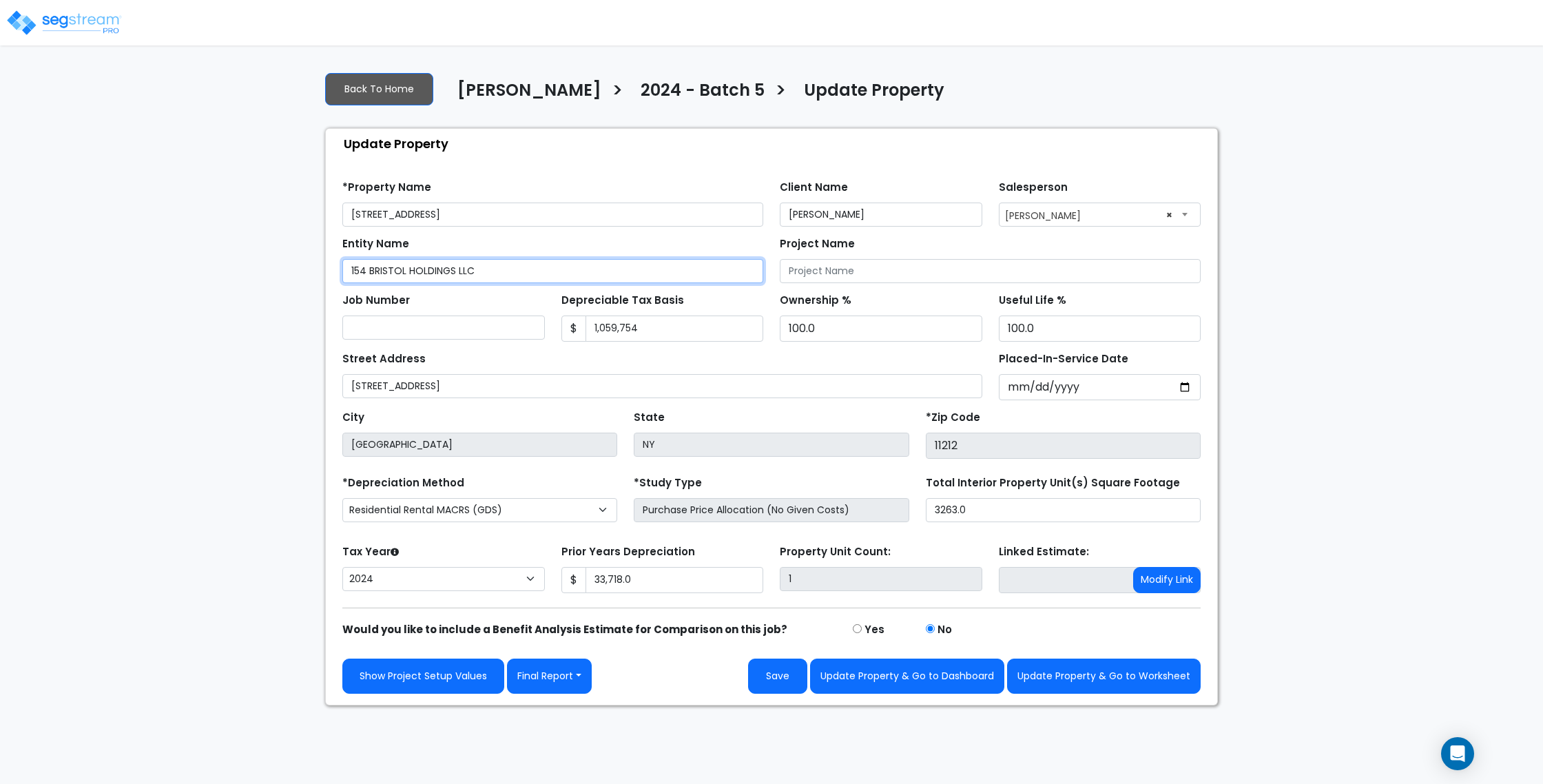
click at [401, 274] on input "154 BRISTOL HOLDINGS LLC" at bounding box center [552, 271] width 421 height 24
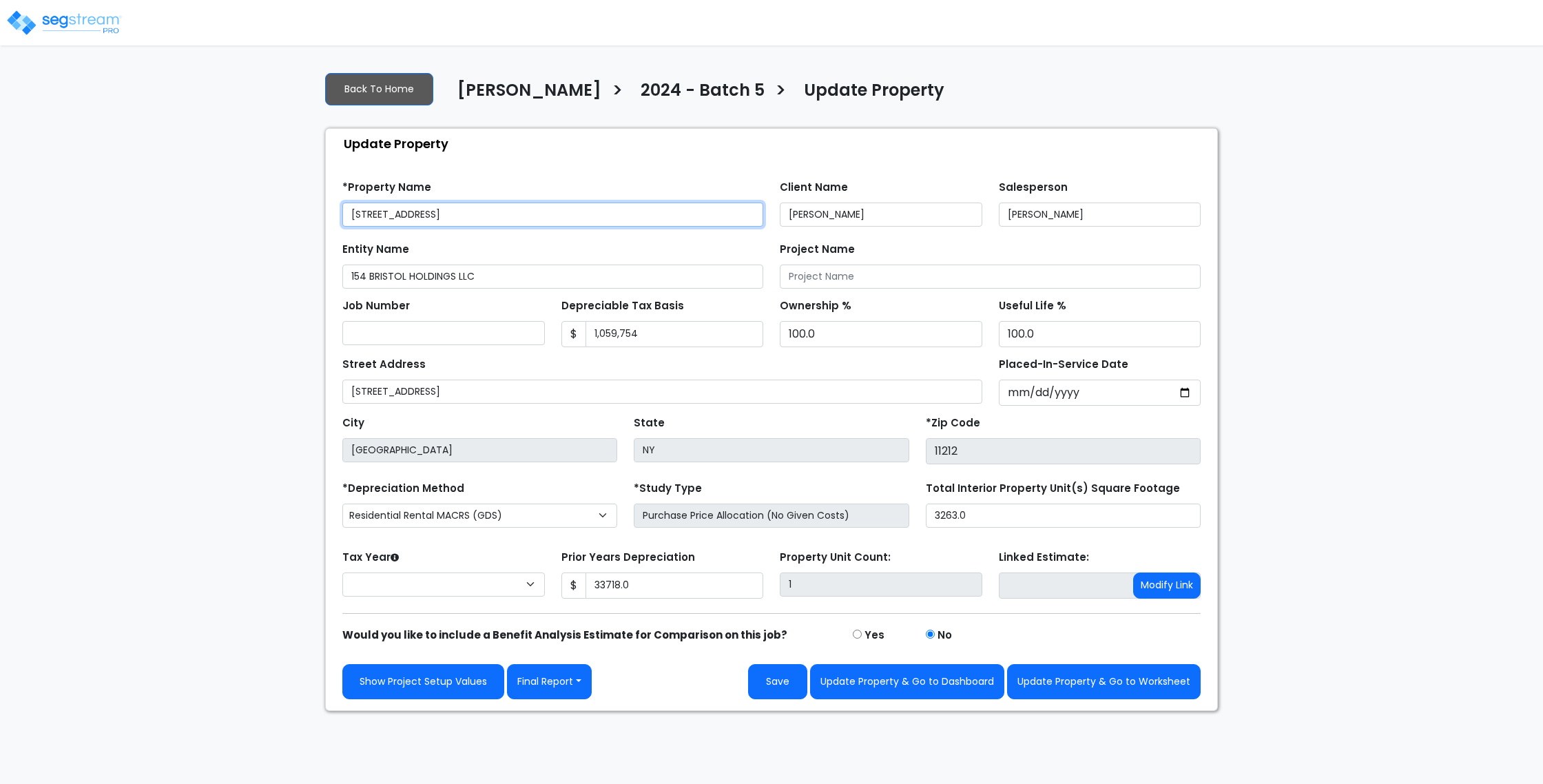
type input "33,718.0"
select select "2024"
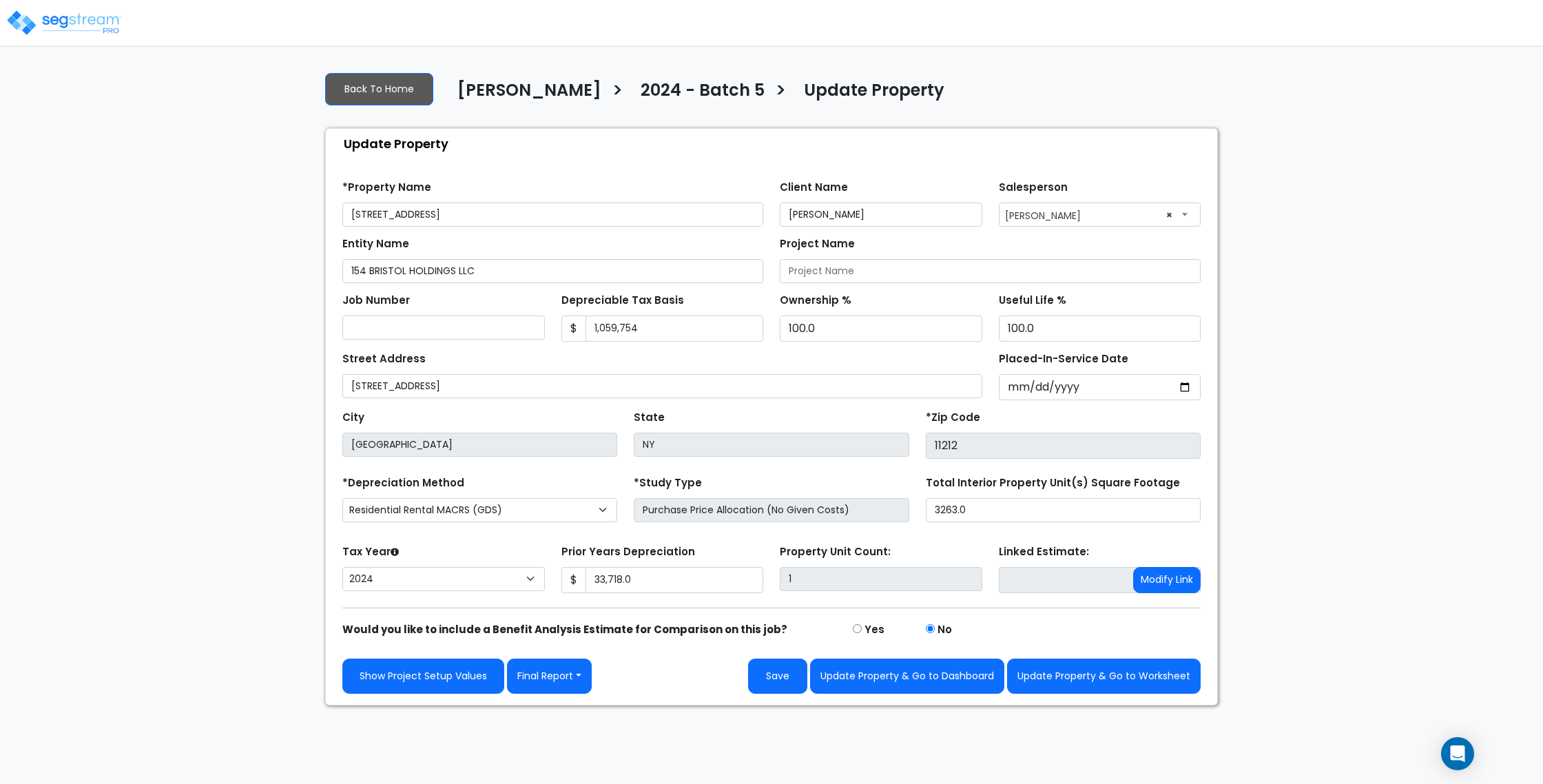
click at [42, 19] on img at bounding box center [64, 22] width 117 height 27
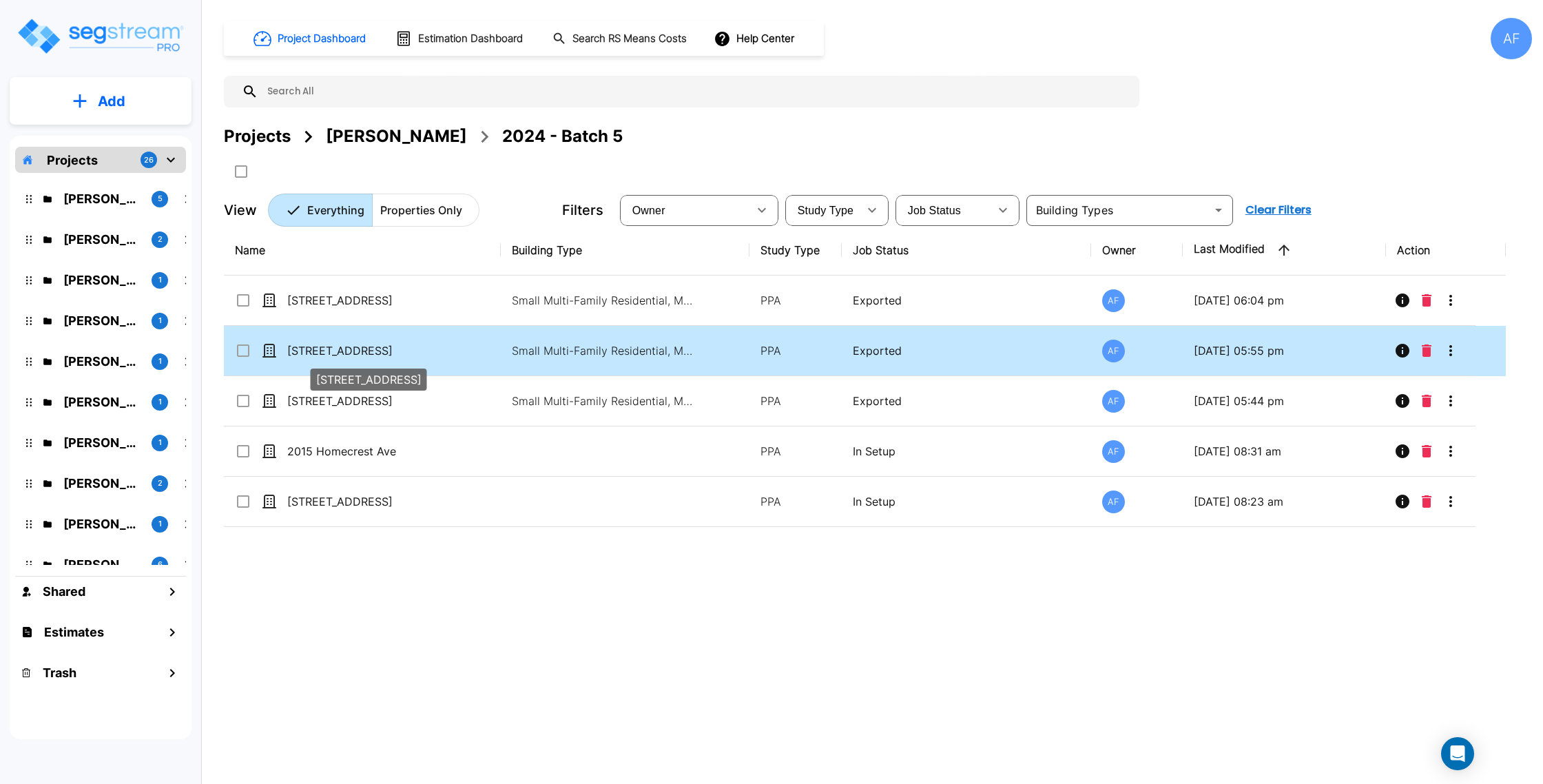
click at [300, 356] on p "[STREET_ADDRESS]" at bounding box center [356, 350] width 138 height 16
checkbox input "true"
click at [300, 356] on p "[STREET_ADDRESS]" at bounding box center [356, 350] width 138 height 16
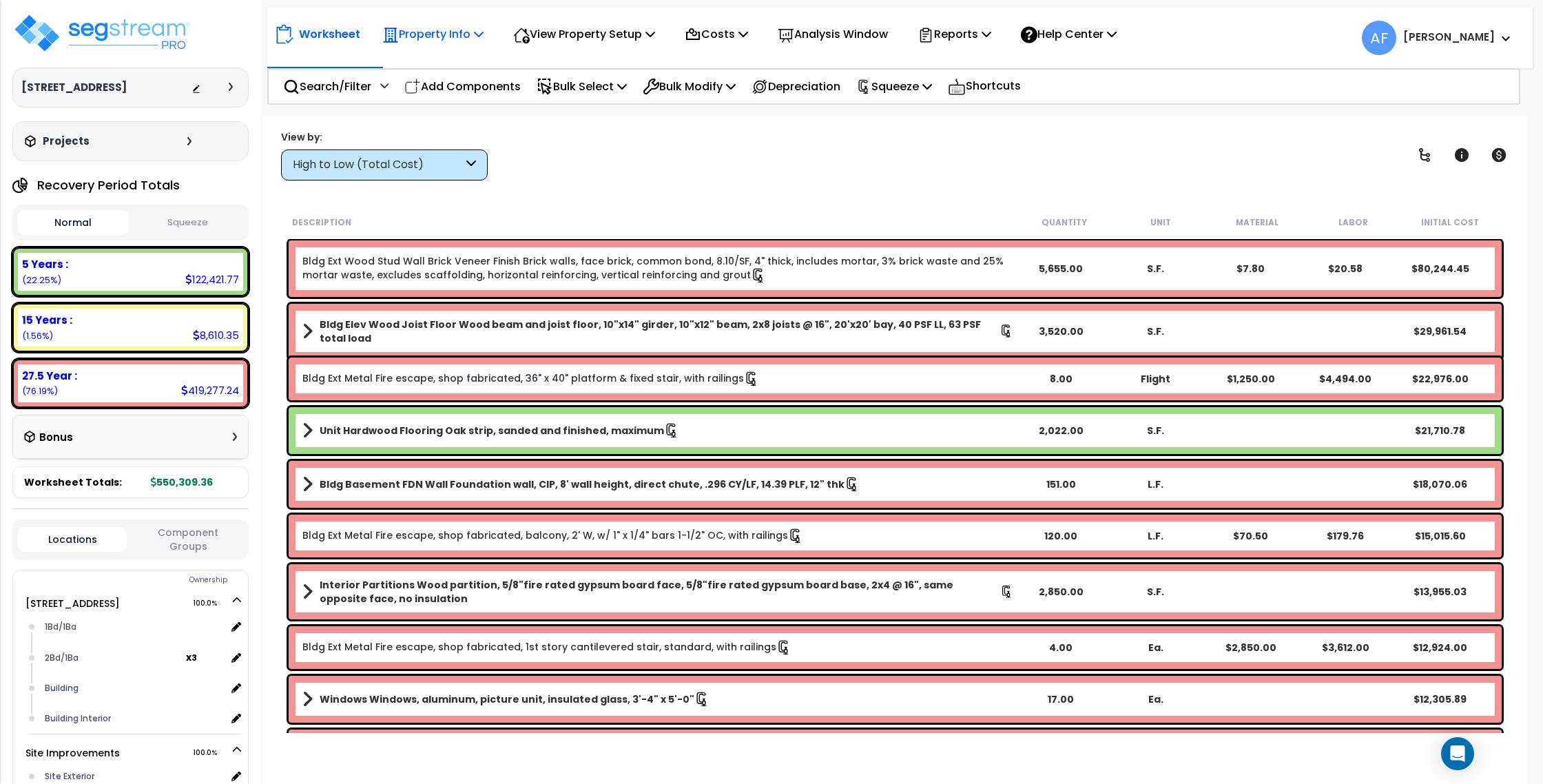
click at [422, 42] on p "Property Info" at bounding box center [433, 34] width 101 height 19
click at [423, 69] on link "Property Setup" at bounding box center [443, 65] width 136 height 27
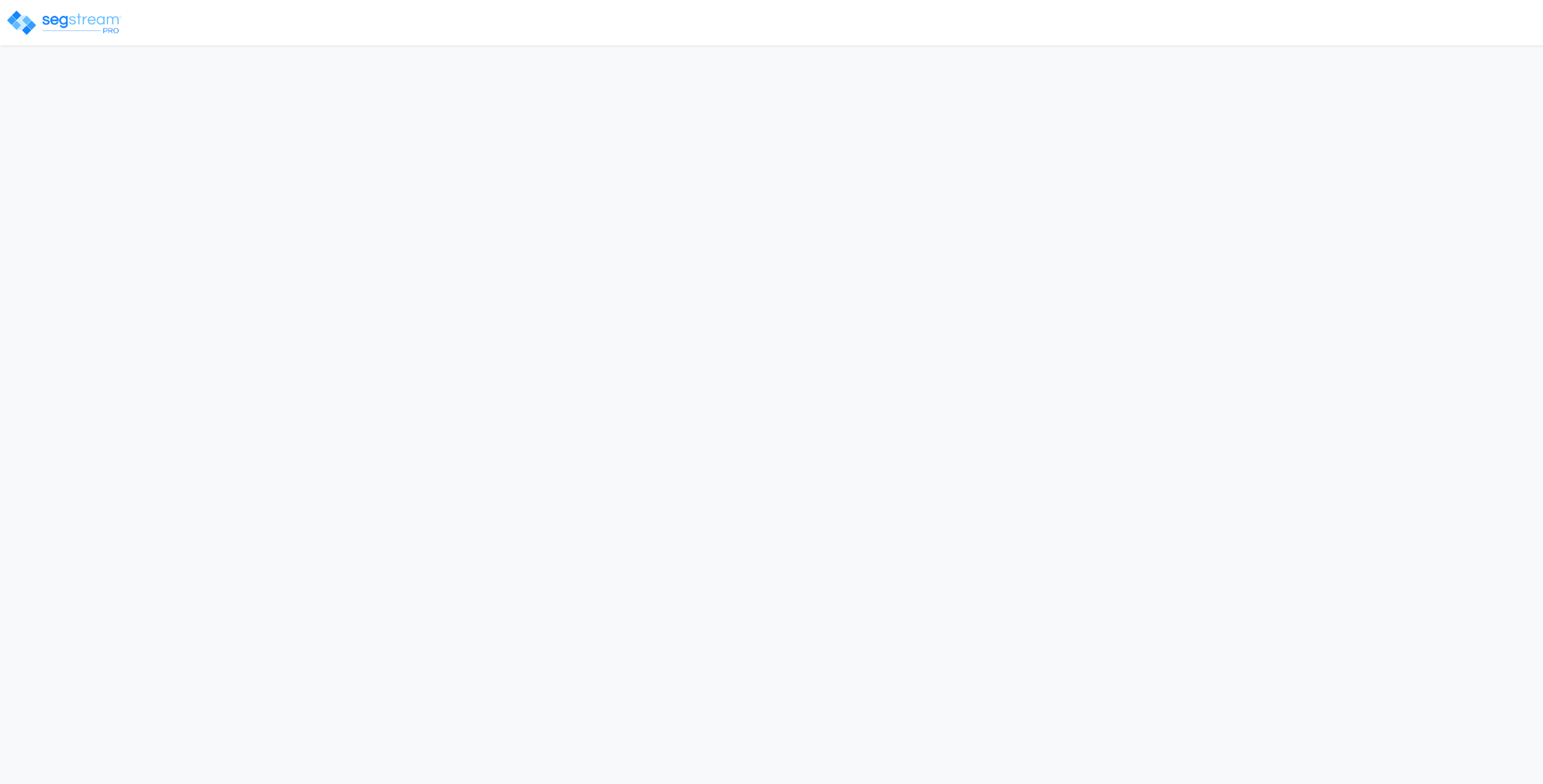
select select "2024"
